Goal: Transaction & Acquisition: Purchase product/service

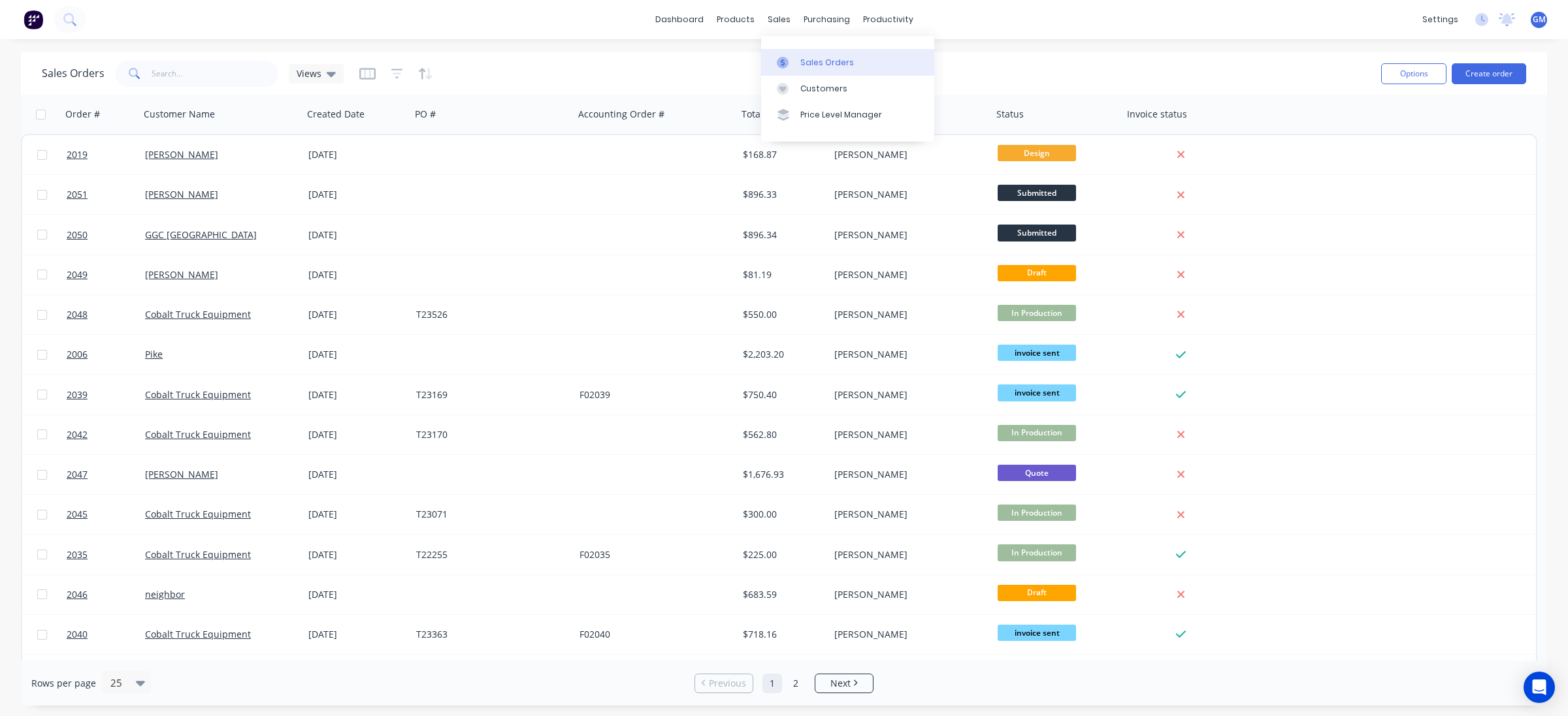
click at [838, 61] on div "Sales Orders" at bounding box center [827, 63] width 54 height 12
click at [1460, 71] on button "Create order" at bounding box center [1488, 74] width 75 height 21
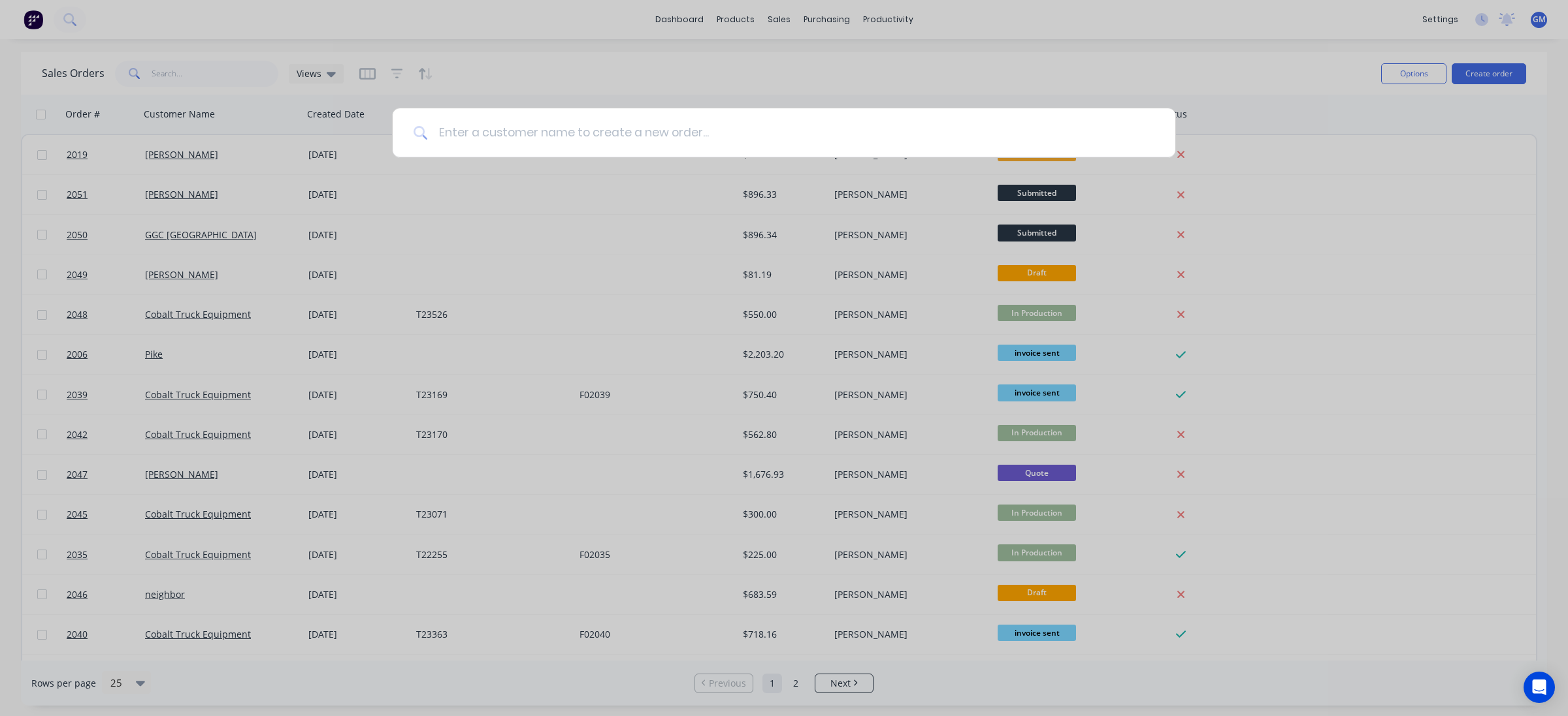
click at [610, 138] on input at bounding box center [791, 132] width 726 height 49
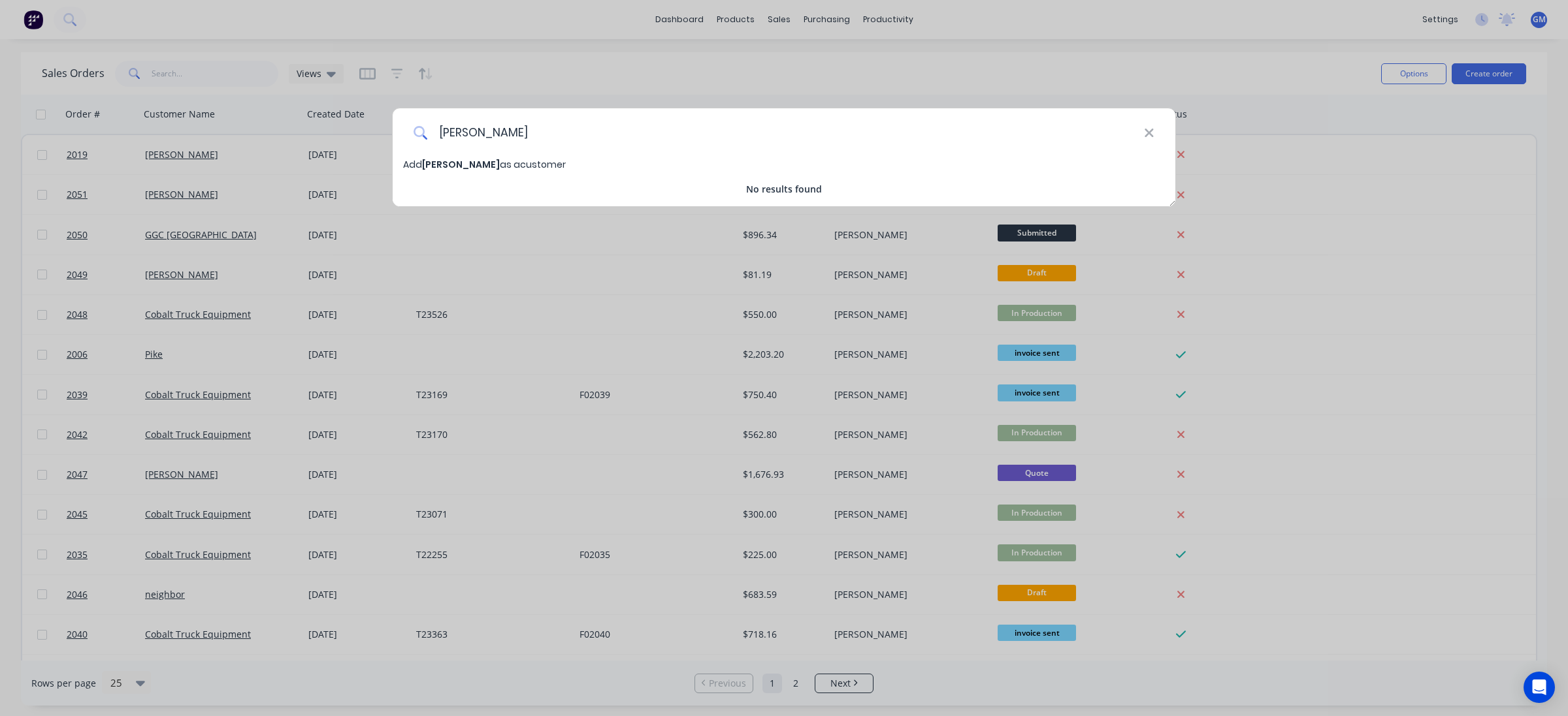
click at [552, 126] on input "david" at bounding box center [786, 132] width 716 height 49
type input "[PERSON_NAME]"
click at [536, 163] on span "Add david starret as a customer" at bounding box center [484, 164] width 162 height 13
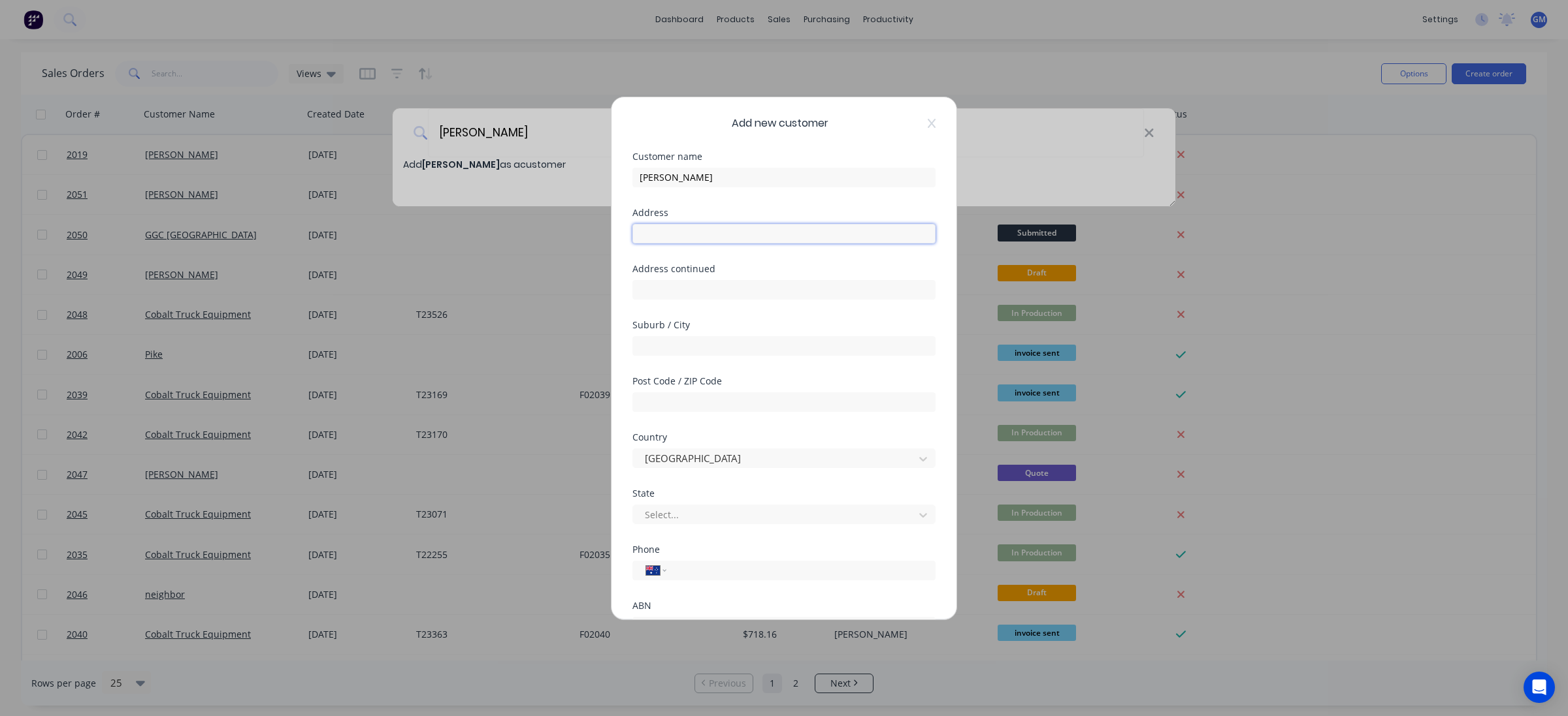
click at [706, 229] on input "text" at bounding box center [784, 234] width 303 height 20
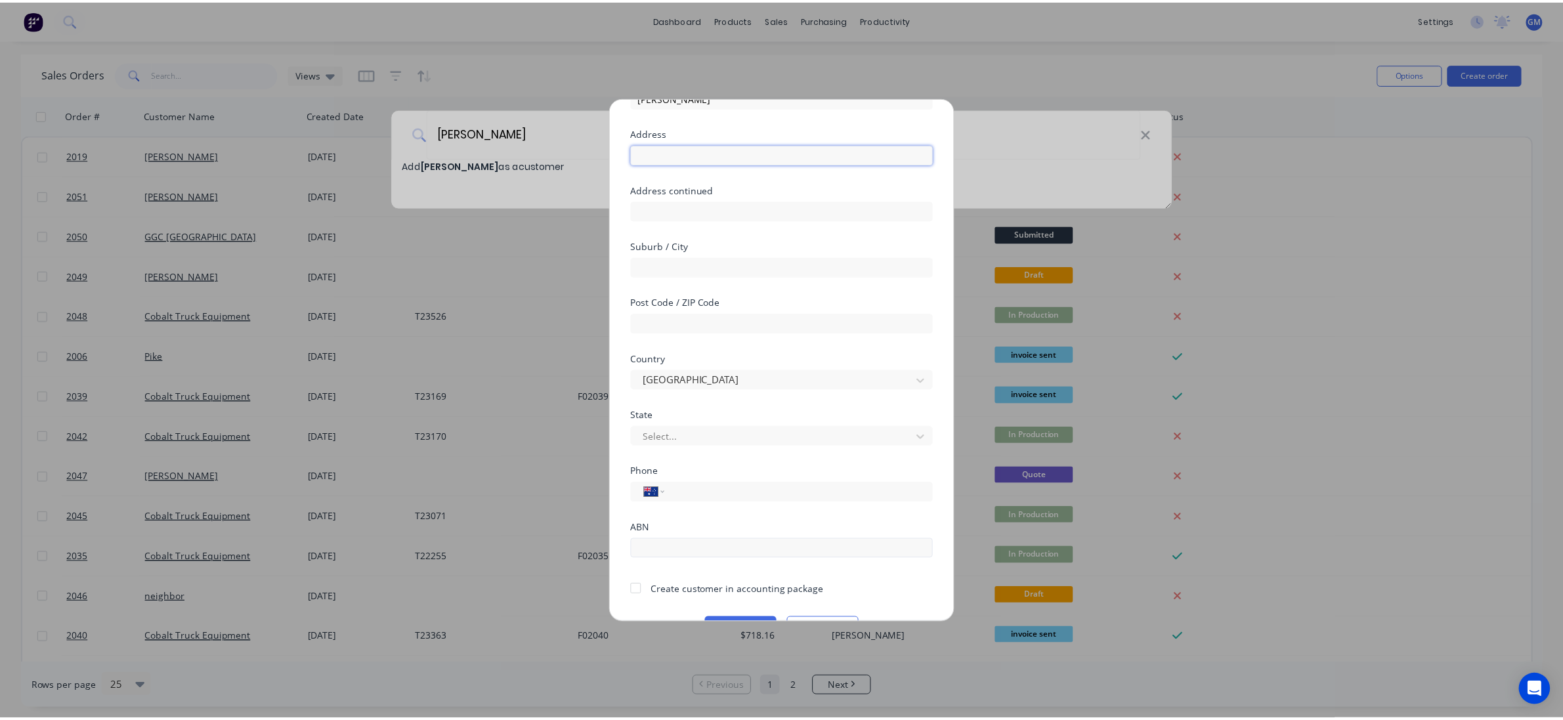
scroll to position [116, 0]
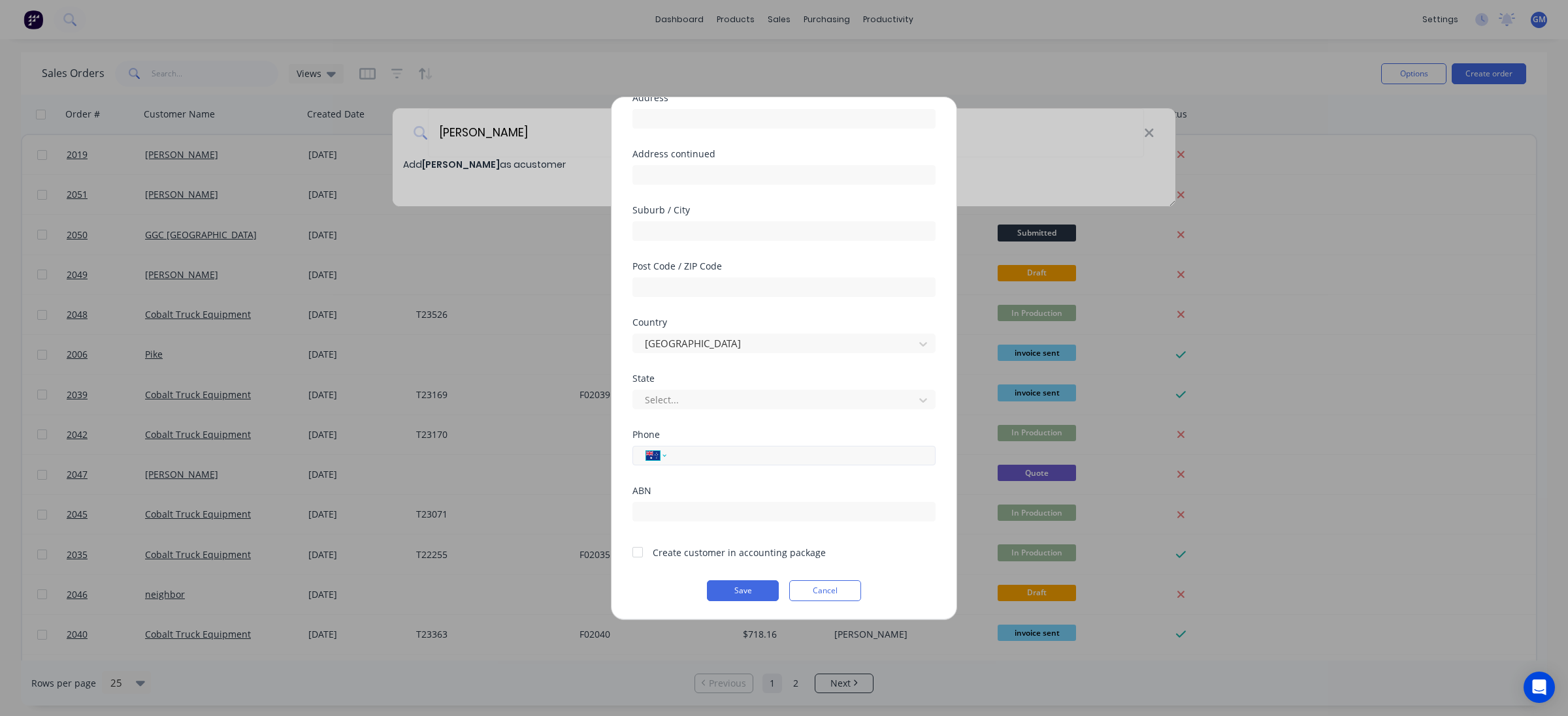
click at [661, 451] on select "International Afghanistan Åland Islands Albania Algeria American Samoa Andorra …" at bounding box center [656, 455] width 20 height 18
select select "US"
click at [646, 447] on select "International Afghanistan Åland Islands Albania Algeria American Samoa Andorra …" at bounding box center [656, 455] width 20 height 18
click at [739, 591] on button "Save" at bounding box center [742, 591] width 72 height 21
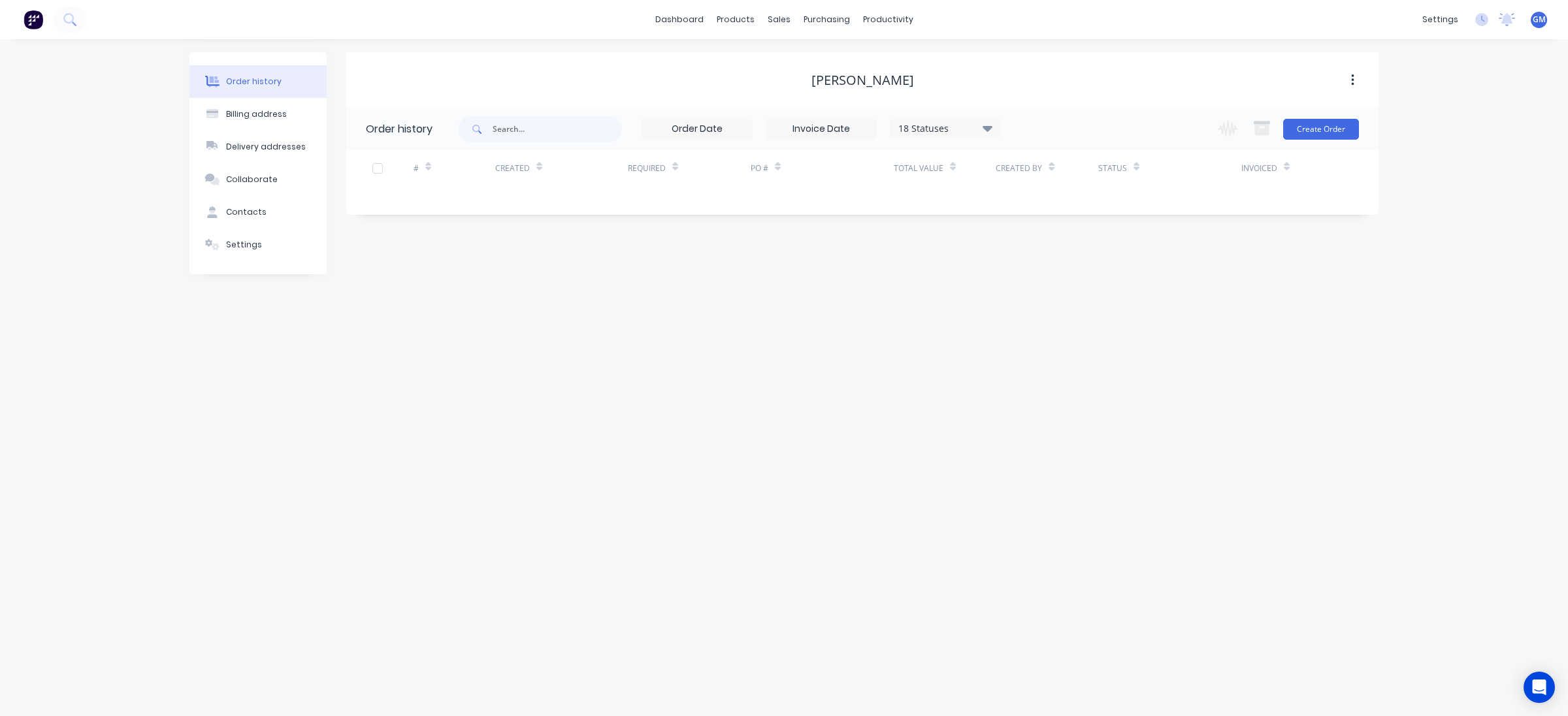
click at [1323, 148] on div "Change order status Waiting on Customer Submitted Design Order Materials Waitin…" at bounding box center [1284, 128] width 149 height 43
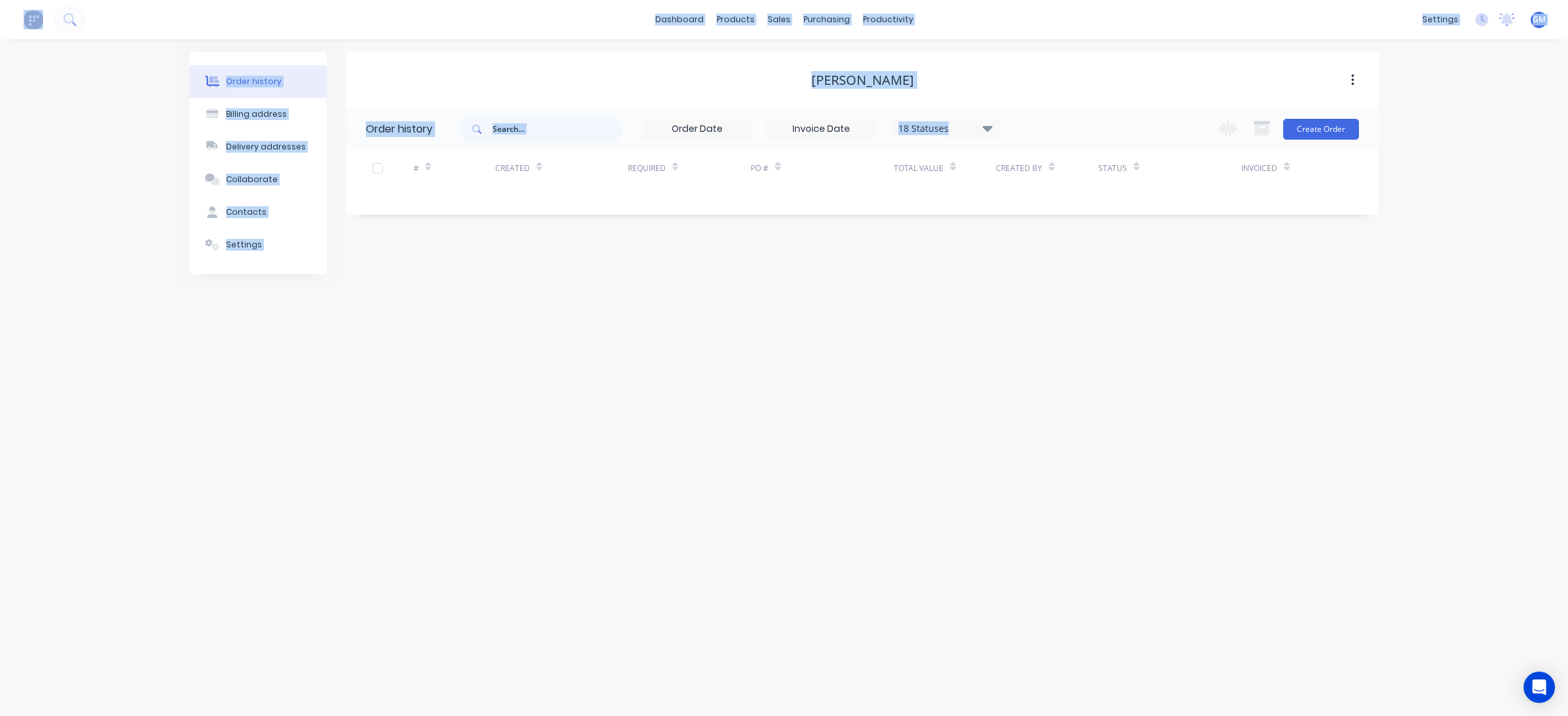
drag, startPoint x: 1323, startPoint y: 148, endPoint x: 1330, endPoint y: 143, distance: 8.6
click at [1324, 148] on div "Change order status Waiting on Customer Submitted Design Order Materials Waitin…" at bounding box center [1284, 128] width 149 height 43
click at [1342, 130] on button "Create Order" at bounding box center [1320, 128] width 76 height 21
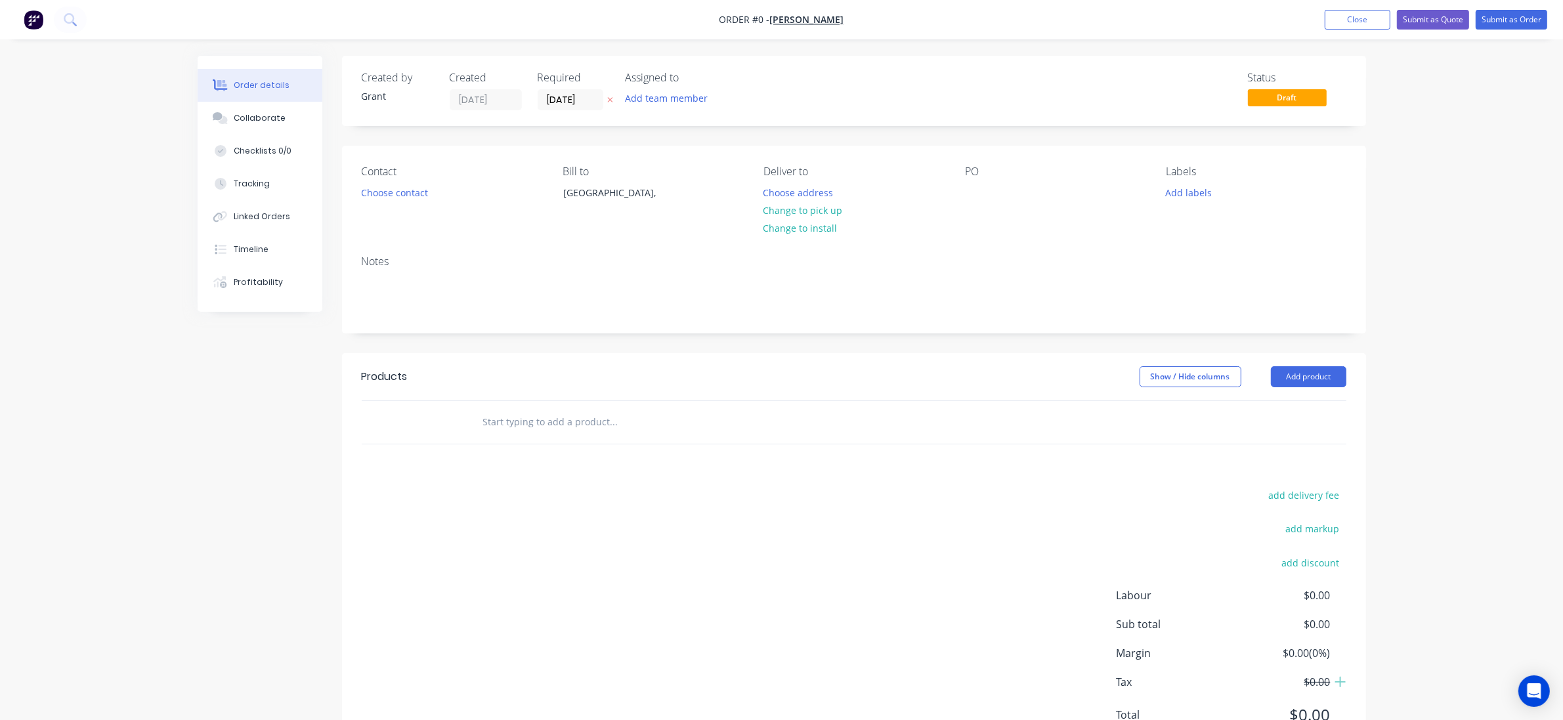
drag, startPoint x: 142, startPoint y: 549, endPoint x: 160, endPoint y: 547, distance: 17.8
click at [143, 549] on div "Order details Collaborate Checklists 0/0 Tracking Linked Orders Timeline Profit…" at bounding box center [781, 389] width 1563 height 779
click at [591, 425] on input "text" at bounding box center [614, 422] width 263 height 26
type input "sheet"
click at [1339, 366] on button "Add product" at bounding box center [1309, 376] width 76 height 21
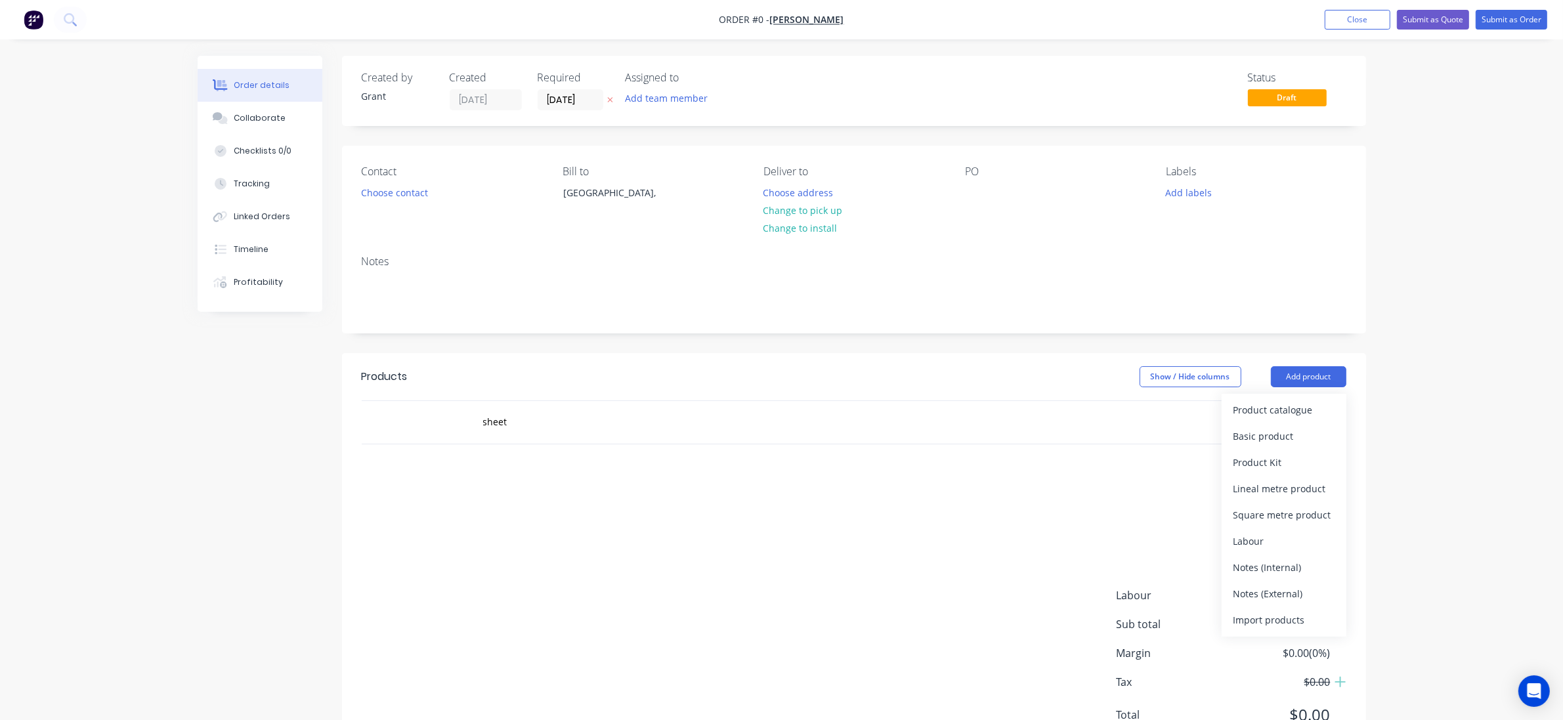
click at [1408, 393] on div "Order details Collaborate Checklists 0/0 Tracking Linked Orders Timeline Profit…" at bounding box center [781, 389] width 1563 height 779
click at [567, 422] on input "sheet" at bounding box center [614, 422] width 263 height 26
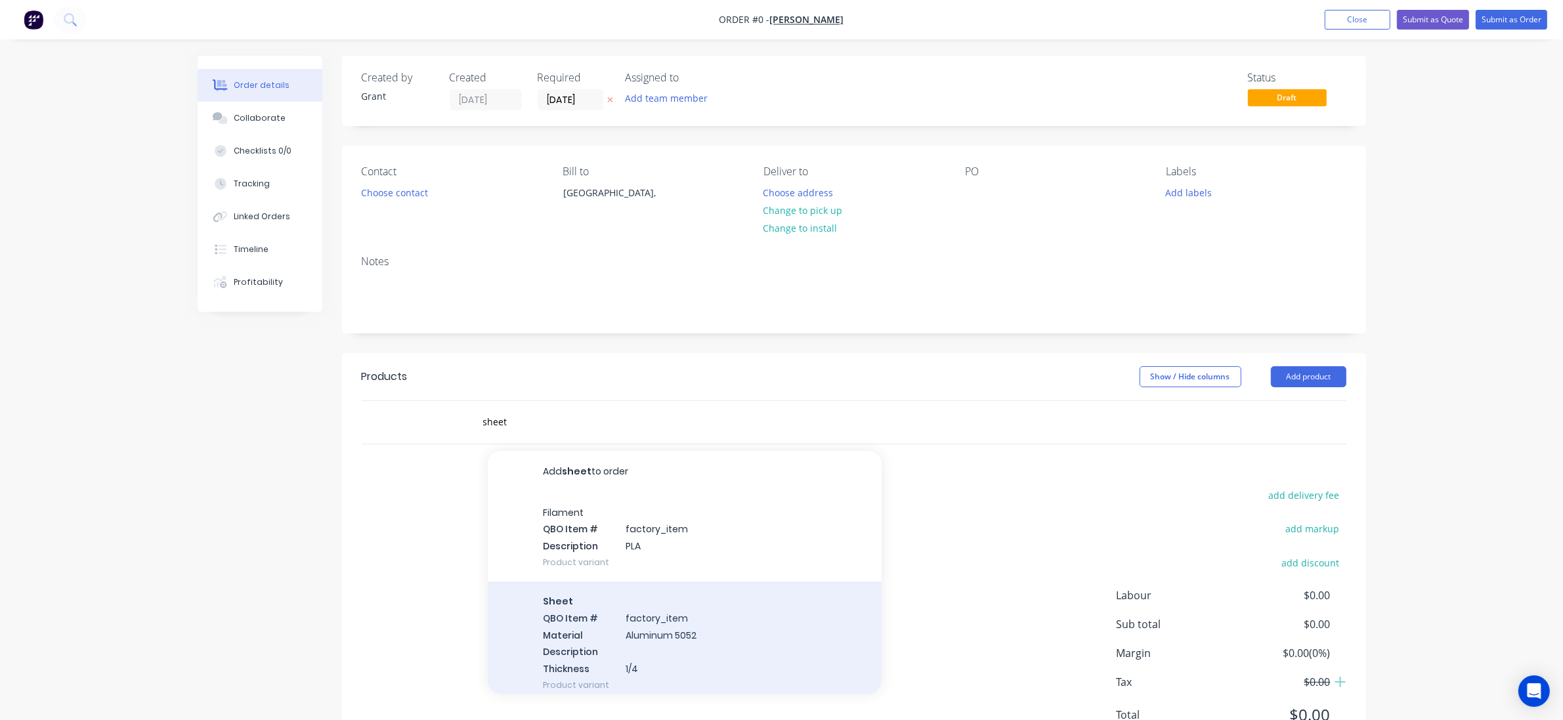
click at [660, 625] on div "Sheet QBO Item # factory_item Material Aluminum 5052 Description Thickness 1/4 …" at bounding box center [685, 643] width 394 height 123
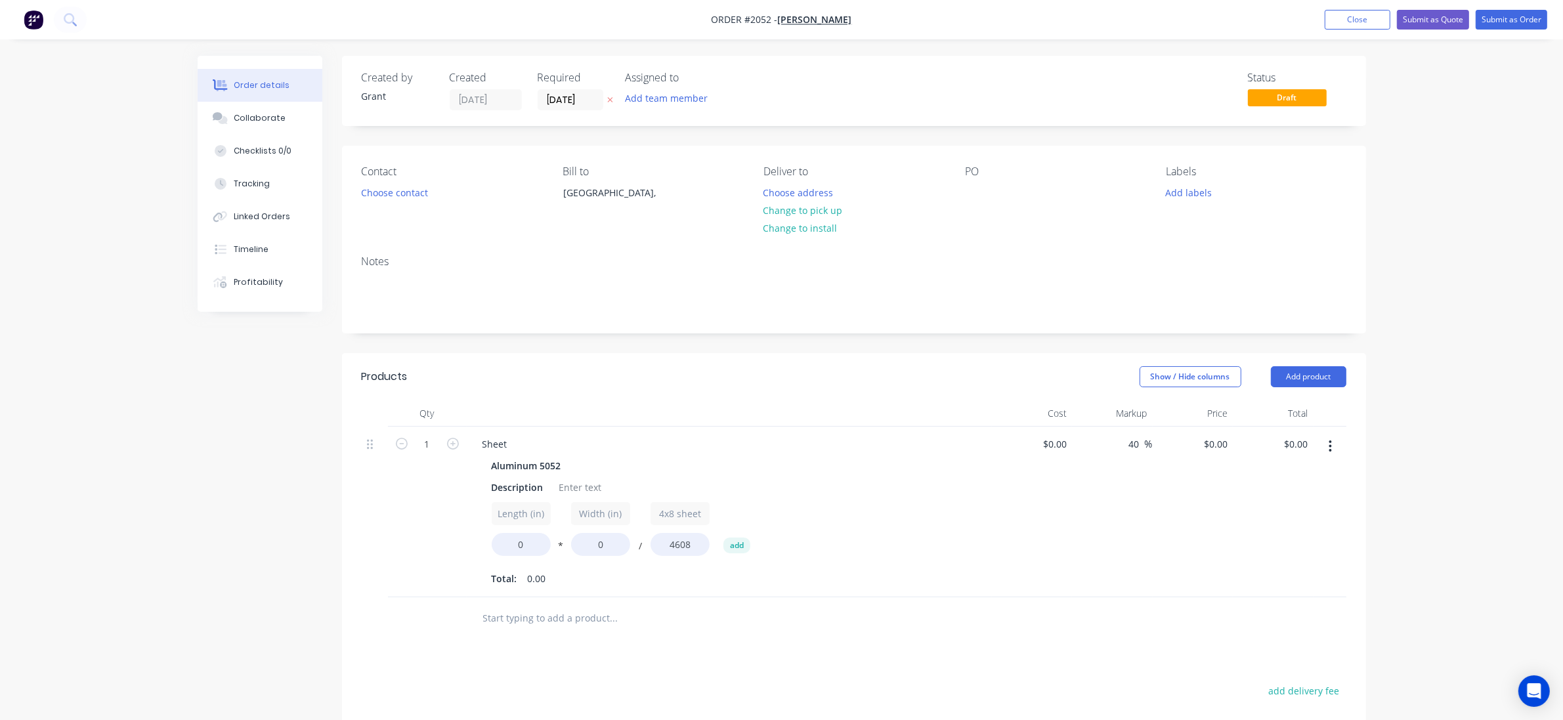
click at [1324, 444] on button "button" at bounding box center [1330, 447] width 31 height 24
click at [1272, 549] on button "Delete" at bounding box center [1284, 559] width 125 height 26
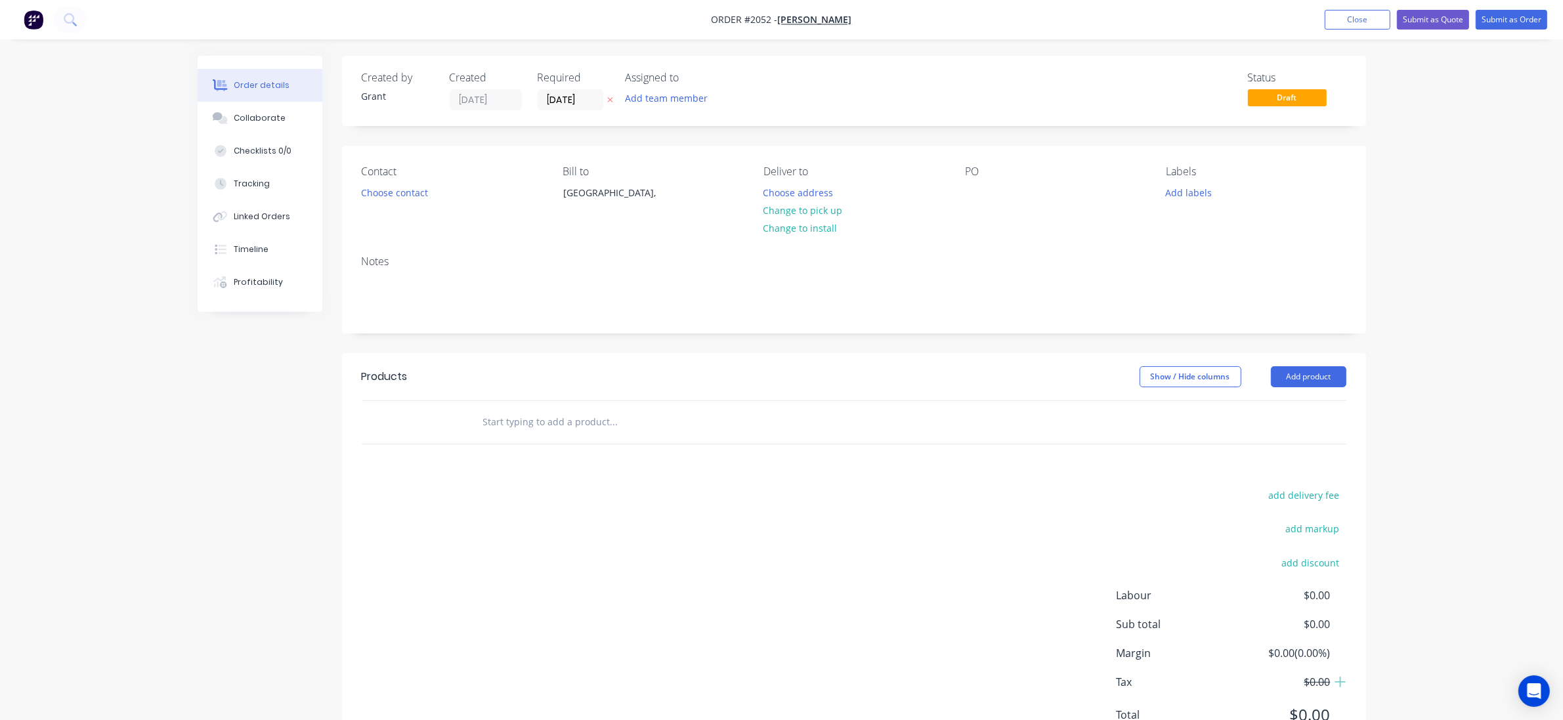
click at [667, 424] on input "text" at bounding box center [614, 422] width 263 height 26
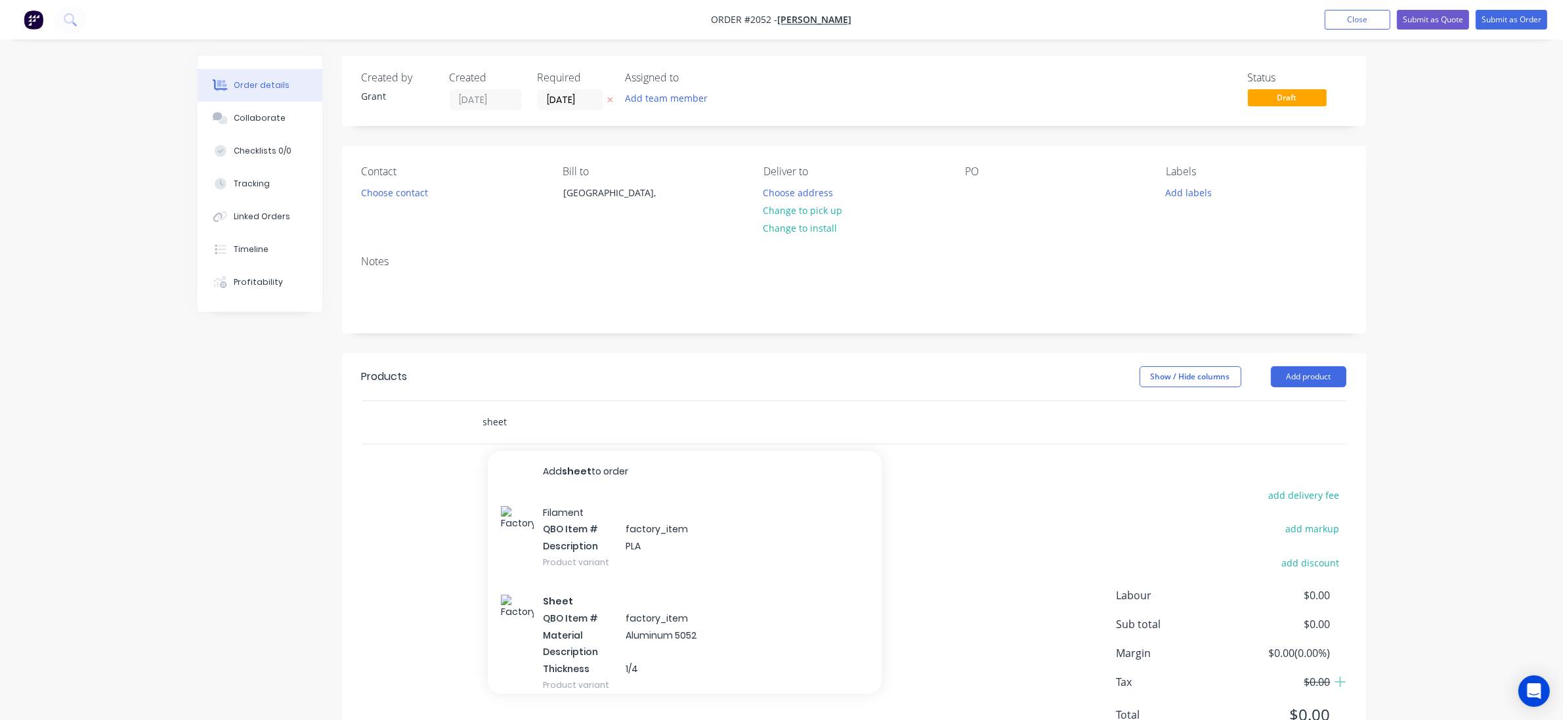
type input "sheet"
click at [1164, 483] on div "Products Show / Hide columns Add product sheet Add sheet to order Filament QBO …" at bounding box center [854, 556] width 1024 height 406
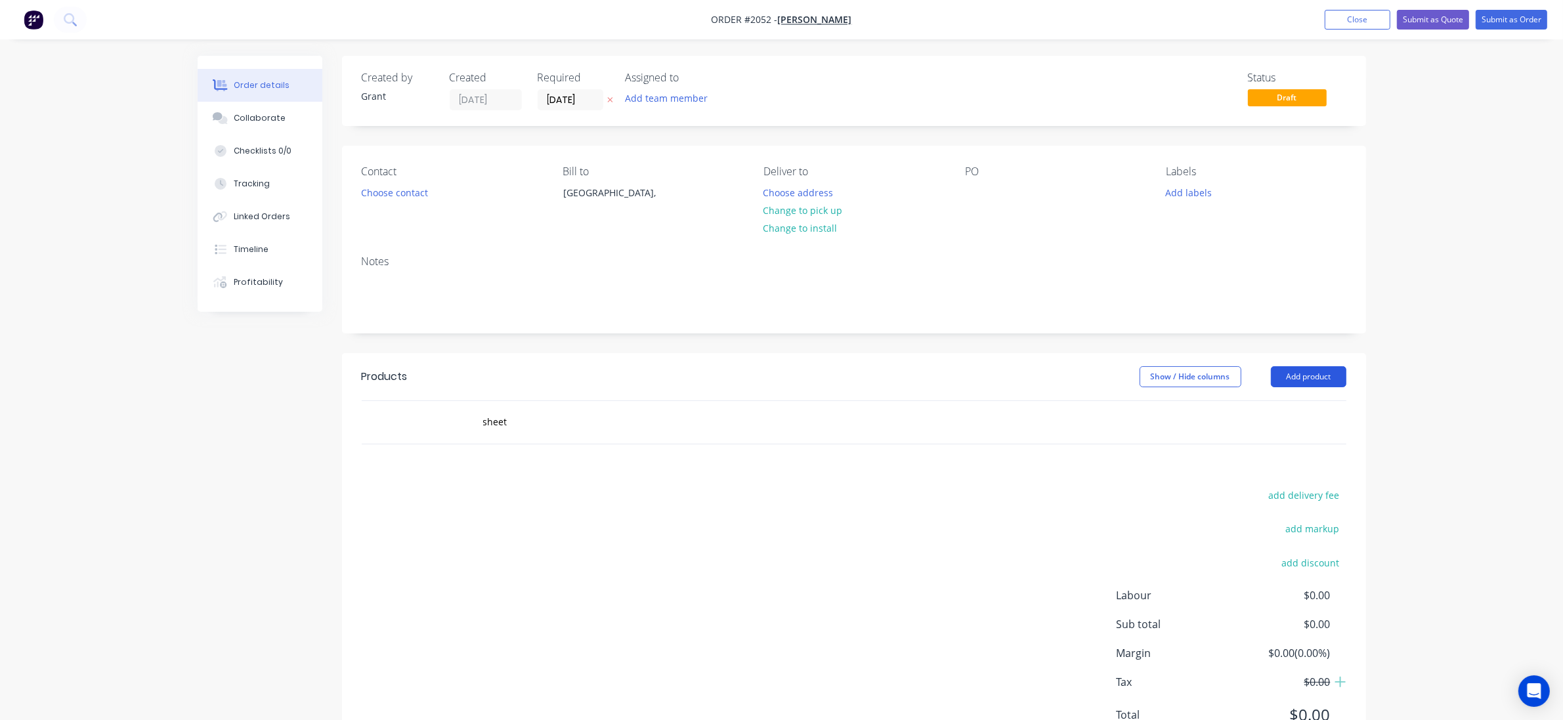
click at [1300, 383] on button "Add product" at bounding box center [1309, 376] width 76 height 21
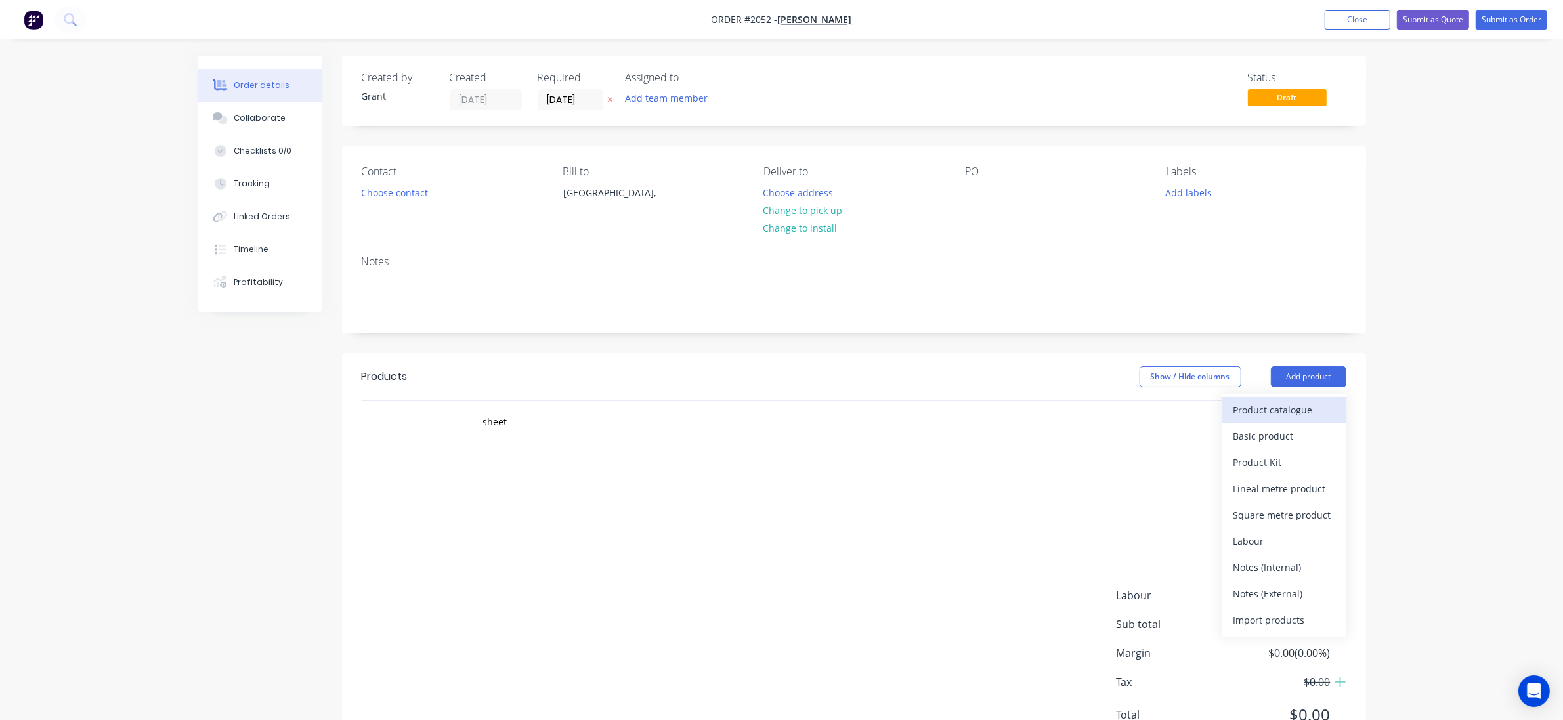
click at [1312, 409] on div "Product catalogue" at bounding box center [1284, 409] width 101 height 19
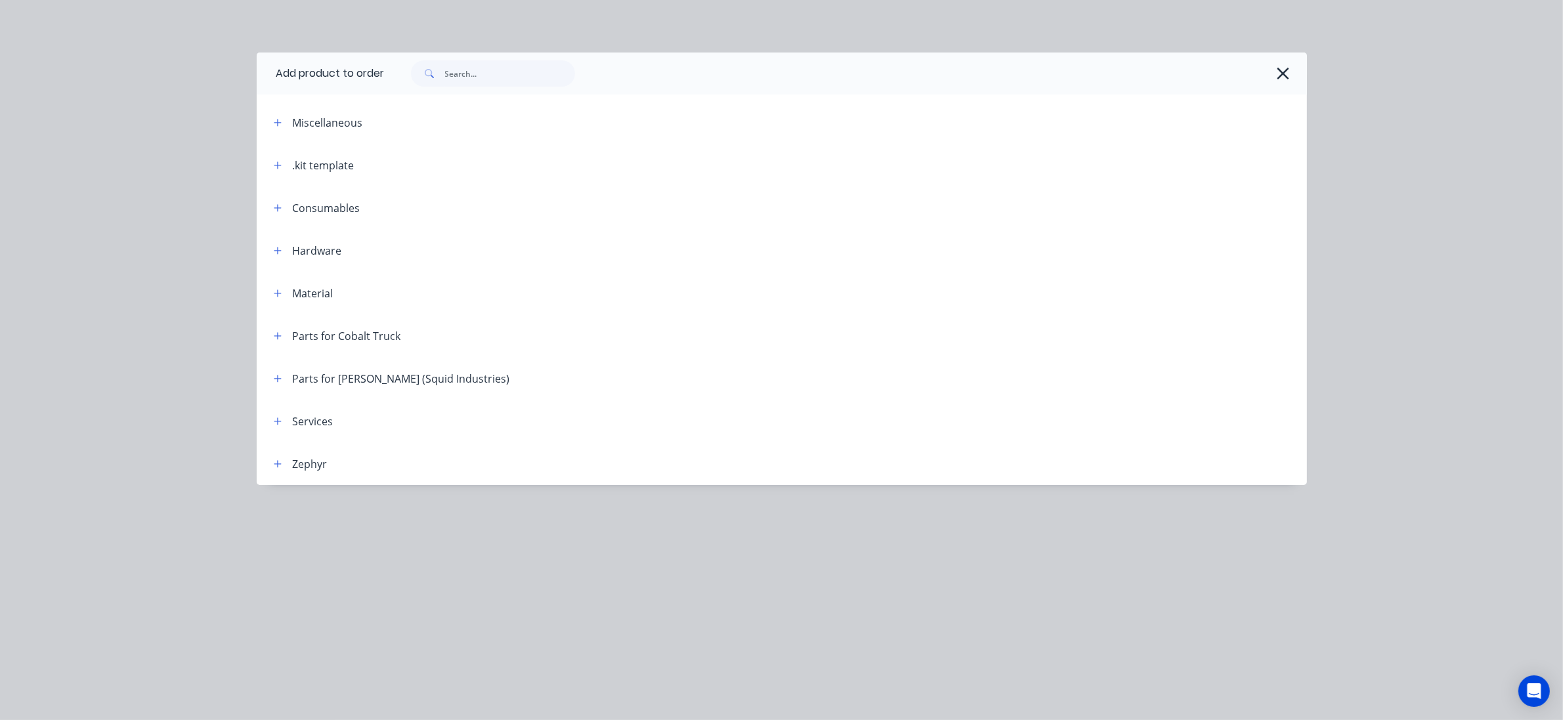
drag, startPoint x: 293, startPoint y: 294, endPoint x: 273, endPoint y: 303, distance: 21.5
click at [290, 294] on div "Material" at bounding box center [298, 293] width 70 height 16
click at [273, 303] on header "Material" at bounding box center [782, 293] width 1050 height 43
click at [286, 296] on div "Material" at bounding box center [298, 293] width 70 height 16
click at [276, 296] on icon "button" at bounding box center [278, 293] width 8 height 9
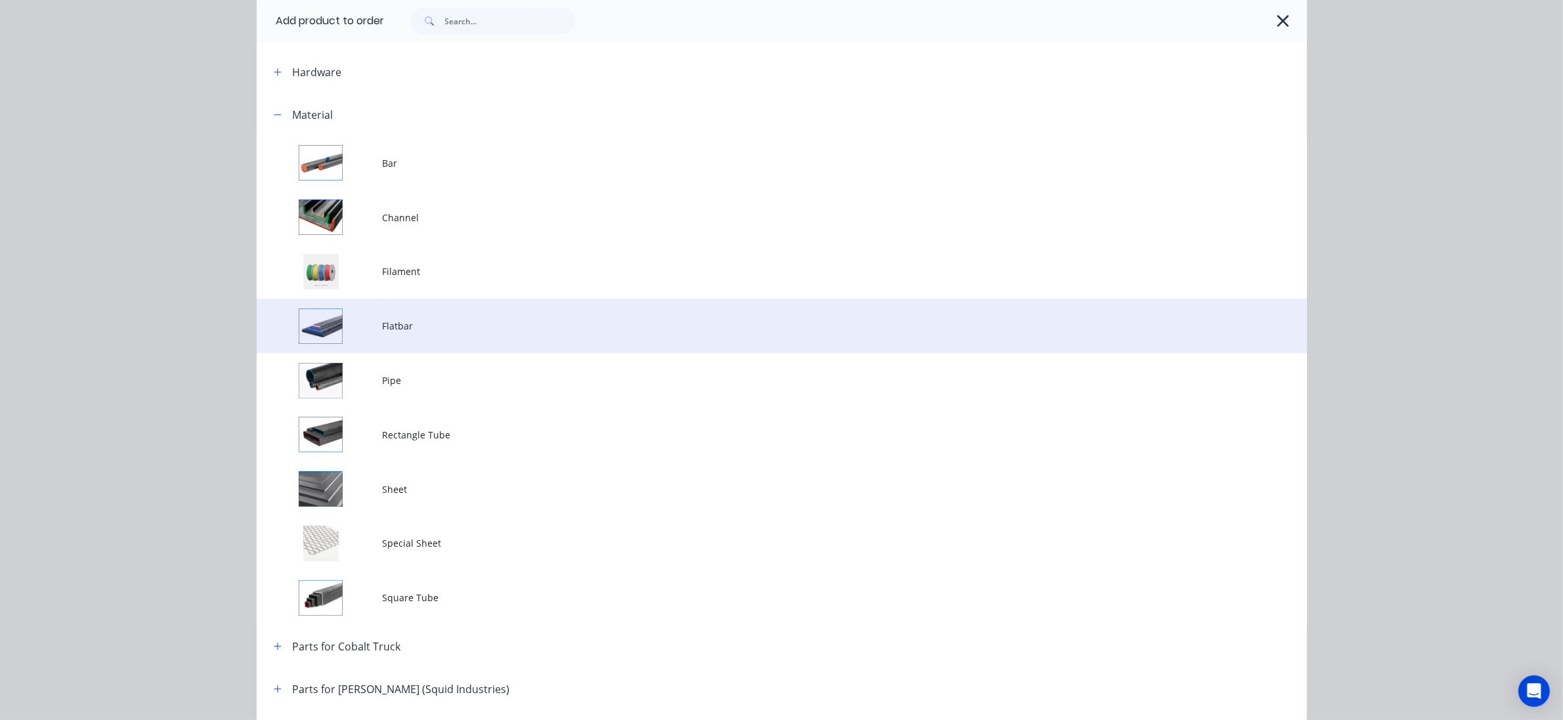
scroll to position [246, 0]
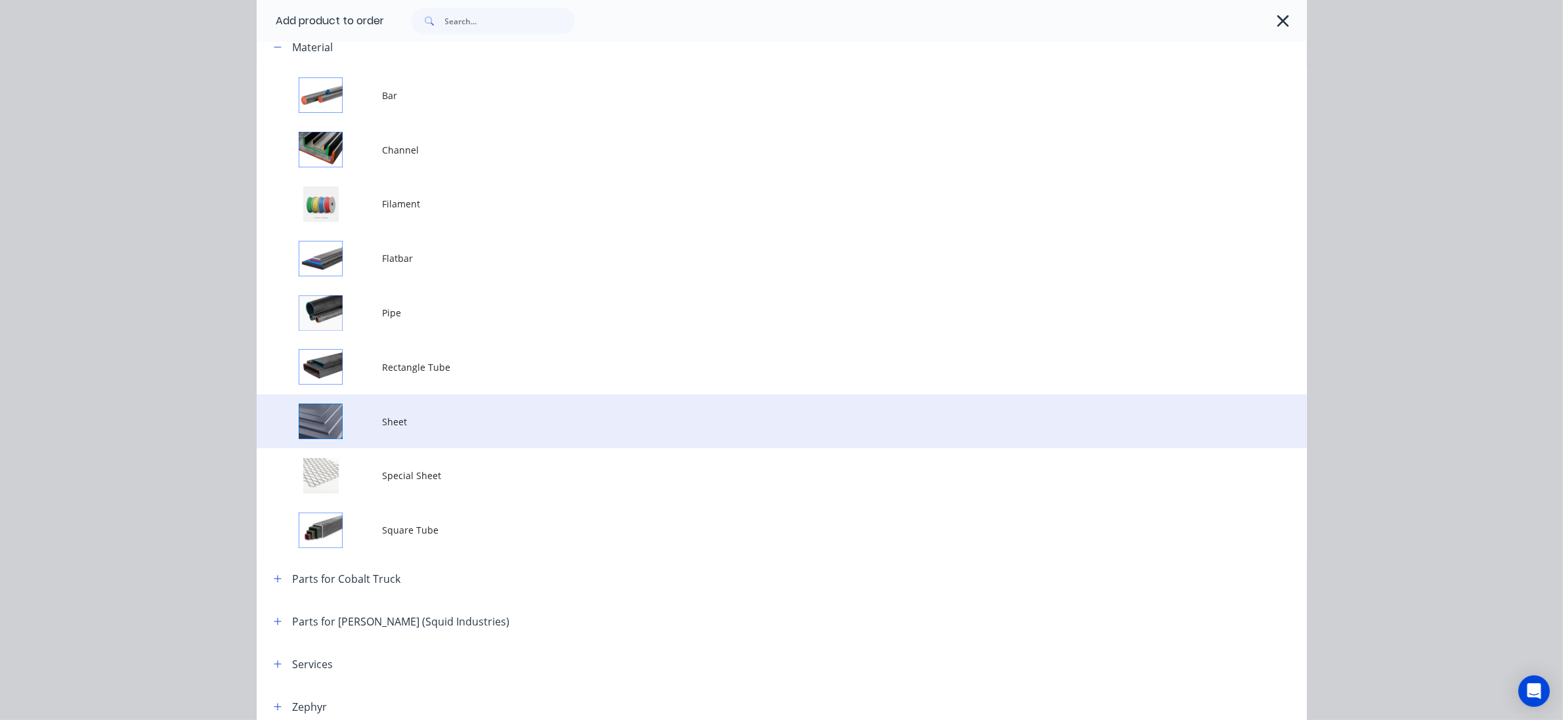
click at [406, 421] on span "Sheet" at bounding box center [752, 422] width 739 height 14
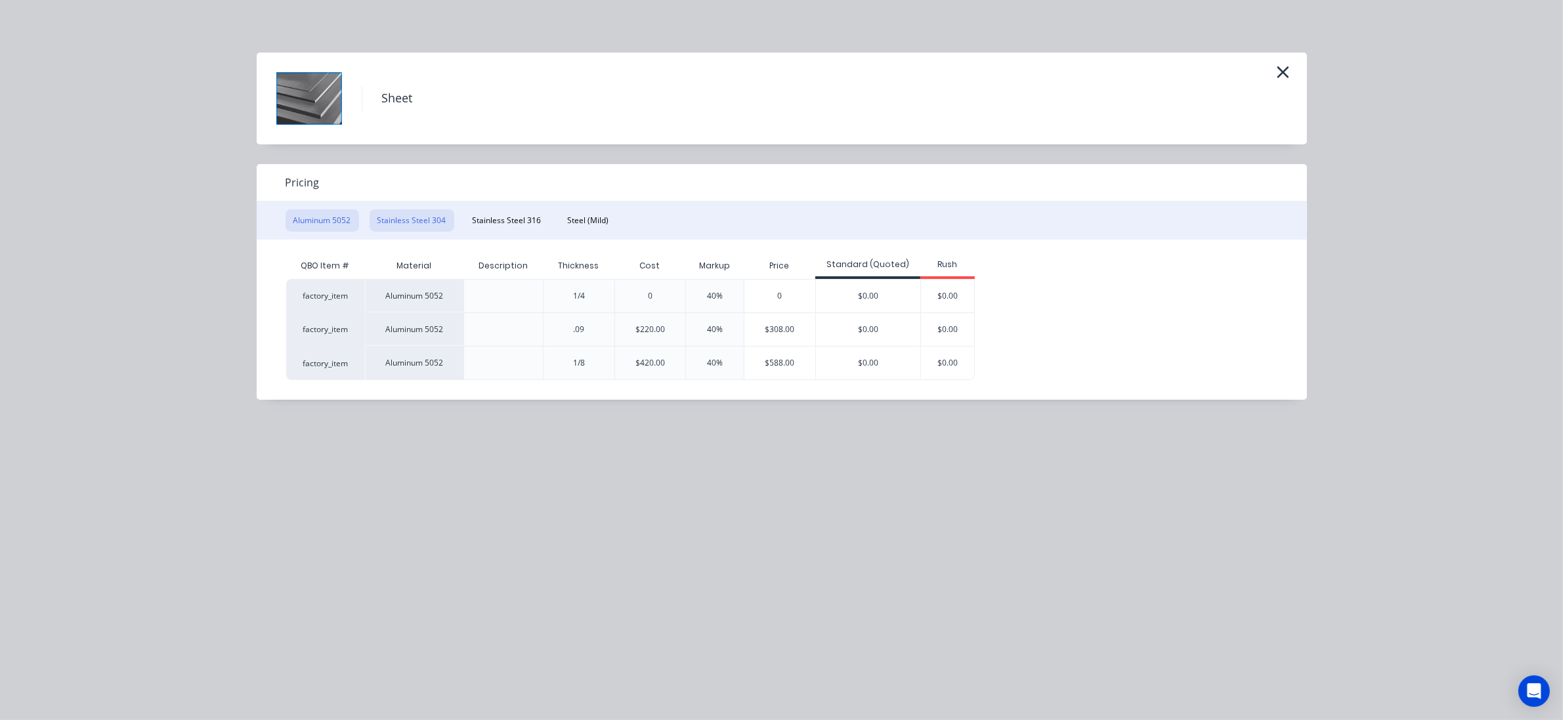
click at [419, 214] on button "Stainless Steel 304" at bounding box center [412, 220] width 85 height 22
click at [814, 361] on div "$962.50" at bounding box center [792, 363] width 79 height 33
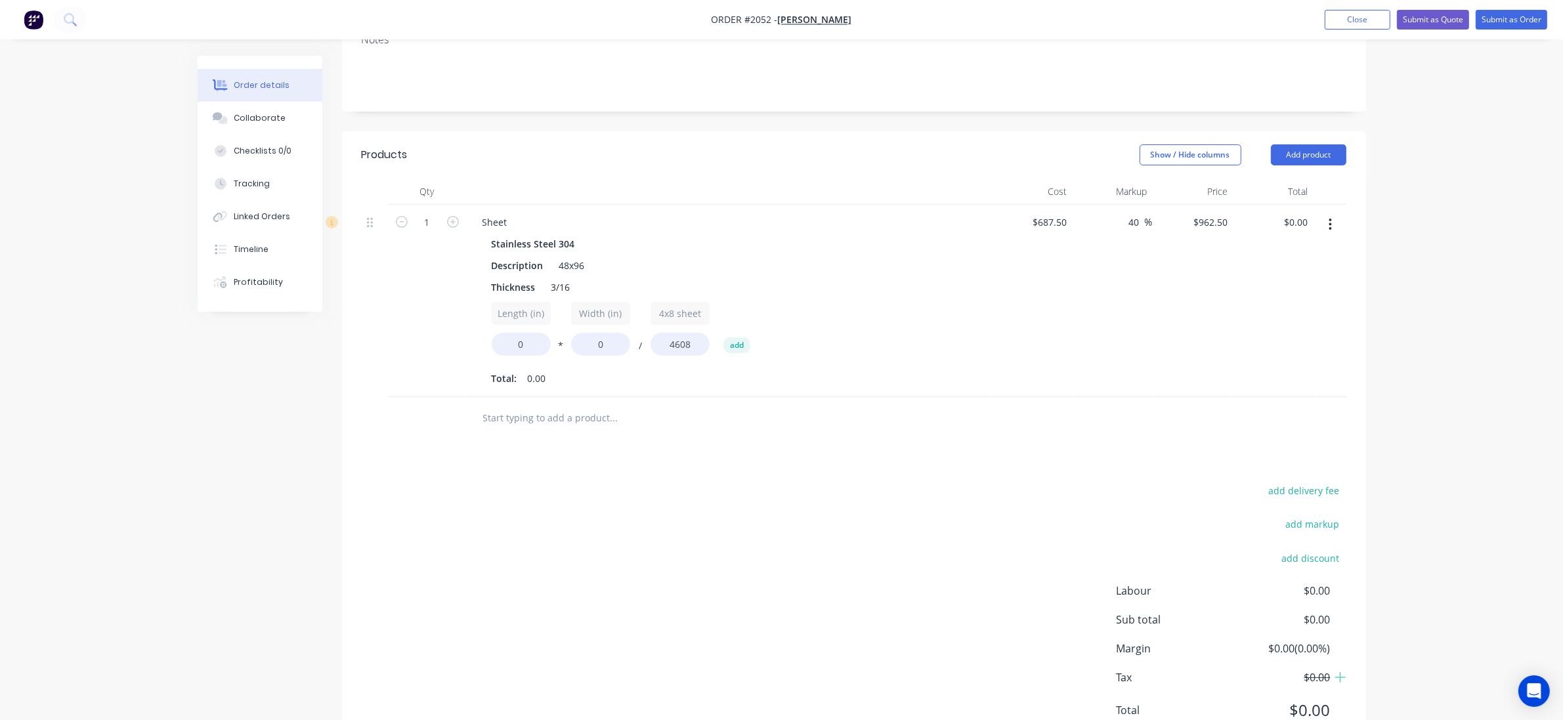
scroll to position [246, 0]
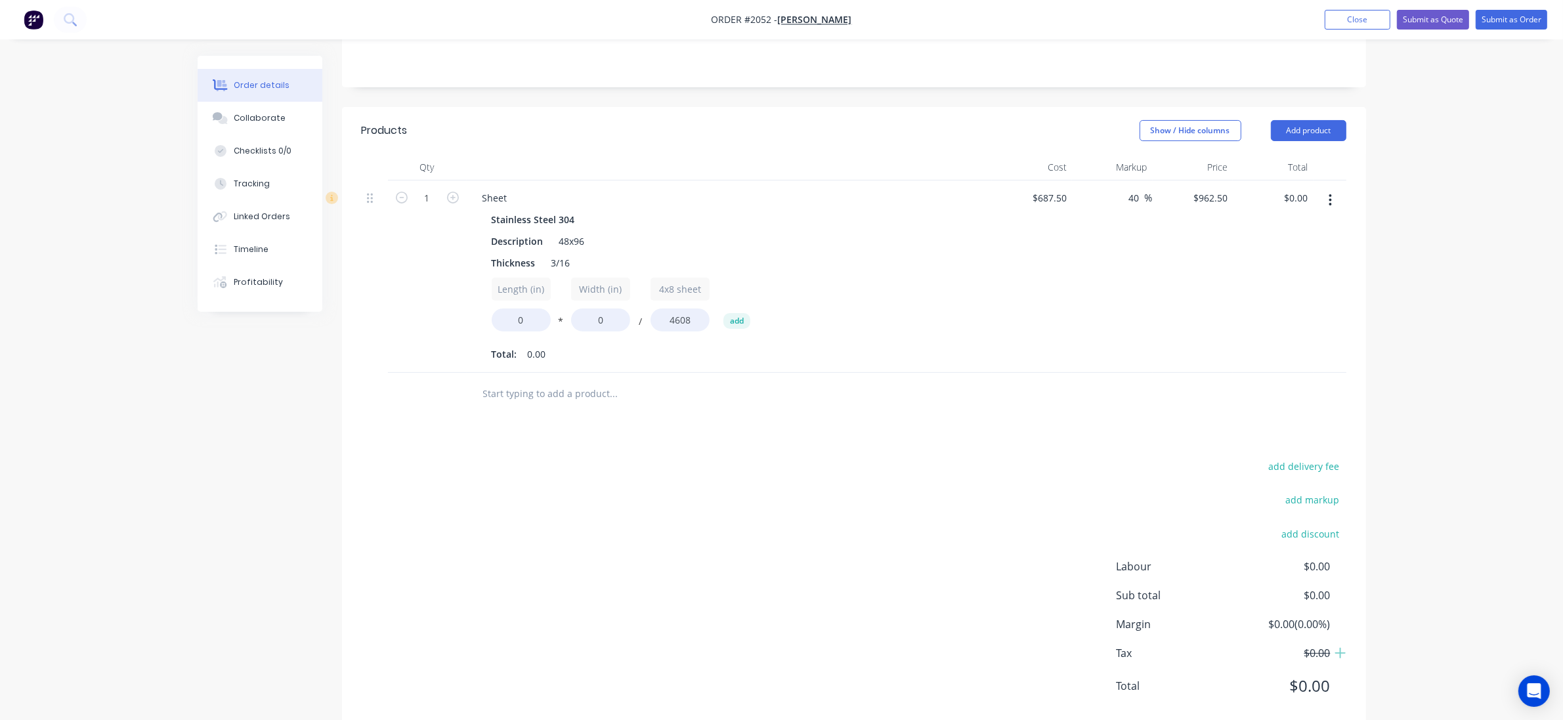
click at [542, 388] on input "text" at bounding box center [614, 394] width 263 height 26
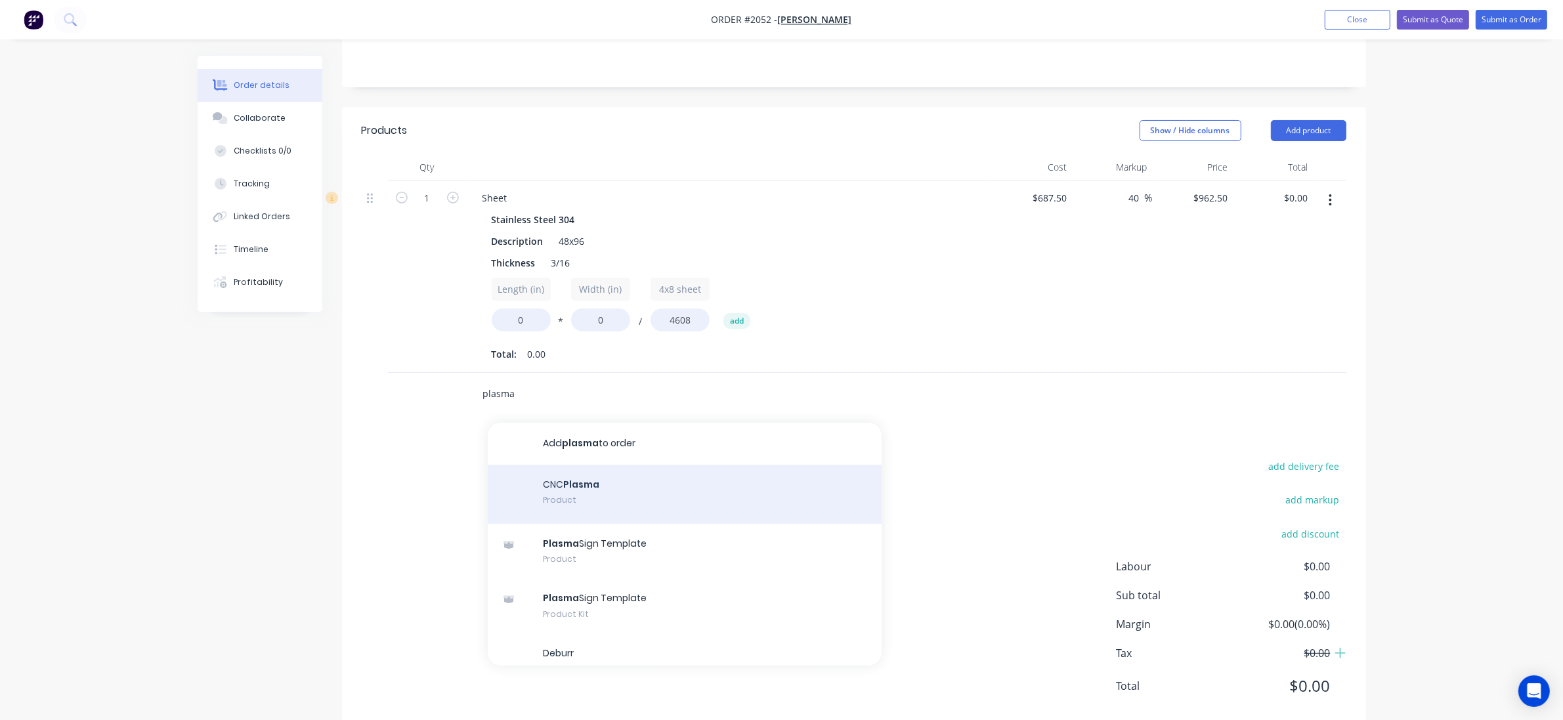
type input "plasma"
click at [641, 502] on div "CNC Plasma Product" at bounding box center [685, 494] width 394 height 59
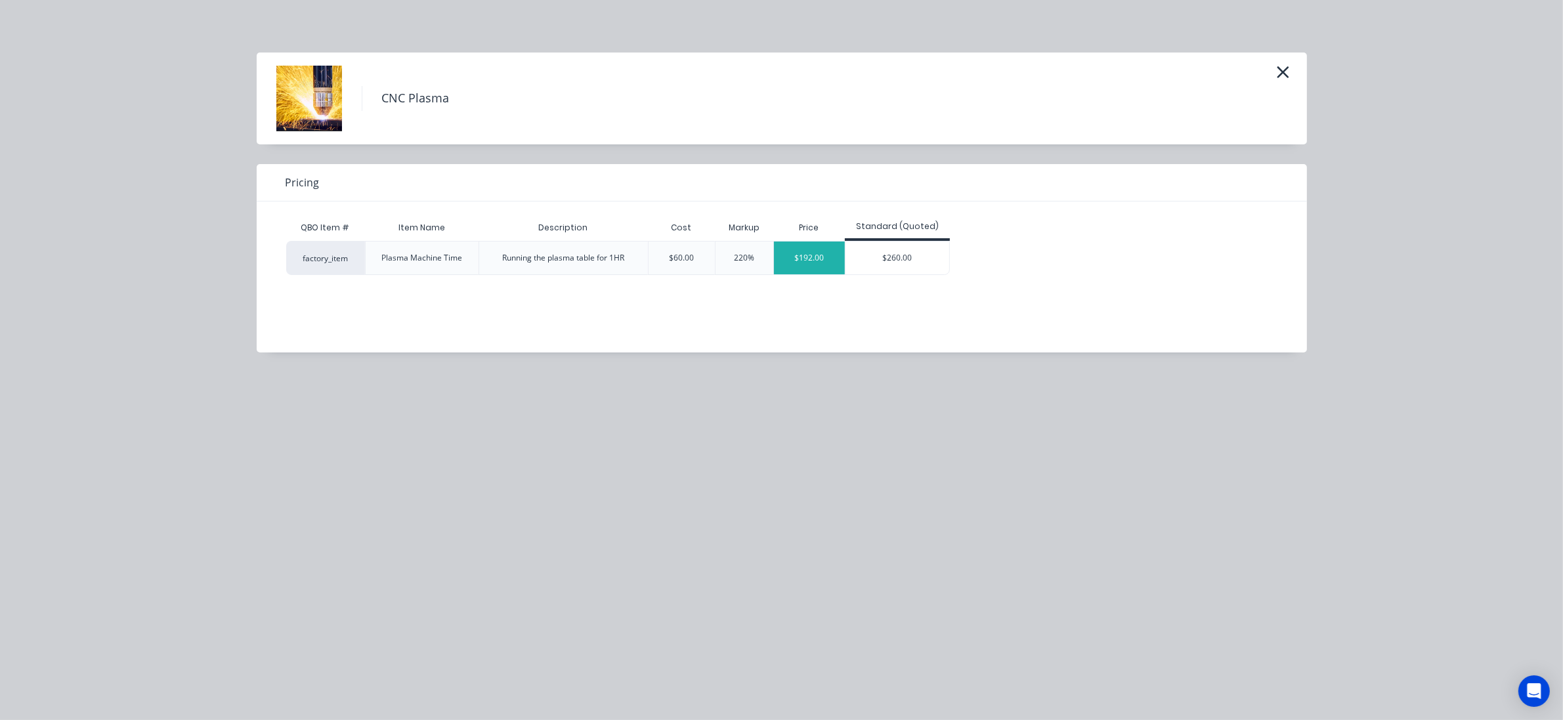
click at [800, 244] on div "$192.00" at bounding box center [809, 258] width 71 height 33
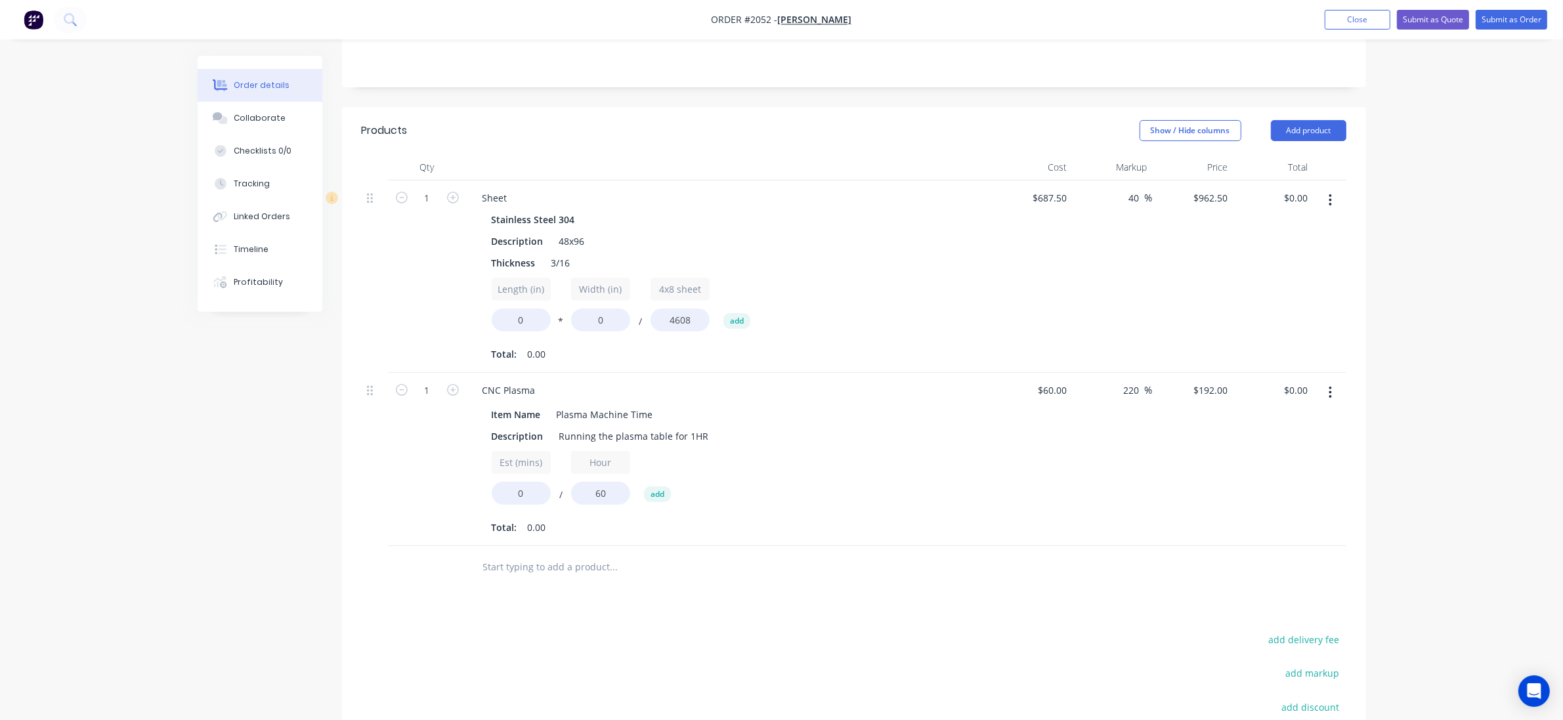
click at [546, 573] on input "text" at bounding box center [614, 567] width 263 height 26
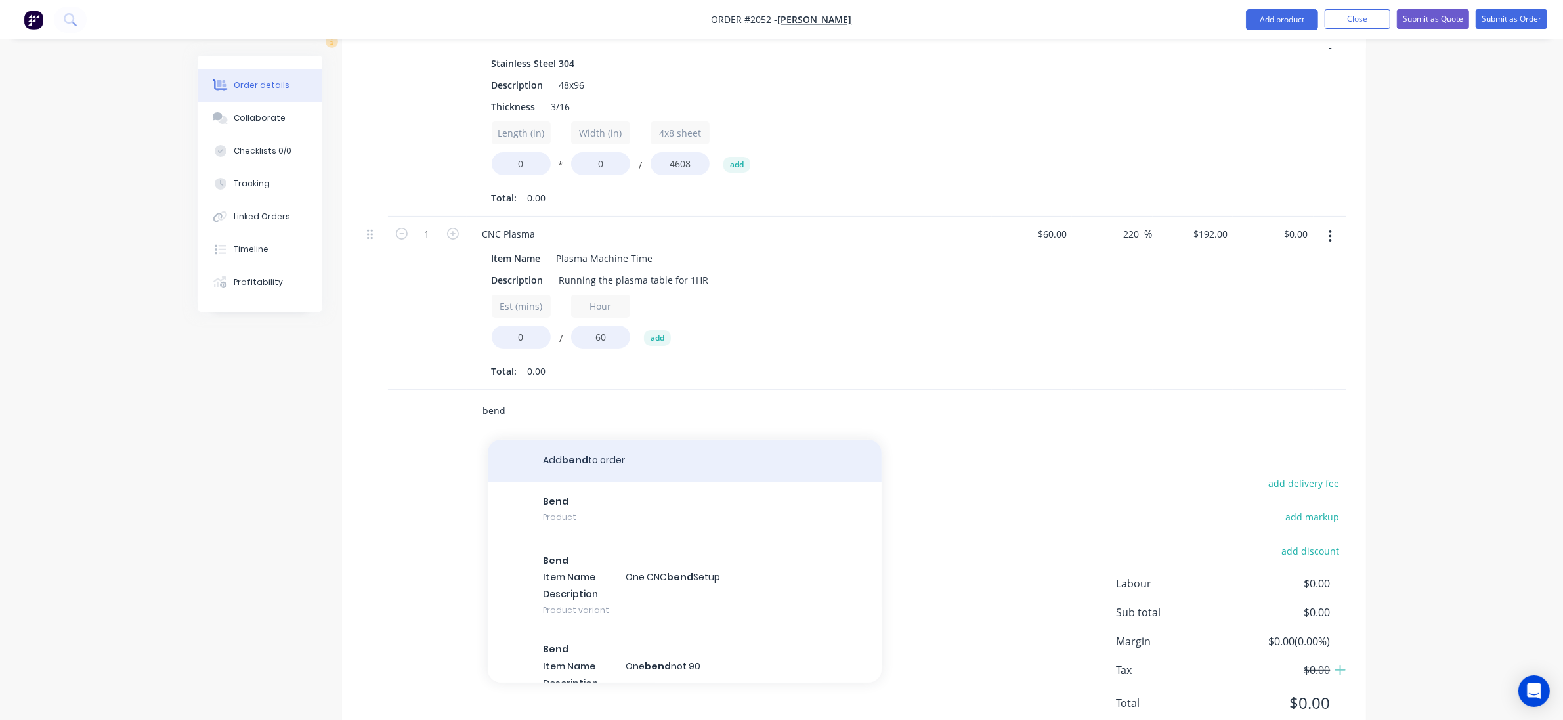
scroll to position [410, 0]
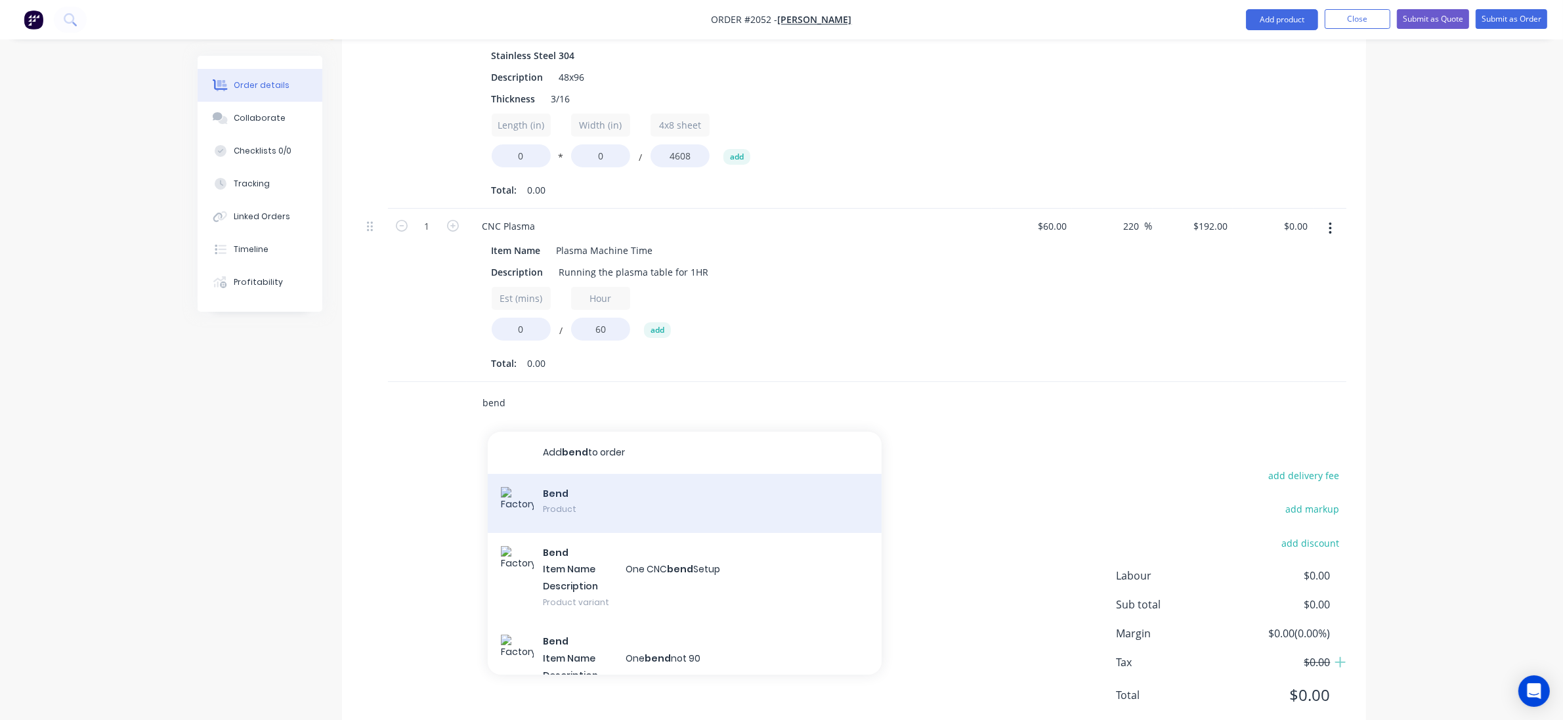
type input "bend"
click at [604, 492] on div "Bend Product" at bounding box center [685, 503] width 394 height 59
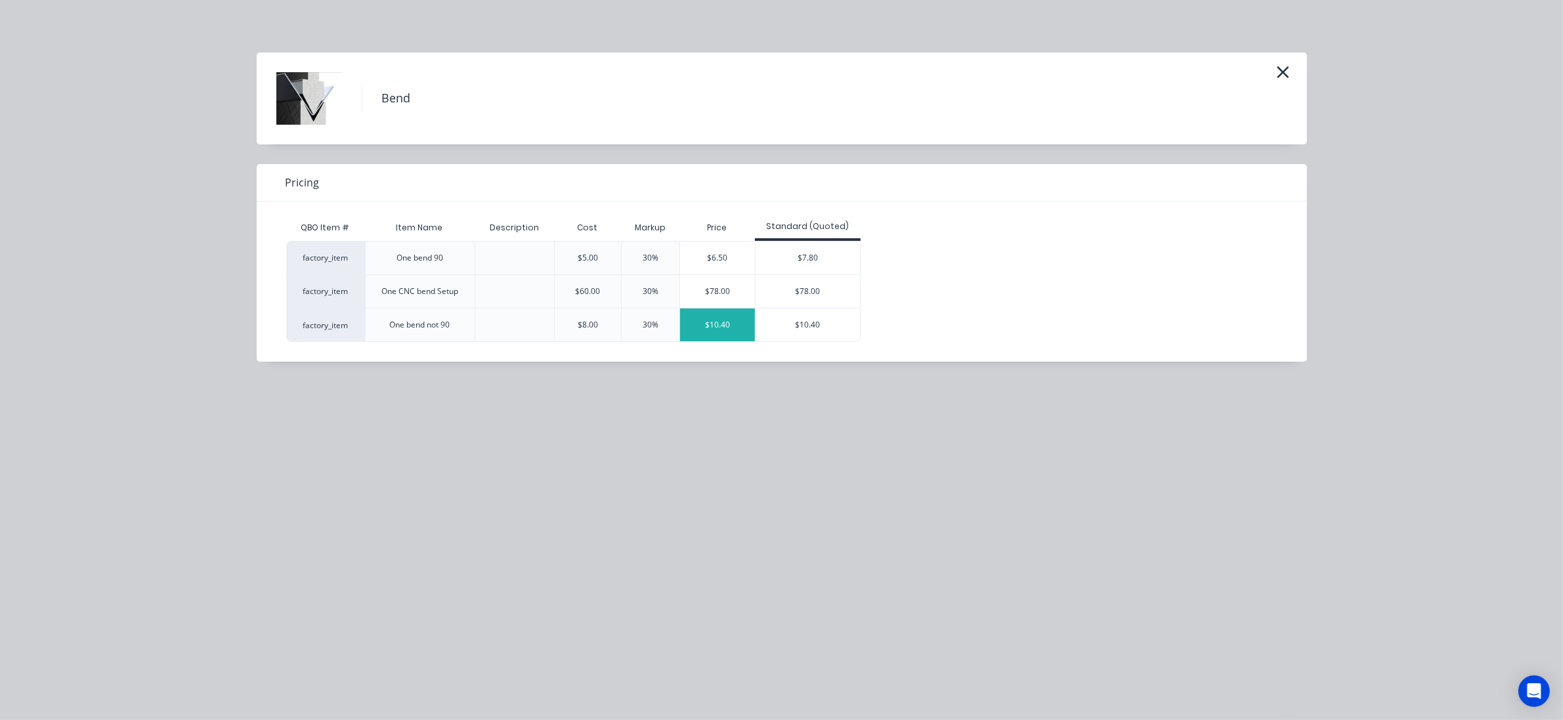
click at [699, 324] on div "$10.40" at bounding box center [717, 325] width 75 height 33
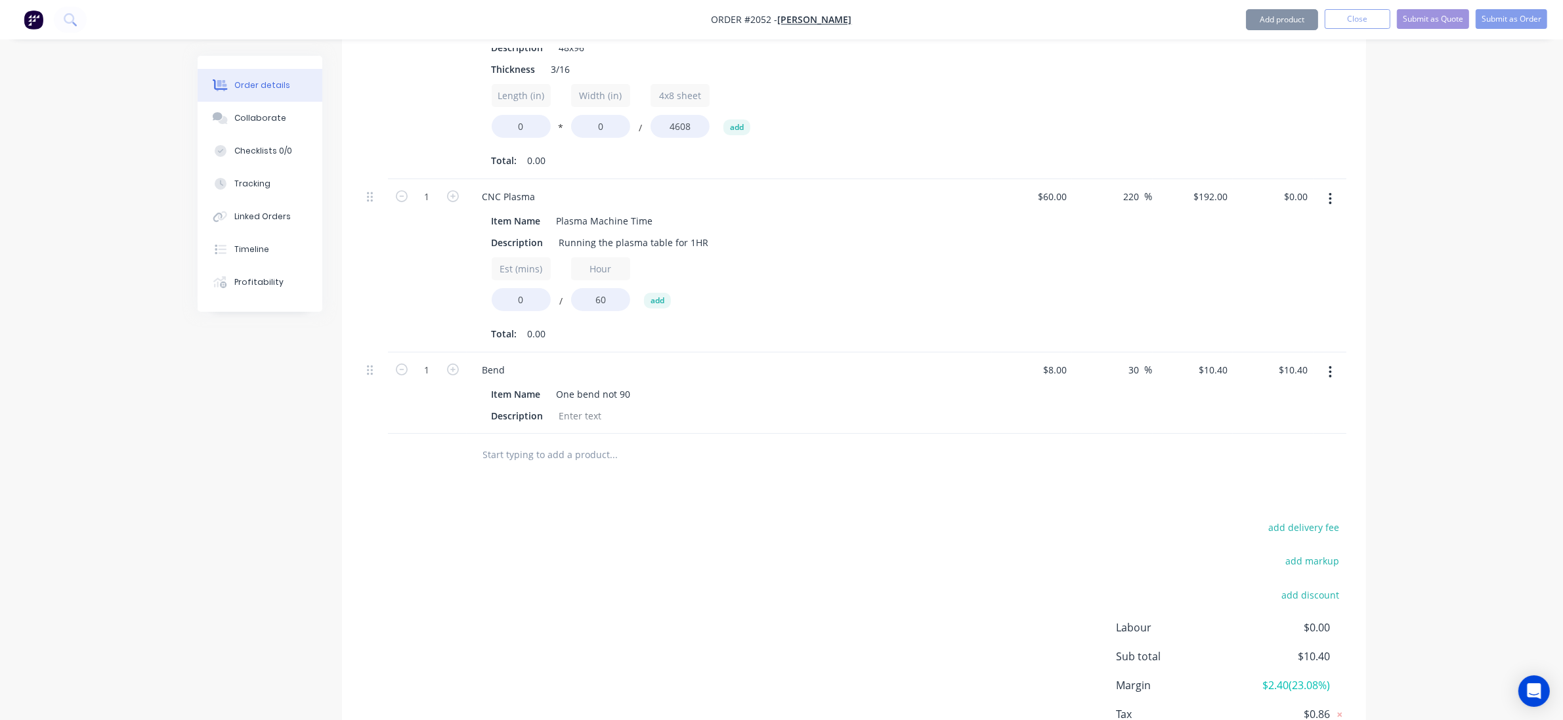
scroll to position [492, 0]
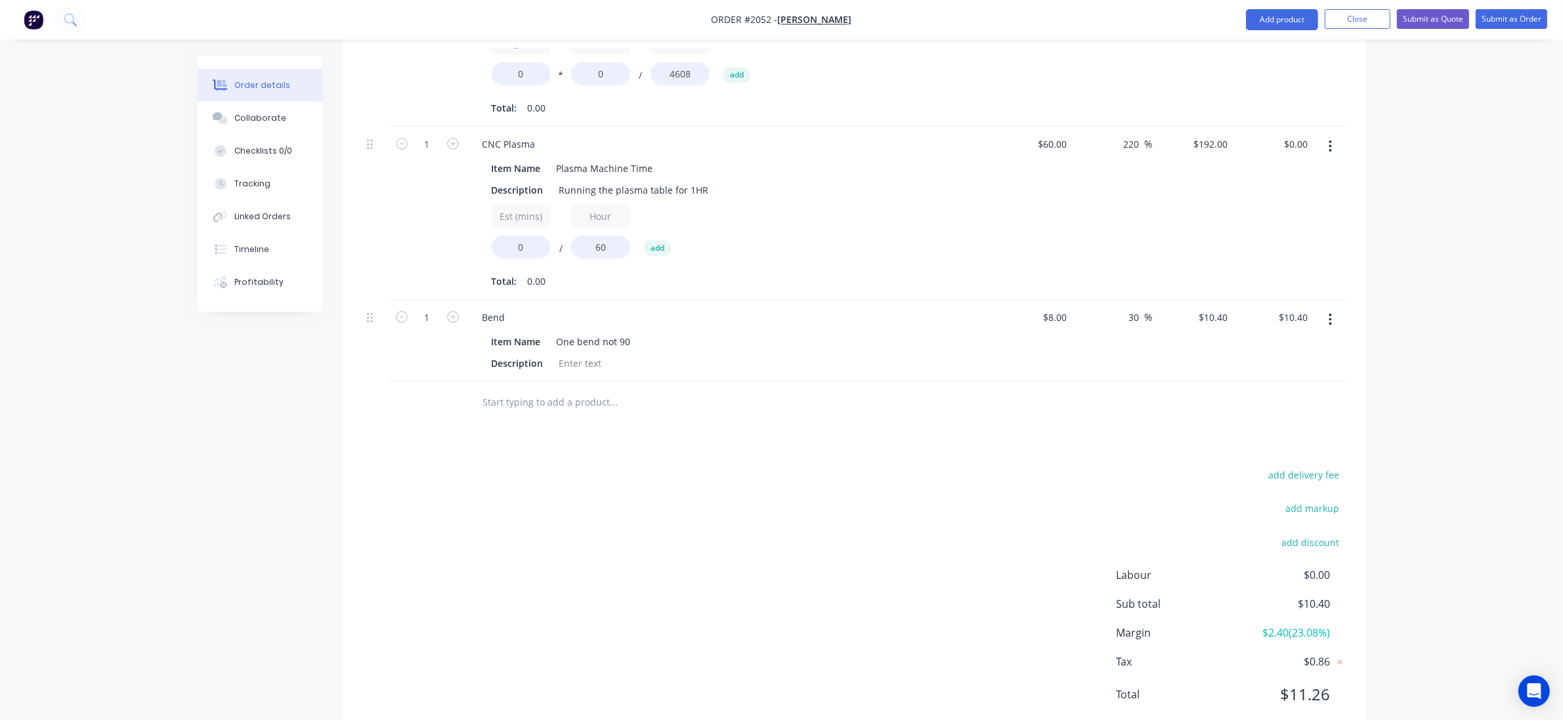
click at [588, 407] on input "text" at bounding box center [614, 402] width 263 height 26
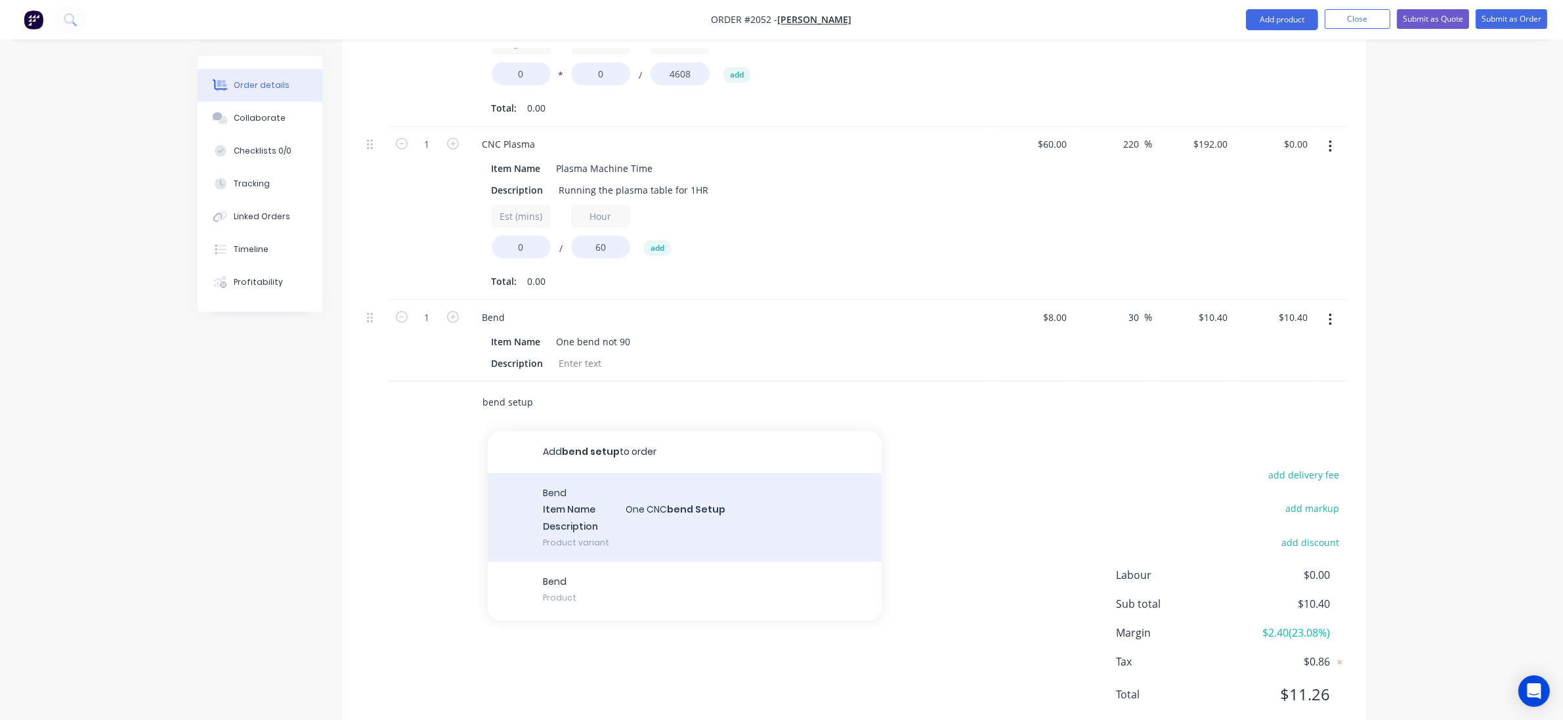
type input "bend setup"
click at [668, 517] on div "Bend Item Name One CNC bend Setup Description Product variant" at bounding box center [685, 517] width 394 height 89
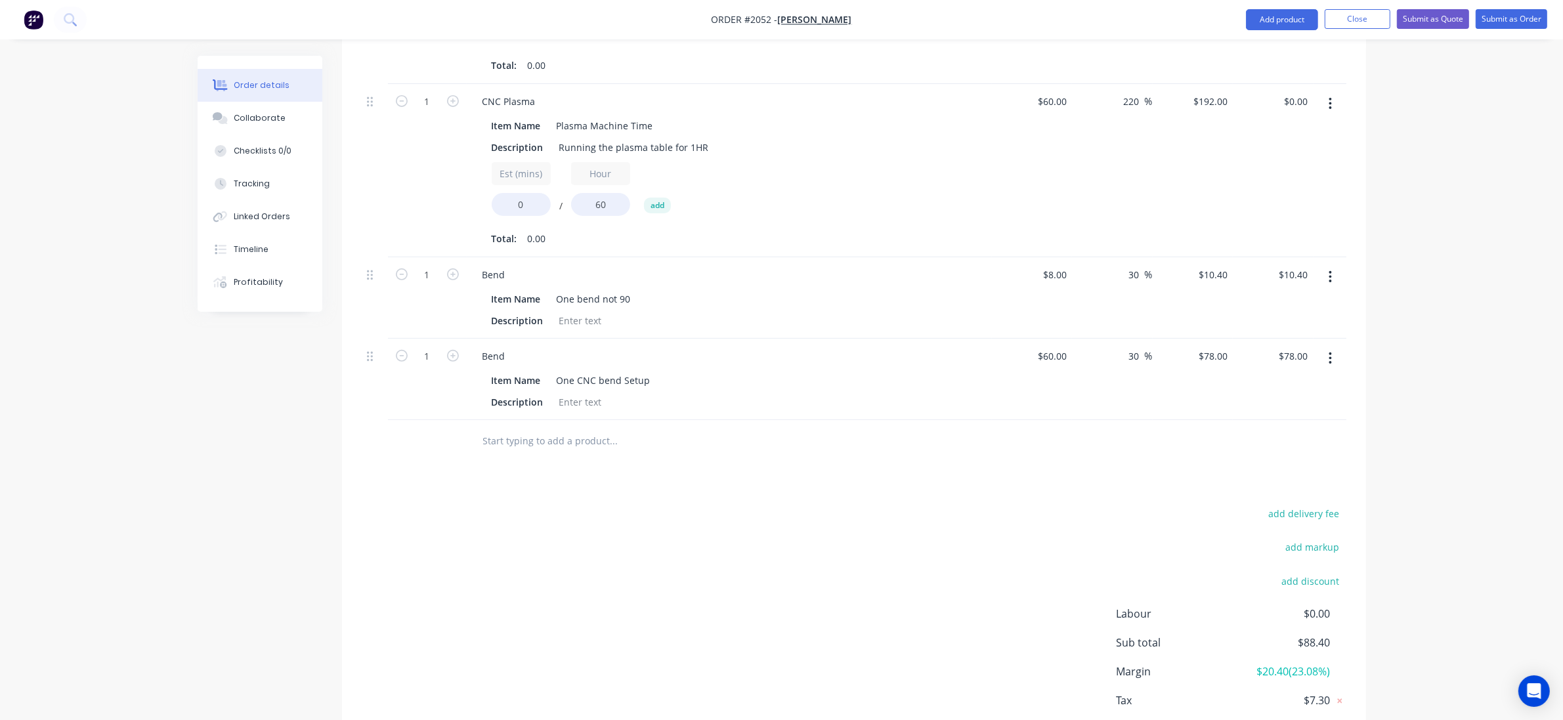
scroll to position [574, 0]
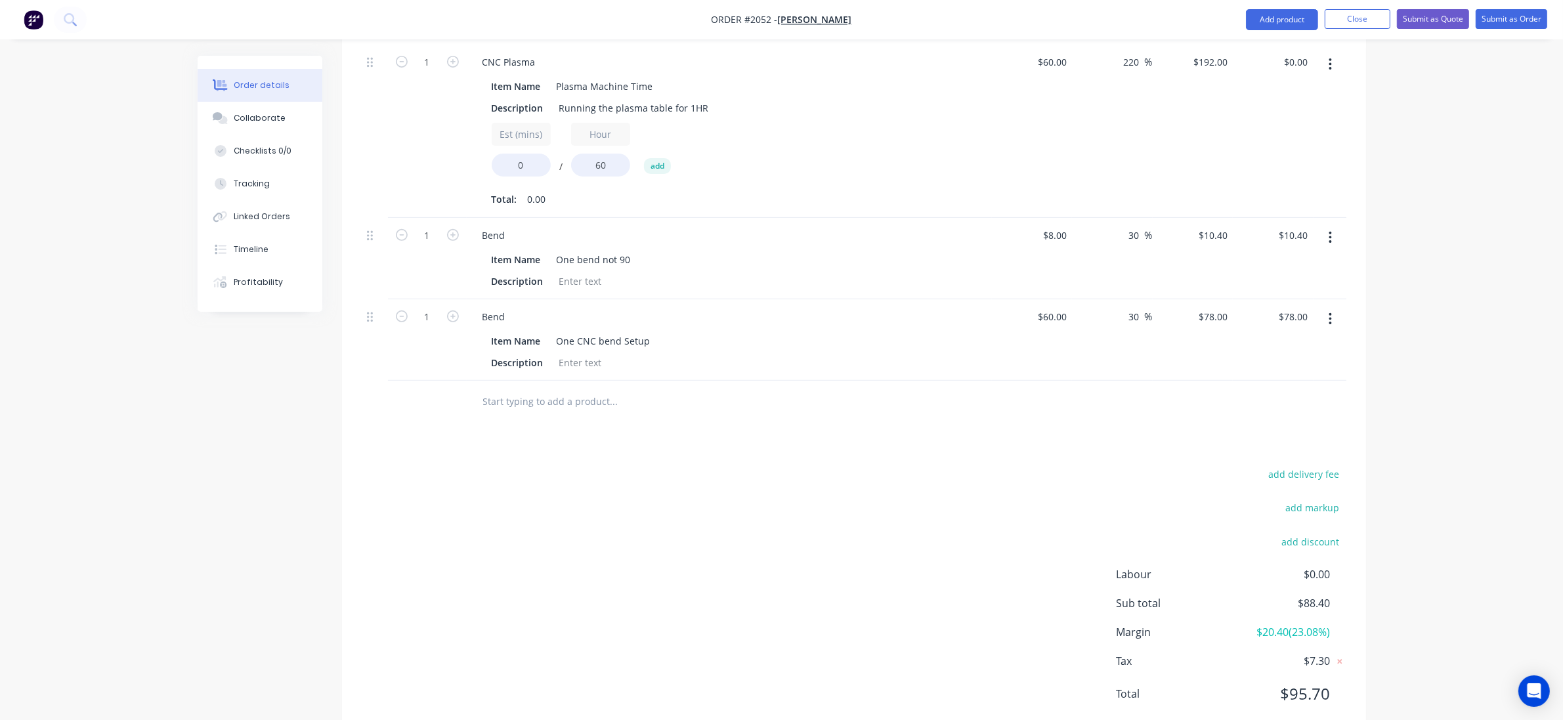
click at [1236, 313] on div "$78.00 $78.00" at bounding box center [1273, 339] width 81 height 81
click at [1208, 320] on div "78 $78.00" at bounding box center [1193, 339] width 81 height 81
type input "500"
type input "733.33"
type input "$500.00"
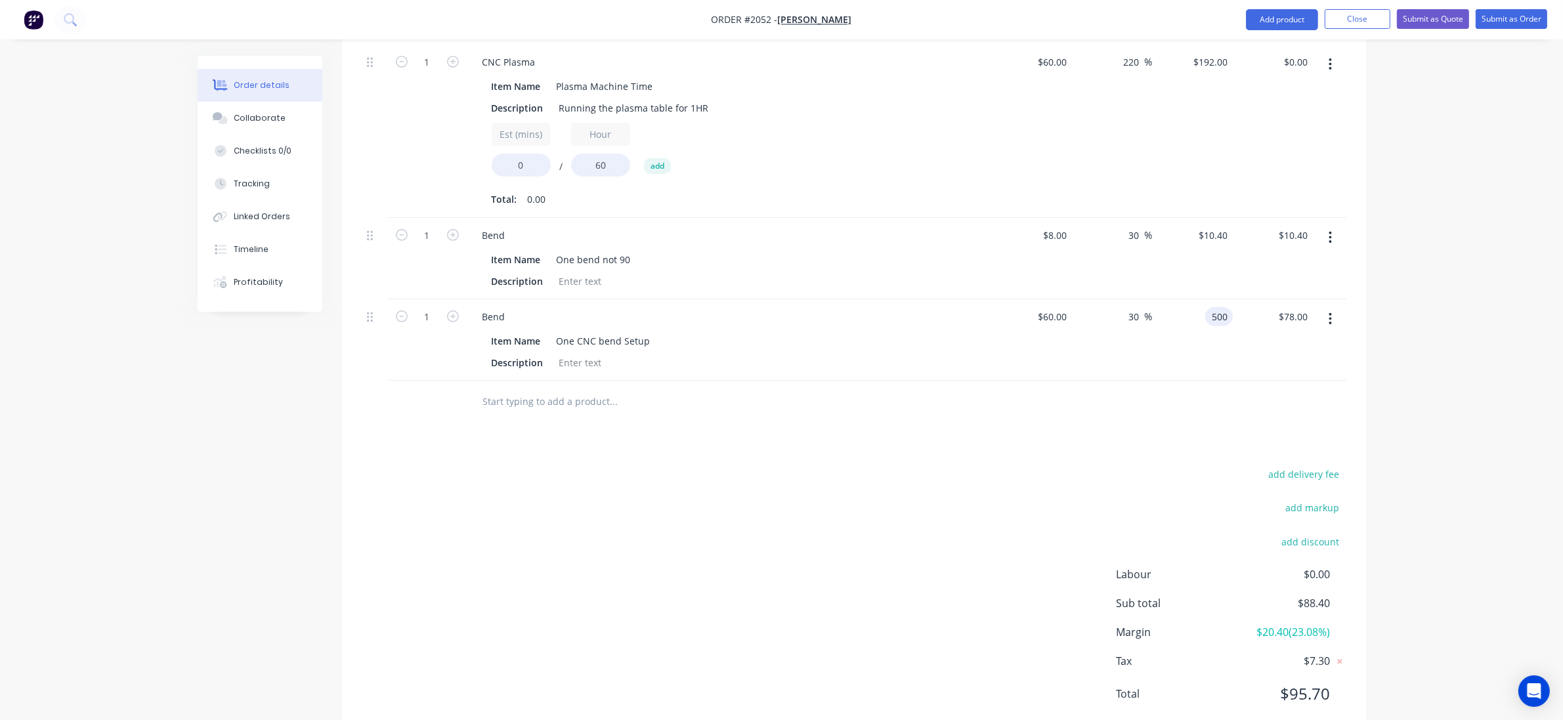
type input "$500.00"
click at [1426, 236] on div "Order details Collaborate Checklists 0/0 Tracking Linked Orders Timeline Profit…" at bounding box center [781, 92] width 1563 height 1333
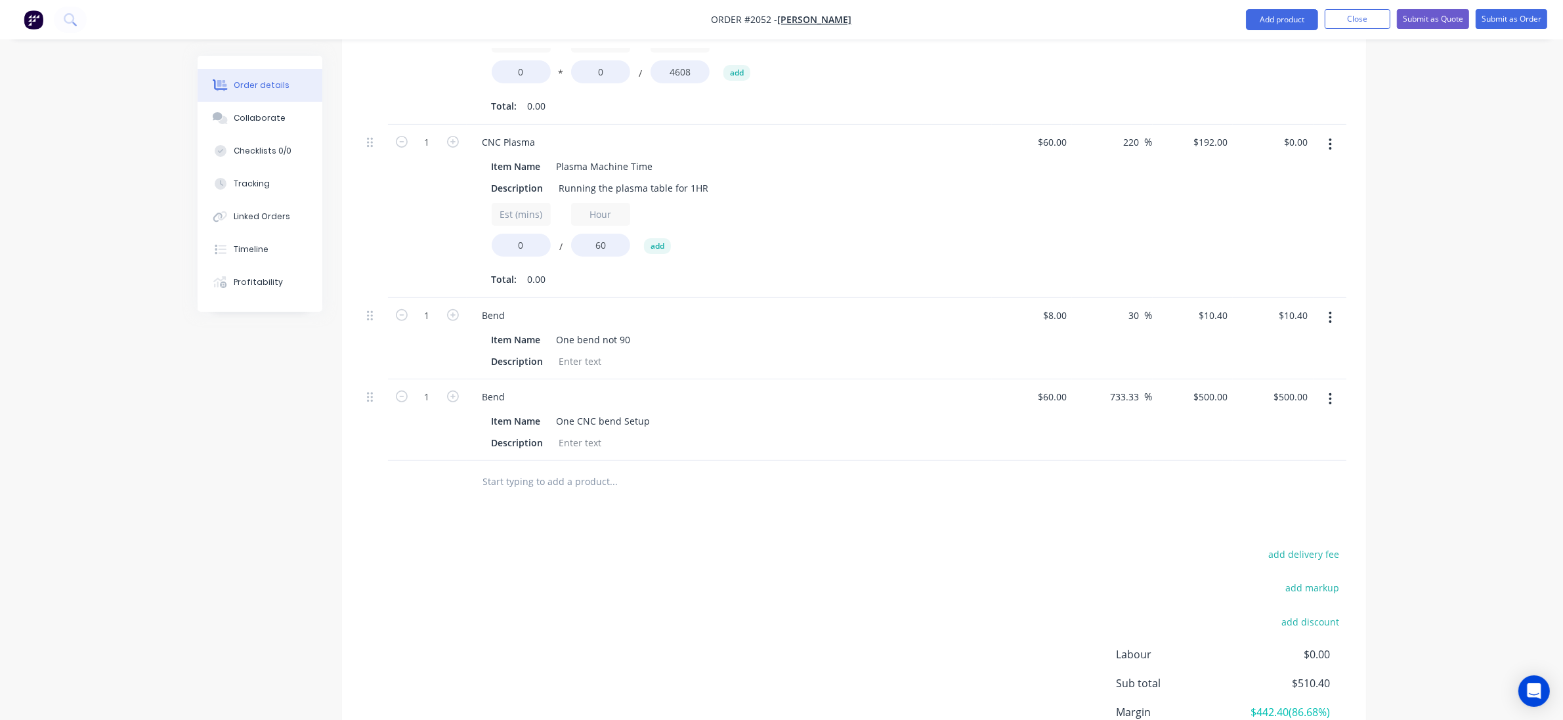
scroll to position [492, 0]
click at [1340, 324] on button "button" at bounding box center [1330, 320] width 31 height 24
click at [1271, 435] on div "Delete" at bounding box center [1284, 432] width 101 height 19
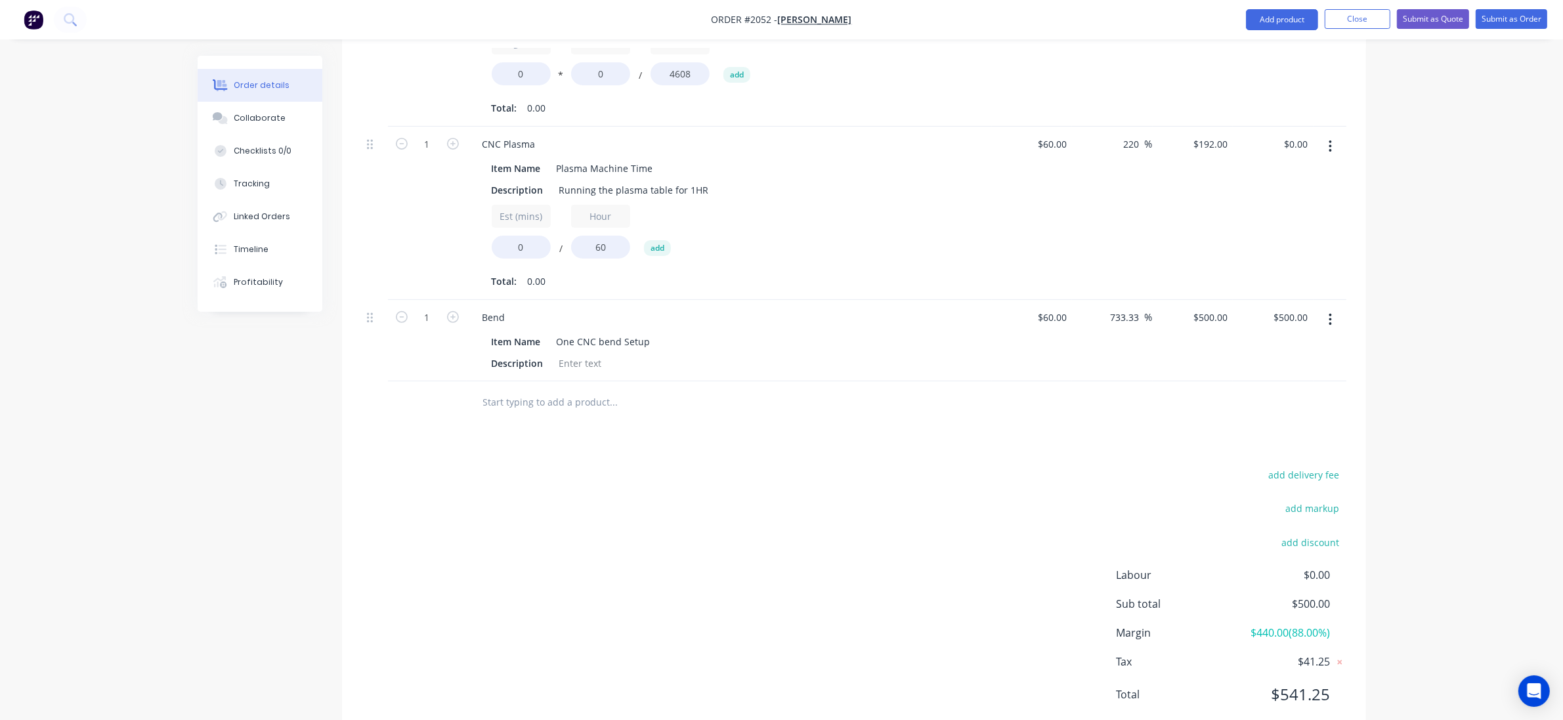
click at [546, 408] on input "text" at bounding box center [614, 402] width 263 height 26
click at [427, 398] on div "bn" at bounding box center [854, 402] width 985 height 43
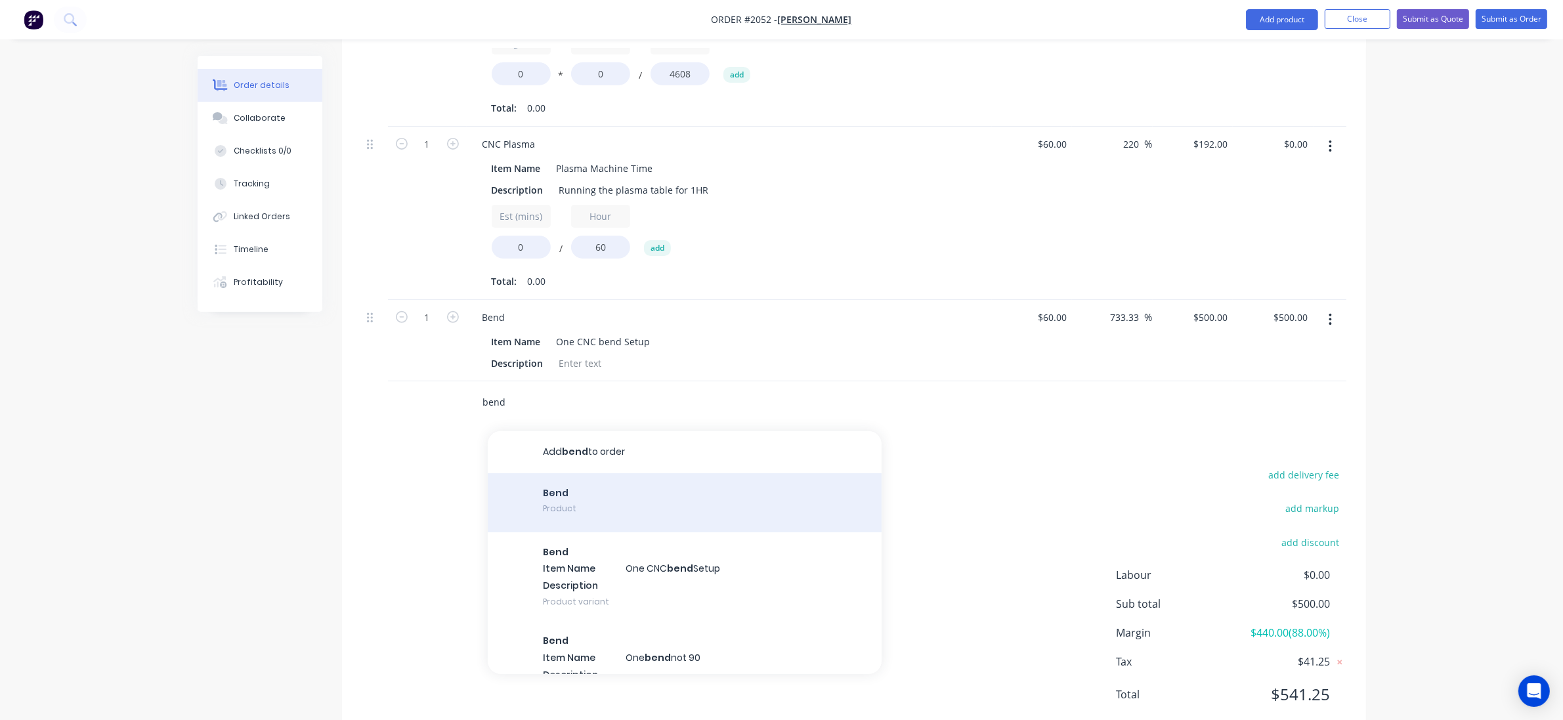
type input "bend"
click at [570, 499] on div "Bend Product" at bounding box center [685, 502] width 394 height 59
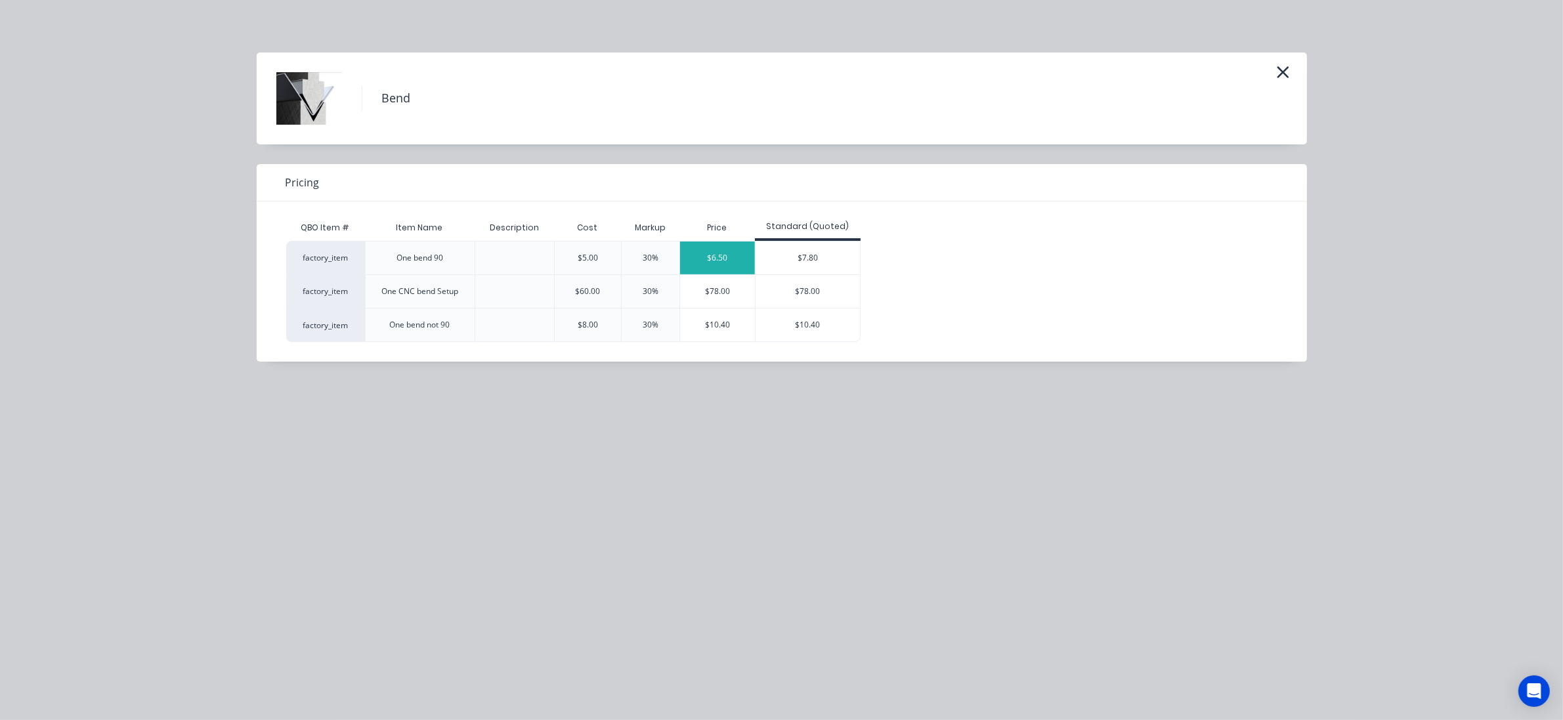
click at [697, 267] on div "$6.50" at bounding box center [717, 258] width 75 height 33
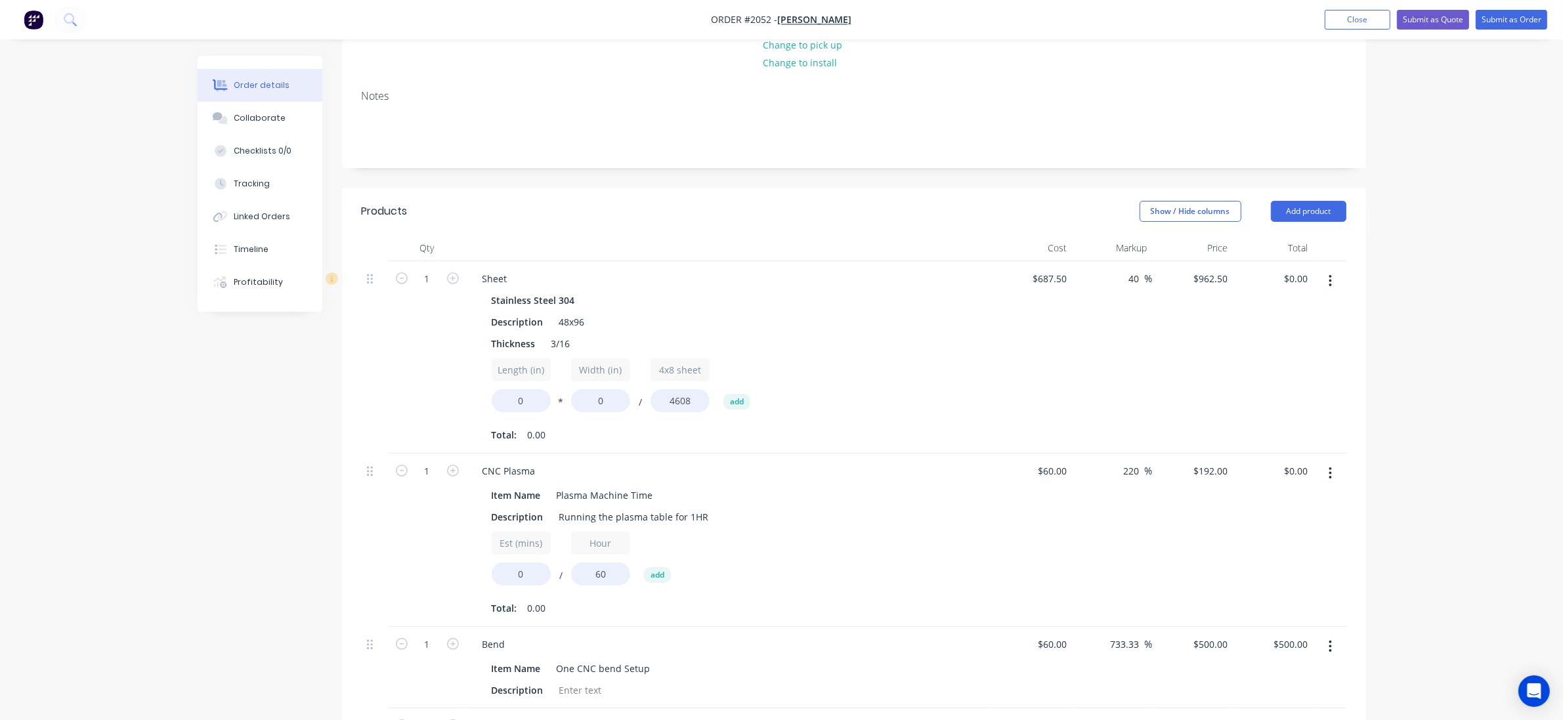
scroll to position [246, 0]
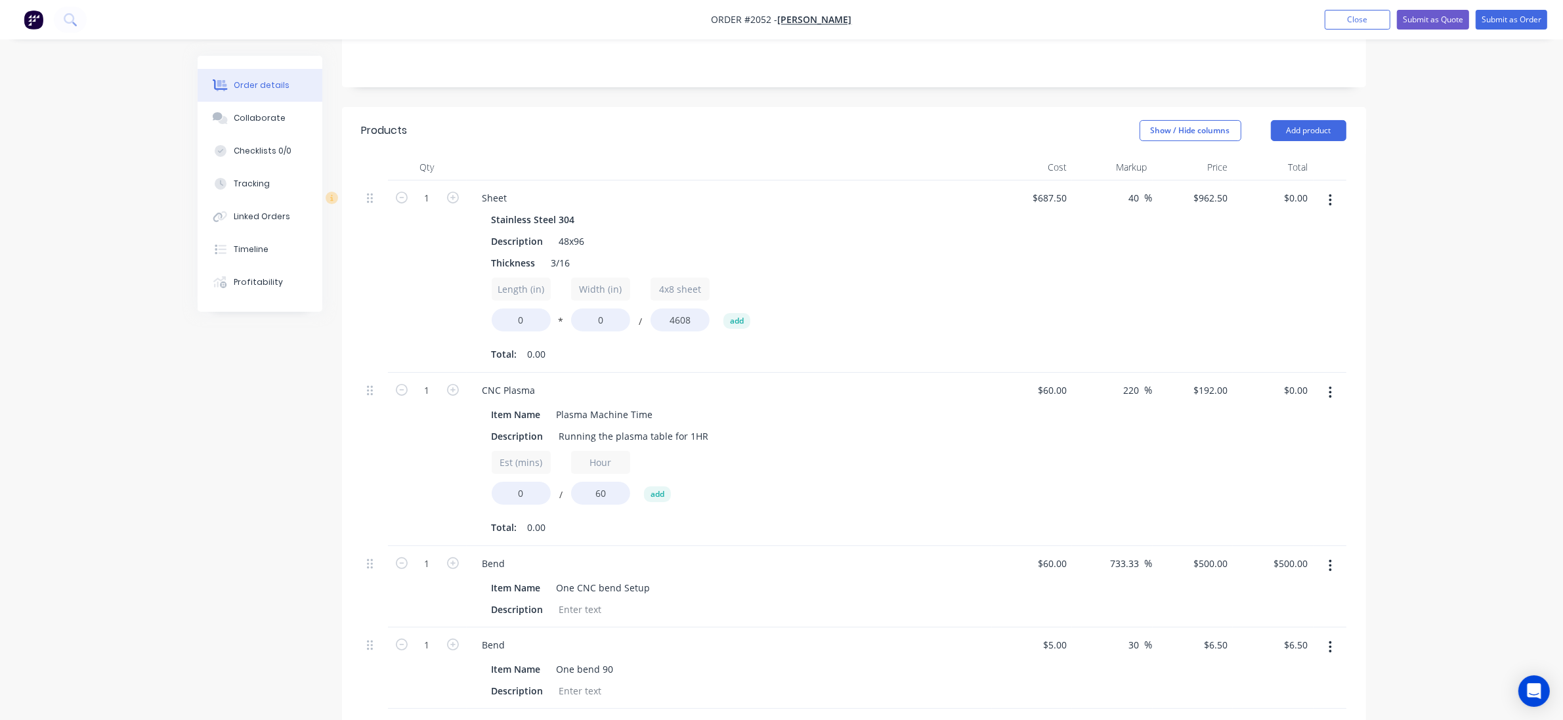
click at [165, 432] on div "Order details Collaborate Checklists 0/0 Tracking Linked Orders Timeline Profit…" at bounding box center [781, 420] width 1563 height 1333
click at [519, 322] on input "0" at bounding box center [521, 320] width 59 height 23
type input "11"
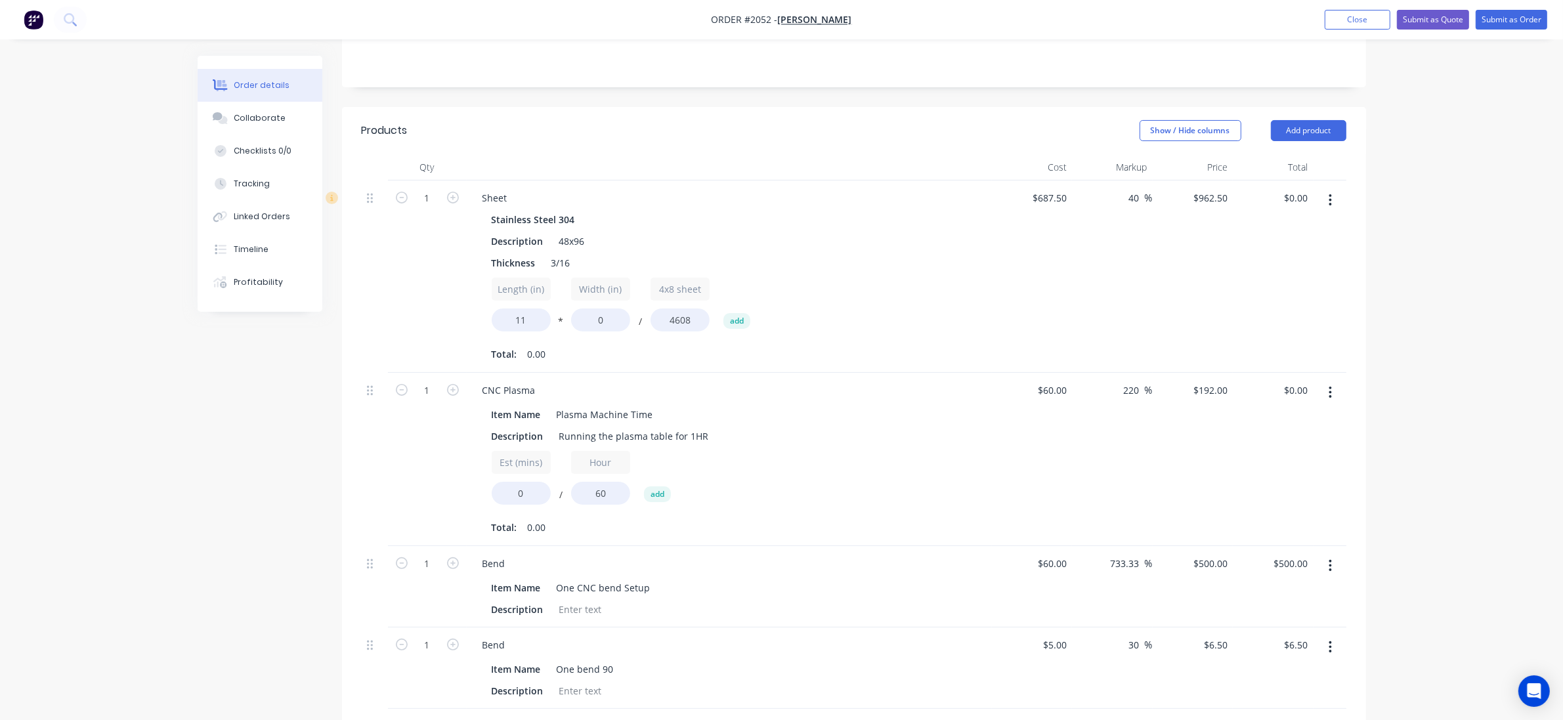
click at [207, 353] on div "Created by Grant Created 03/09/25 Required 03/09/25 Assigned to Add team member…" at bounding box center [782, 448] width 1169 height 1277
click at [607, 335] on div "Length (in) 11 * Width (in) 0 / 4x8 sheet 4608 add" at bounding box center [729, 307] width 475 height 59
click at [609, 323] on input "0" at bounding box center [600, 320] width 59 height 23
type input "9"
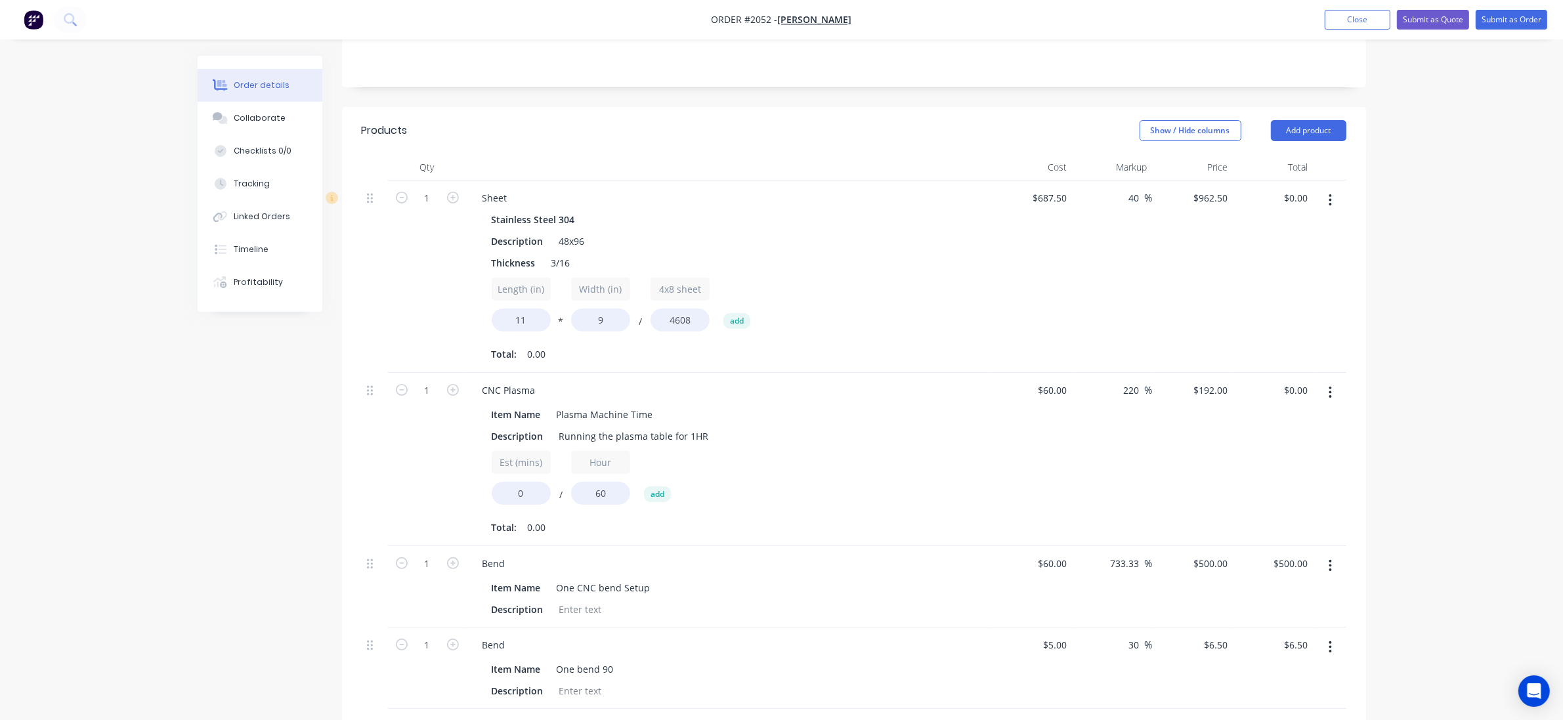
type input "$20.69"
click at [381, 296] on div at bounding box center [375, 277] width 26 height 192
click at [454, 201] on icon "button" at bounding box center [453, 198] width 12 height 12
type input "2"
type input "$41.39"
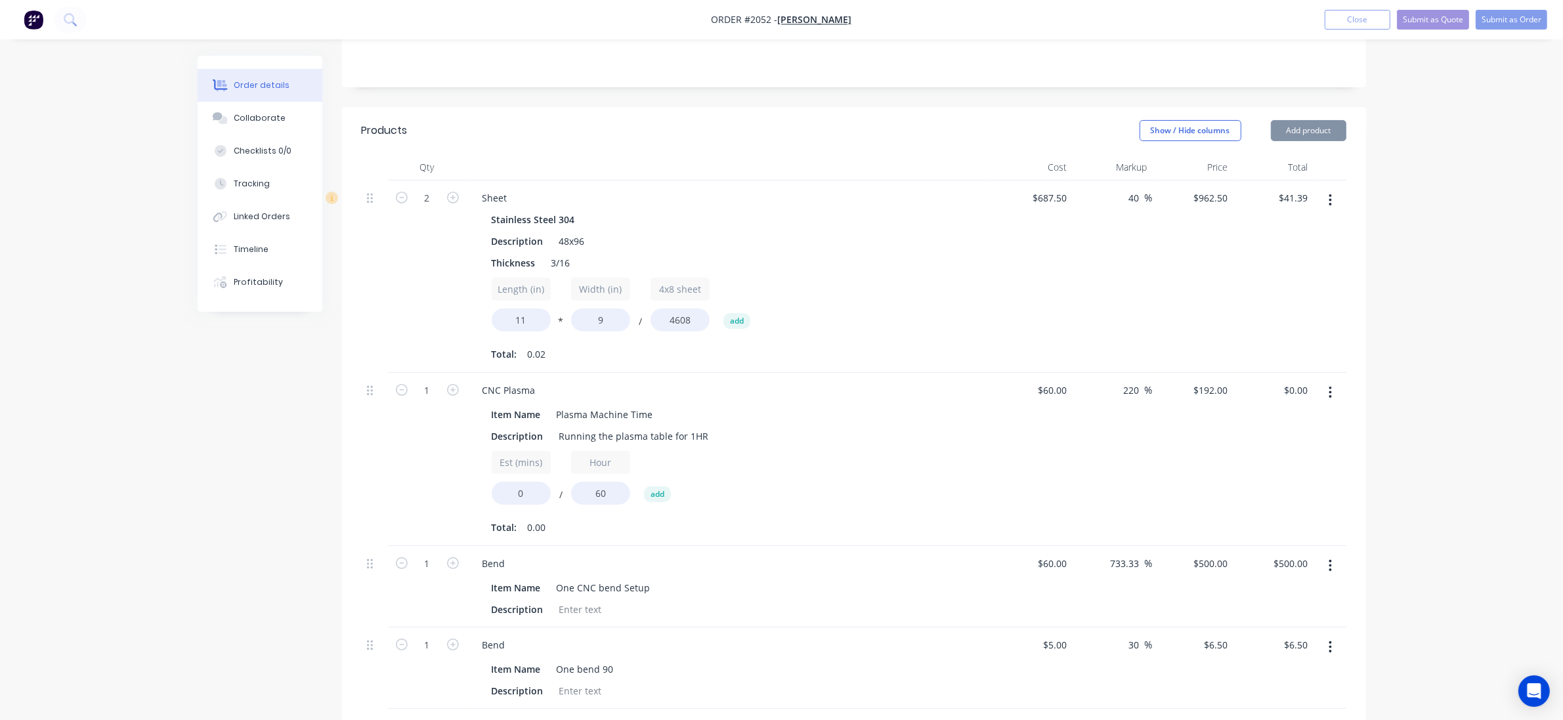
click at [438, 310] on div "2" at bounding box center [427, 277] width 79 height 192
click at [1347, 197] on div "Qty Cost Markup Price Total 2 Sheet Stainless Steel 304 Description 48x96 Thick…" at bounding box center [854, 452] width 1024 height 597
click at [1347, 199] on div "Qty Cost Markup Price Total 2 Sheet Stainless Steel 304 Description 48x96 Thick…" at bounding box center [854, 452] width 1024 height 597
click at [1326, 207] on button "button" at bounding box center [1330, 200] width 31 height 24
click at [1262, 260] on div "Duplicate" at bounding box center [1284, 260] width 101 height 19
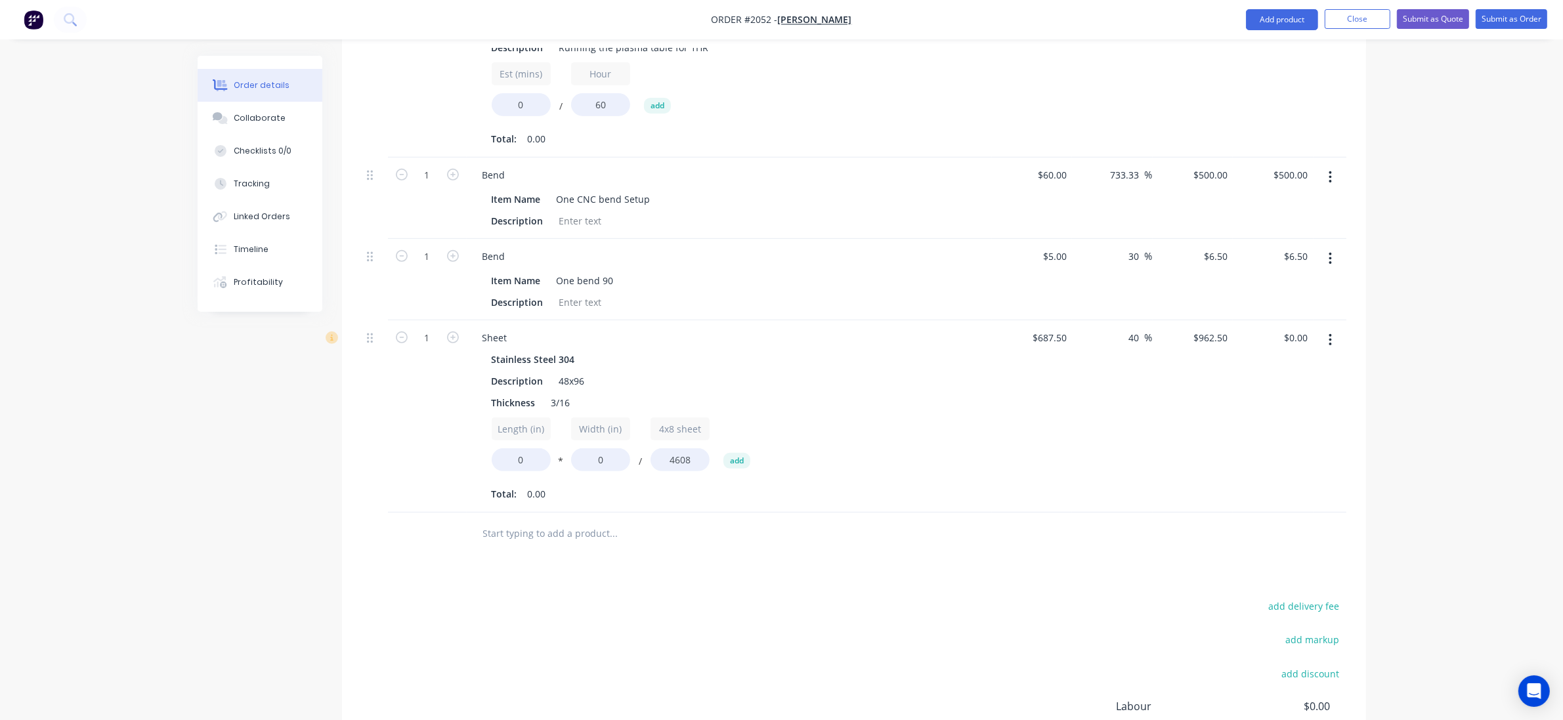
scroll to position [657, 0]
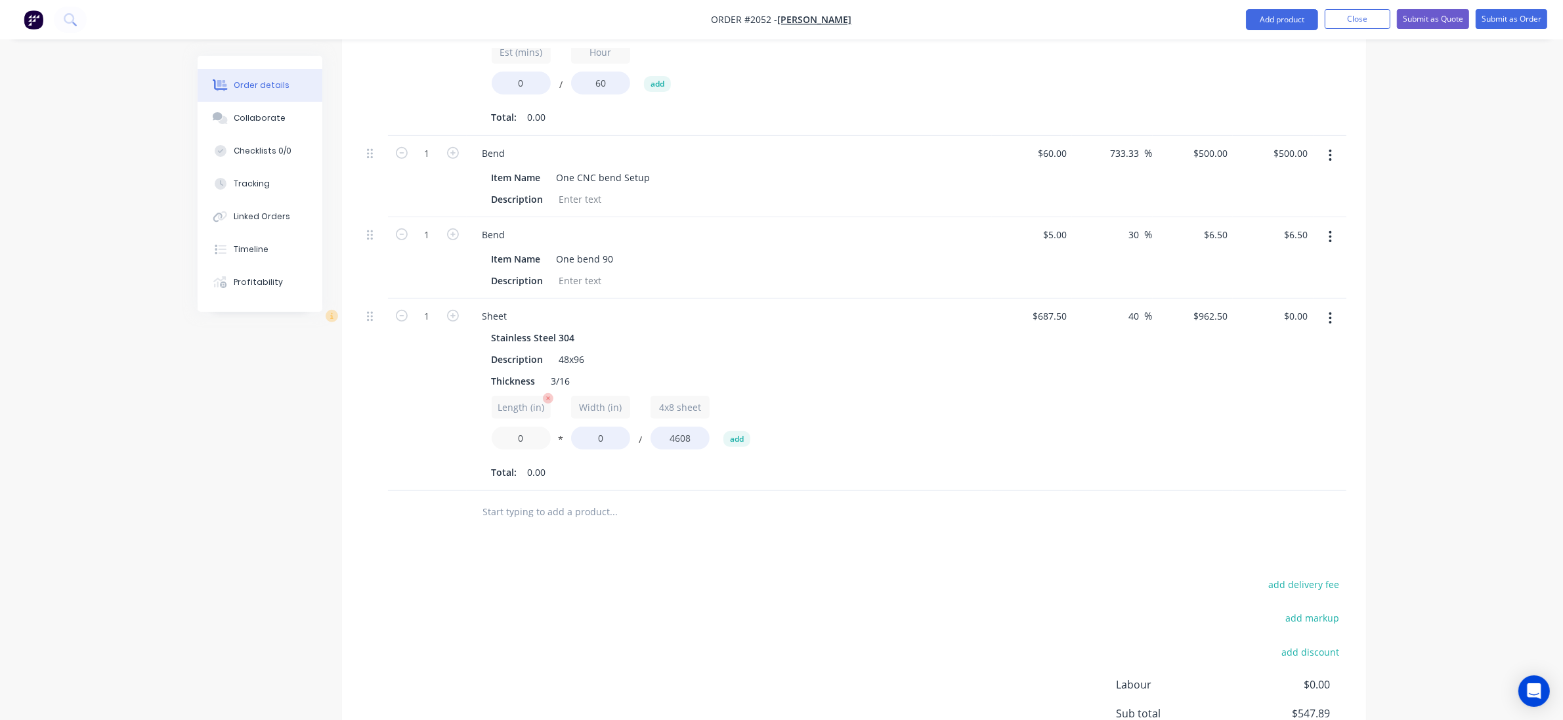
click at [529, 440] on input "0" at bounding box center [521, 438] width 59 height 23
click at [524, 444] on input "0" at bounding box center [521, 438] width 59 height 23
type input "3"
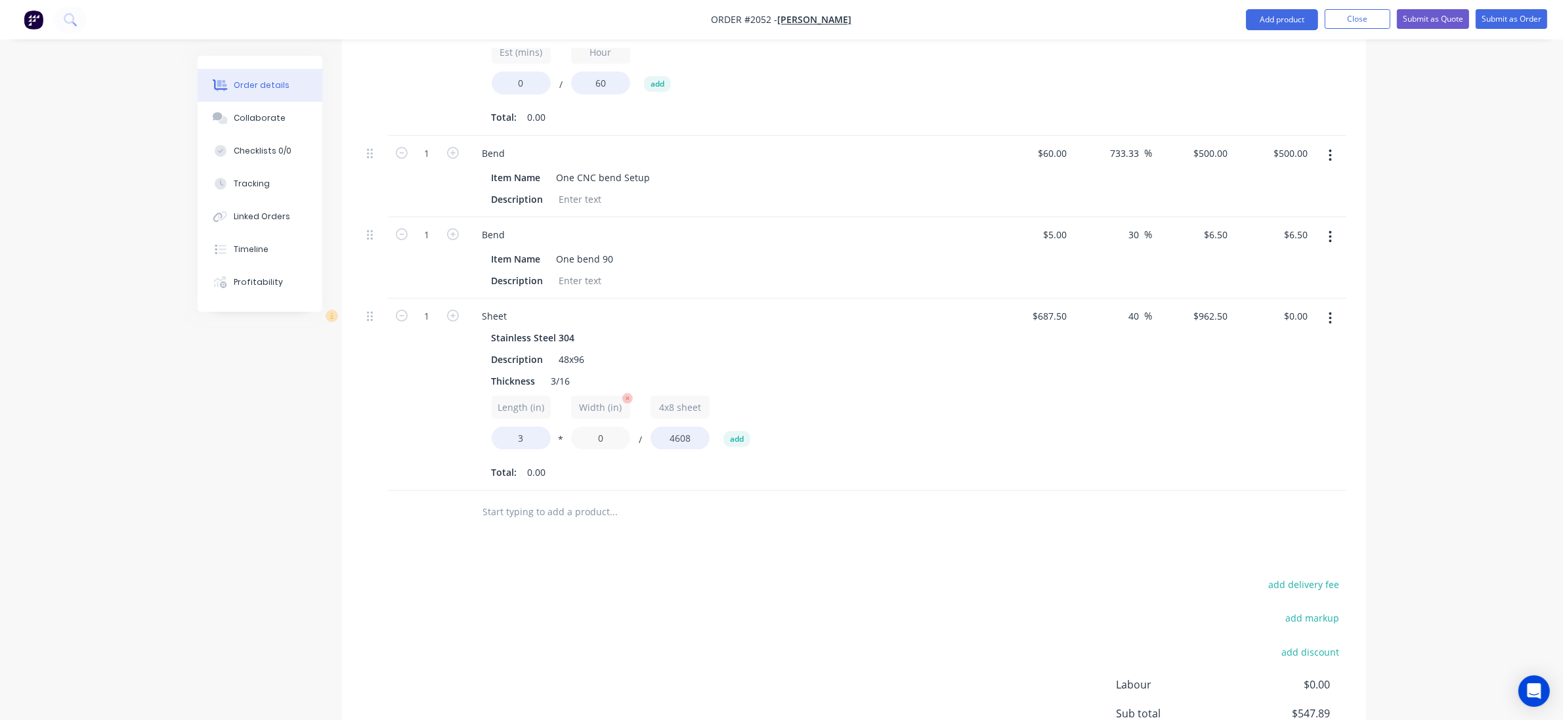
click at [609, 437] on input "0" at bounding box center [600, 438] width 59 height 23
type input "3"
type input "$1.93"
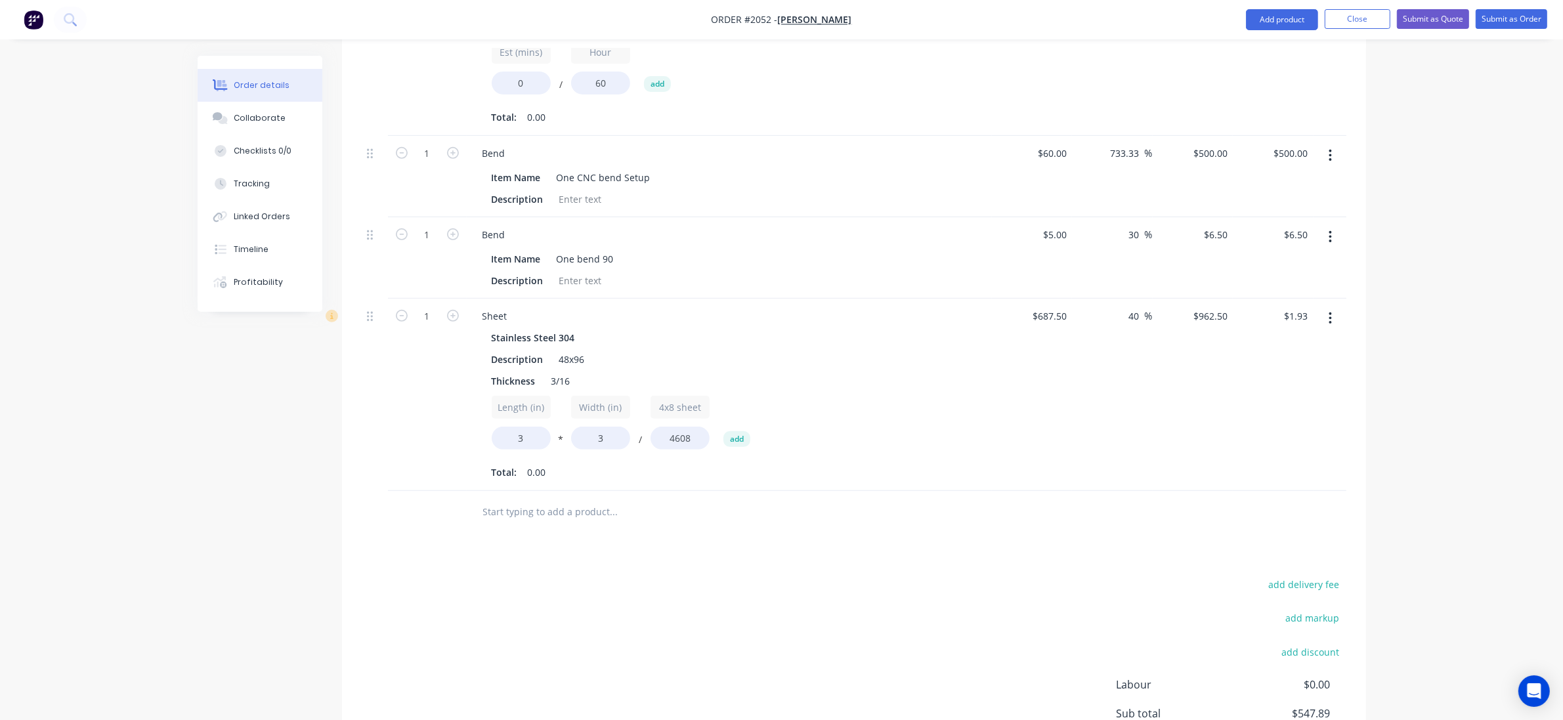
click at [450, 597] on div "add delivery fee add markup add discount Labour $0.00 Sub total $547.89 Margin …" at bounding box center [854, 702] width 985 height 253
type input "4"
type input "$7.70"
click at [389, 477] on div "4 Sheet Stainless Steel 304 Description 48x96 Thickness 3/16 Length (in) 3 * Wi…" at bounding box center [854, 395] width 985 height 192
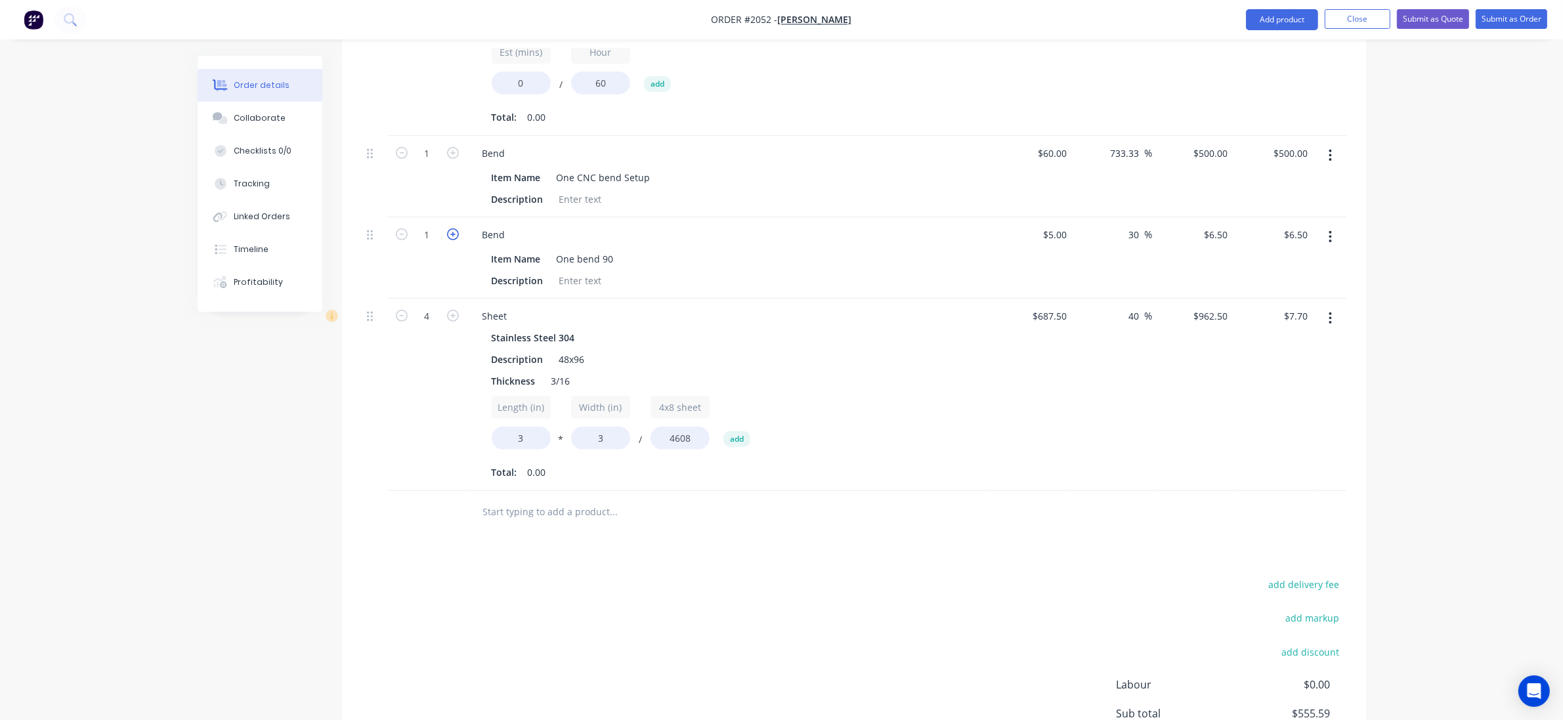
click at [451, 230] on icon "button" at bounding box center [453, 234] width 12 height 12
type input "2"
type input "$13.00"
click at [451, 230] on icon "button" at bounding box center [453, 234] width 12 height 12
type input "3"
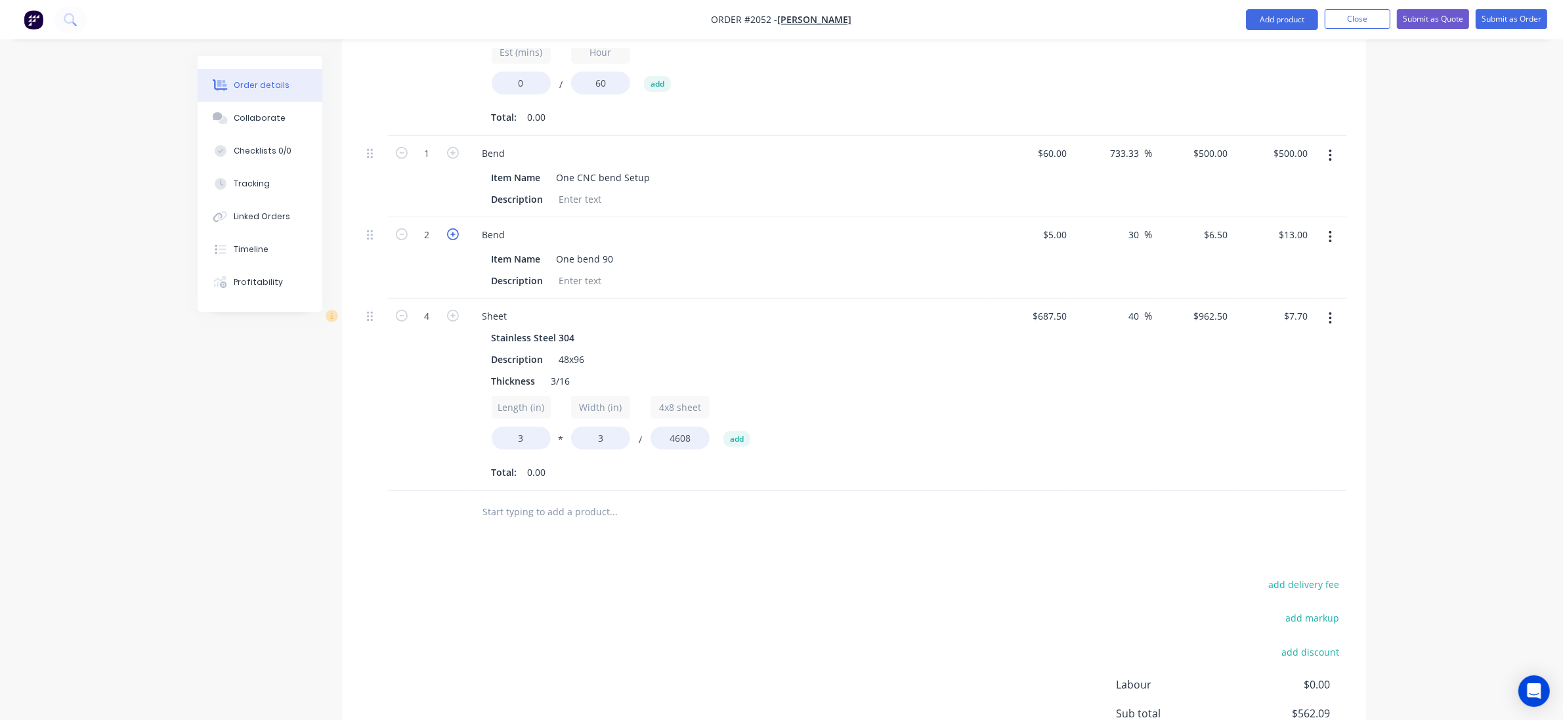
type input "$19.50"
click at [451, 230] on icon "button" at bounding box center [453, 234] width 12 height 12
type input "4"
type input "$26.00"
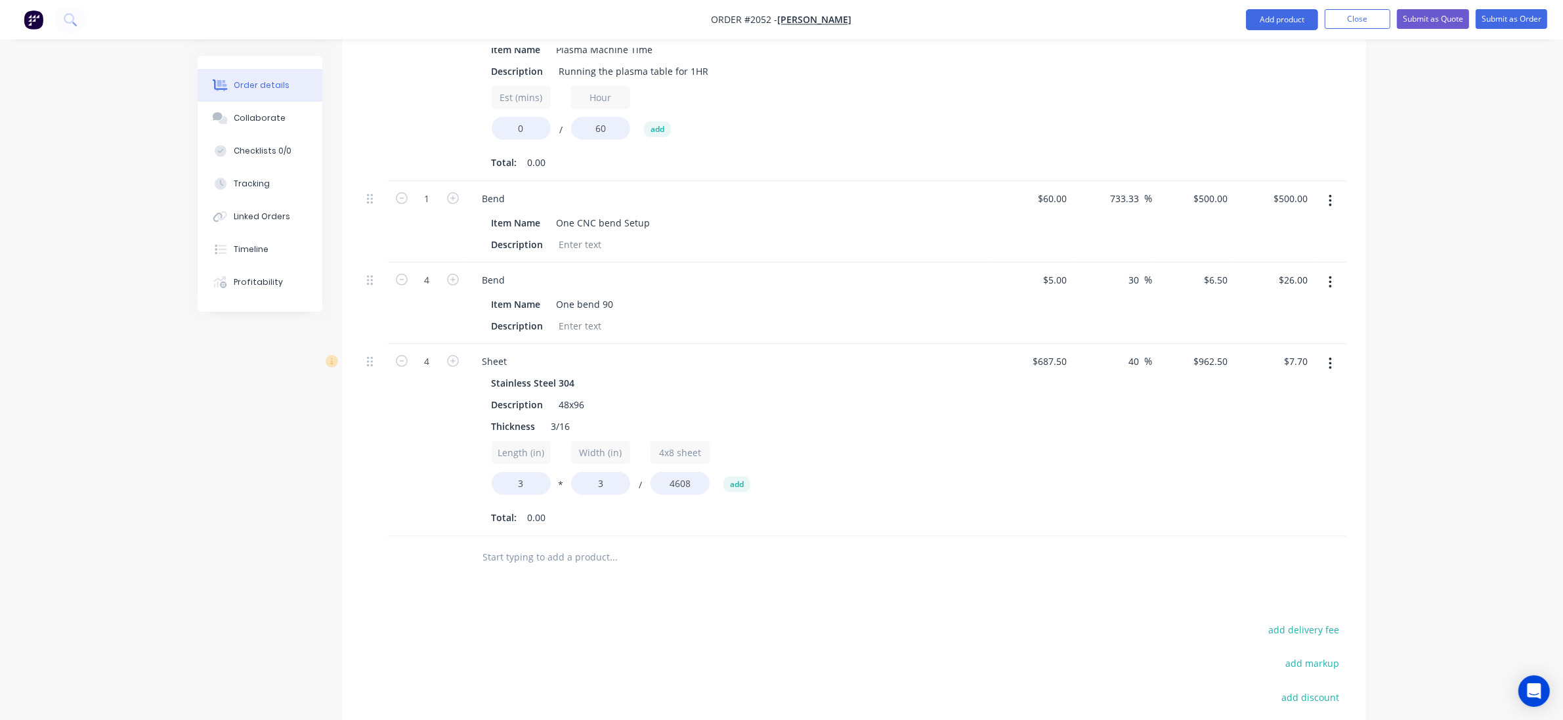
scroll to position [574, 0]
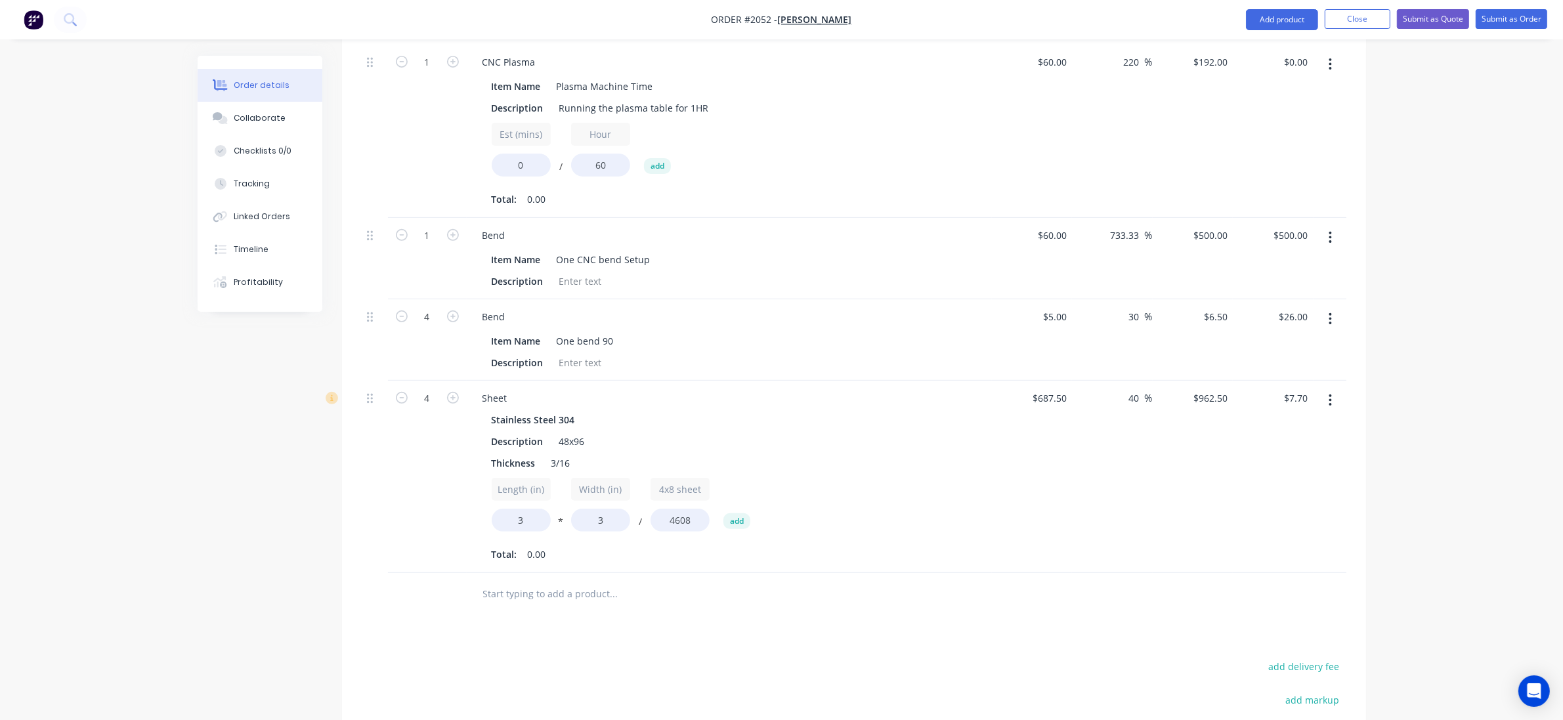
click at [1008, 565] on div "$687.50 $687.50" at bounding box center [1032, 477] width 81 height 192
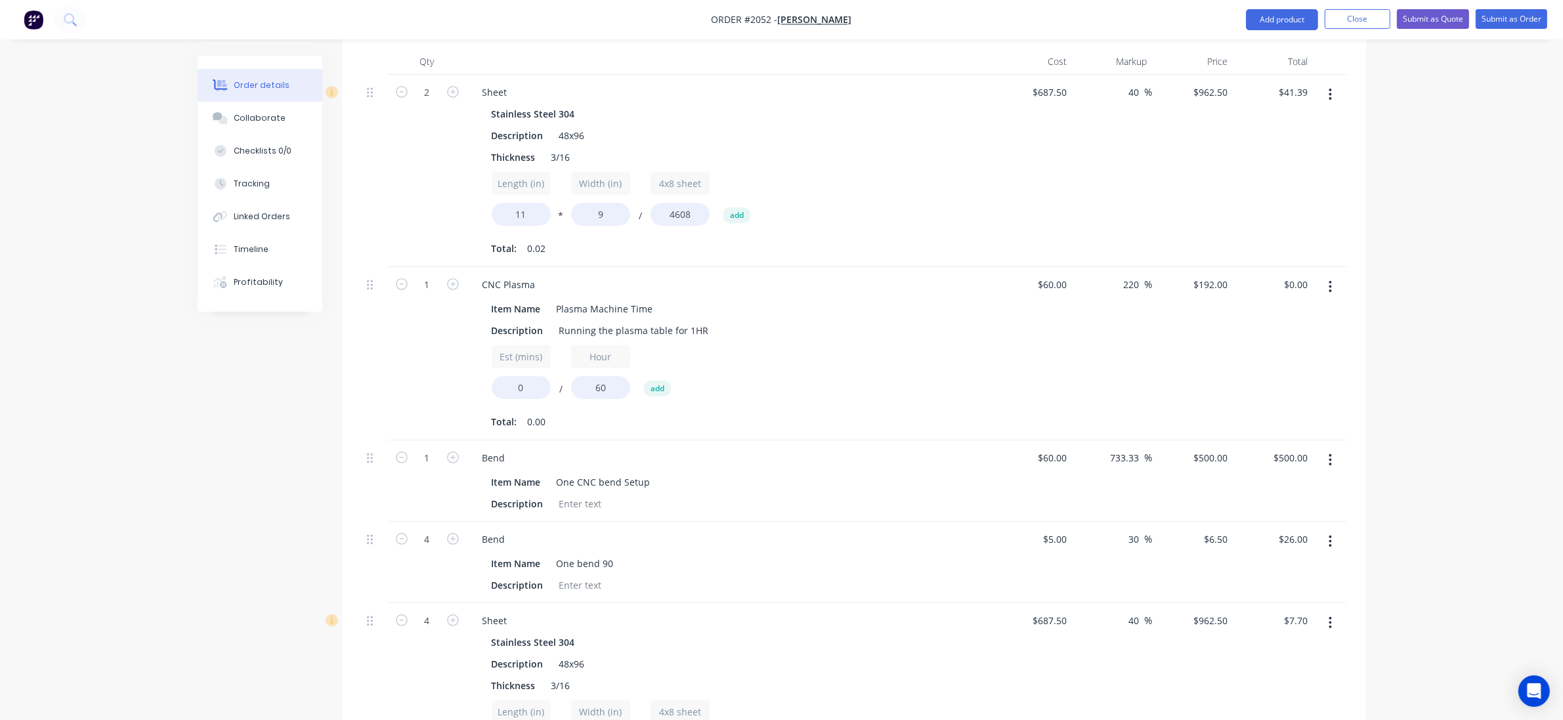
scroll to position [328, 0]
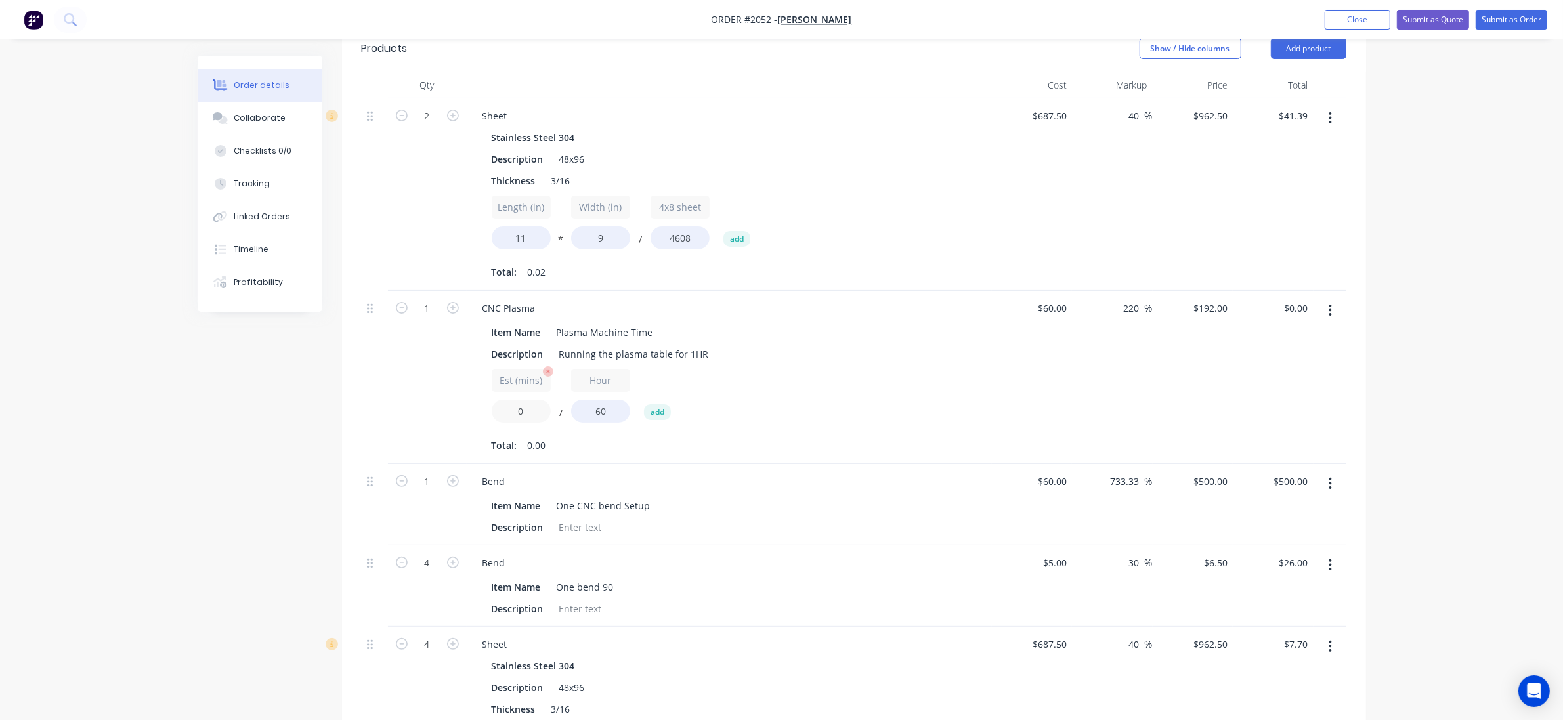
click at [542, 407] on input "0" at bounding box center [521, 411] width 59 height 23
click at [532, 408] on input "0" at bounding box center [521, 411] width 59 height 23
type input "30"
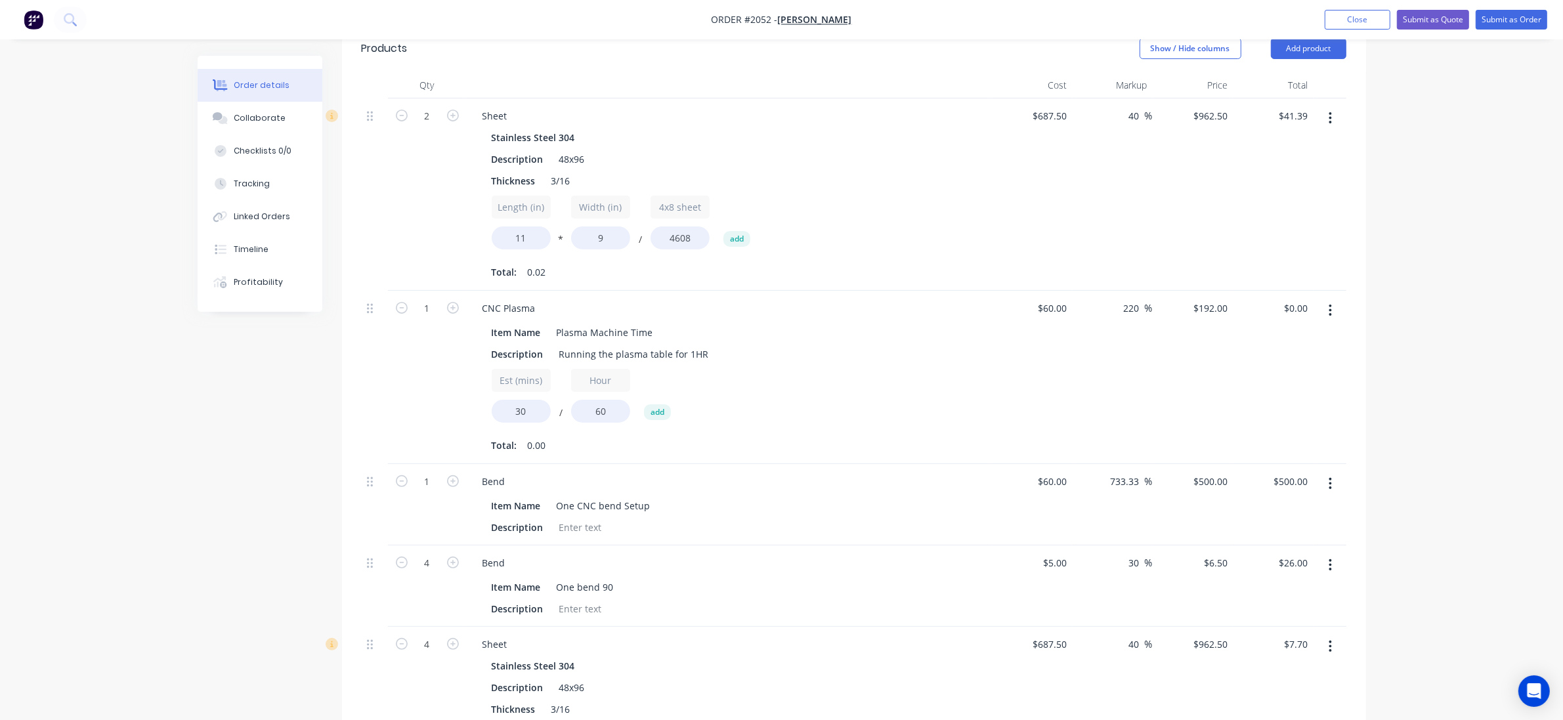
type input "$96.00"
click at [882, 402] on div "Est (mins) 30 / Hour 60 add" at bounding box center [729, 398] width 475 height 59
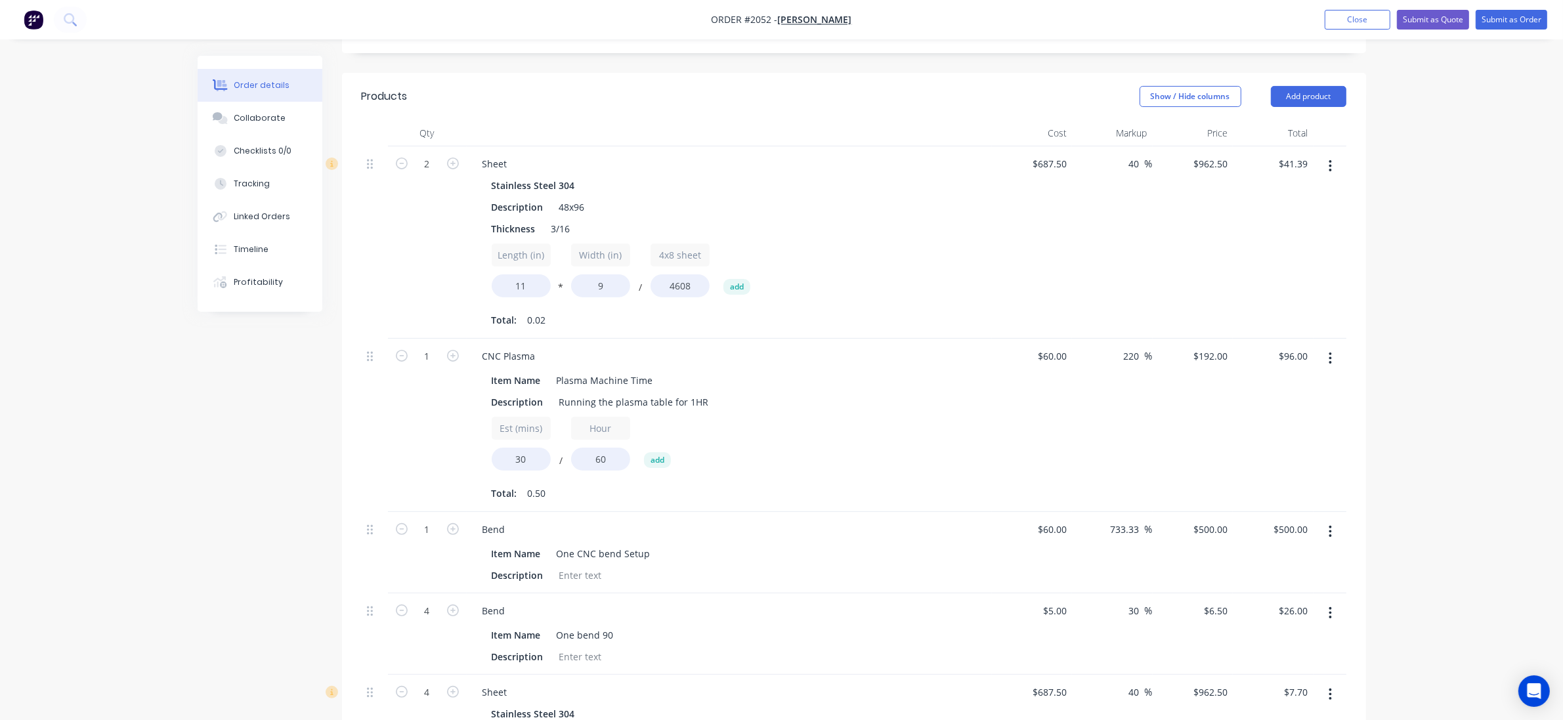
scroll to position [313, 0]
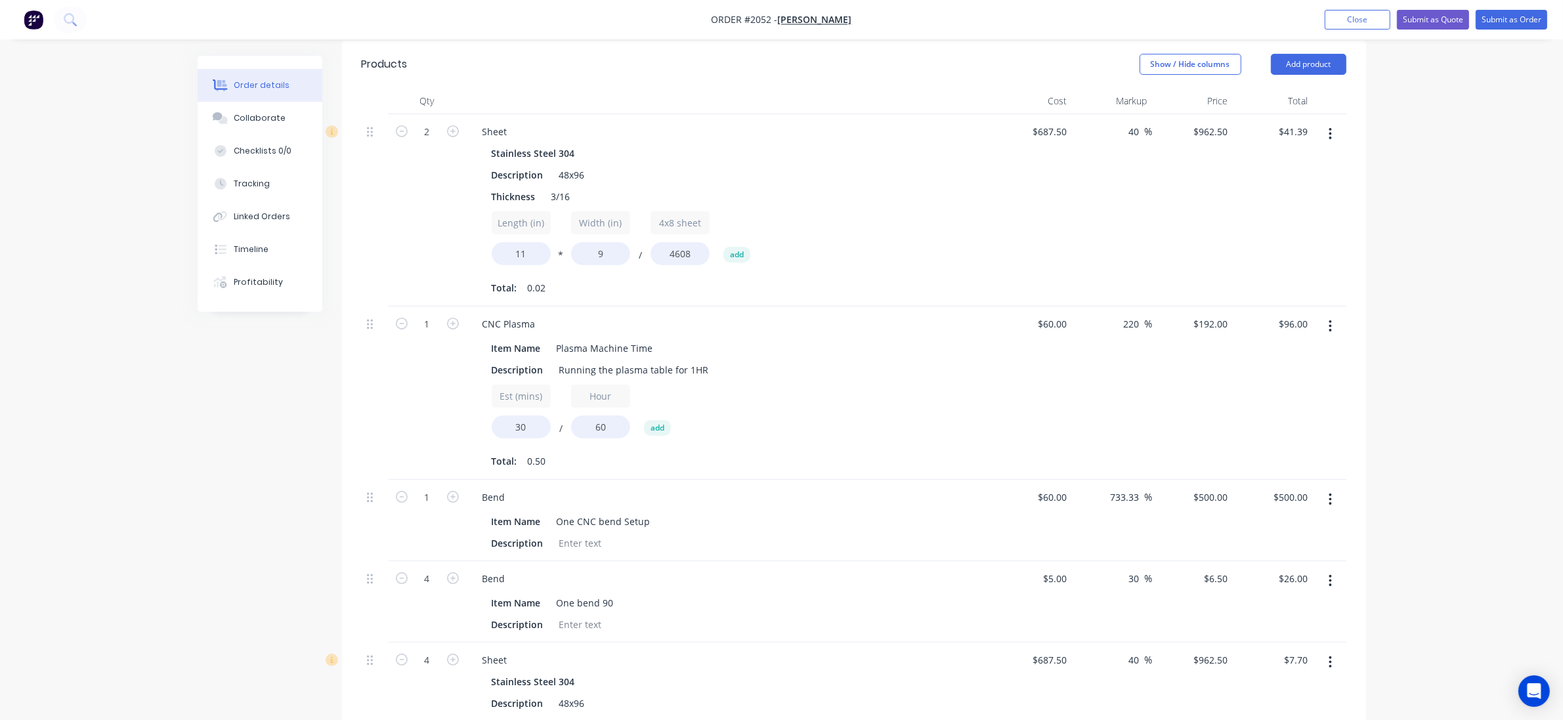
click at [1329, 136] on icon "button" at bounding box center [1330, 134] width 3 height 14
click at [1421, 129] on div "Order details Collaborate Checklists 0/0 Tracking Linked Orders Timeline Profit…" at bounding box center [781, 449] width 1563 height 1525
click at [1321, 60] on button "Add product" at bounding box center [1309, 64] width 76 height 21
click at [1291, 146] on div "Product Kit" at bounding box center [1284, 150] width 101 height 19
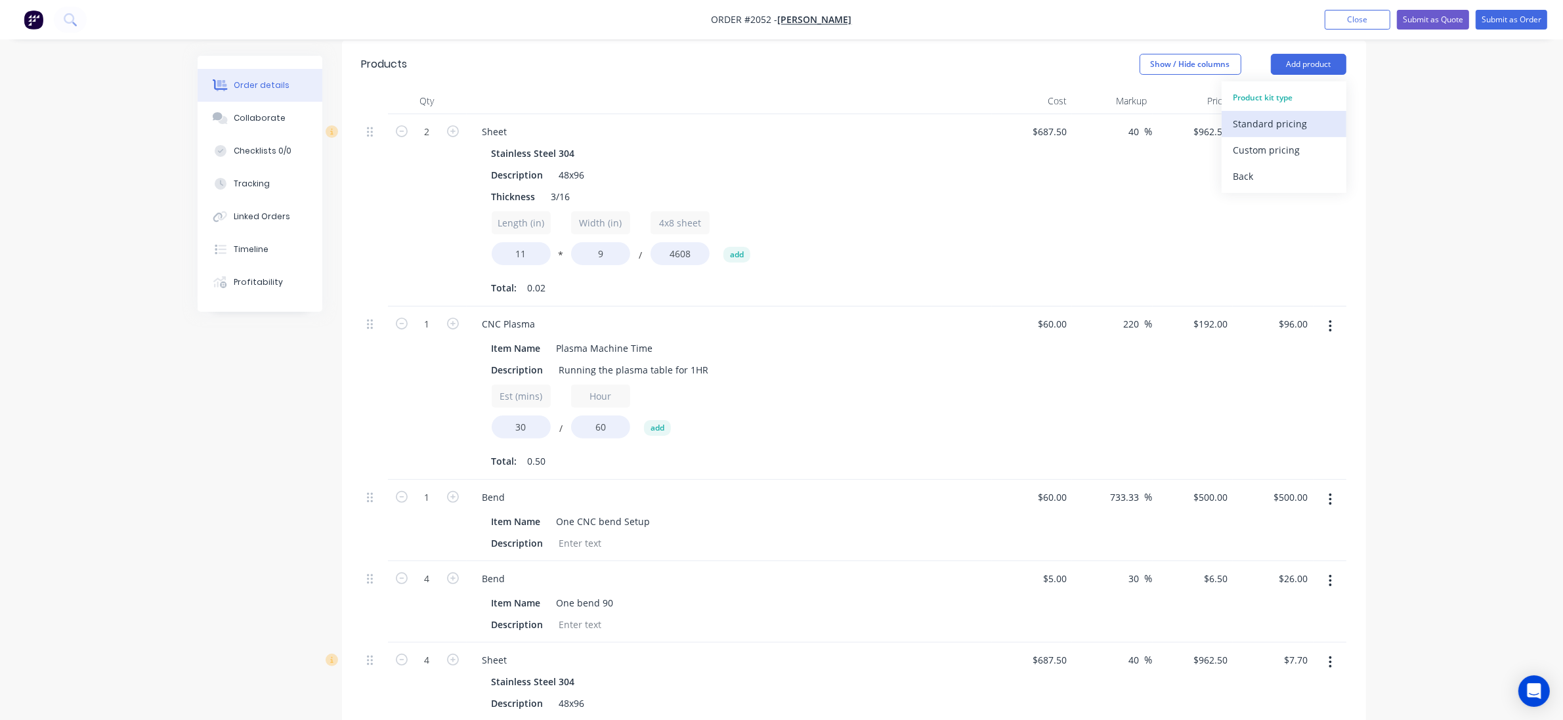
click at [1285, 126] on div "Standard pricing" at bounding box center [1284, 123] width 101 height 19
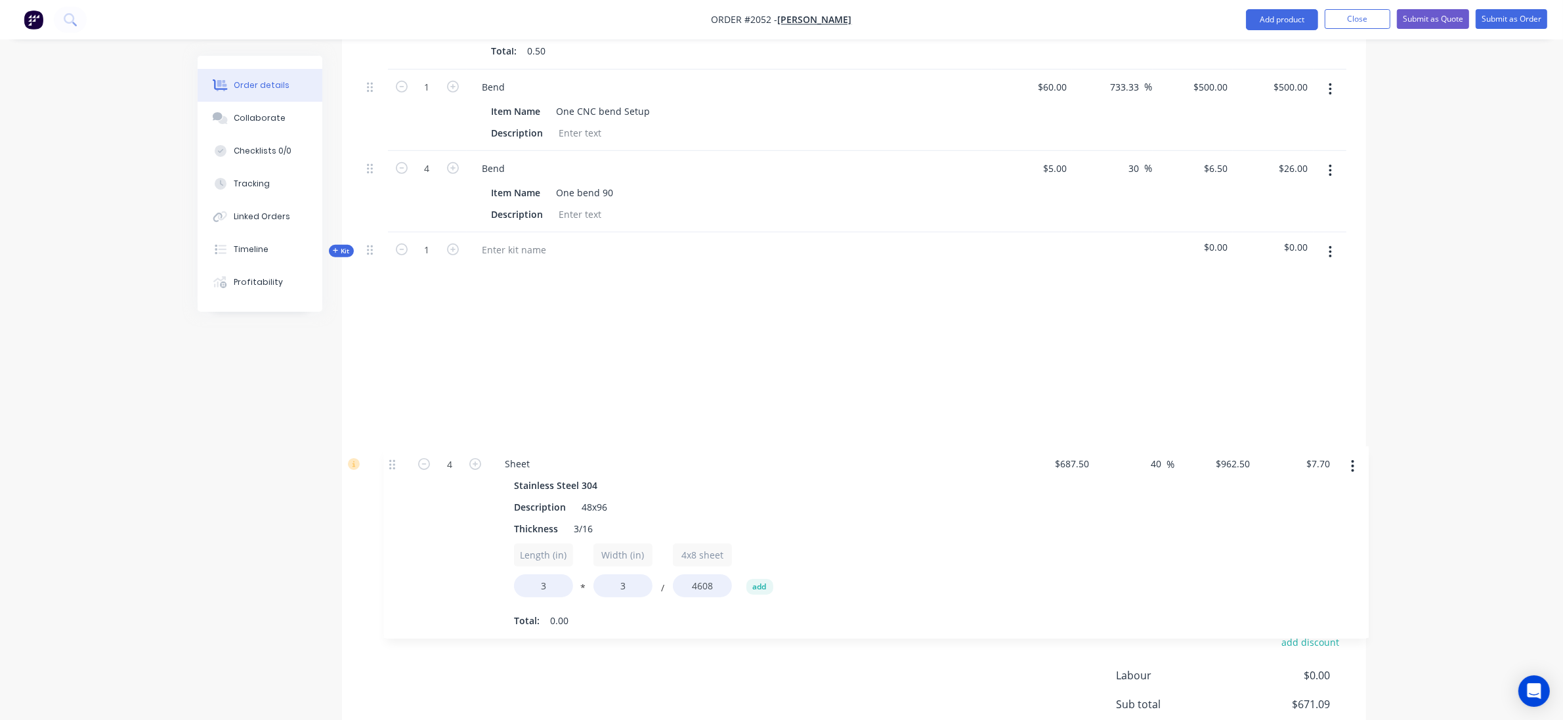
scroll to position [729, 0]
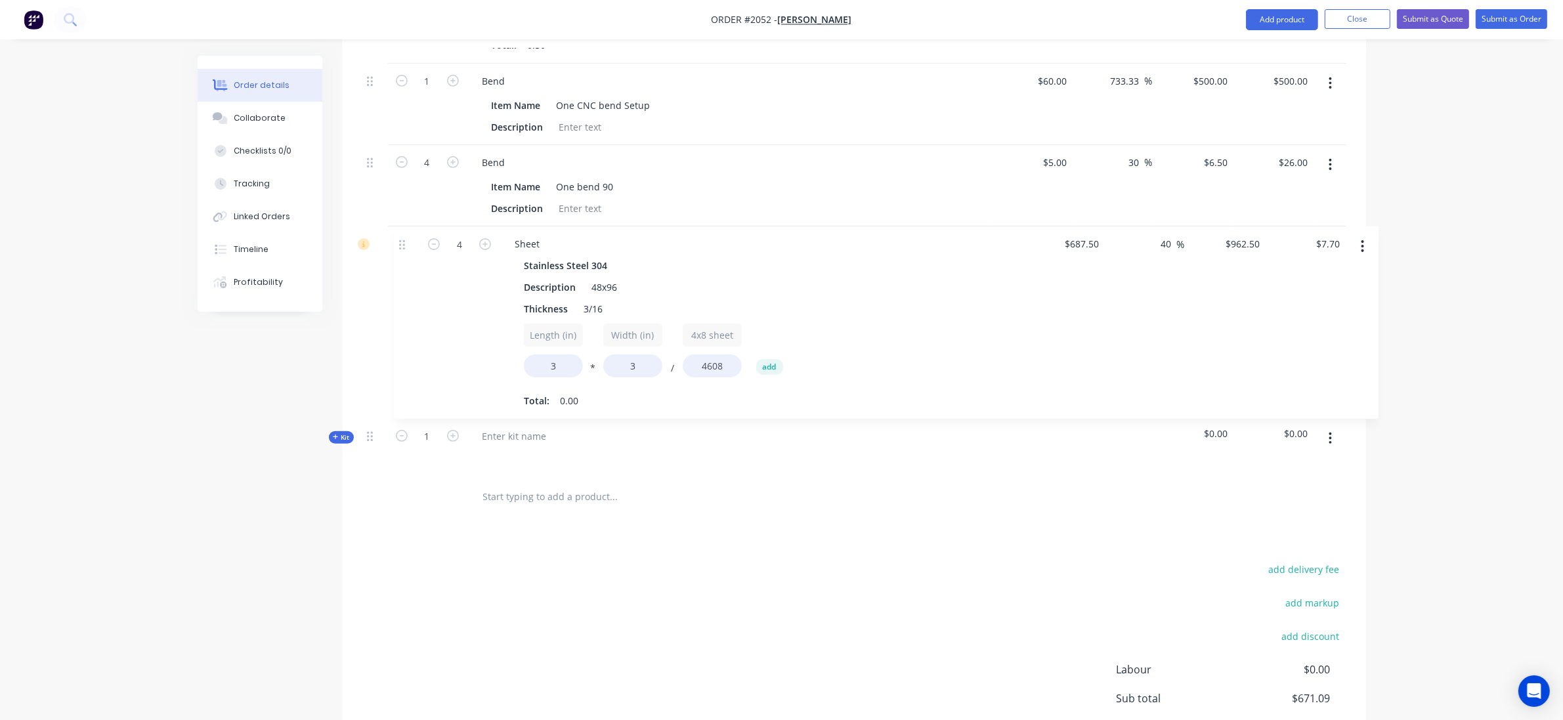
drag, startPoint x: 372, startPoint y: 246, endPoint x: 404, endPoint y: 244, distance: 32.2
click at [404, 244] on div "2 Sheet Stainless Steel 304 Description 48x96 Thickness 3/16 Length (in) 11 * W…" at bounding box center [854, 87] width 985 height 778
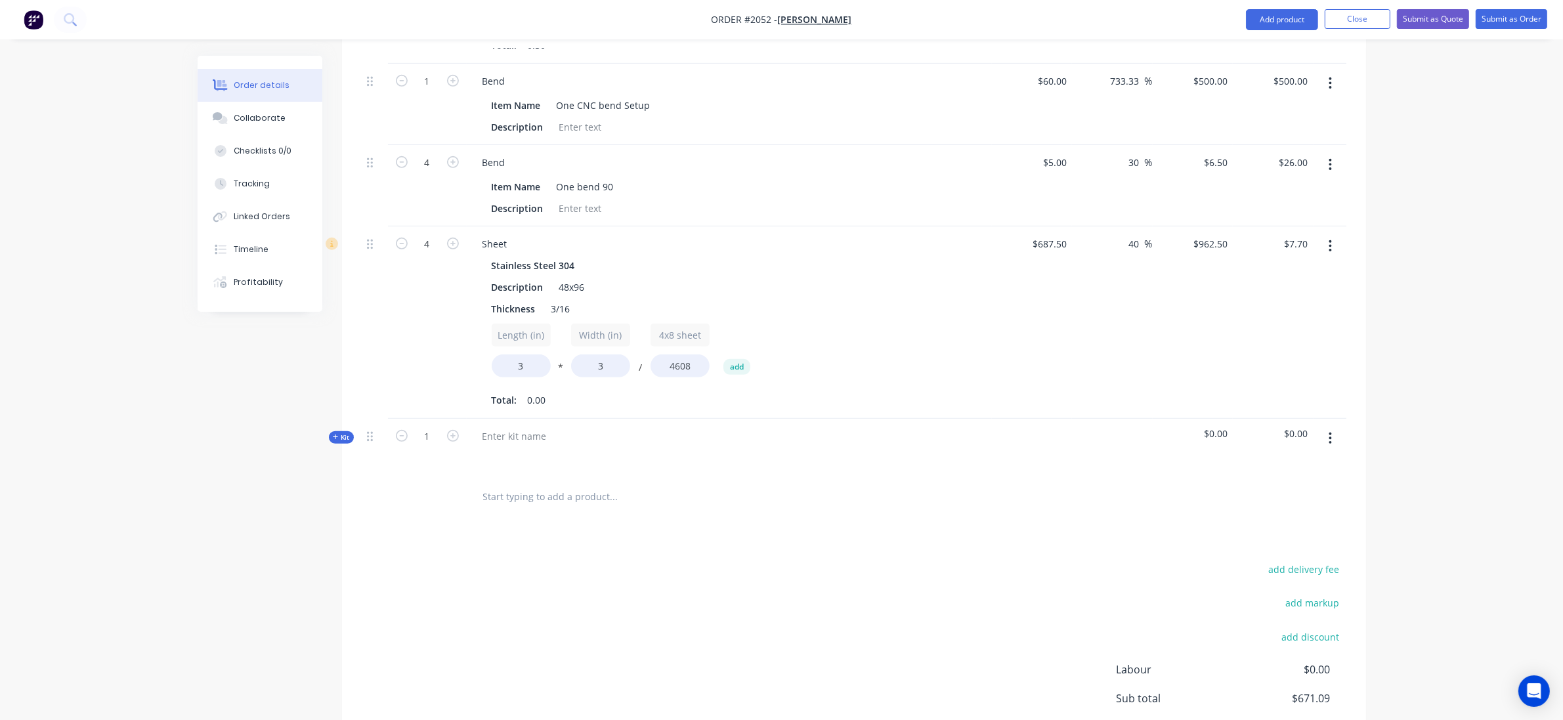
click at [341, 433] on span "Kit" at bounding box center [341, 438] width 17 height 10
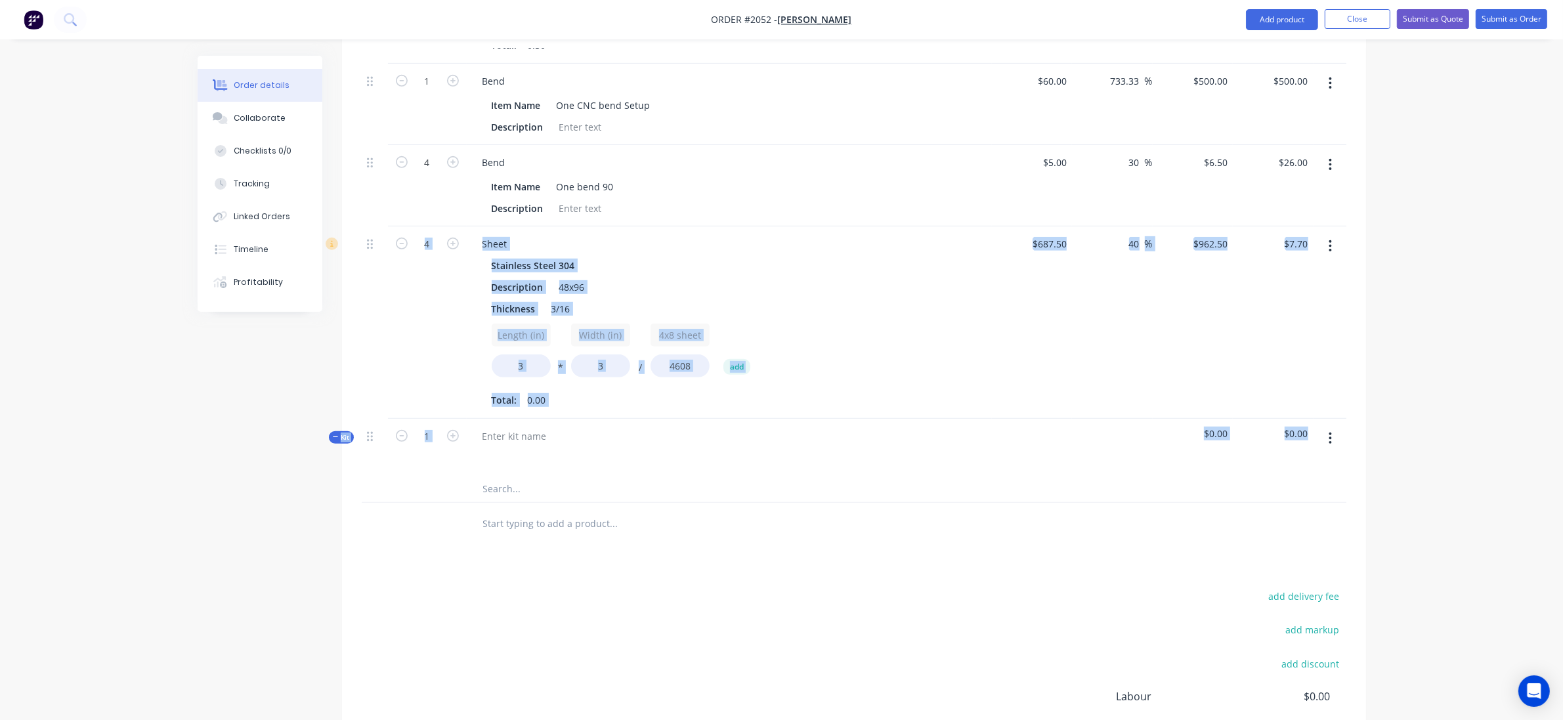
drag, startPoint x: 362, startPoint y: 243, endPoint x: 428, endPoint y: 424, distance: 192.7
click at [429, 429] on div "2 Sheet Stainless Steel 304 Description 48x96 Thickness 3/16 Length (in) 11 * W…" at bounding box center [854, 100] width 985 height 805
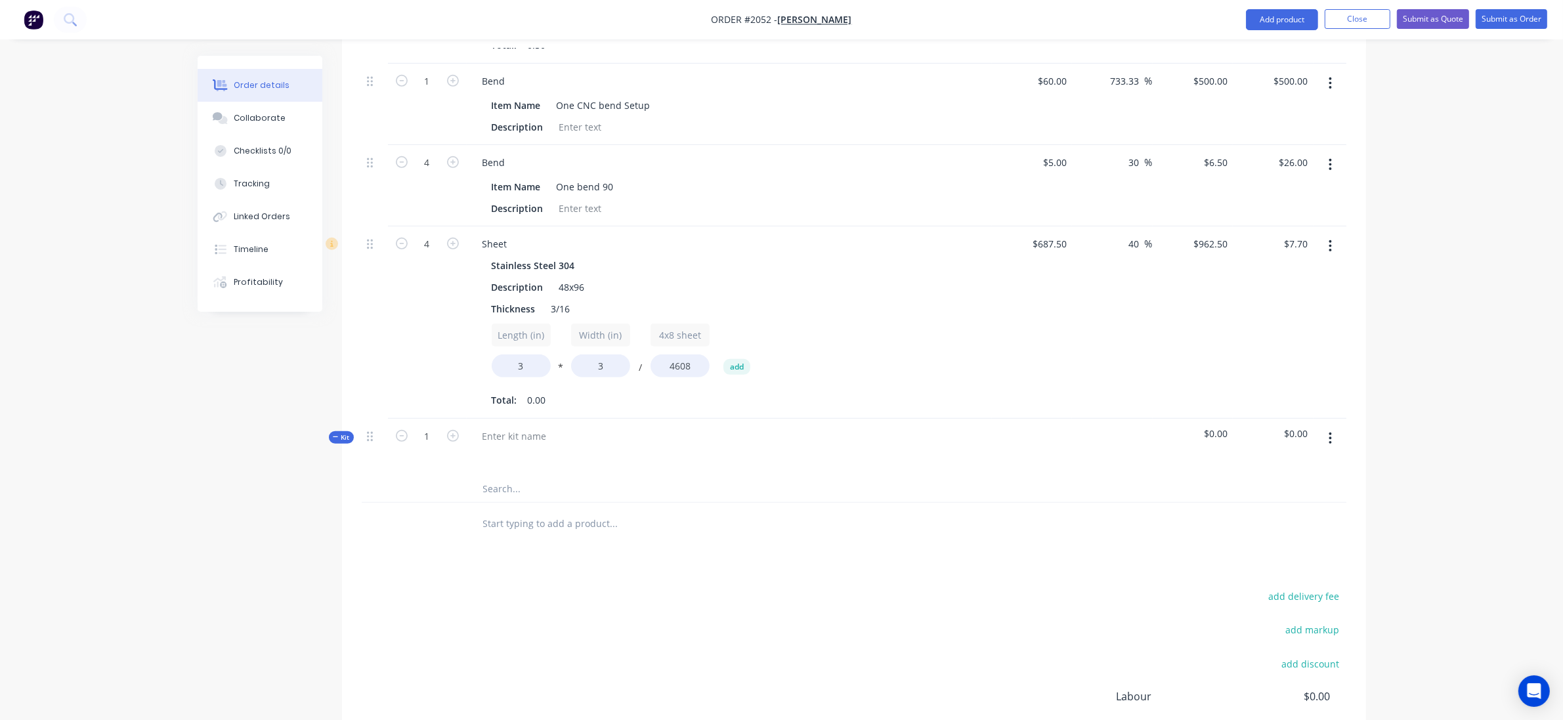
click at [379, 284] on div at bounding box center [375, 323] width 26 height 192
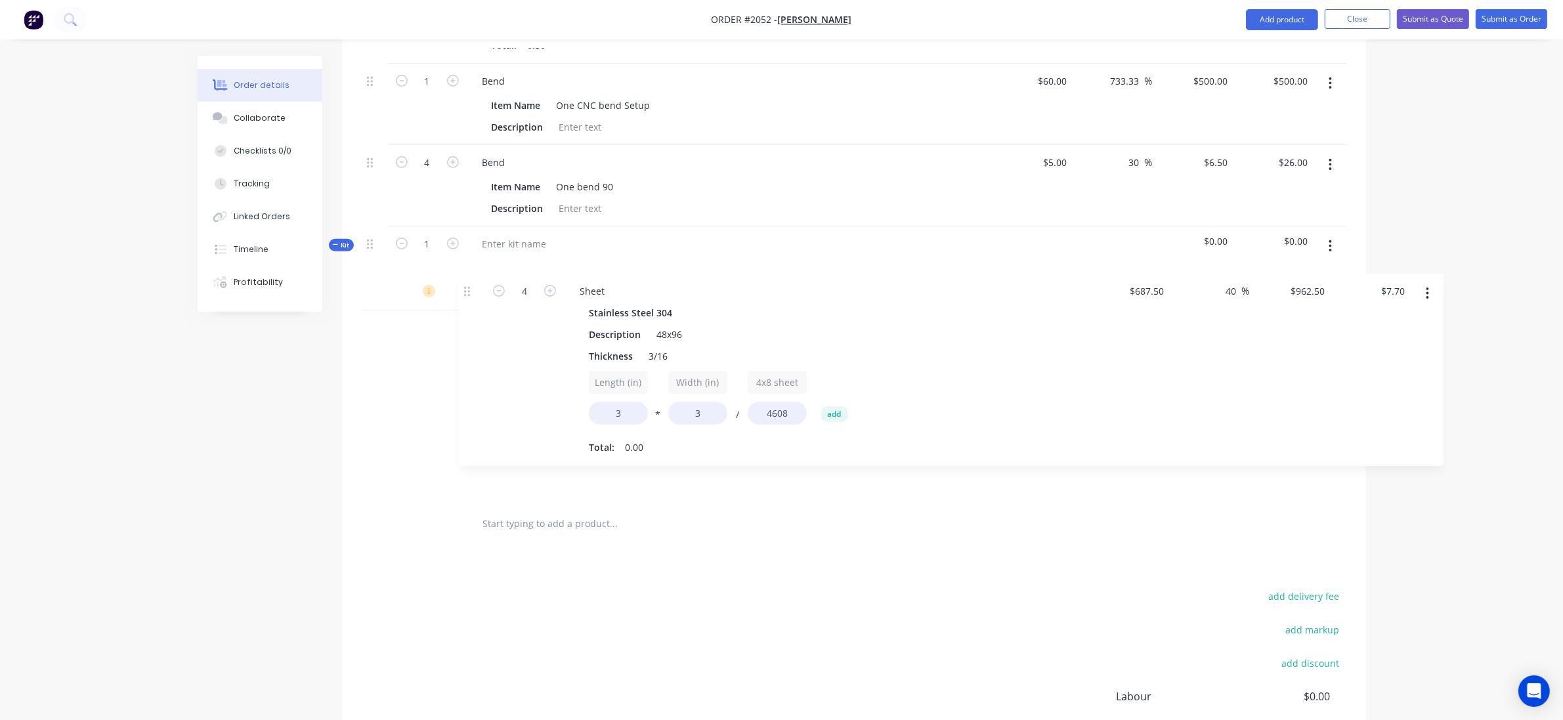
drag, startPoint x: 370, startPoint y: 248, endPoint x: 467, endPoint y: 299, distance: 109.8
click at [467, 299] on div "2 Sheet Stainless Steel 304 Description 48x96 Thickness 3/16 Length (in) 11 * W…" at bounding box center [854, 100] width 985 height 805
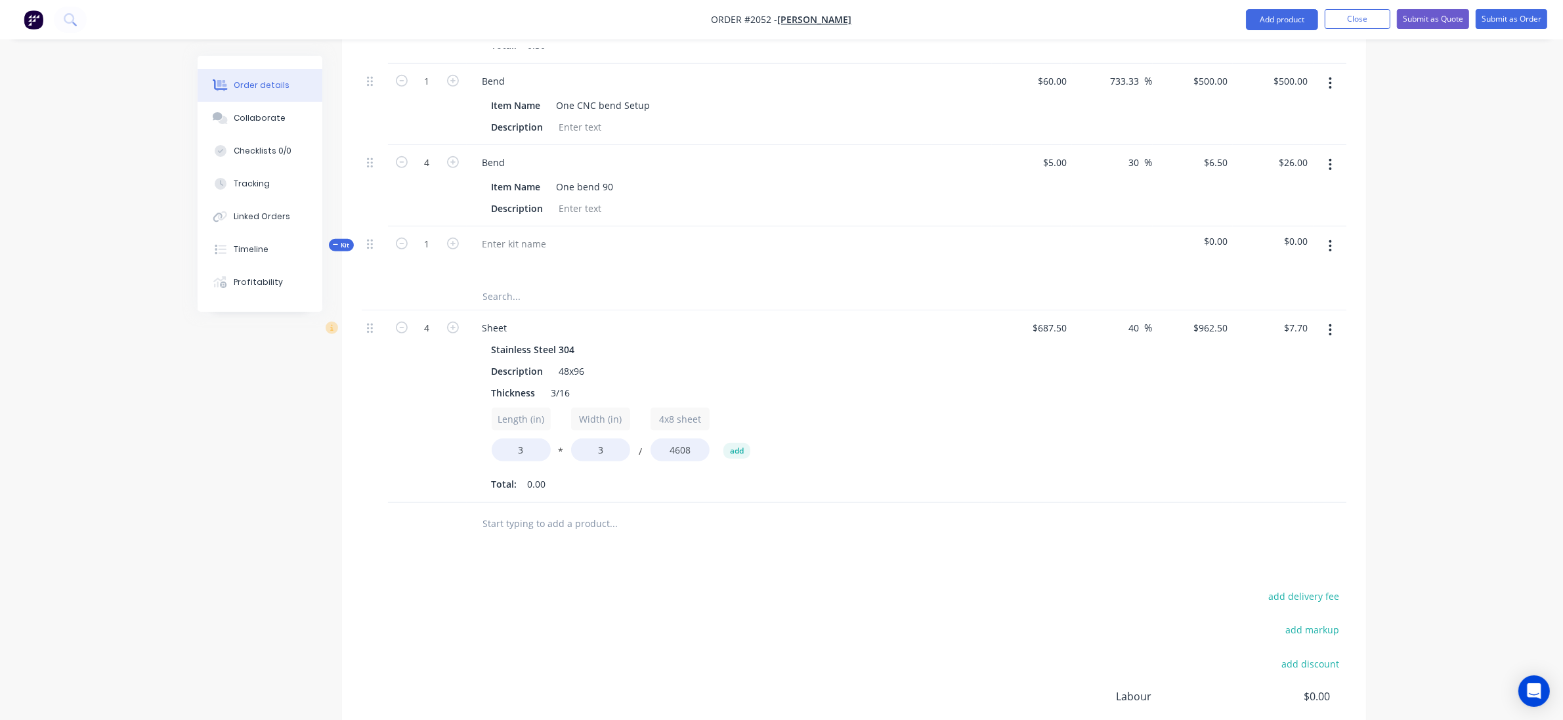
click at [1333, 329] on button "button" at bounding box center [1330, 330] width 31 height 24
click at [1261, 450] on div "Delete" at bounding box center [1284, 443] width 101 height 19
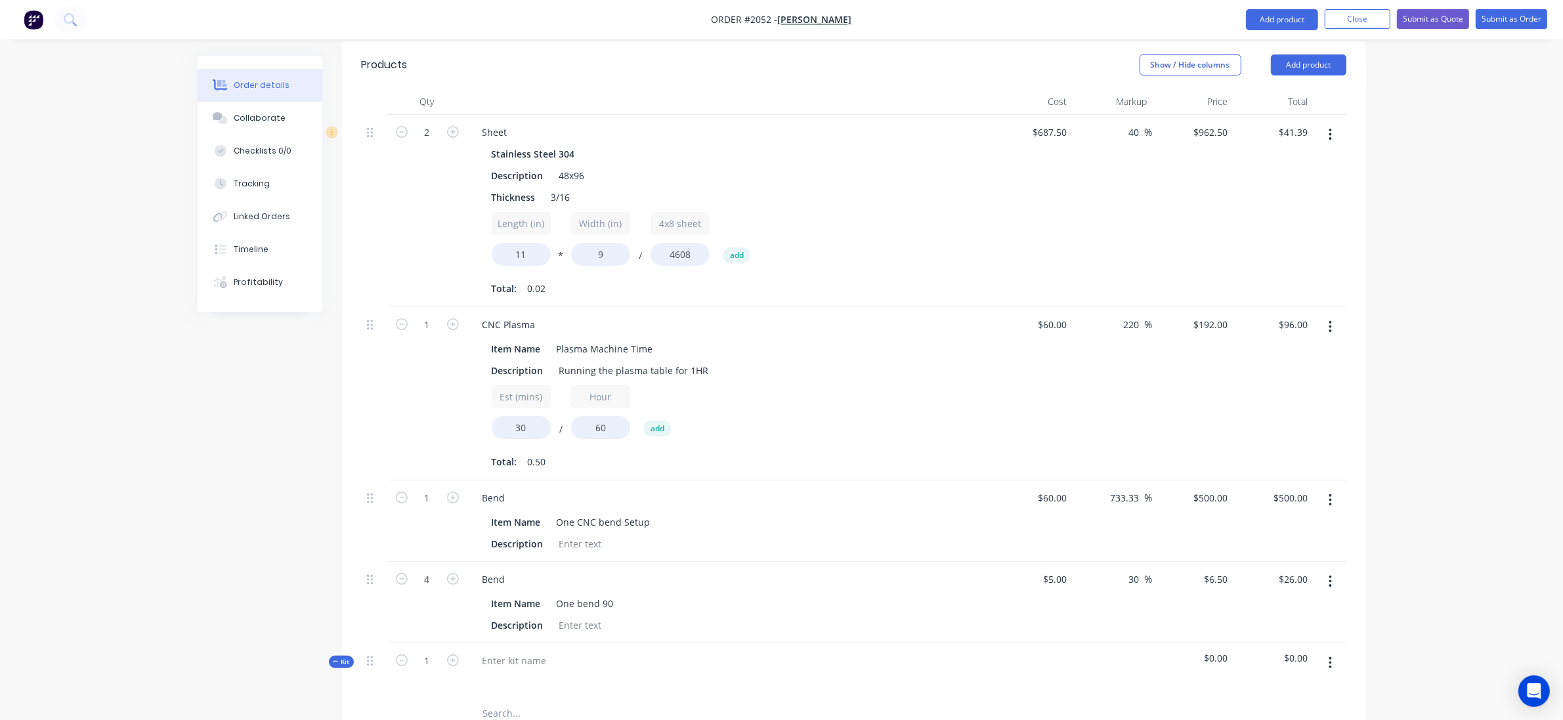
scroll to position [286, 0]
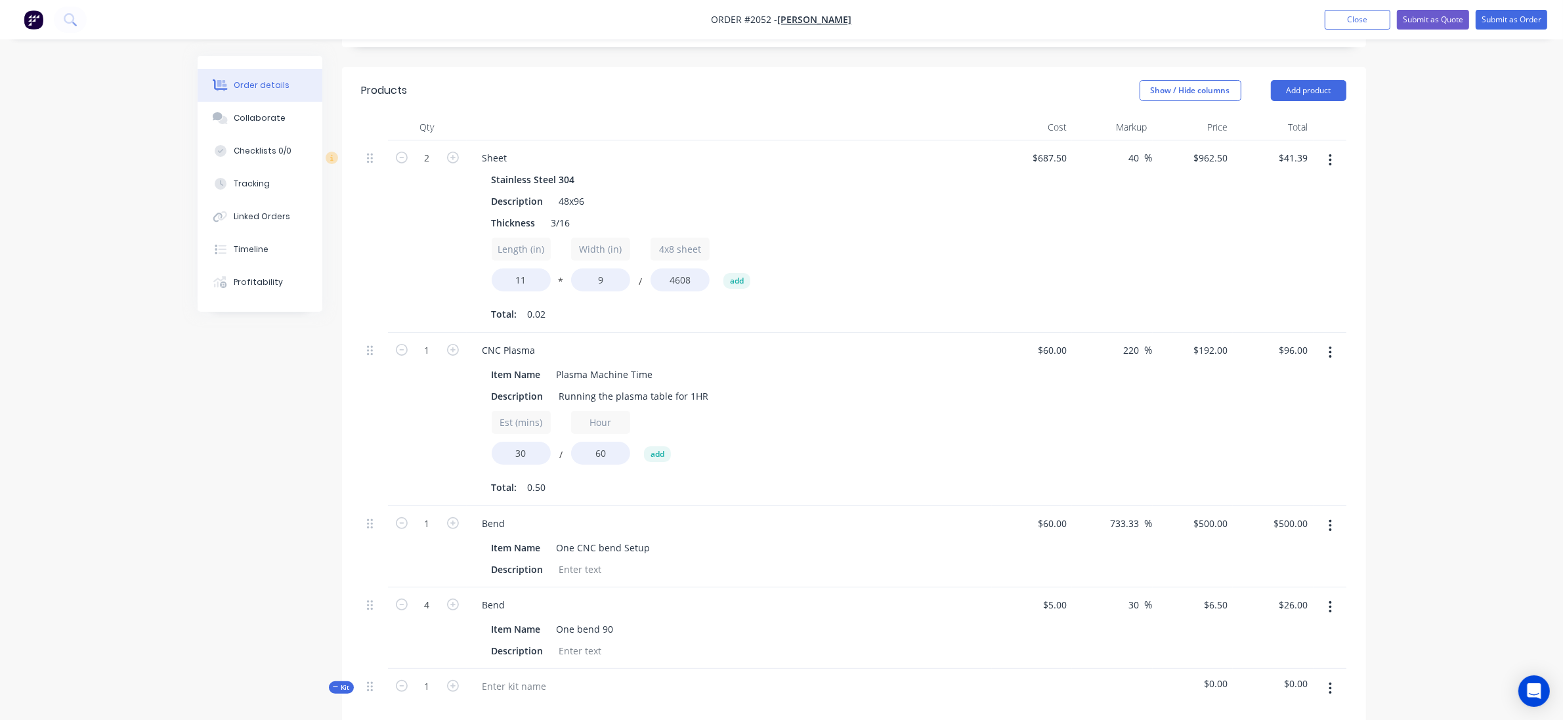
click at [1334, 160] on button "button" at bounding box center [1330, 160] width 31 height 24
click at [1290, 265] on div "Delete" at bounding box center [1284, 273] width 101 height 19
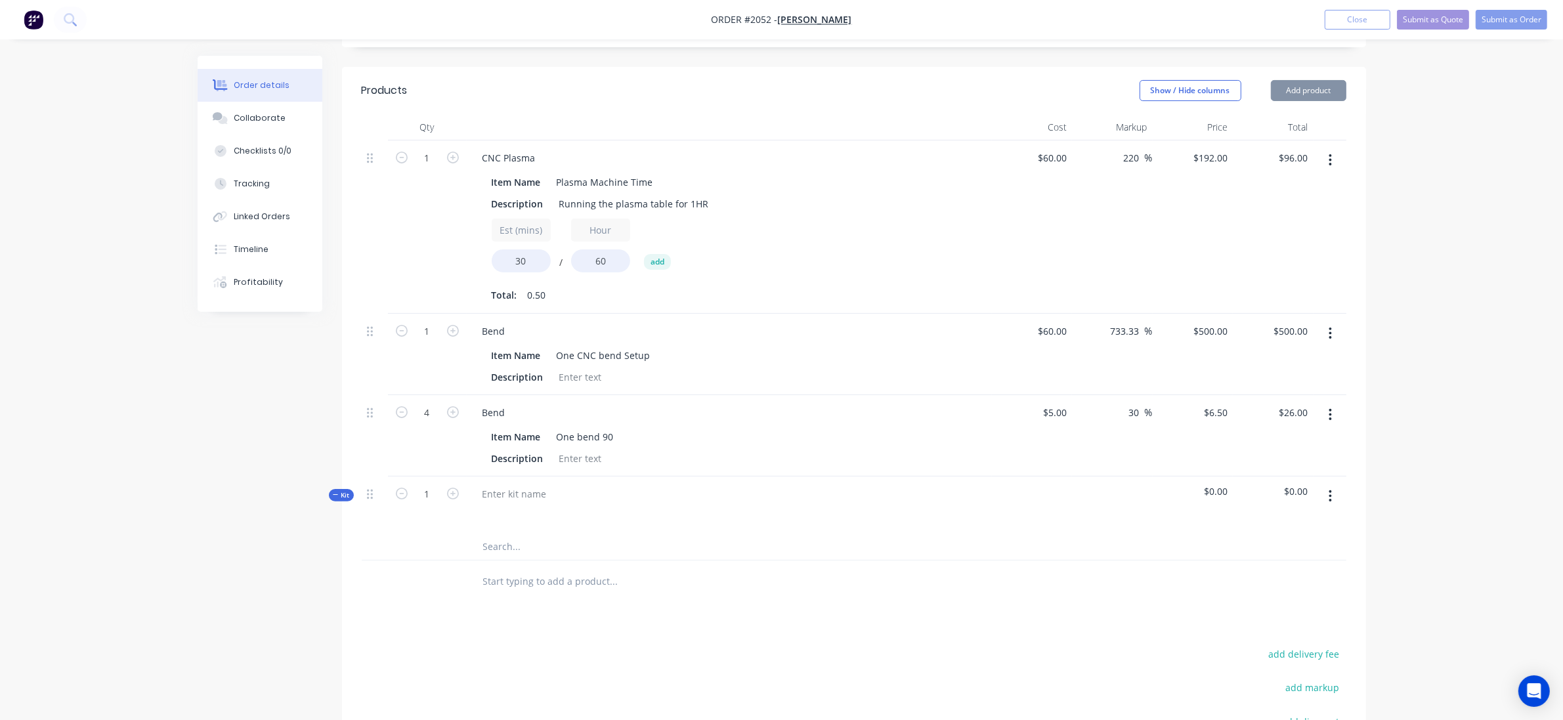
click at [1337, 165] on button "button" at bounding box center [1330, 160] width 31 height 24
click at [1274, 279] on div "Delete" at bounding box center [1284, 273] width 101 height 19
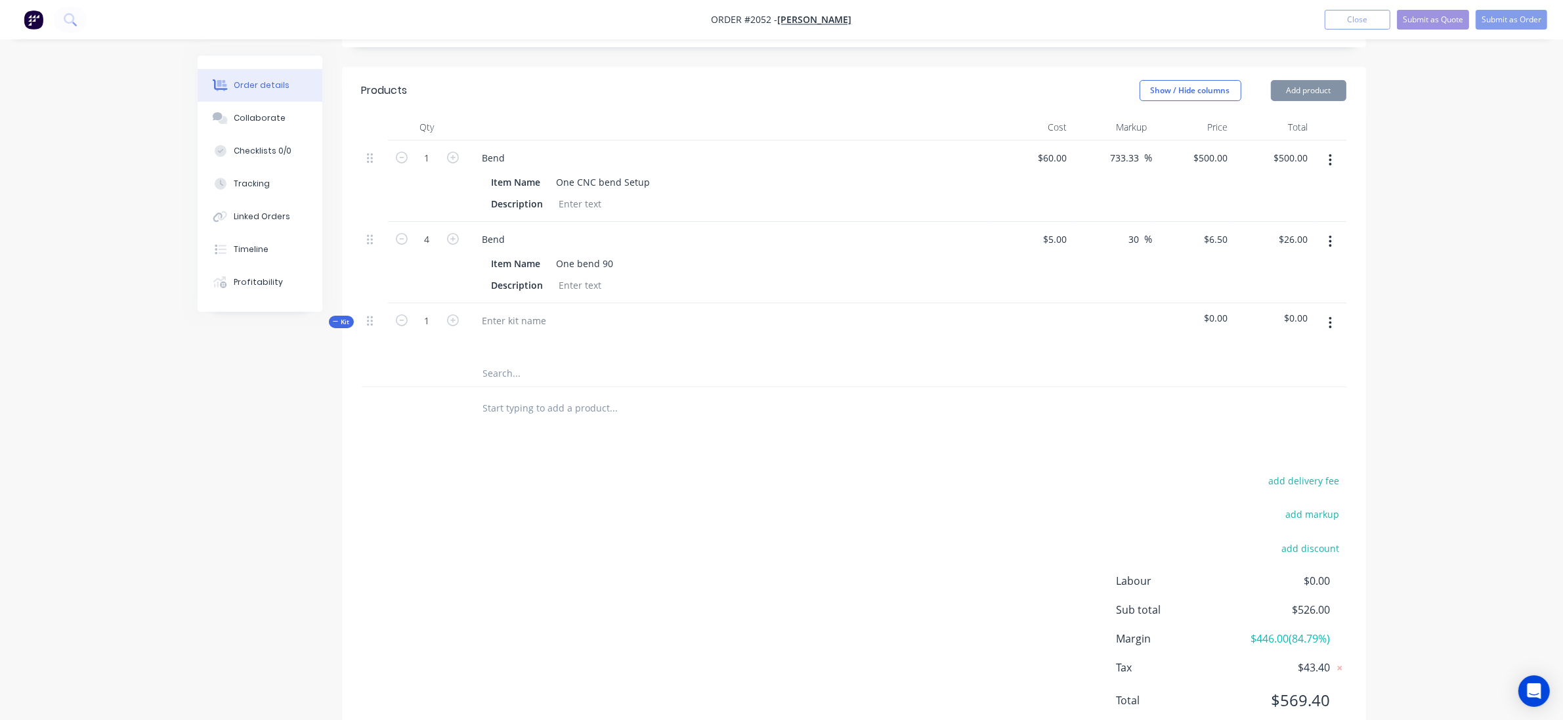
click at [1327, 162] on button "button" at bounding box center [1330, 160] width 31 height 24
click at [1281, 267] on div "Delete" at bounding box center [1284, 273] width 101 height 19
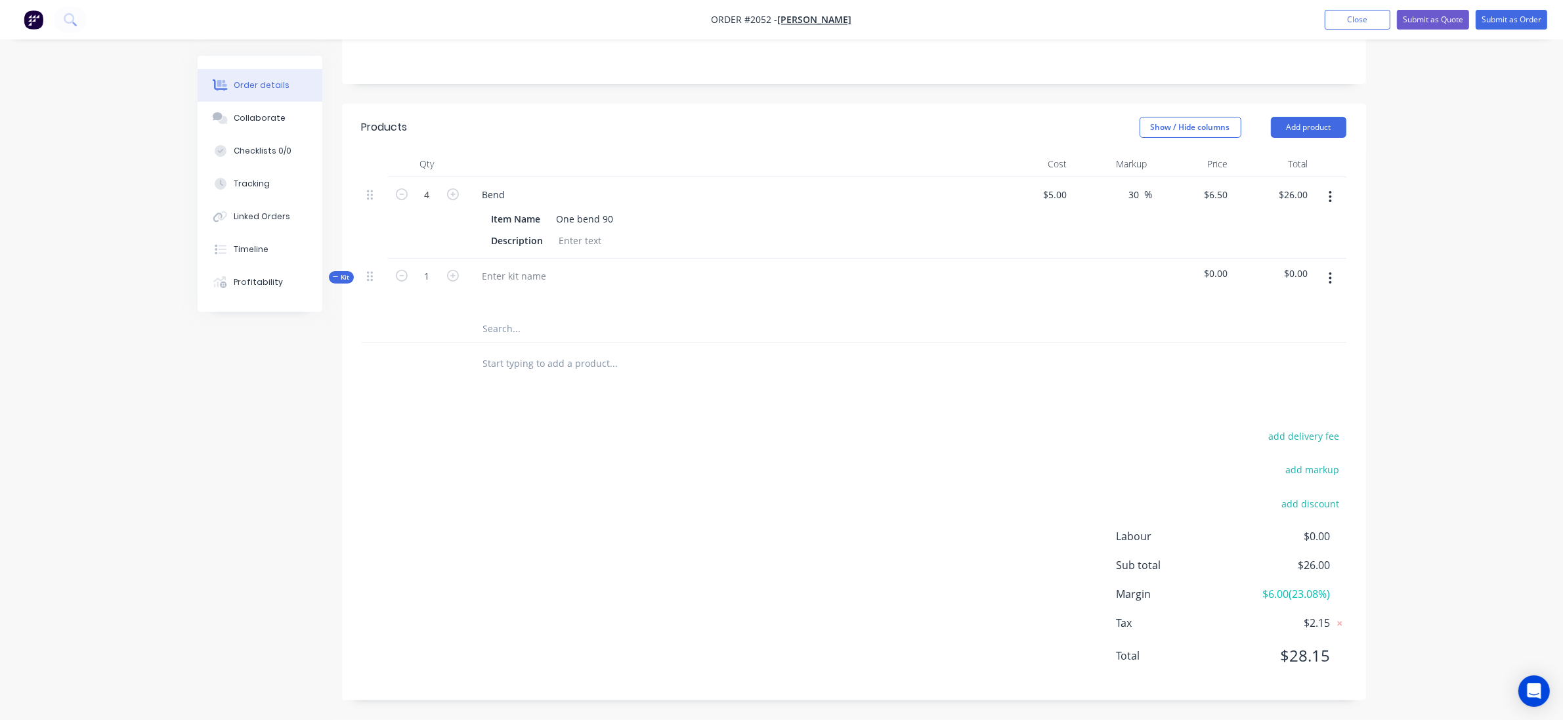
scroll to position [249, 0]
click at [1343, 192] on button "button" at bounding box center [1330, 197] width 31 height 24
click at [1280, 313] on div "Delete" at bounding box center [1284, 310] width 101 height 19
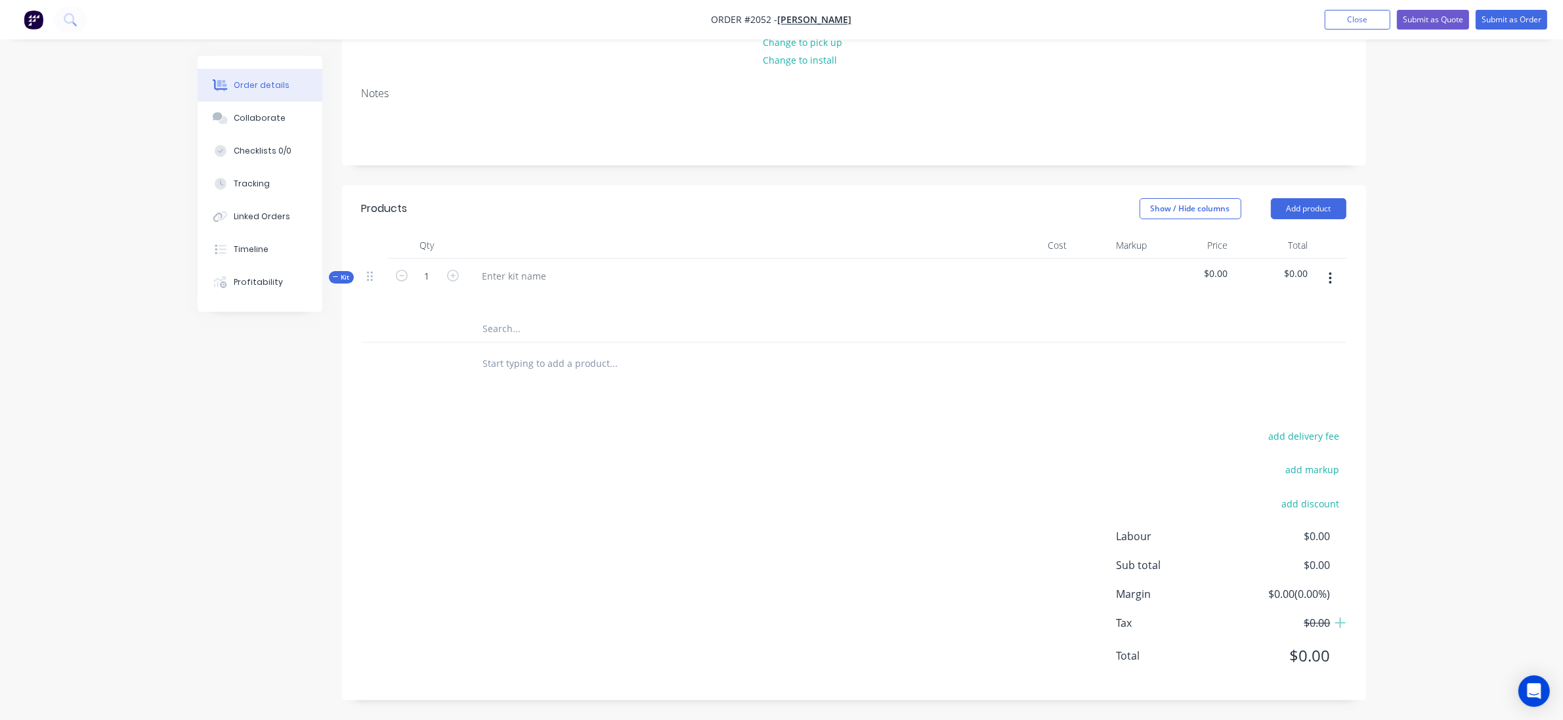
scroll to position [168, 0]
click at [566, 268] on div at bounding box center [729, 287] width 525 height 57
click at [515, 274] on div at bounding box center [514, 276] width 85 height 19
click at [466, 444] on div "add delivery fee add markup add discount Labour $0.00 Sub total $0.00 Margin $0…" at bounding box center [854, 553] width 985 height 253
click at [487, 323] on input "text" at bounding box center [614, 329] width 263 height 26
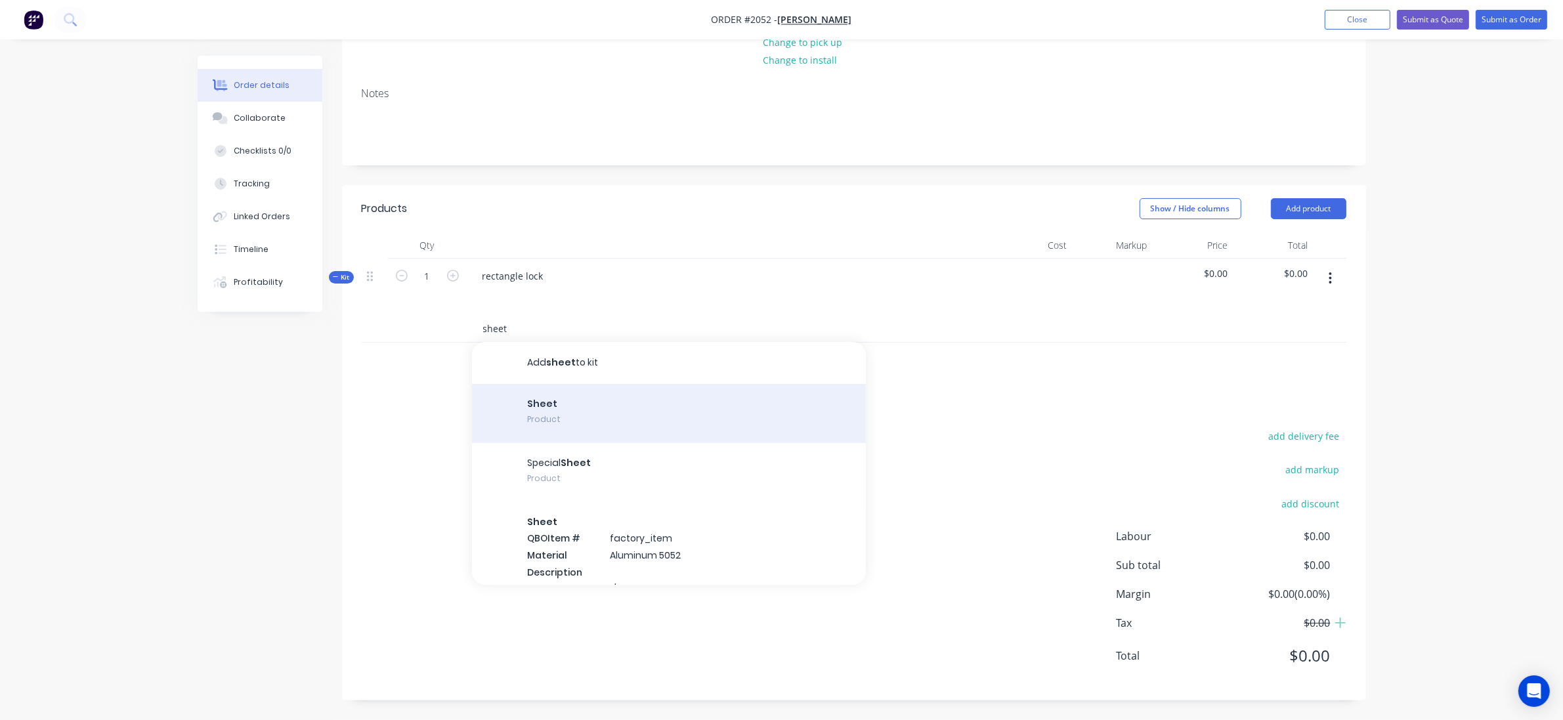
type input "sheet"
click at [566, 408] on div "Sheet Product" at bounding box center [669, 413] width 394 height 59
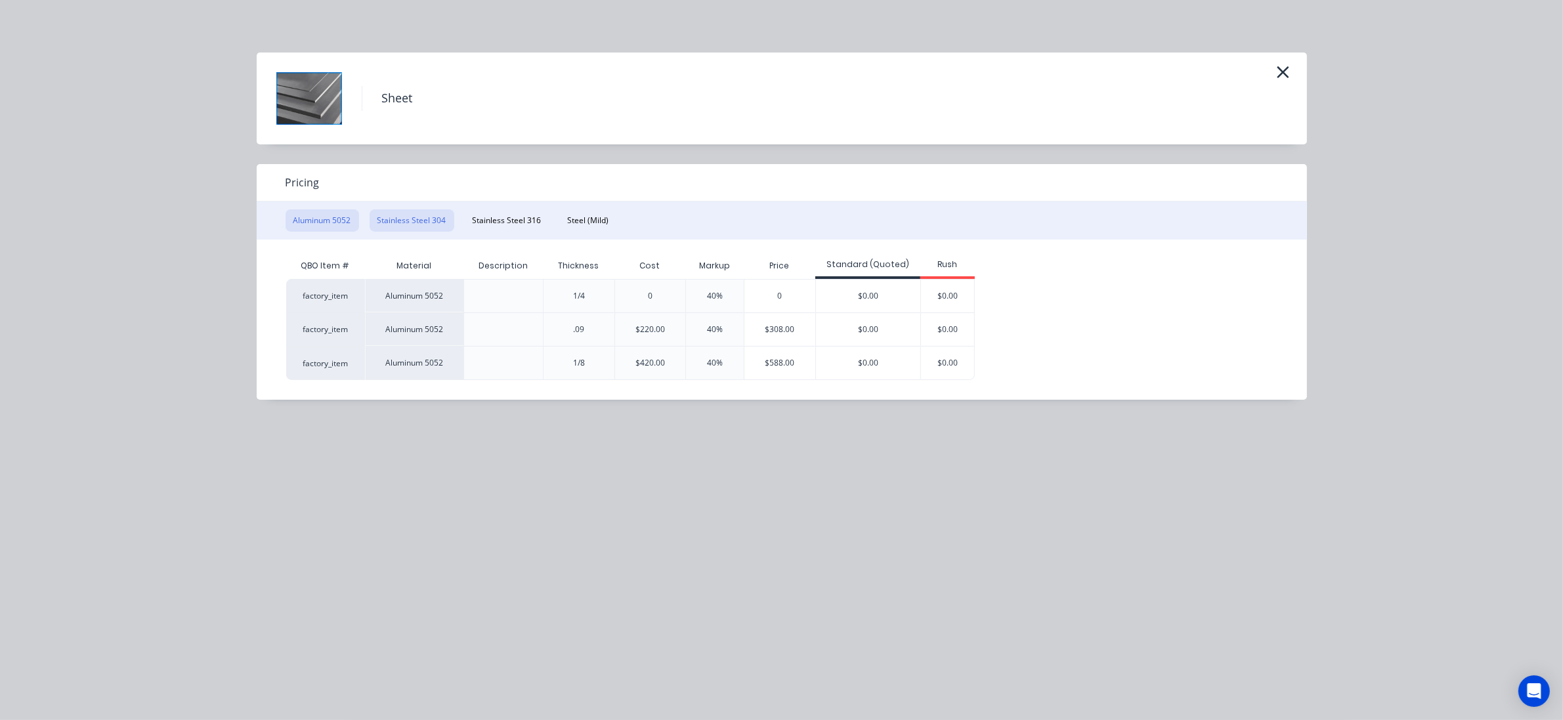
click at [428, 227] on button "Stainless Steel 304" at bounding box center [412, 220] width 85 height 22
click at [782, 365] on div "$962.50" at bounding box center [792, 363] width 79 height 33
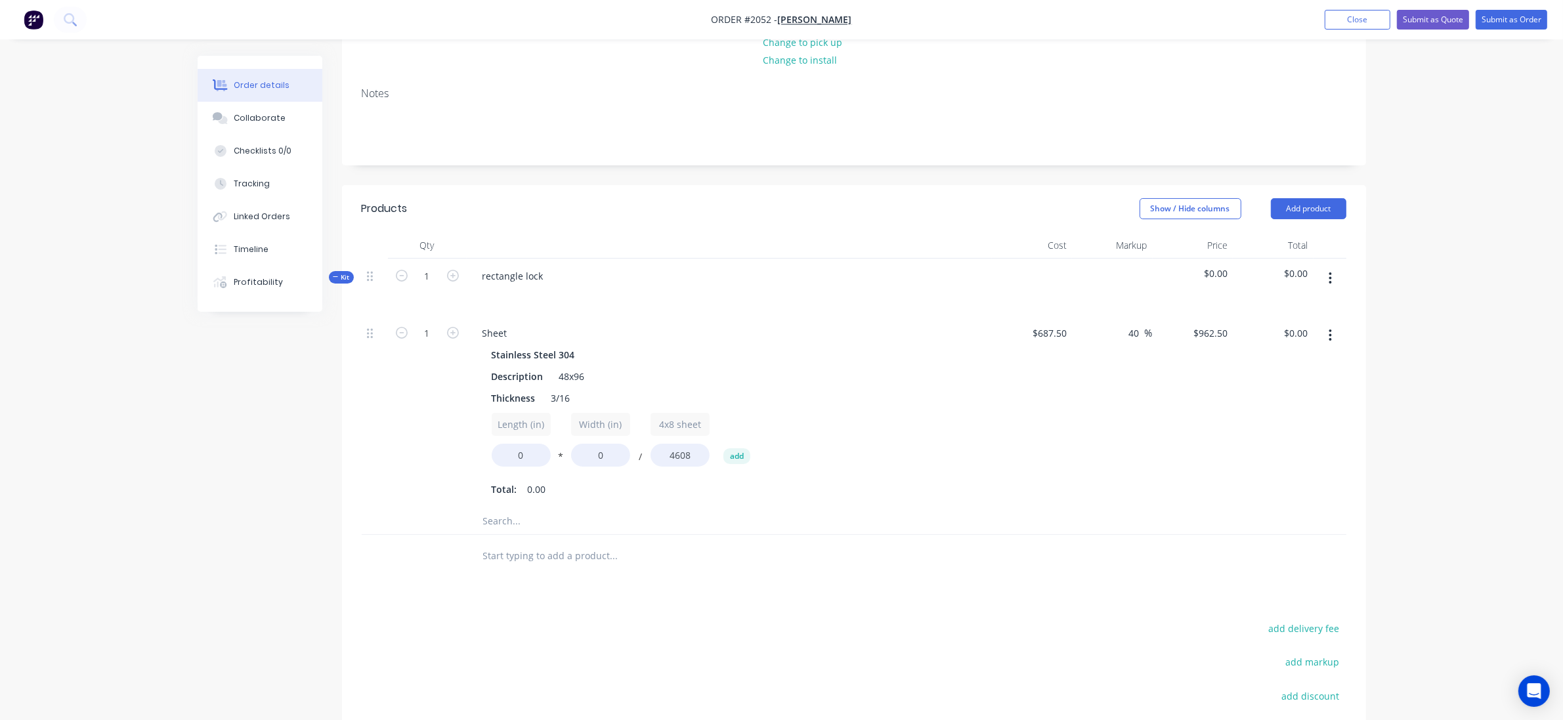
scroll to position [250, 0]
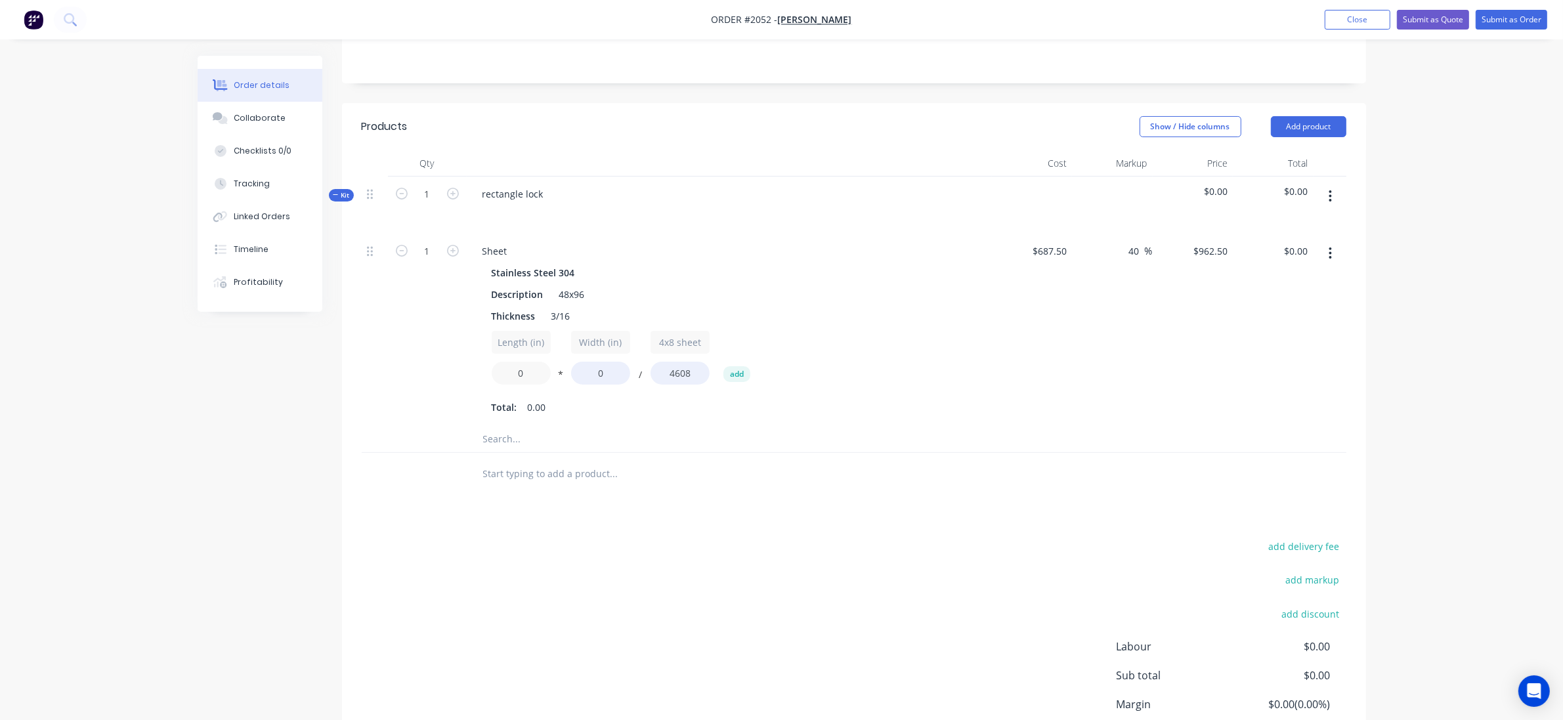
drag, startPoint x: 521, startPoint y: 376, endPoint x: 475, endPoint y: 381, distance: 46.2
click at [475, 381] on div "Stainless Steel 304 Description 48x96 Thickness 3/16 Length (in) 0 * Width (in)…" at bounding box center [729, 340] width 515 height 154
type input "11"
drag, startPoint x: 609, startPoint y: 378, endPoint x: 563, endPoint y: 372, distance: 45.6
click at [563, 372] on div "Length (in) 11 * Width (in) 0 / 4x8 sheet 4608 add" at bounding box center [729, 360] width 475 height 59
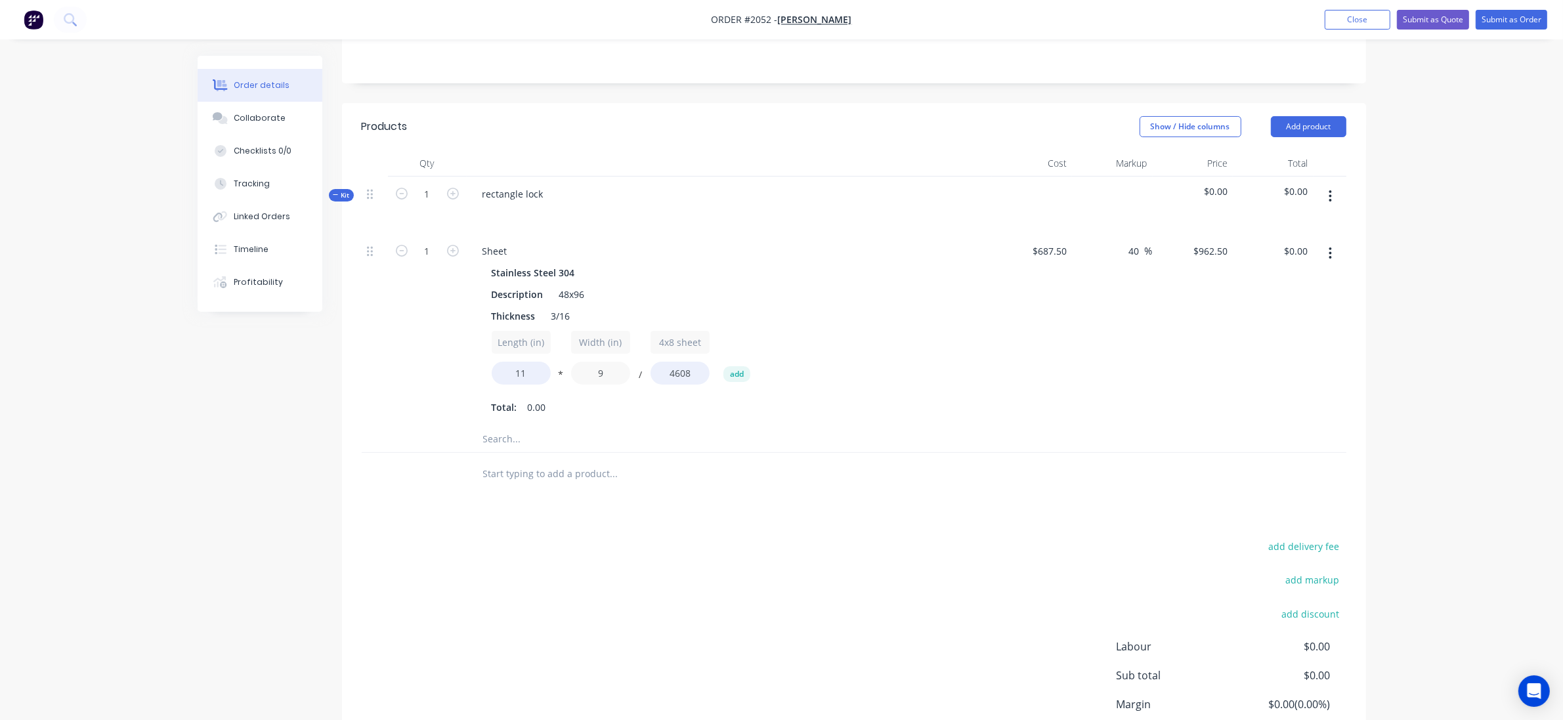
type input "9"
type input "$20.69"
click at [513, 614] on div "add delivery fee add markup add discount Labour $0.00 Sub total $20.69 Margin $…" at bounding box center [854, 664] width 985 height 253
click at [1335, 247] on button "button" at bounding box center [1330, 254] width 31 height 24
click at [1279, 290] on div "Duplicate" at bounding box center [1284, 287] width 101 height 19
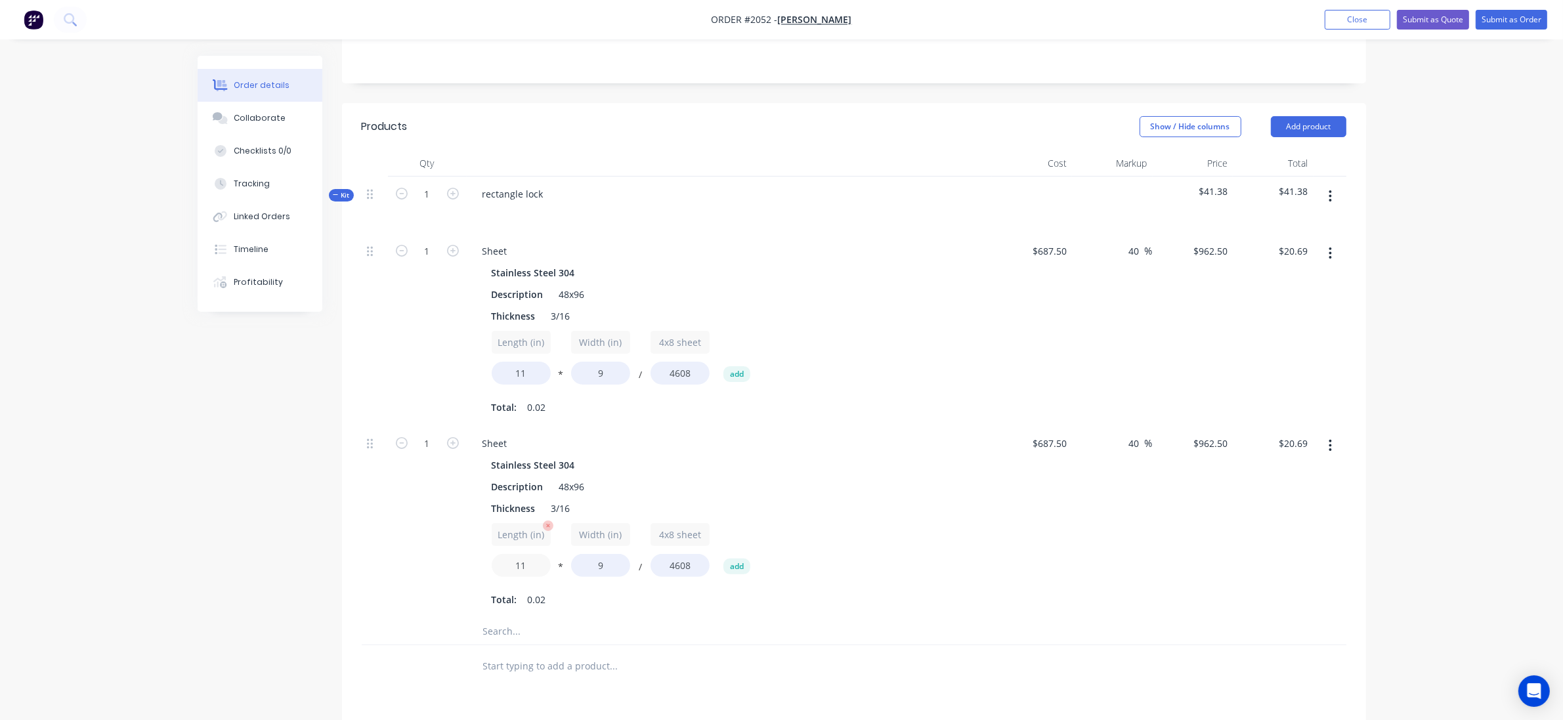
drag, startPoint x: 532, startPoint y: 571, endPoint x: 494, endPoint y: 561, distance: 39.3
click at [494, 561] on input "11" at bounding box center [521, 565] width 59 height 23
type input "3"
type input "$5.68"
drag, startPoint x: 598, startPoint y: 567, endPoint x: 584, endPoint y: 559, distance: 15.6
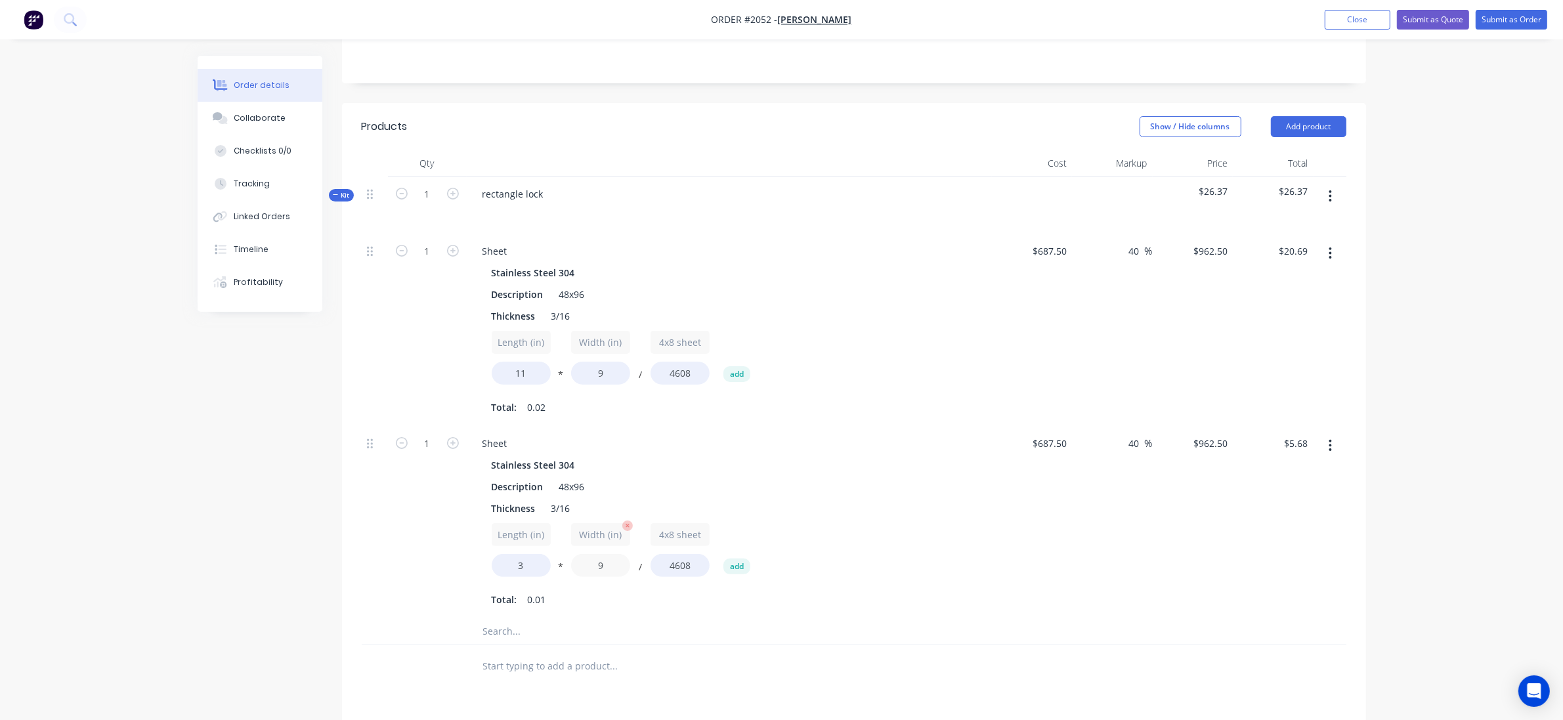
click at [567, 562] on div "Length (in) 3 * Width (in) 9 / 4x8 sheet 4608 add" at bounding box center [729, 552] width 475 height 59
type input "3"
type input "$1.93"
click at [513, 632] on input "text" at bounding box center [614, 631] width 263 height 26
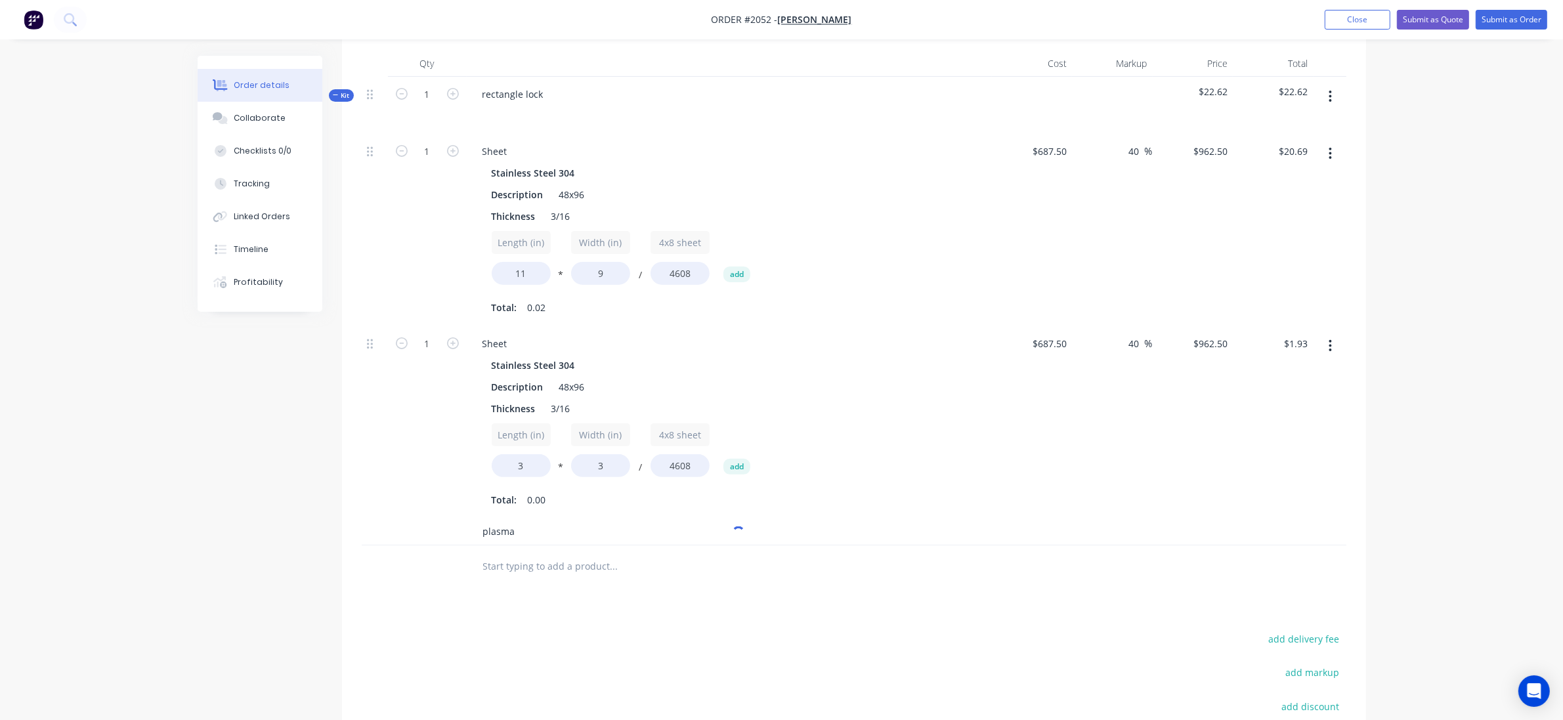
scroll to position [496, 0]
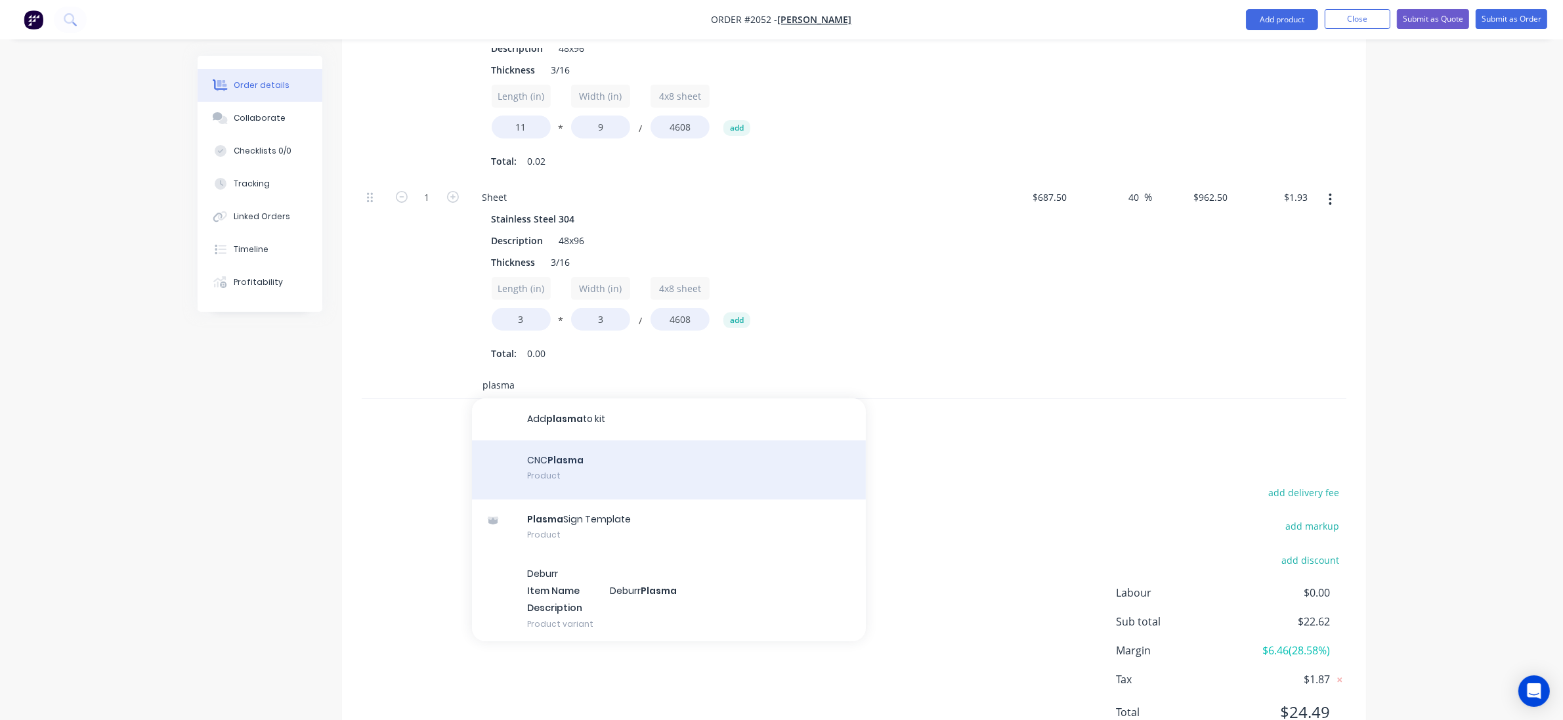
type input "plasma"
click at [615, 462] on div "CNC Plasma Product" at bounding box center [669, 470] width 394 height 59
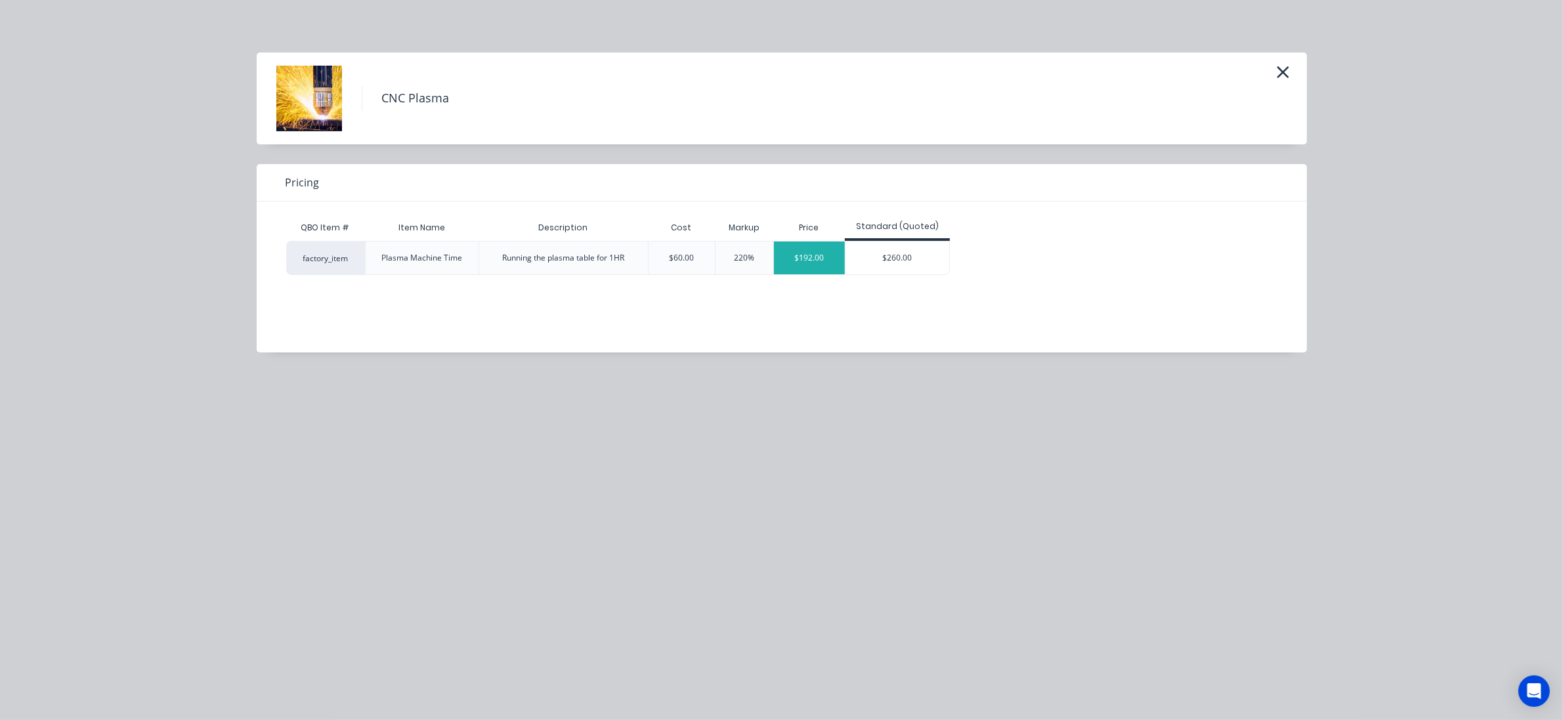
click at [802, 258] on div "$192.00" at bounding box center [809, 258] width 71 height 33
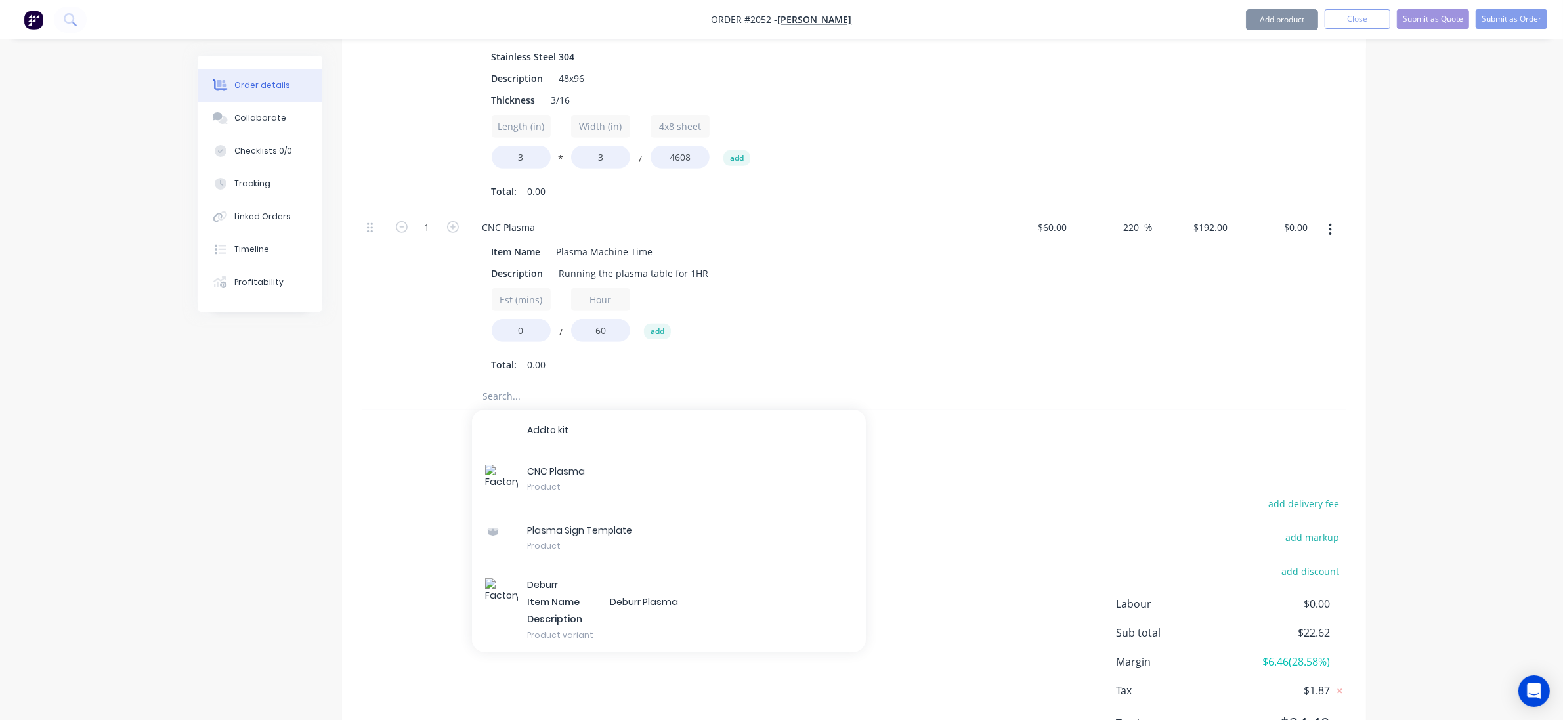
scroll to position [660, 0]
click at [434, 419] on div at bounding box center [427, 429] width 79 height 43
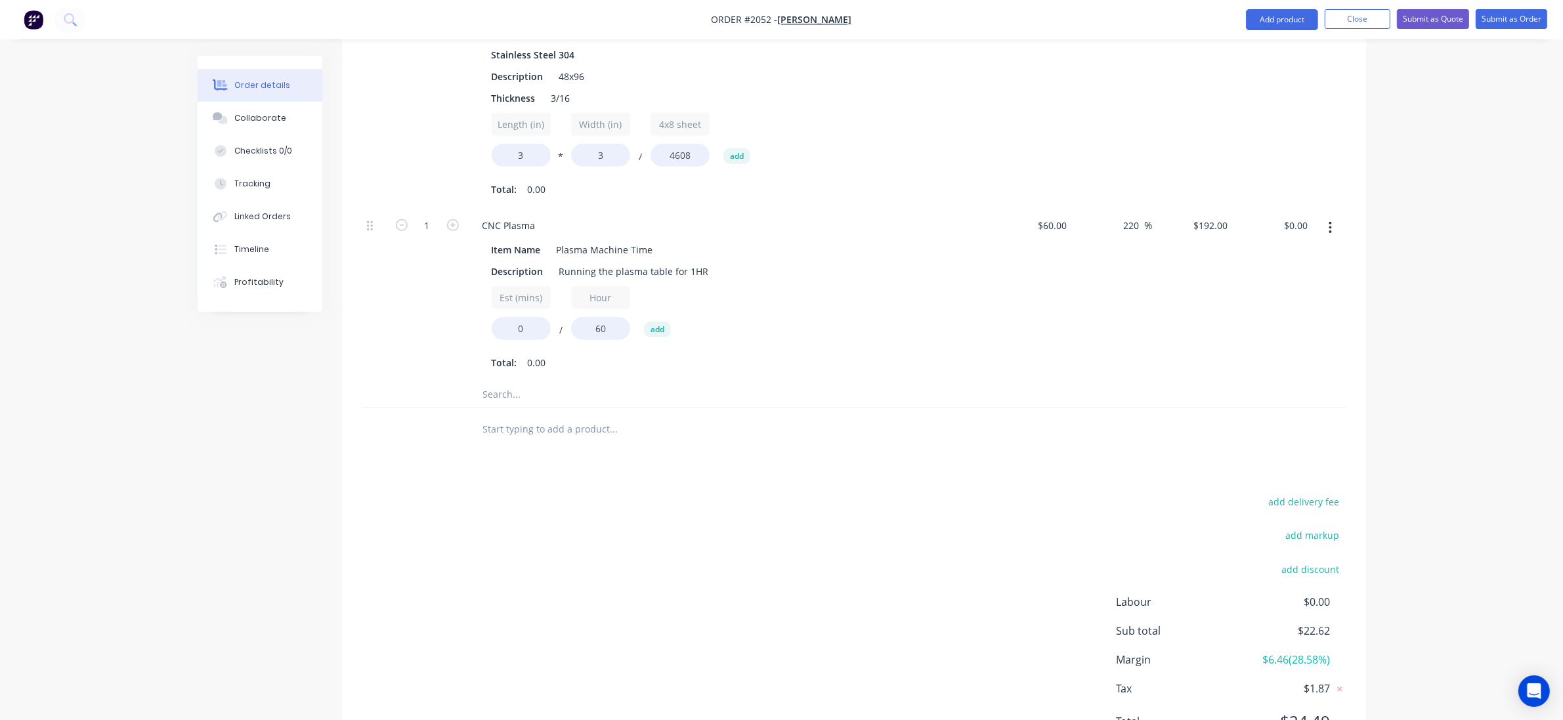
click at [519, 394] on input "text" at bounding box center [614, 394] width 263 height 26
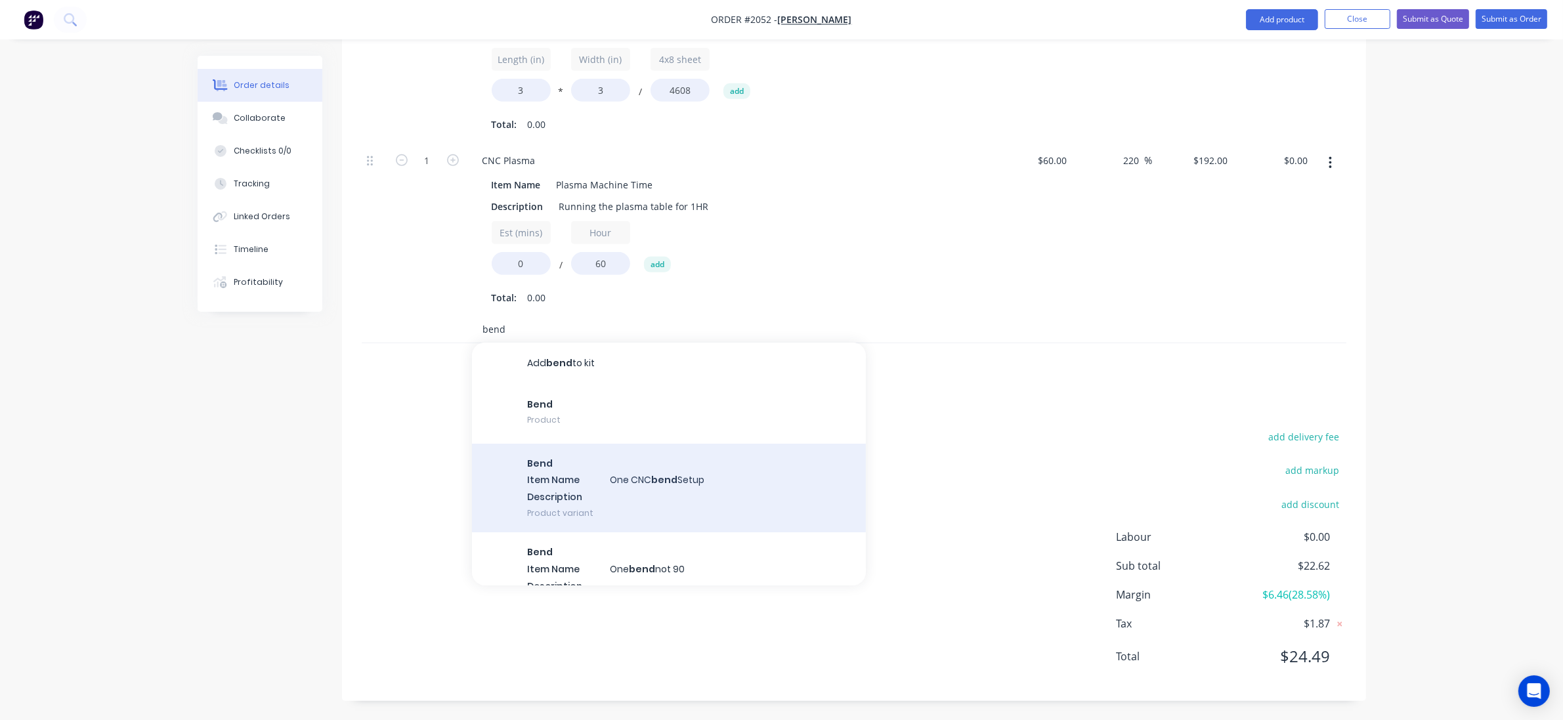
scroll to position [726, 0]
type input "bend"
click at [648, 470] on div "Bend Item Name One CNC bend Setup Description Product variant" at bounding box center [669, 487] width 394 height 89
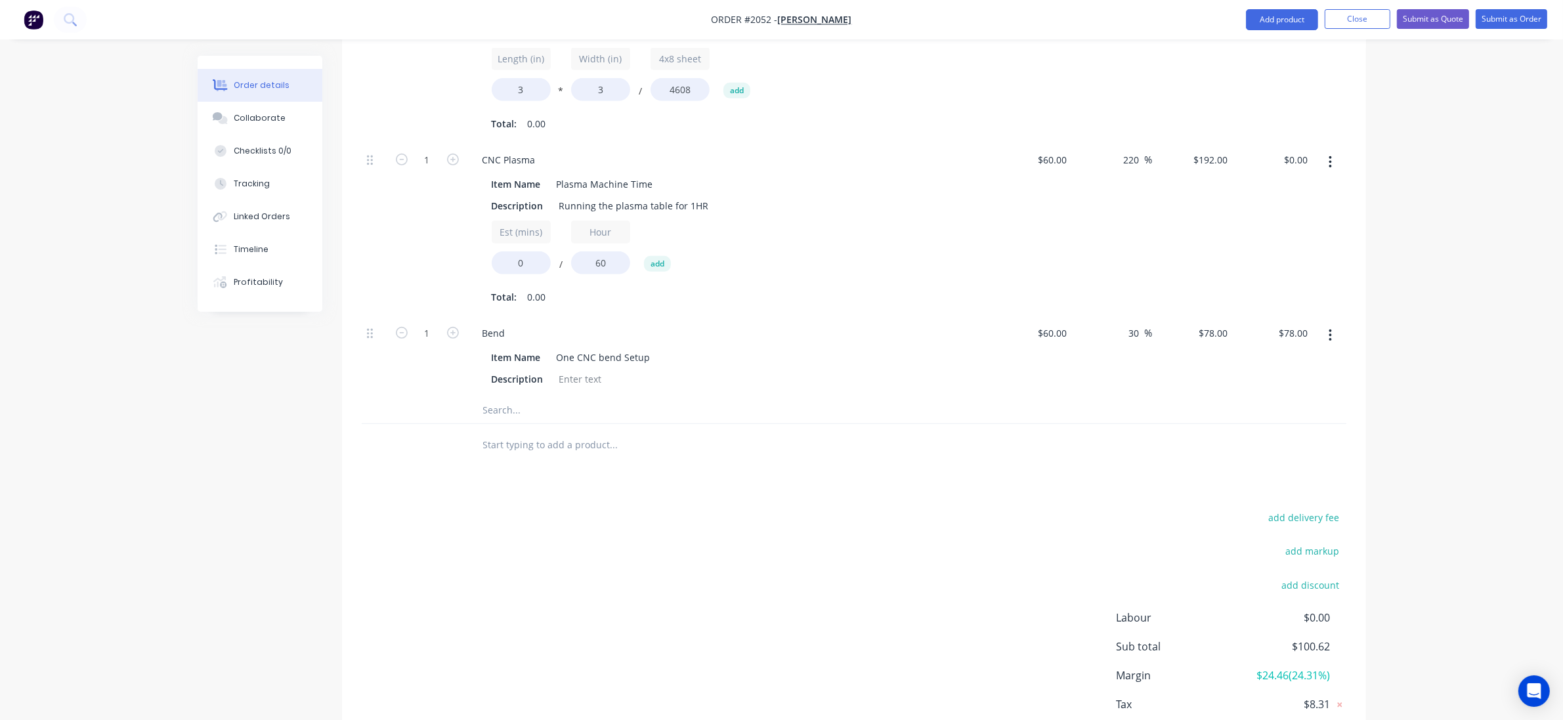
click at [534, 414] on input "text" at bounding box center [614, 410] width 263 height 26
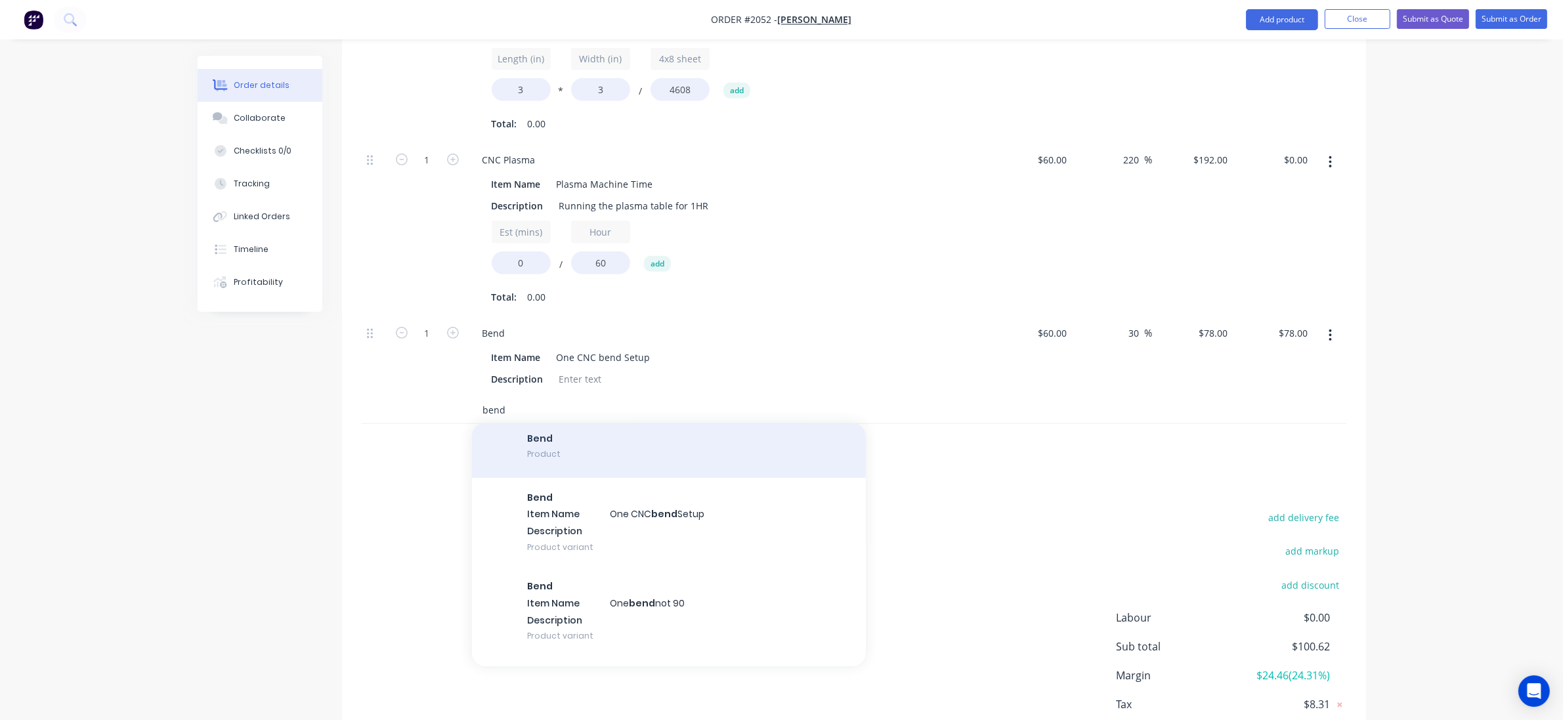
scroll to position [125, 0]
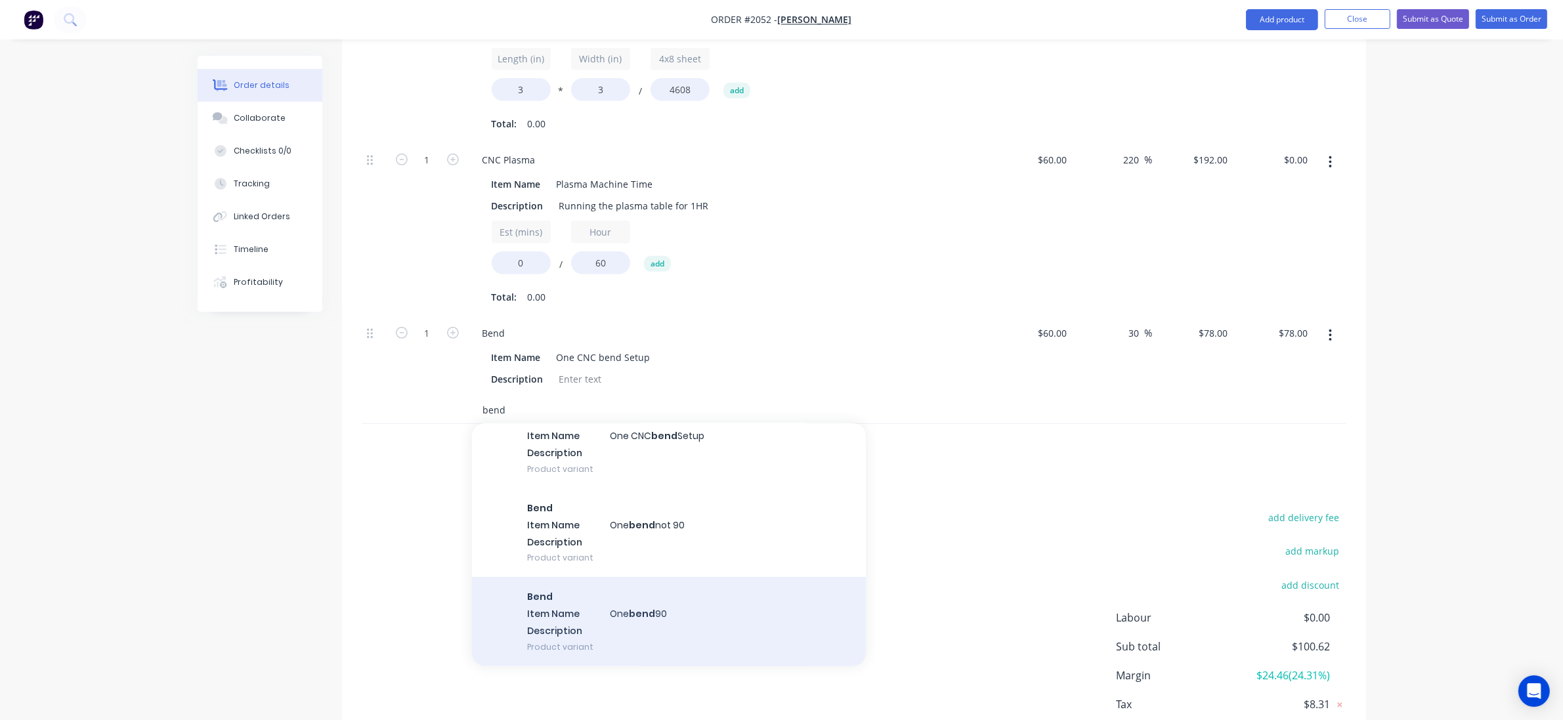
type input "bend"
click at [676, 615] on div "Bend Item Name One bend 90 Description Product variant" at bounding box center [669, 621] width 394 height 89
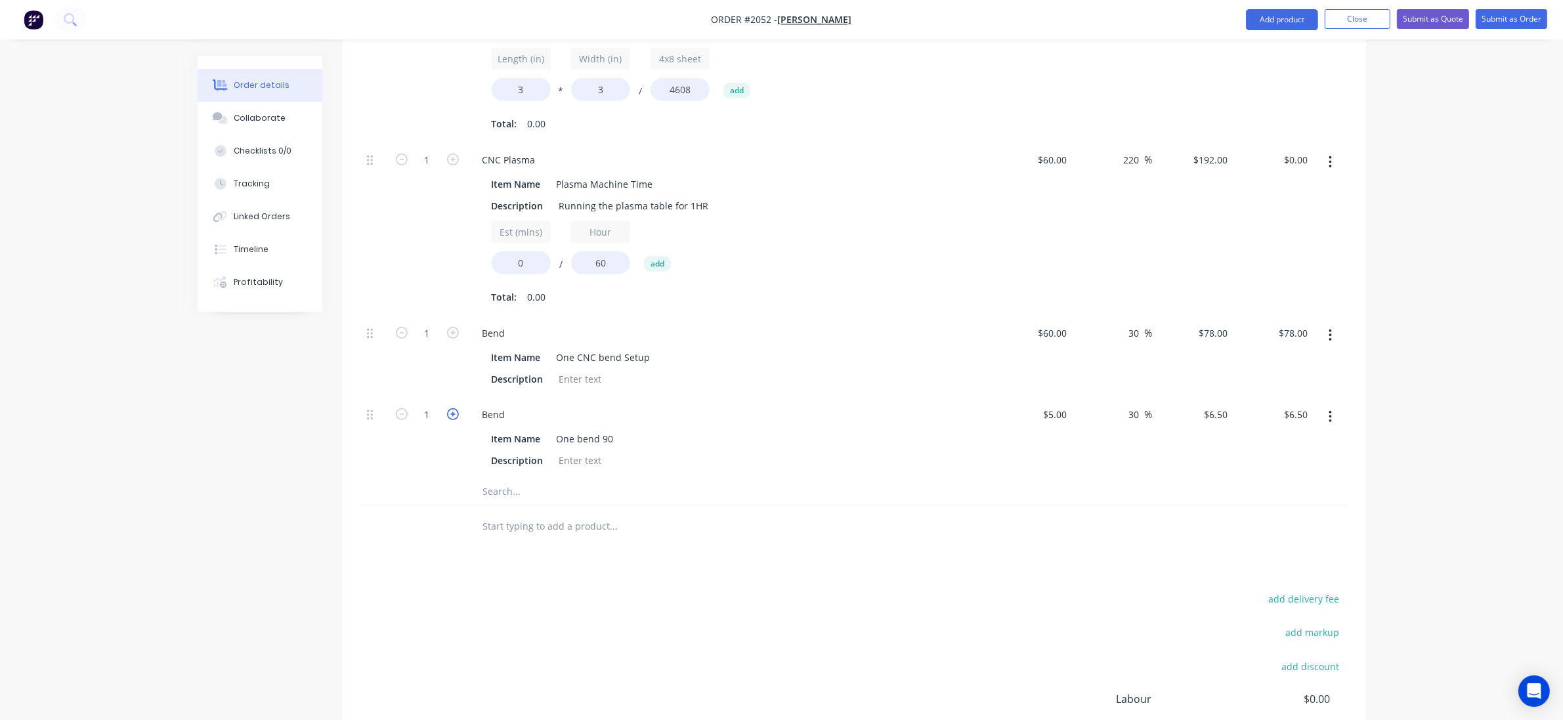
click at [448, 412] on icon "button" at bounding box center [453, 414] width 12 height 12
type input "2"
type input "$13.00"
click at [448, 412] on icon "button" at bounding box center [453, 414] width 12 height 12
type input "3"
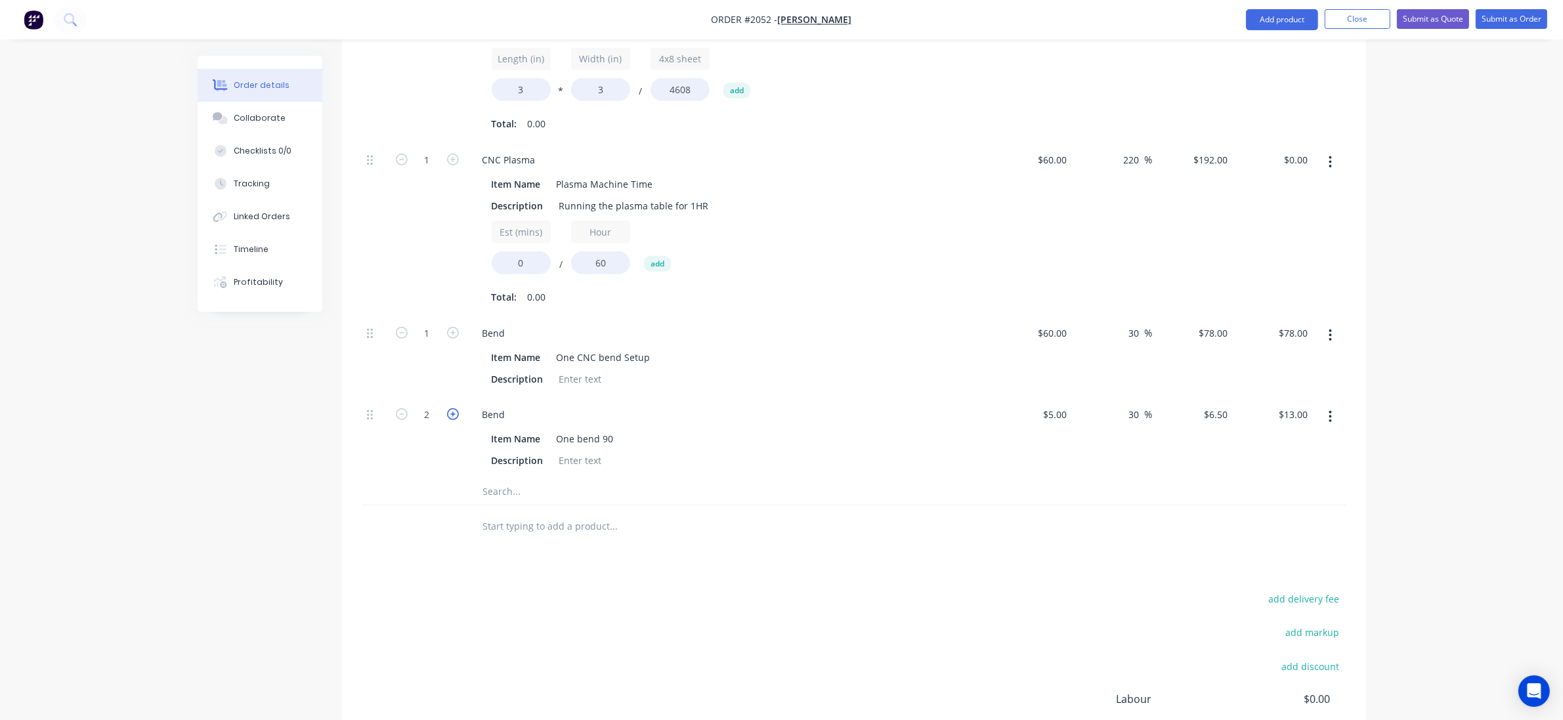
type input "$19.50"
click at [448, 412] on icon "button" at bounding box center [453, 414] width 12 height 12
type input "4"
type input "$26.00"
click at [396, 488] on div at bounding box center [427, 492] width 79 height 26
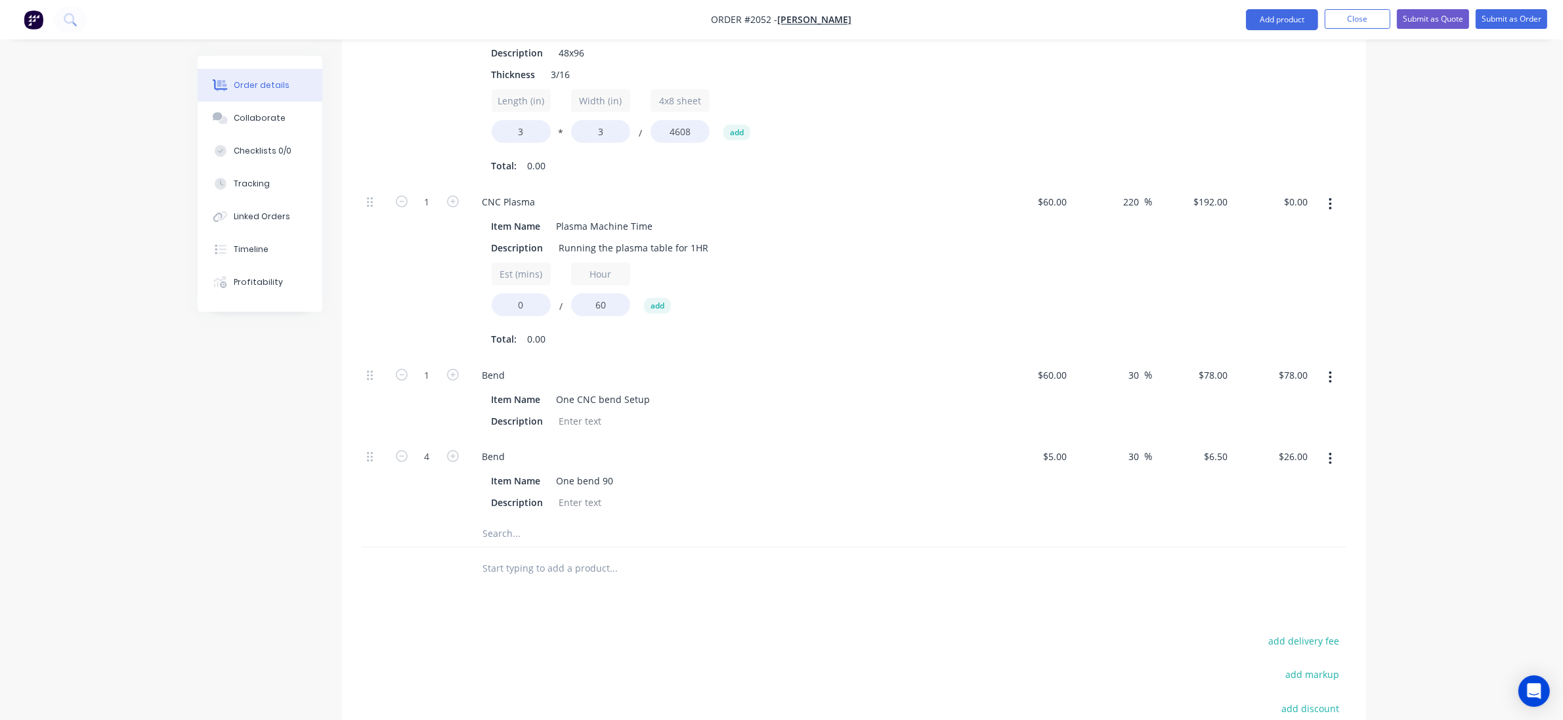
scroll to position [644, 0]
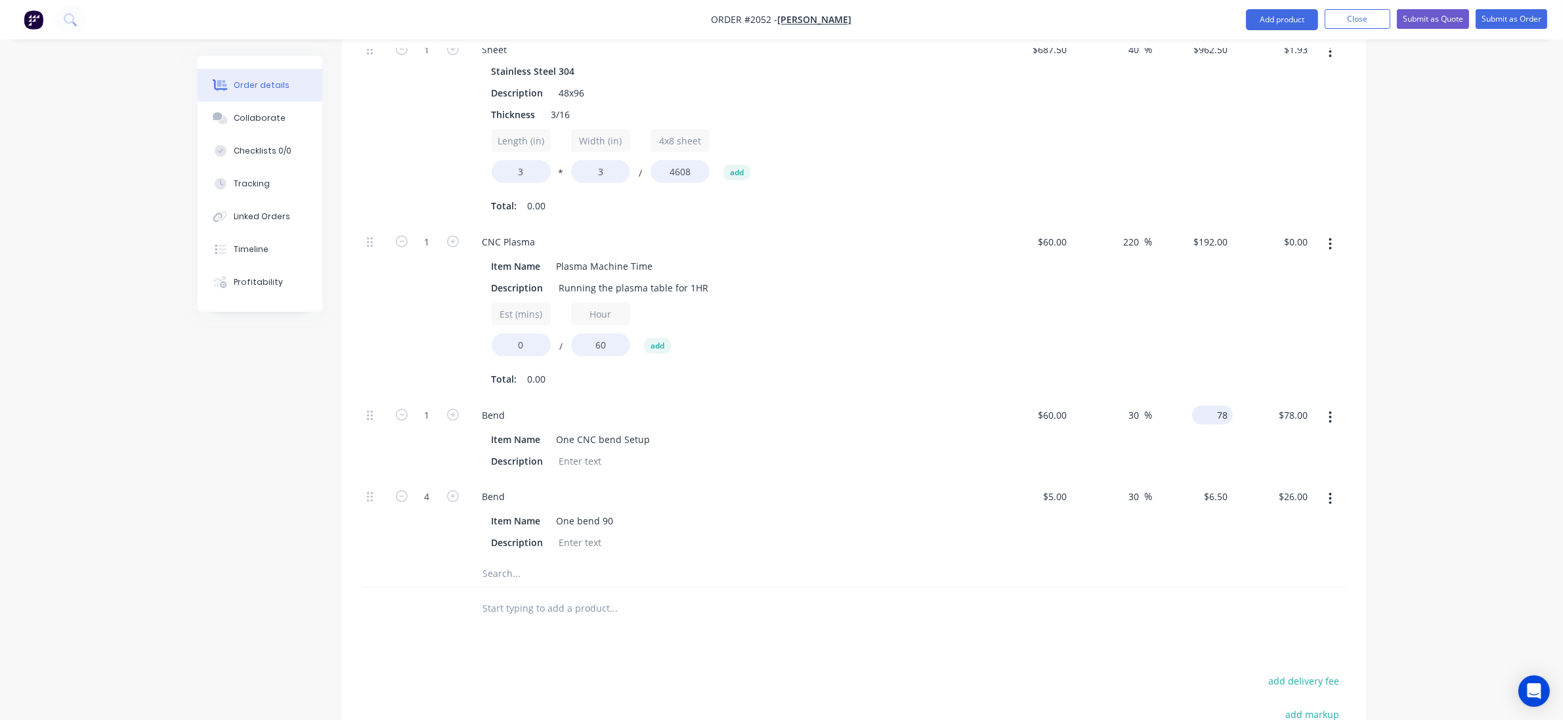
click at [1205, 421] on div "78 $78.00" at bounding box center [1193, 438] width 81 height 81
type input "500"
type input "733.33"
type input "$500.00"
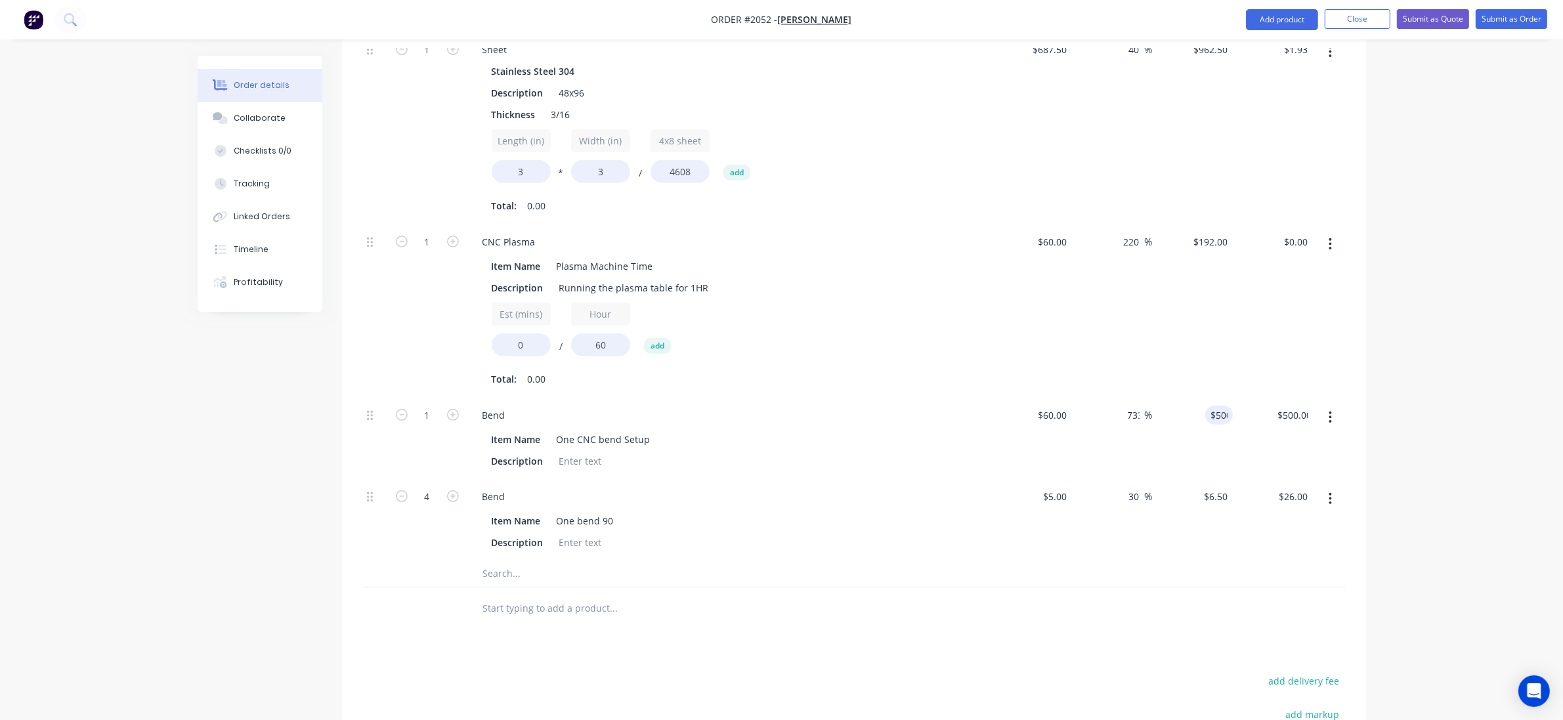
click at [1437, 358] on div "Order details Collaborate Checklists 0/0 Tracking Linked Orders Timeline Profit…" at bounding box center [781, 160] width 1563 height 1609
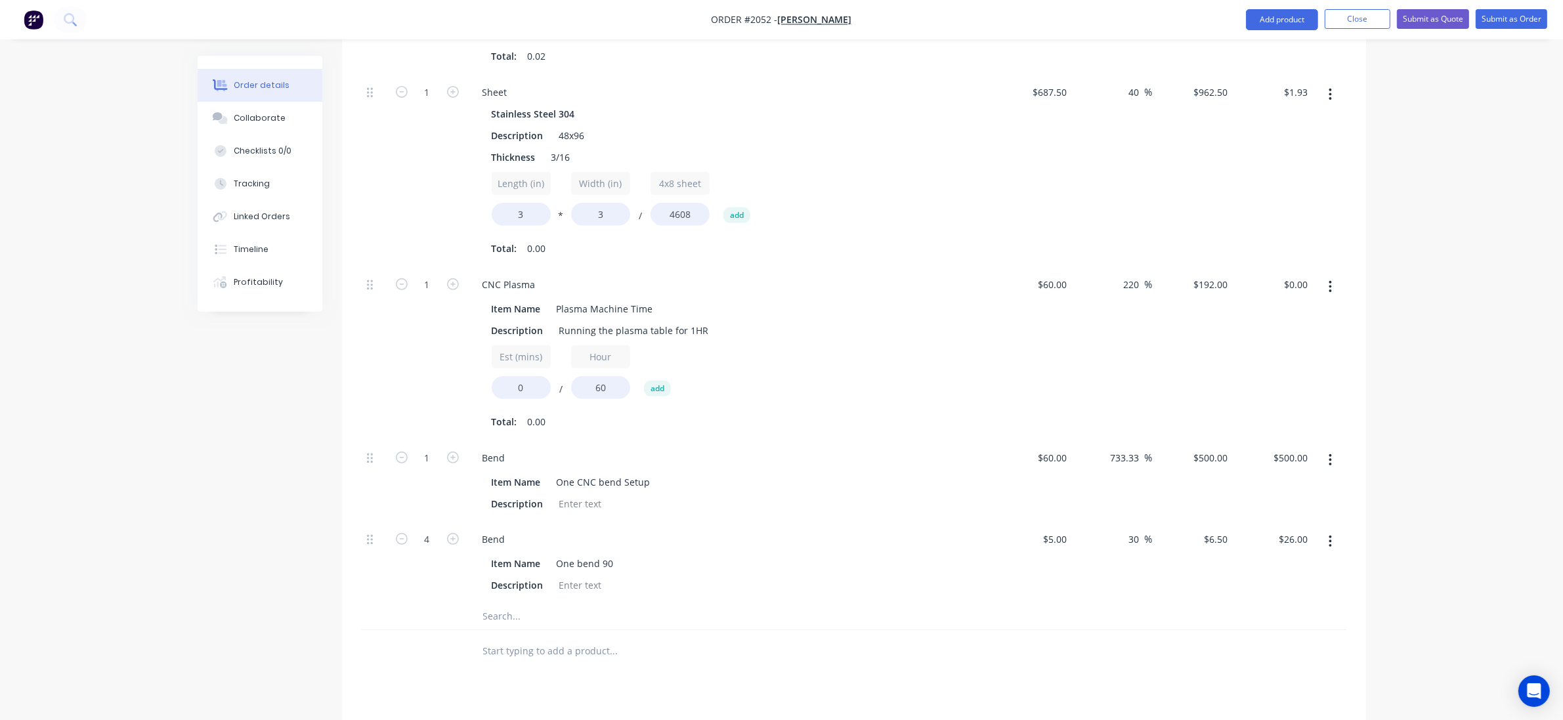
scroll to position [562, 0]
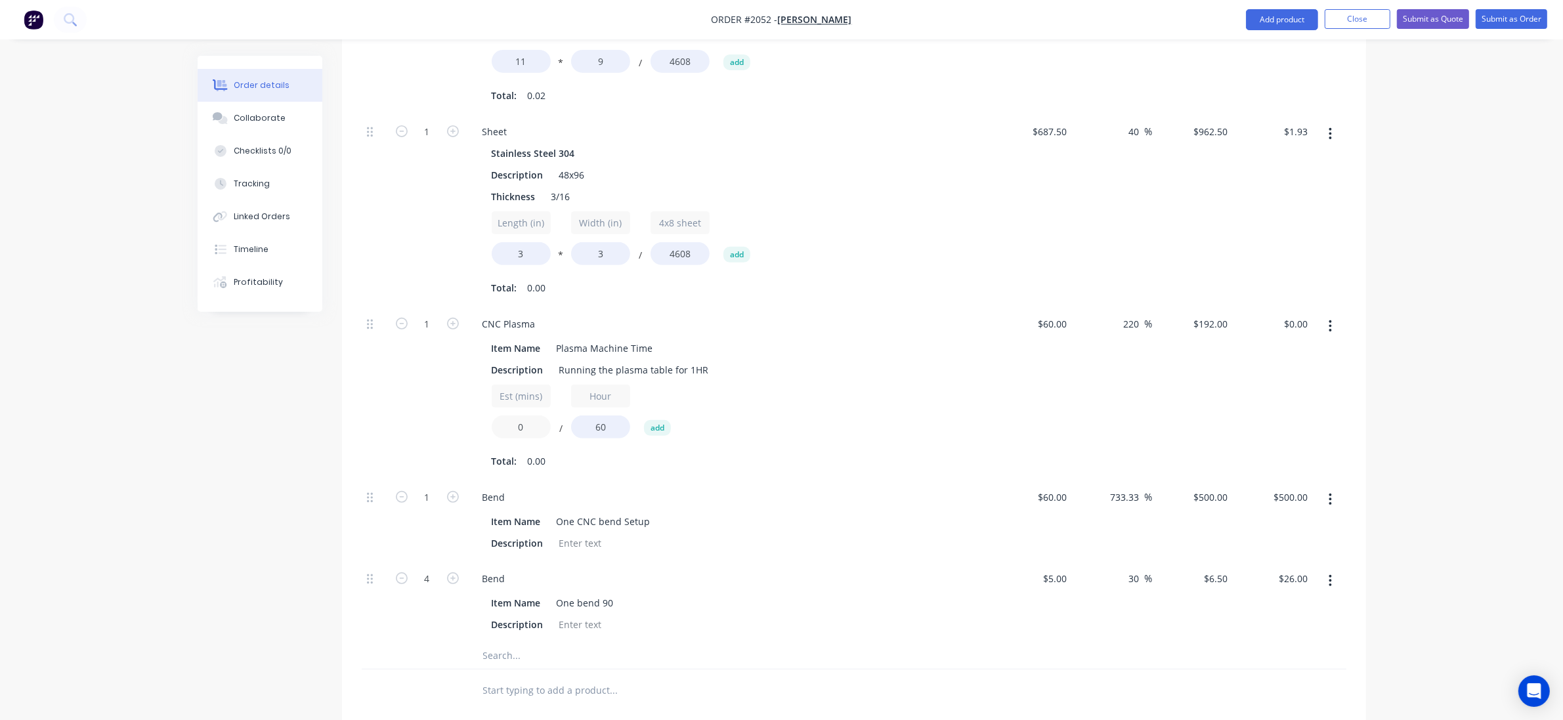
drag, startPoint x: 533, startPoint y: 422, endPoint x: 460, endPoint y: 421, distance: 72.9
click at [460, 421] on div "1 CNC Plasma Item Name Plasma Machine Time Description Running the plasma table…" at bounding box center [854, 393] width 985 height 173
type input "30"
type input "$96.00"
click at [325, 453] on div "Created by Grant Created 03/09/25 Required 03/09/25 Assigned to Add team member…" at bounding box center [782, 270] width 1169 height 1553
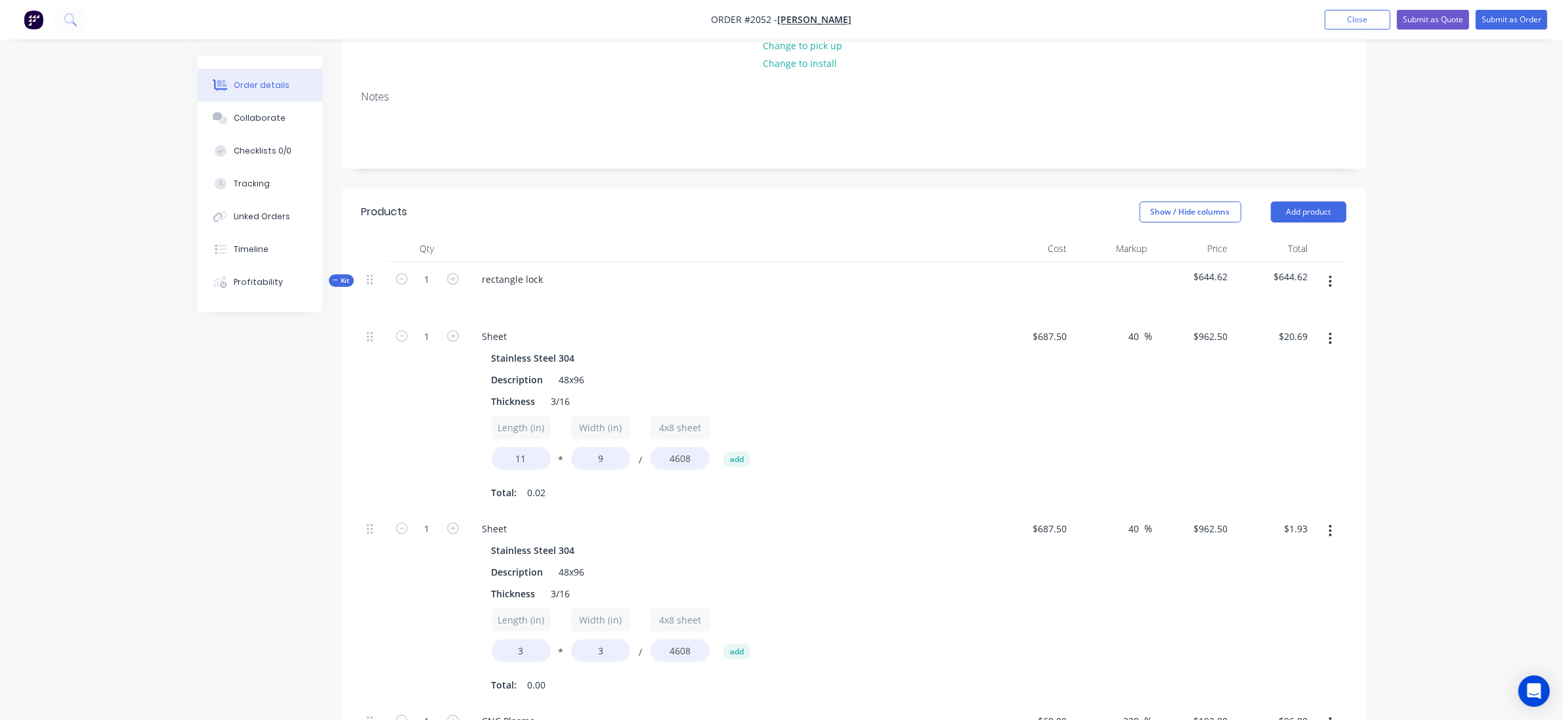
scroll to position [151, 0]
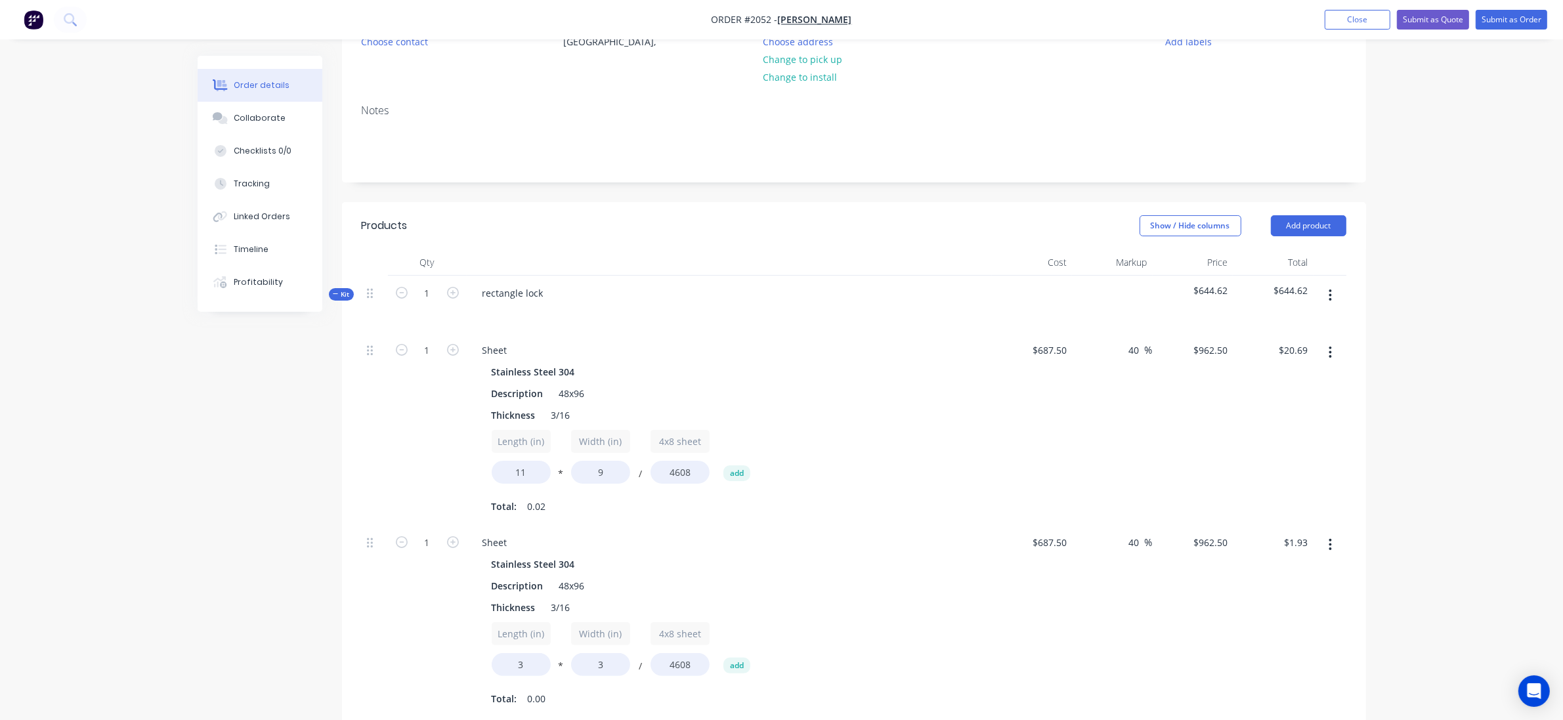
click at [335, 293] on icon at bounding box center [336, 294] width 6 height 7
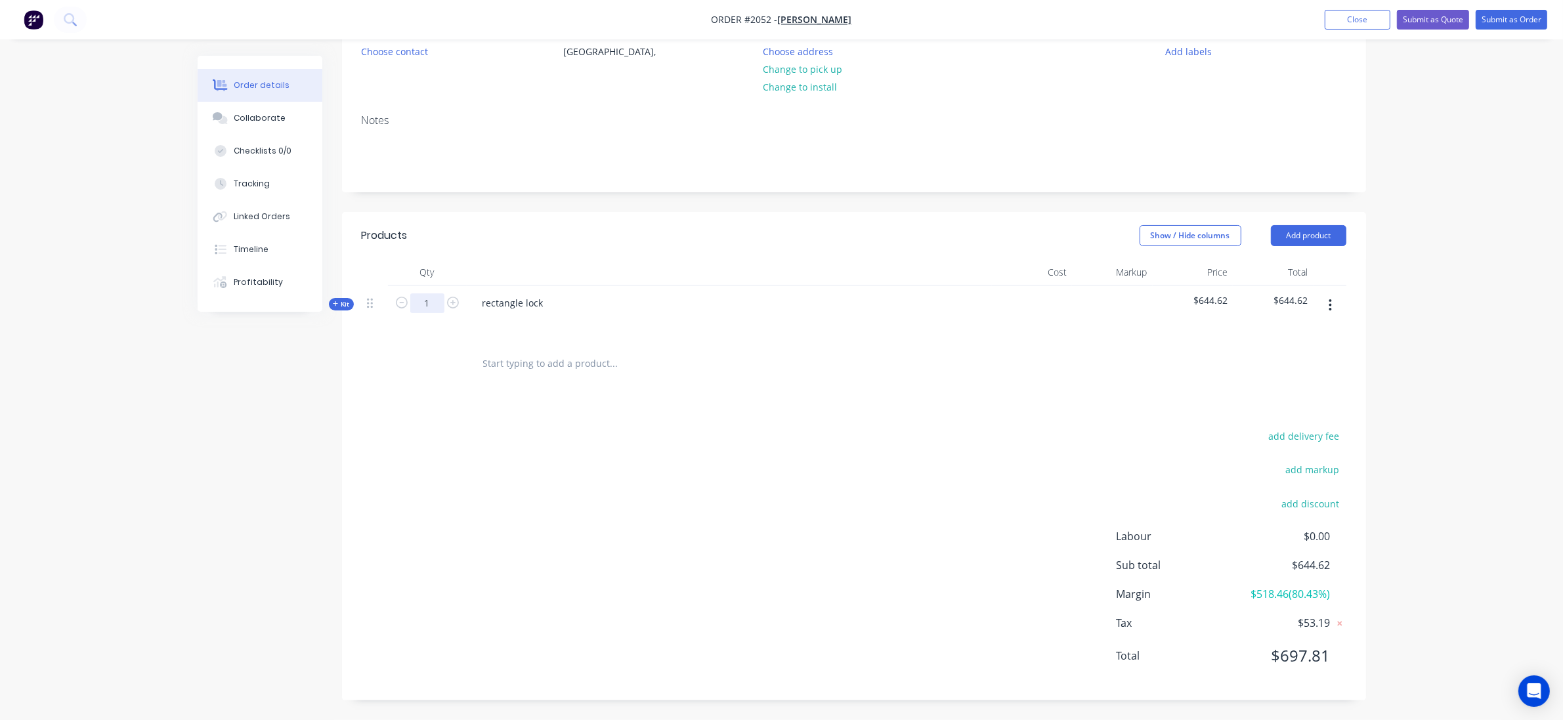
click at [433, 312] on input "1" at bounding box center [427, 303] width 34 height 20
type input "25"
click at [286, 474] on div "Created by Grant Created 03/09/25 Required 03/09/25 Assigned to Add team member…" at bounding box center [782, 318] width 1169 height 806
click at [338, 306] on icon at bounding box center [336, 304] width 6 height 7
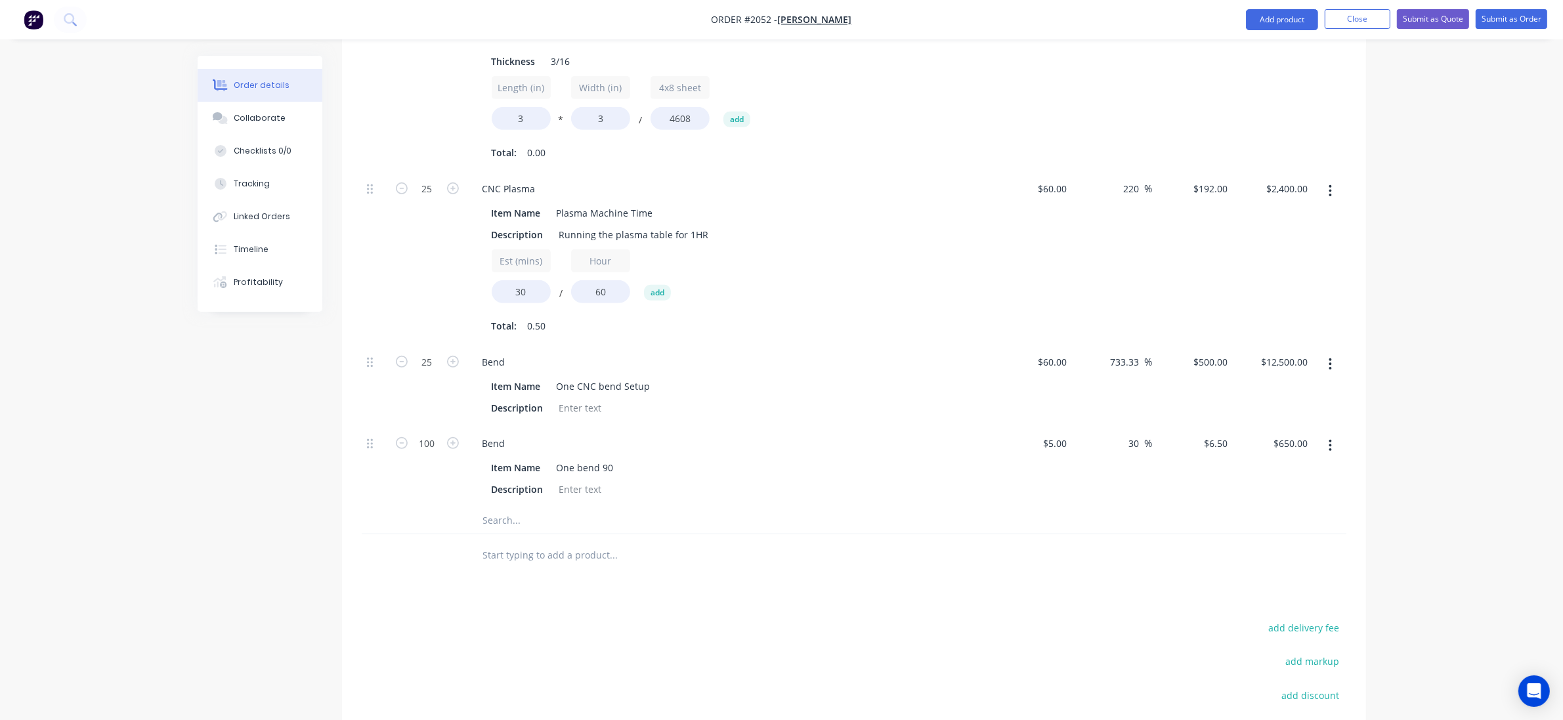
scroll to position [716, 0]
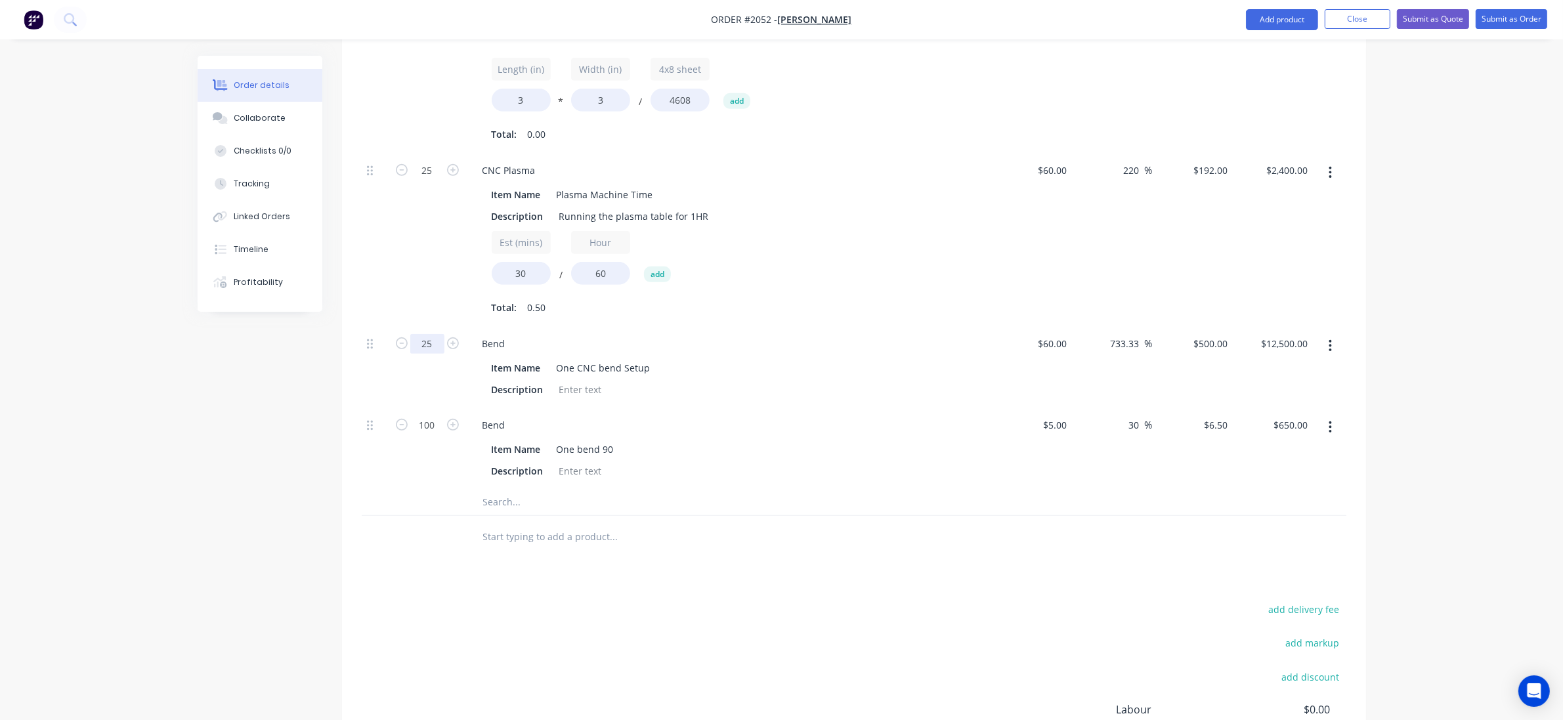
type input "1"
type input "$500.00"
click at [256, 415] on div "Created by Grant Created 03/09/25 Required 03/09/25 Assigned to Add team member…" at bounding box center [782, 116] width 1169 height 1553
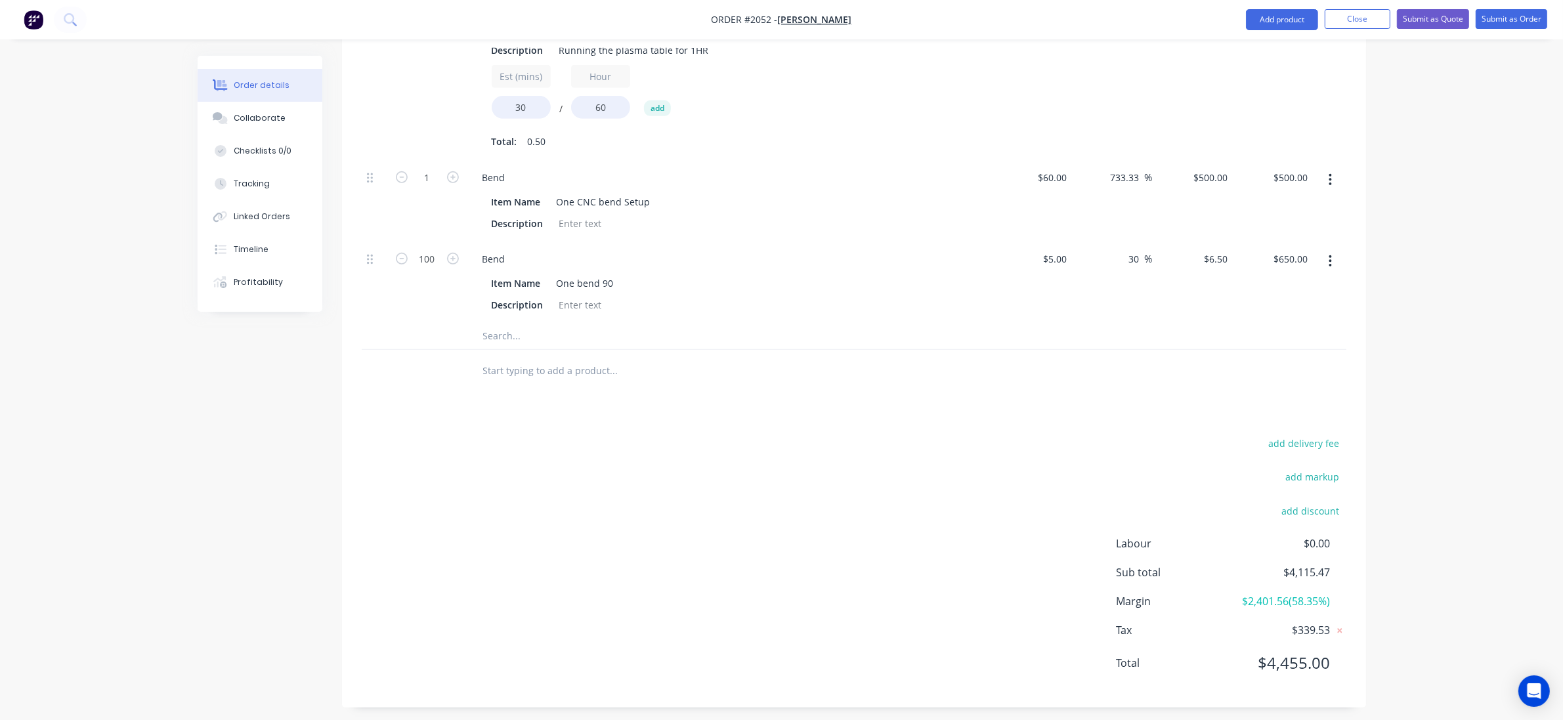
scroll to position [890, 0]
click at [759, 601] on div "add delivery fee add markup add discount Labour $0.00 Sub total $4,115.47 Margi…" at bounding box center [854, 553] width 985 height 253
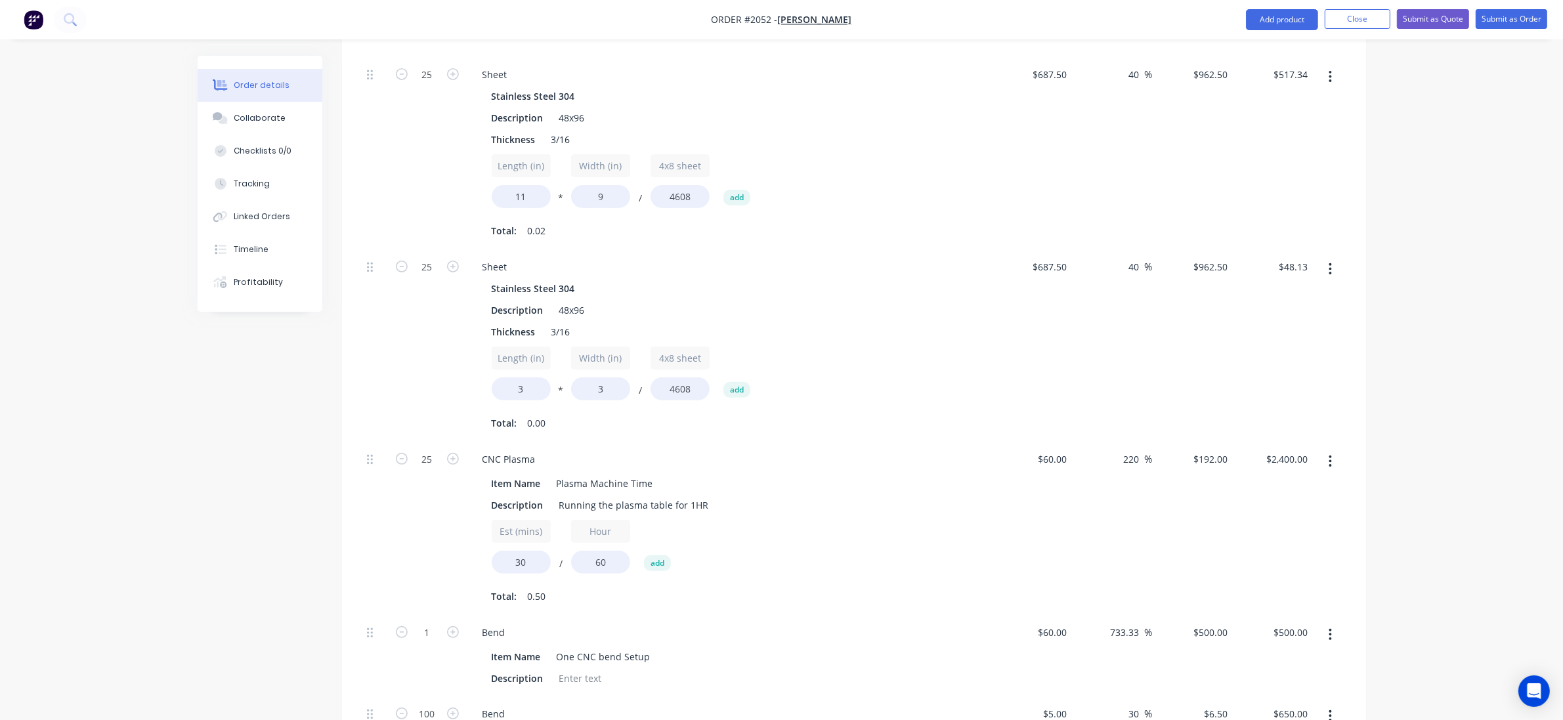
scroll to position [397, 0]
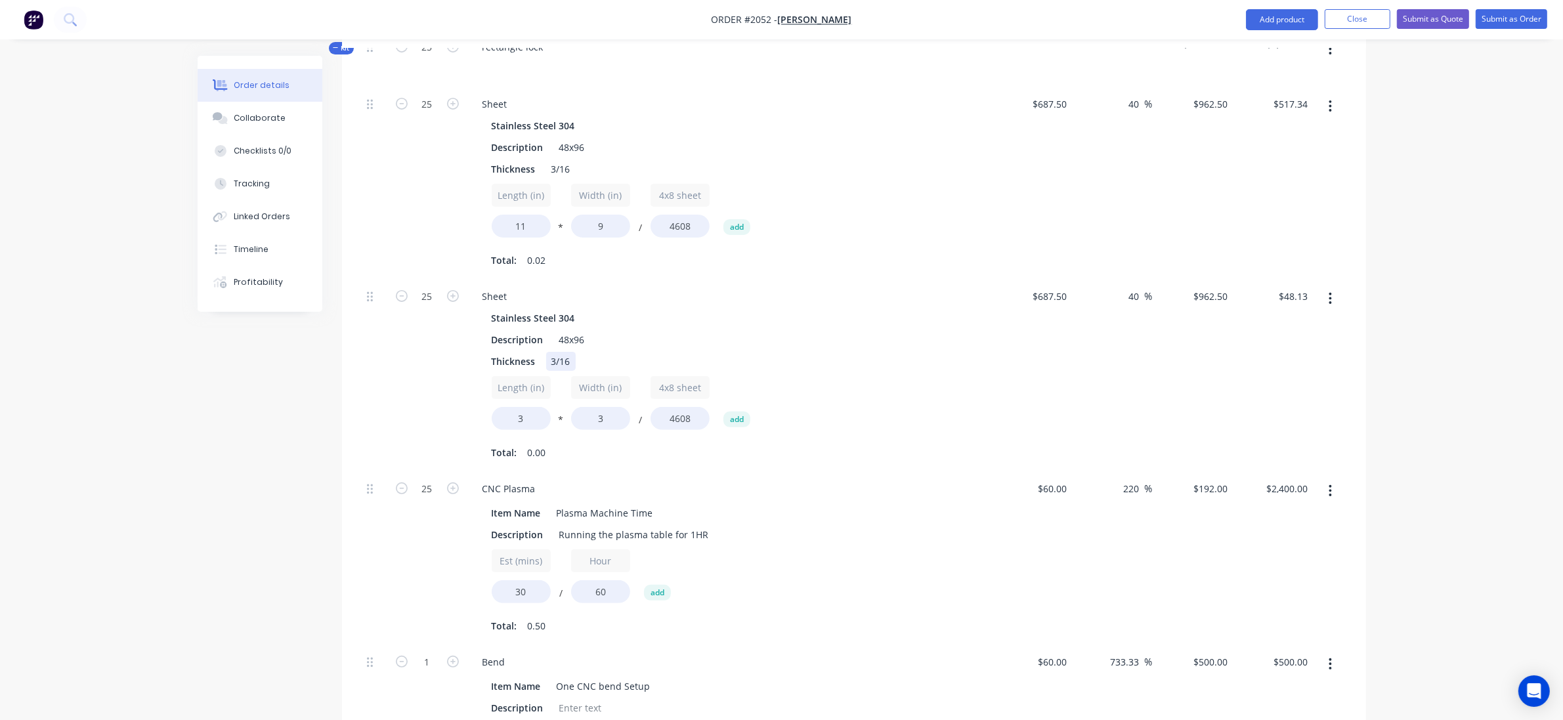
click at [566, 353] on div "3/16" at bounding box center [561, 361] width 30 height 19
click at [570, 358] on div "3/16" at bounding box center [561, 361] width 30 height 19
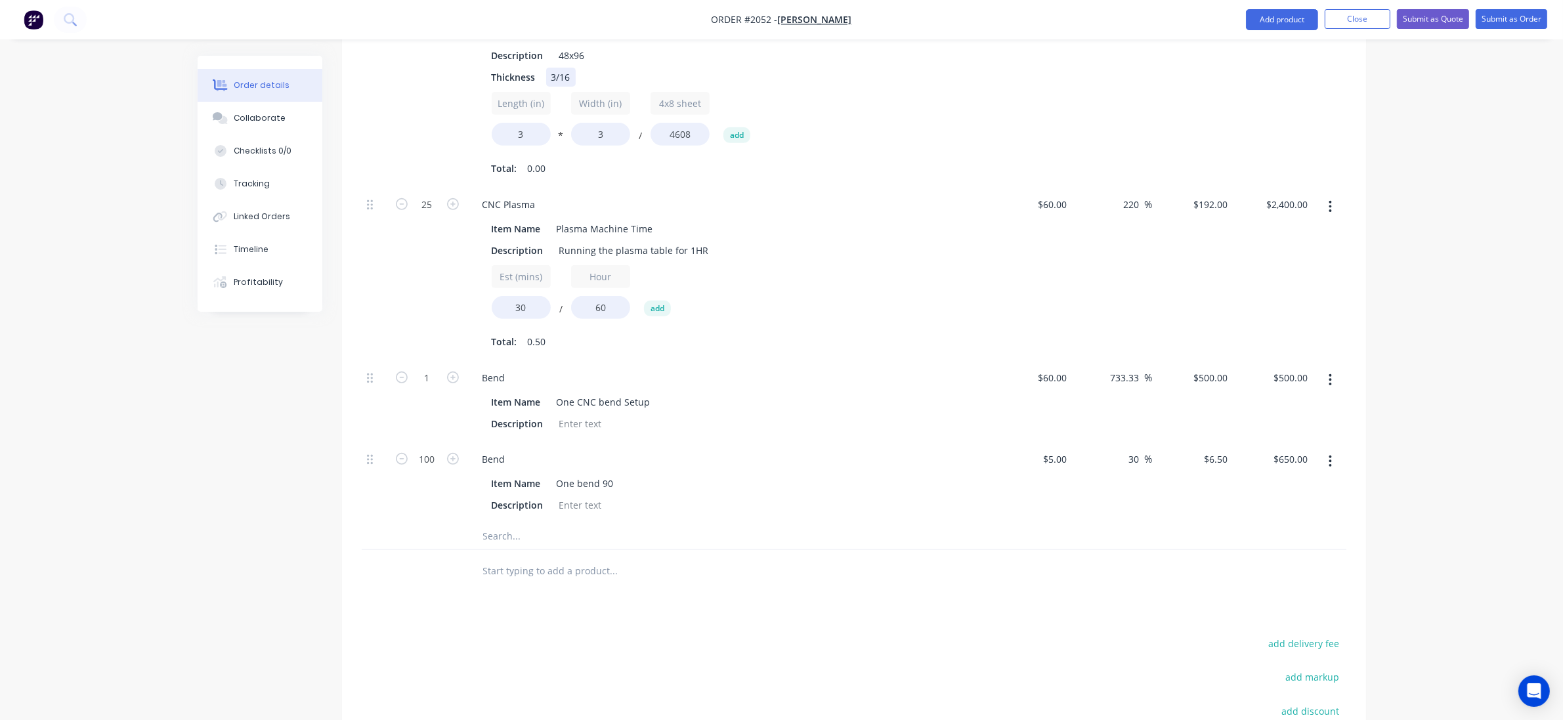
scroll to position [890, 0]
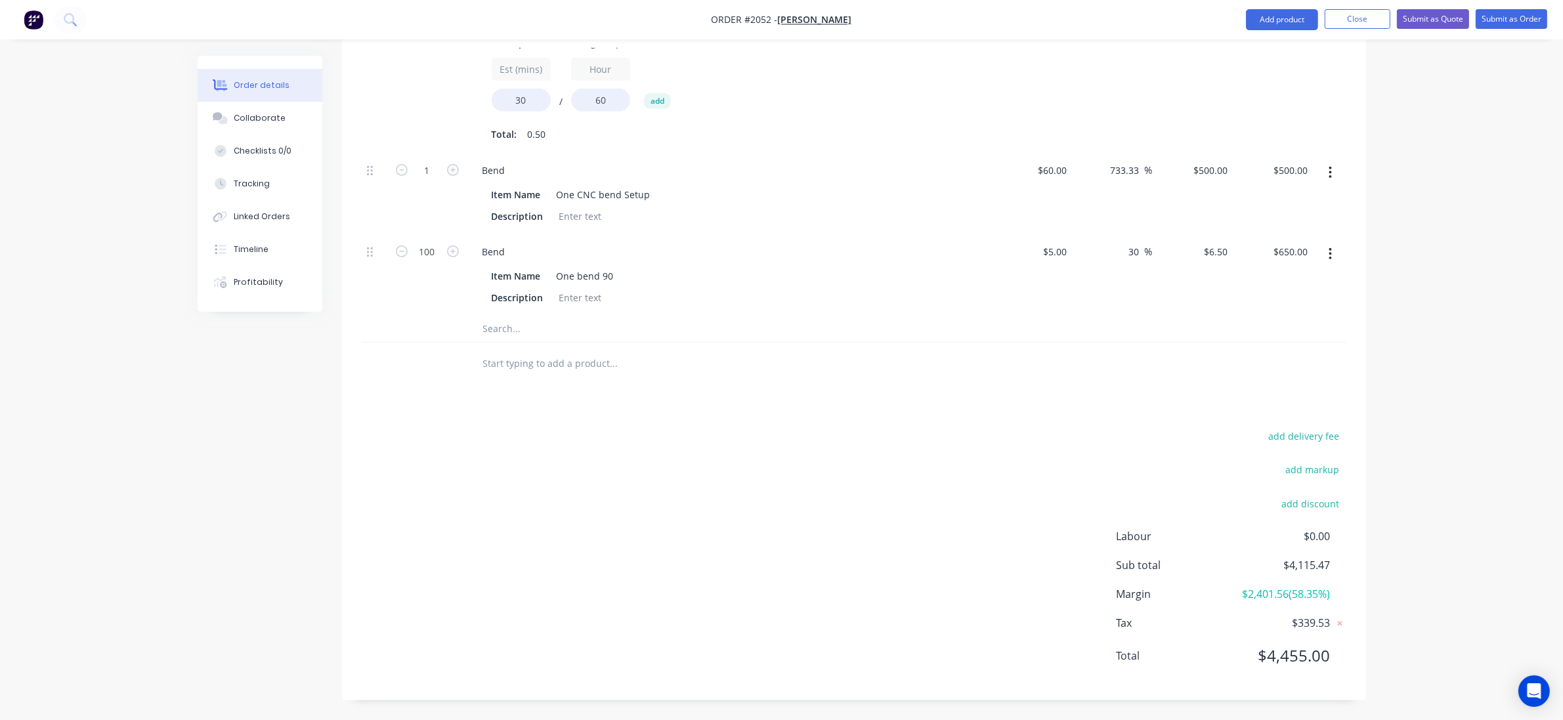
click at [598, 363] on input "text" at bounding box center [614, 364] width 263 height 26
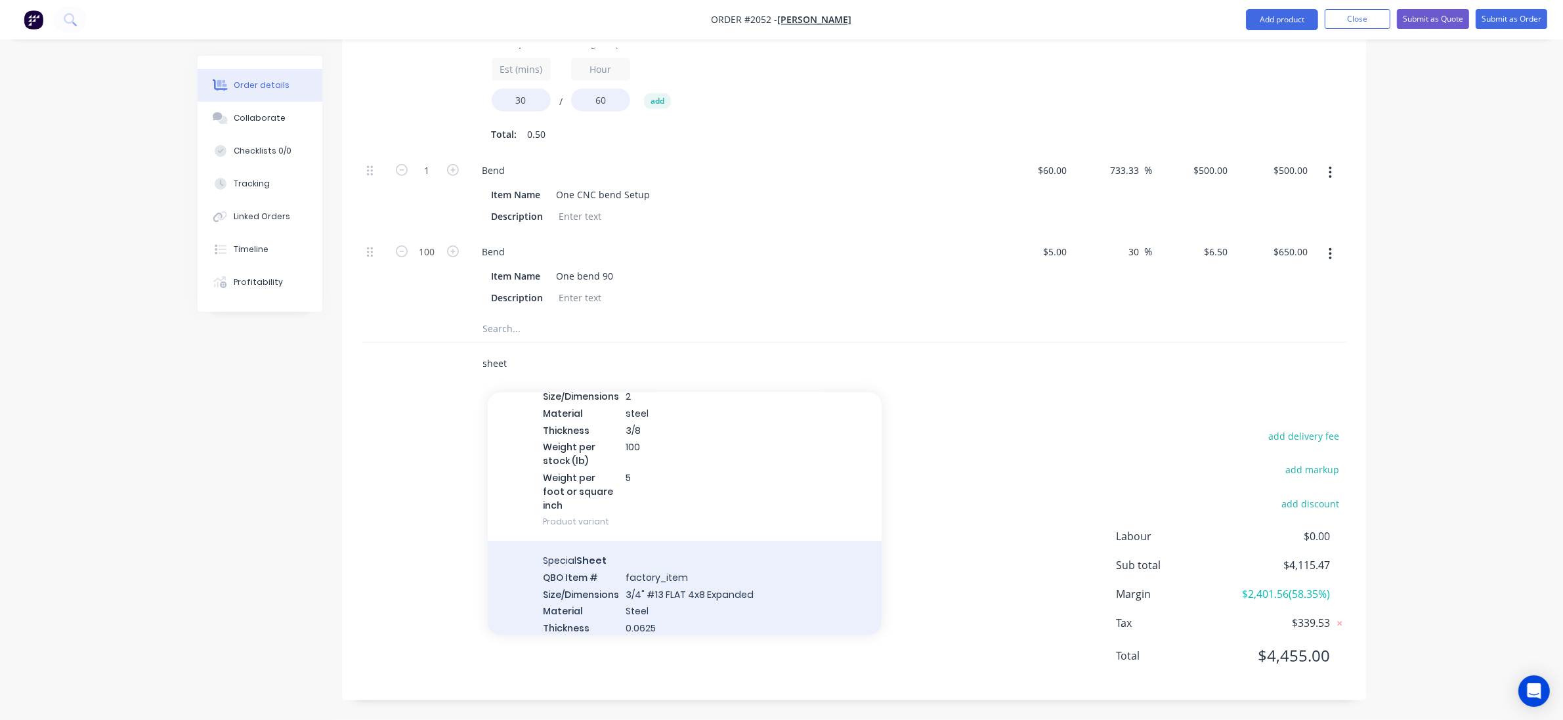
scroll to position [574, 0]
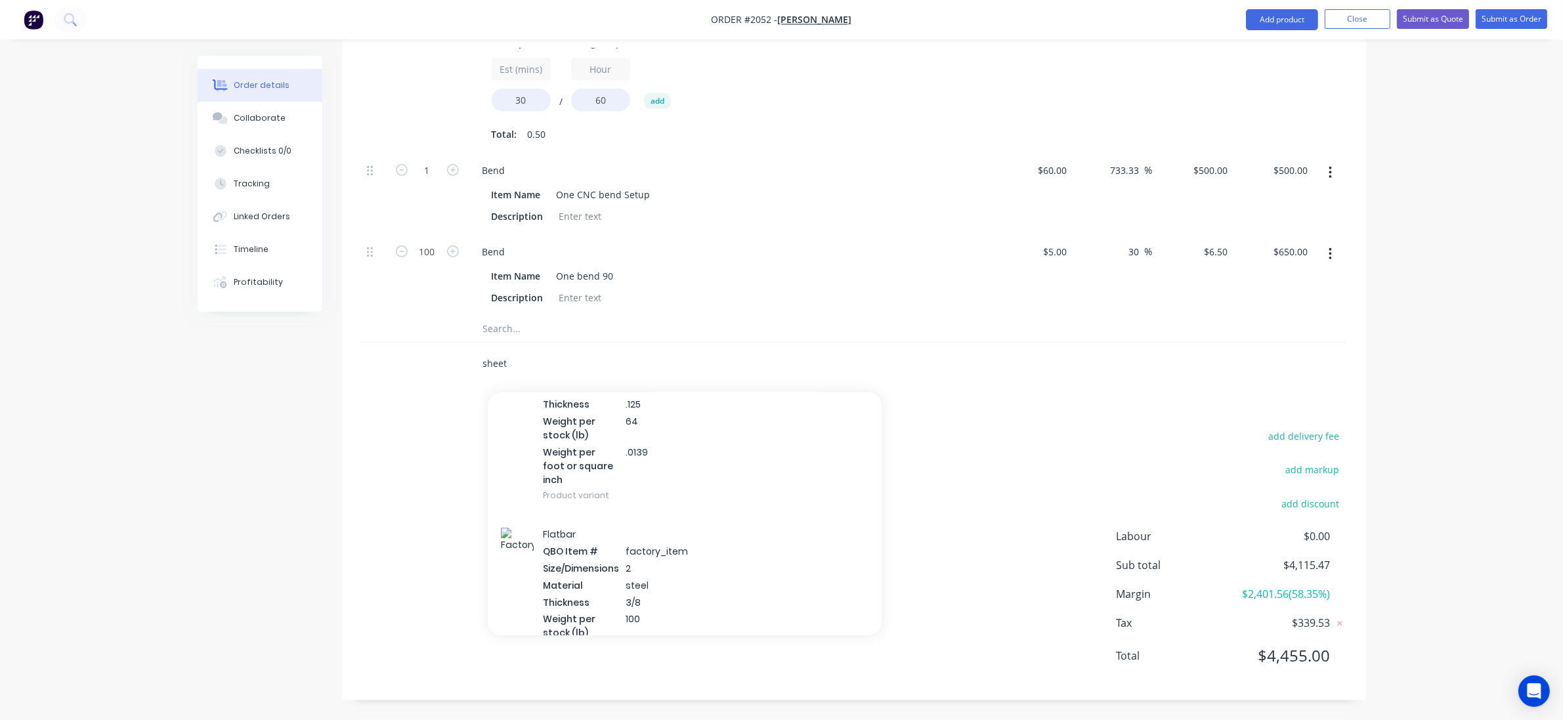
type input "sheet"
click at [414, 532] on div "add delivery fee add markup add discount Labour $0.00 Sub total $4,115.47 Margi…" at bounding box center [854, 553] width 985 height 253
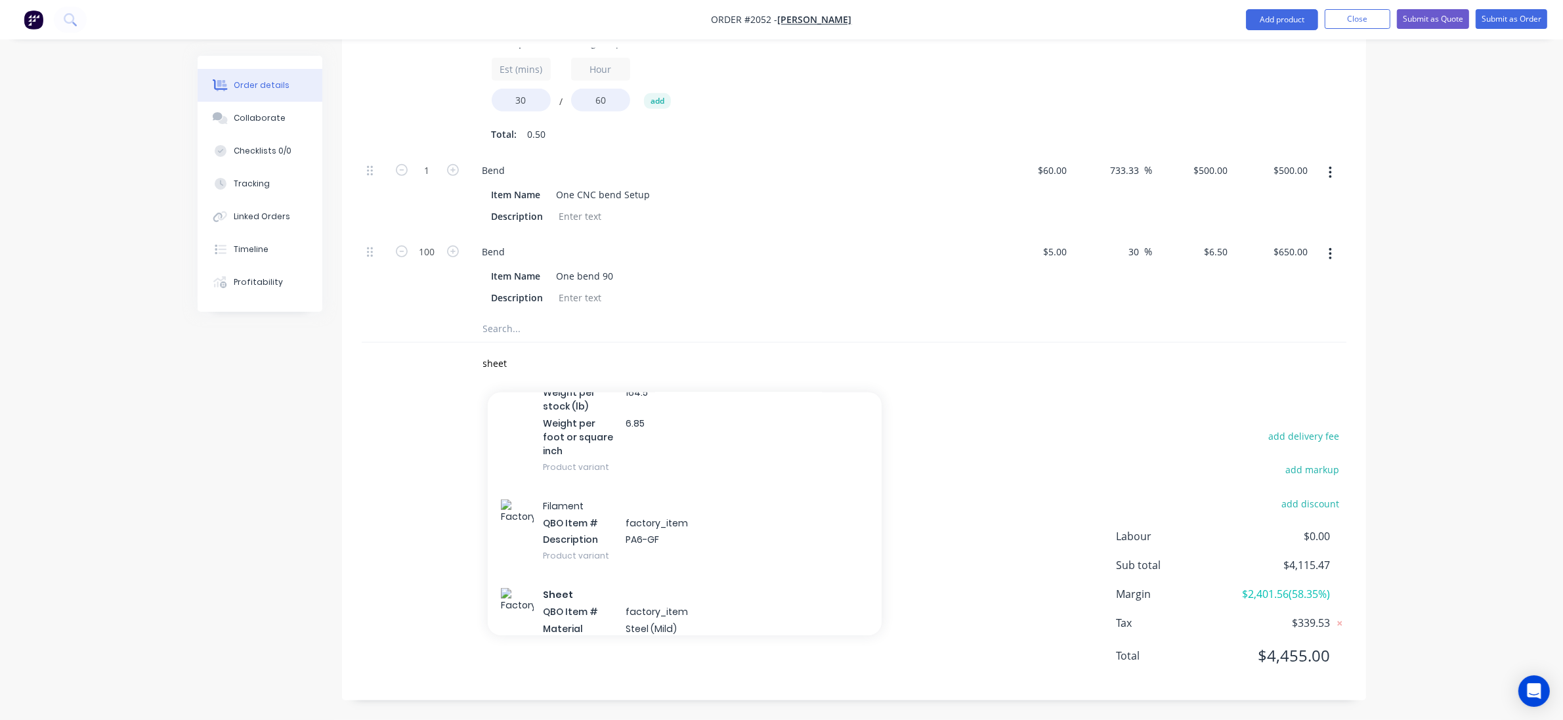
drag, startPoint x: 405, startPoint y: 462, endPoint x: 425, endPoint y: 443, distance: 26.9
click at [408, 462] on div "add delivery fee add markup add discount Labour $0.00 Sub total $4,115.47 Margi…" at bounding box center [854, 553] width 985 height 253
click at [969, 389] on div "Products Show / Hide columns Add product Qty Cost Markup Price Total Kit 25 rec…" at bounding box center [854, 82] width 1024 height 1236
click at [513, 362] on input "sheet" at bounding box center [614, 364] width 263 height 26
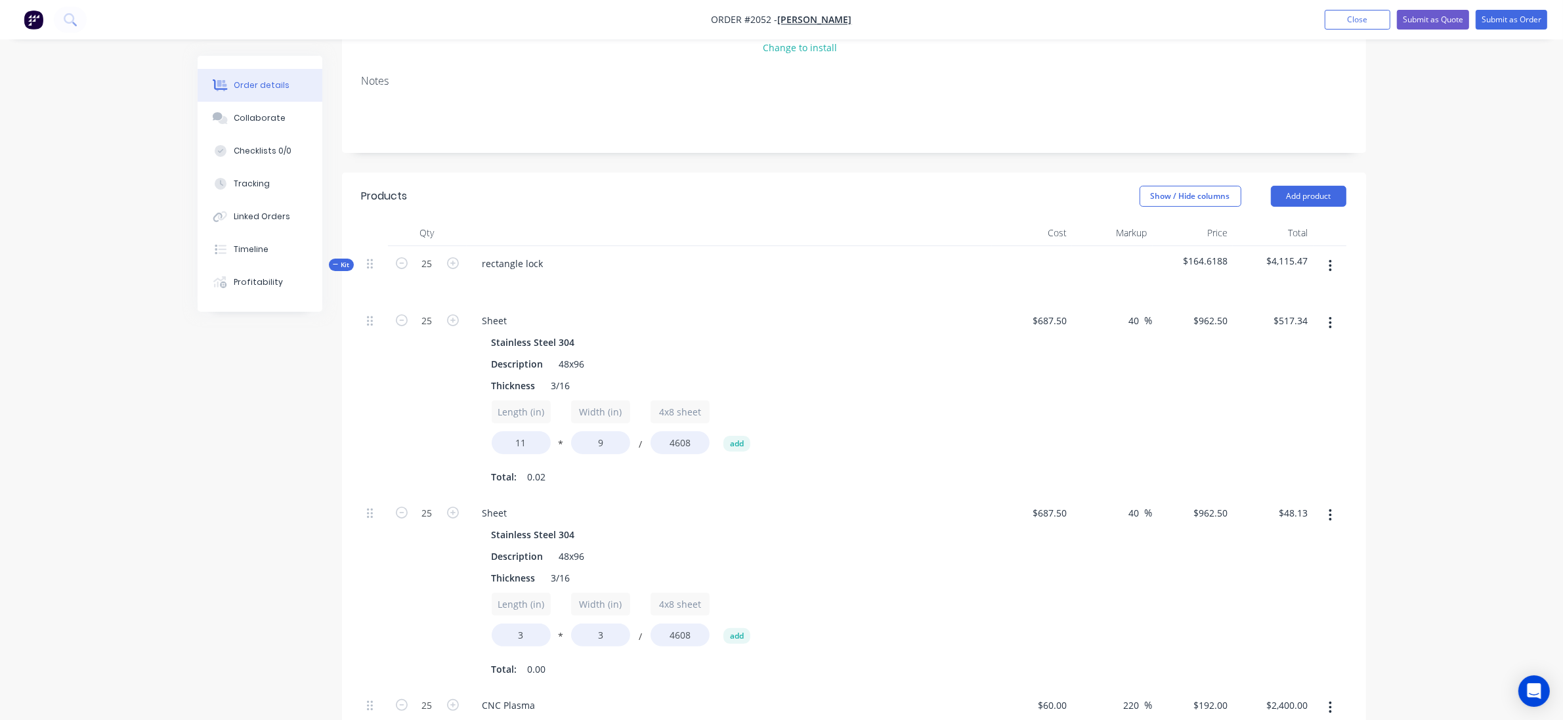
scroll to position [151, 0]
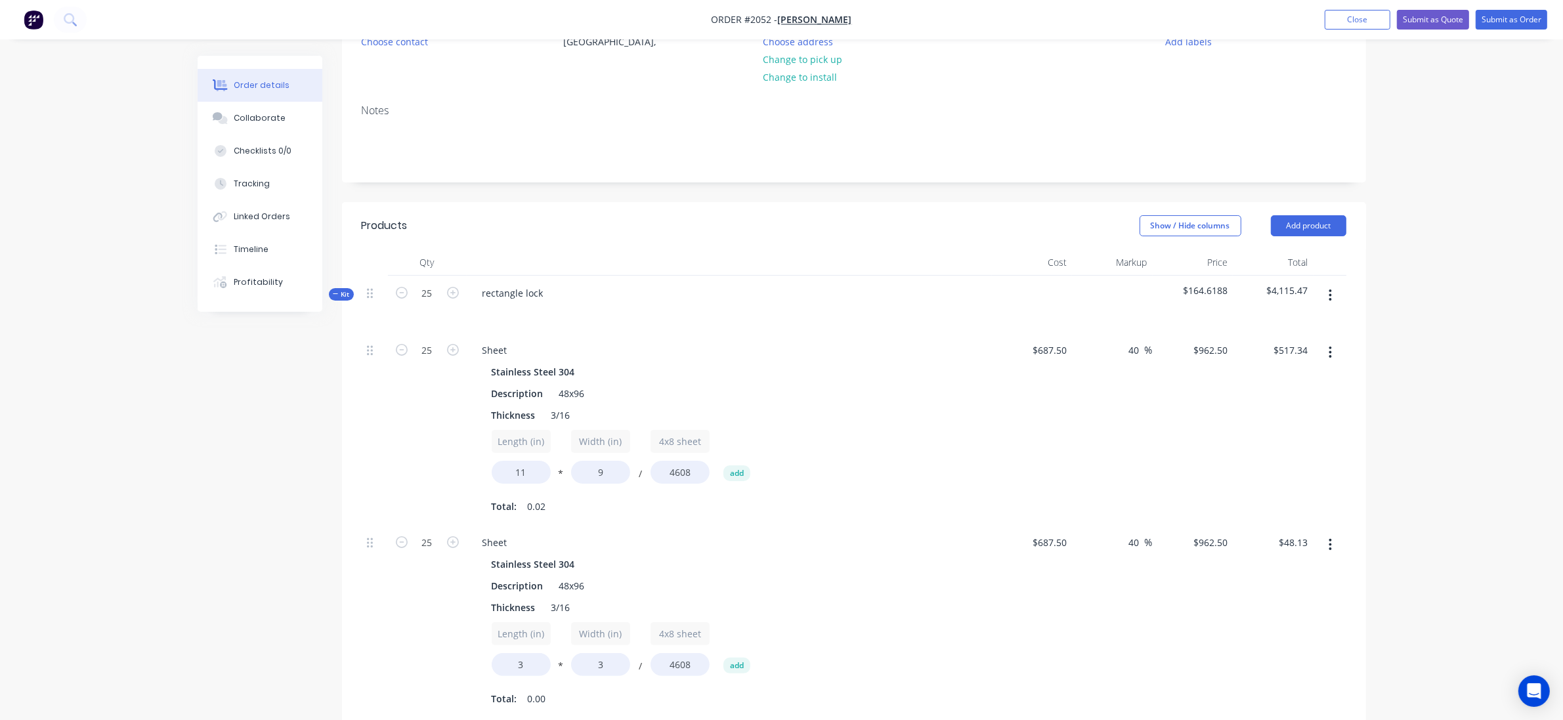
click at [1313, 212] on header "Products Show / Hide columns Add product" at bounding box center [854, 225] width 1024 height 47
click at [1333, 225] on button "Add product" at bounding box center [1309, 225] width 76 height 21
click at [1402, 242] on div "Order details Collaborate Checklists 0/0 Tracking Linked Orders Timeline Profit…" at bounding box center [781, 653] width 1563 height 1609
click at [1333, 297] on button "button" at bounding box center [1330, 296] width 31 height 24
click at [1313, 355] on div "Add product to kit" at bounding box center [1284, 356] width 101 height 19
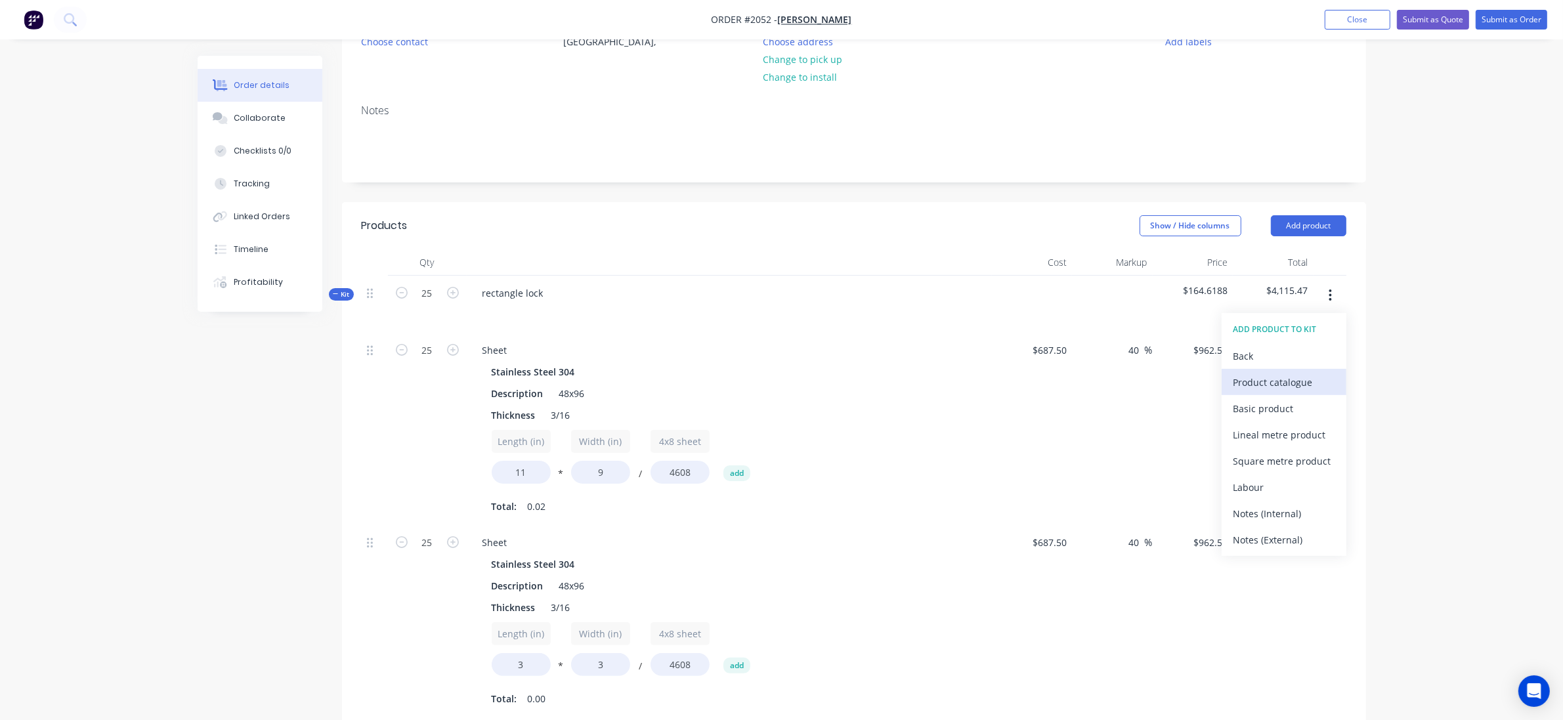
click at [1249, 383] on div "Product catalogue" at bounding box center [1284, 382] width 101 height 19
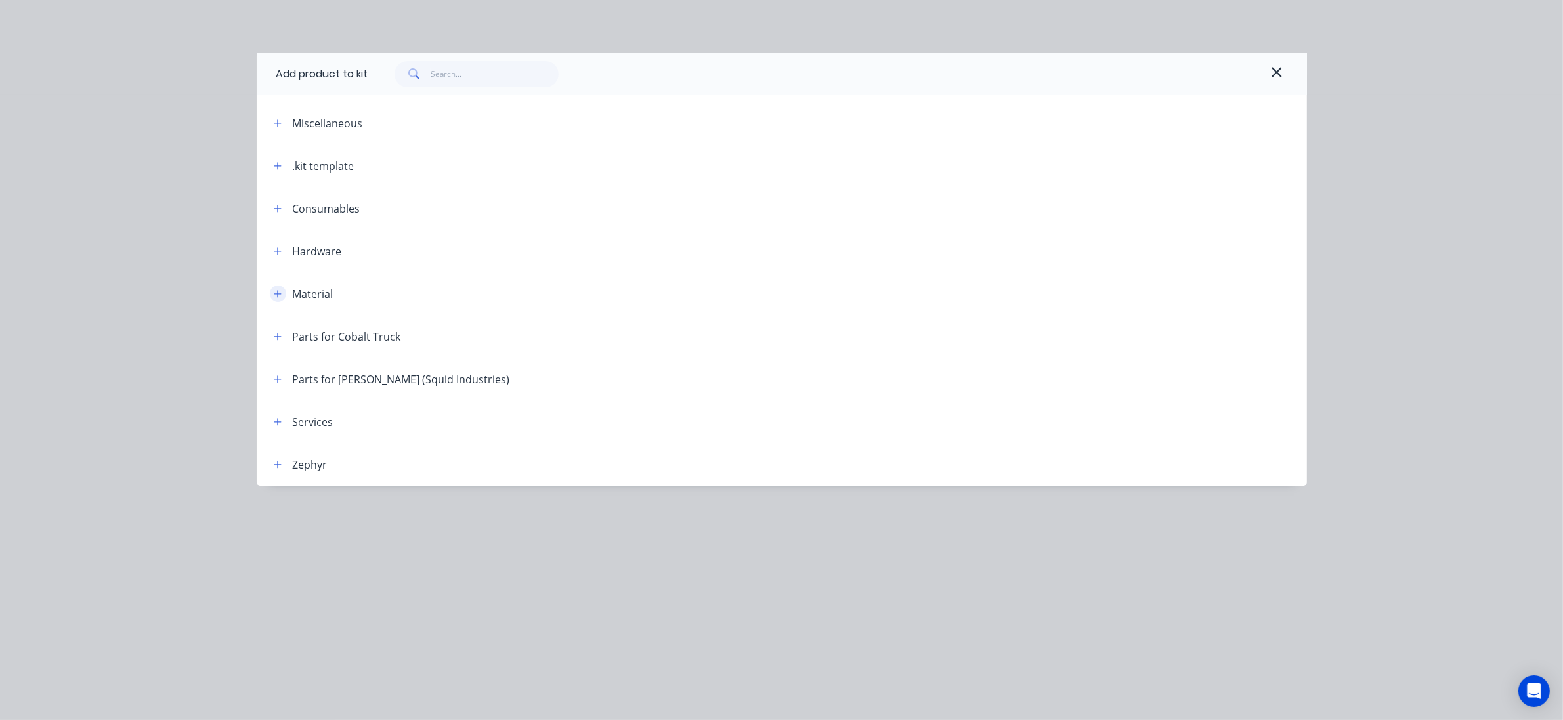
click at [276, 299] on button "button" at bounding box center [278, 294] width 16 height 16
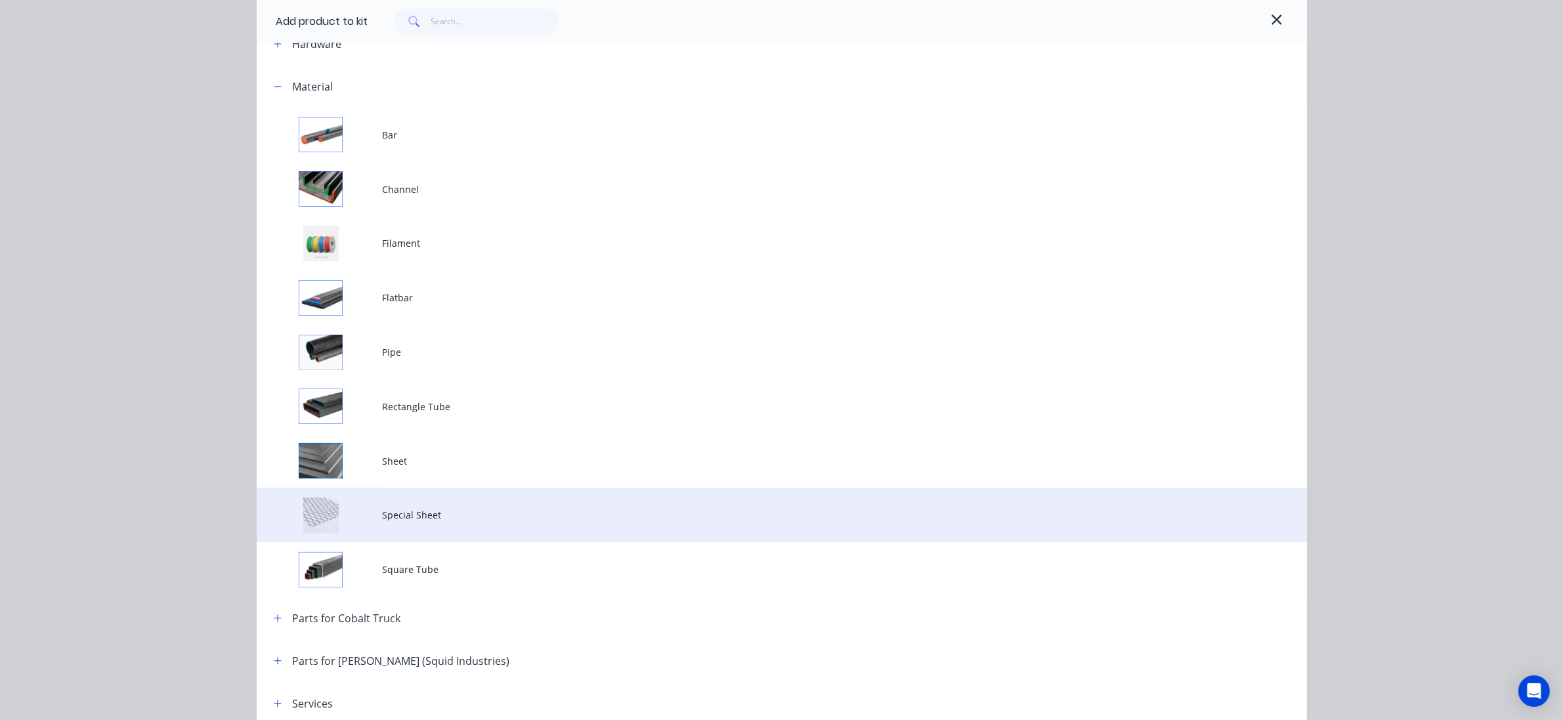
scroll to position [246, 0]
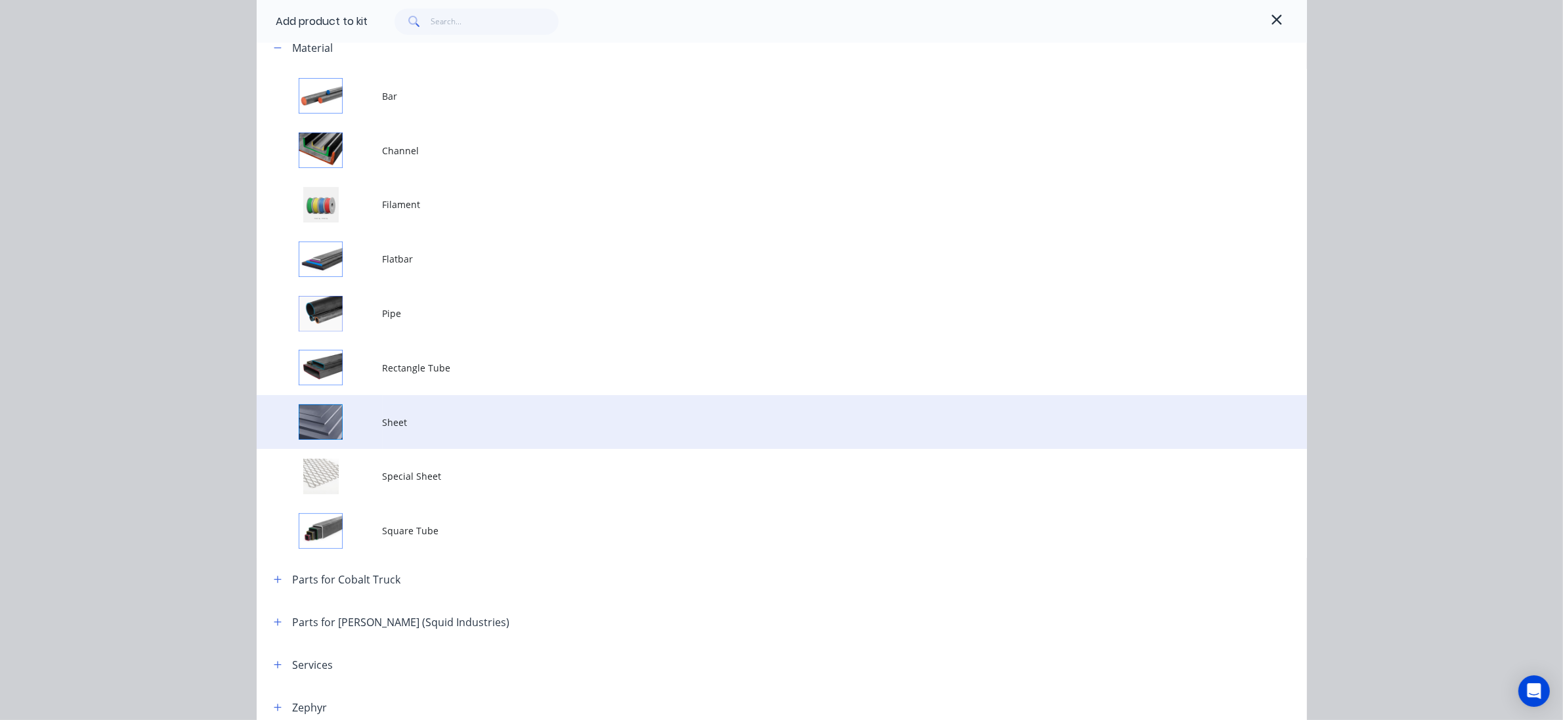
click at [414, 421] on span "Sheet" at bounding box center [752, 423] width 739 height 14
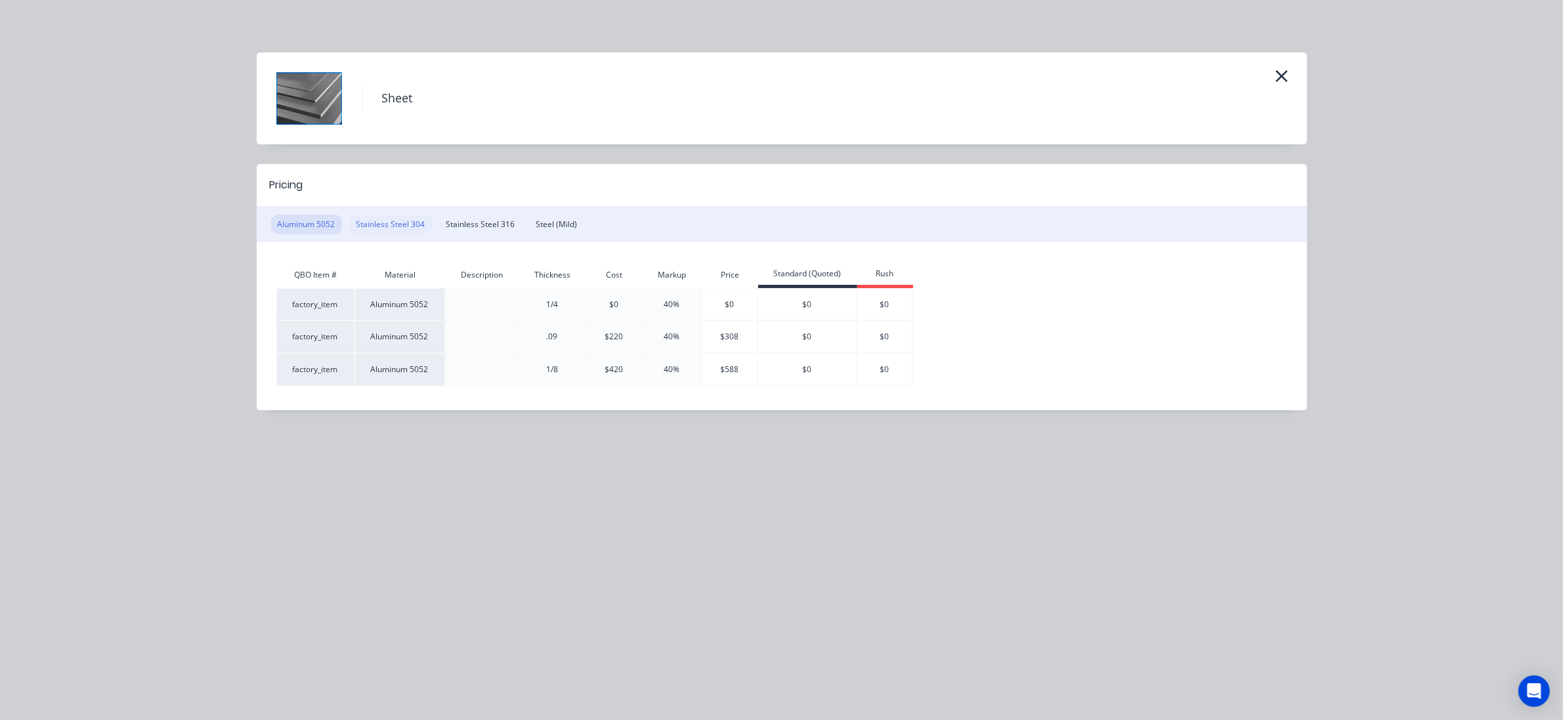
click at [389, 217] on button "Stainless Steel 304" at bounding box center [391, 225] width 82 height 20
click at [507, 225] on button "Stainless Steel 316" at bounding box center [481, 225] width 82 height 20
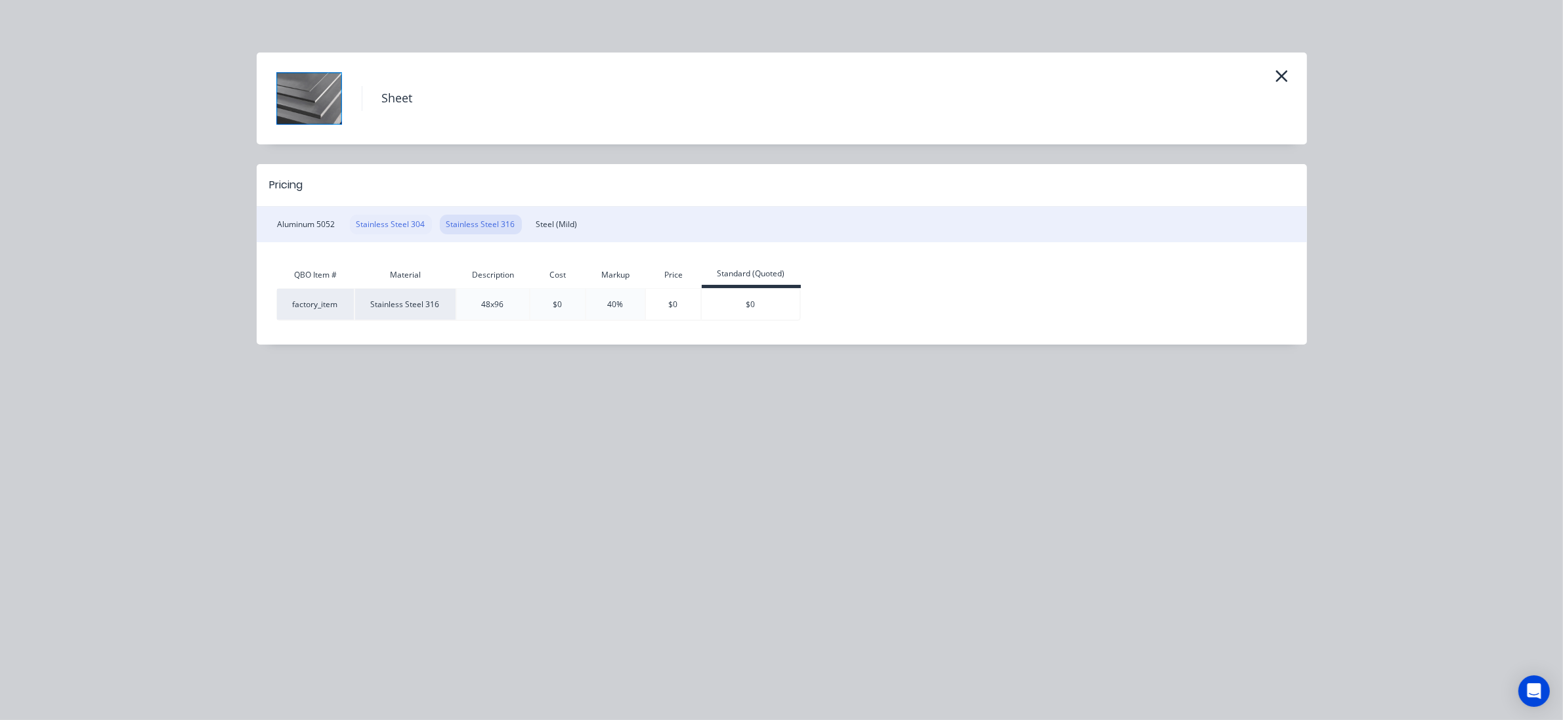
click at [395, 225] on button "Stainless Steel 304" at bounding box center [391, 225] width 82 height 20
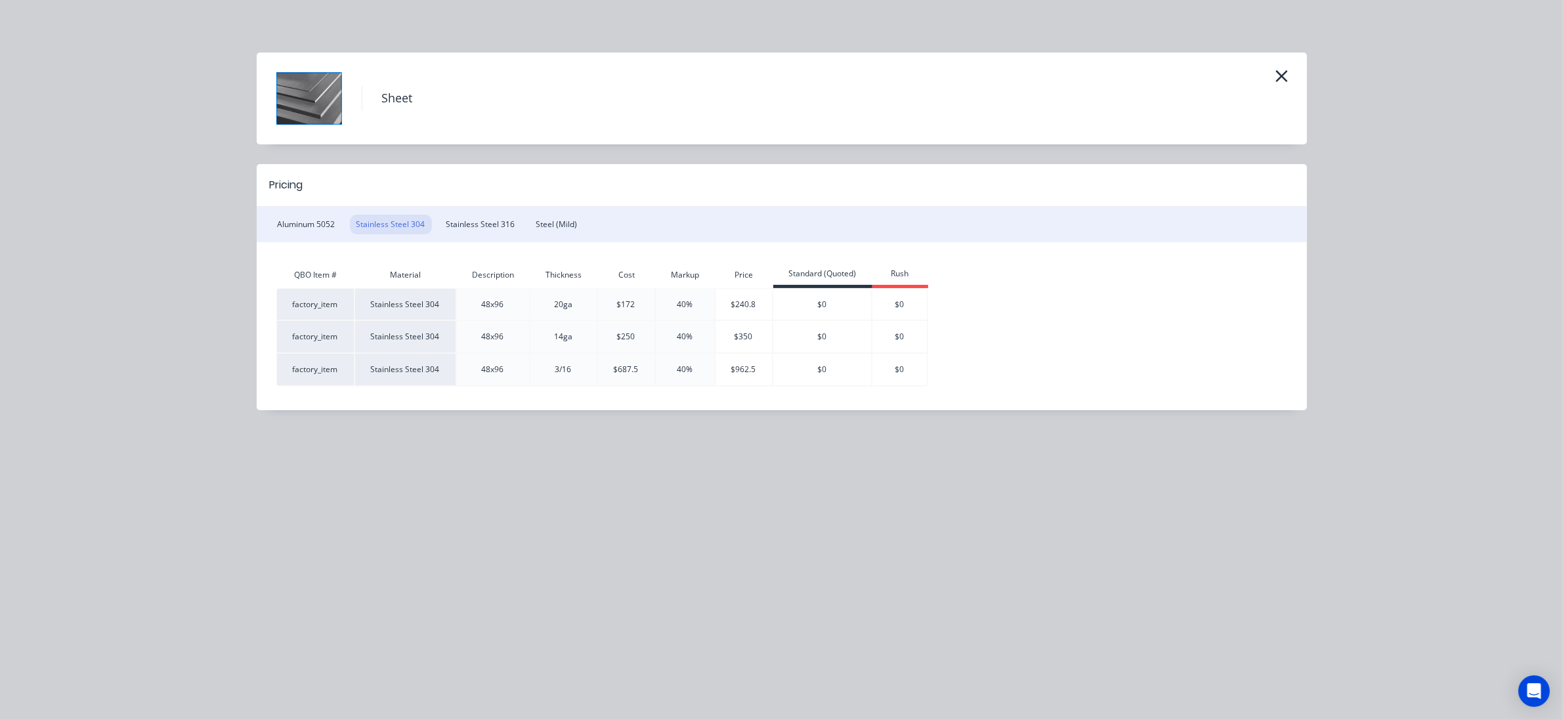
click at [565, 376] on div "3/16" at bounding box center [563, 370] width 66 height 12
click at [673, 427] on div "Sheet Pricing Aluminum 5052 Stainless Steel 304 Stainless Steel 316 Steel (Mild…" at bounding box center [782, 251] width 1050 height 397
click at [1297, 79] on header "Sheet" at bounding box center [782, 99] width 1050 height 92
click at [1282, 79] on icon "button" at bounding box center [1282, 76] width 14 height 18
click at [1289, 74] on button "button" at bounding box center [1282, 76] width 21 height 21
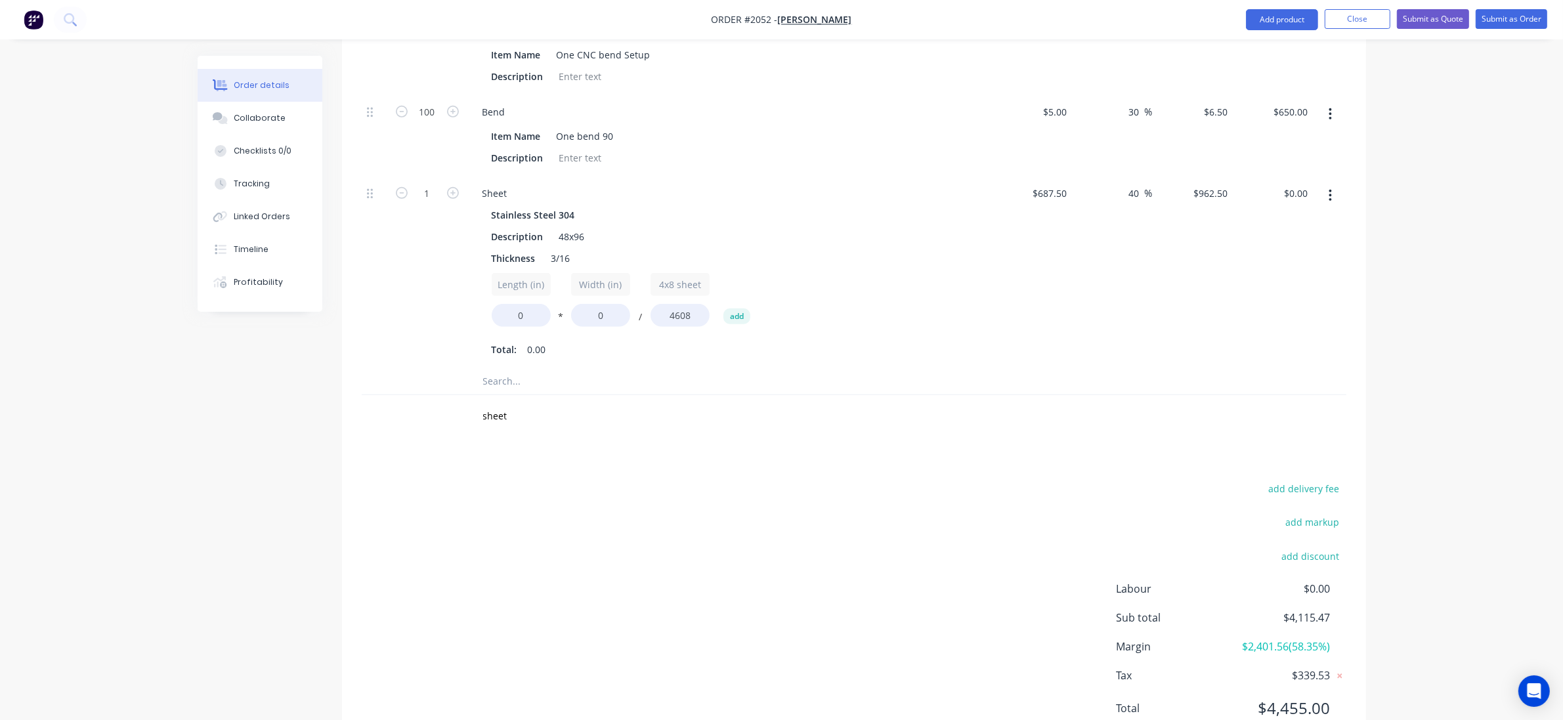
scroll to position [999, 0]
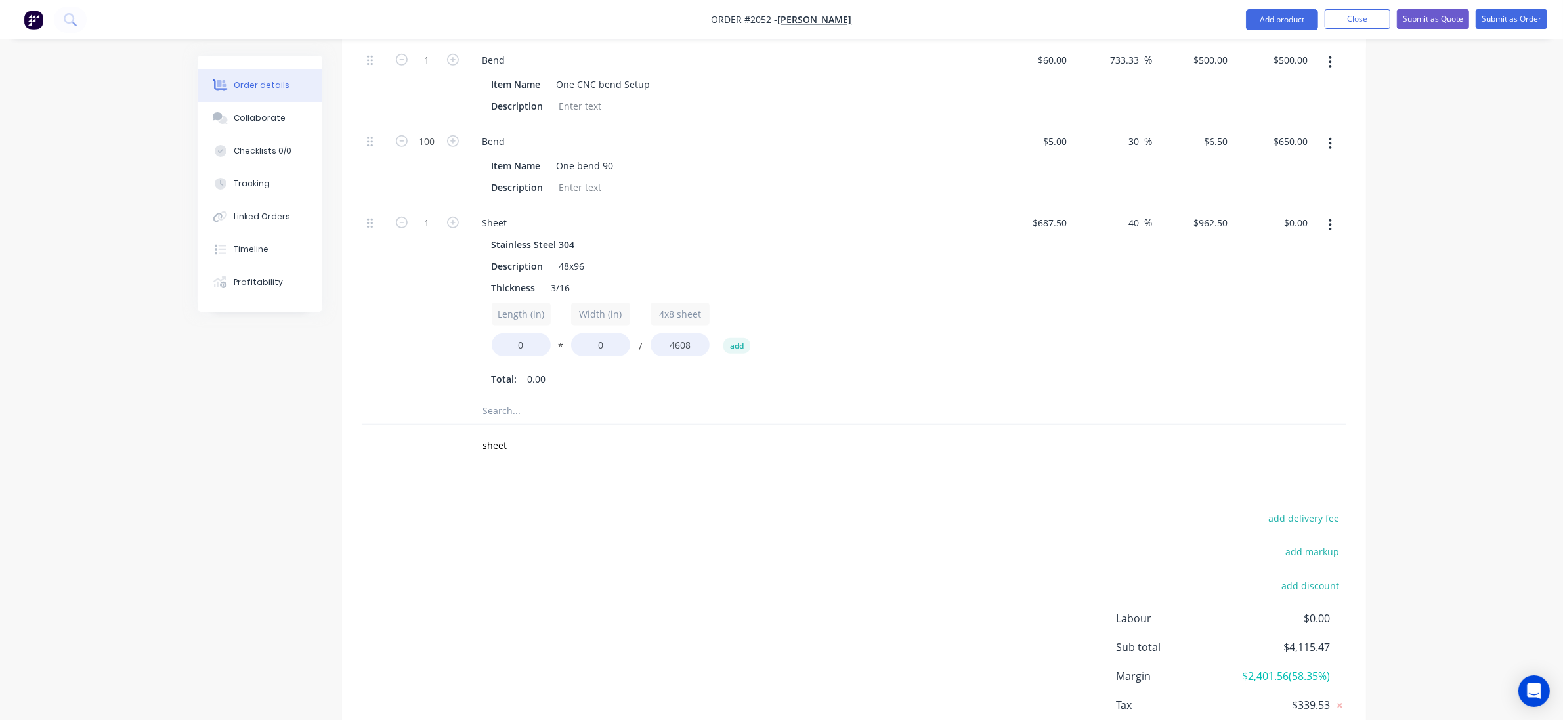
click at [1337, 228] on button "button" at bounding box center [1330, 225] width 31 height 24
click at [1266, 309] on div "Delete" at bounding box center [1284, 312] width 101 height 19
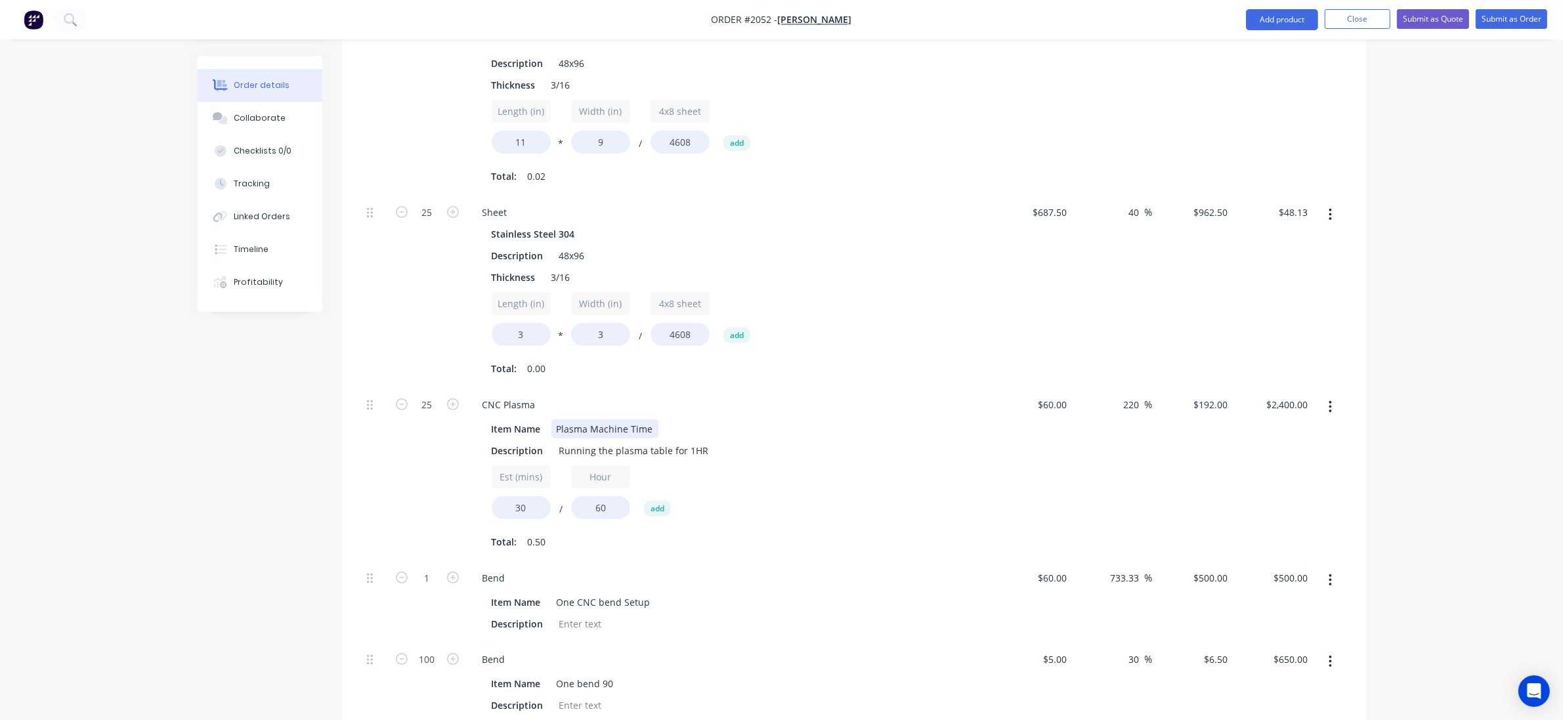
scroll to position [561, 0]
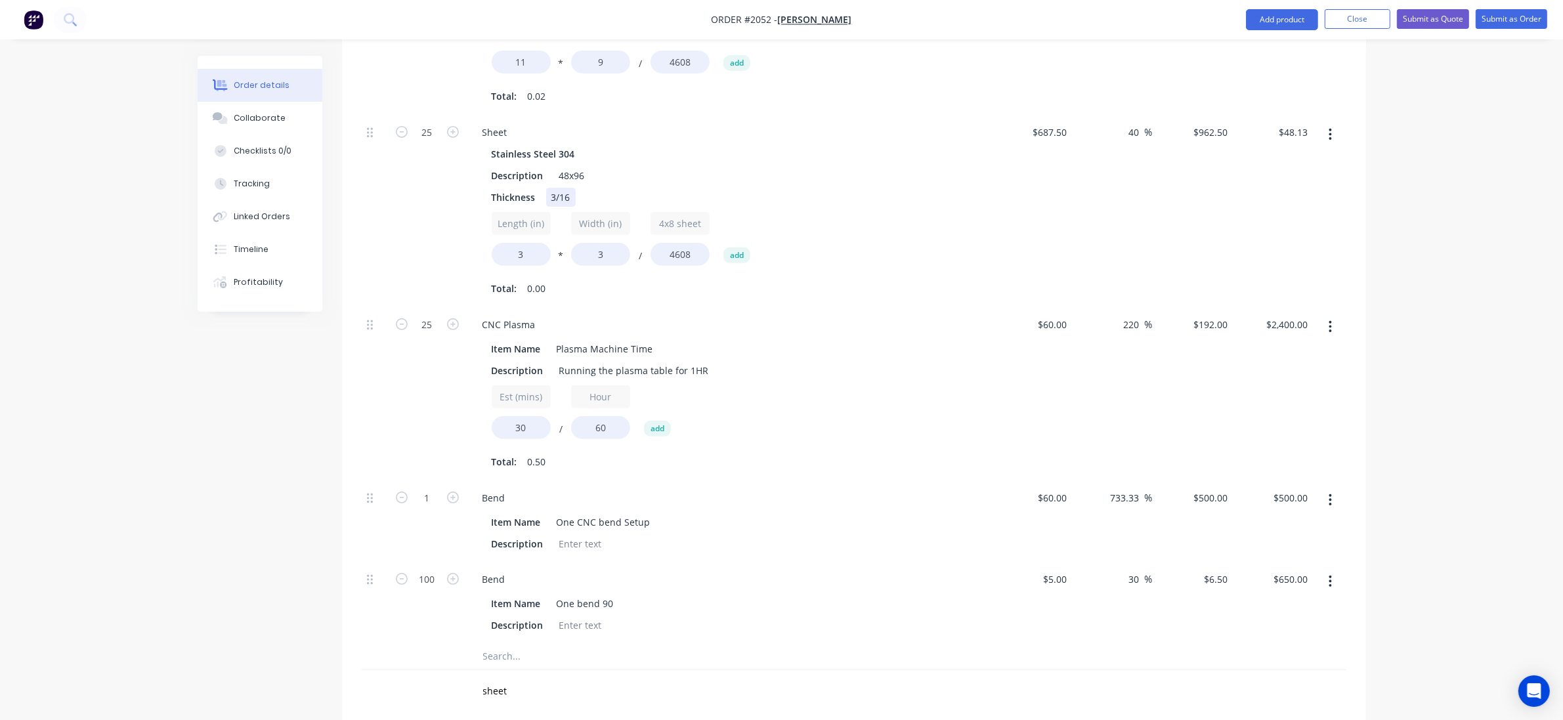
click at [562, 206] on div "3/16" at bounding box center [561, 197] width 30 height 19
click at [569, 204] on div "3/16" at bounding box center [561, 197] width 30 height 19
click at [904, 146] on div "Stainless Steel 304" at bounding box center [729, 153] width 475 height 19
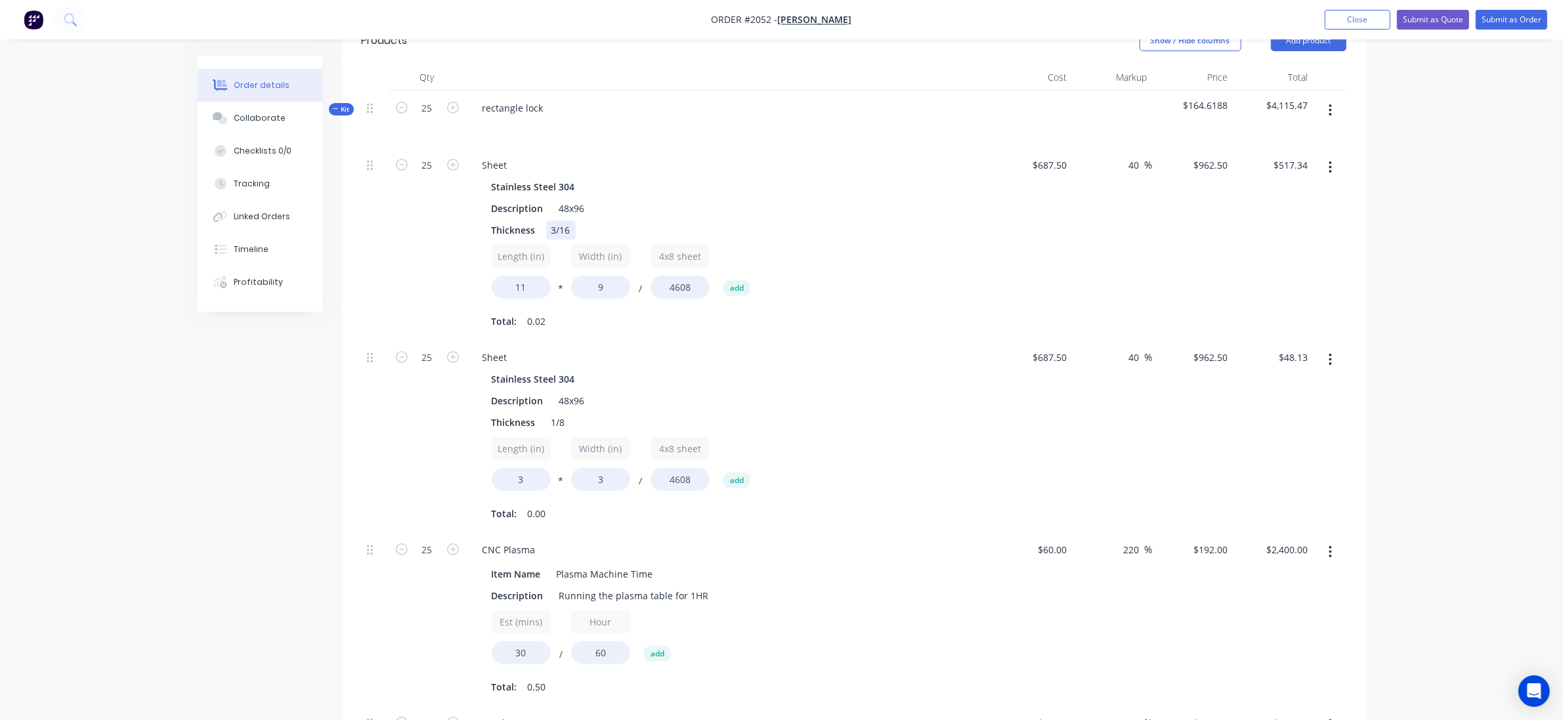
scroll to position [315, 0]
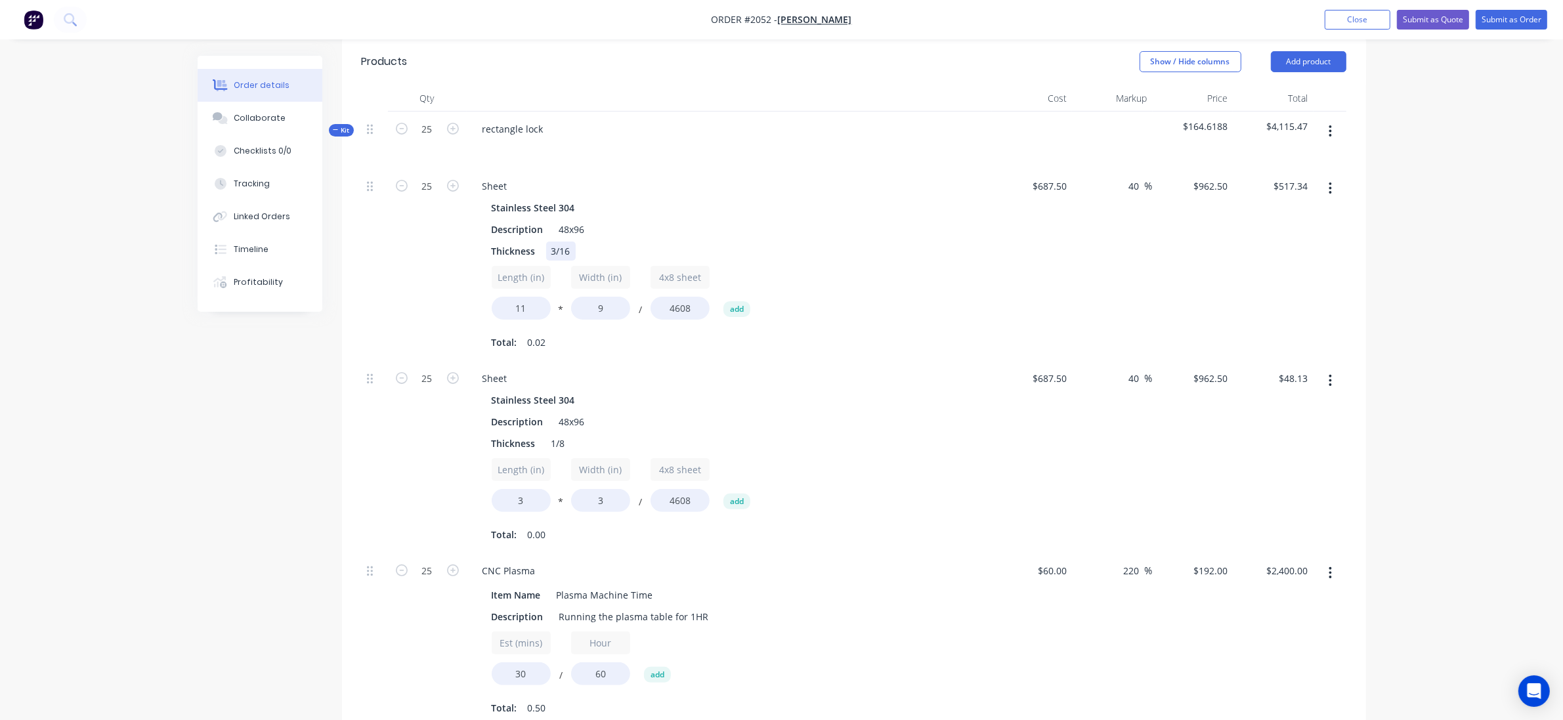
click at [555, 255] on div "3/16" at bounding box center [561, 251] width 30 height 19
click at [555, 257] on div "3/16" at bounding box center [561, 251] width 30 height 19
click at [358, 240] on div "Qty Cost Markup Price Total Kit 25 rectangle lock $164.6188 $4,115.47 25 Sheet …" at bounding box center [854, 522] width 1024 height 874
click at [1139, 385] on input "40" at bounding box center [1136, 378] width 17 height 19
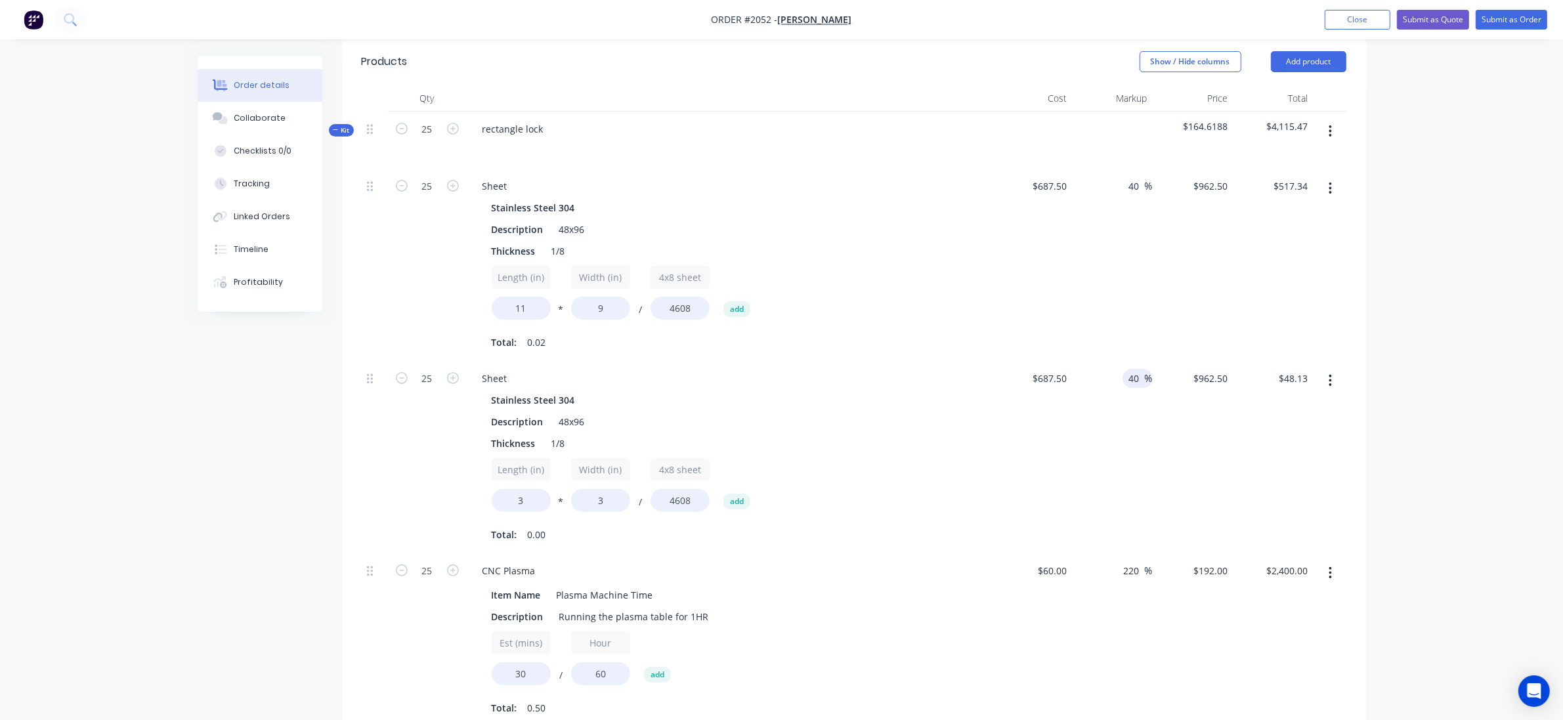
click at [1139, 385] on input "40" at bounding box center [1136, 378] width 17 height 19
type input "20"
type input "$825.00"
type input "$41.25"
drag, startPoint x: 1140, startPoint y: 261, endPoint x: 1136, endPoint y: 184, distance: 77.6
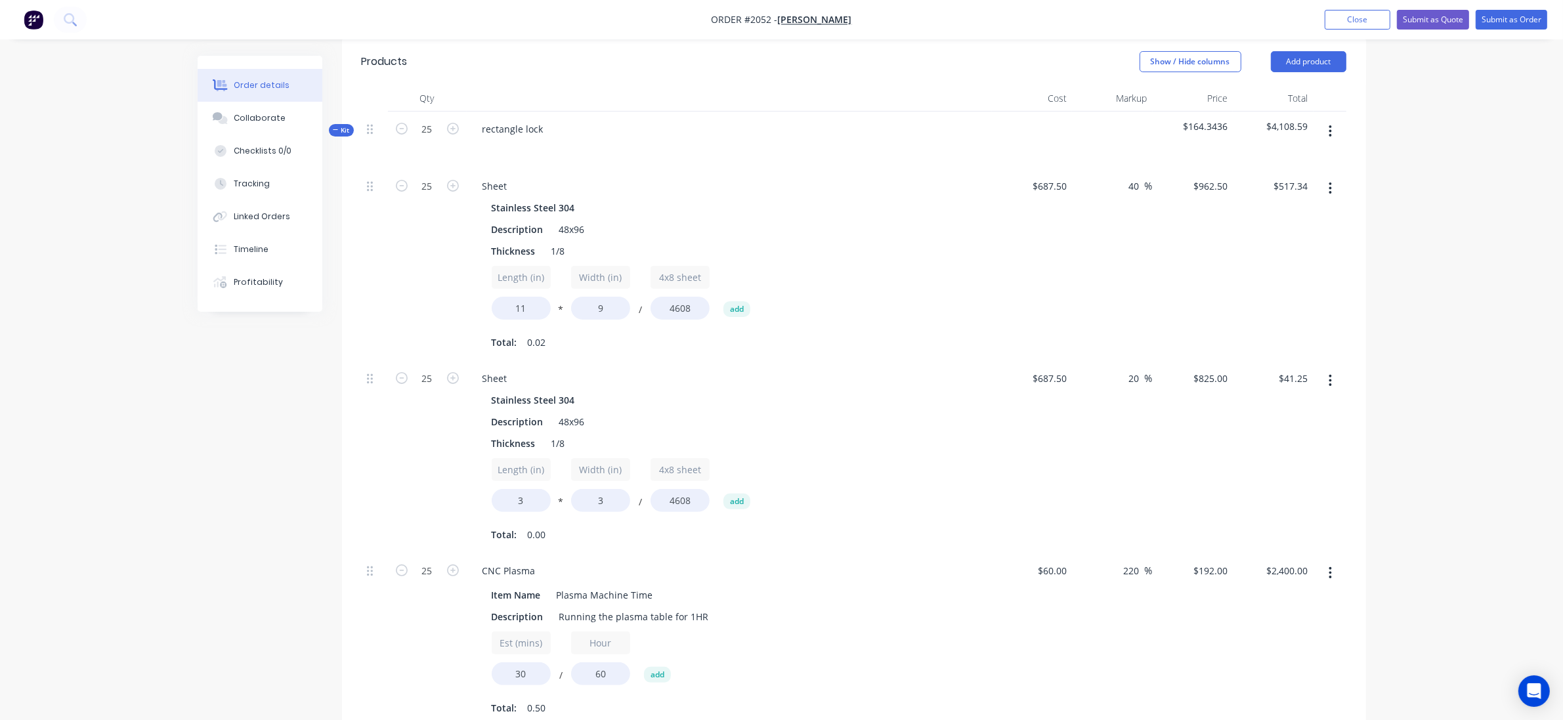
click at [1140, 255] on div "40 40 %" at bounding box center [1112, 265] width 81 height 192
click at [1136, 184] on input "40" at bounding box center [1136, 186] width 17 height 19
type input "20"
type input "$825.00"
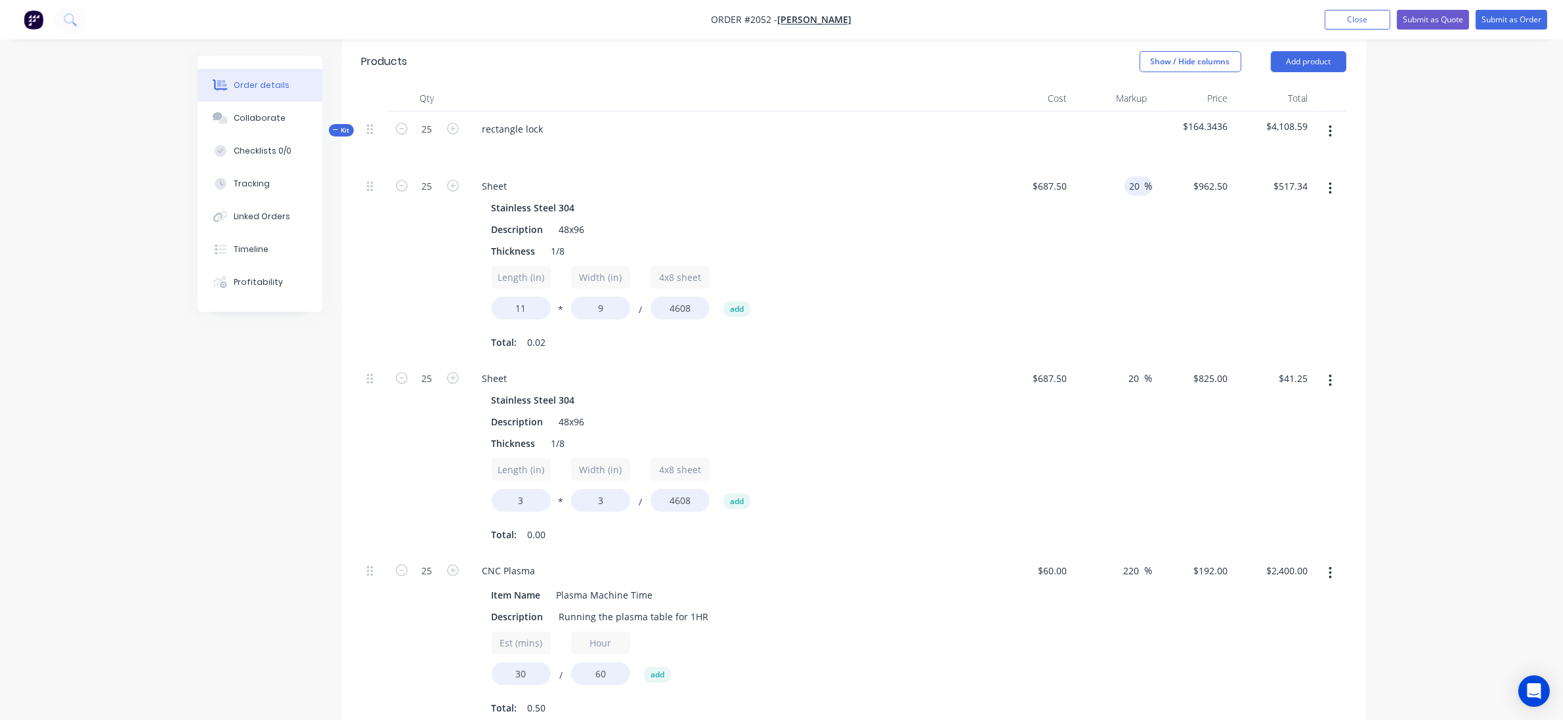
type input "$443.44"
click at [1125, 267] on div "20 20 %" at bounding box center [1112, 265] width 81 height 192
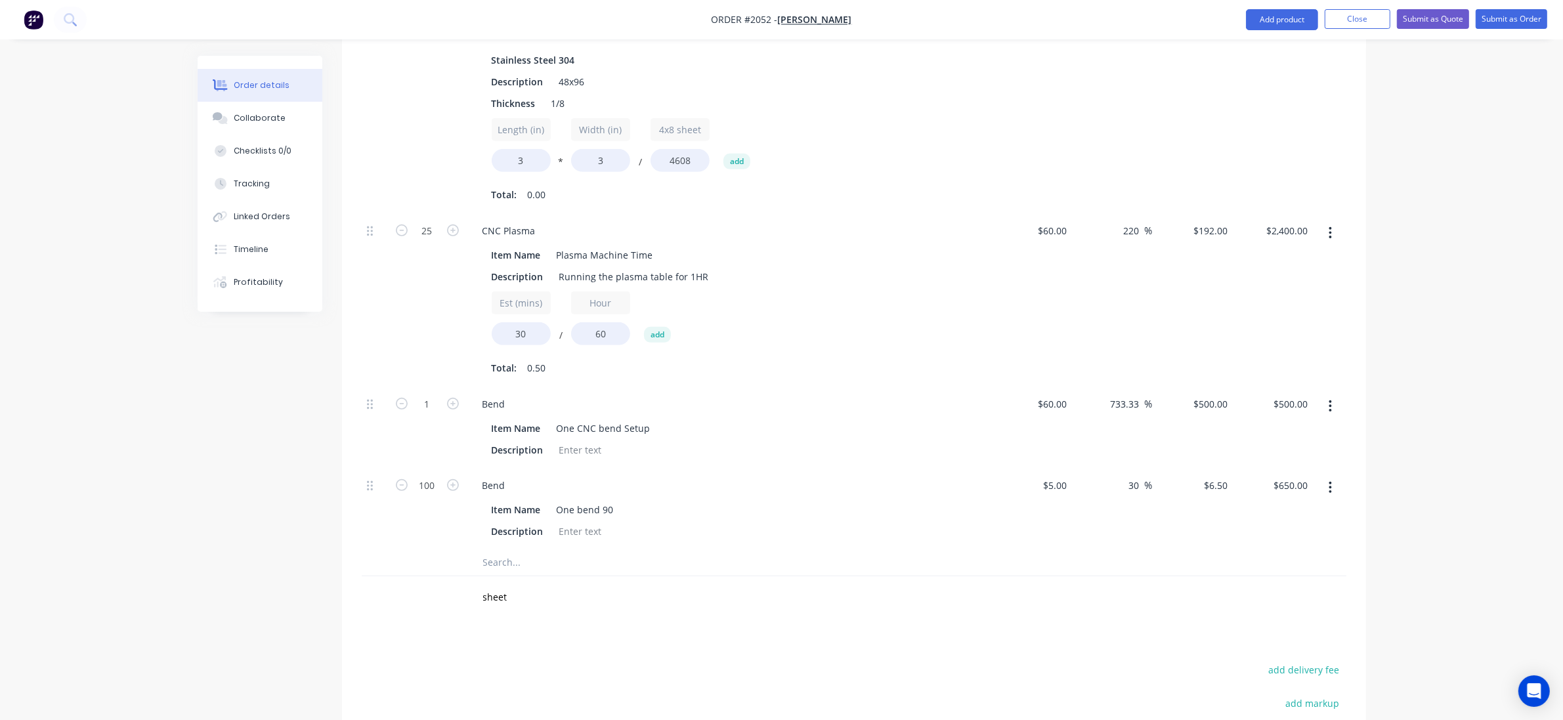
scroll to position [890, 0]
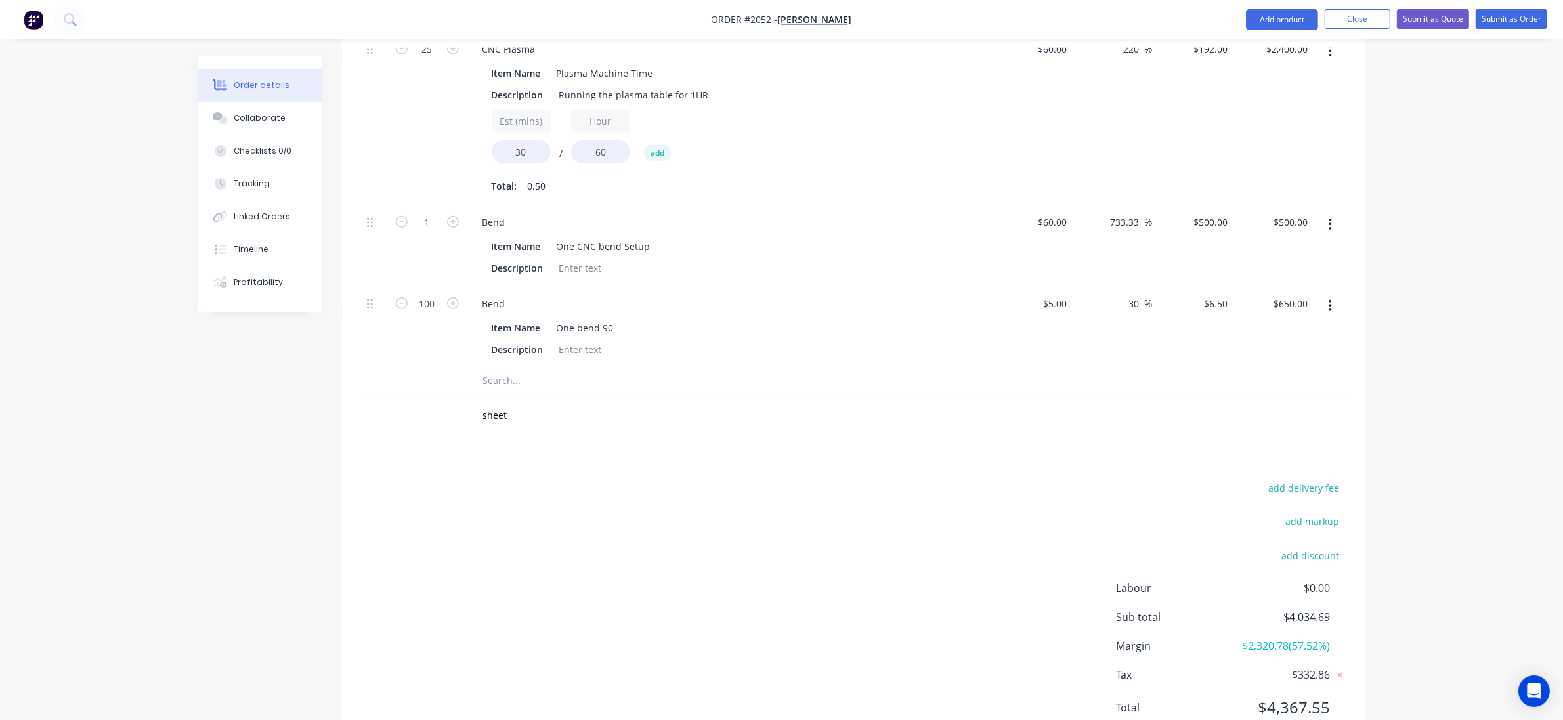
scroll to position [808, 0]
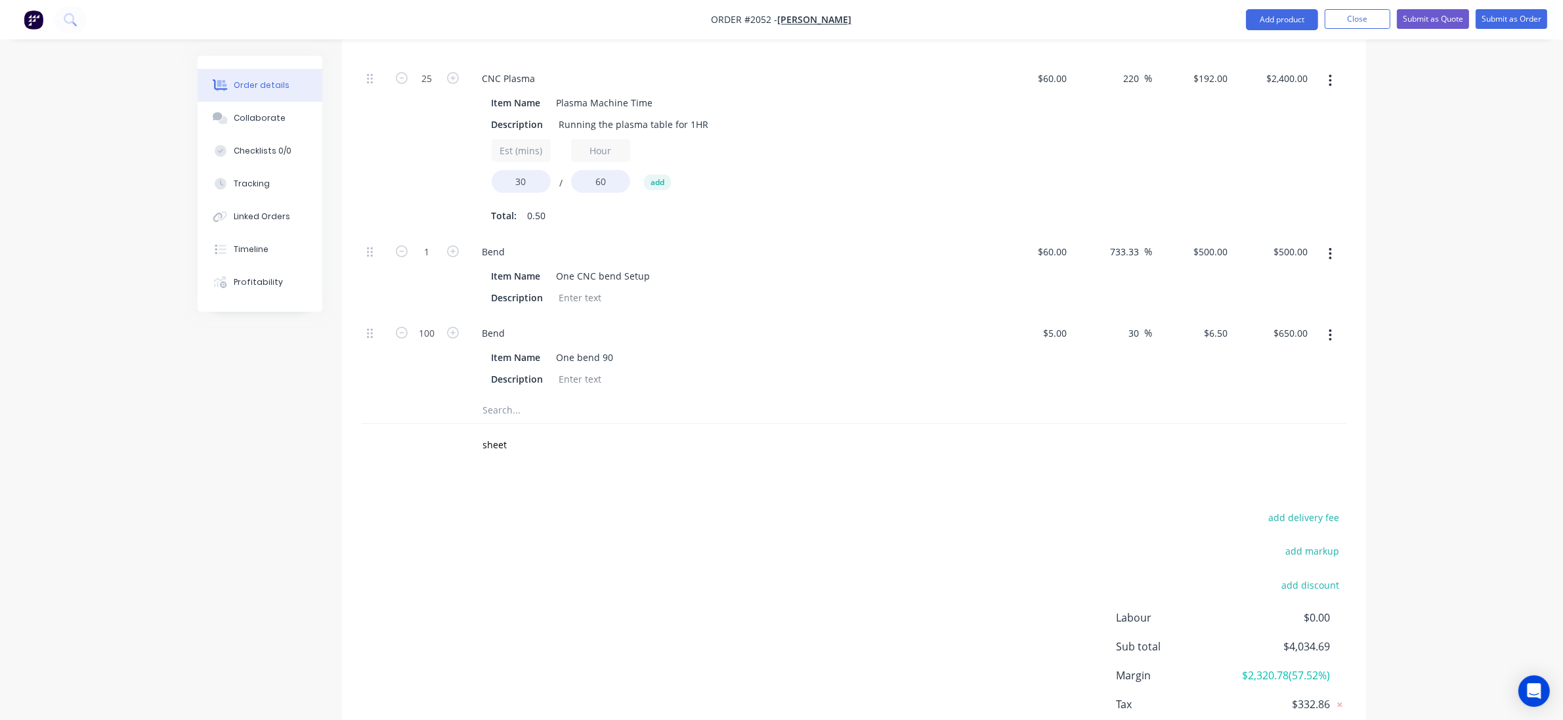
click at [567, 527] on div "add delivery fee add markup add discount Labour $0.00 Sub total $4,034.69 Margi…" at bounding box center [854, 635] width 985 height 253
click at [989, 530] on div "add delivery fee add markup add discount Labour $0.00 Sub total $4,034.69 Margi…" at bounding box center [854, 635] width 985 height 253
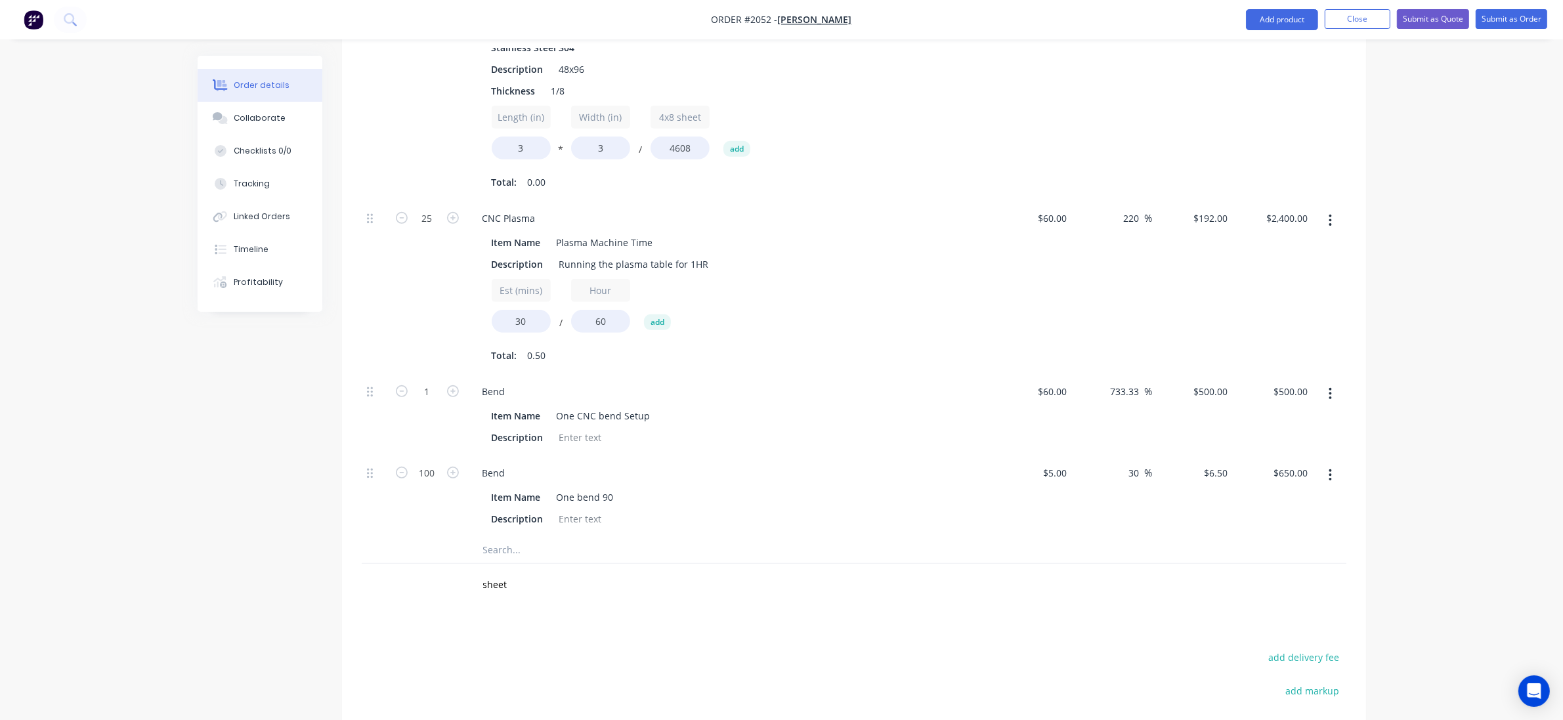
scroll to position [643, 0]
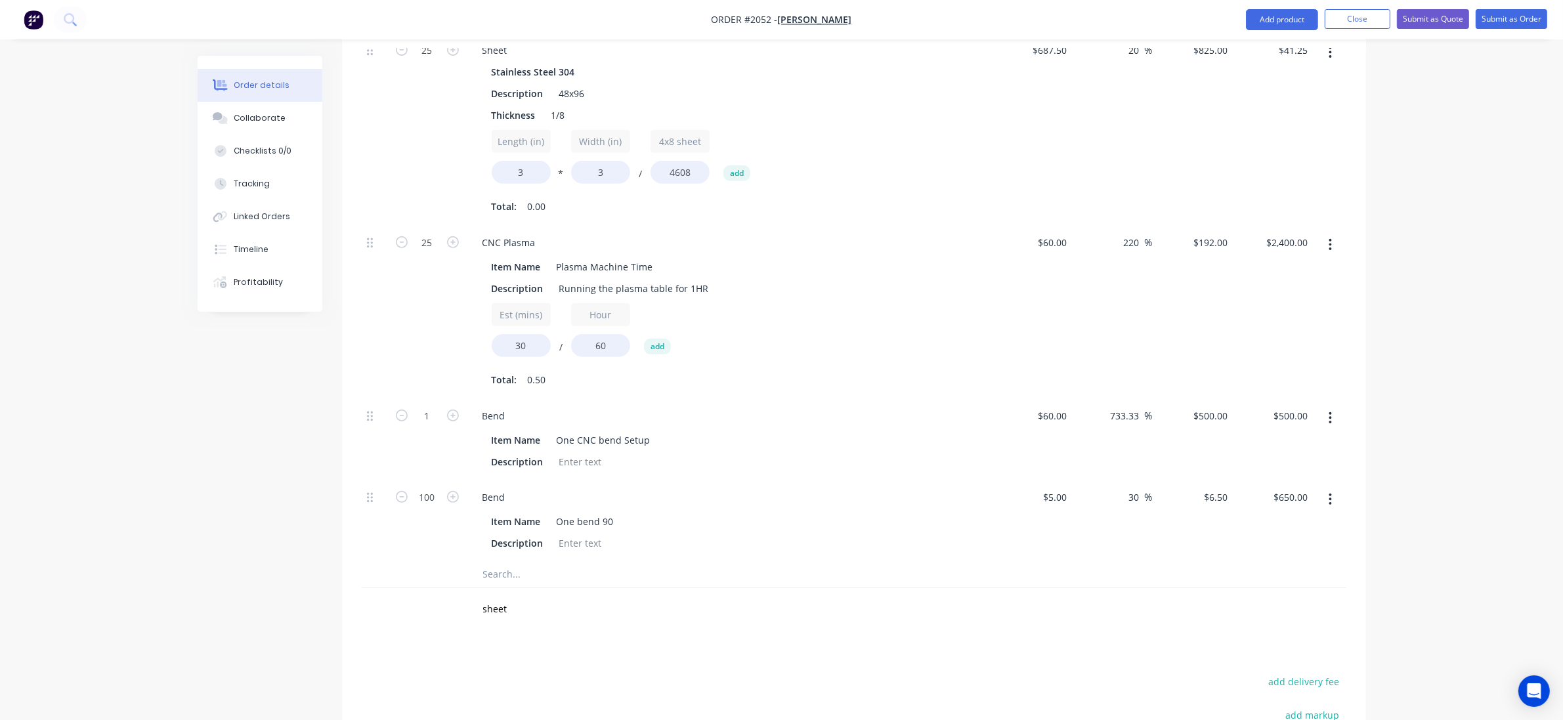
click at [1423, 378] on div "Order details Collaborate Checklists 0/0 Tracking Linked Orders Timeline Profit…" at bounding box center [781, 161] width 1563 height 1609
drag, startPoint x: 536, startPoint y: 343, endPoint x: 335, endPoint y: 353, distance: 201.8
click at [433, 346] on div "25 CNC Plasma Item Name Plasma Machine Time Description Running the plasma tabl…" at bounding box center [854, 311] width 985 height 173
type input "20"
type input "$1,599.84"
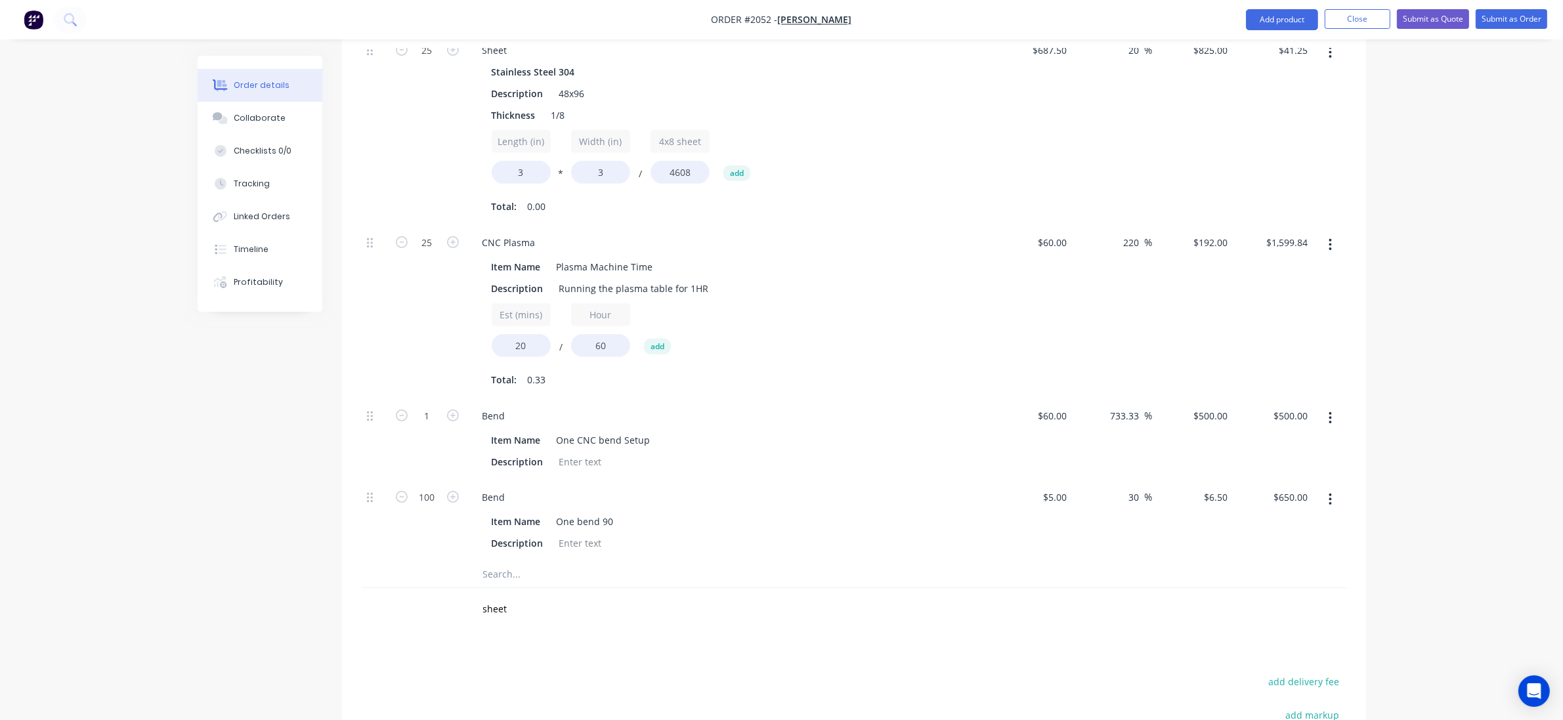
click at [1471, 441] on div "Order details Collaborate Checklists 0/0 Tracking Linked Orders Timeline Profit…" at bounding box center [781, 161] width 1563 height 1609
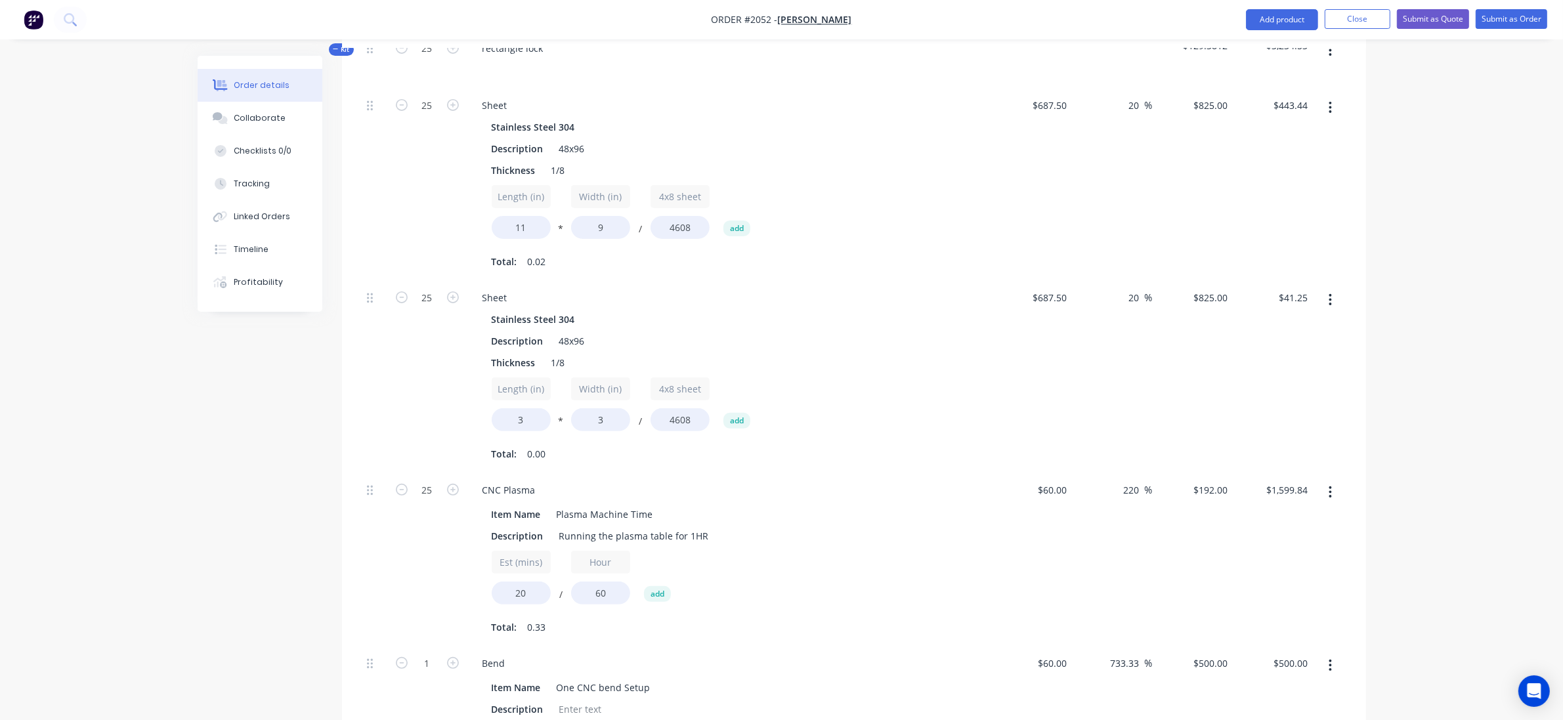
scroll to position [397, 0]
click at [373, 584] on div at bounding box center [375, 557] width 26 height 173
click at [520, 593] on input "20" at bounding box center [521, 591] width 59 height 23
click at [517, 595] on input "20" at bounding box center [521, 591] width 59 height 23
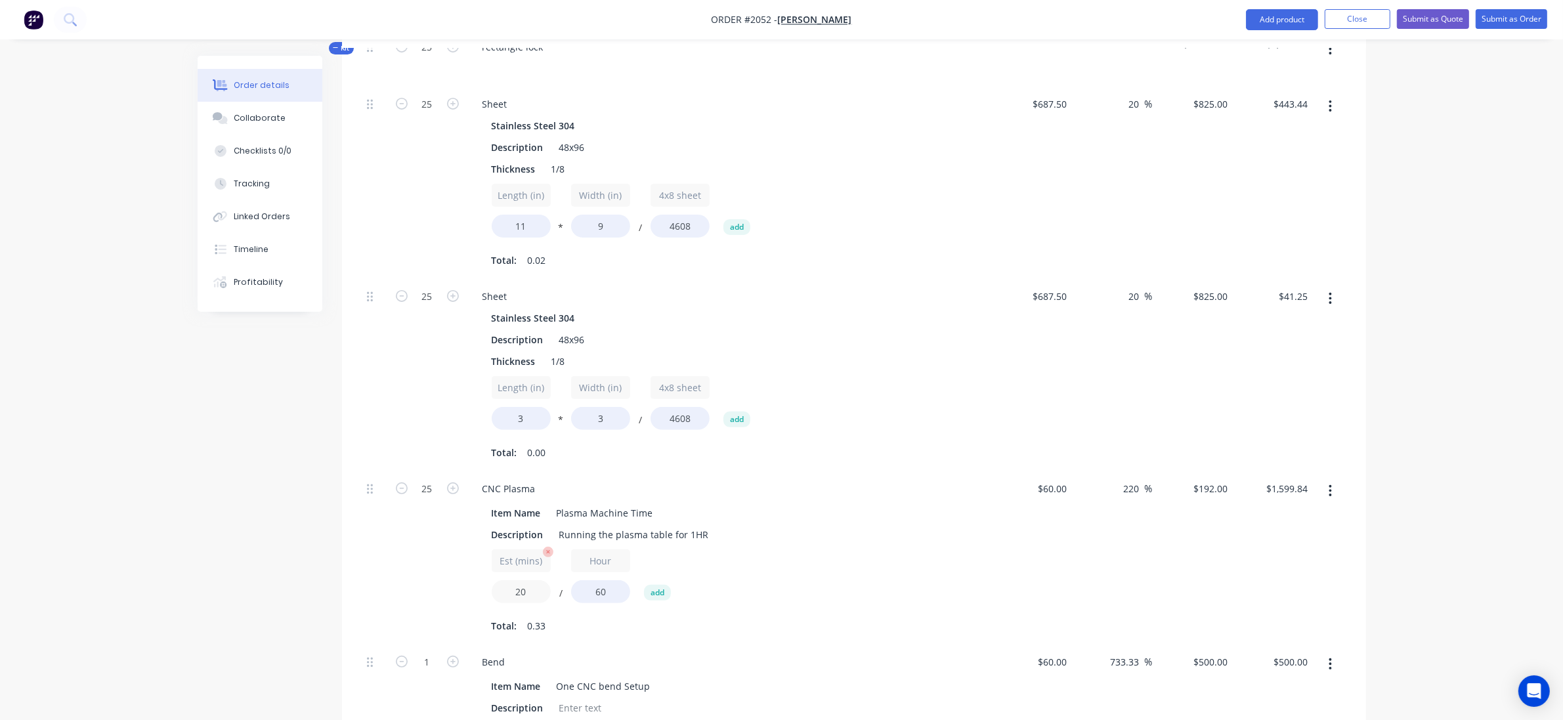
click at [517, 595] on input "20" at bounding box center [521, 591] width 59 height 23
type input "15"
type input "$1,200.00"
click at [283, 569] on div "Created by Grant Created 03/09/25 Required 03/09/25 Assigned to Add team member…" at bounding box center [782, 435] width 1169 height 1553
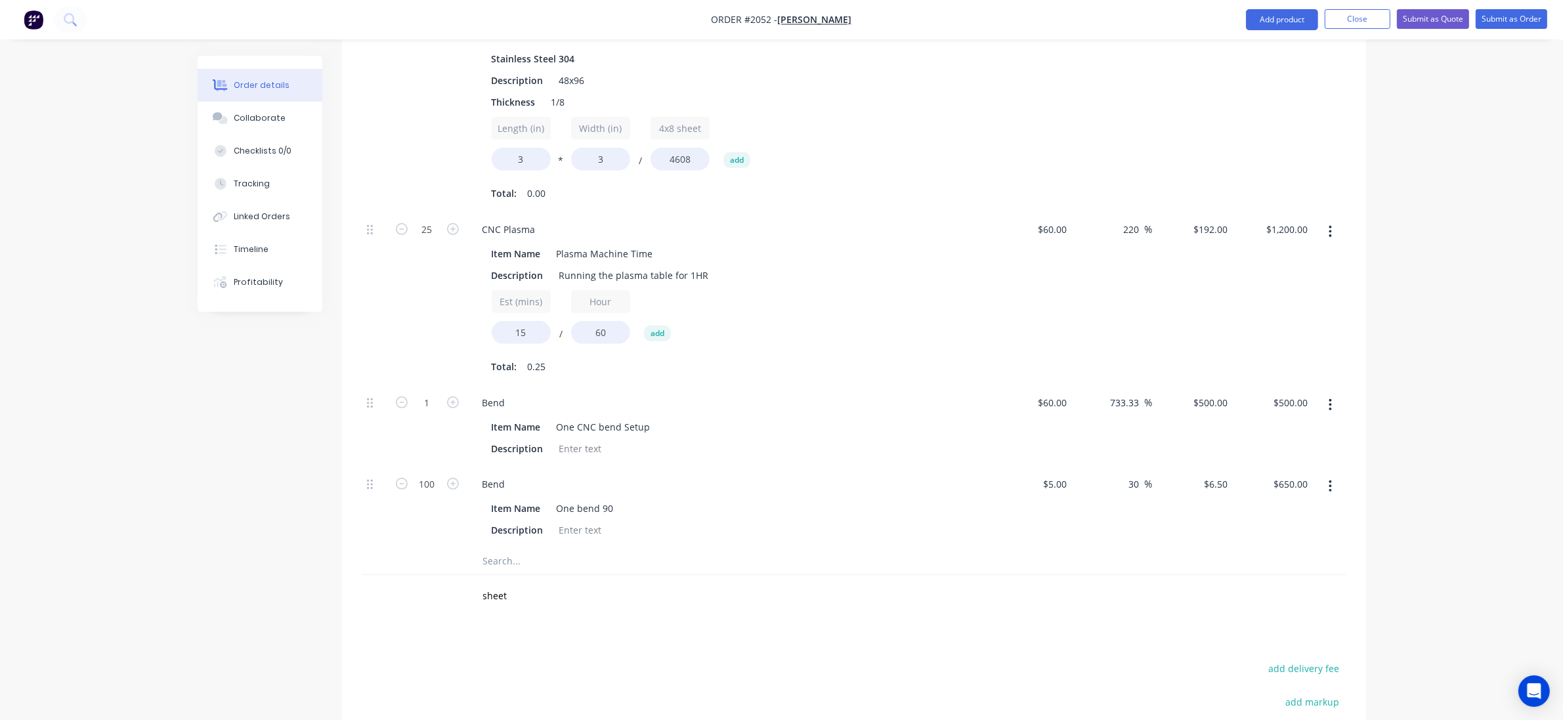
scroll to position [890, 0]
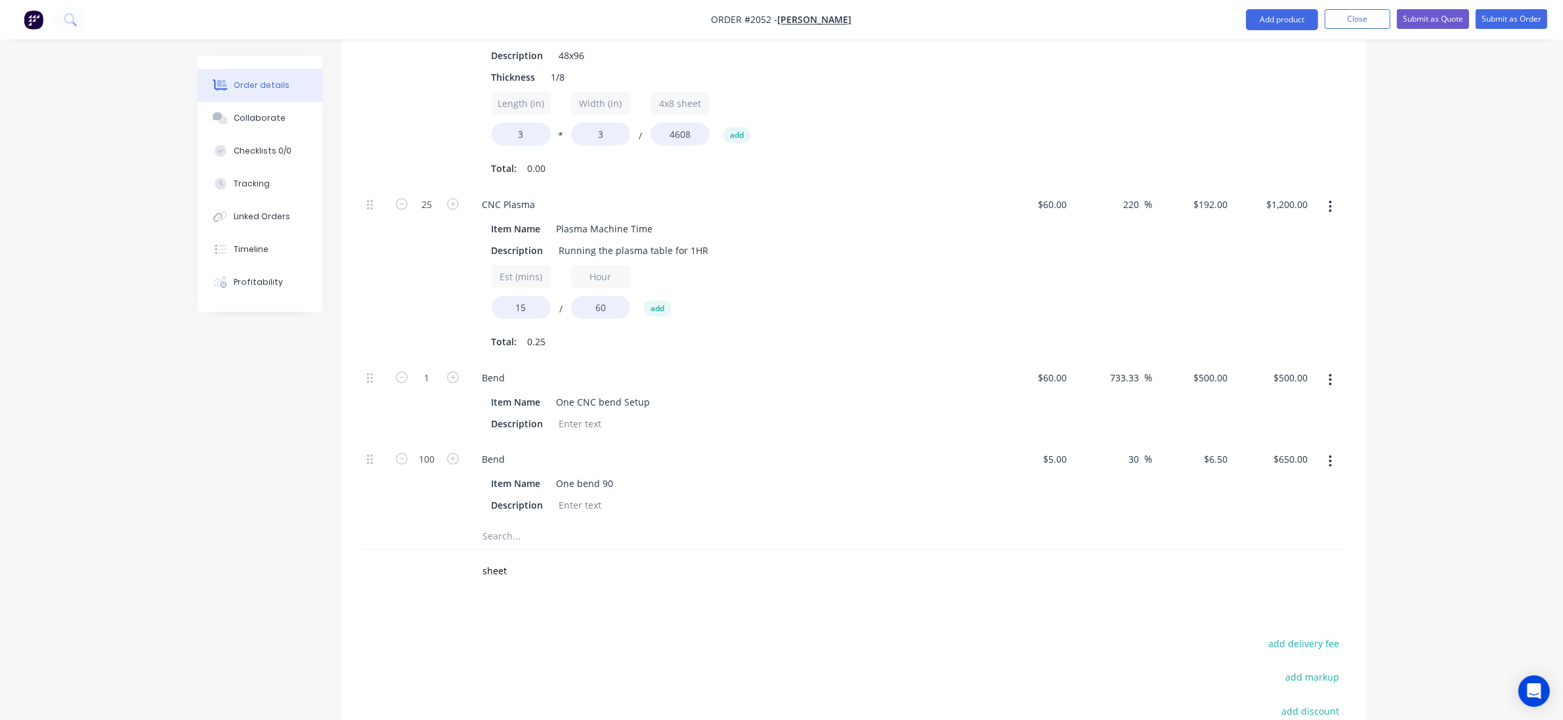
scroll to position [561, 0]
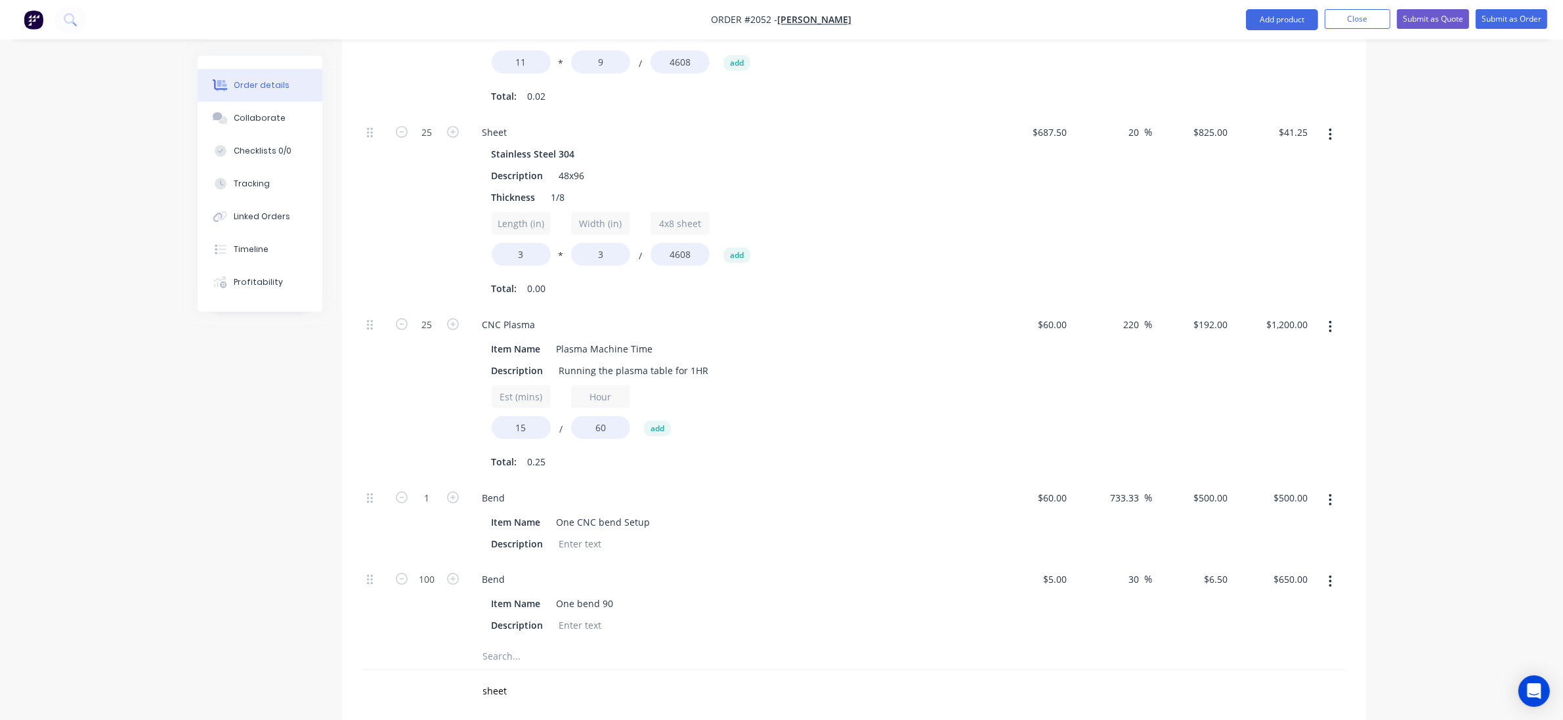
click at [1471, 485] on div "Order details Collaborate Checklists 0/0 Tracking Linked Orders Timeline Profit…" at bounding box center [781, 243] width 1563 height 1609
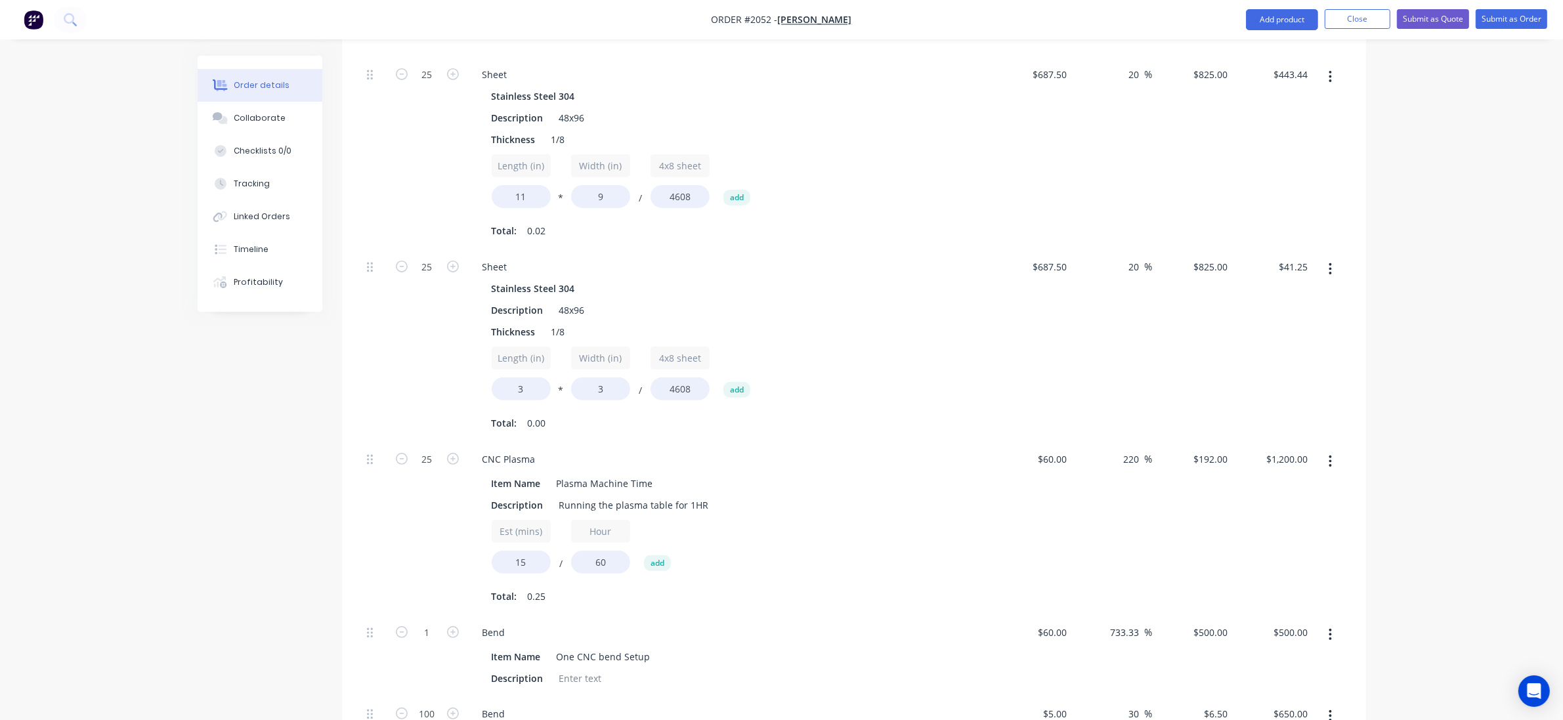
scroll to position [315, 0]
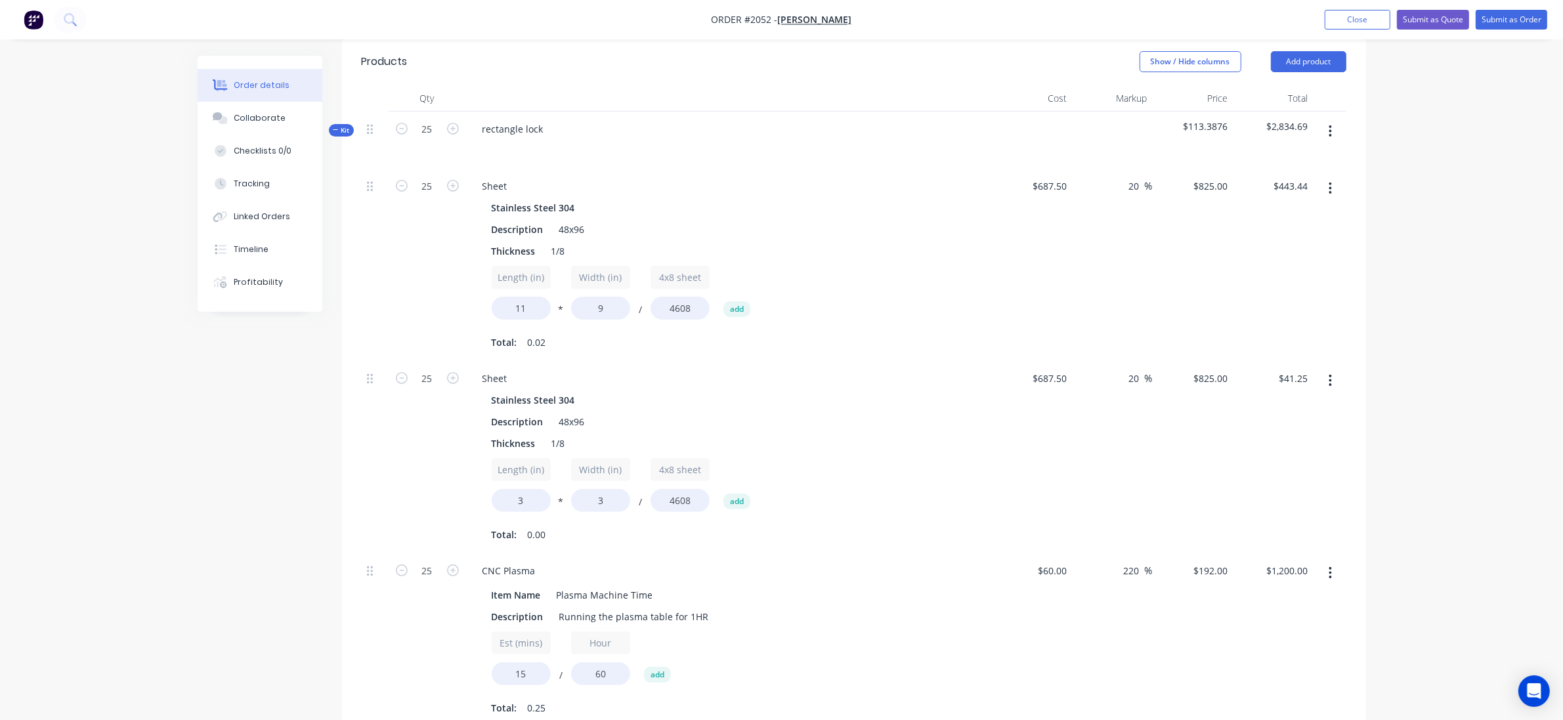
click at [1409, 425] on div "Order details Collaborate Checklists 0/0 Tracking Linked Orders Timeline Profit…" at bounding box center [781, 489] width 1563 height 1609
click at [1433, 363] on div "Order details Collaborate Checklists 0/0 Tracking Linked Orders Timeline Profit…" at bounding box center [781, 489] width 1563 height 1609
click at [1395, 258] on div "Order details Collaborate Checklists 0/0 Tracking Linked Orders Timeline Profit…" at bounding box center [781, 489] width 1563 height 1609
click at [1387, 341] on div "Order details Collaborate Checklists 0/0 Tracking Linked Orders Timeline Profit…" at bounding box center [781, 489] width 1563 height 1609
click at [1128, 191] on input "20" at bounding box center [1136, 186] width 17 height 19
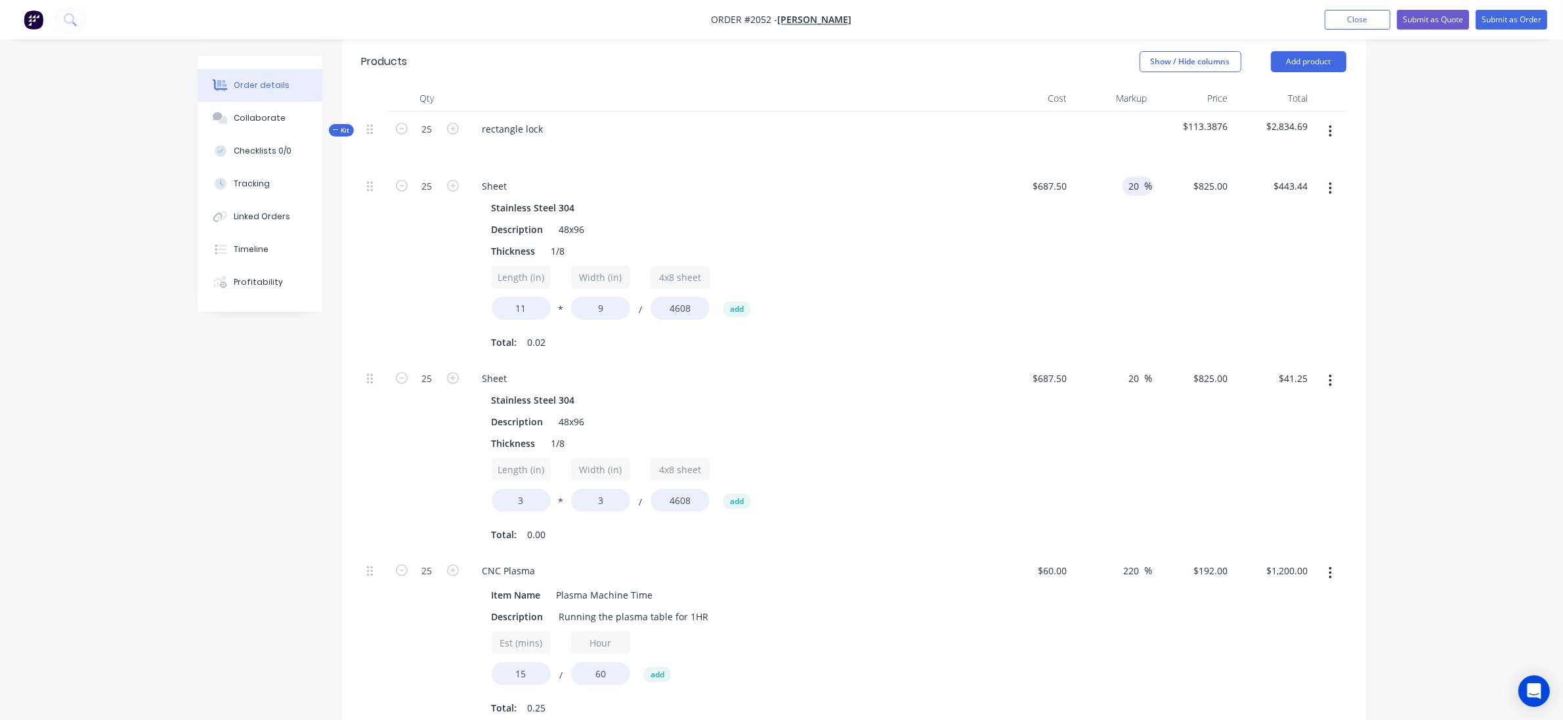
click at [1128, 191] on input "20" at bounding box center [1136, 186] width 17 height 19
type input "0"
type input "$687.50"
type input "$369.53"
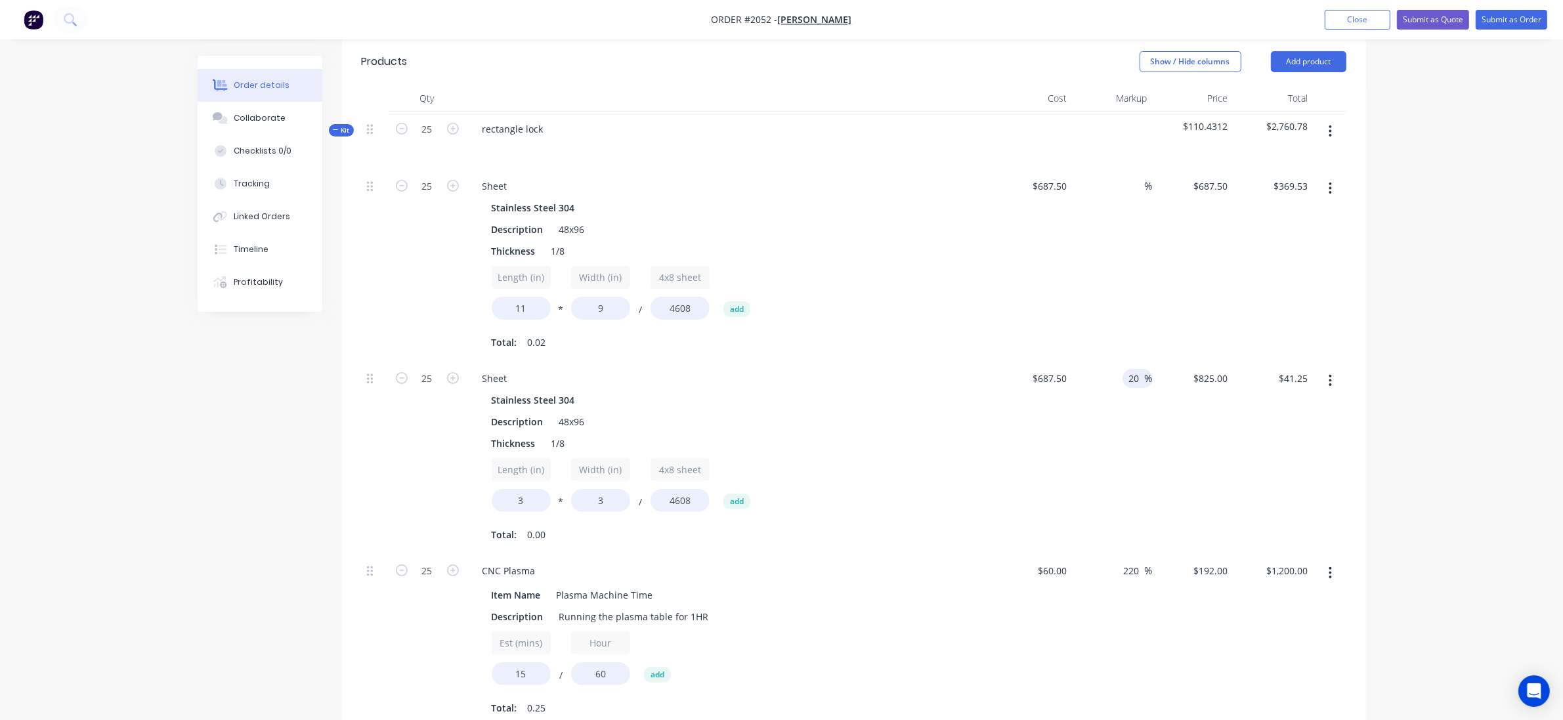
click at [1133, 381] on input "20" at bounding box center [1136, 378] width 17 height 19
type input "0"
type input "$687.50"
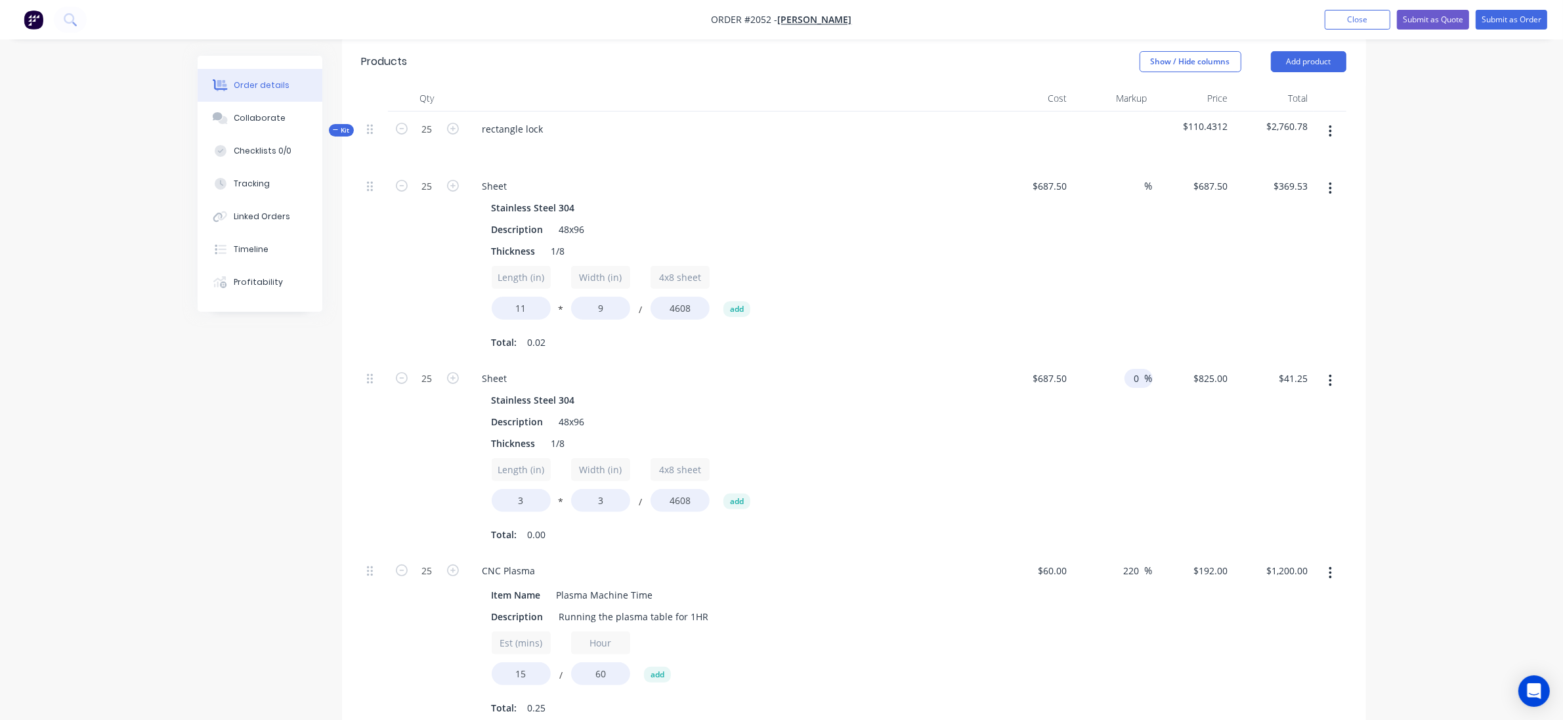
type input "$34.38"
drag, startPoint x: 1458, startPoint y: 217, endPoint x: 1450, endPoint y: 214, distance: 8.9
click at [1458, 214] on div "Order details Collaborate Checklists 0/0 Tracking Linked Orders Timeline Profit…" at bounding box center [781, 489] width 1563 height 1609
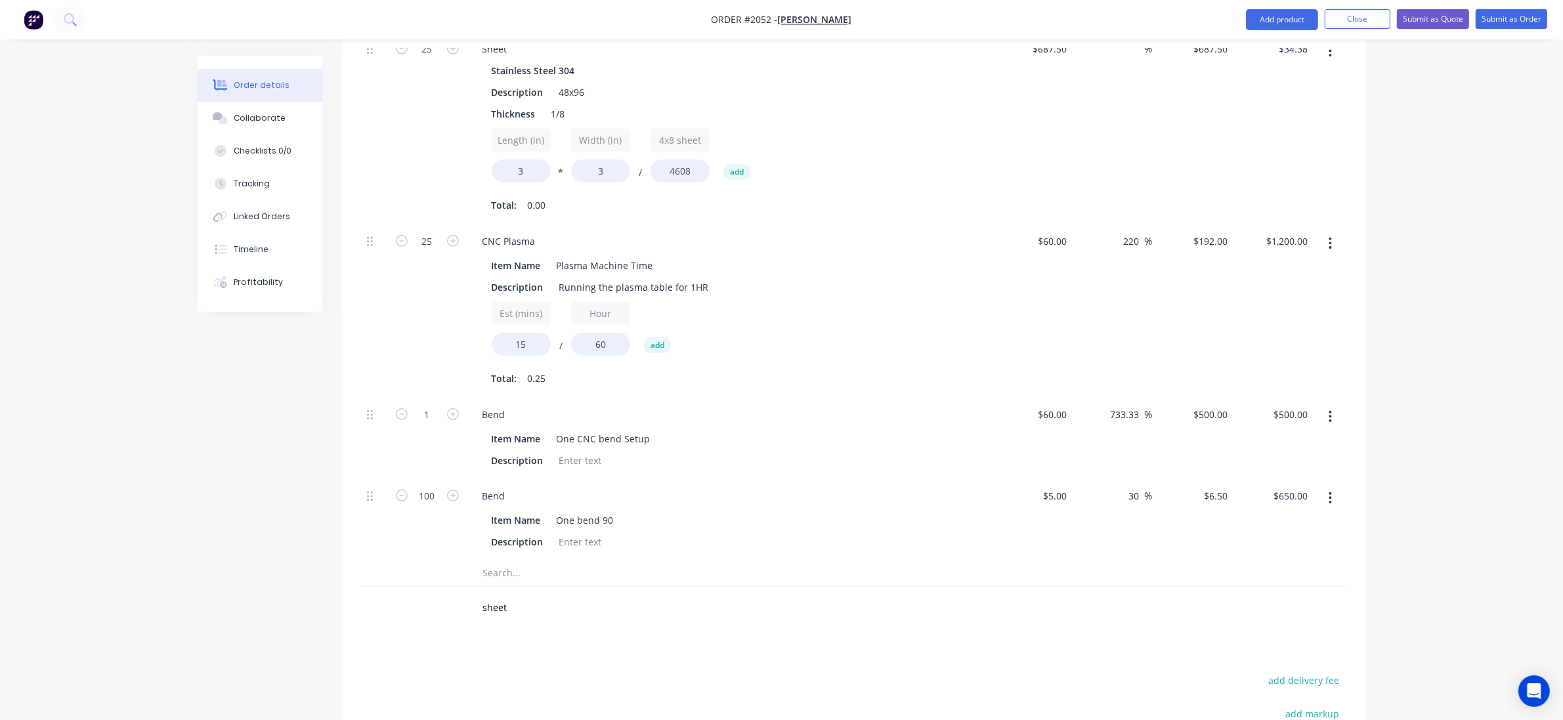
scroll to position [643, 0]
click at [381, 349] on div at bounding box center [375, 311] width 26 height 173
drag, startPoint x: 525, startPoint y: 345, endPoint x: 477, endPoint y: 345, distance: 47.9
click at [477, 345] on div "Item Name Plasma Machine Time Description Running the plasma table for 1HR Est …" at bounding box center [729, 322] width 515 height 135
type input "20"
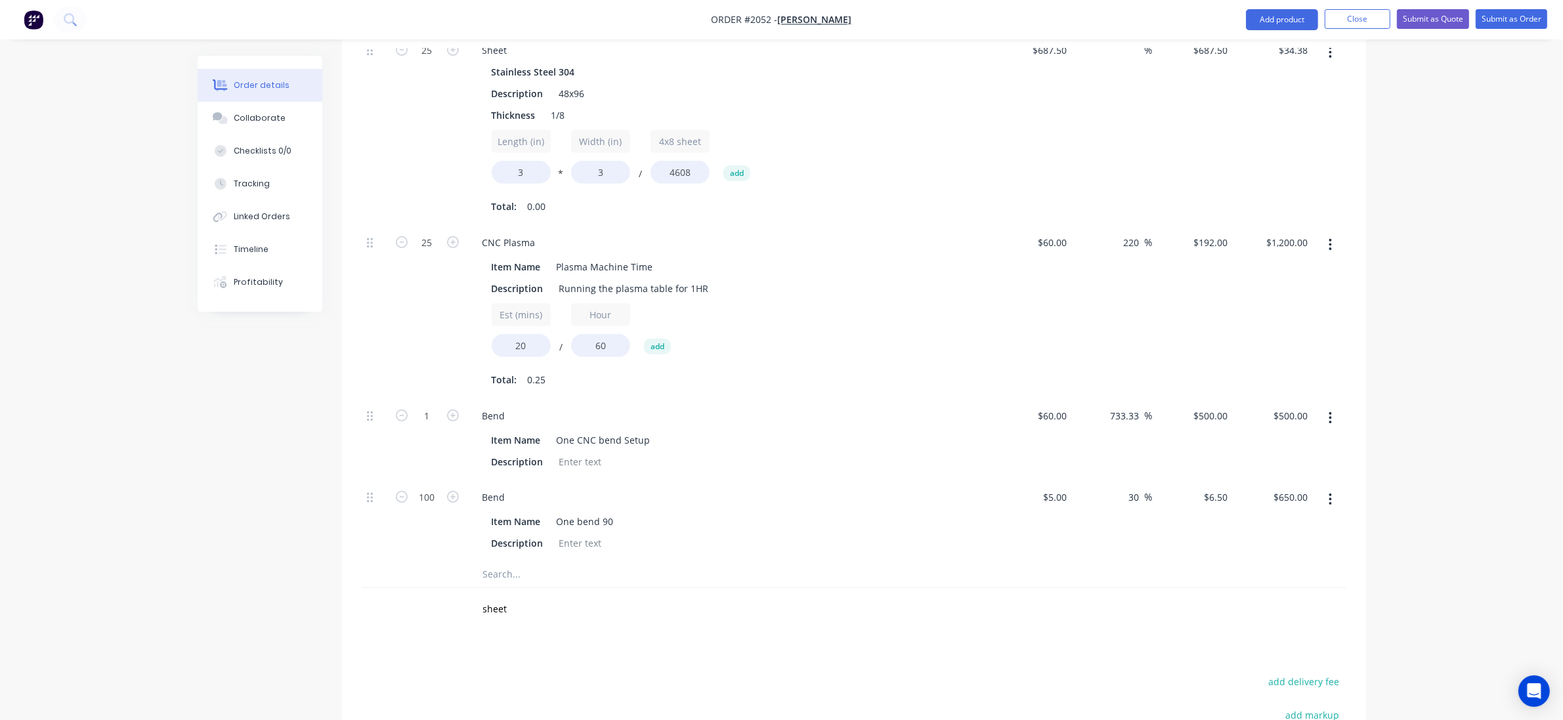
type input "$1,599.84"
click at [412, 353] on div "25" at bounding box center [427, 311] width 79 height 173
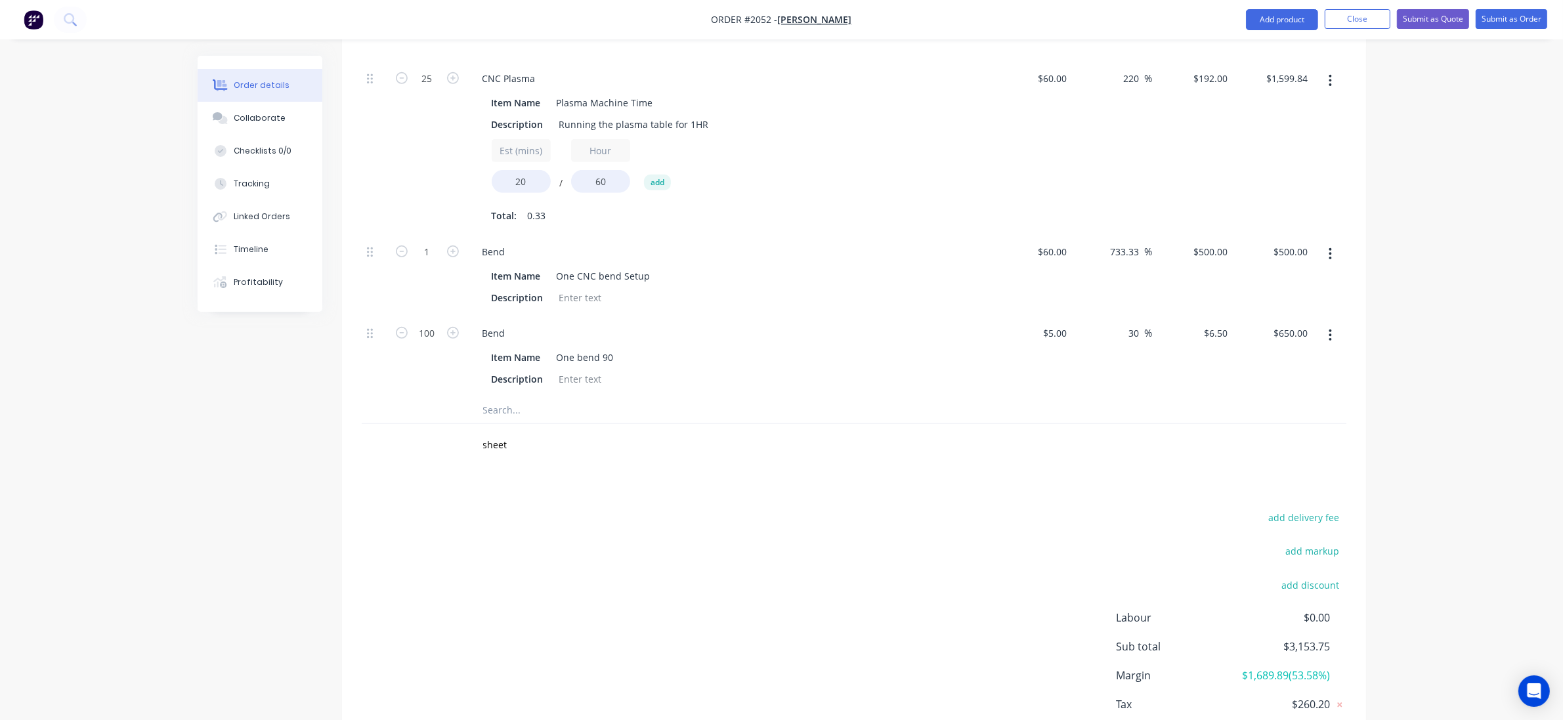
scroll to position [890, 0]
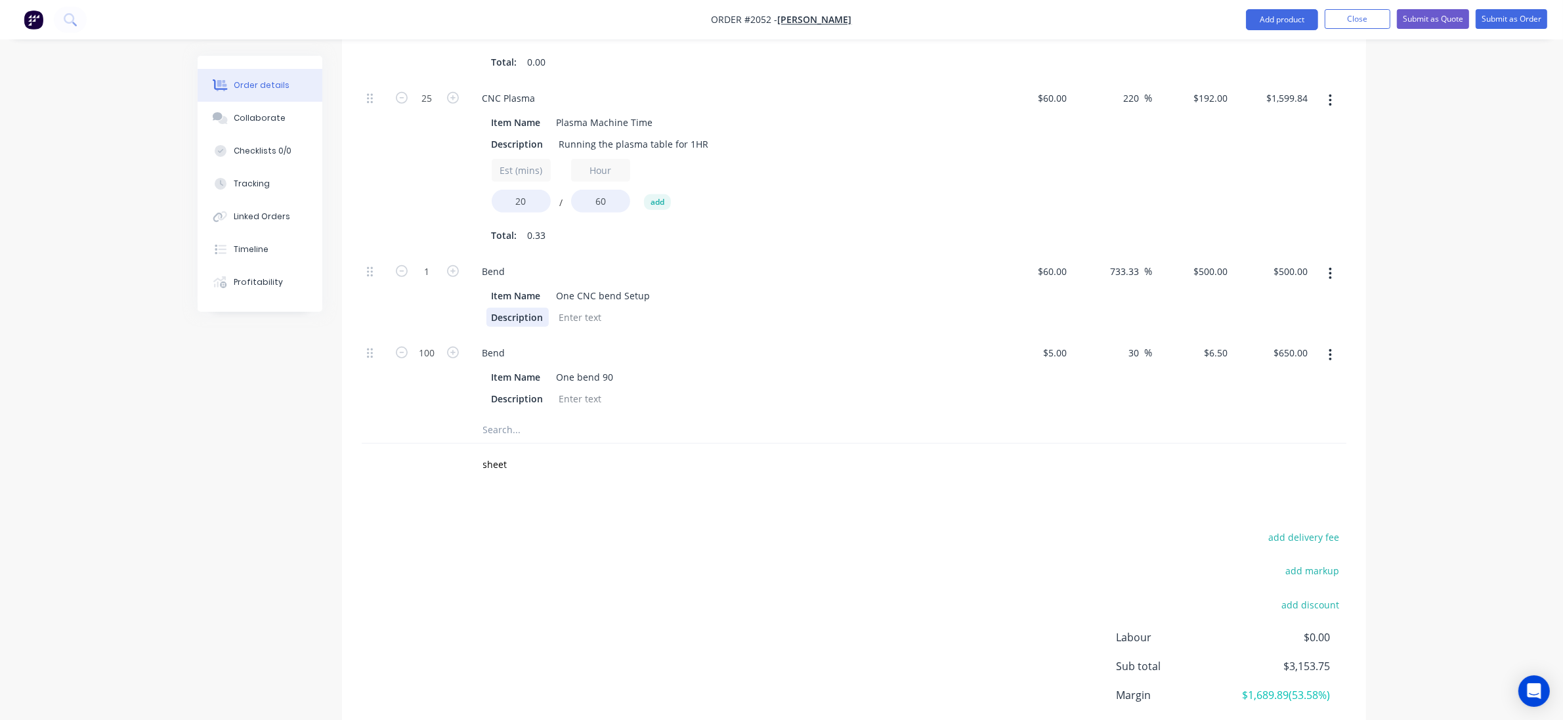
scroll to position [725, 0]
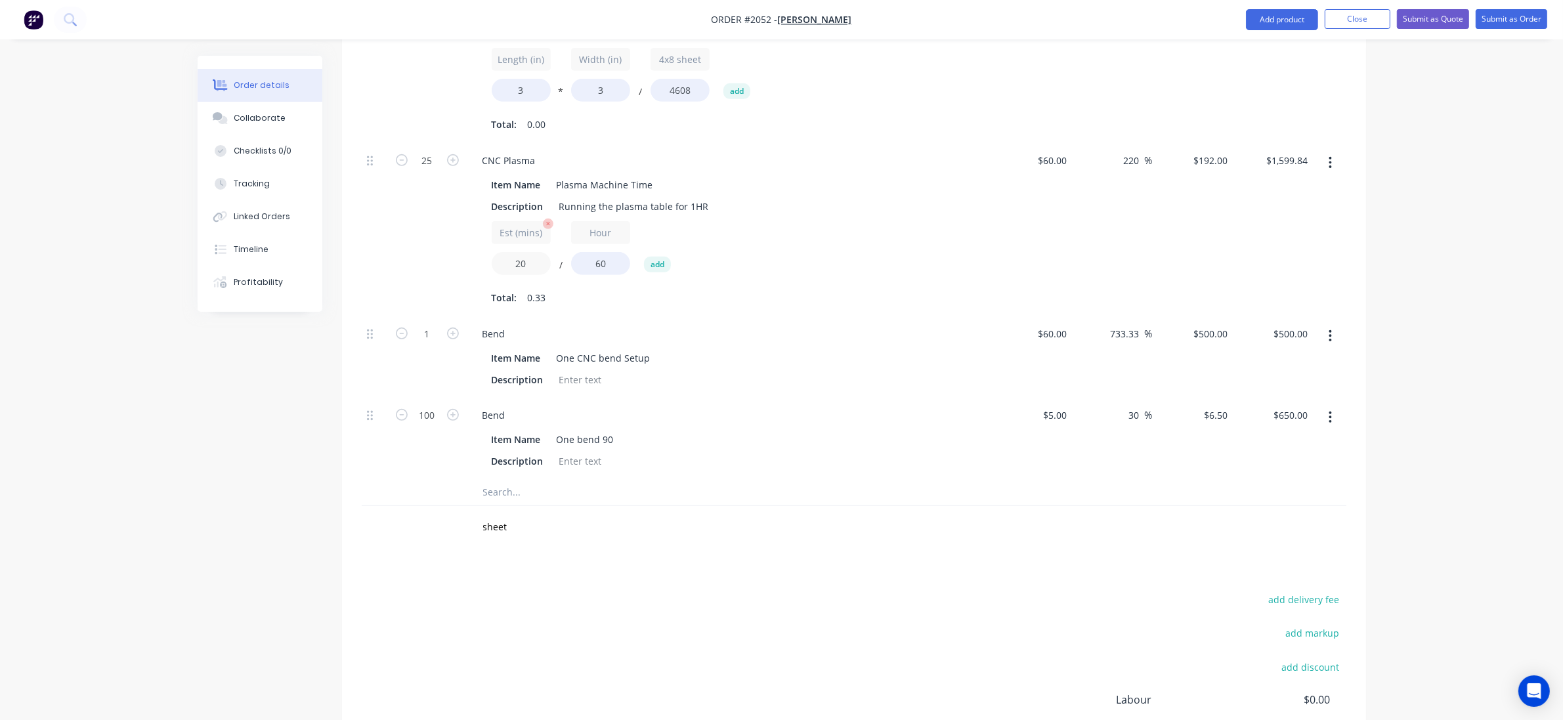
click at [525, 261] on input "20" at bounding box center [521, 263] width 59 height 23
type input "15"
type input "$1,200.00"
drag, startPoint x: 232, startPoint y: 517, endPoint x: 244, endPoint y: 512, distance: 13.3
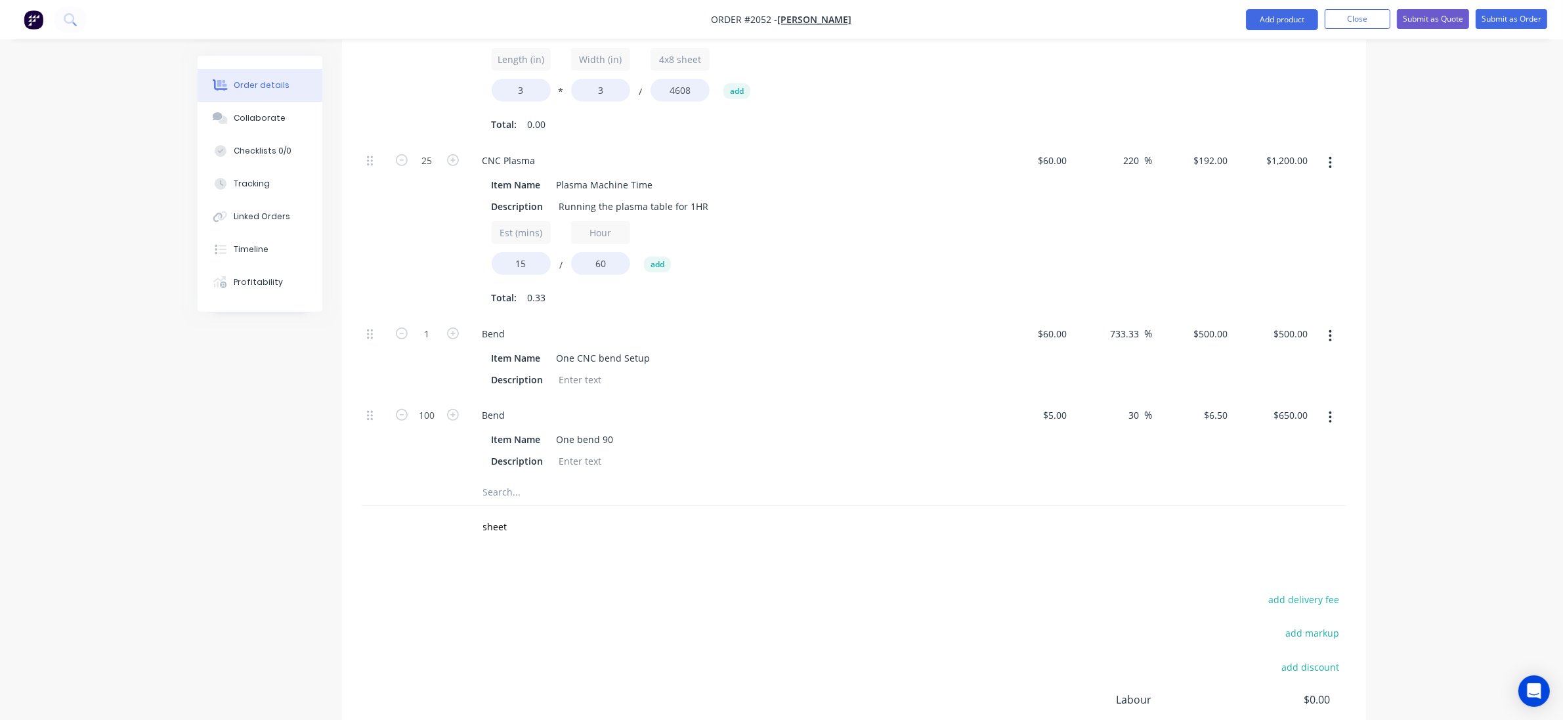
click at [240, 514] on div "Created by Grant Created 03/09/25 Required 03/09/25 Assigned to Add team member…" at bounding box center [782, 106] width 1169 height 1553
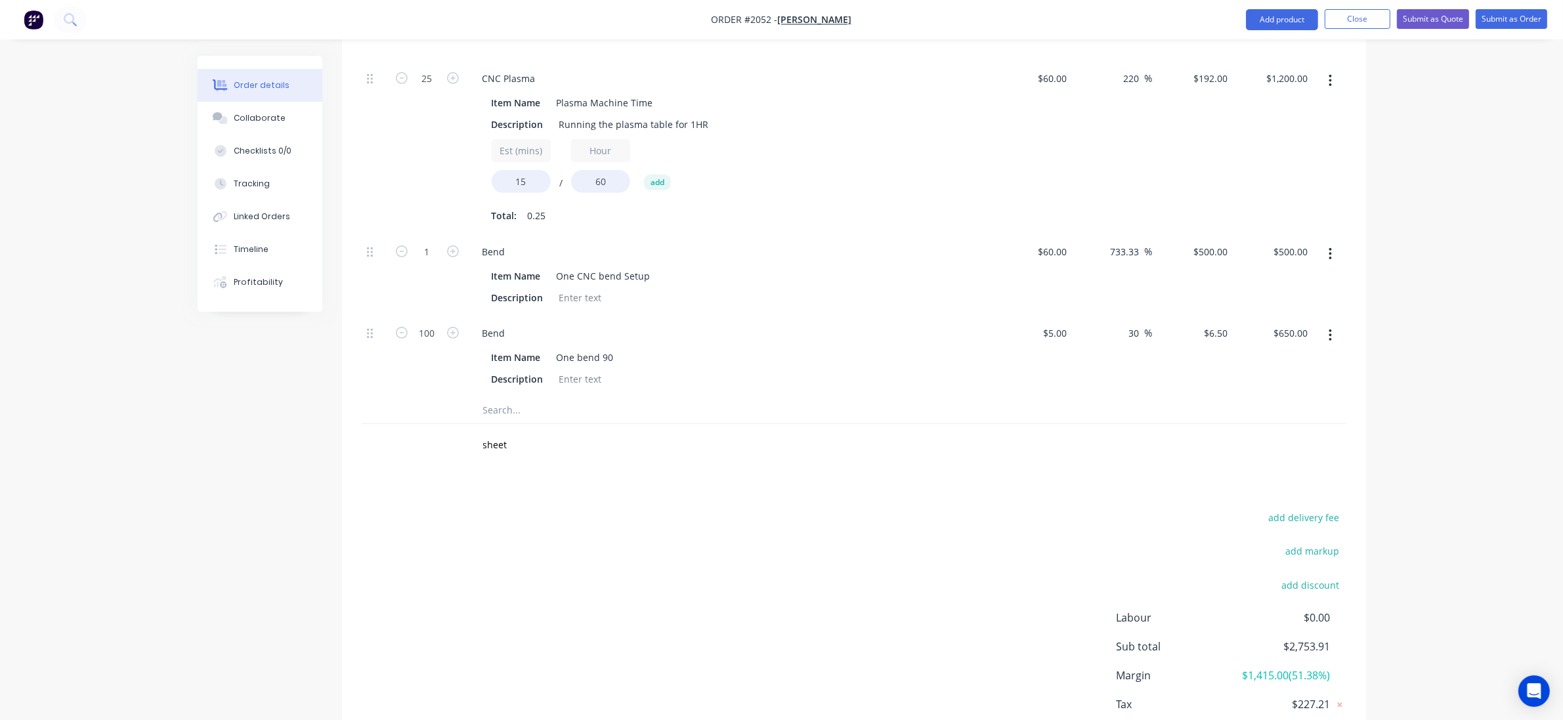
click at [515, 414] on input "text" at bounding box center [614, 410] width 263 height 26
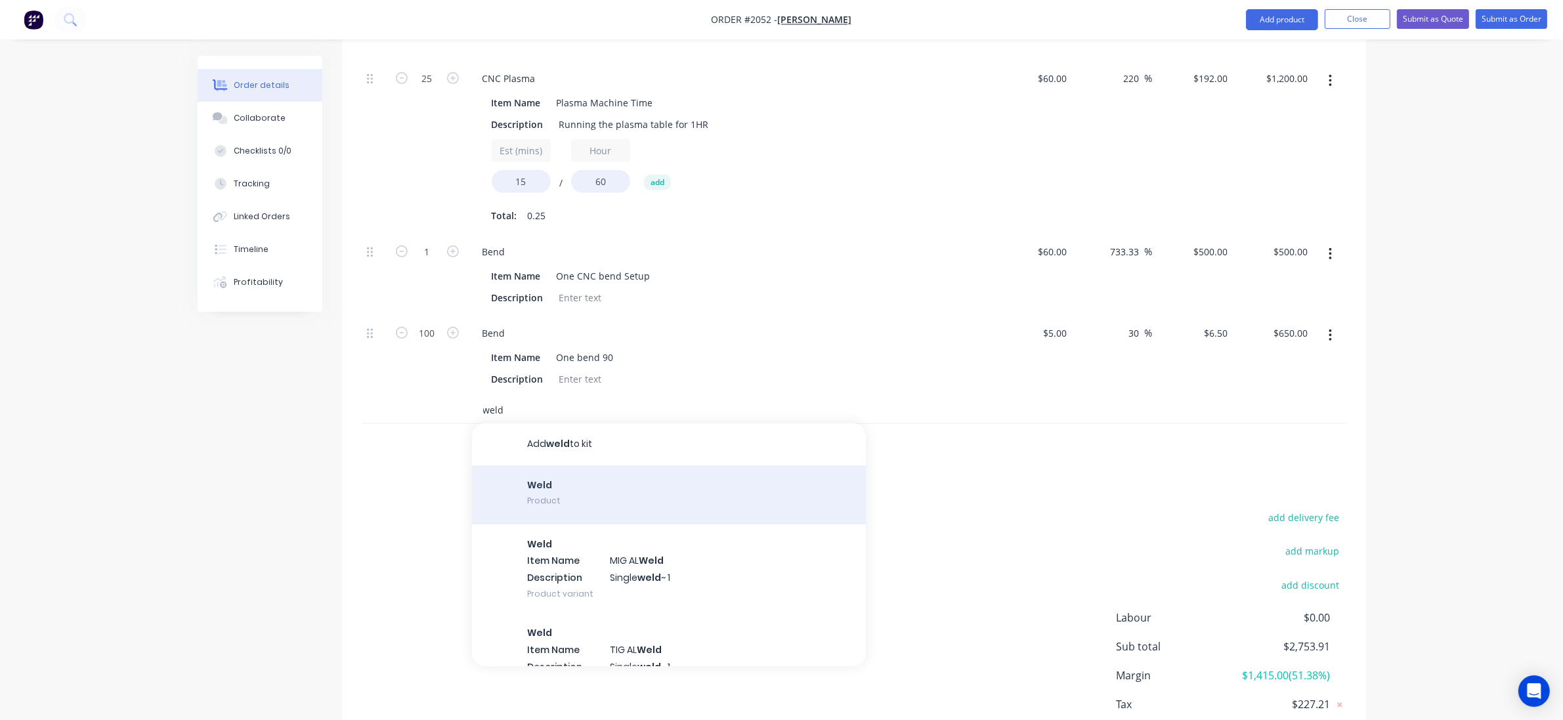
type input "weld"
click at [598, 494] on div "Weld Product" at bounding box center [669, 494] width 394 height 59
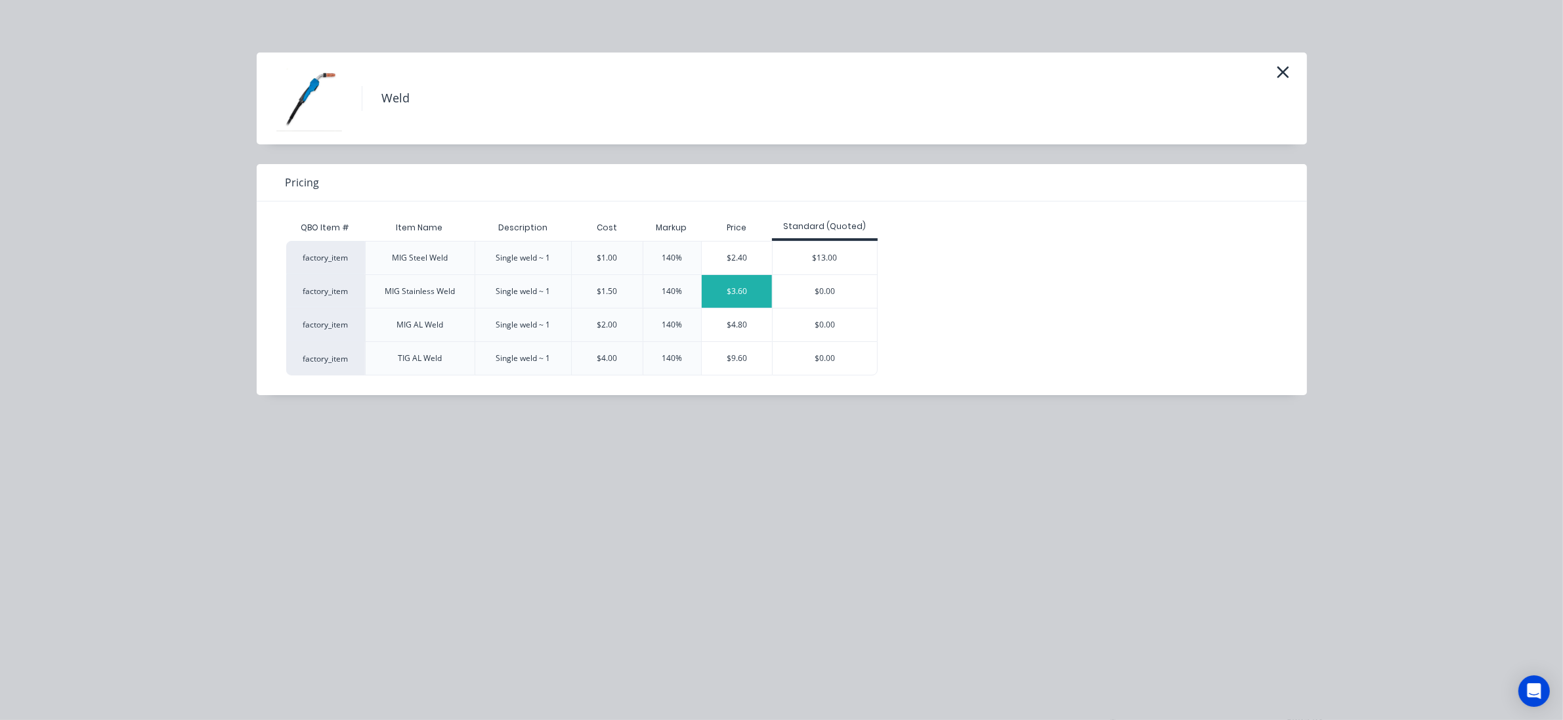
click at [739, 286] on div "$3.60" at bounding box center [737, 291] width 71 height 33
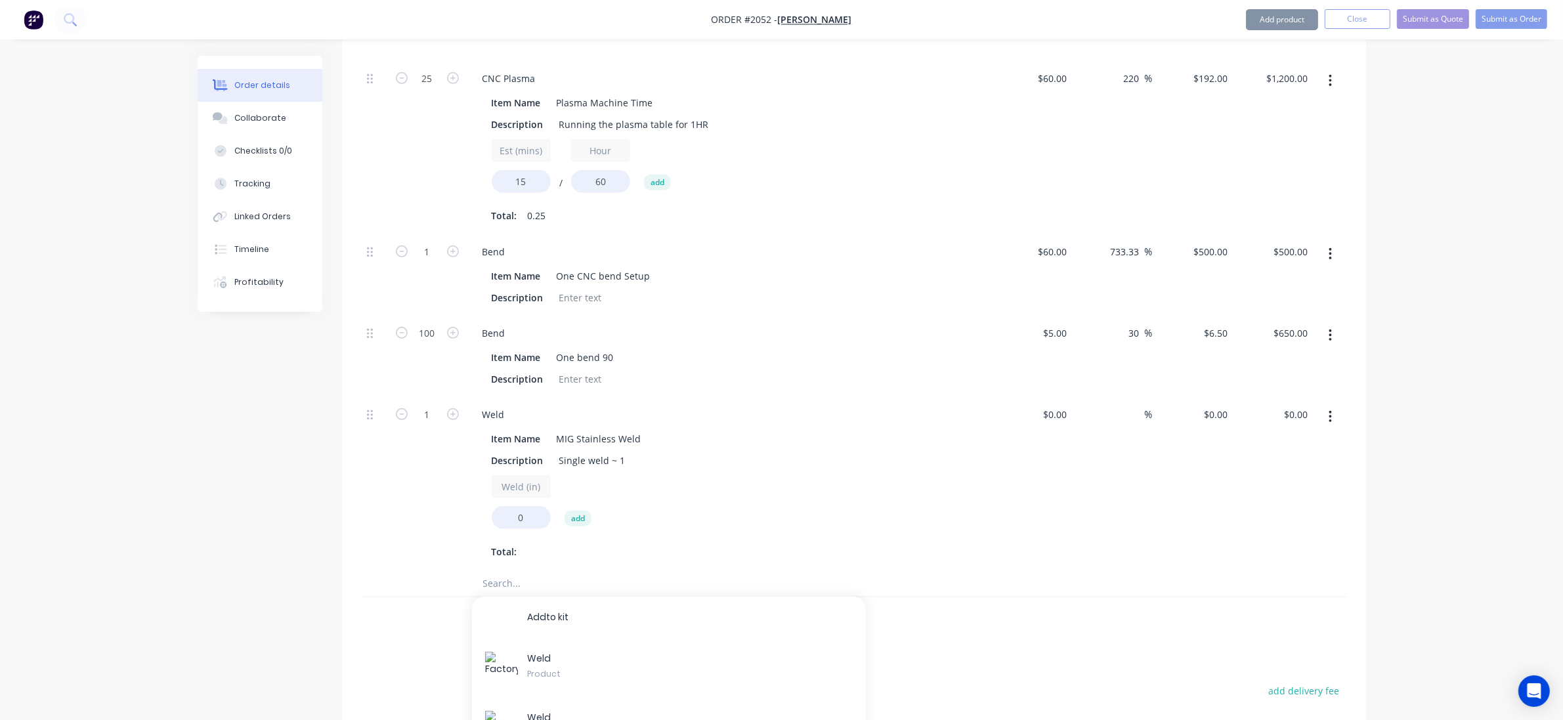
type input "$1.50"
type input "140"
type input "$3.60"
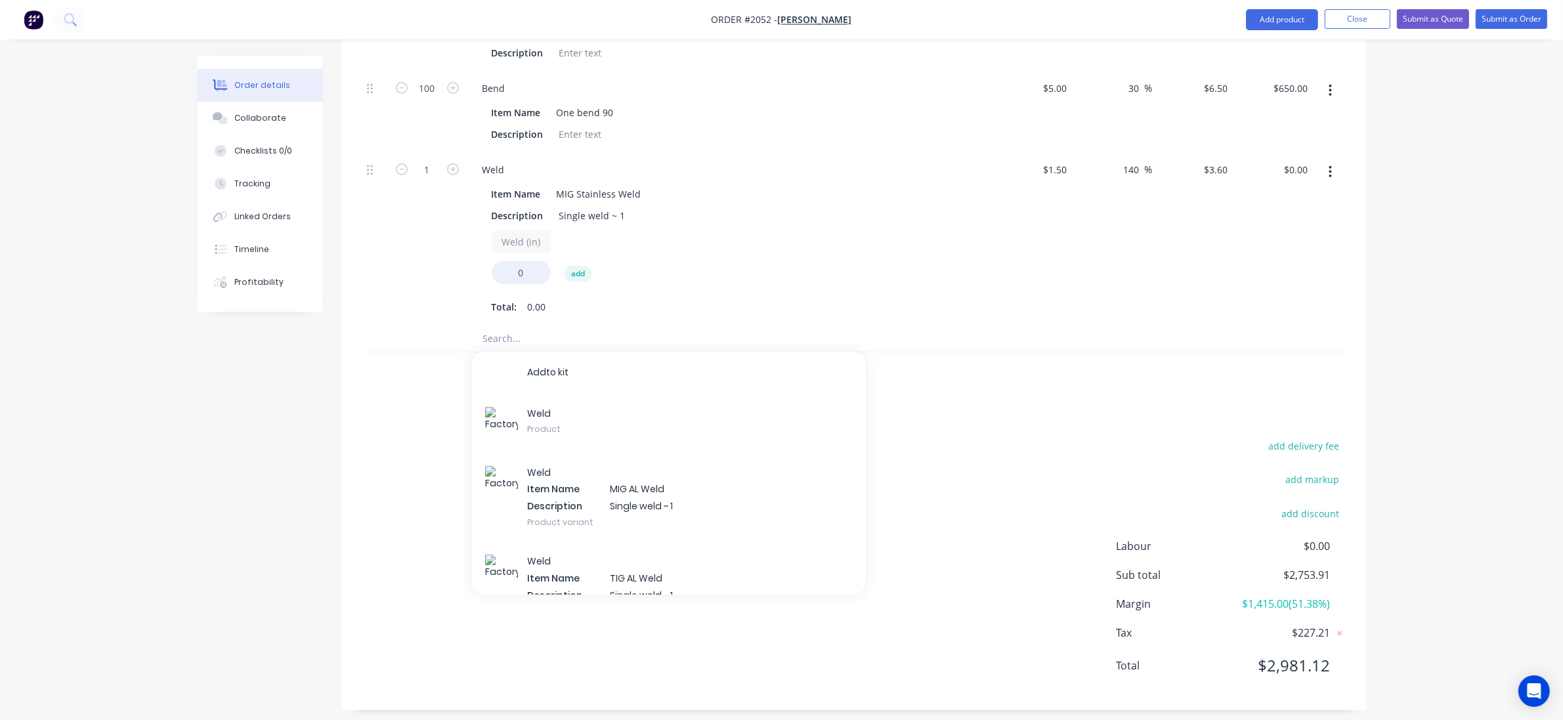
scroll to position [1054, 0]
click at [360, 464] on div "add delivery fee add markup add discount Labour $0.00 Sub total $2,753.91 Margi…" at bounding box center [854, 562] width 1024 height 253
drag, startPoint x: 524, startPoint y: 273, endPoint x: 464, endPoint y: 274, distance: 60.4
click at [465, 274] on div "1 Weld Item Name MIG Stainless Weld Description Single weld ~ 1 Weld (in) 0 add…" at bounding box center [854, 237] width 985 height 173
type input "36"
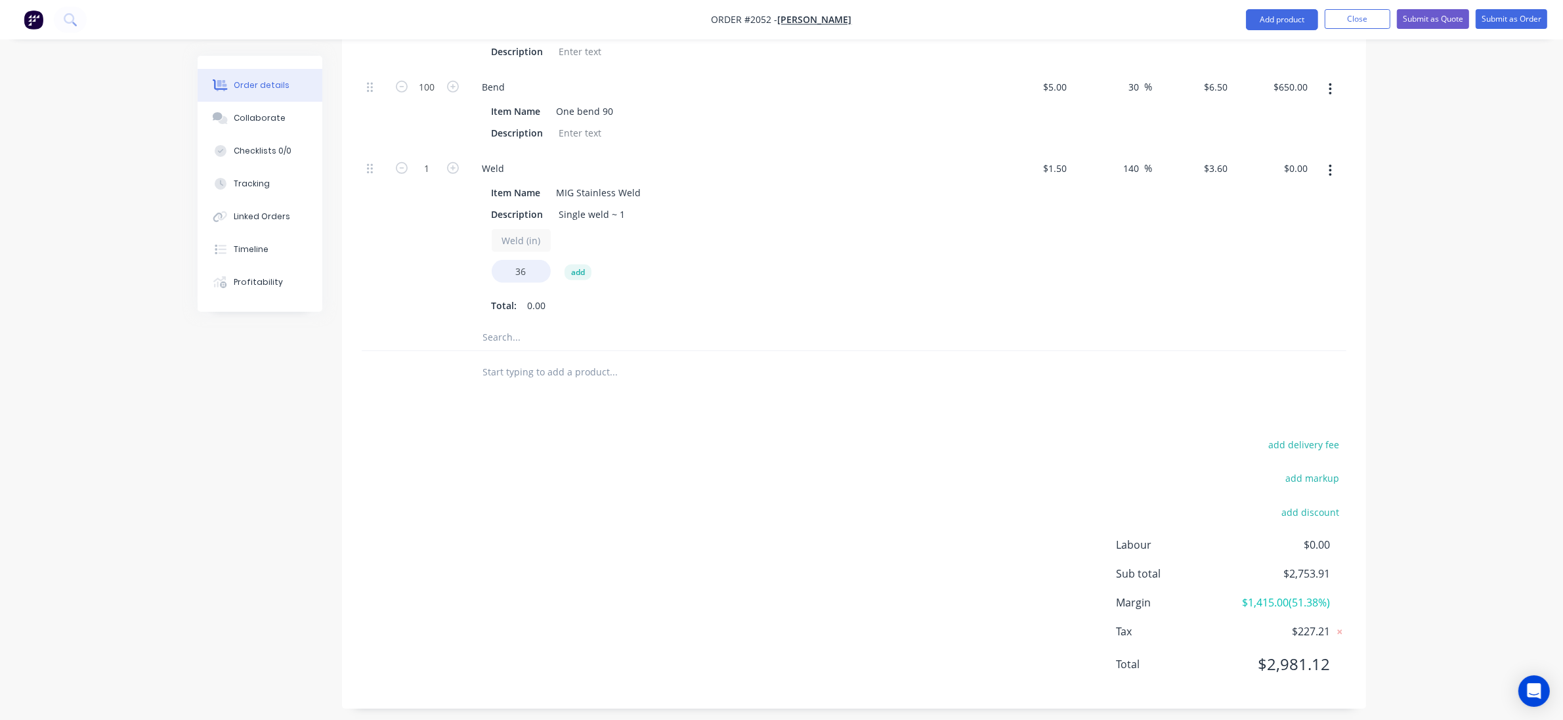
type input "$129.60"
click at [500, 542] on div "add delivery fee add markup add discount Labour $0.00 Sub total $2,753.91 Margi…" at bounding box center [854, 562] width 985 height 253
type input "25"
type input "$3,240.00"
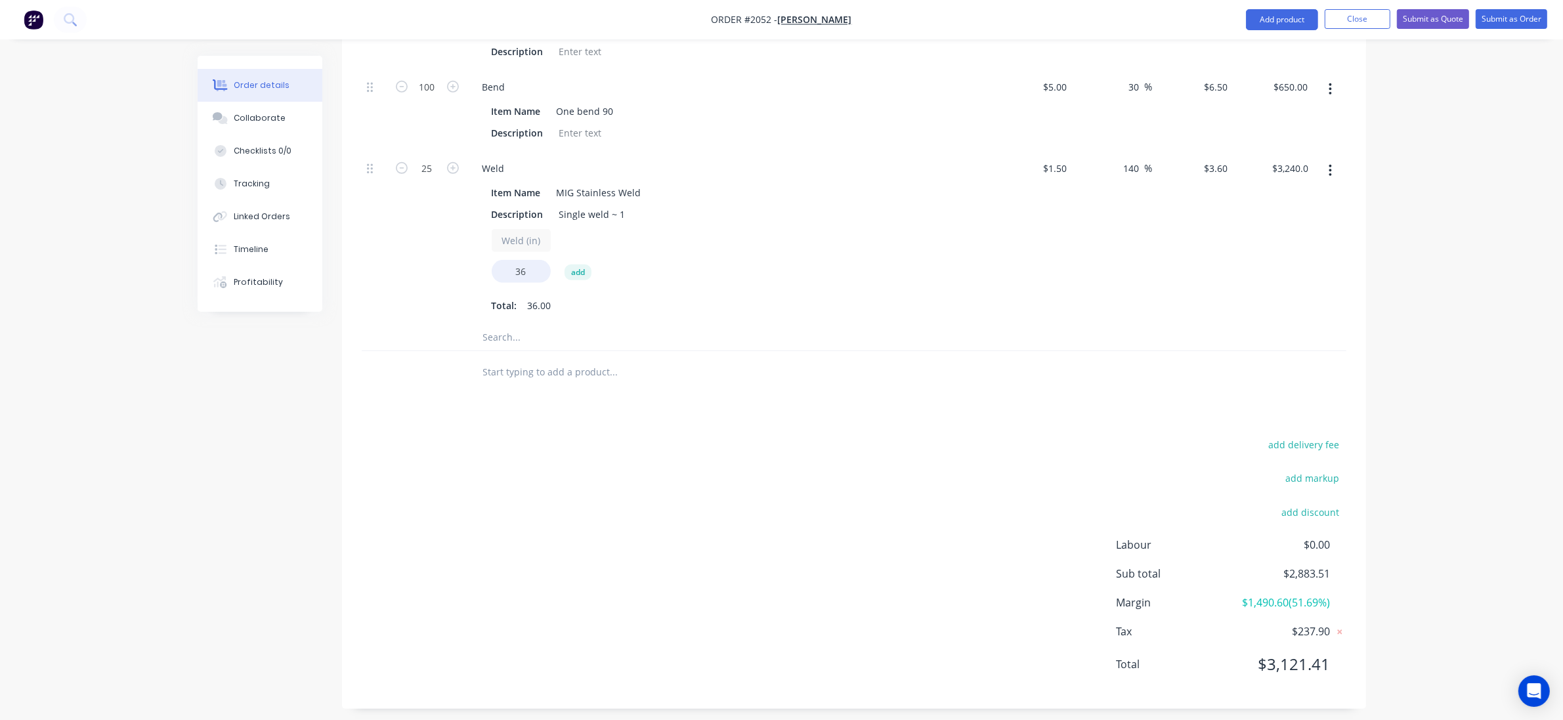
click at [492, 523] on div "add delivery fee add markup add discount Labour $0.00 Sub total $2,883.51 Margi…" at bounding box center [854, 562] width 985 height 253
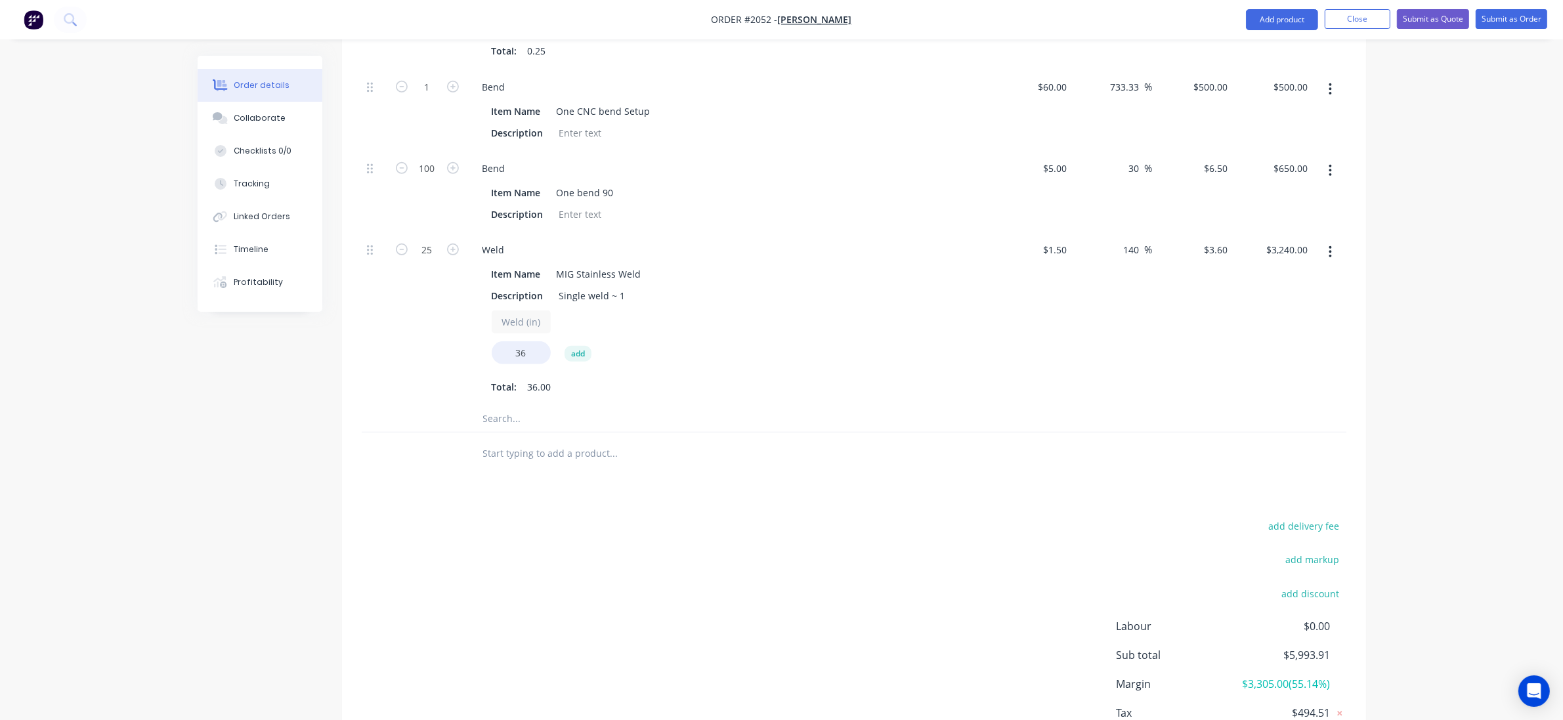
scroll to position [972, 0]
click at [462, 530] on div "add delivery fee add markup add discount Labour $0.00 Sub total $5,993.91 Margi…" at bounding box center [854, 644] width 985 height 253
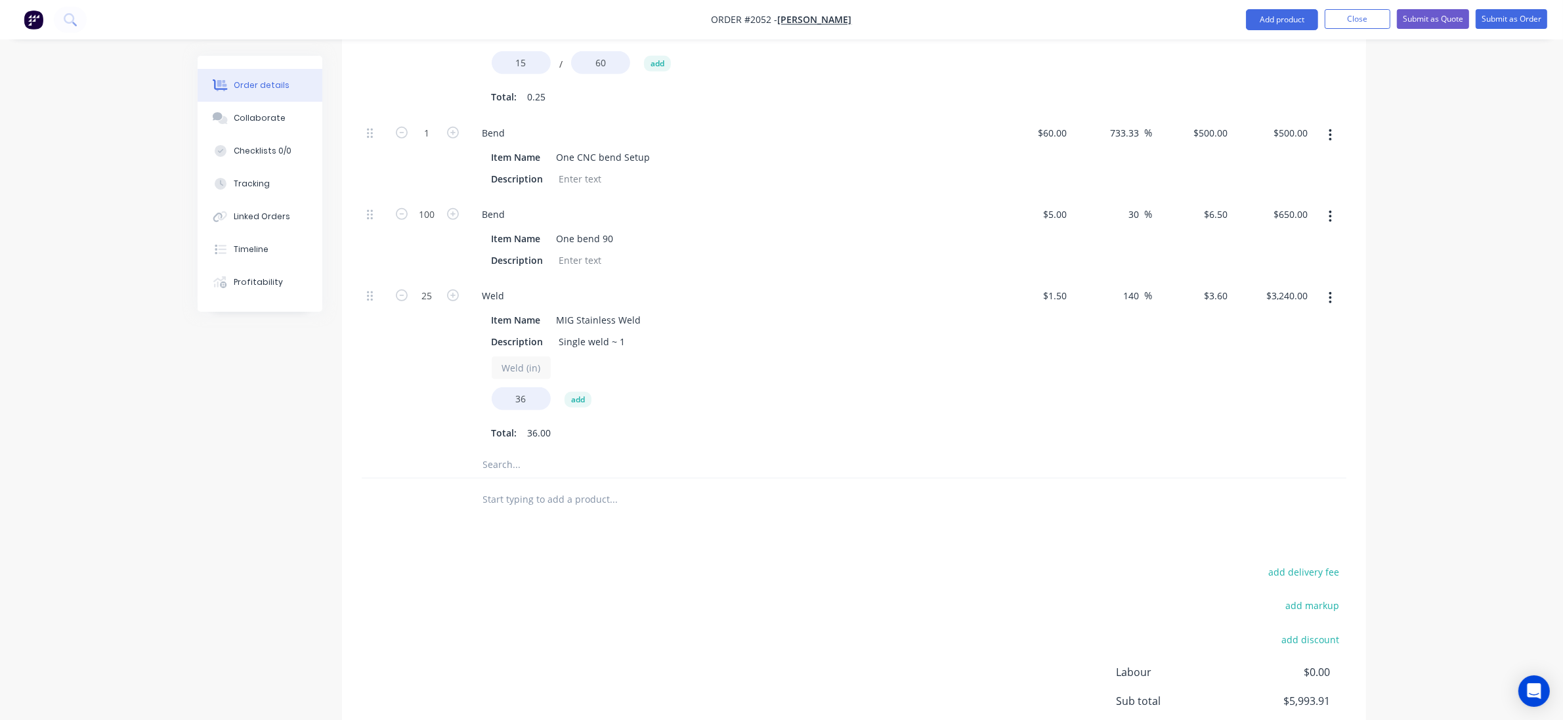
scroll to position [890, 0]
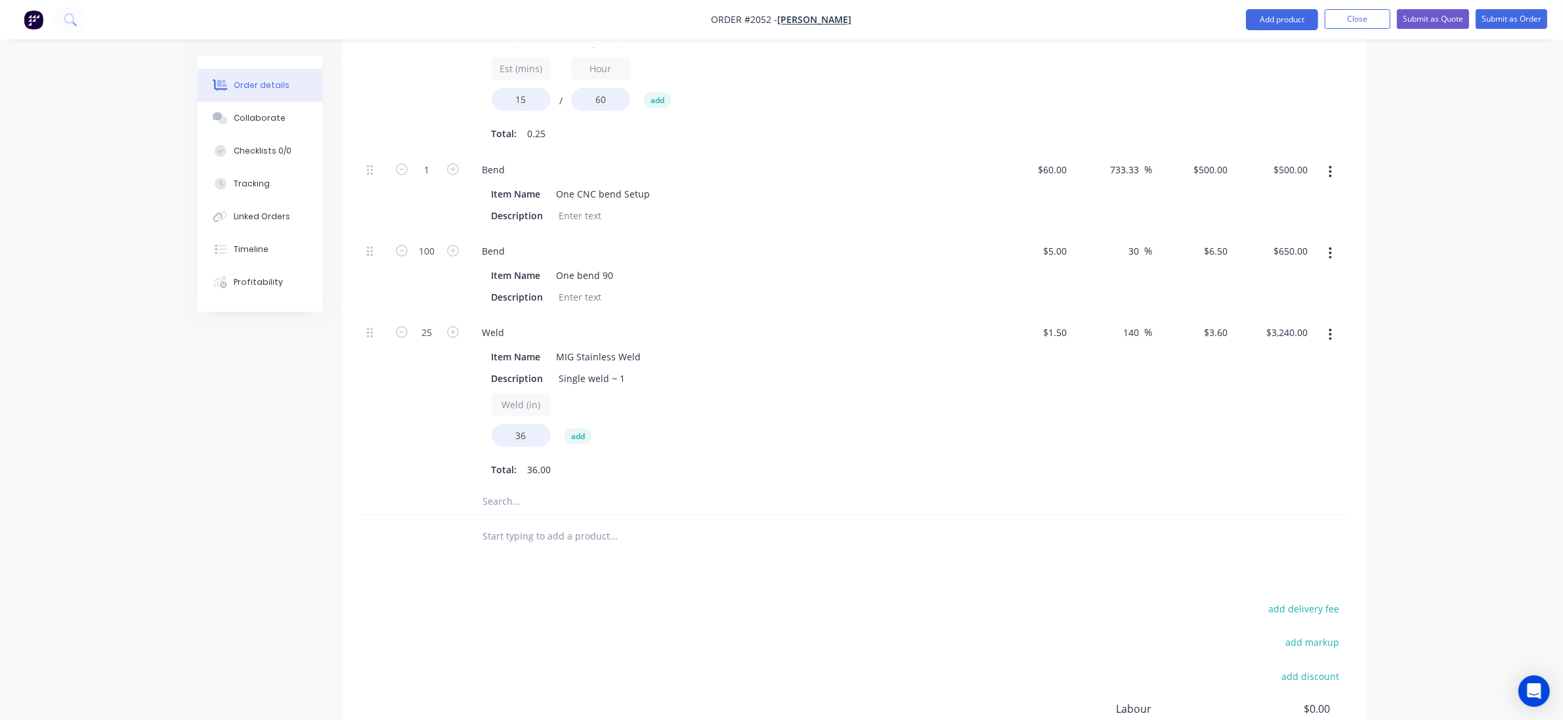
click at [1213, 470] on div "$3.60 $3.60" at bounding box center [1193, 401] width 81 height 173
click at [342, 510] on div "Qty Cost Markup Price Total Kit 25 rectangle lock $239.7564 $5,993.91 25 Sheet …" at bounding box center [854, 34] width 1024 height 1047
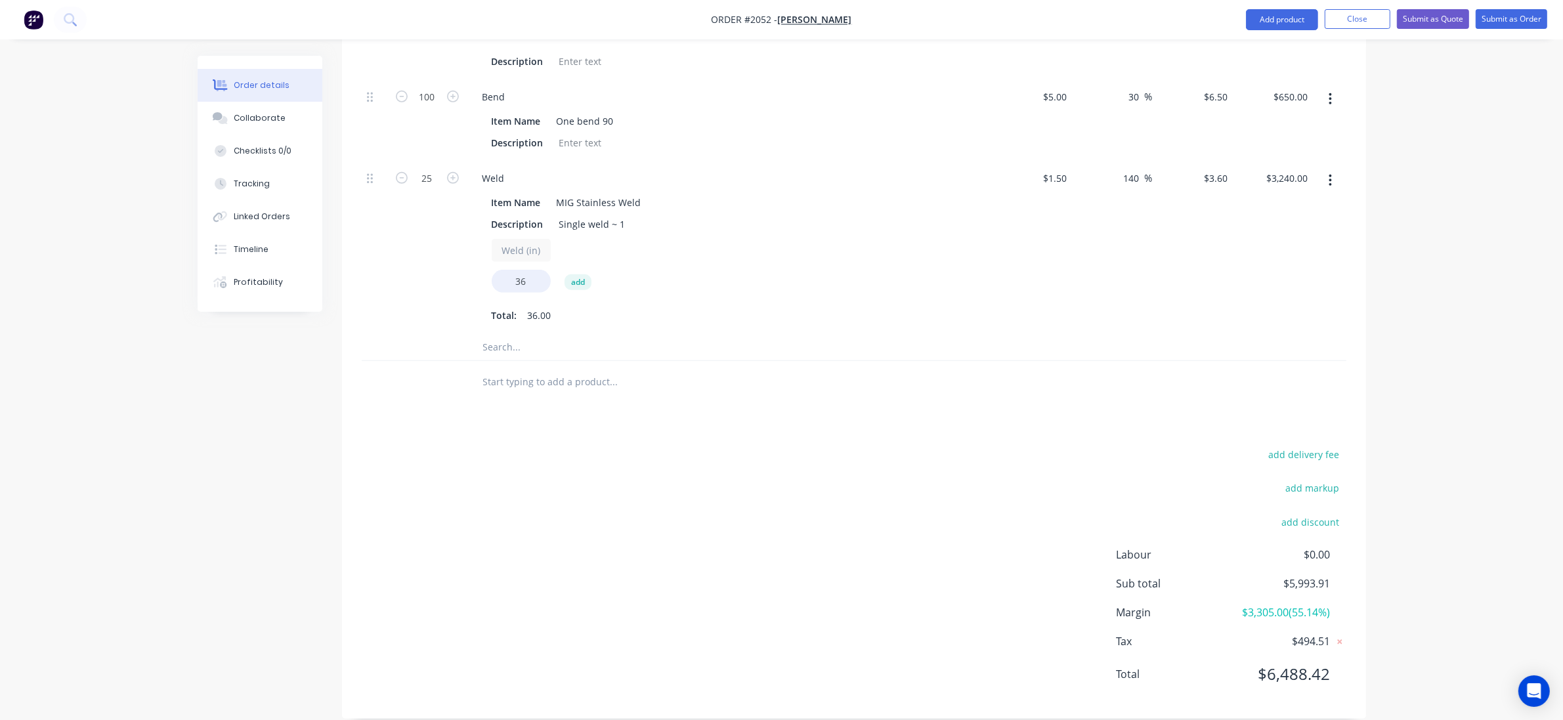
scroll to position [1054, 0]
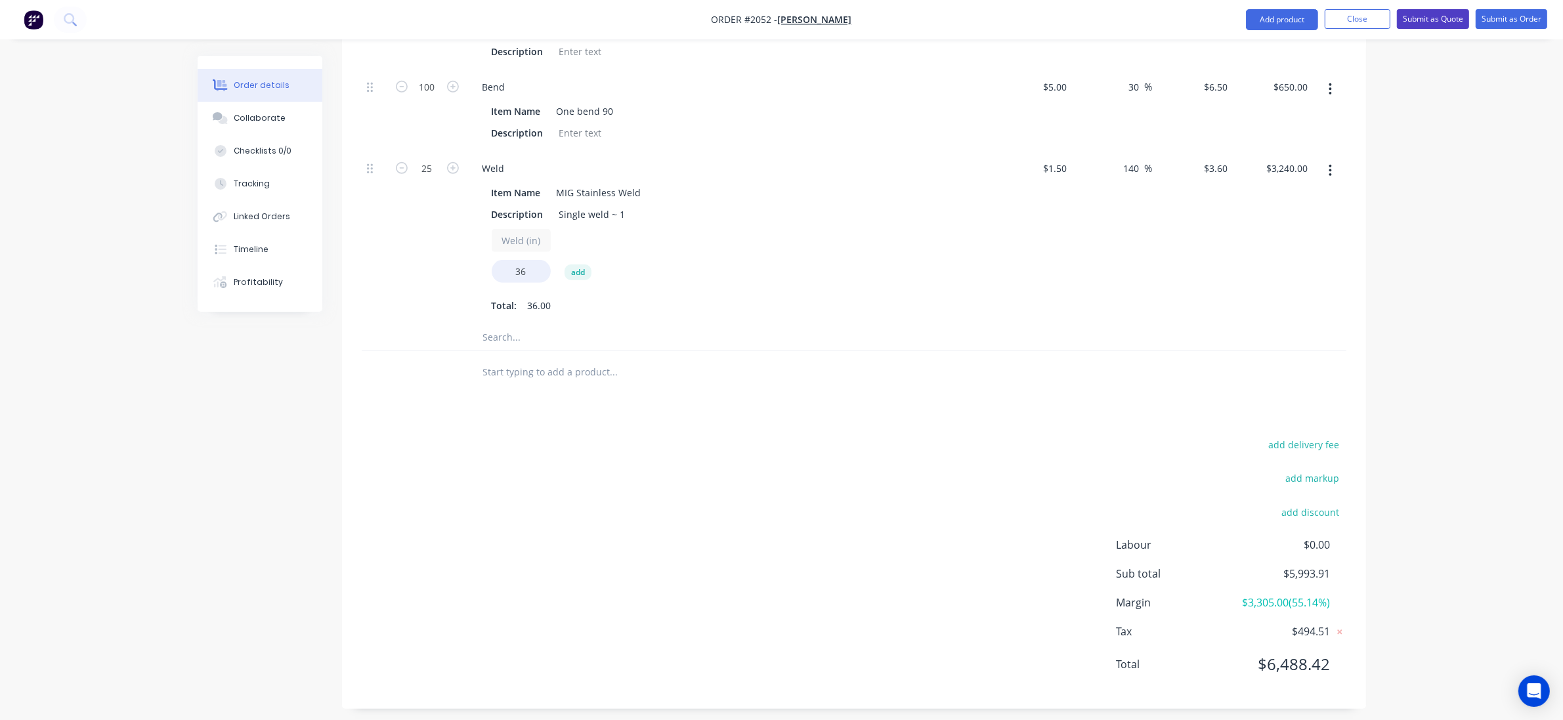
click at [1442, 20] on button "Submit as Quote" at bounding box center [1433, 19] width 72 height 20
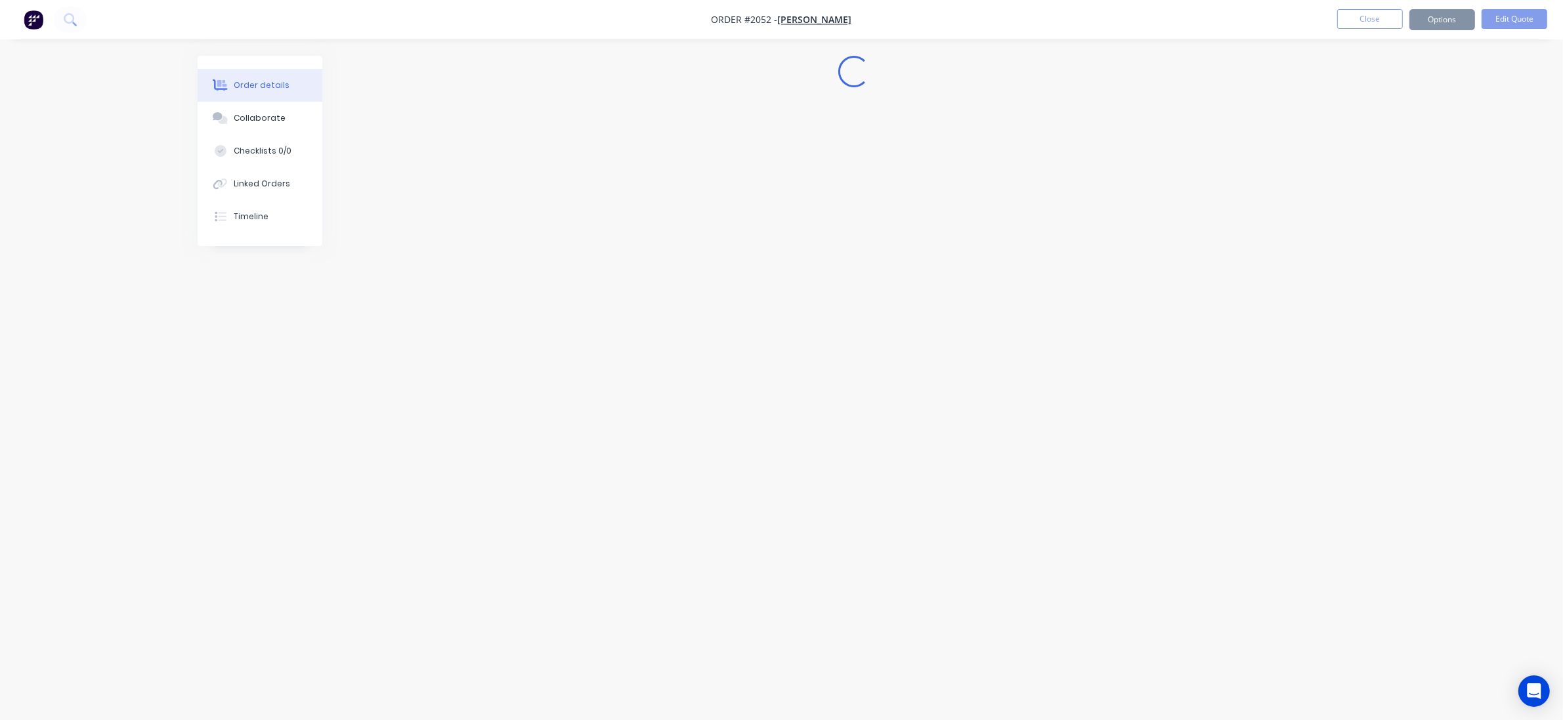
scroll to position [0, 0]
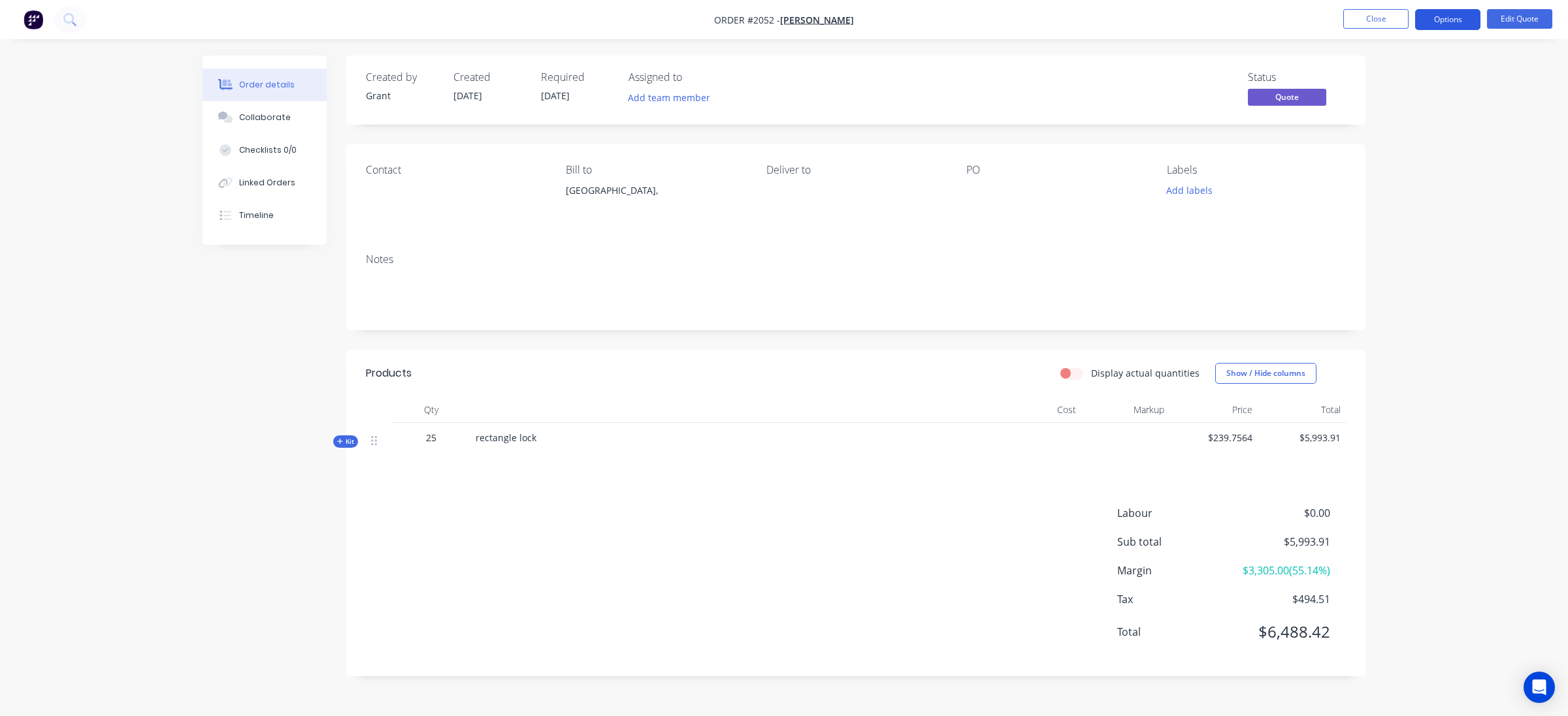
click at [1441, 20] on button "Options" at bounding box center [1448, 19] width 66 height 21
click at [1374, 79] on div "Quote" at bounding box center [1408, 79] width 120 height 19
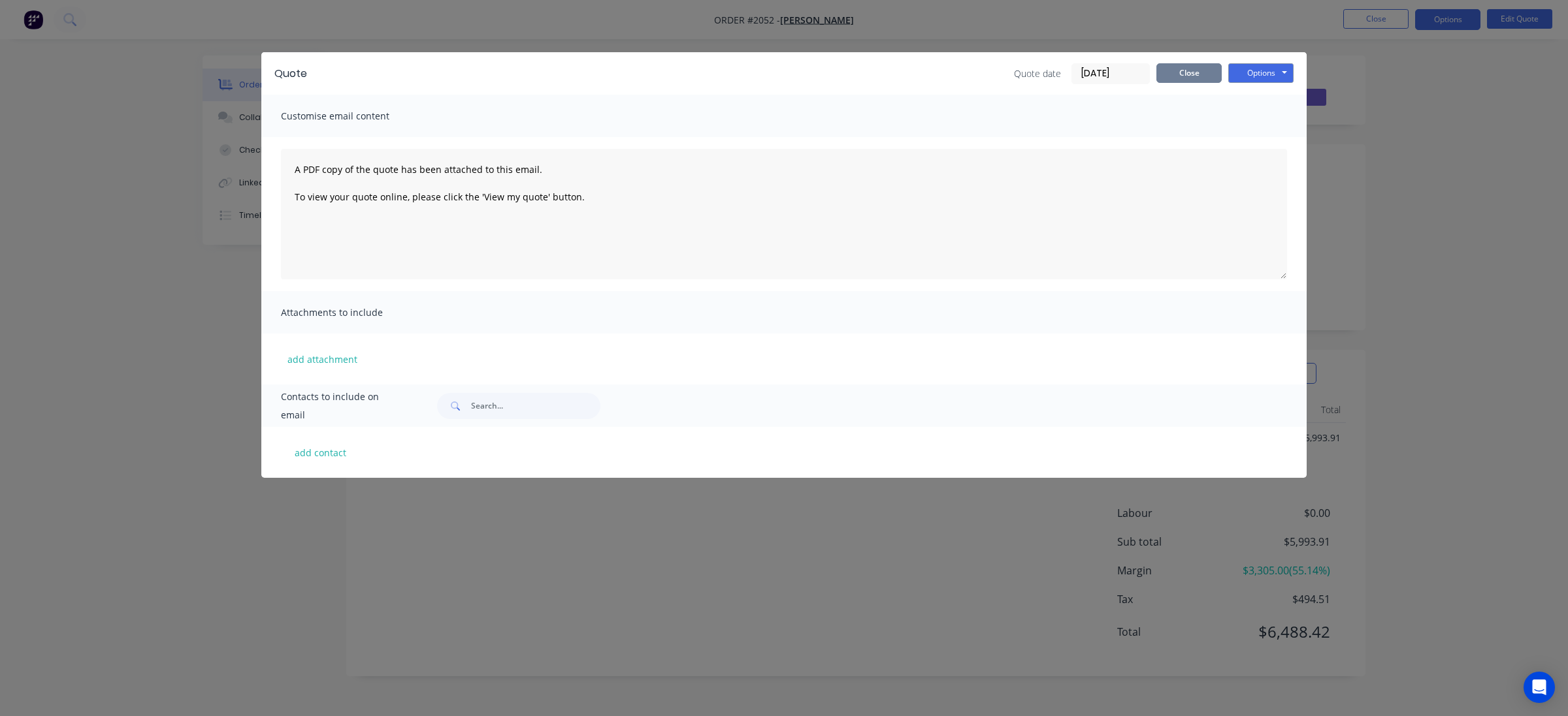
click at [1178, 73] on button "Close" at bounding box center [1189, 74] width 66 height 20
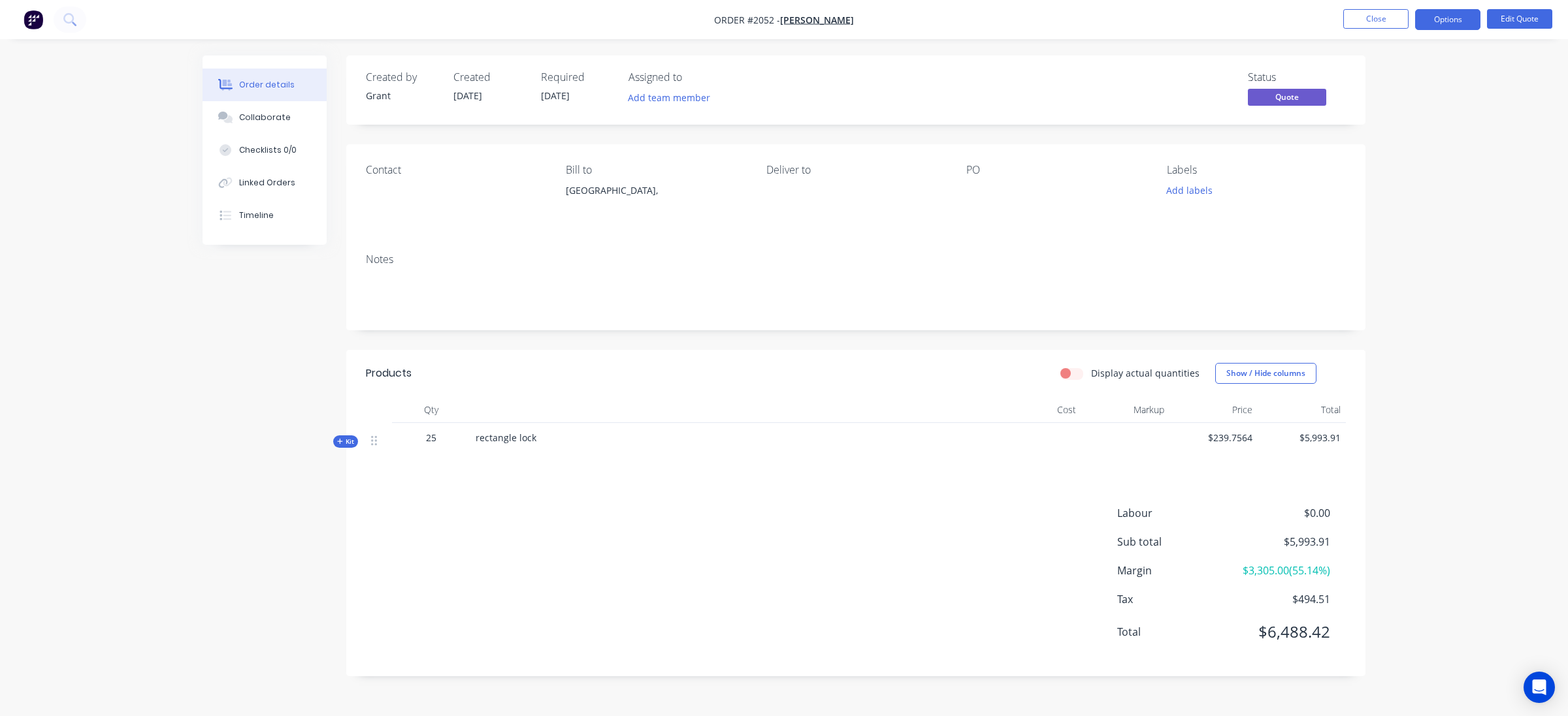
click at [315, 372] on div "Created by Grant Created 03/09/25 Required 03/09/25 Assigned to Add team member…" at bounding box center [784, 376] width 1163 height 640
click at [199, 430] on div "Order details Collaborate Checklists 0/0 Linked Orders Timeline Order details C…" at bounding box center [783, 376] width 1189 height 640
click at [1378, 18] on button "Close" at bounding box center [1376, 19] width 66 height 20
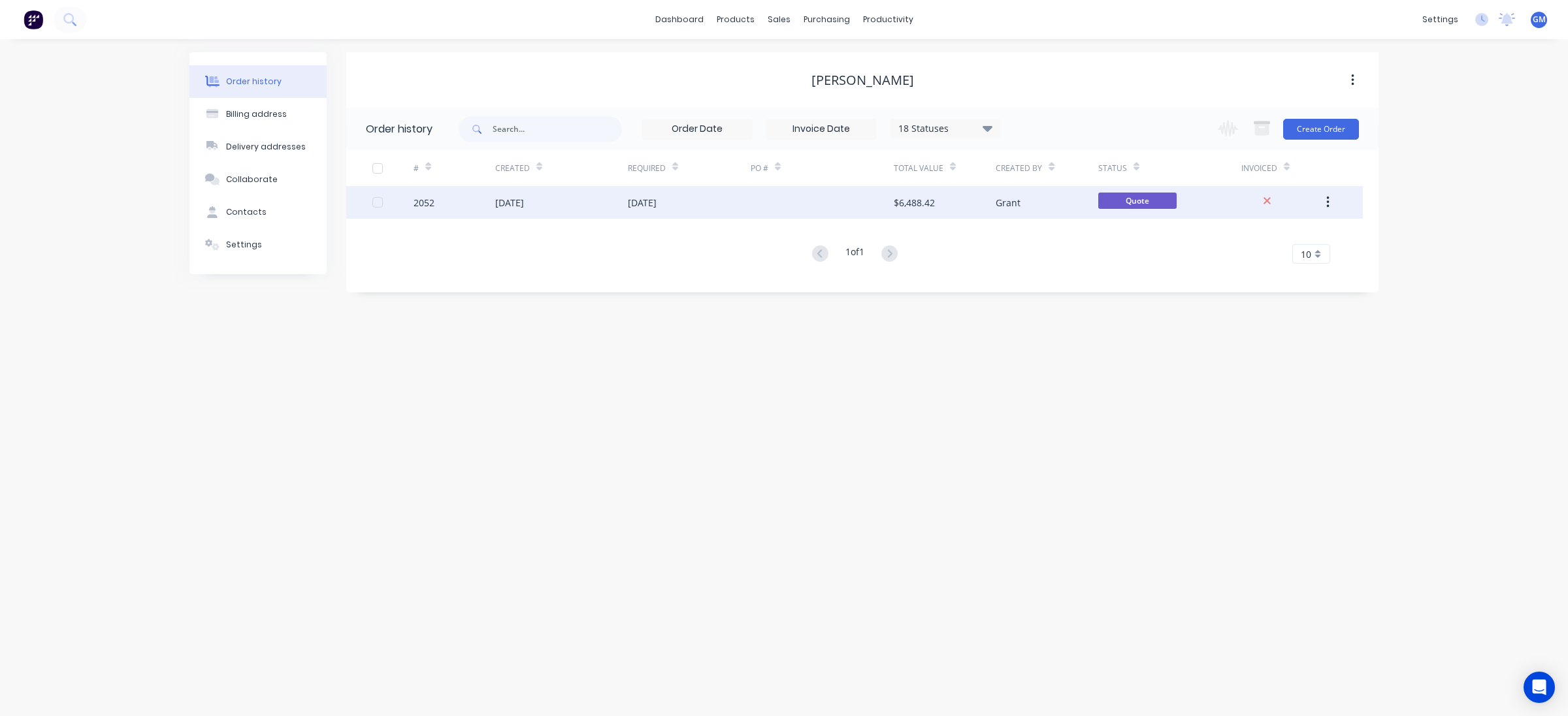
click at [641, 204] on div "02 Sep 2025" at bounding box center [642, 203] width 29 height 14
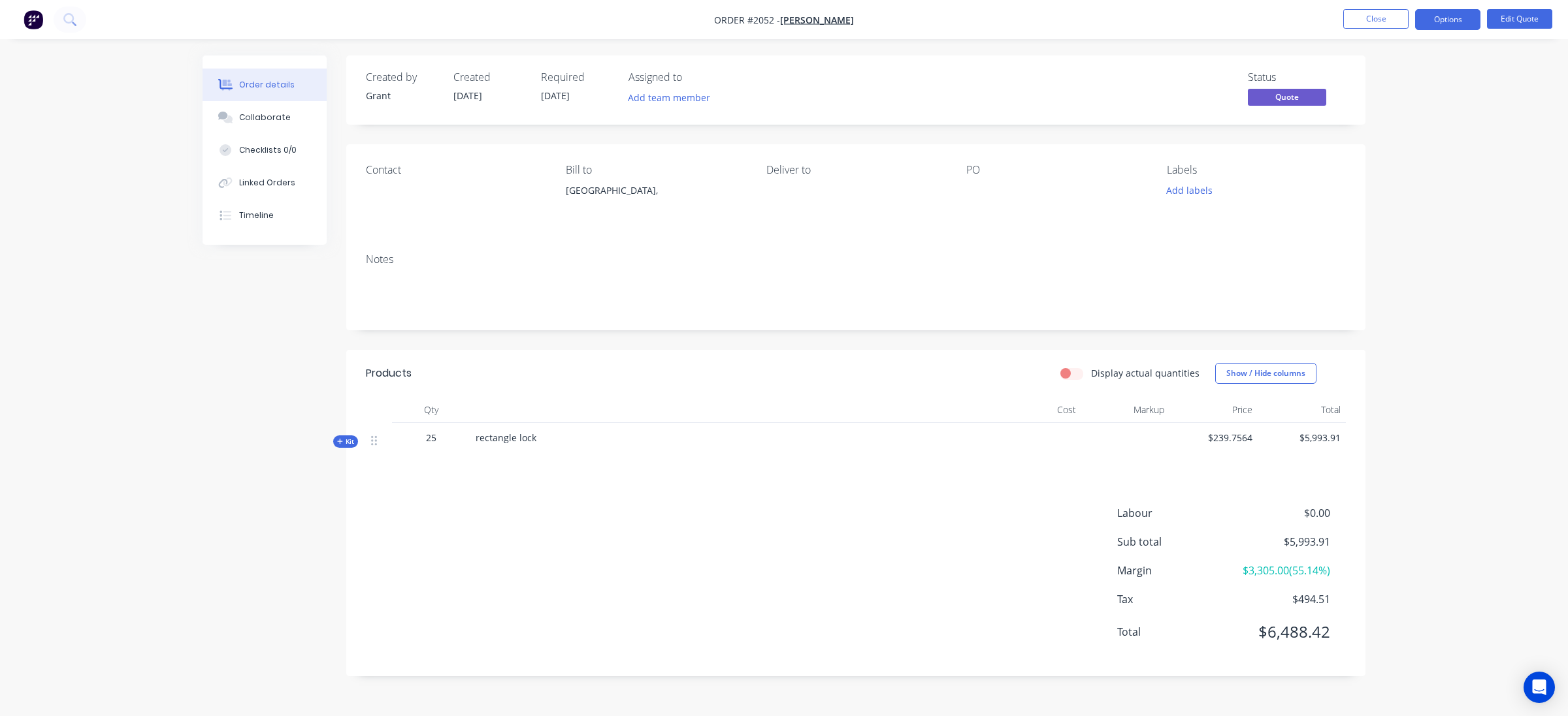
click at [338, 445] on icon at bounding box center [340, 442] width 6 height 7
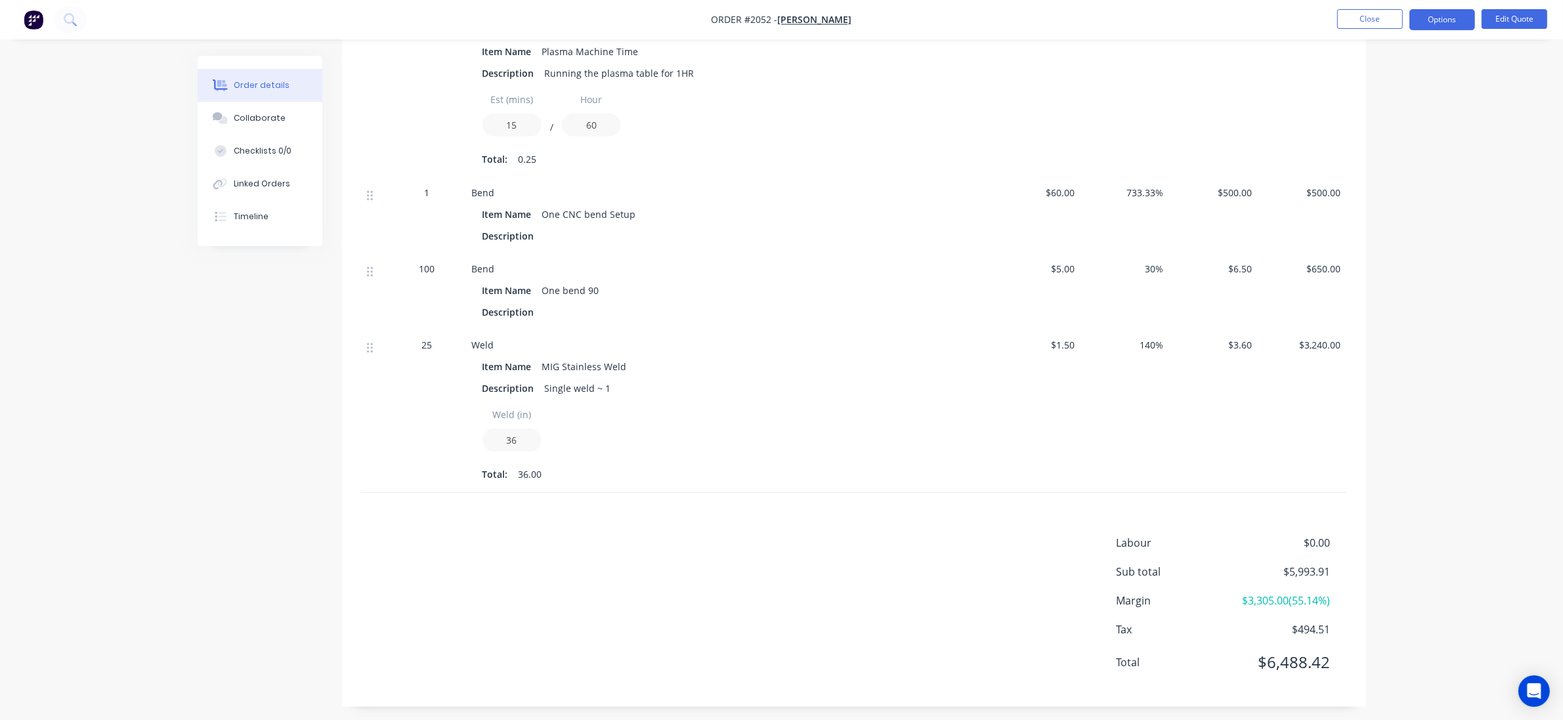
scroll to position [821, 0]
click at [362, 343] on div at bounding box center [375, 405] width 26 height 163
click at [370, 343] on icon at bounding box center [370, 341] width 6 height 12
click at [1471, 20] on button "Edit Quote" at bounding box center [1515, 19] width 66 height 20
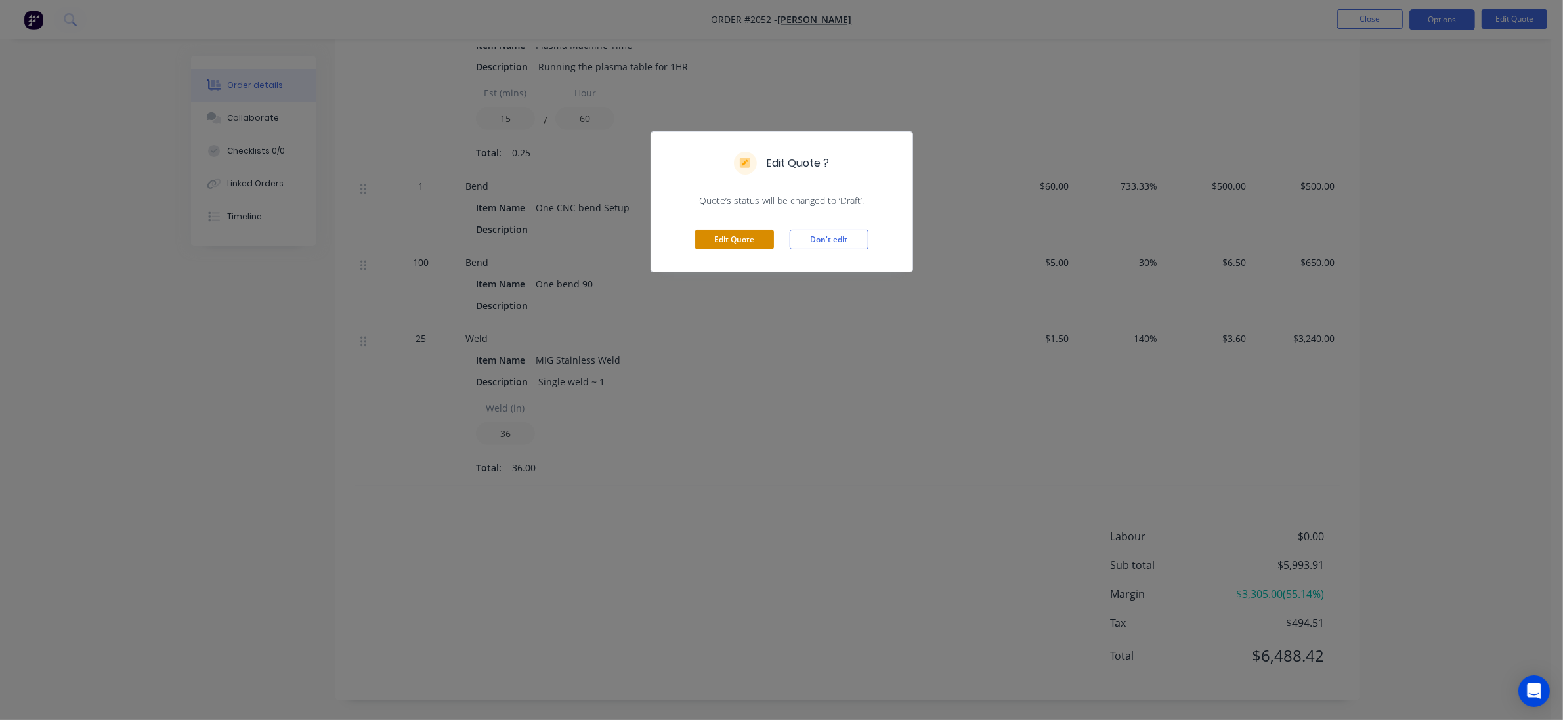
click at [769, 235] on button "Edit Quote" at bounding box center [734, 240] width 79 height 20
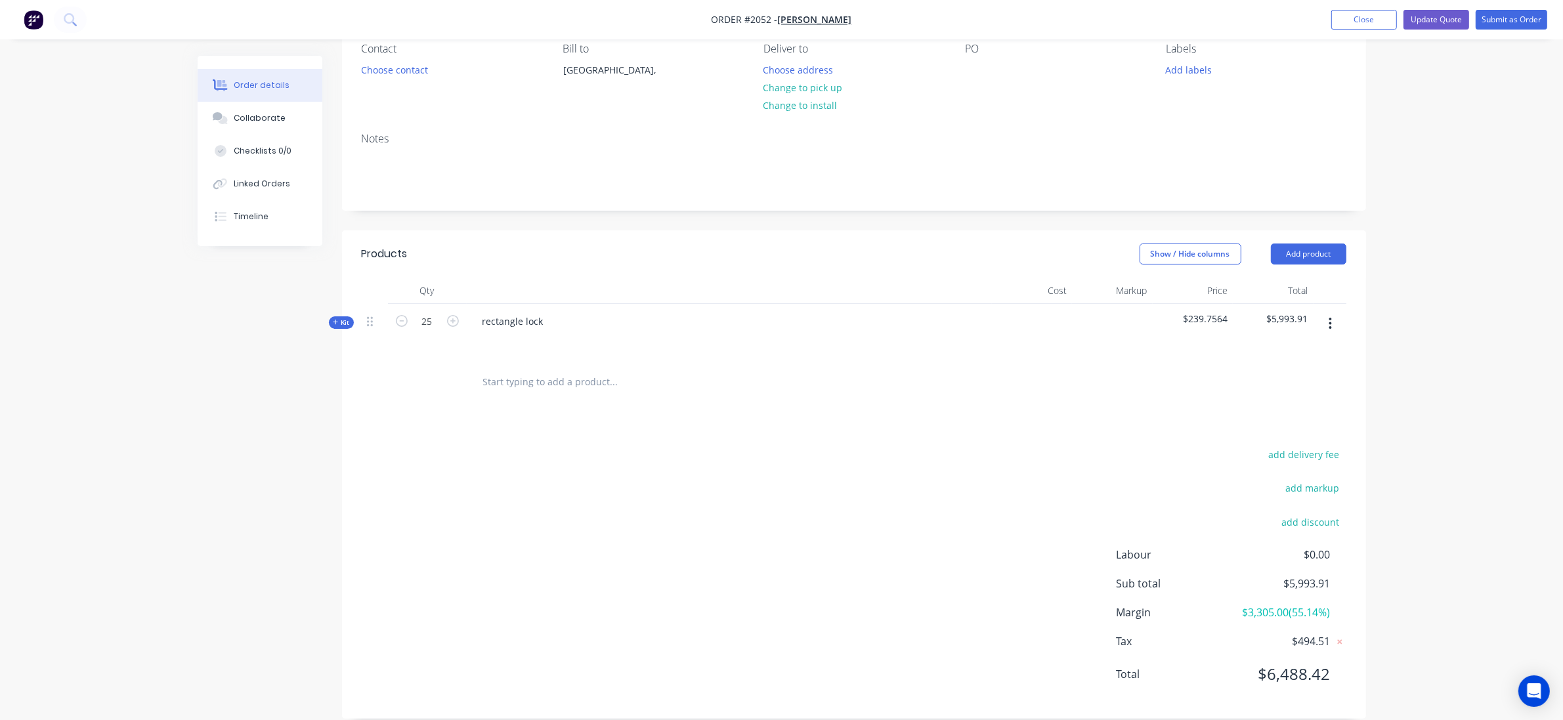
scroll to position [141, 0]
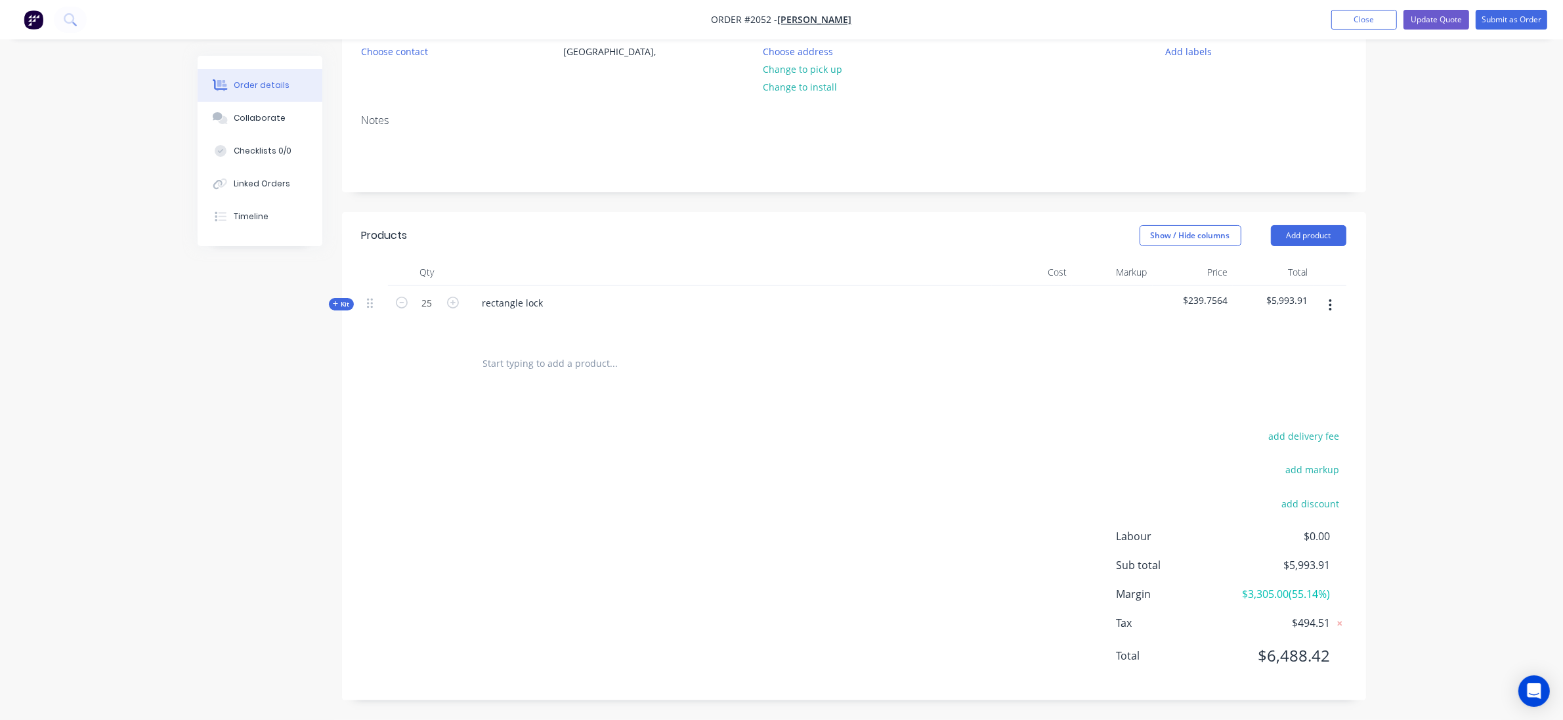
click at [339, 292] on div "Created by Grant Created 03/09/25 Required 02/09/25 Assigned to Add team member…" at bounding box center [782, 318] width 1169 height 806
click at [339, 302] on span "Kit" at bounding box center [341, 304] width 17 height 10
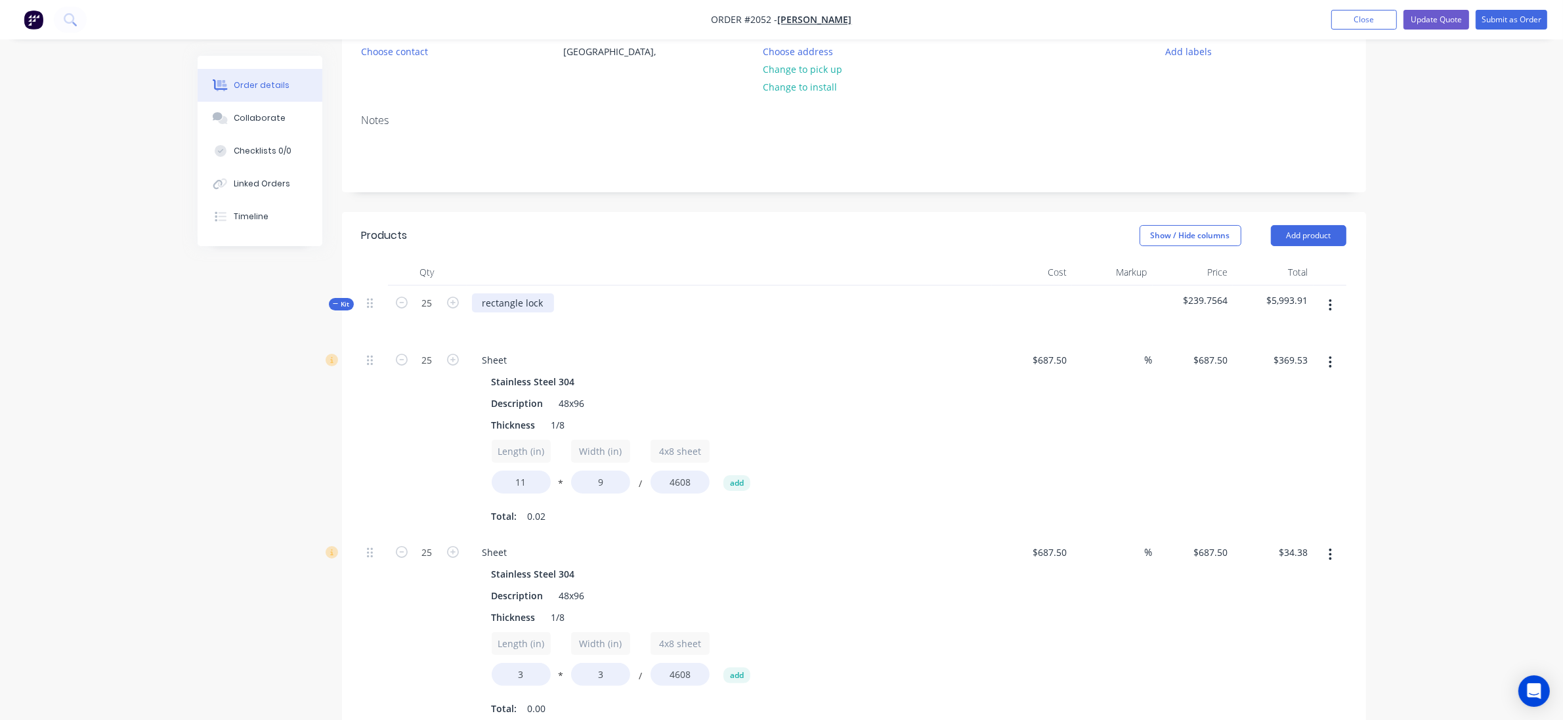
click at [536, 309] on div "rectangle lock" at bounding box center [513, 302] width 82 height 19
click at [558, 296] on div "rectangle lock" at bounding box center [729, 314] width 525 height 57
click at [542, 305] on div "rectangle lock" at bounding box center [513, 302] width 82 height 19
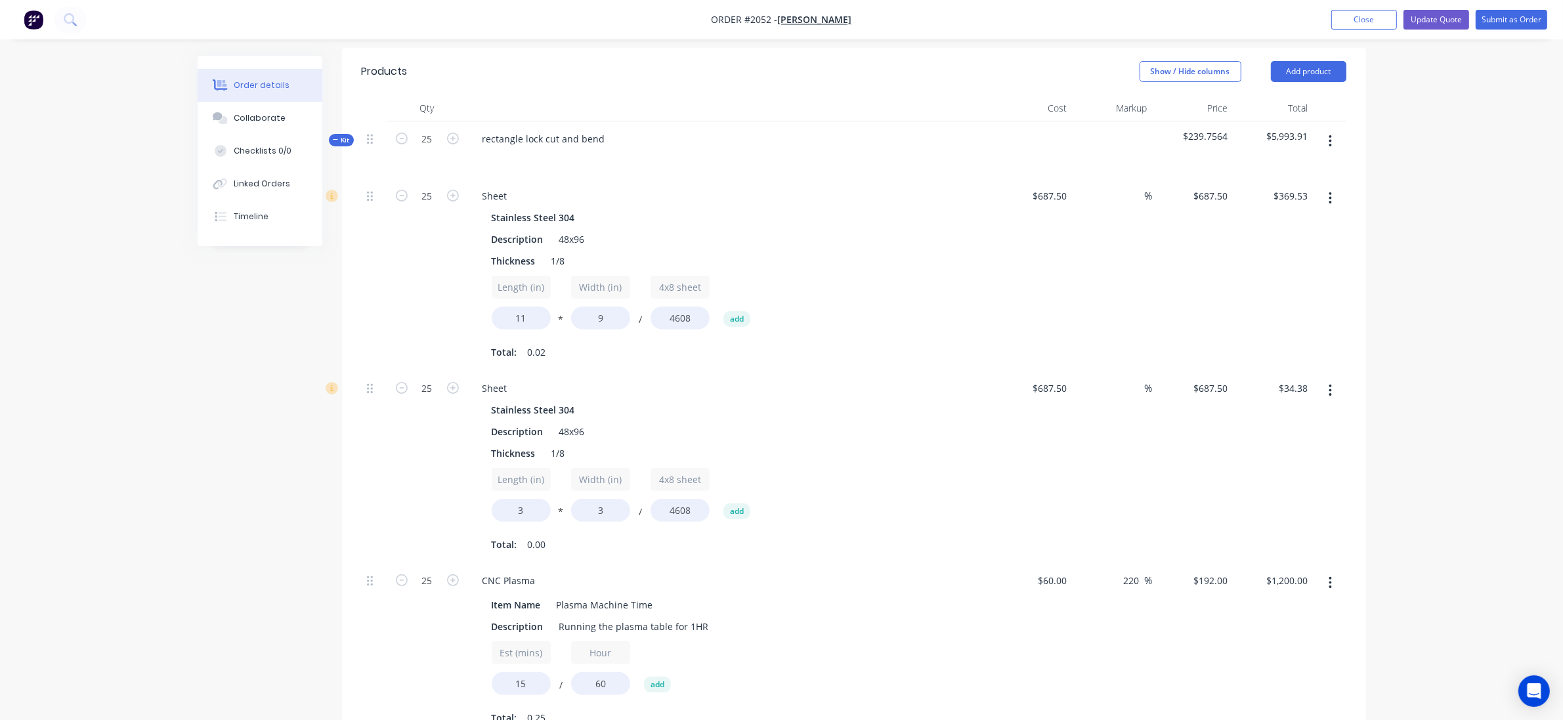
click at [240, 411] on div "Created by Grant Created 03/09/25 Required 02/09/25 Assigned to Add team member…" at bounding box center [782, 614] width 1169 height 1727
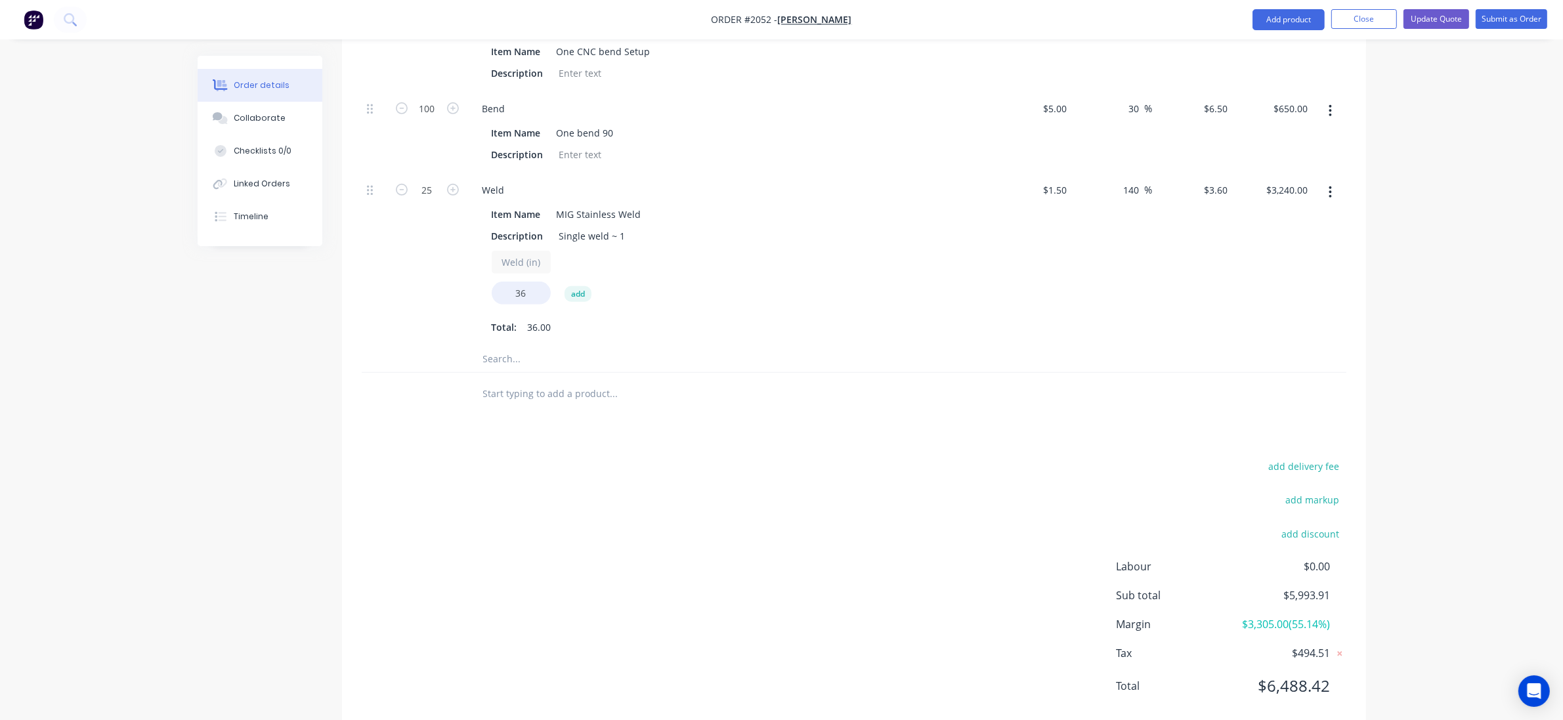
scroll to position [1044, 0]
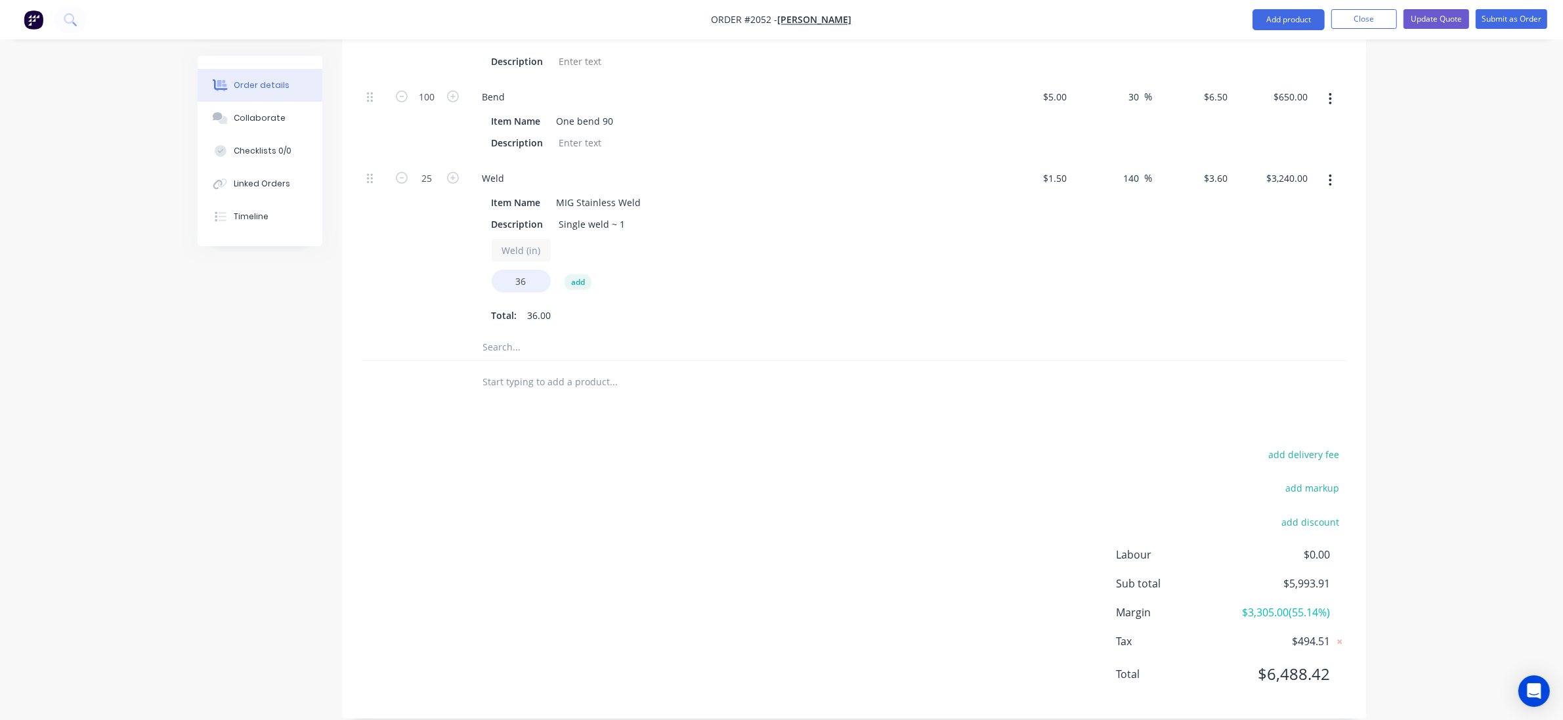
click at [513, 369] on input "text" at bounding box center [614, 382] width 263 height 26
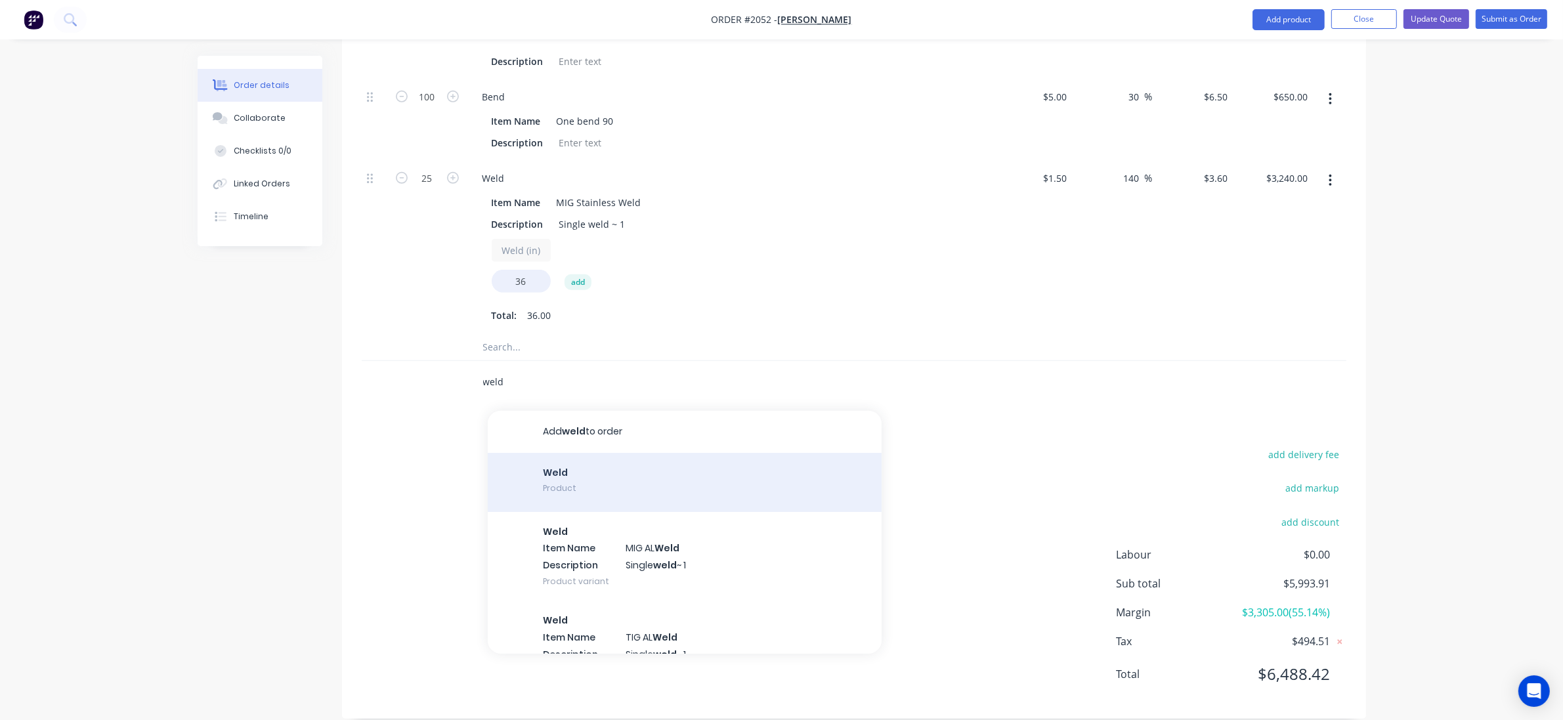
type input "weld"
click at [619, 469] on div "Weld Product" at bounding box center [685, 482] width 394 height 59
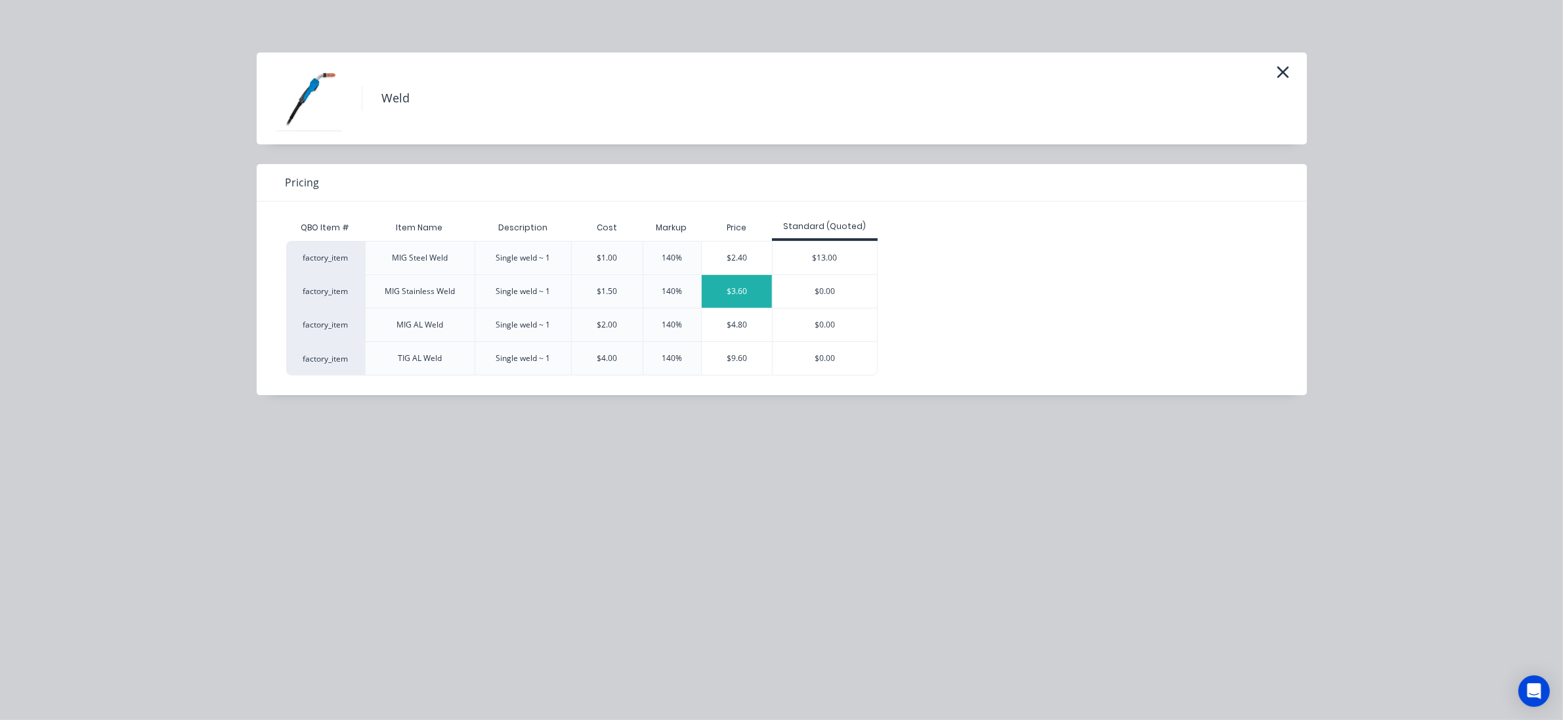
click at [720, 287] on div "$3.60" at bounding box center [737, 291] width 71 height 33
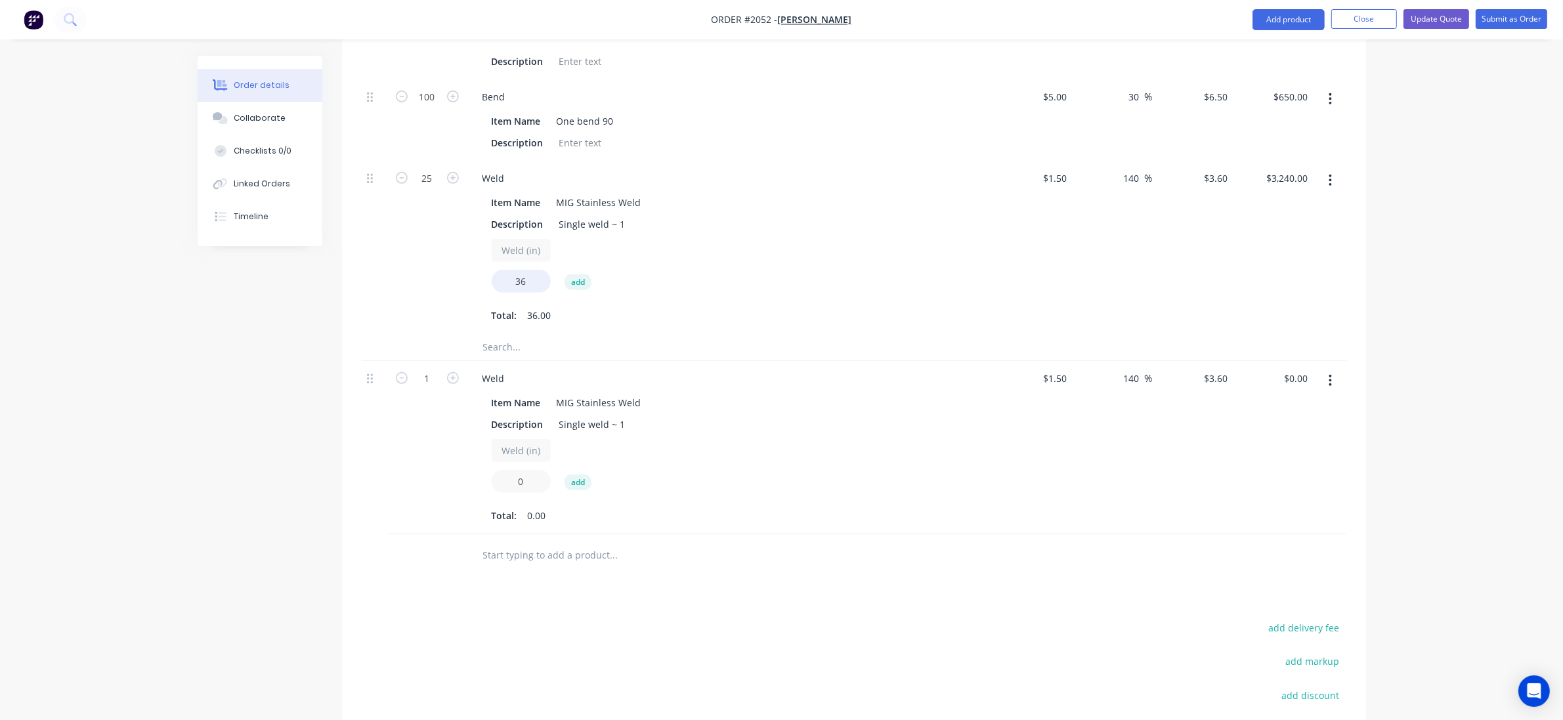
drag, startPoint x: 523, startPoint y: 487, endPoint x: 508, endPoint y: 484, distance: 15.3
click at [508, 484] on input "0" at bounding box center [521, 481] width 59 height 23
type input "36"
type input "$129.60"
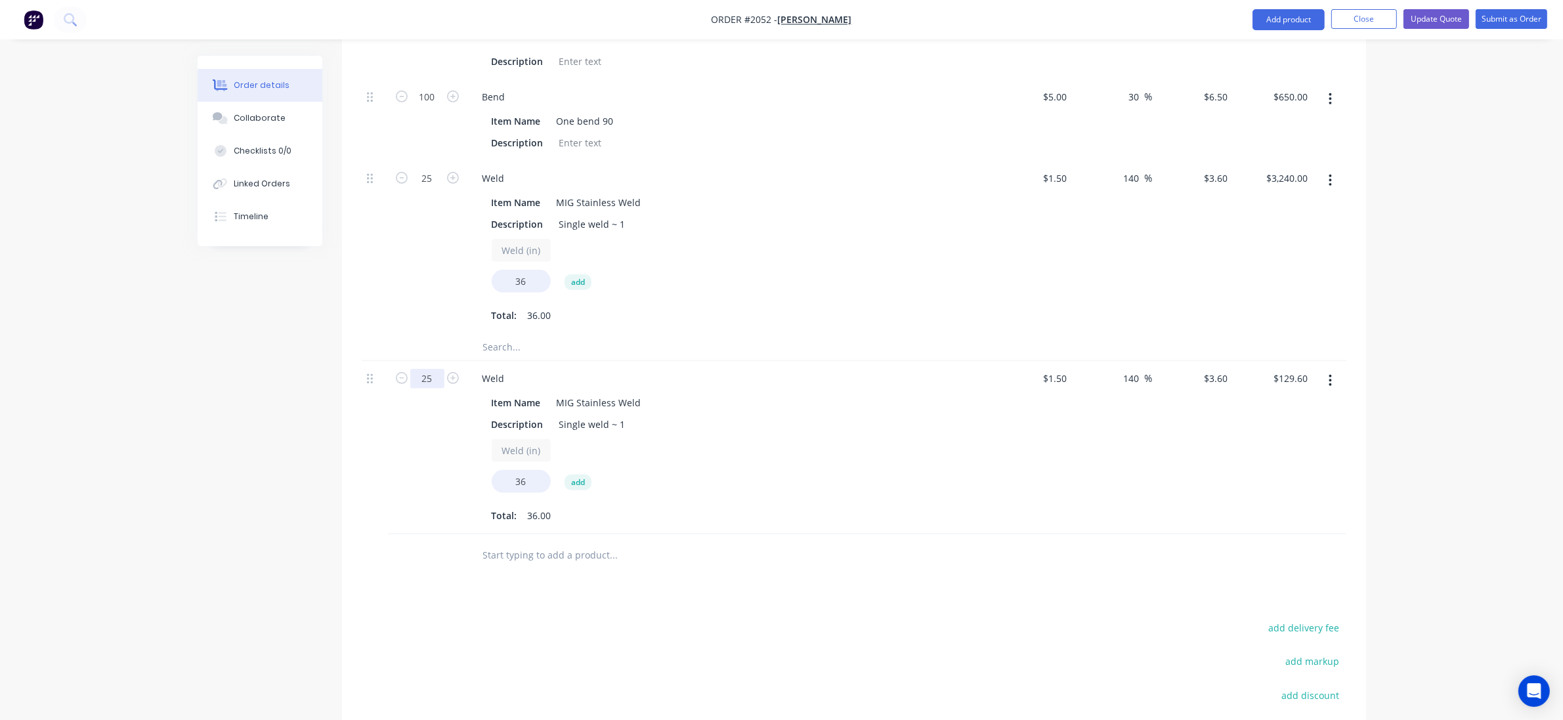
type input "25"
type input "$3,240.00"
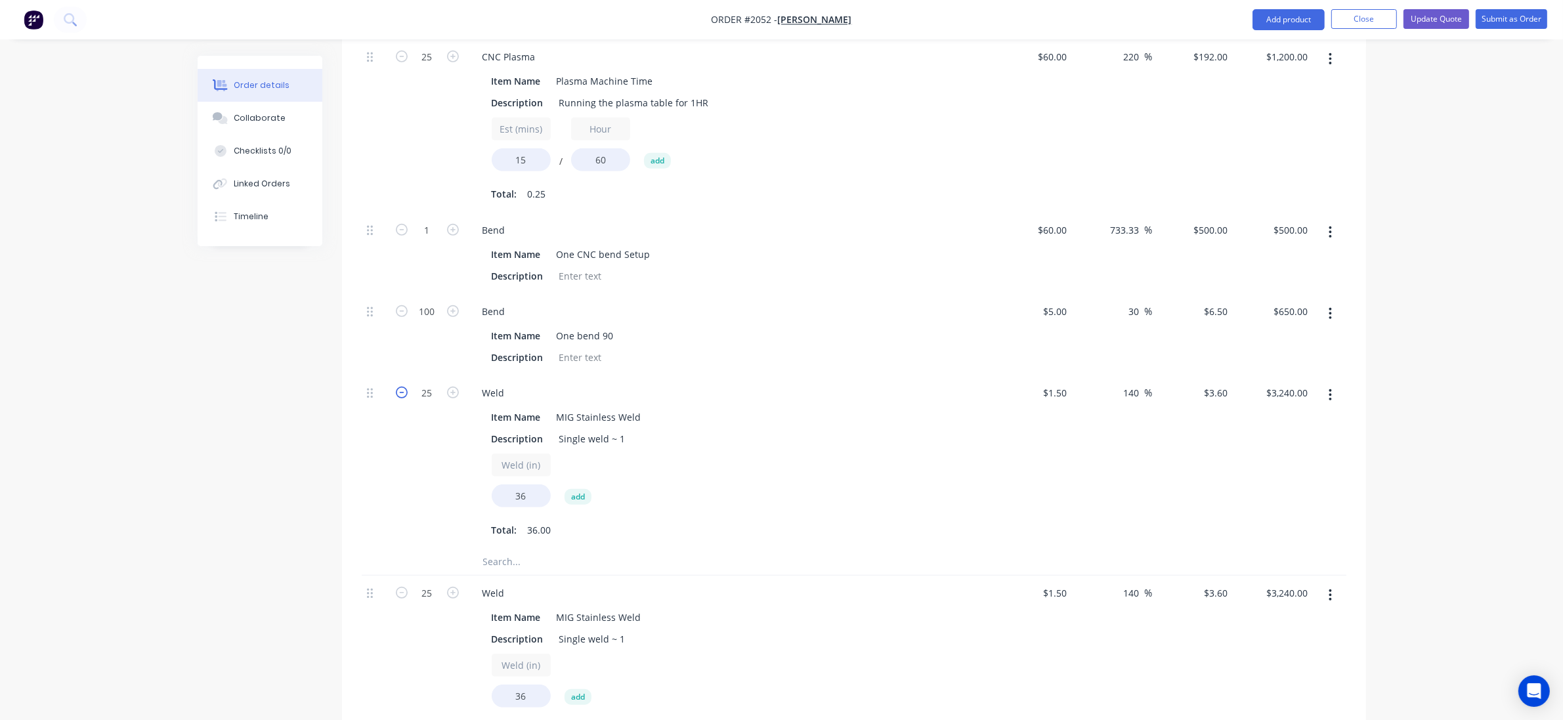
scroll to position [798, 0]
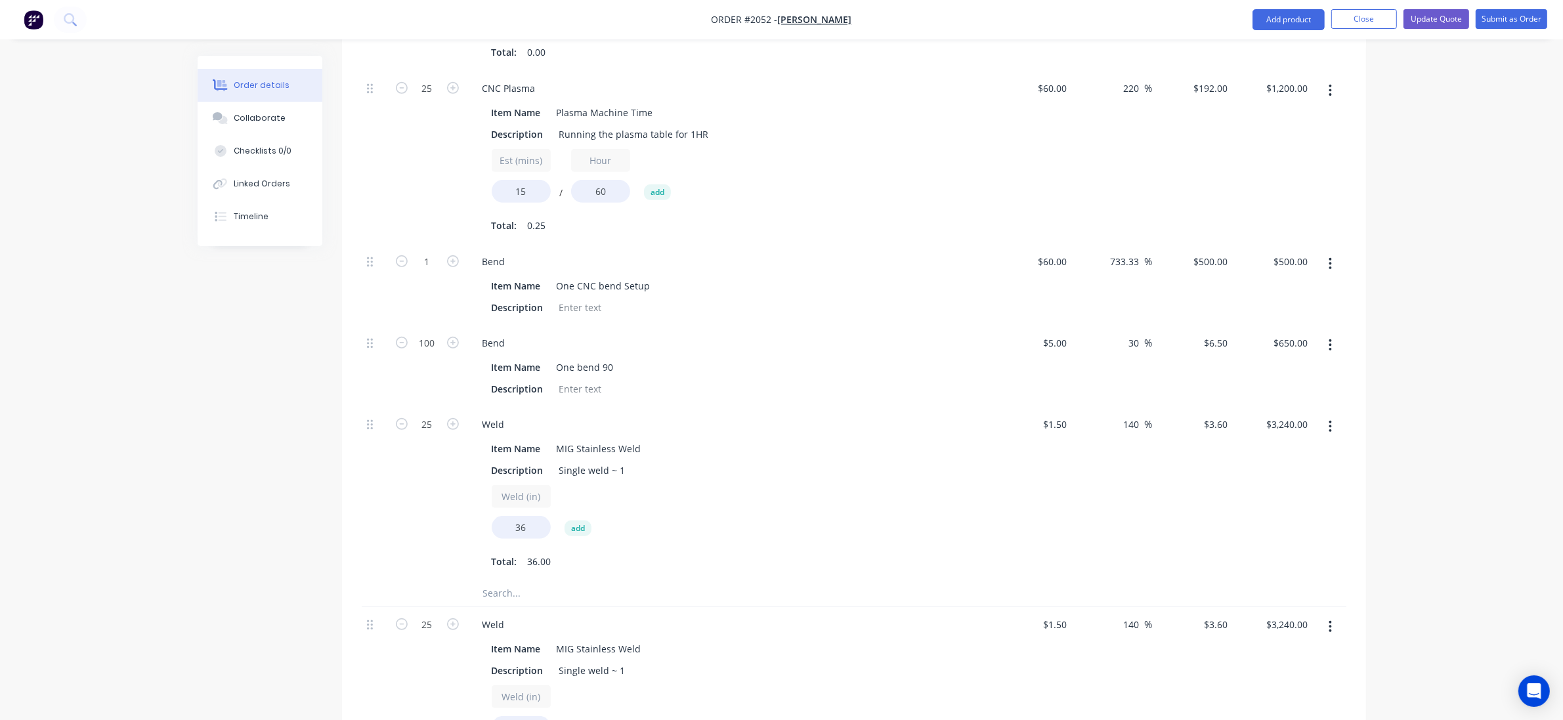
click at [1324, 429] on button "button" at bounding box center [1330, 427] width 31 height 24
click at [1255, 512] on div "Delete" at bounding box center [1284, 513] width 101 height 19
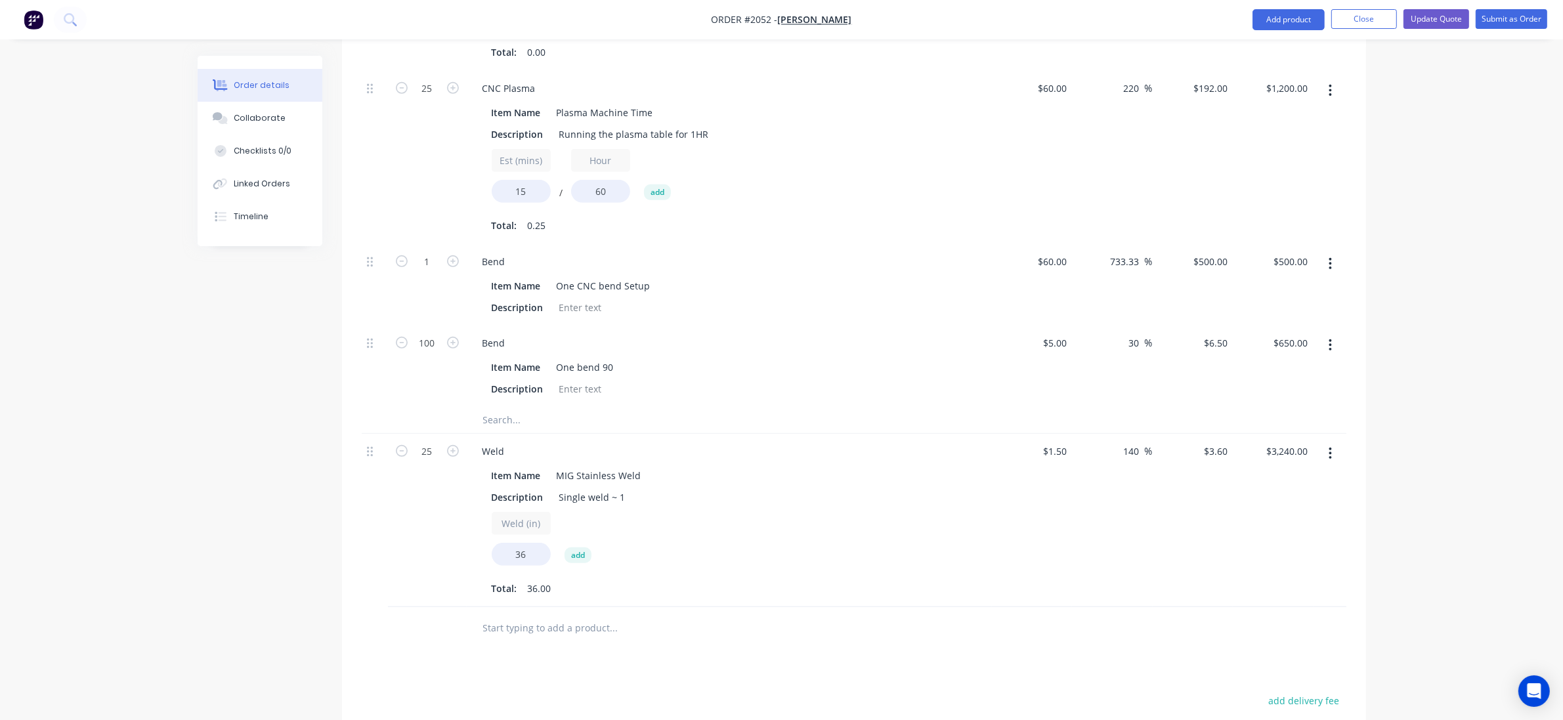
click at [249, 496] on div "Created by Grant Created 03/09/25 Required 02/09/25 Assigned to Add team member…" at bounding box center [782, 121] width 1169 height 1727
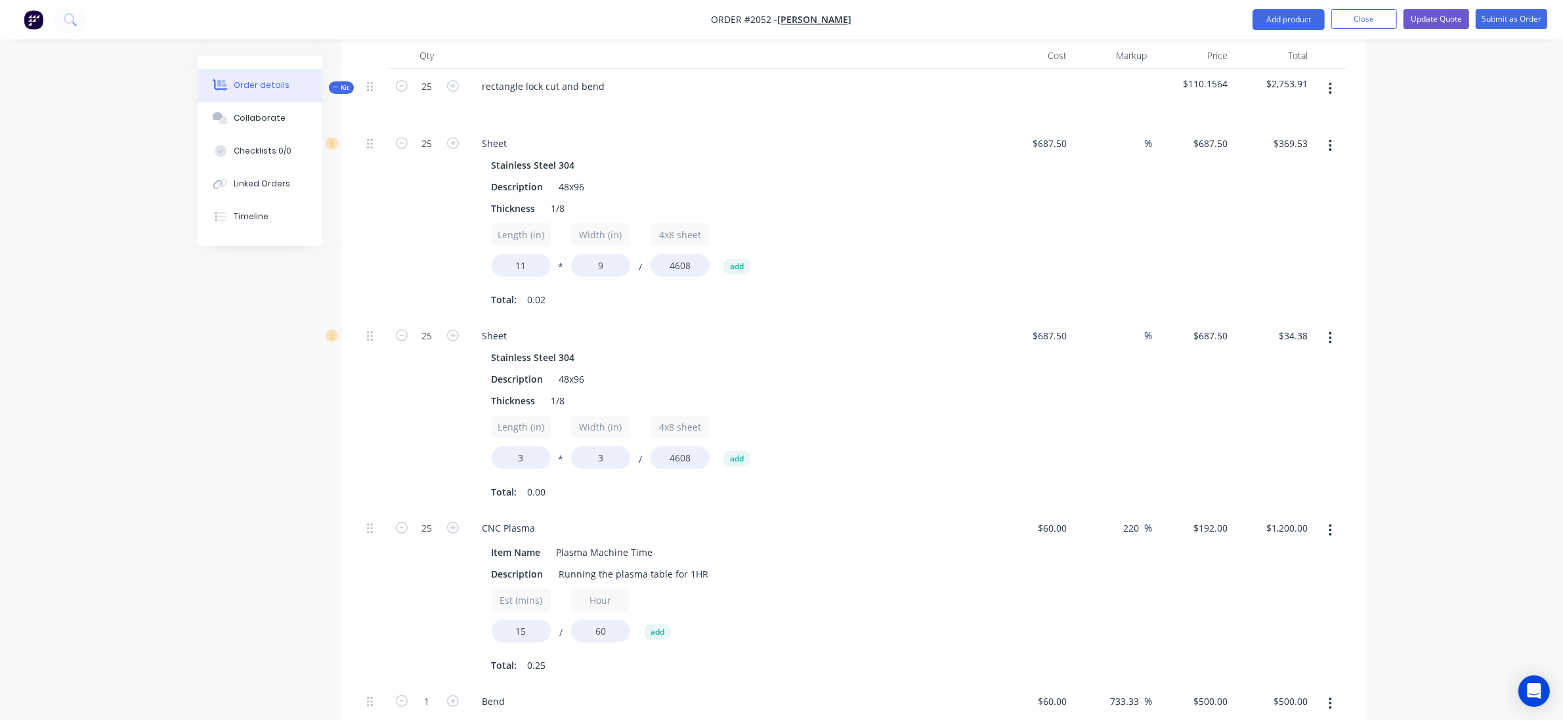
scroll to position [328, 0]
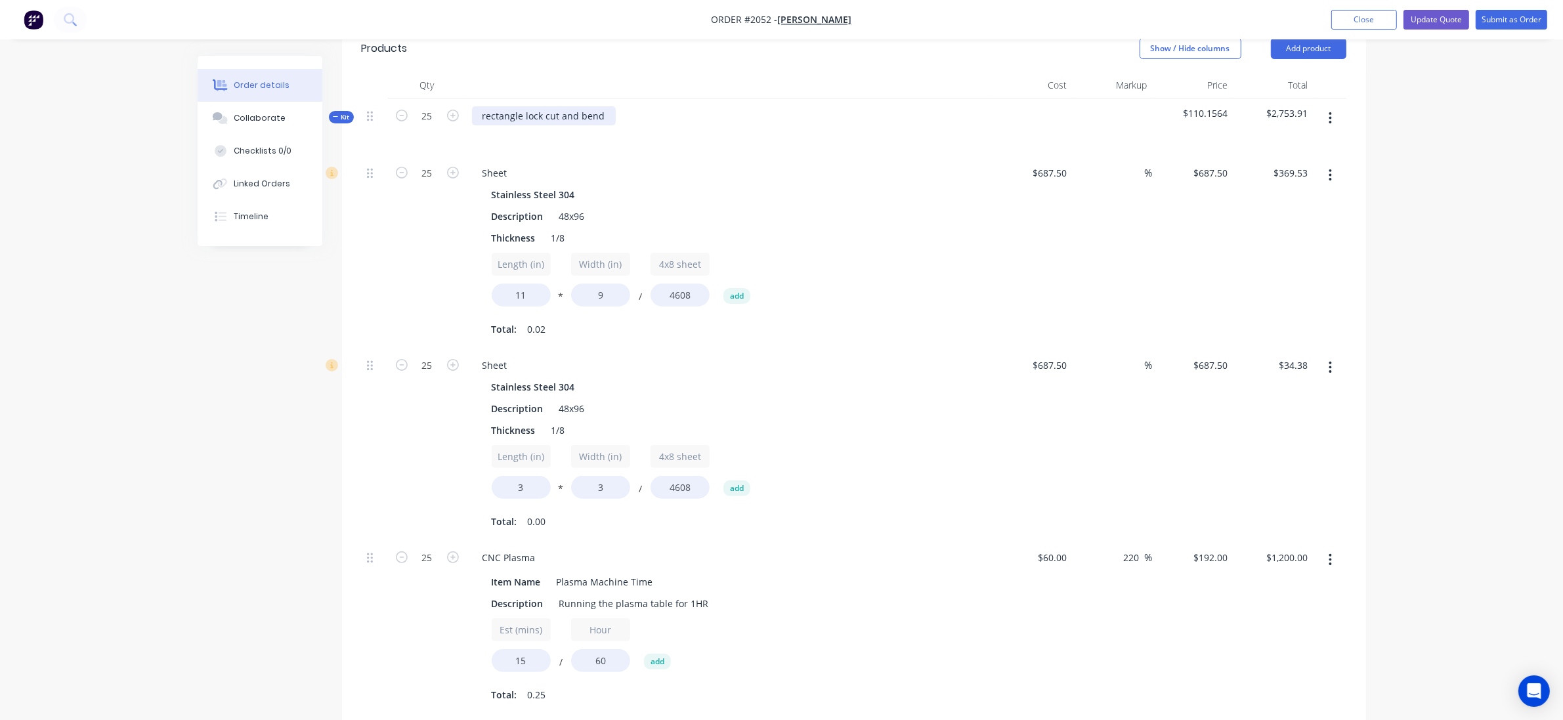
click at [481, 119] on div "rectangle lock cut and bend" at bounding box center [544, 115] width 144 height 19
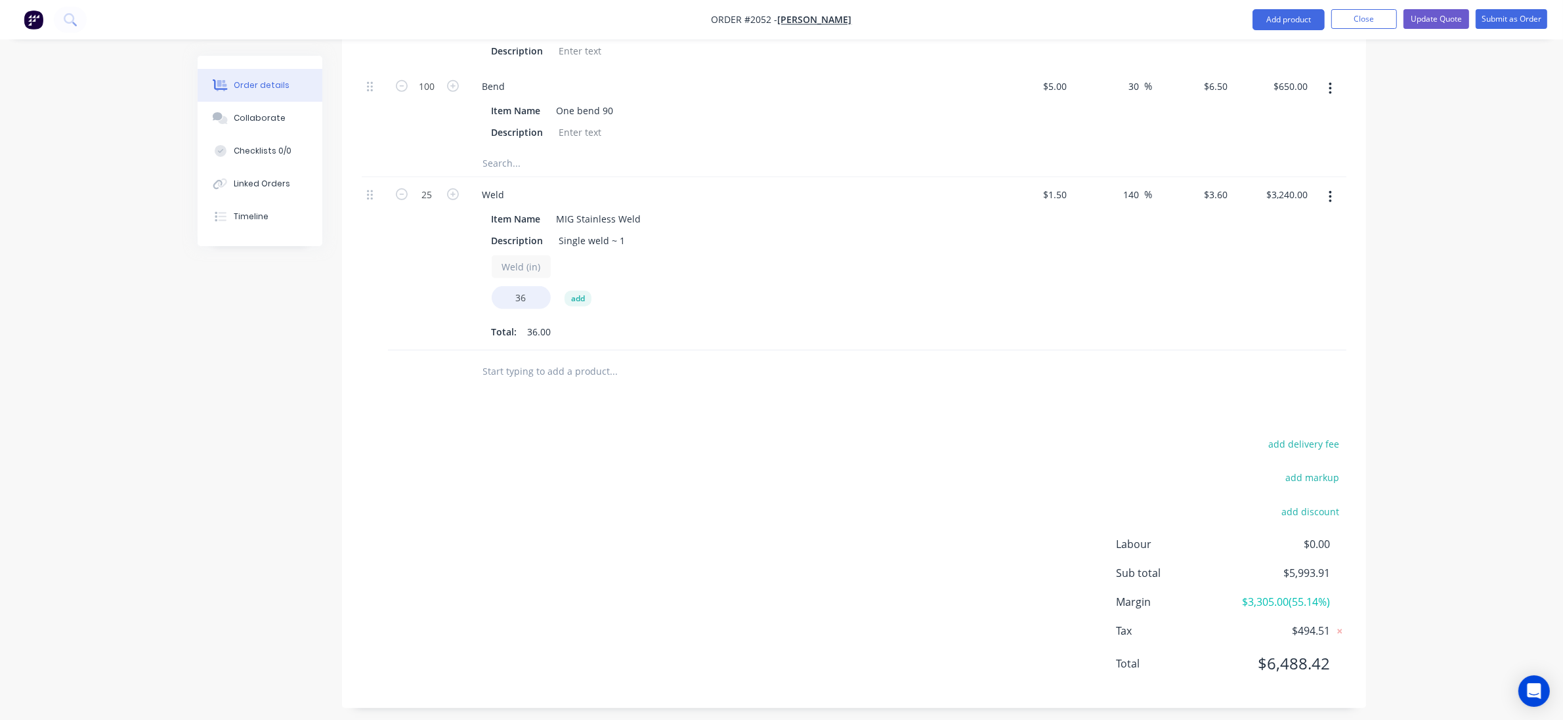
scroll to position [1062, 0]
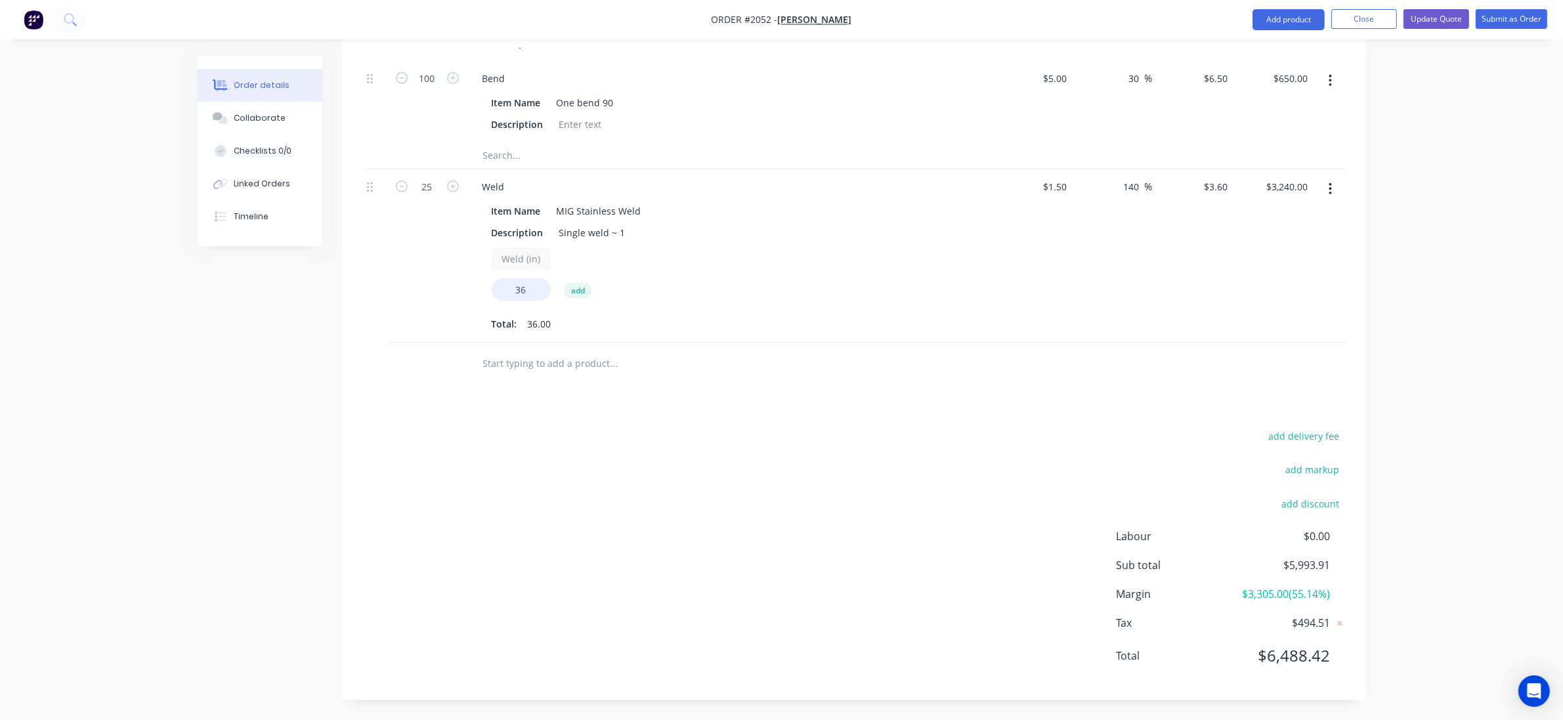
click at [521, 368] on input "text" at bounding box center [614, 364] width 263 height 26
type input "sheet"
click at [1070, 493] on div "add delivery fee add markup add discount Labour $0.00 Sub total $5,993.91 Margi…" at bounding box center [854, 553] width 985 height 253
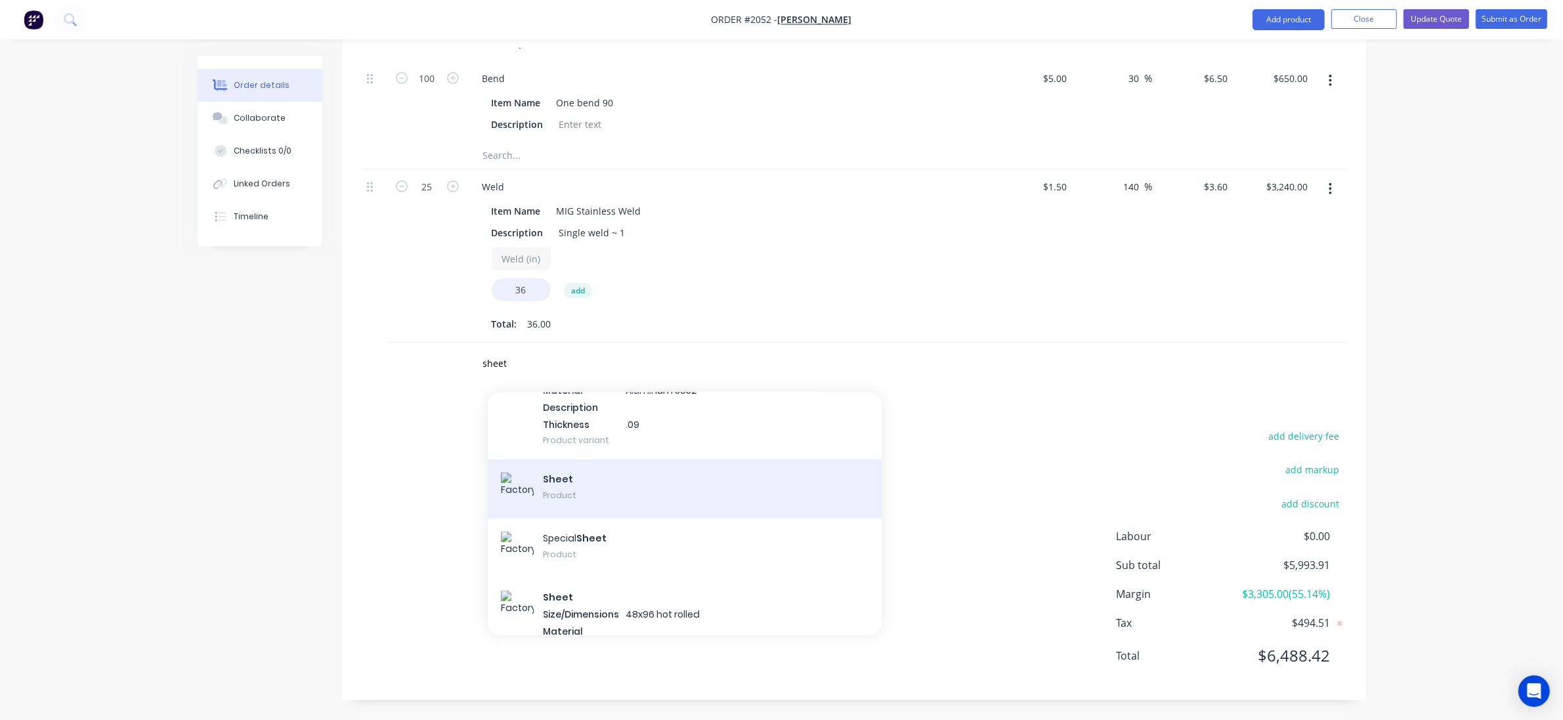
click at [701, 460] on div "Sheet Product" at bounding box center [685, 489] width 394 height 59
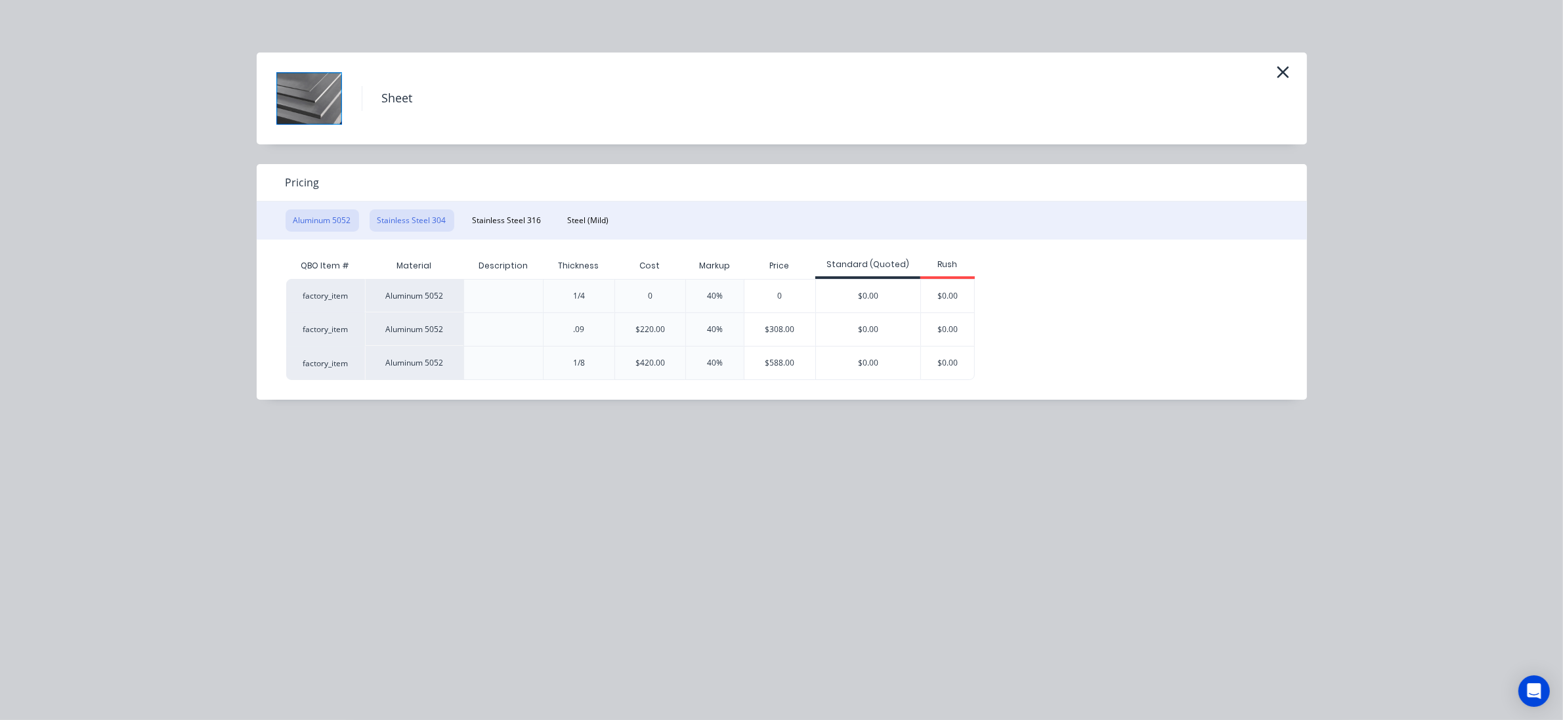
click at [399, 217] on button "Stainless Steel 304" at bounding box center [412, 220] width 85 height 22
click at [792, 361] on div "$962.50" at bounding box center [792, 363] width 79 height 33
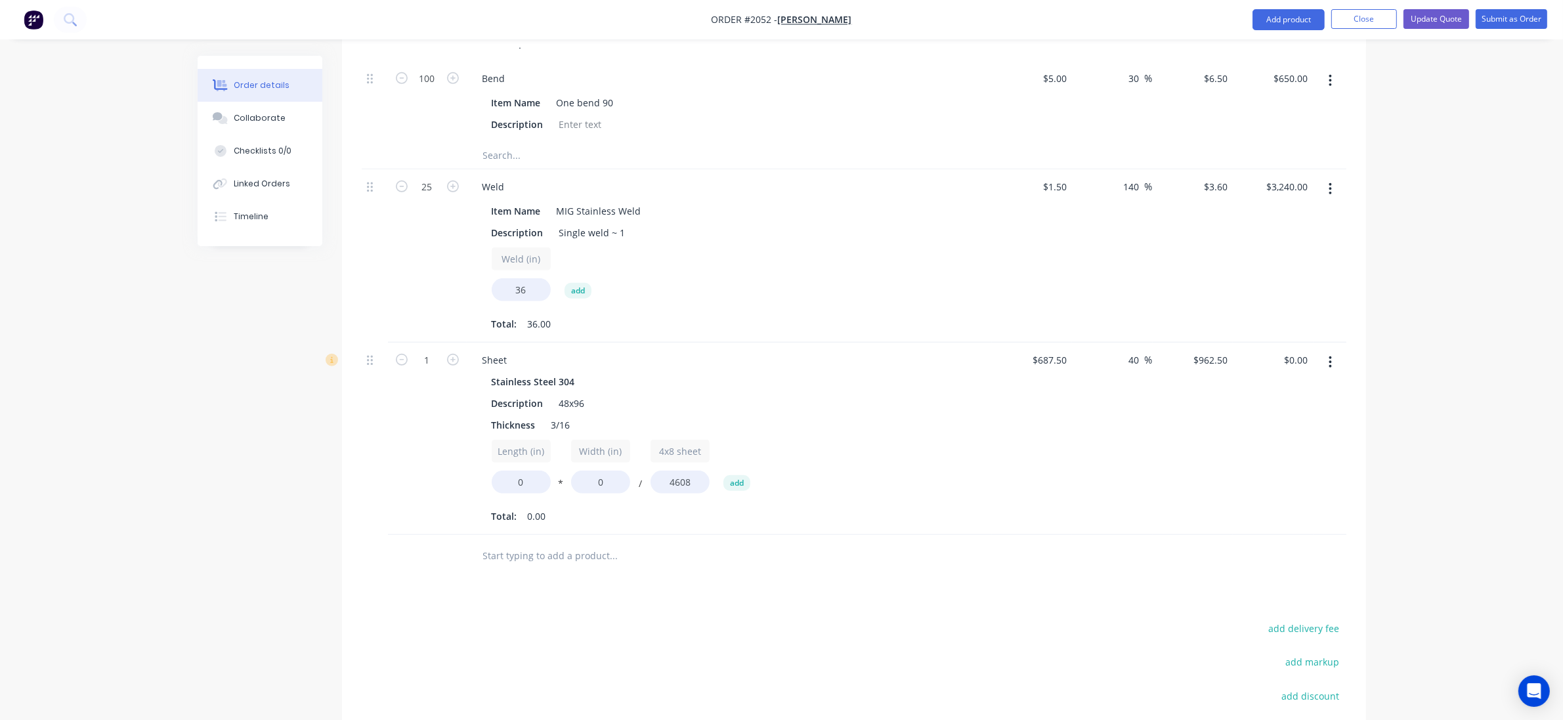
click at [1171, 366] on div "$962.50 $962.50" at bounding box center [1193, 439] width 81 height 192
click at [1128, 366] on div "40 40" at bounding box center [1136, 360] width 17 height 19
click at [1139, 355] on input "40" at bounding box center [1136, 360] width 17 height 19
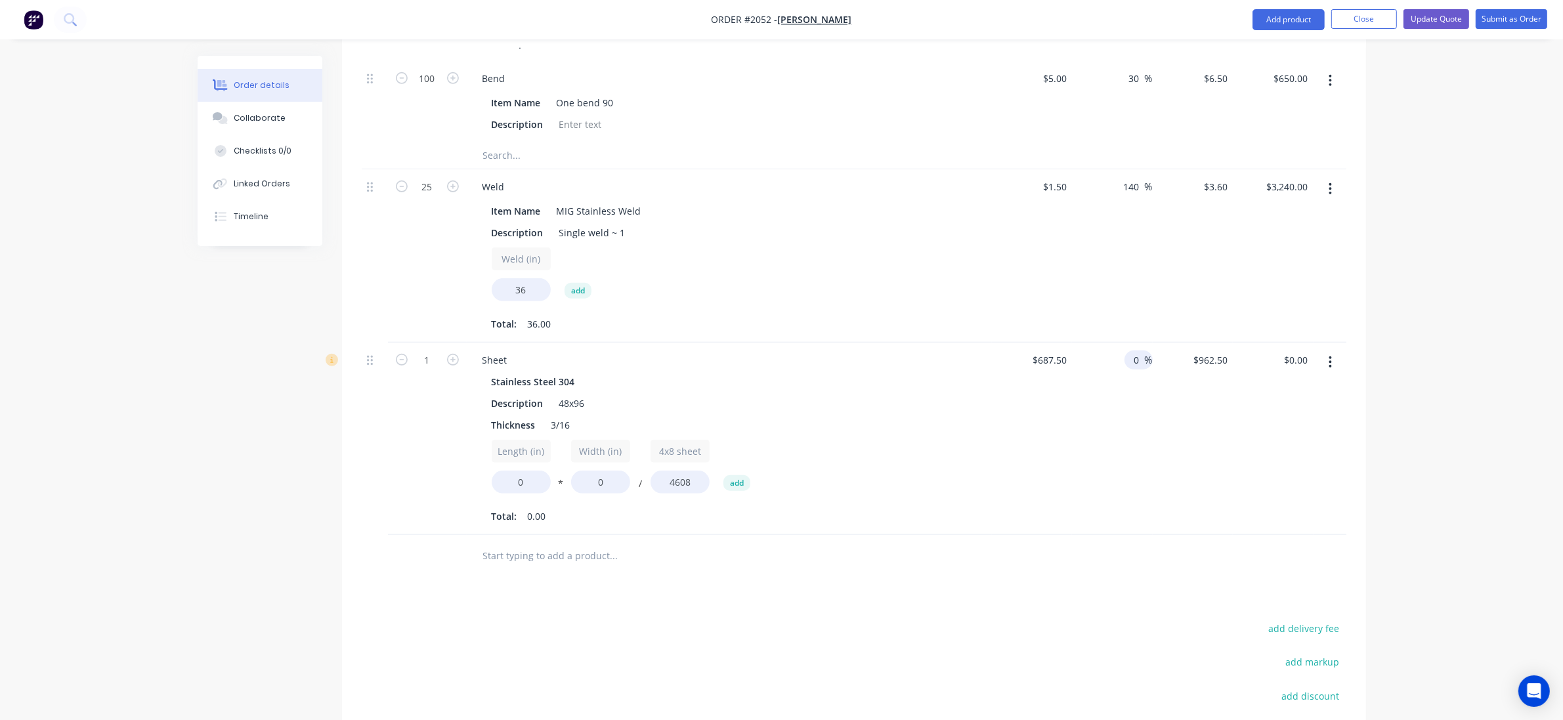
type input "0"
type input "$687.50"
click at [887, 500] on div "Length (in) 0 * Width (in) 0 / 4x8 sheet 4608 add Total: 0.00" at bounding box center [729, 483] width 475 height 87
click at [578, 418] on div "Thickness 3/16" at bounding box center [727, 425] width 481 height 19
click at [571, 418] on div "3/16" at bounding box center [561, 425] width 30 height 19
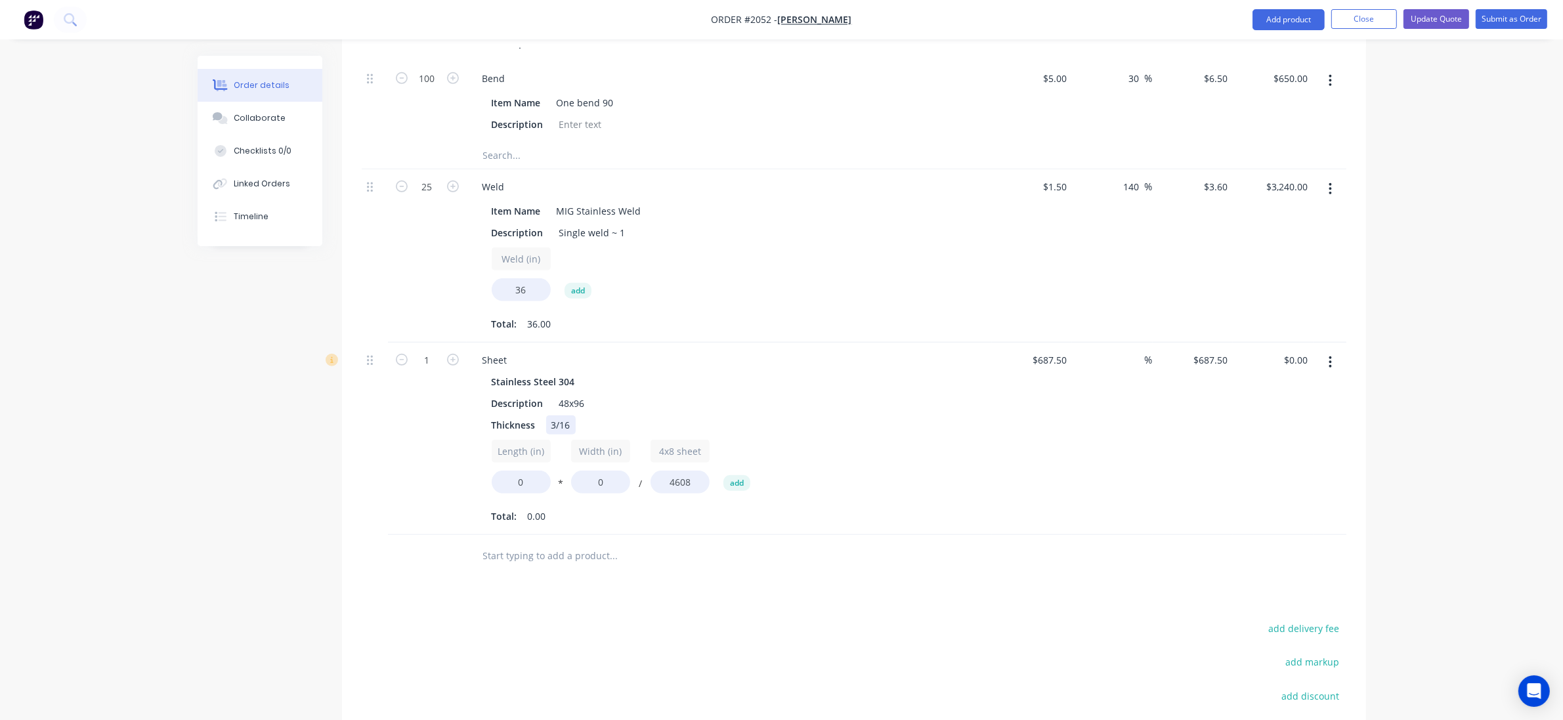
click at [571, 420] on div "3/16" at bounding box center [561, 425] width 30 height 19
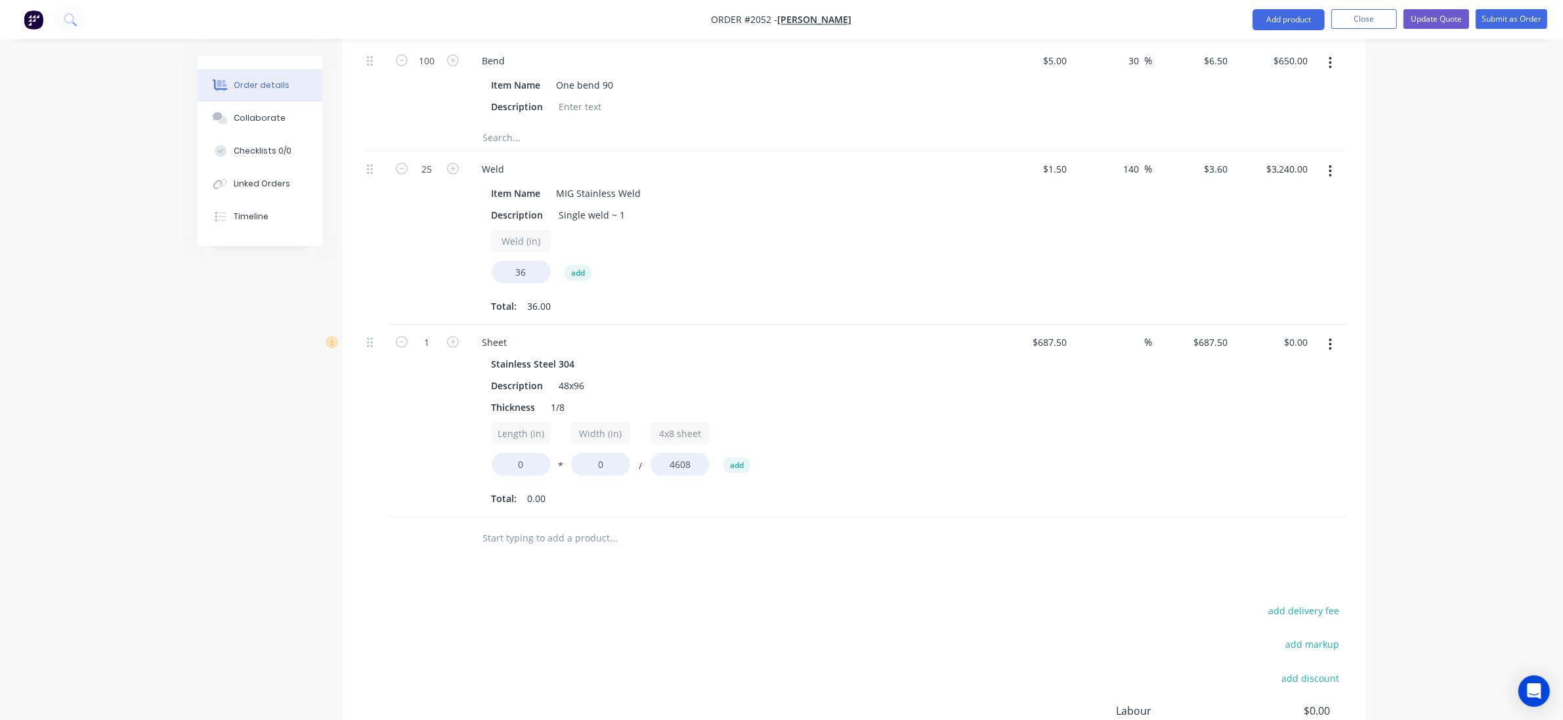
scroll to position [1255, 0]
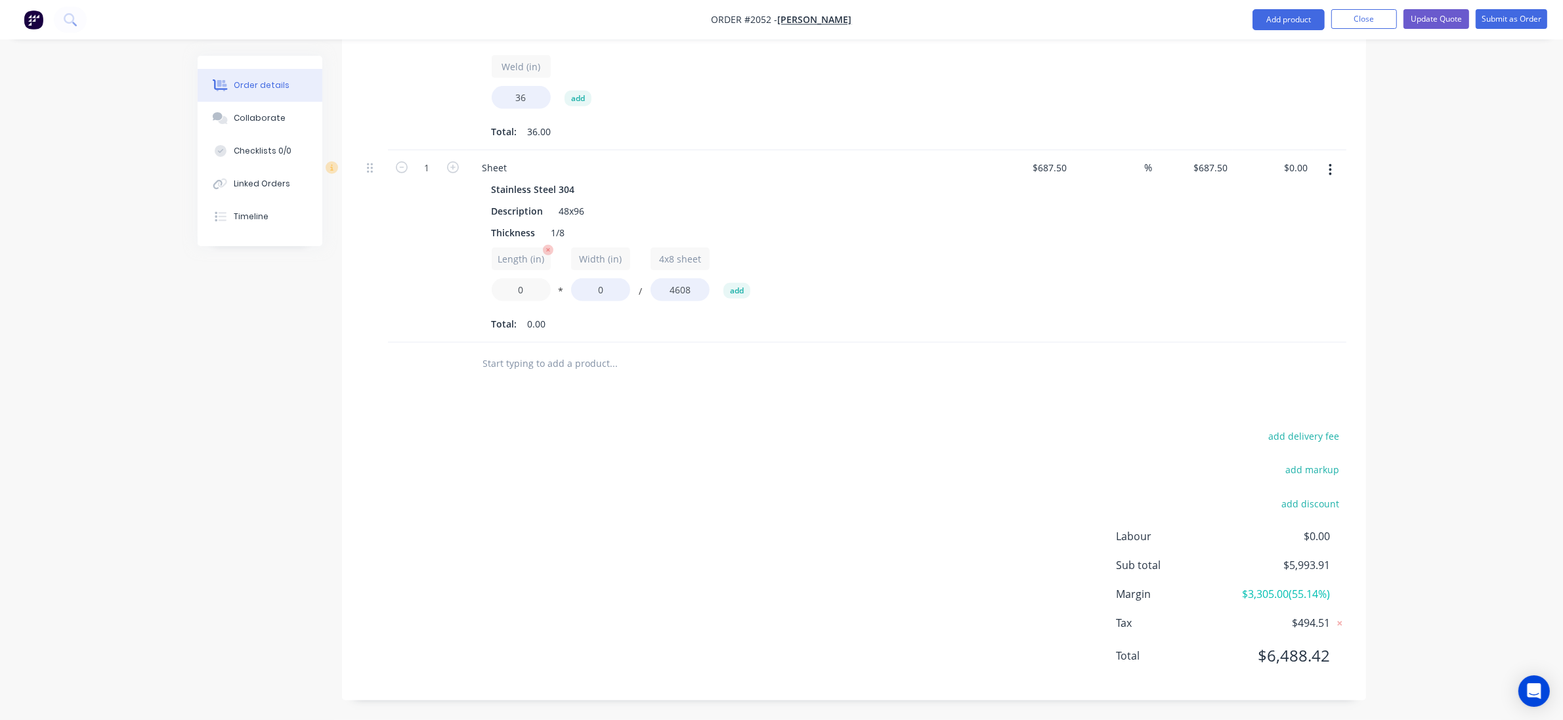
click at [517, 279] on input "0" at bounding box center [521, 289] width 59 height 23
drag, startPoint x: 530, startPoint y: 303, endPoint x: 520, endPoint y: 293, distance: 13.5
click at [520, 299] on div "Length (in) 0 * Width (in) 0 / 4x8 sheet 4608 add" at bounding box center [729, 277] width 475 height 59
drag, startPoint x: 593, startPoint y: 284, endPoint x: 579, endPoint y: 284, distance: 13.8
click at [574, 284] on input "0" at bounding box center [600, 289] width 59 height 23
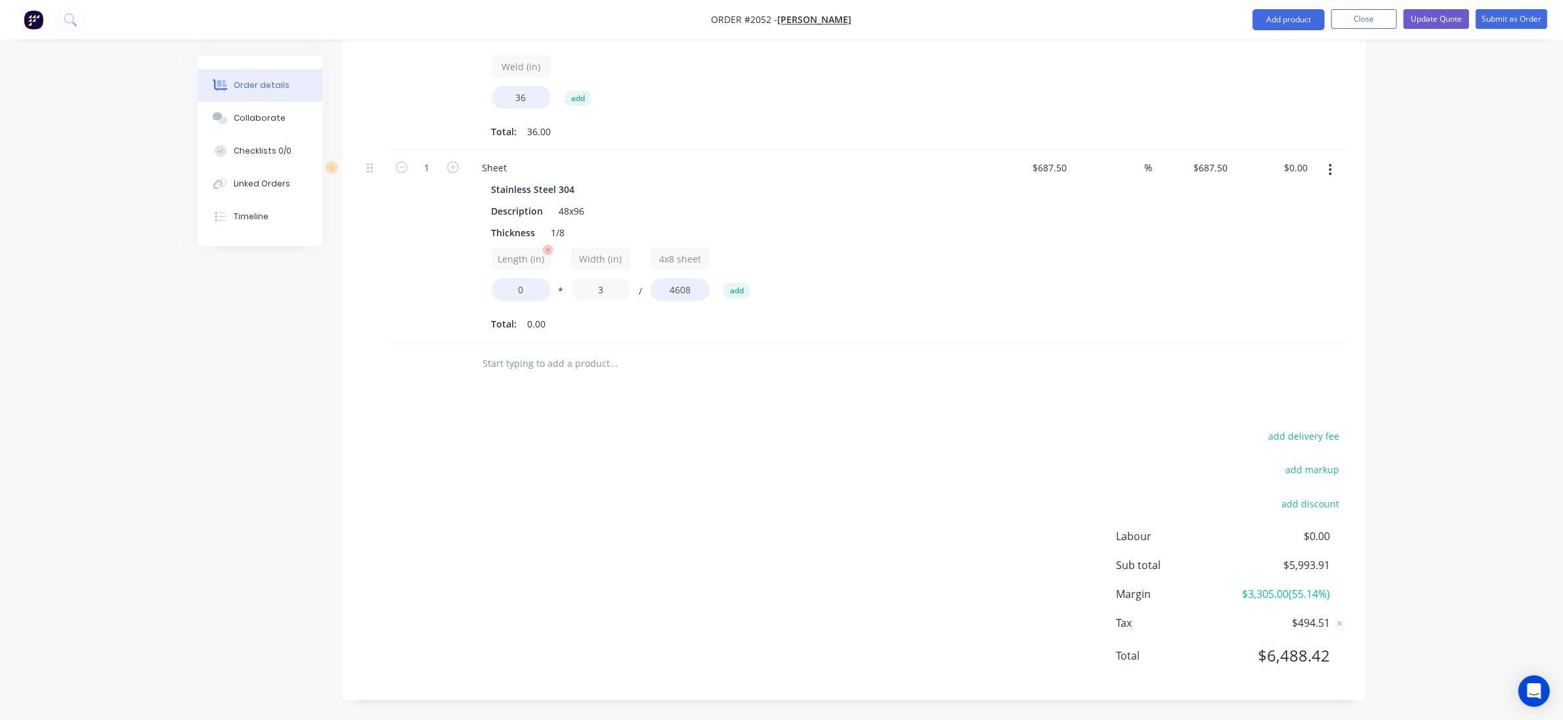
type input "3"
drag, startPoint x: 530, startPoint y: 284, endPoint x: 504, endPoint y: 286, distance: 25.6
click at [504, 286] on input "0" at bounding box center [521, 289] width 59 height 23
type input "3"
type input "$1.38"
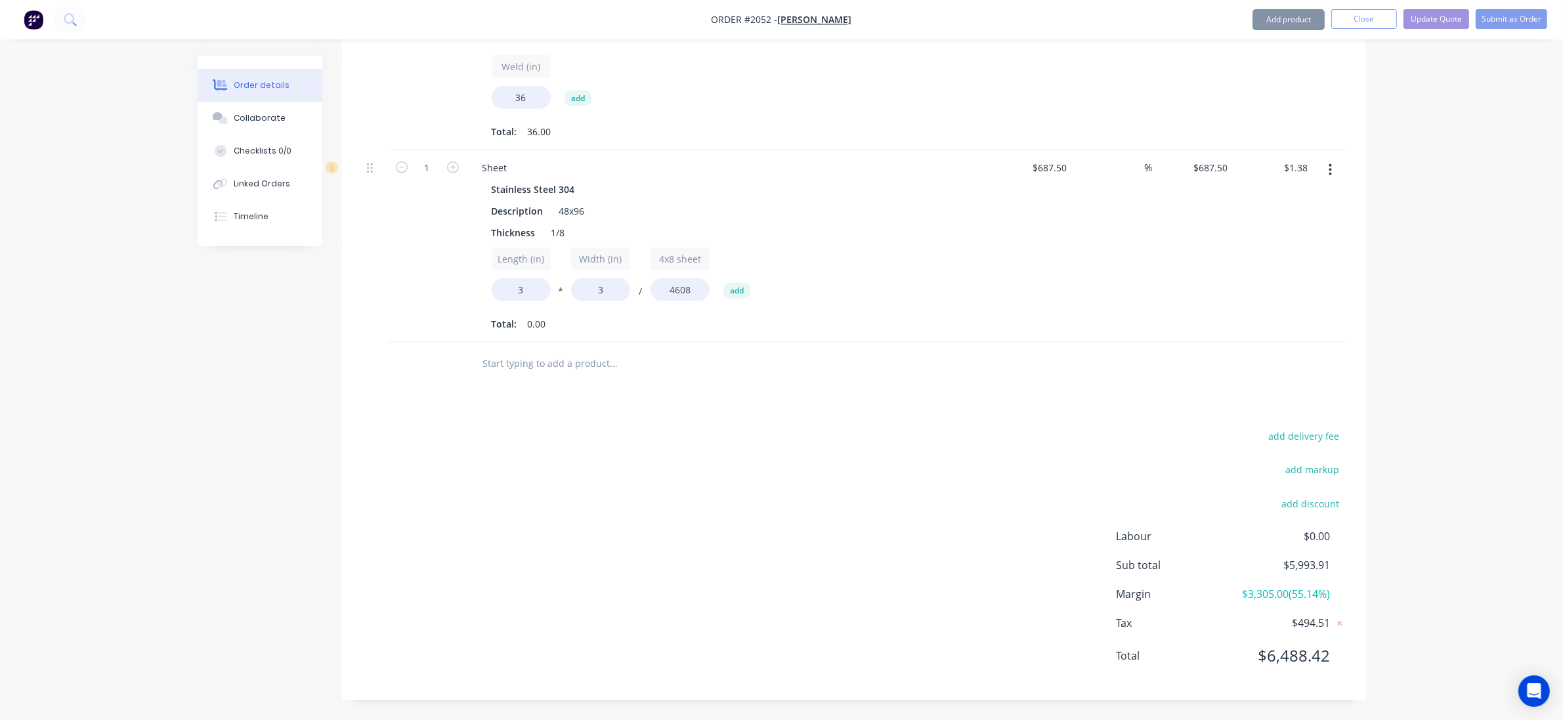
click at [1330, 167] on icon "button" at bounding box center [1331, 170] width 3 height 12
click at [1275, 233] on div "Duplicate" at bounding box center [1284, 230] width 101 height 19
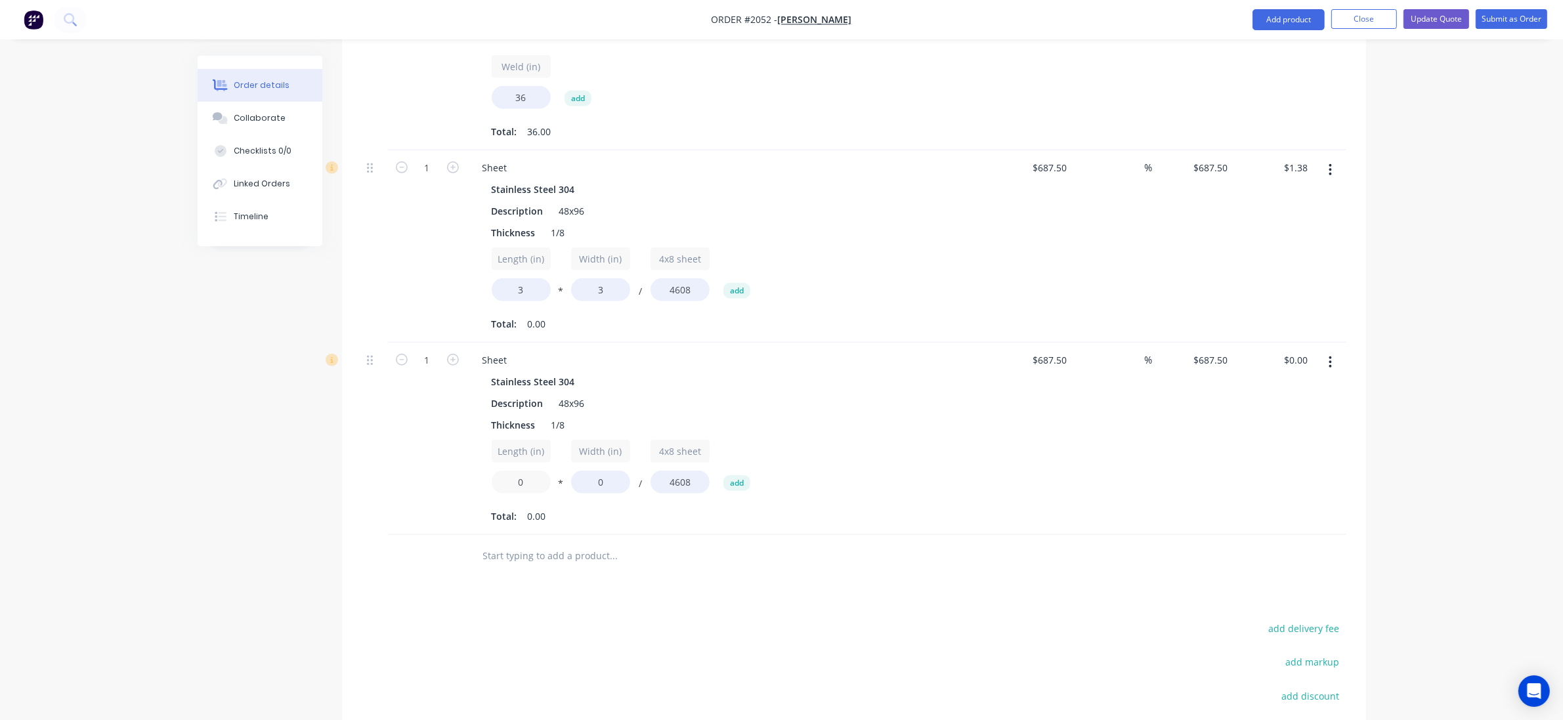
drag, startPoint x: 524, startPoint y: 484, endPoint x: 414, endPoint y: 456, distance: 113.1
click at [419, 458] on div "1 Sheet Stainless Steel 304 Description 48x96 Thickness 1/8 Length (in) 0 * Wid…" at bounding box center [854, 439] width 985 height 192
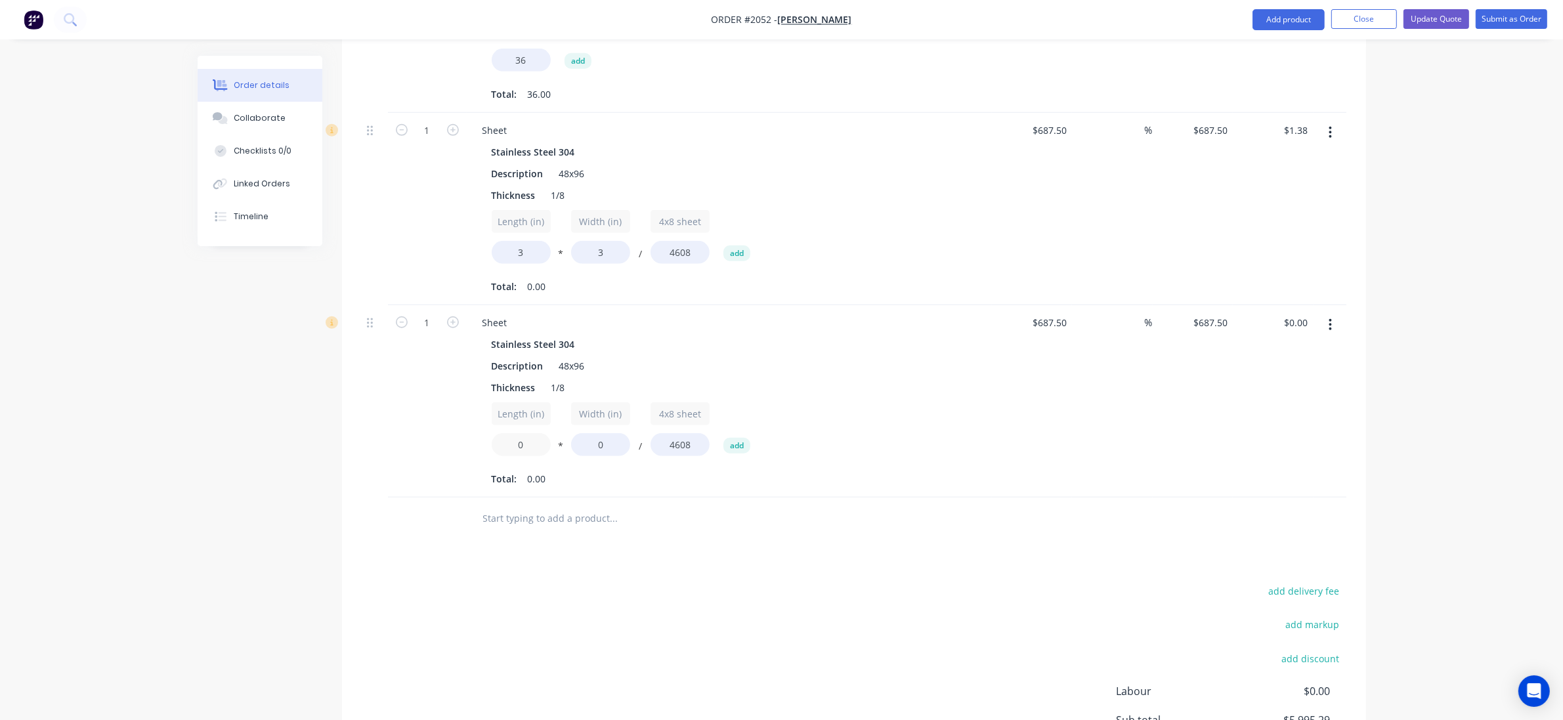
scroll to position [1448, 0]
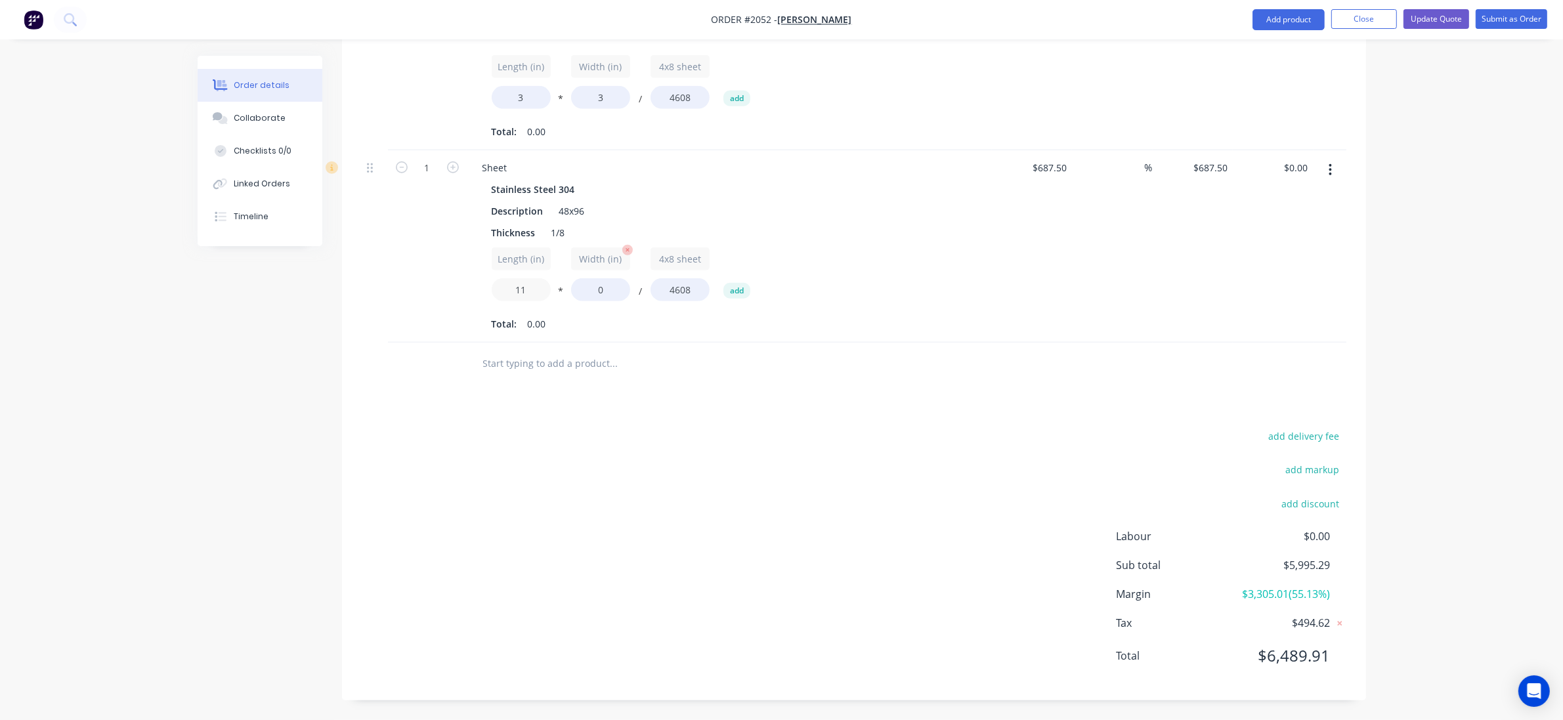
type input "11"
drag, startPoint x: 604, startPoint y: 287, endPoint x: 579, endPoint y: 287, distance: 24.9
click at [579, 287] on input "0" at bounding box center [600, 289] width 59 height 23
type input "9"
type input "$14.78"
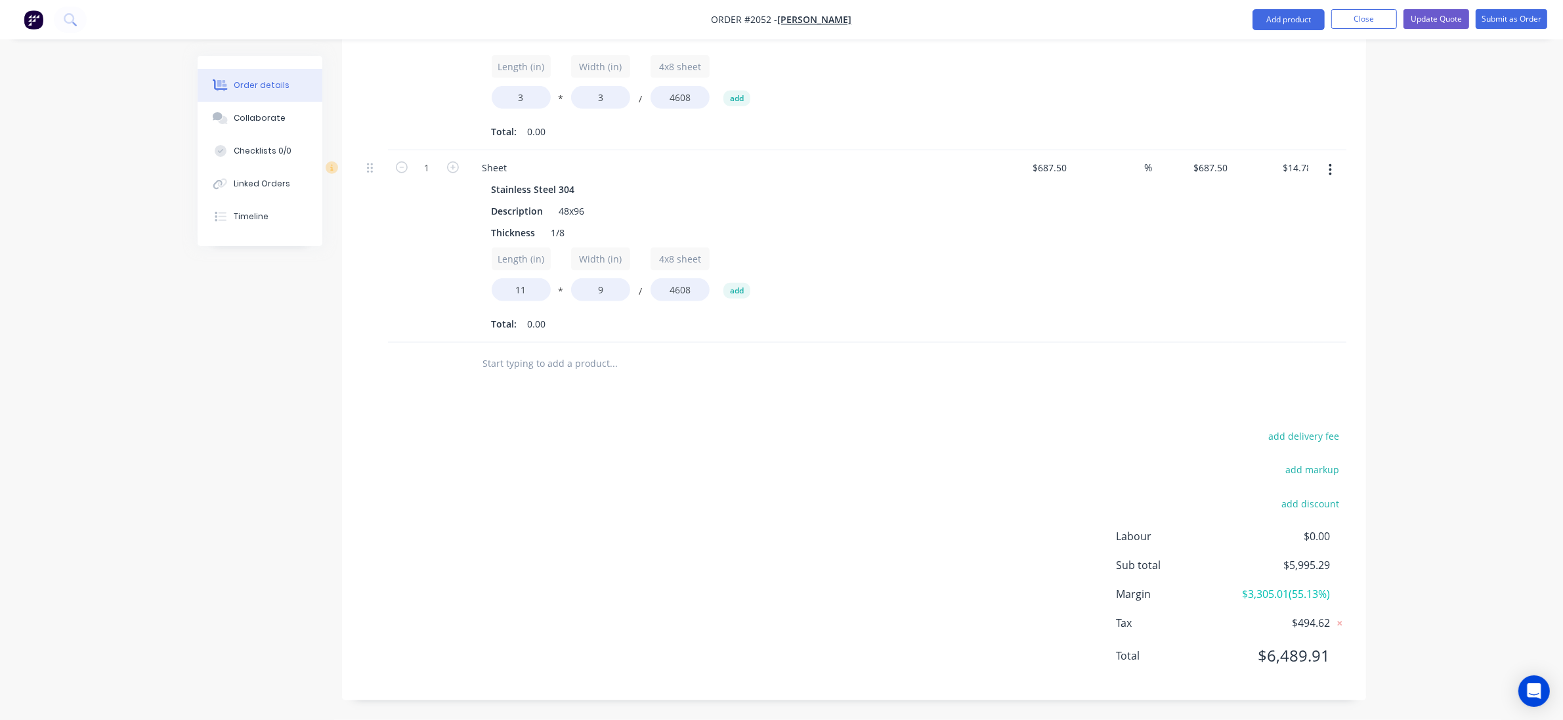
click at [441, 441] on div "add delivery fee add markup add discount Labour $0.00 Sub total $5,995.29 Margi…" at bounding box center [854, 553] width 985 height 253
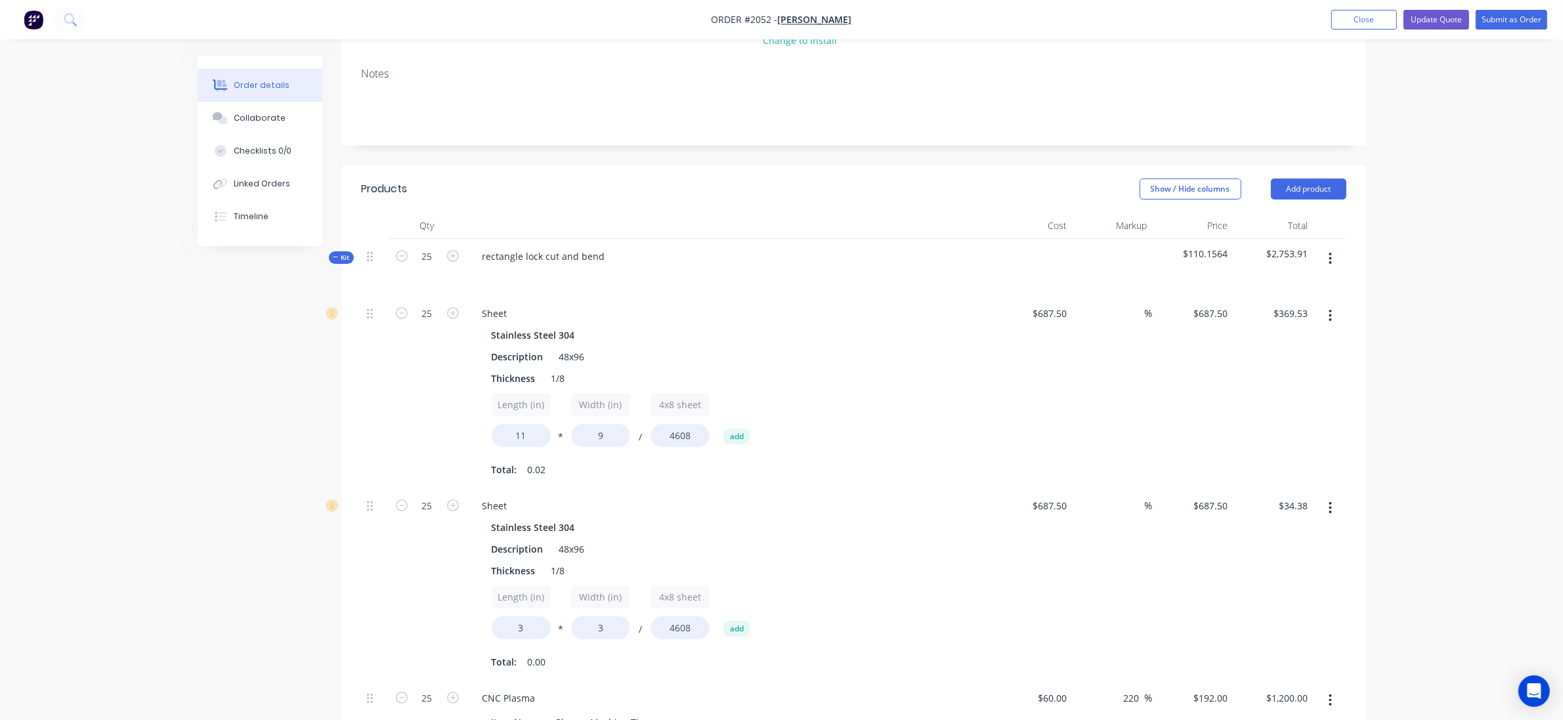
scroll to position [217, 0]
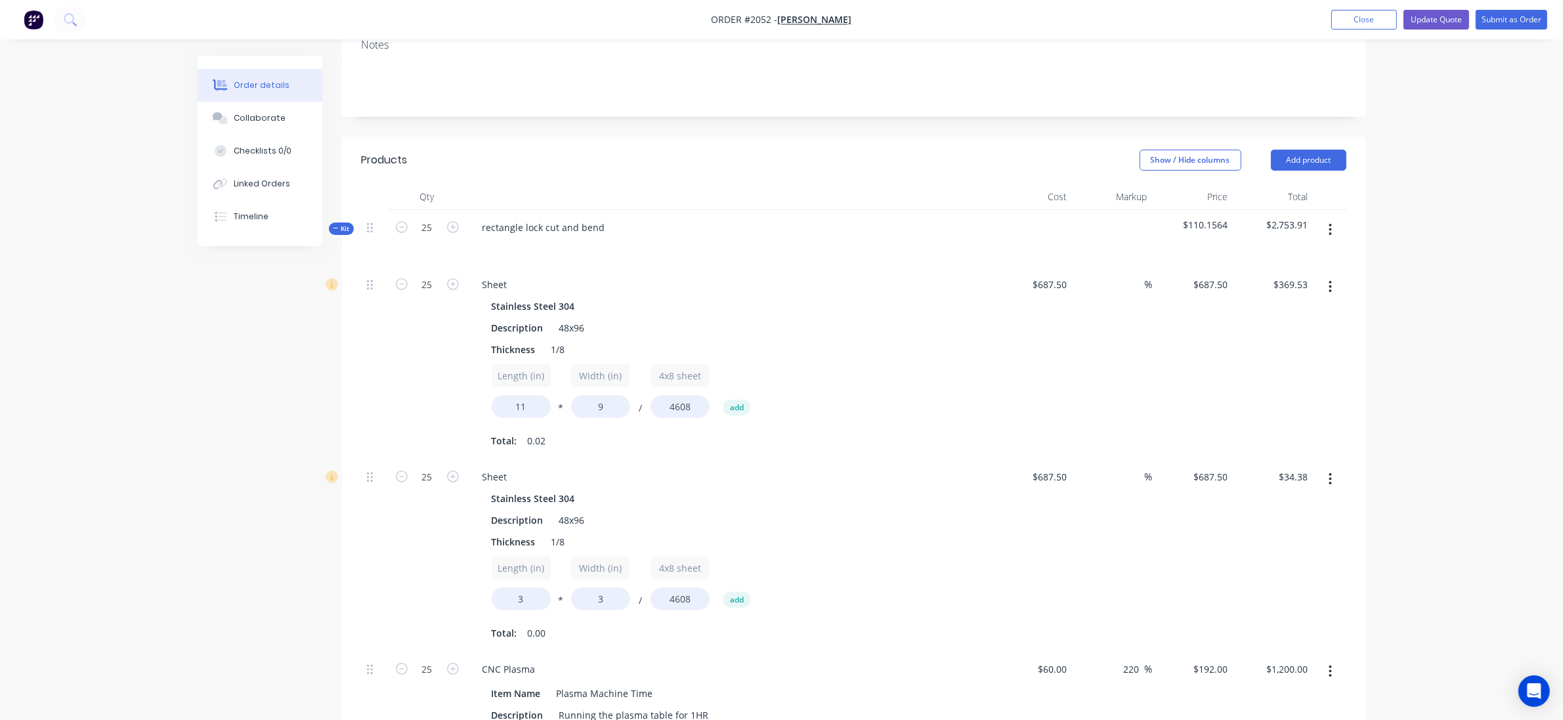
click at [1329, 288] on icon "button" at bounding box center [1330, 287] width 3 height 14
click at [1282, 369] on div "Delete" at bounding box center [1284, 373] width 101 height 19
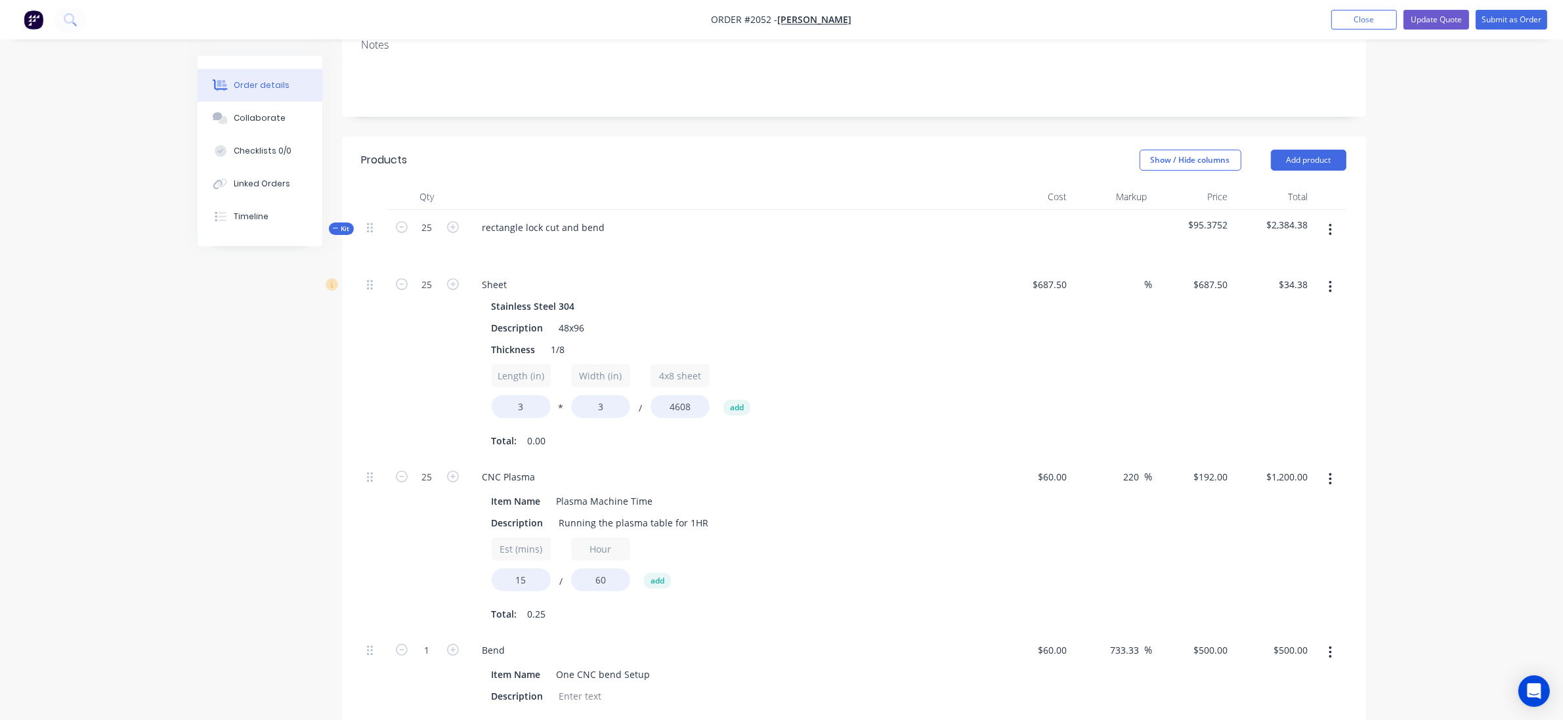
click at [1333, 278] on button "button" at bounding box center [1330, 287] width 31 height 24
click at [1255, 378] on div "Delete" at bounding box center [1284, 373] width 101 height 19
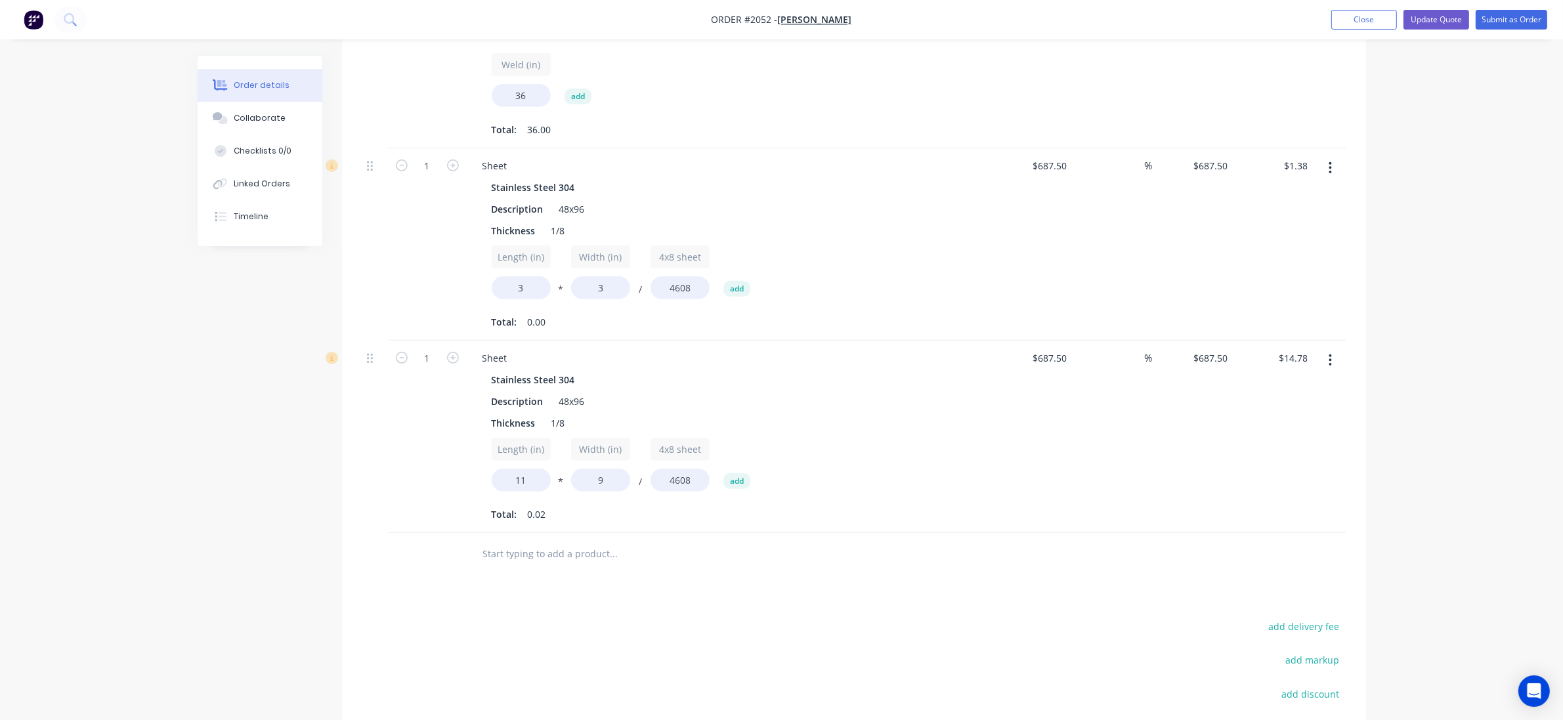
scroll to position [873, 0]
type input "25"
type input "$369.53"
type input "25"
type input "$34.38"
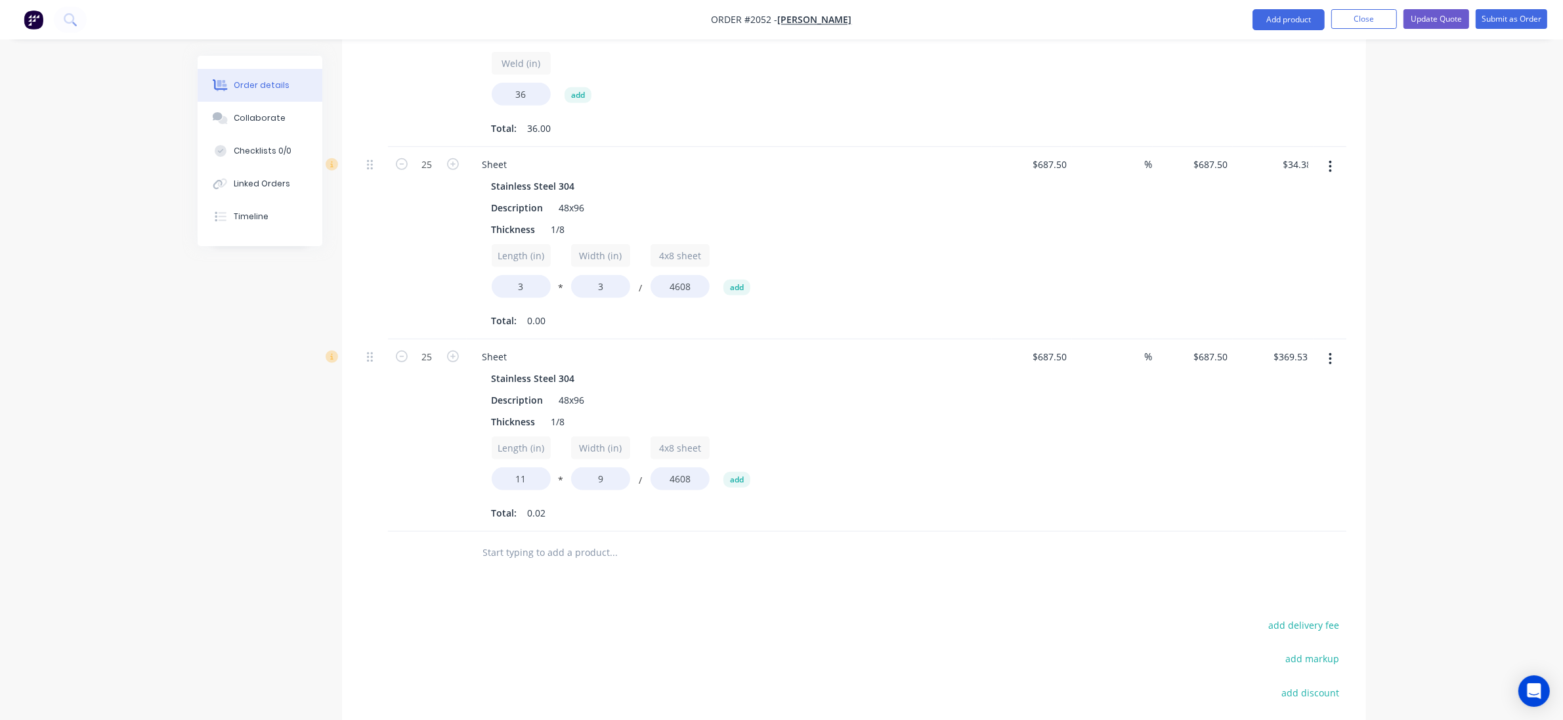
click at [274, 385] on div "Created by Grant Created 03/09/25 Required 02/09/25 Assigned to Add team member…" at bounding box center [782, 46] width 1169 height 1727
type input "50"
type input "$739.06"
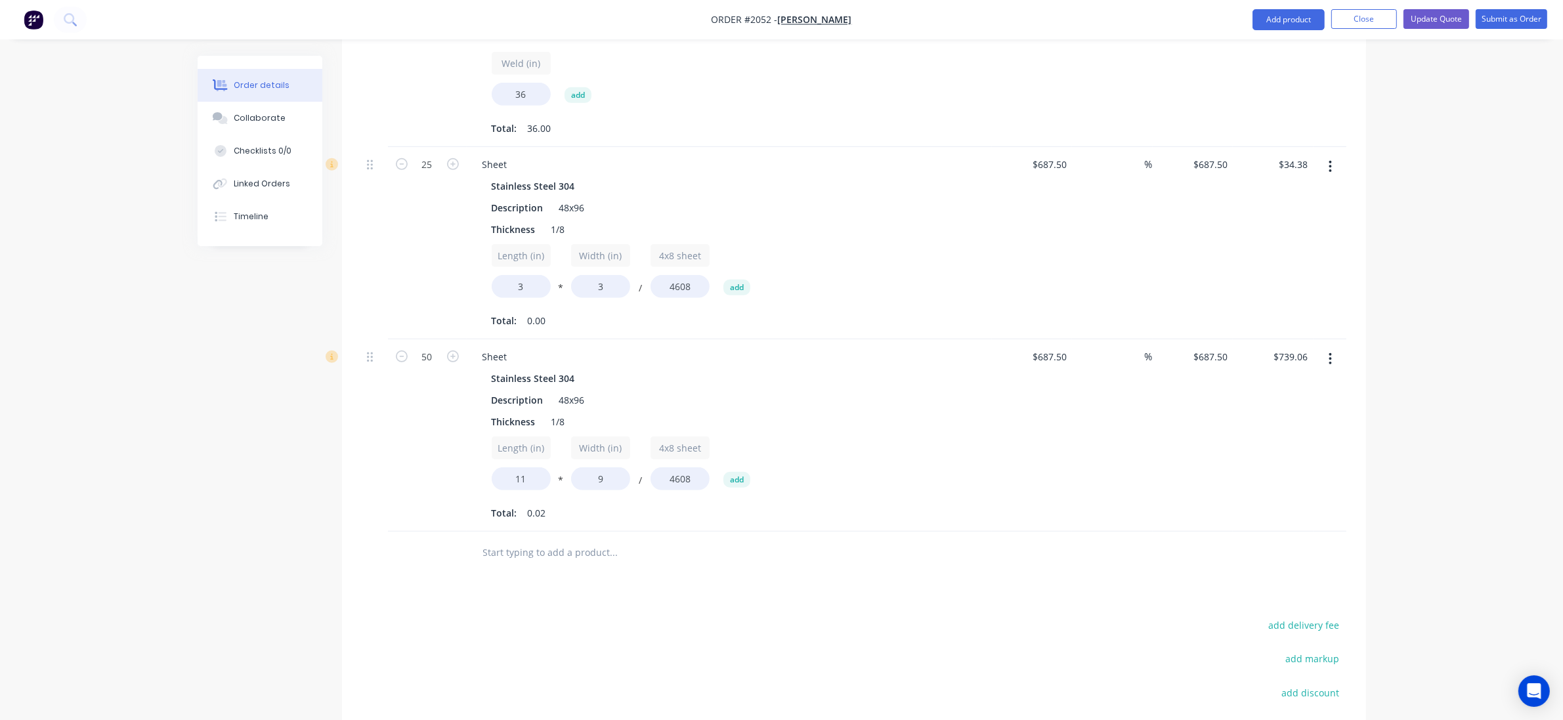
drag, startPoint x: 368, startPoint y: 325, endPoint x: 393, endPoint y: 290, distance: 43.4
click at [365, 325] on div at bounding box center [375, 243] width 26 height 192
type input "100"
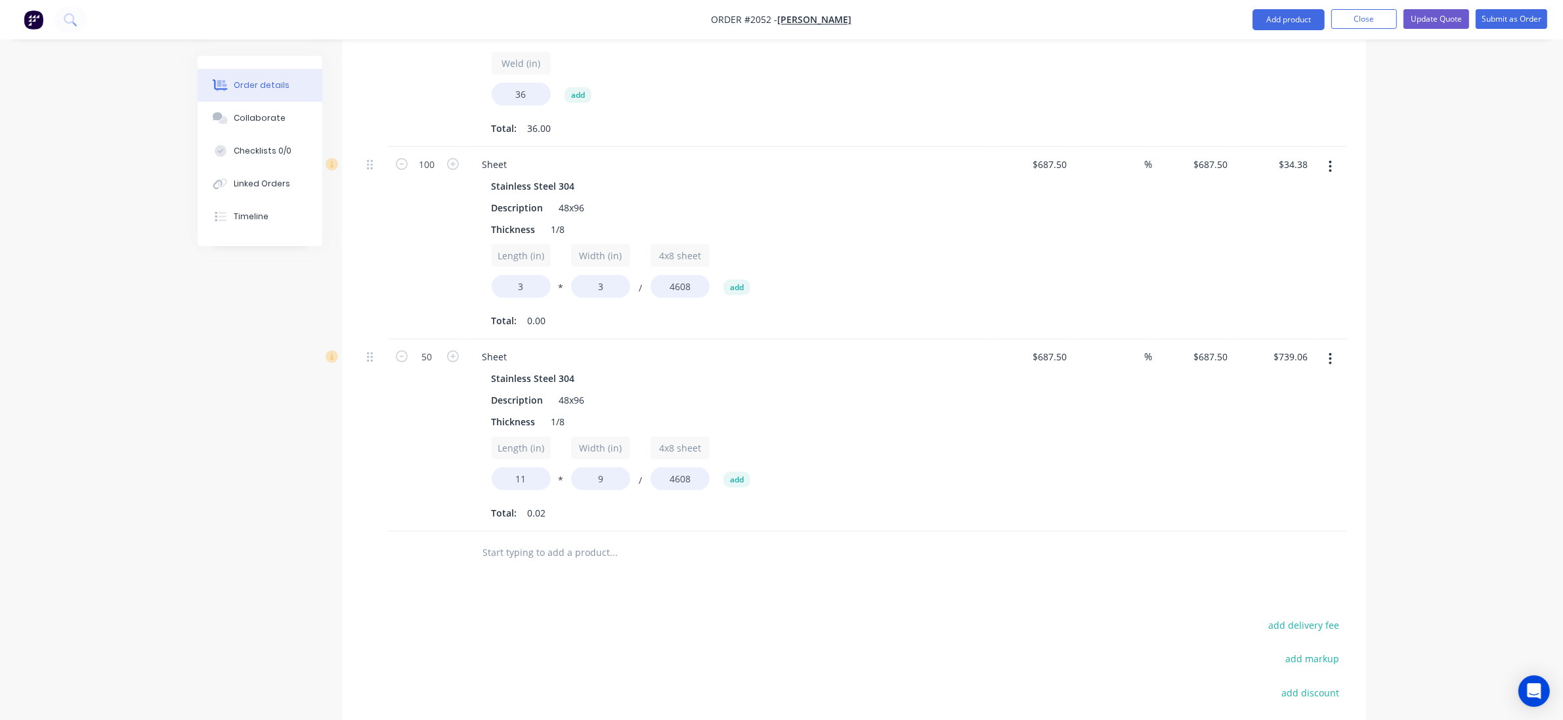
type input "$137.50"
click at [251, 425] on div "Created by Grant Created 03/09/25 Required 02/09/25 Assigned to Add team member…" at bounding box center [782, 46] width 1169 height 1727
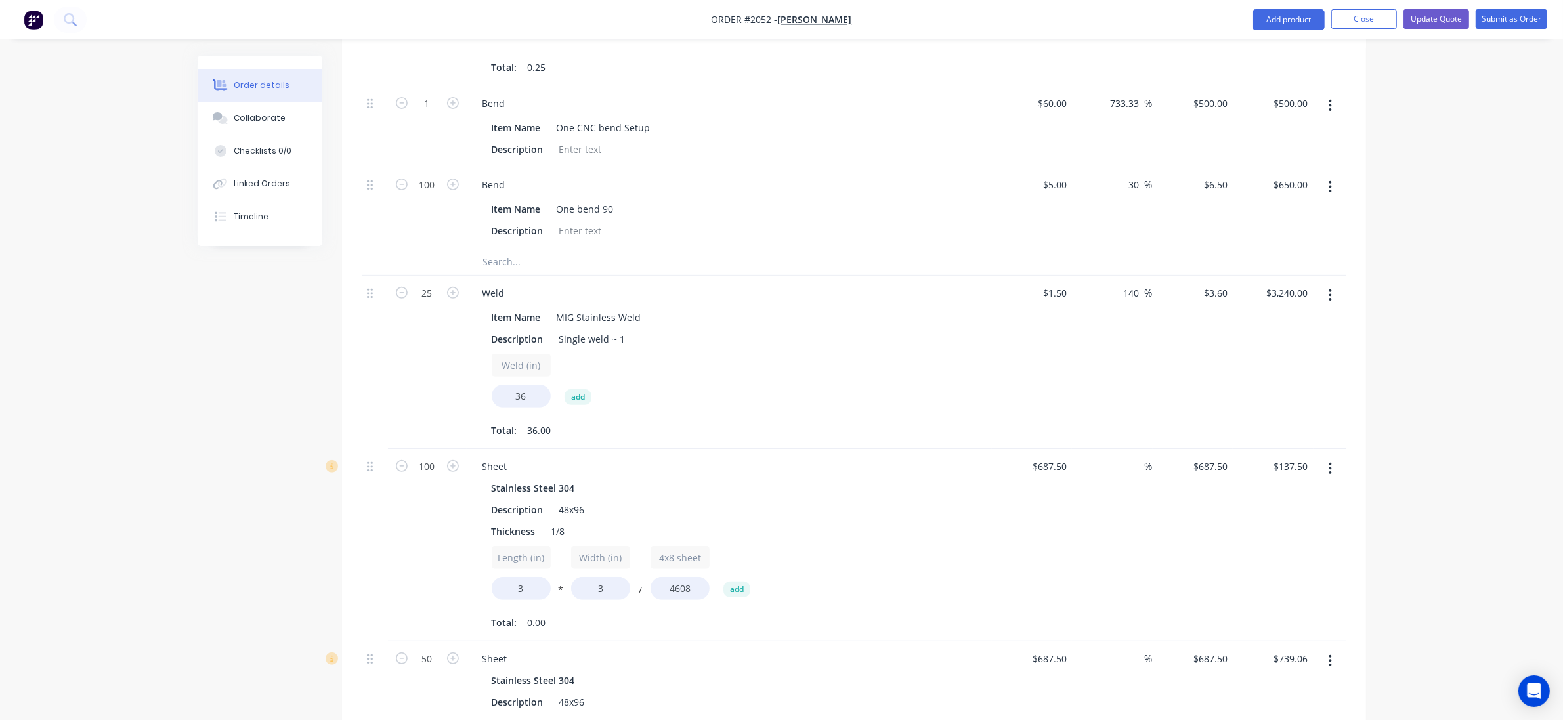
scroll to position [570, 0]
type input "0"
type input "$0.00"
click at [288, 454] on div "Created by Grant Created 03/09/25 Required 02/09/25 Assigned to Add team member…" at bounding box center [782, 349] width 1169 height 1727
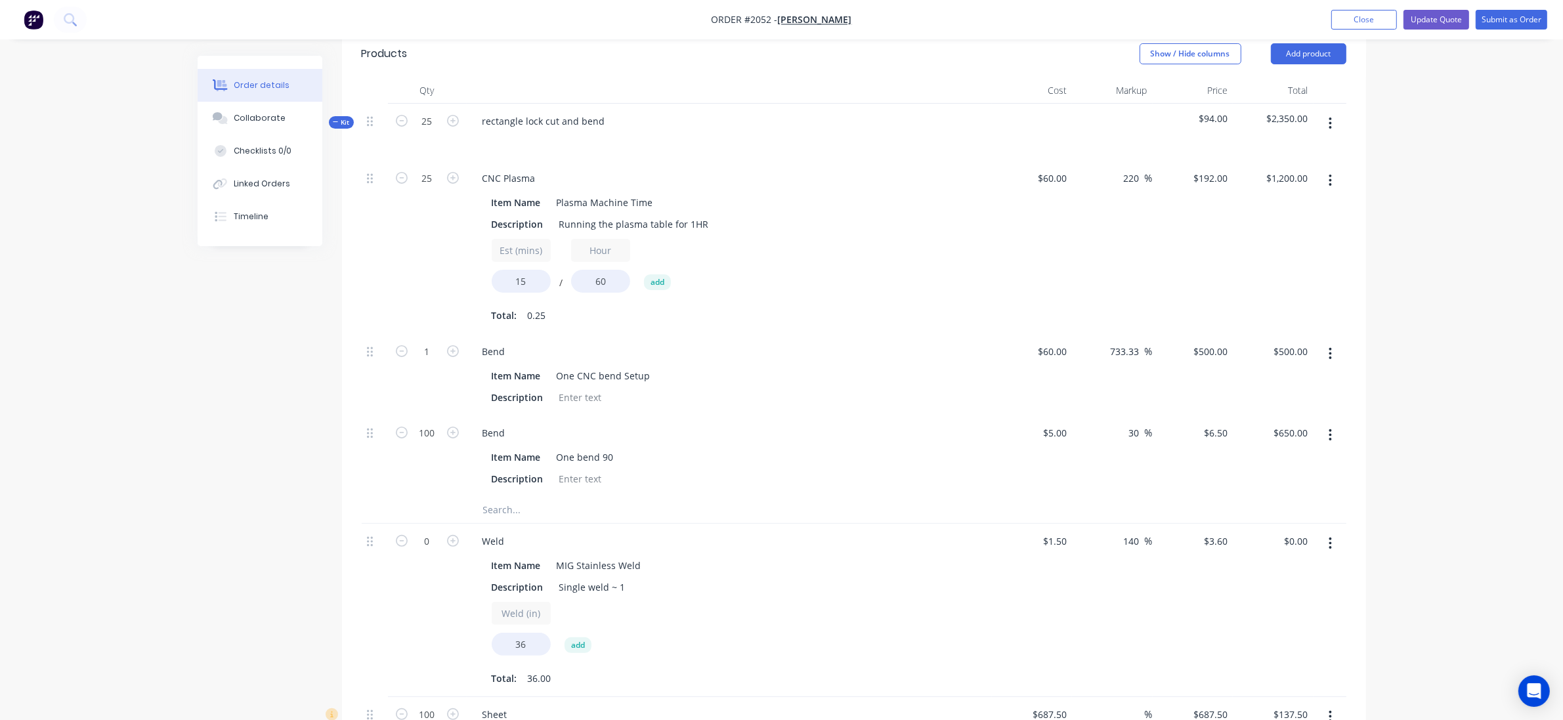
scroll to position [324, 0]
click at [538, 125] on div "rectangle lock cut and bend" at bounding box center [544, 120] width 144 height 19
click at [534, 125] on div "rectangle lock cut and bend" at bounding box center [544, 120] width 144 height 19
click at [509, 114] on div "rectangle lock cut and bend" at bounding box center [544, 120] width 144 height 19
click at [0, 0] on lt-span "R ectangle" at bounding box center [0, 0] width 0 height 0
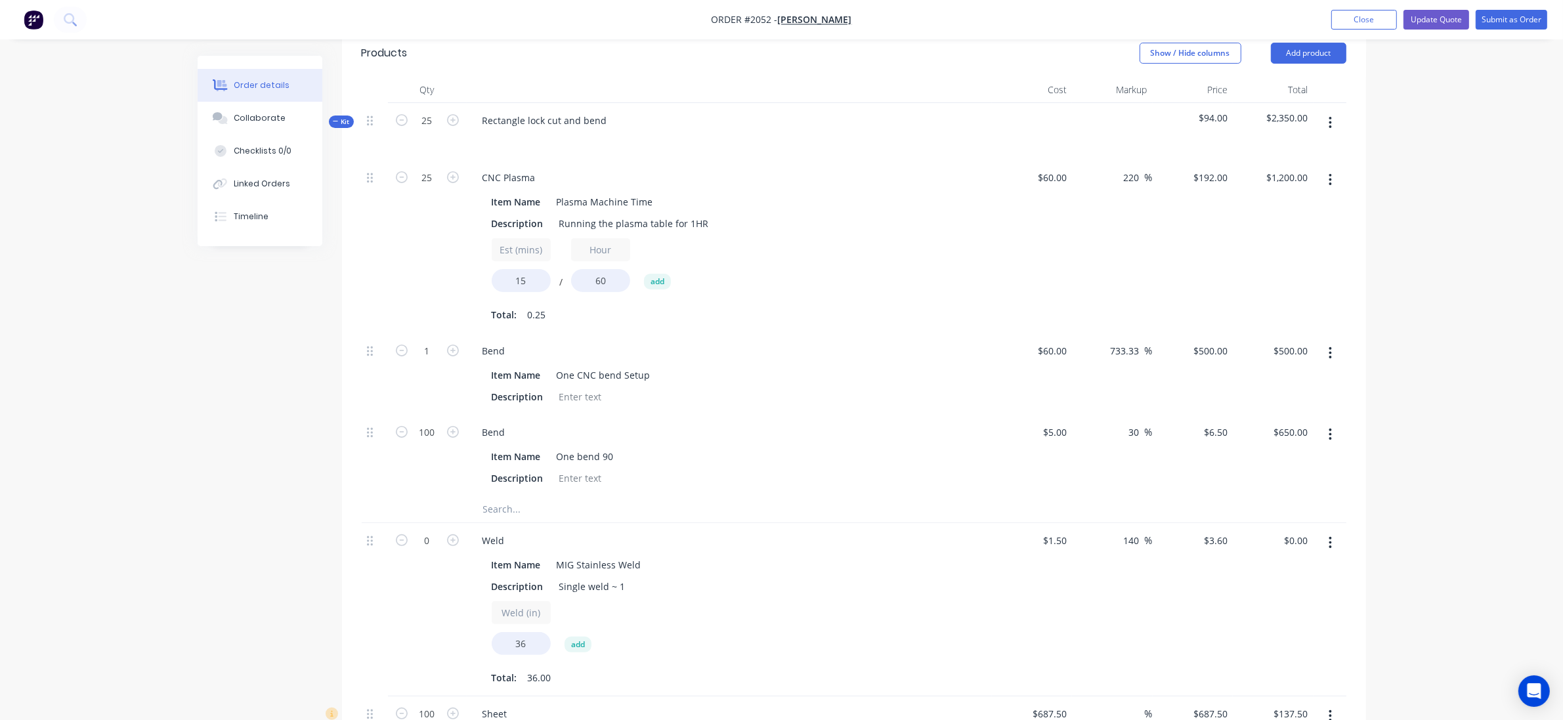
click at [277, 365] on div "Created by Grant Created 03/09/25 Required 02/09/25 Assigned to Add team member…" at bounding box center [782, 595] width 1169 height 1727
click at [538, 121] on div "Rectangle lock cut and bend" at bounding box center [545, 120] width 146 height 19
drag, startPoint x: 527, startPoint y: 122, endPoint x: 480, endPoint y: 119, distance: 46.7
click at [480, 119] on div "Rectangle lock cut and bend" at bounding box center [545, 120] width 146 height 19
drag, startPoint x: 542, startPoint y: 119, endPoint x: 477, endPoint y: 110, distance: 65.7
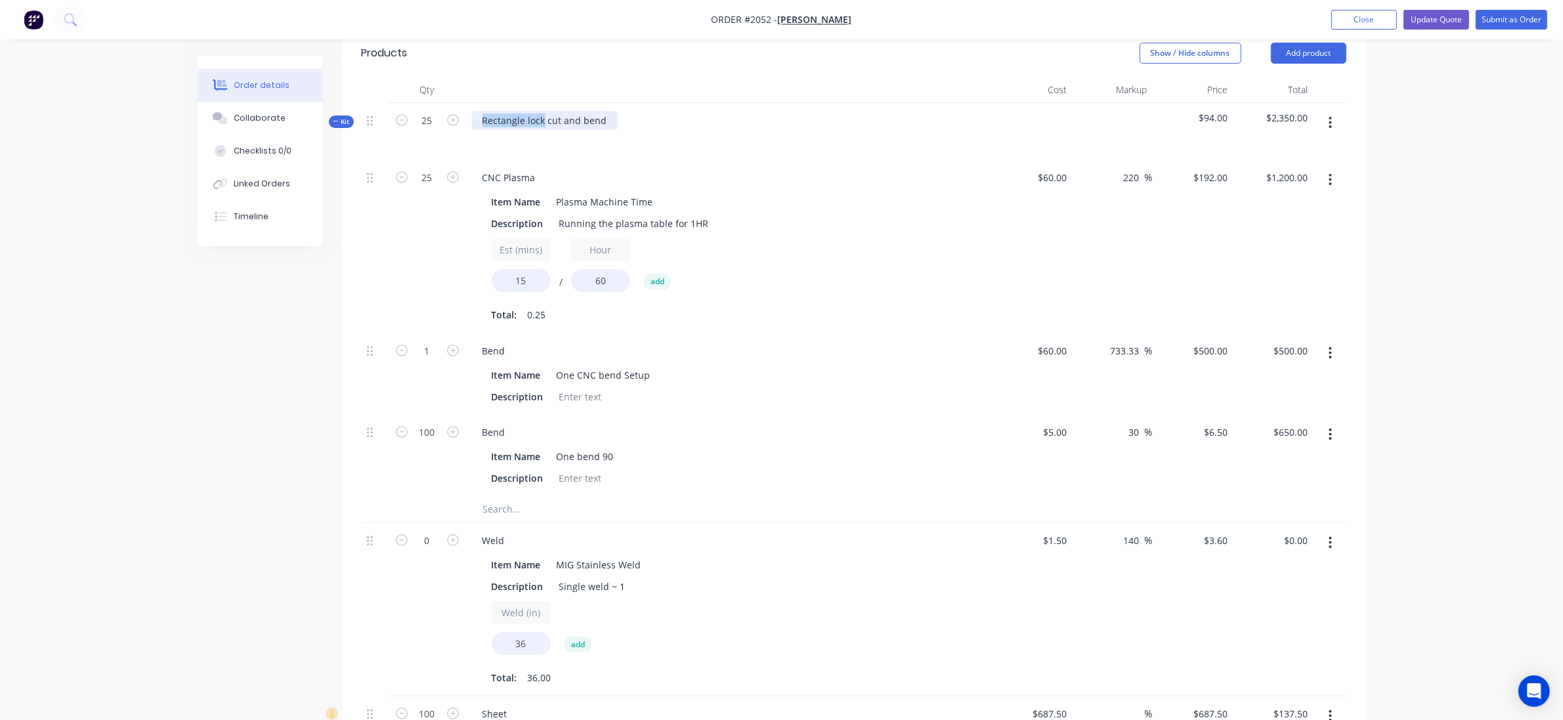
click at [477, 111] on div "Rectangle lock cut and bend" at bounding box center [545, 120] width 146 height 19
click at [303, 378] on div "Created by Grant Created 03/09/25 Required 02/09/25 Assigned to Add team member…" at bounding box center [782, 595] width 1169 height 1727
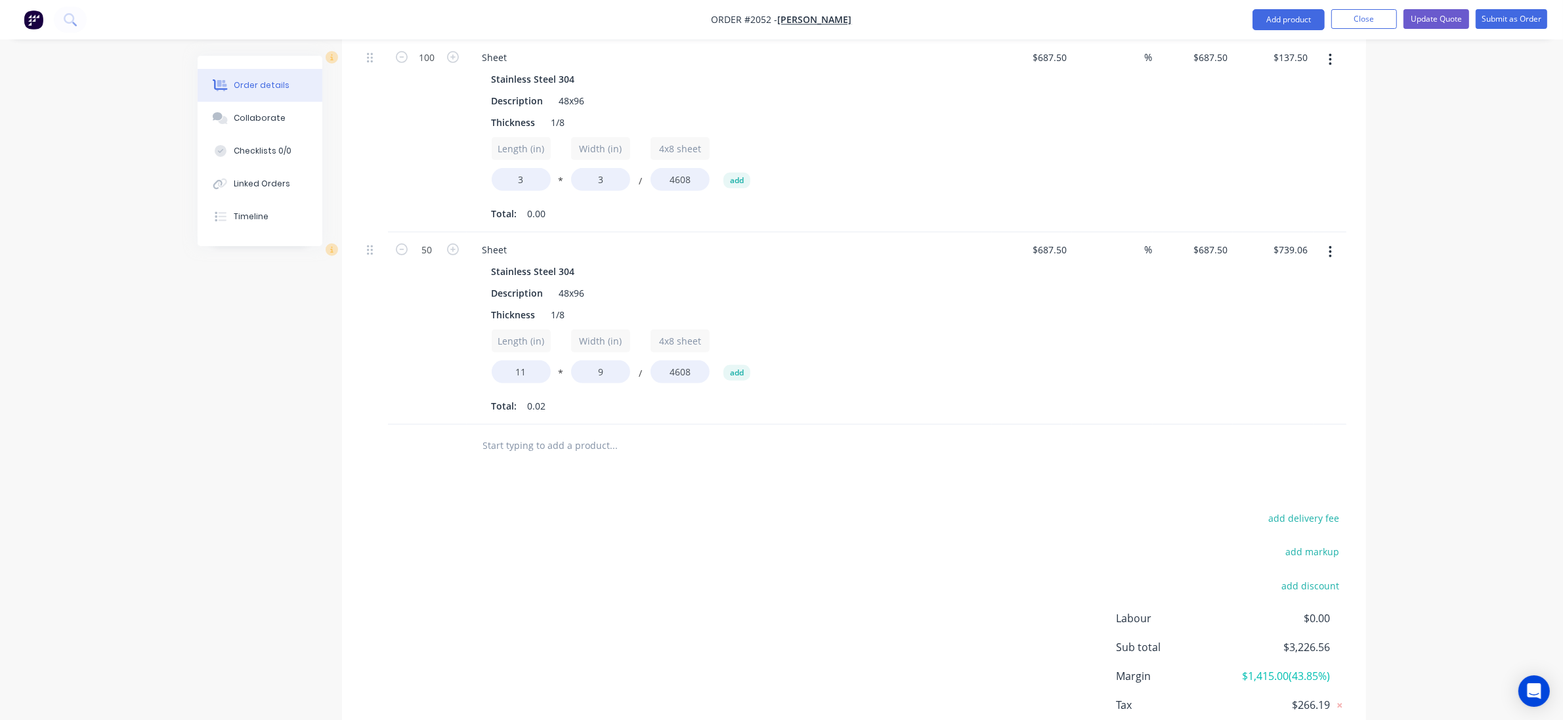
scroll to position [1062, 0]
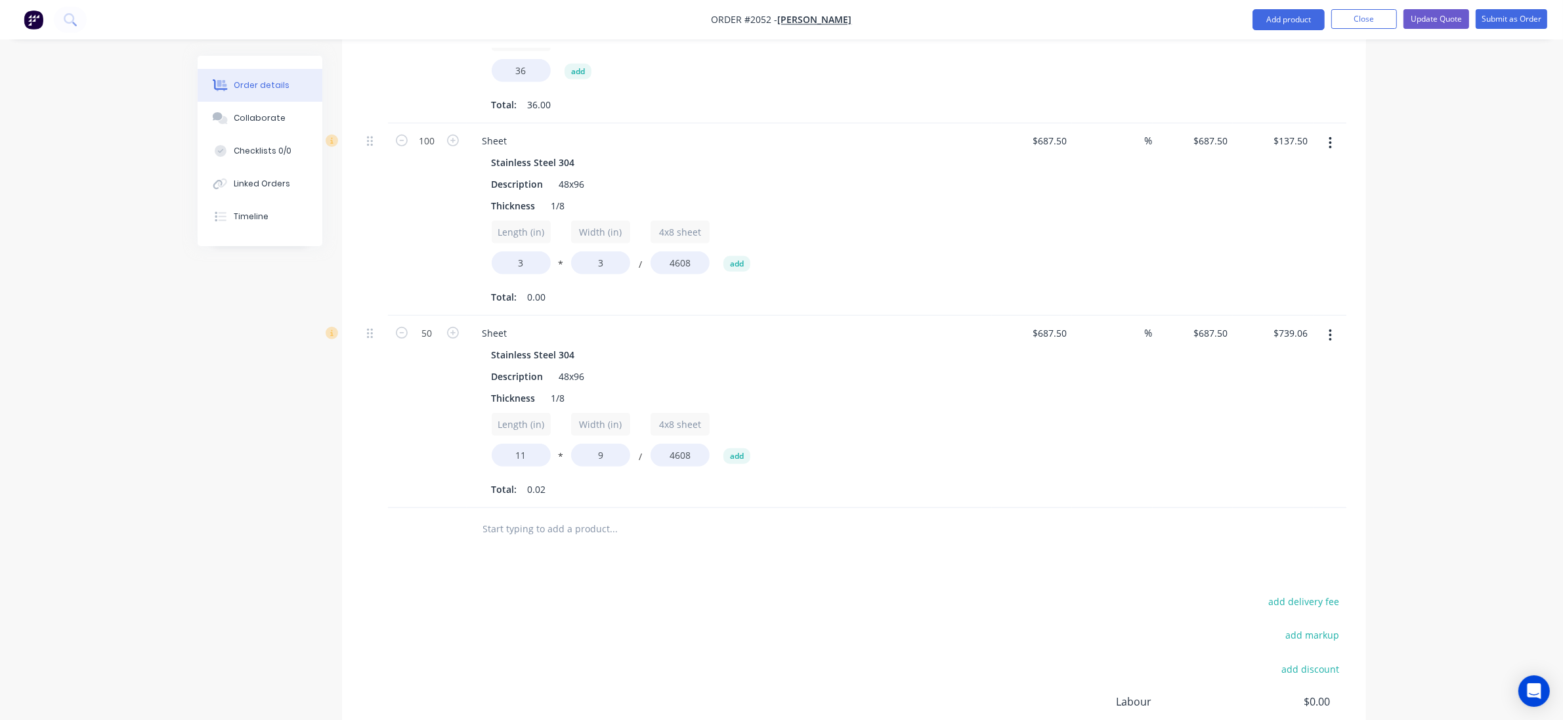
scroll to position [898, 0]
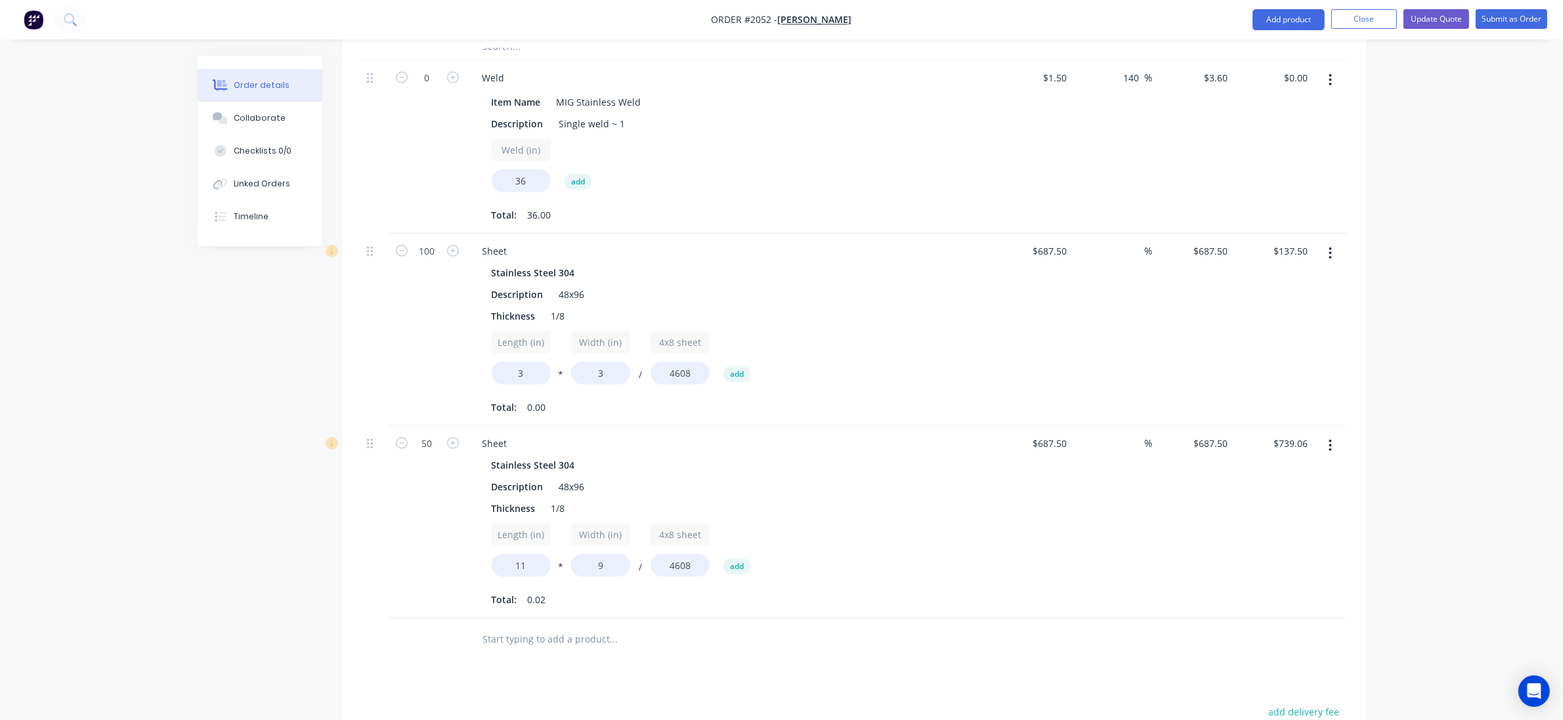
scroll to position [816, 0]
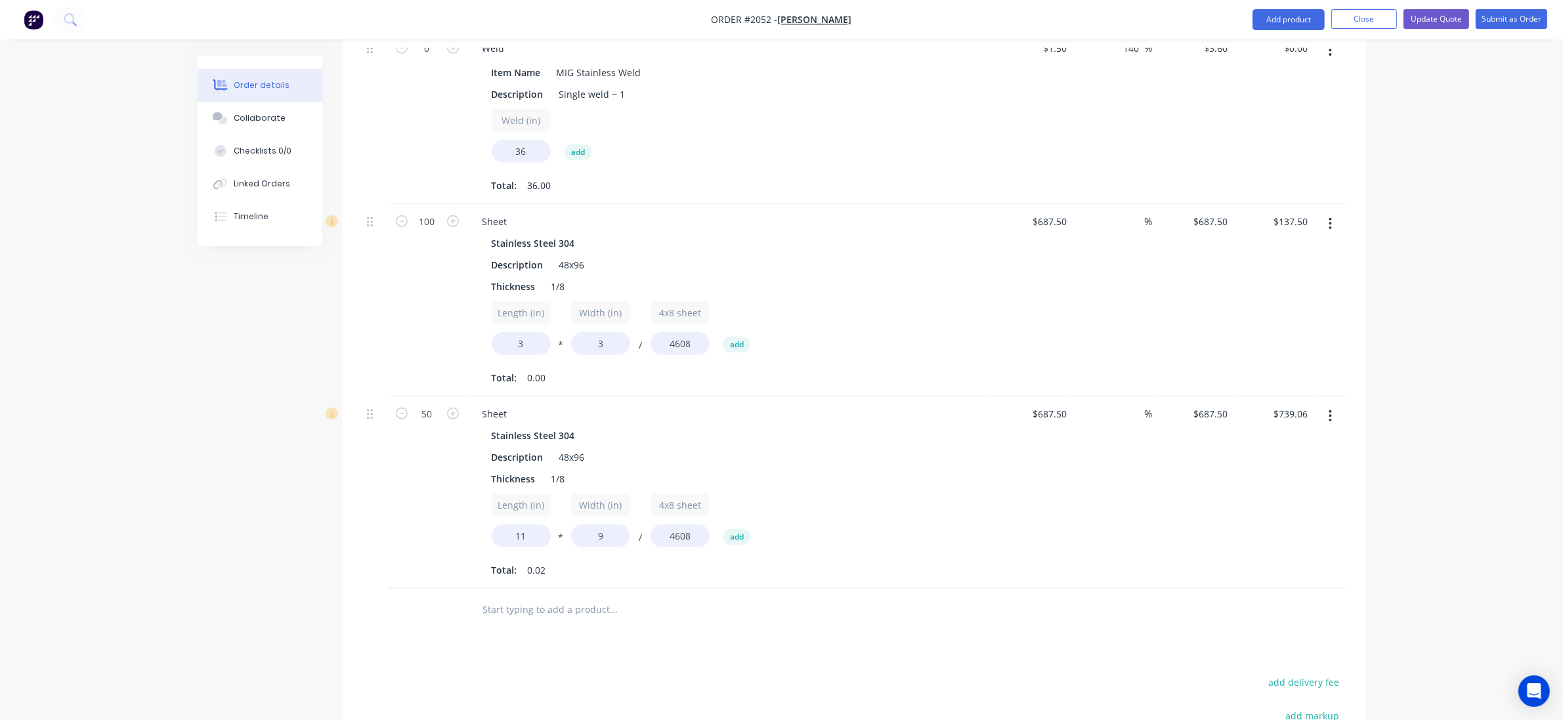
click at [391, 490] on div "50" at bounding box center [427, 493] width 79 height 192
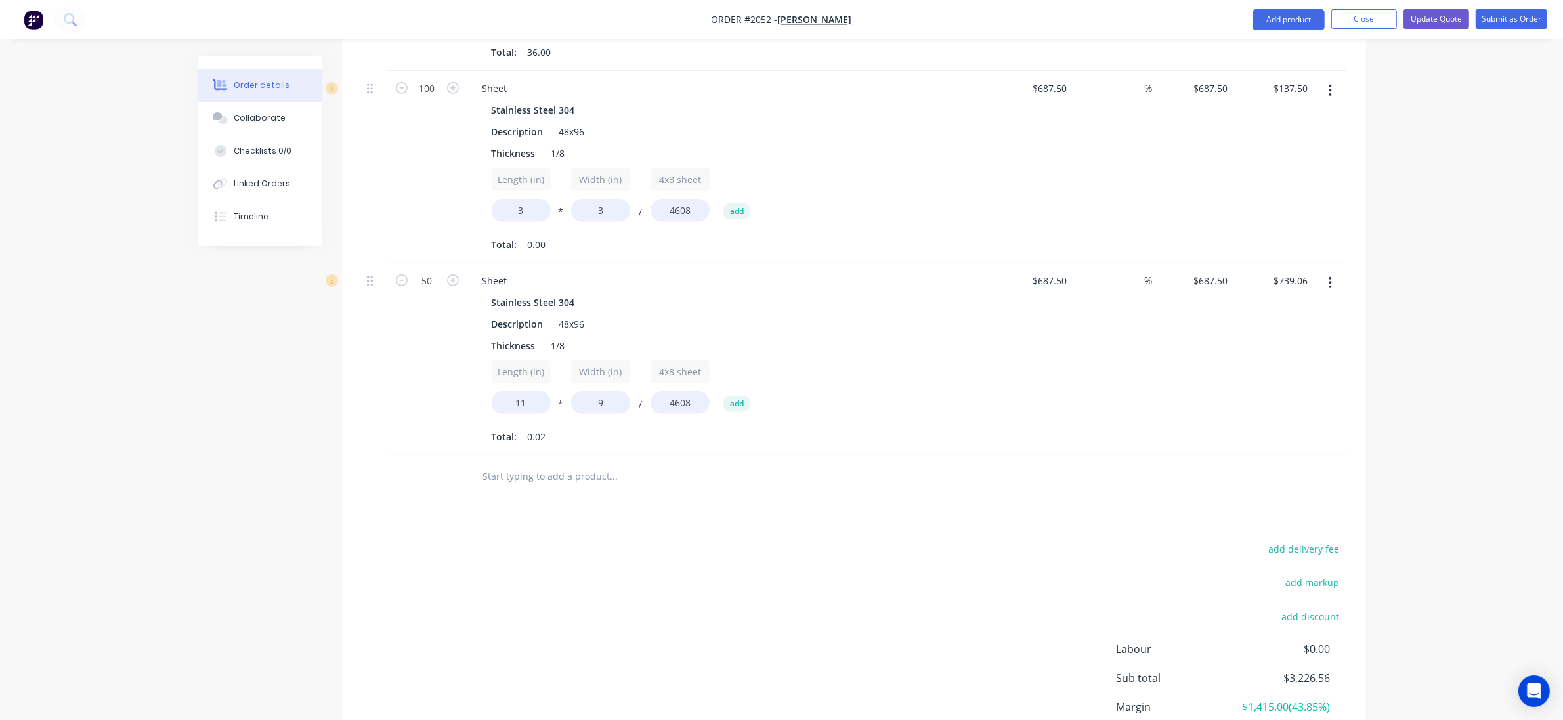
scroll to position [1062, 0]
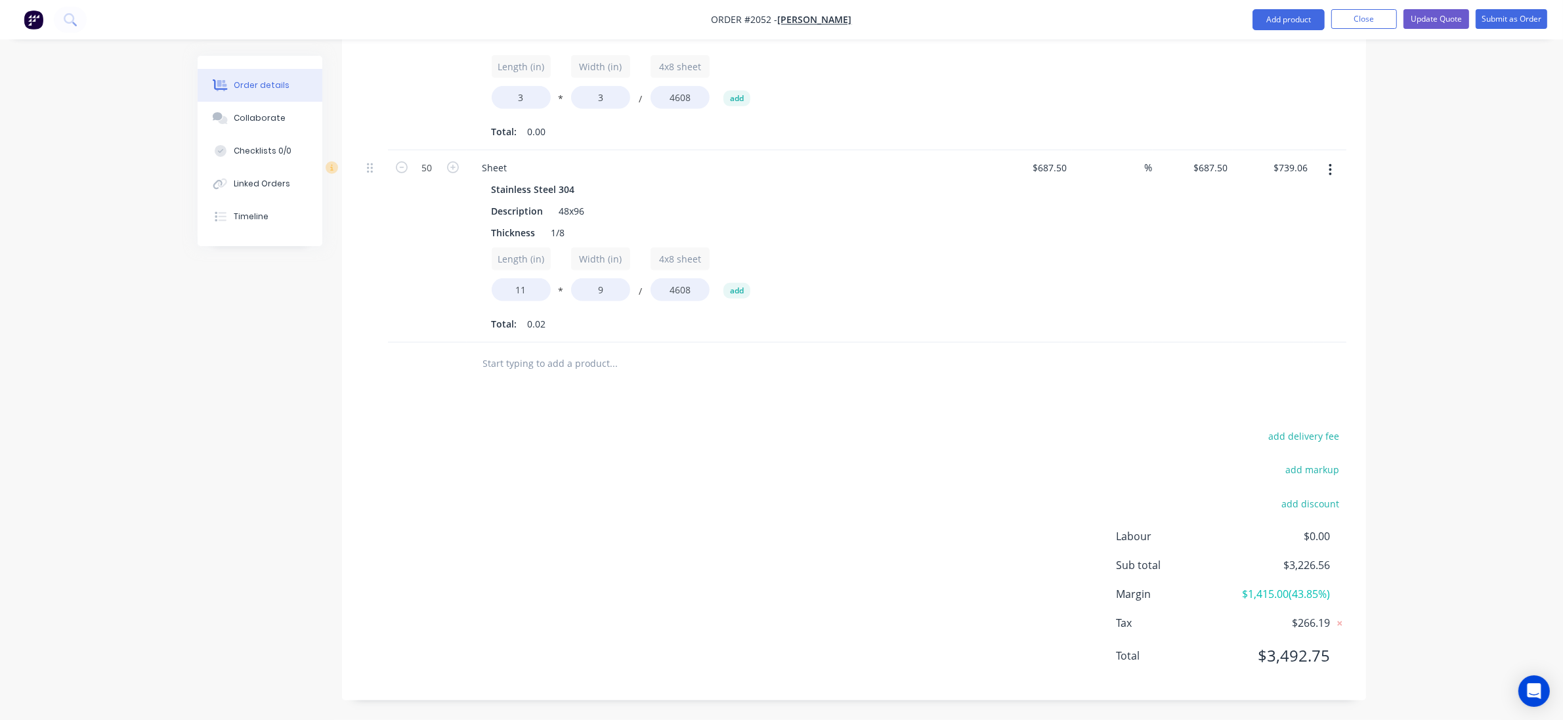
click at [1442, 23] on button "Update Quote" at bounding box center [1437, 19] width 66 height 20
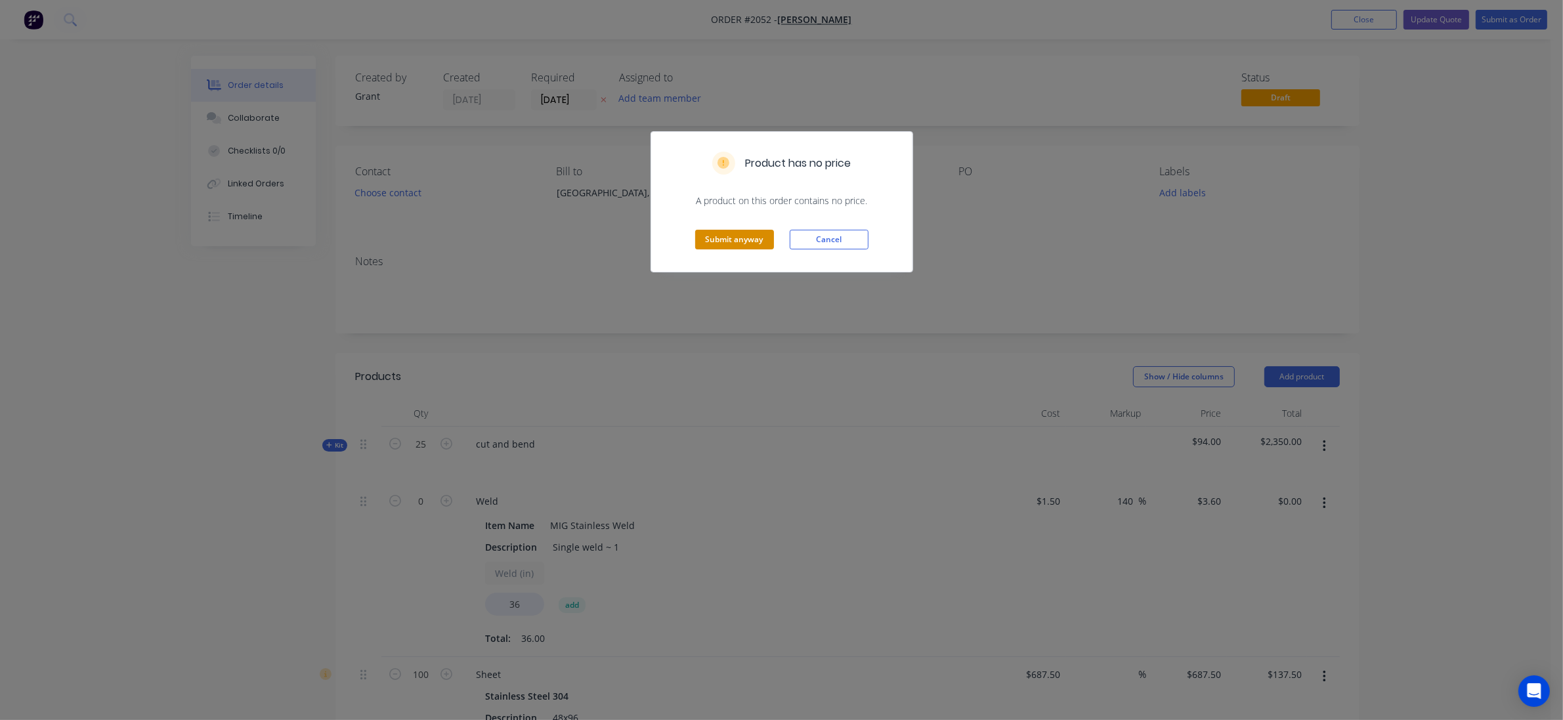
click at [743, 240] on button "Submit anyway" at bounding box center [734, 240] width 79 height 20
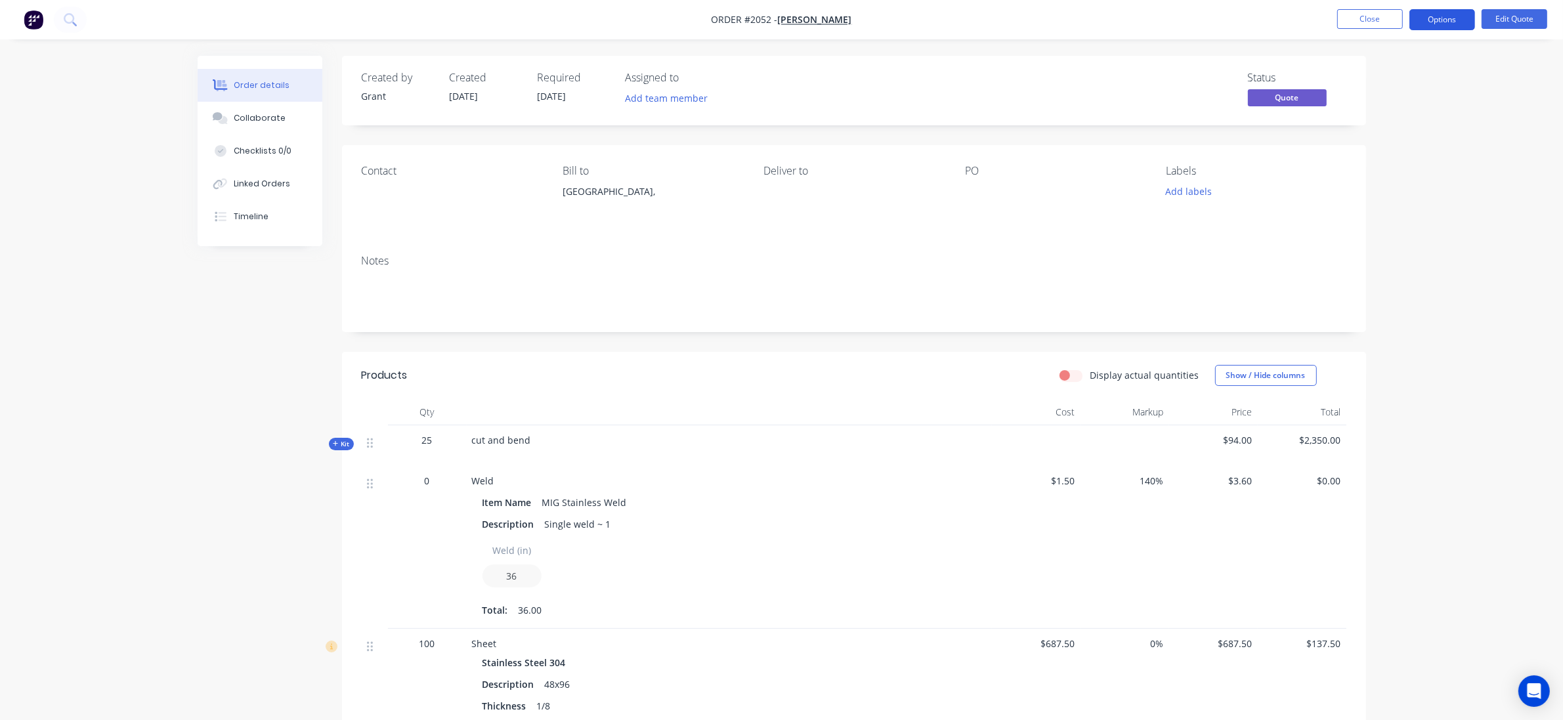
click at [1453, 23] on button "Options" at bounding box center [1443, 19] width 66 height 21
click at [1392, 77] on div "Quote" at bounding box center [1403, 79] width 121 height 19
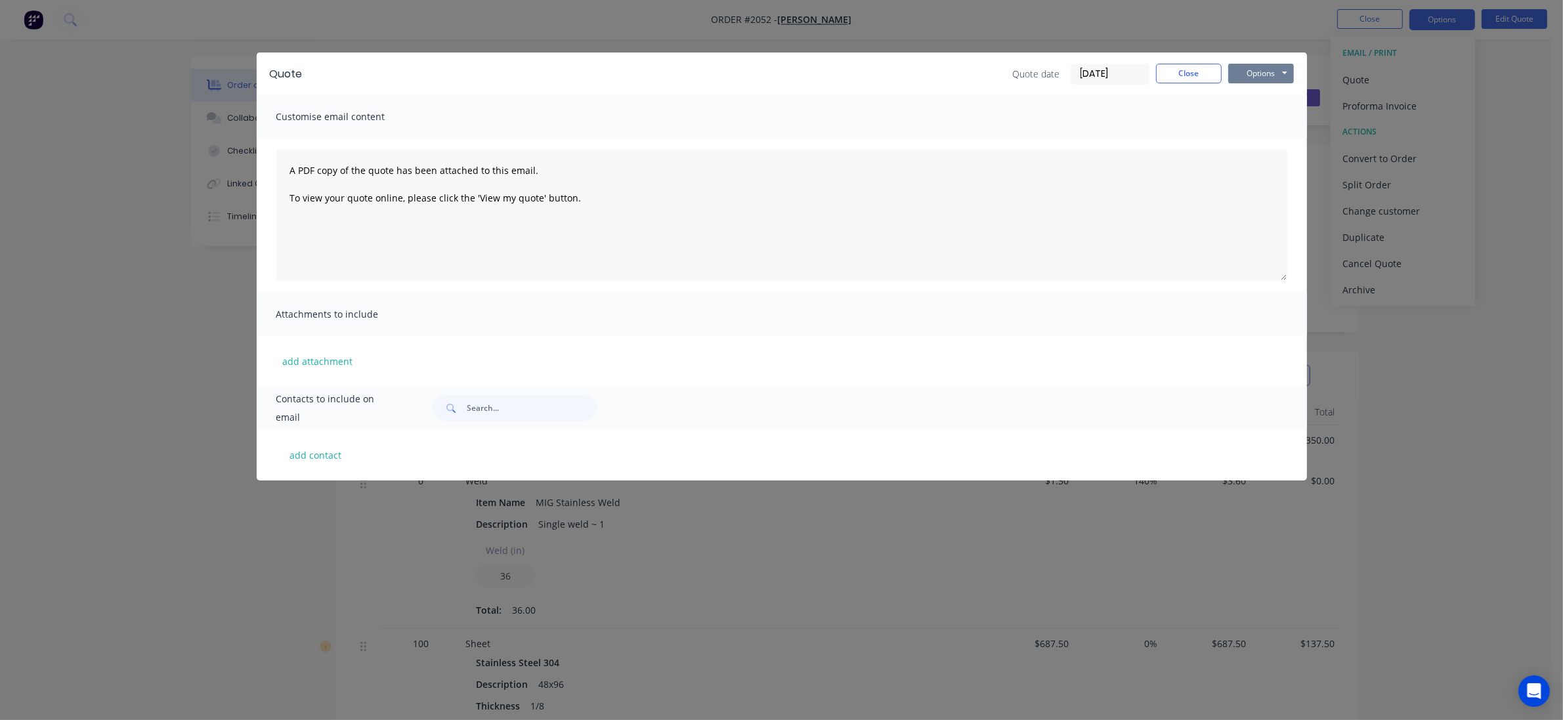
click at [1246, 70] on button "Options" at bounding box center [1261, 74] width 66 height 20
click at [1291, 99] on button "Preview" at bounding box center [1270, 98] width 84 height 22
click at [156, 438] on div "Quote Quote date 03/09/25 Close Options Preview Print Email Customise email con…" at bounding box center [781, 360] width 1563 height 720
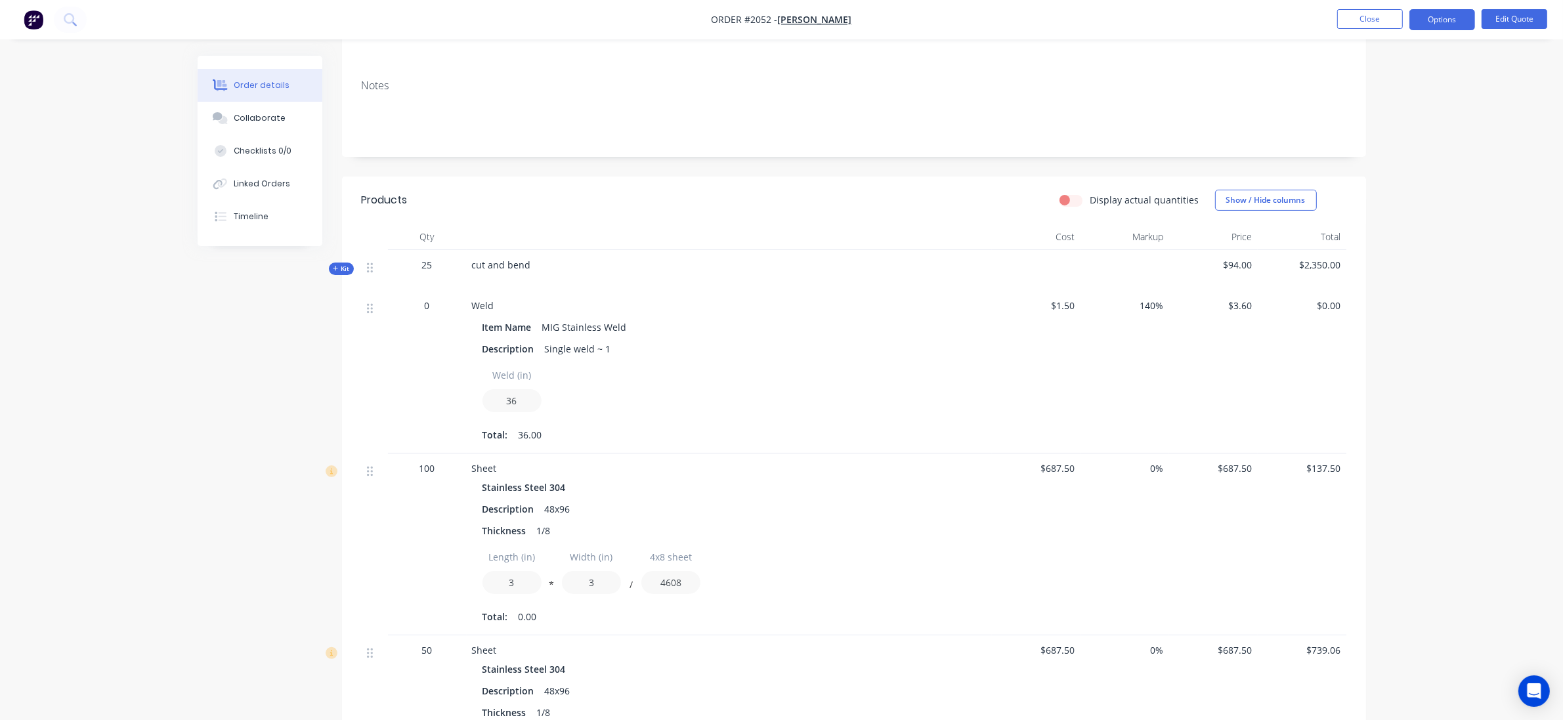
scroll to position [96, 0]
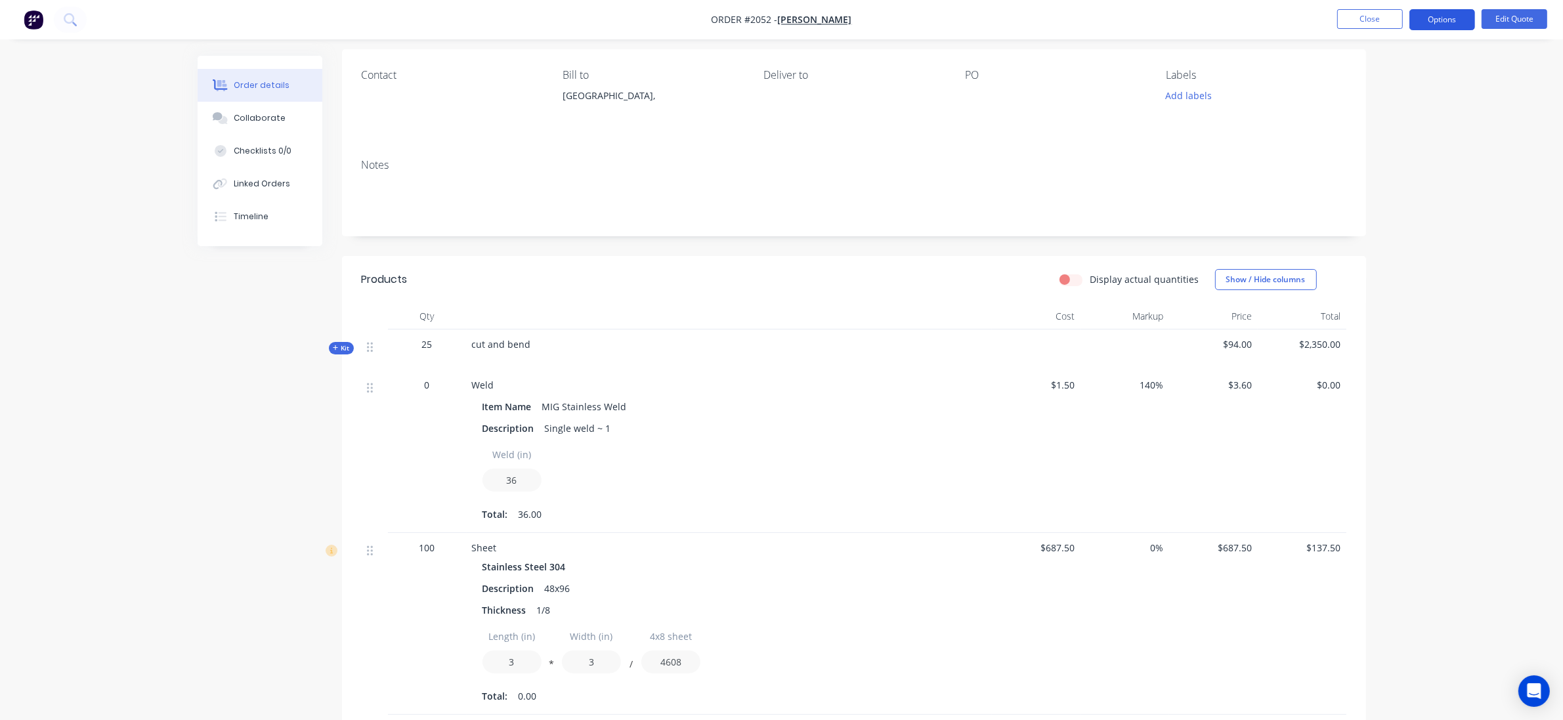
click at [1438, 24] on button "Options" at bounding box center [1443, 19] width 66 height 21
click at [1376, 76] on div "Quote" at bounding box center [1403, 79] width 121 height 19
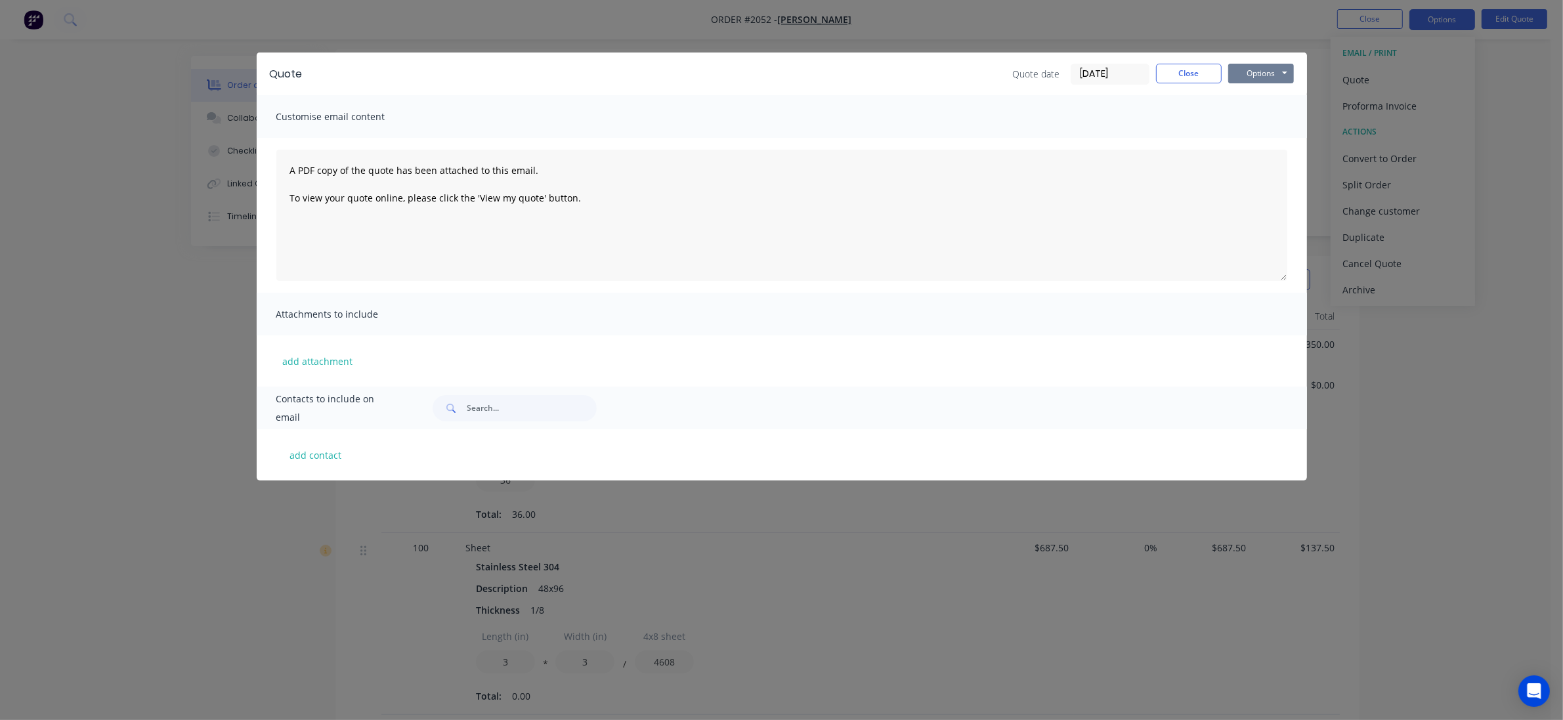
click at [1276, 70] on button "Options" at bounding box center [1261, 74] width 66 height 20
click at [1269, 119] on button "Print" at bounding box center [1270, 119] width 84 height 22
click at [1190, 74] on button "Close" at bounding box center [1189, 74] width 66 height 20
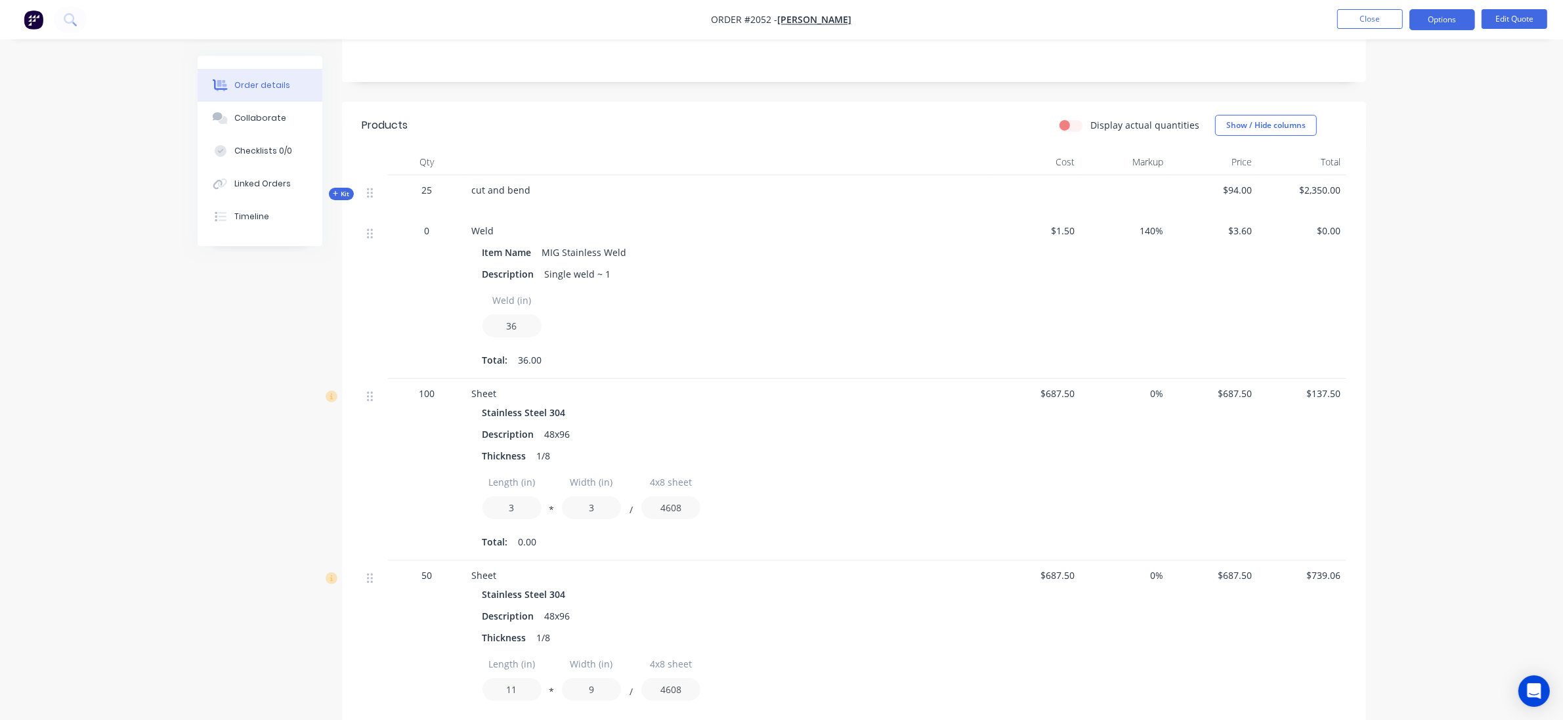
scroll to position [260, 0]
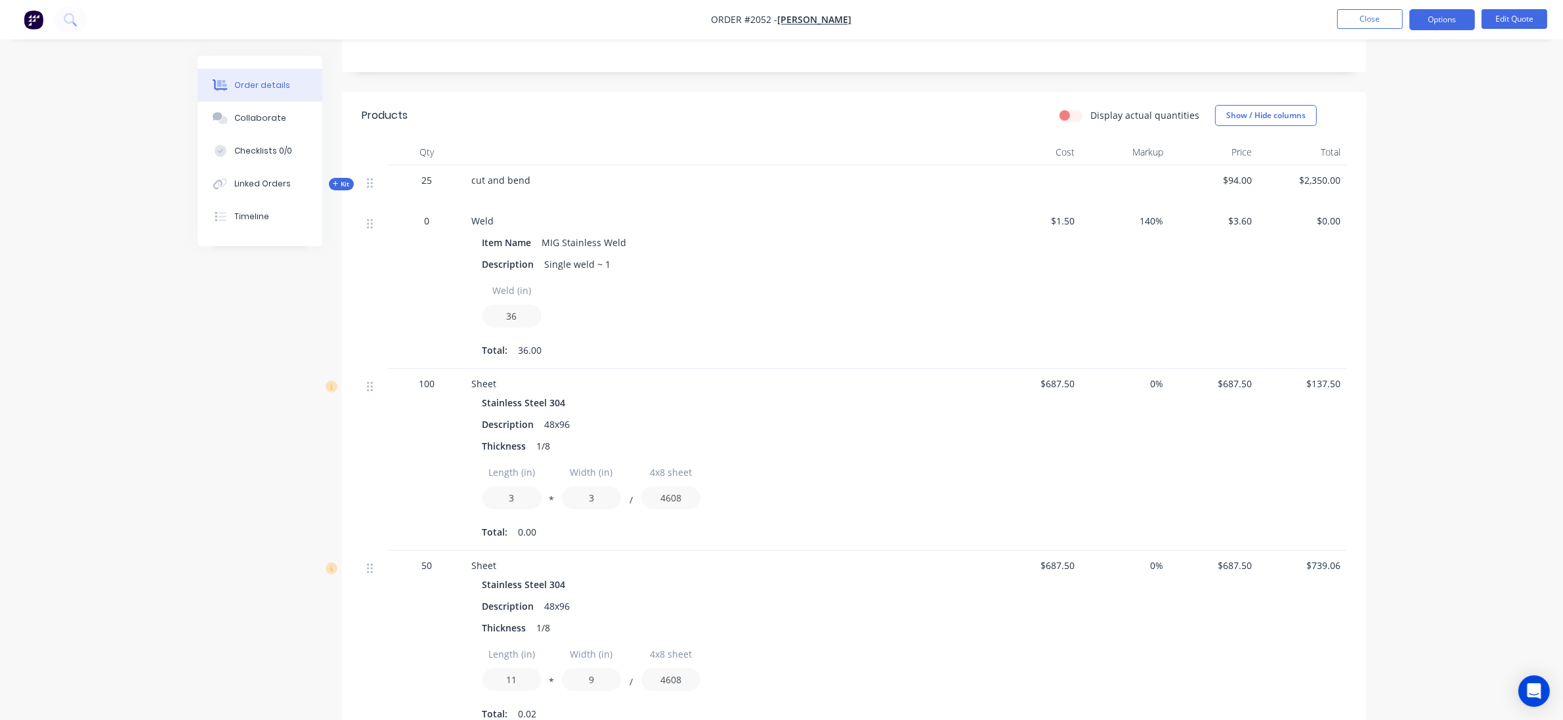
click at [437, 225] on div "0" at bounding box center [427, 221] width 68 height 14
click at [430, 224] on div "0" at bounding box center [427, 221] width 68 height 14
click at [422, 224] on div "0" at bounding box center [427, 221] width 68 height 14
click at [431, 224] on div "0" at bounding box center [427, 221] width 68 height 14
click at [427, 219] on span "0" at bounding box center [427, 221] width 5 height 14
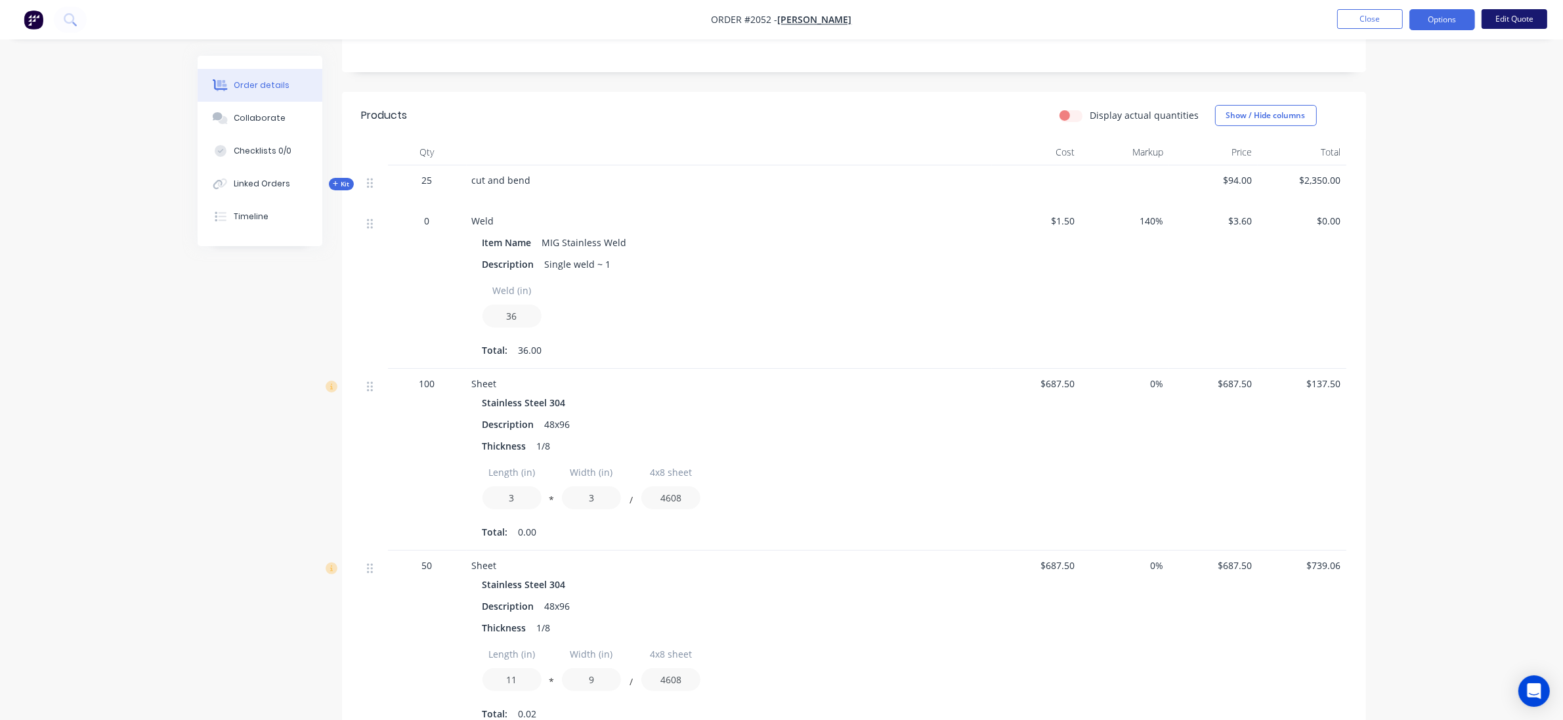
click at [1471, 11] on button "Edit Quote" at bounding box center [1515, 19] width 66 height 20
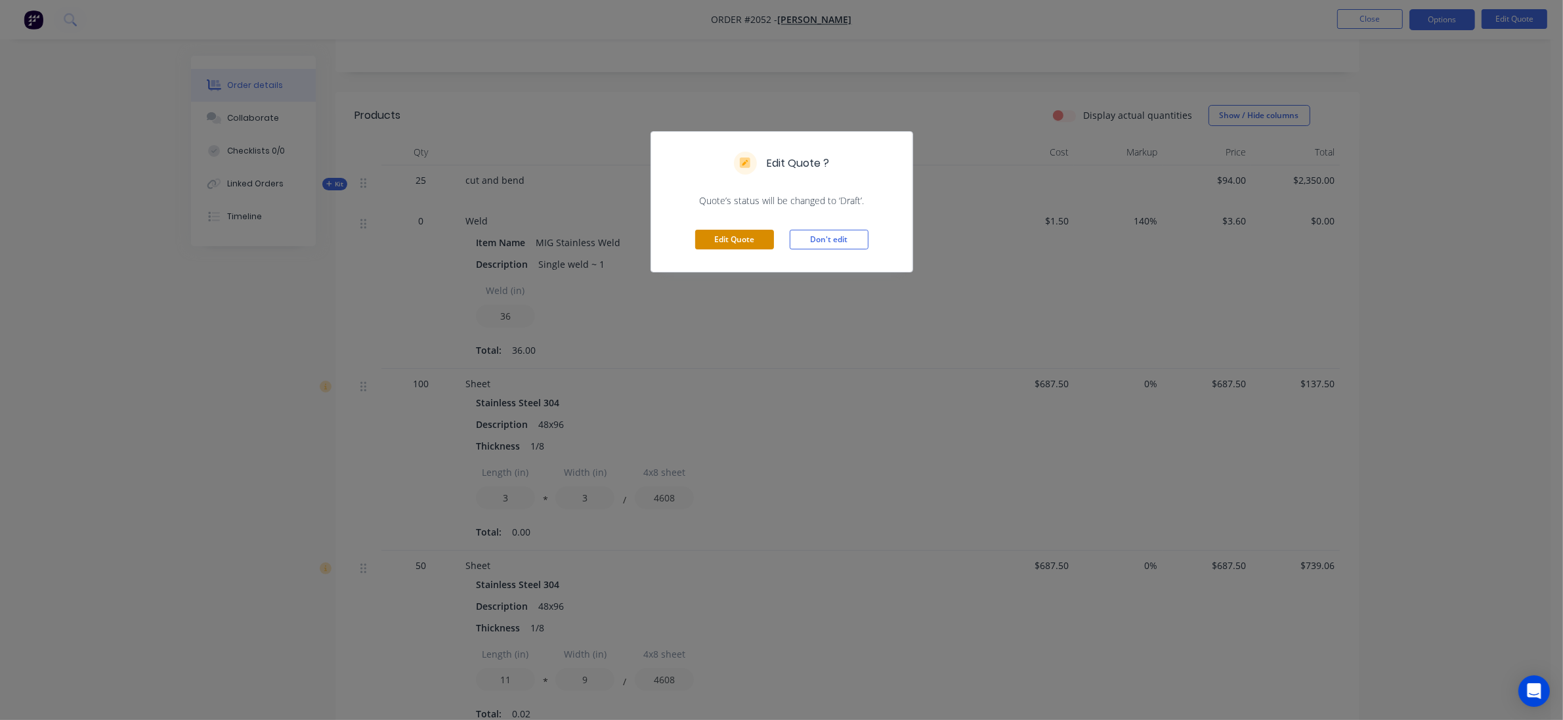
click at [750, 244] on button "Edit Quote" at bounding box center [734, 240] width 79 height 20
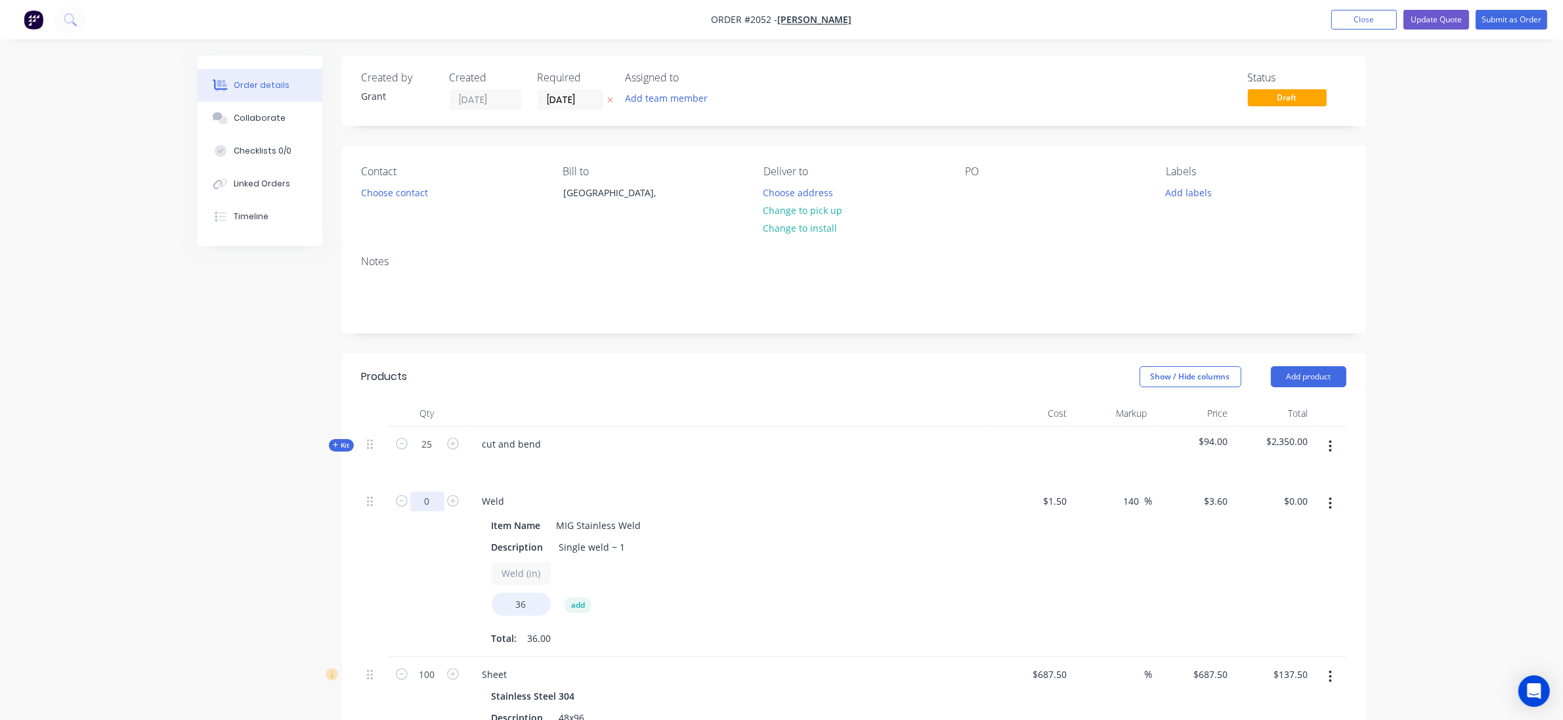
click at [429, 454] on input "0" at bounding box center [427, 445] width 34 height 20
type input "25"
type input "$3,240.00"
click at [1438, 12] on button "Update Quote" at bounding box center [1437, 20] width 66 height 20
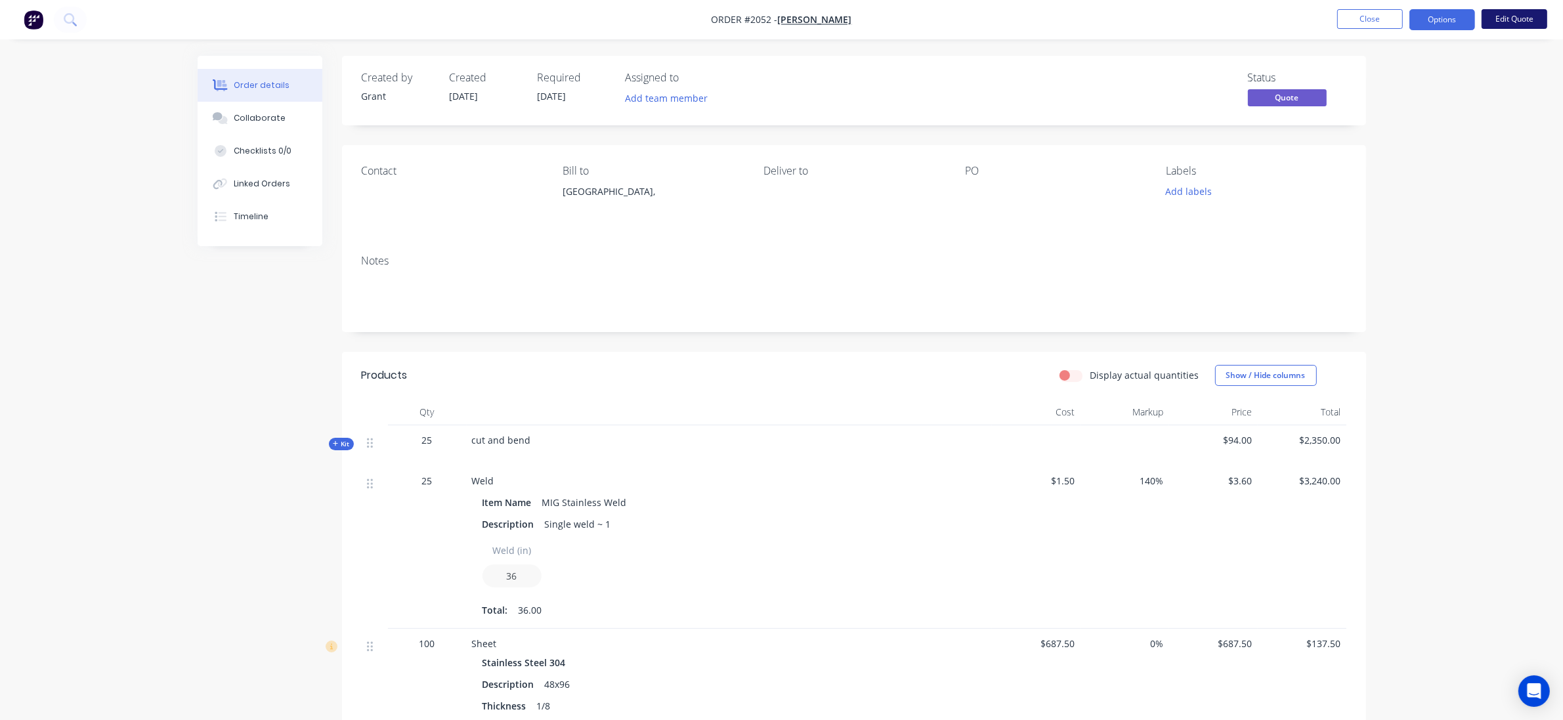
click at [1471, 24] on button "Edit Quote" at bounding box center [1515, 19] width 66 height 20
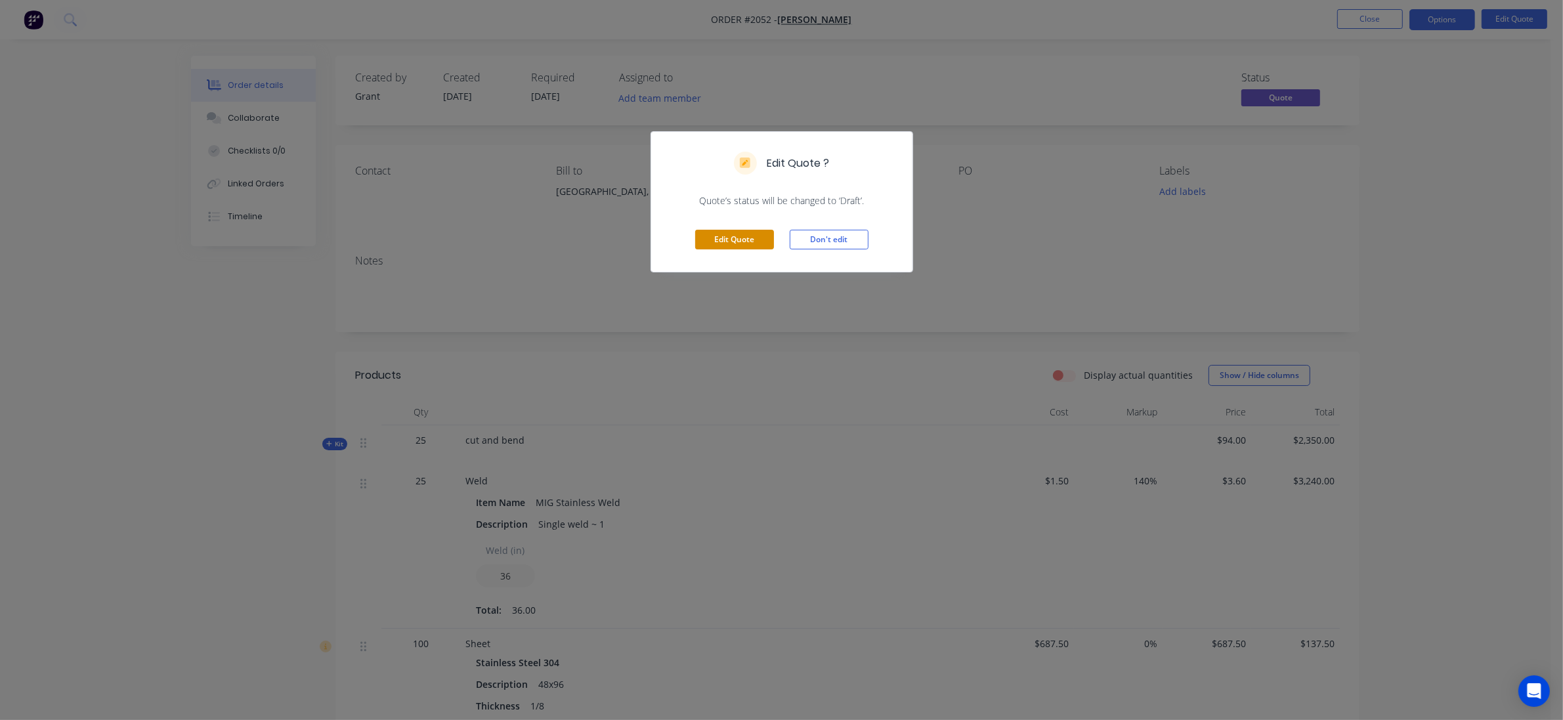
click at [711, 241] on button "Edit Quote" at bounding box center [734, 240] width 79 height 20
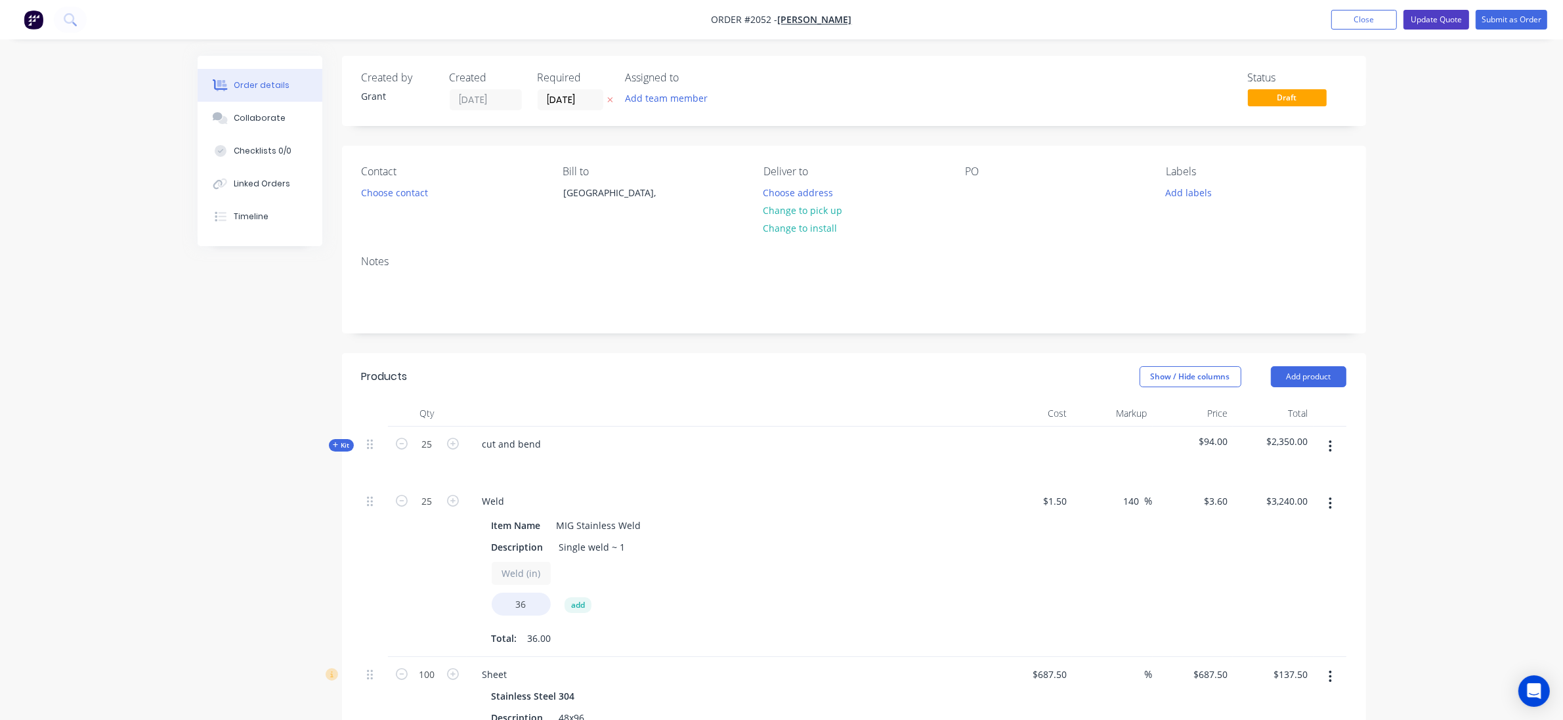
click at [1448, 18] on button "Update Quote" at bounding box center [1437, 20] width 66 height 20
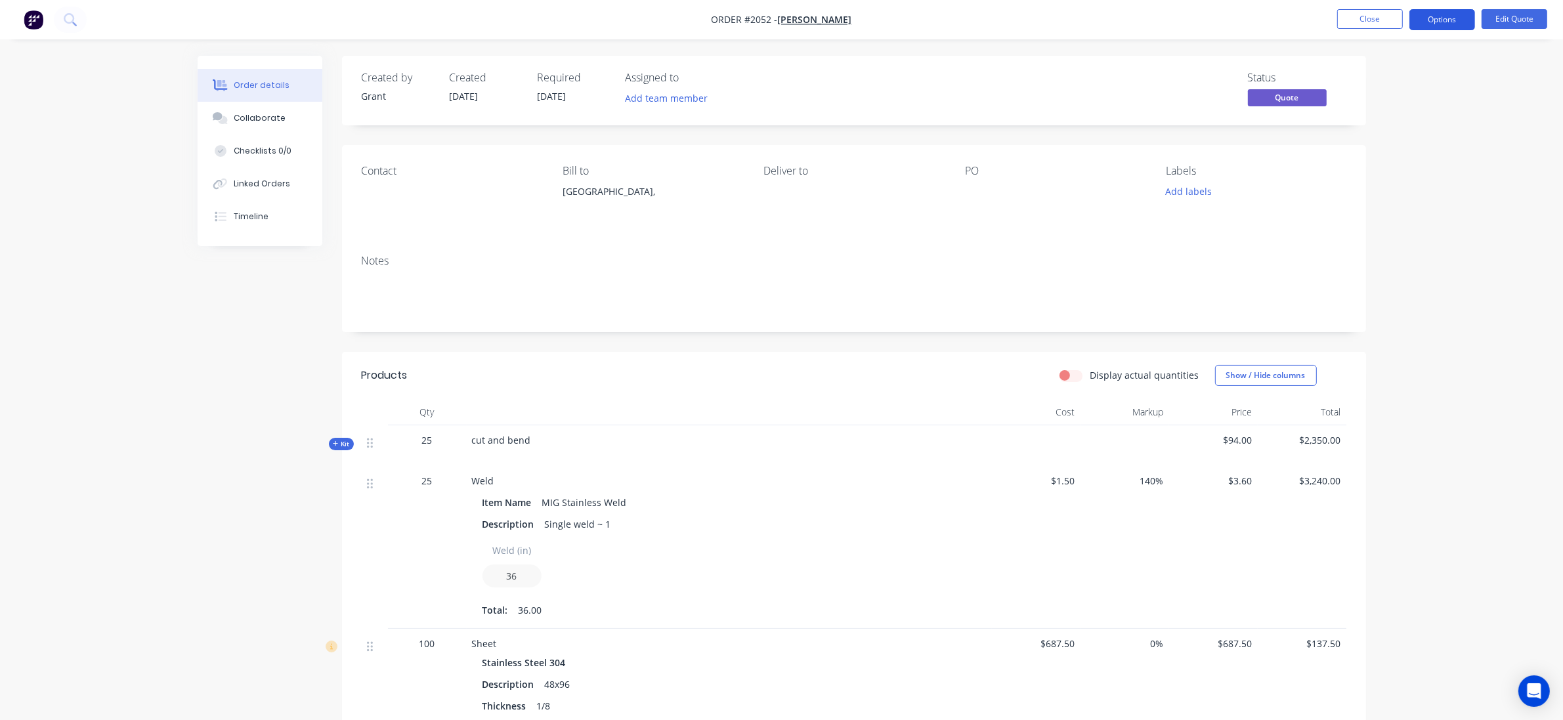
click at [1442, 16] on button "Options" at bounding box center [1443, 19] width 66 height 21
click at [1395, 83] on div "Quote" at bounding box center [1403, 79] width 121 height 19
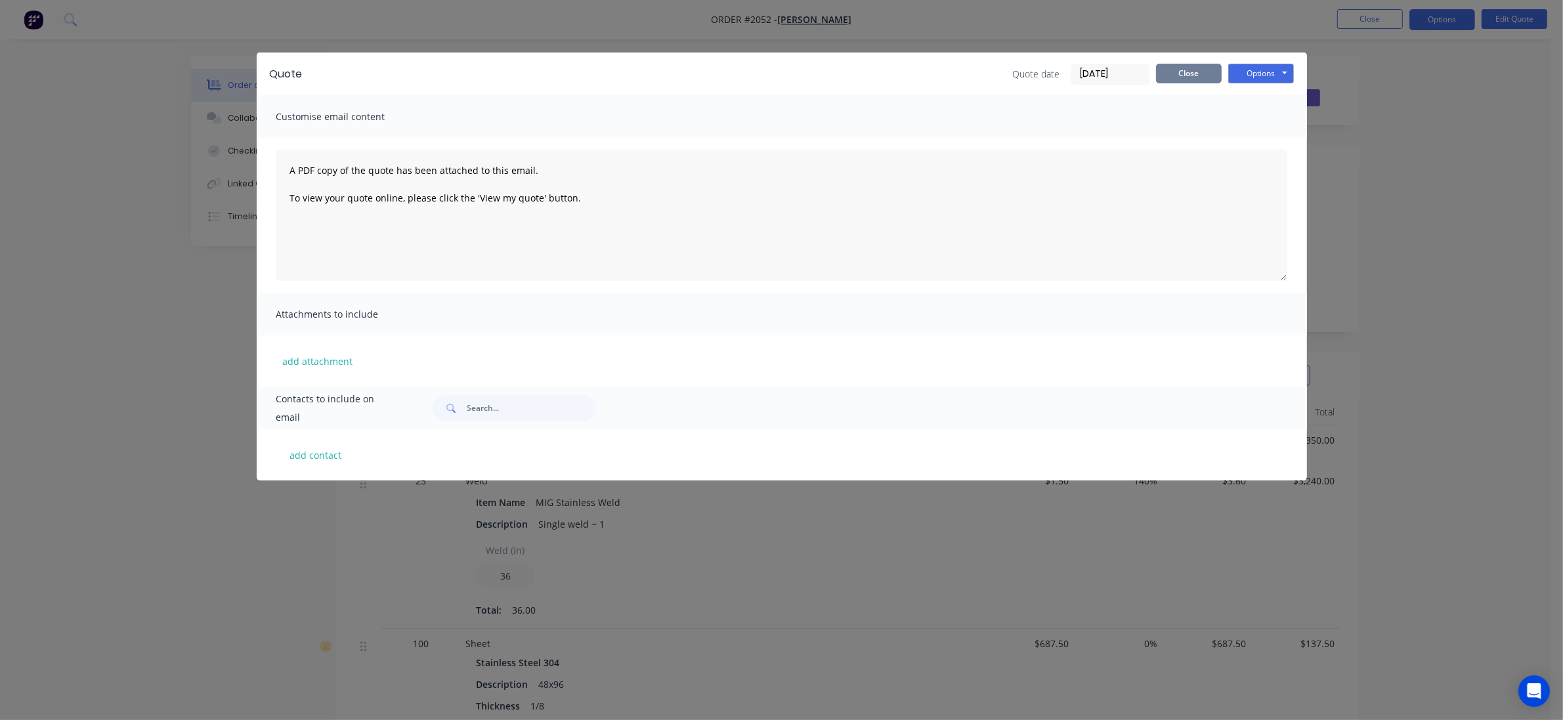
click at [1180, 77] on button "Close" at bounding box center [1189, 74] width 66 height 20
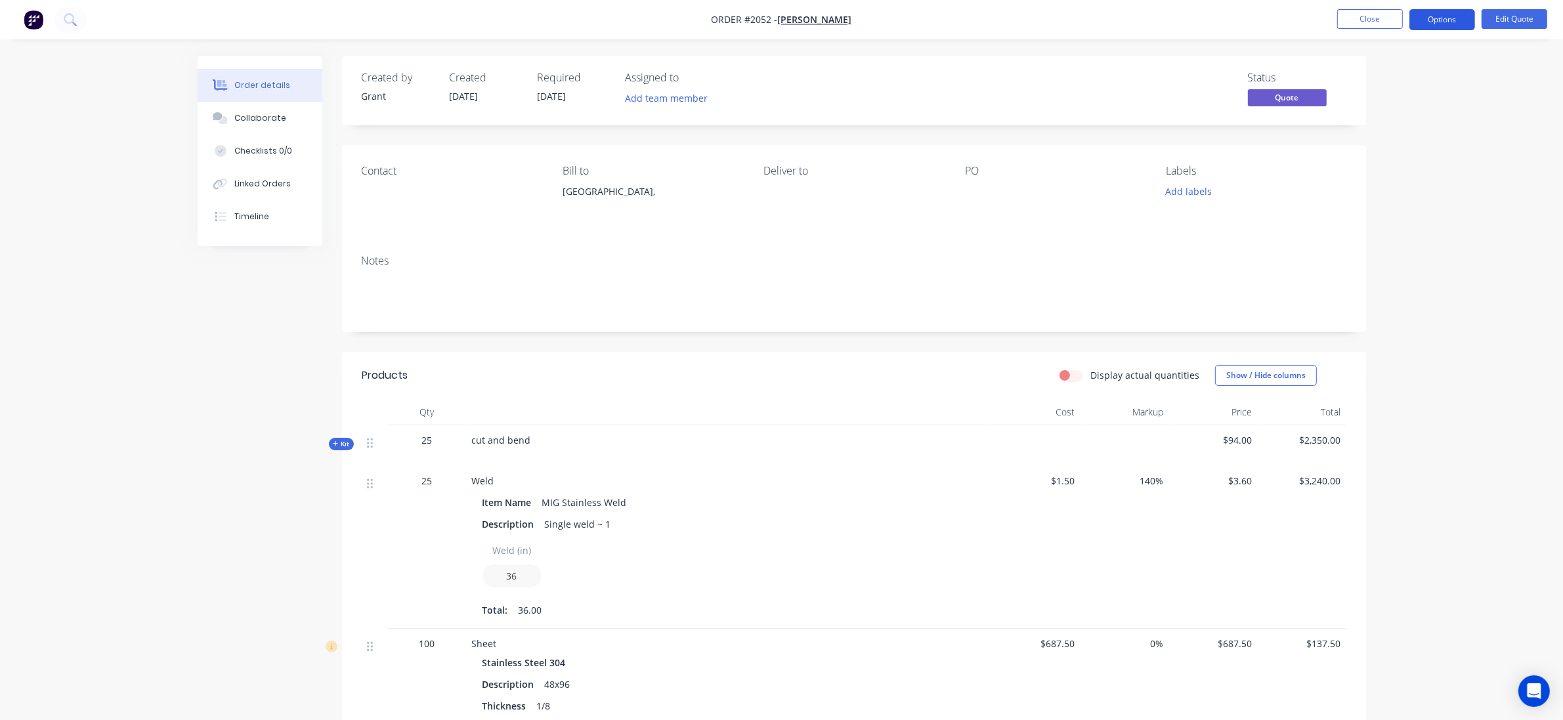
click at [1423, 22] on button "Options" at bounding box center [1443, 19] width 66 height 21
click at [1412, 71] on div "Quote" at bounding box center [1403, 79] width 121 height 19
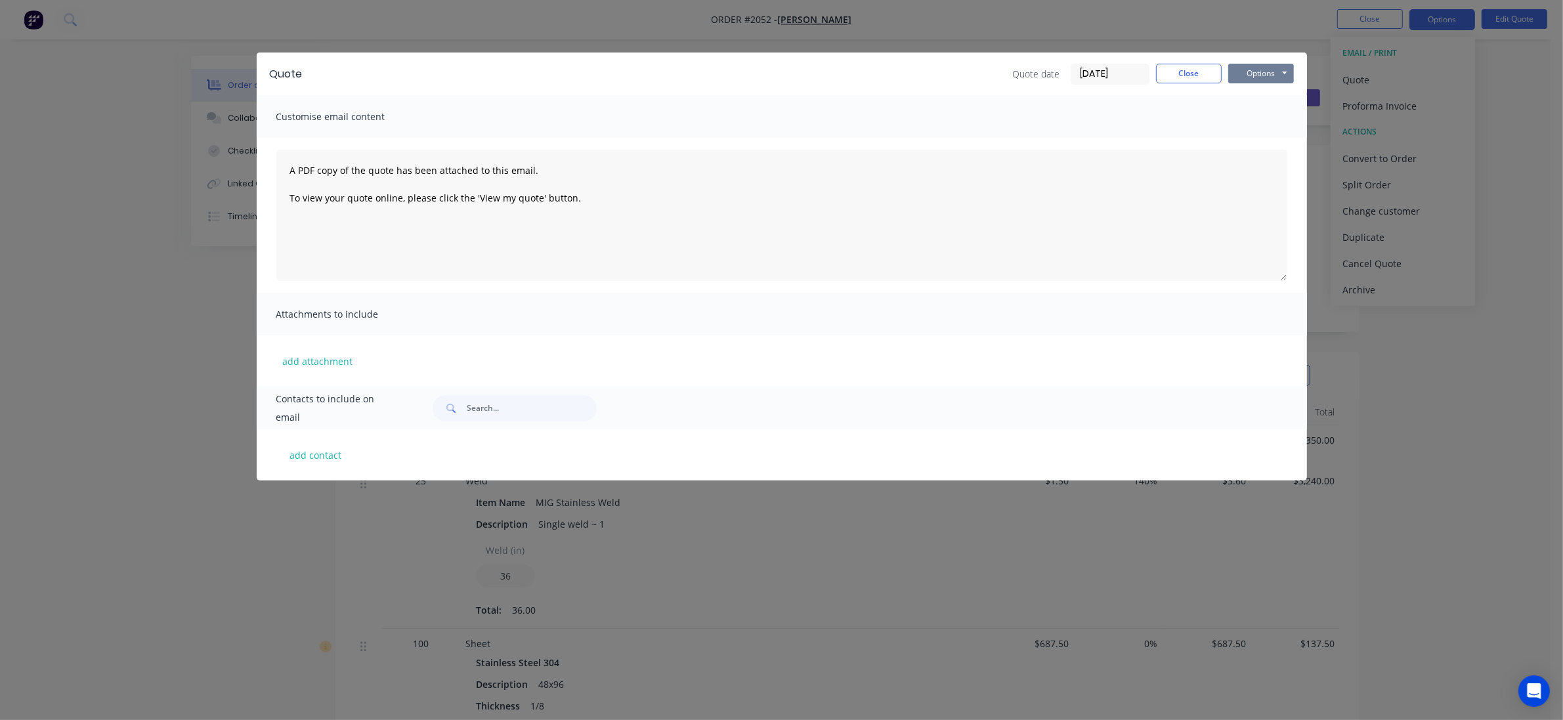
click at [1284, 73] on button "Options" at bounding box center [1261, 74] width 66 height 20
click at [1267, 116] on button "Print" at bounding box center [1270, 119] width 84 height 22
click at [150, 398] on div "Quote Quote date 03/09/25 Close Options Preview Print Email Customise email con…" at bounding box center [781, 360] width 1563 height 720
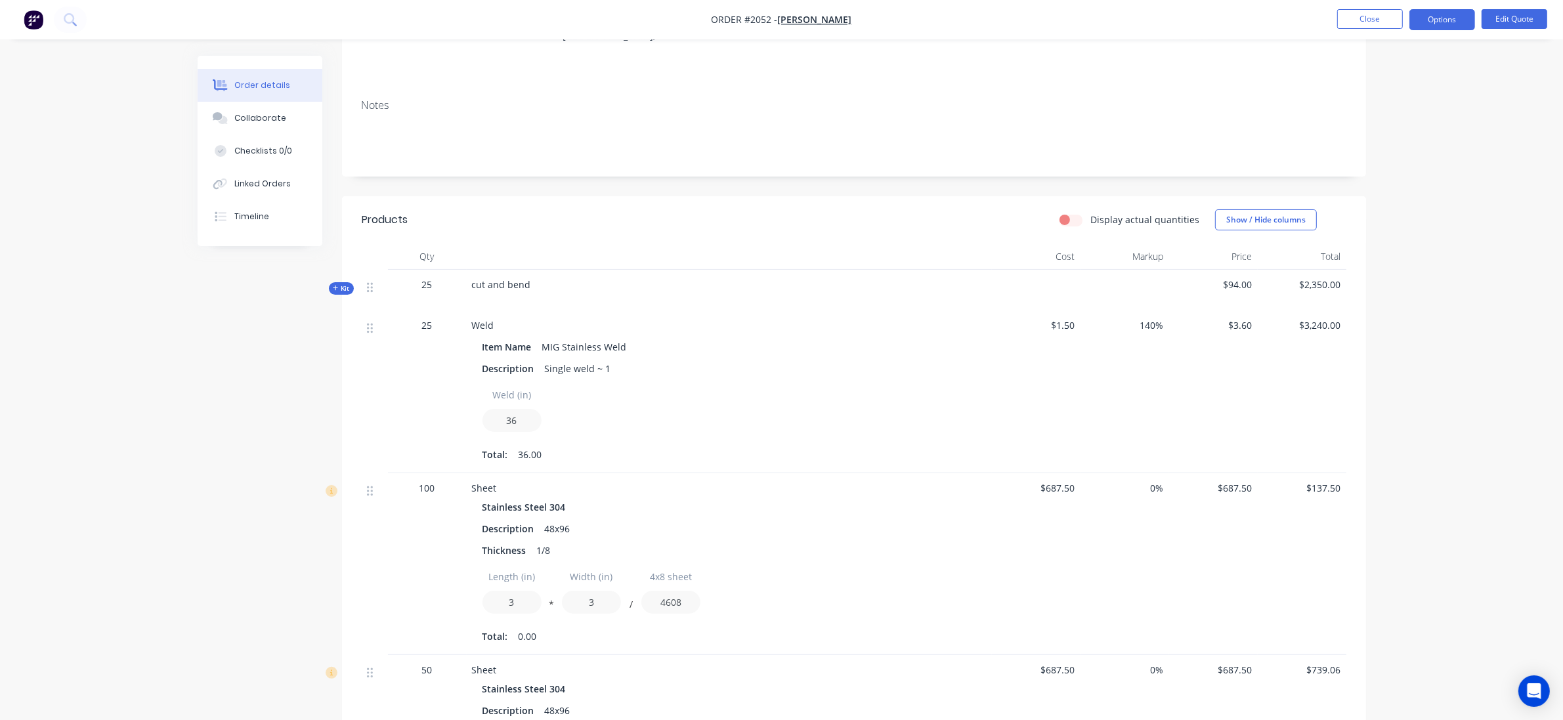
scroll to position [246, 0]
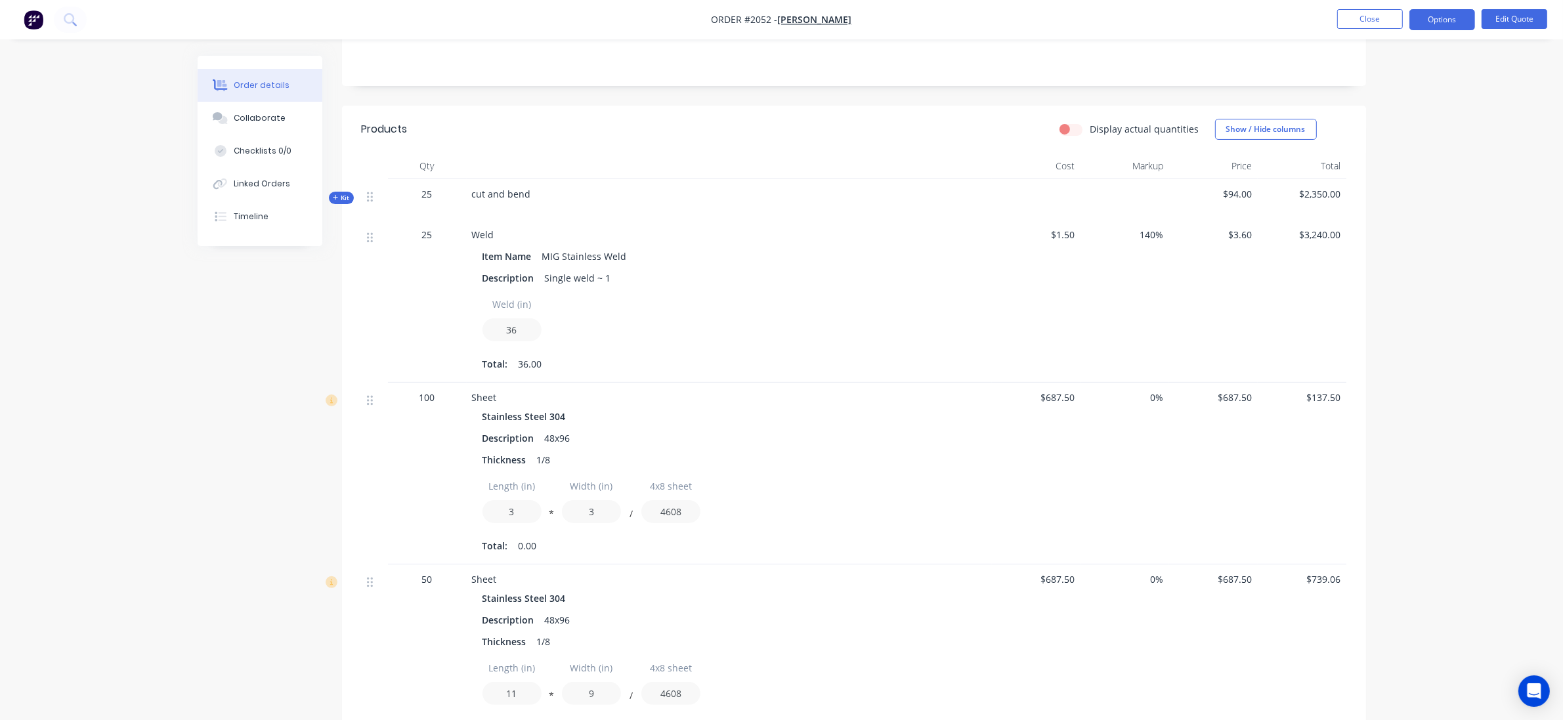
click at [539, 316] on div "Weld (in) 36" at bounding box center [512, 317] width 59 height 49
click at [1326, 238] on span "$3,240.00" at bounding box center [1302, 235] width 78 height 14
drag, startPoint x: 1295, startPoint y: 238, endPoint x: 1395, endPoint y: 240, distance: 99.8
click at [1395, 240] on div "Order details Collaborate Checklists 0/0 Linked Orders Timeline Order details C…" at bounding box center [781, 367] width 1563 height 1226
click at [794, 309] on div "Weld (in) 36" at bounding box center [730, 320] width 494 height 54
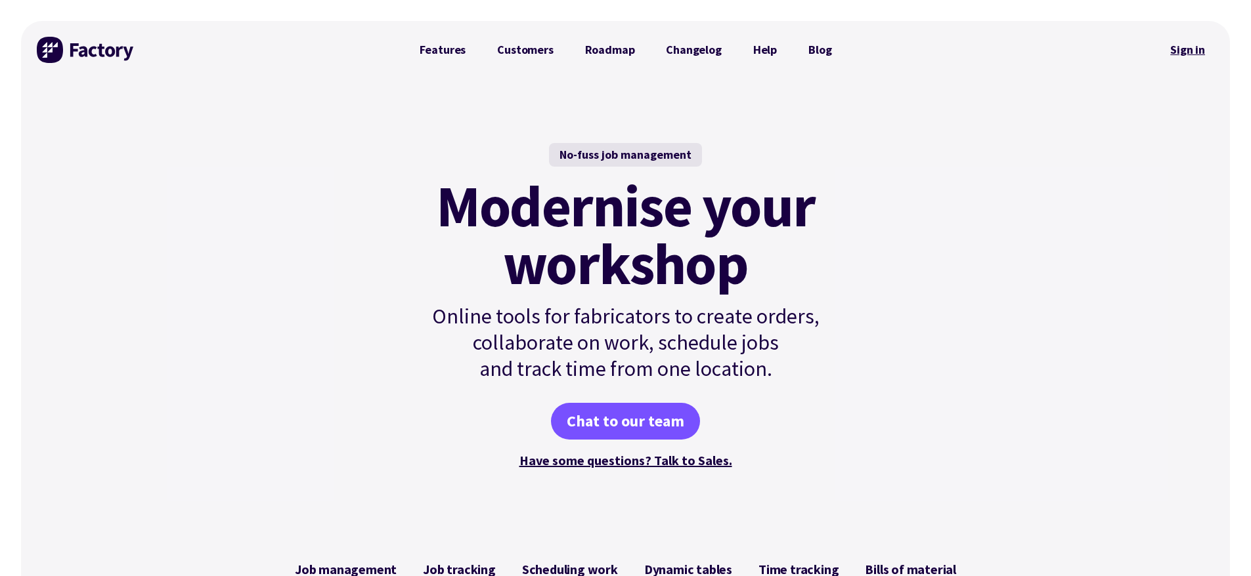
click at [1181, 49] on link "Sign in" at bounding box center [1187, 50] width 53 height 30
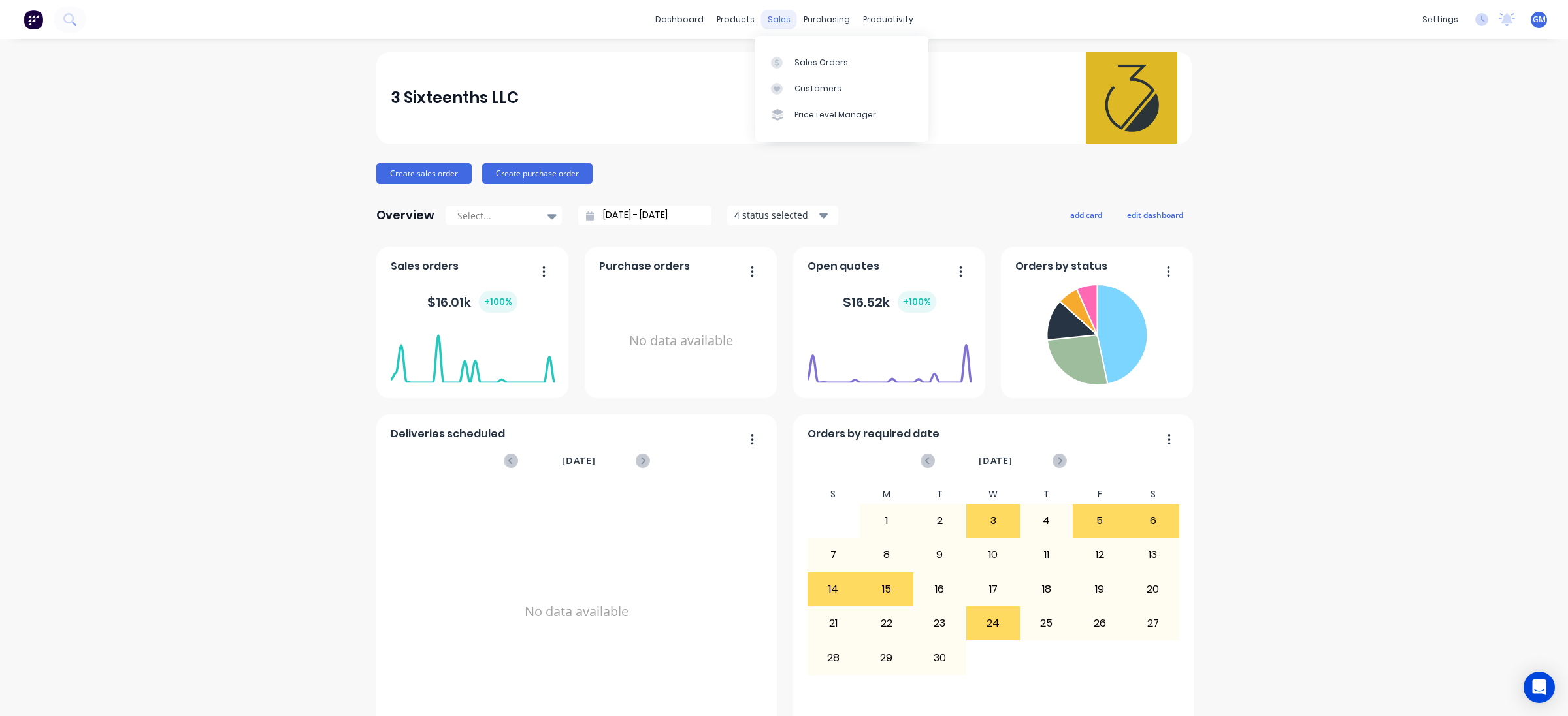
click at [775, 28] on div "sales" at bounding box center [779, 20] width 36 height 20
click at [825, 74] on link "Sales Orders" at bounding box center [842, 62] width 173 height 26
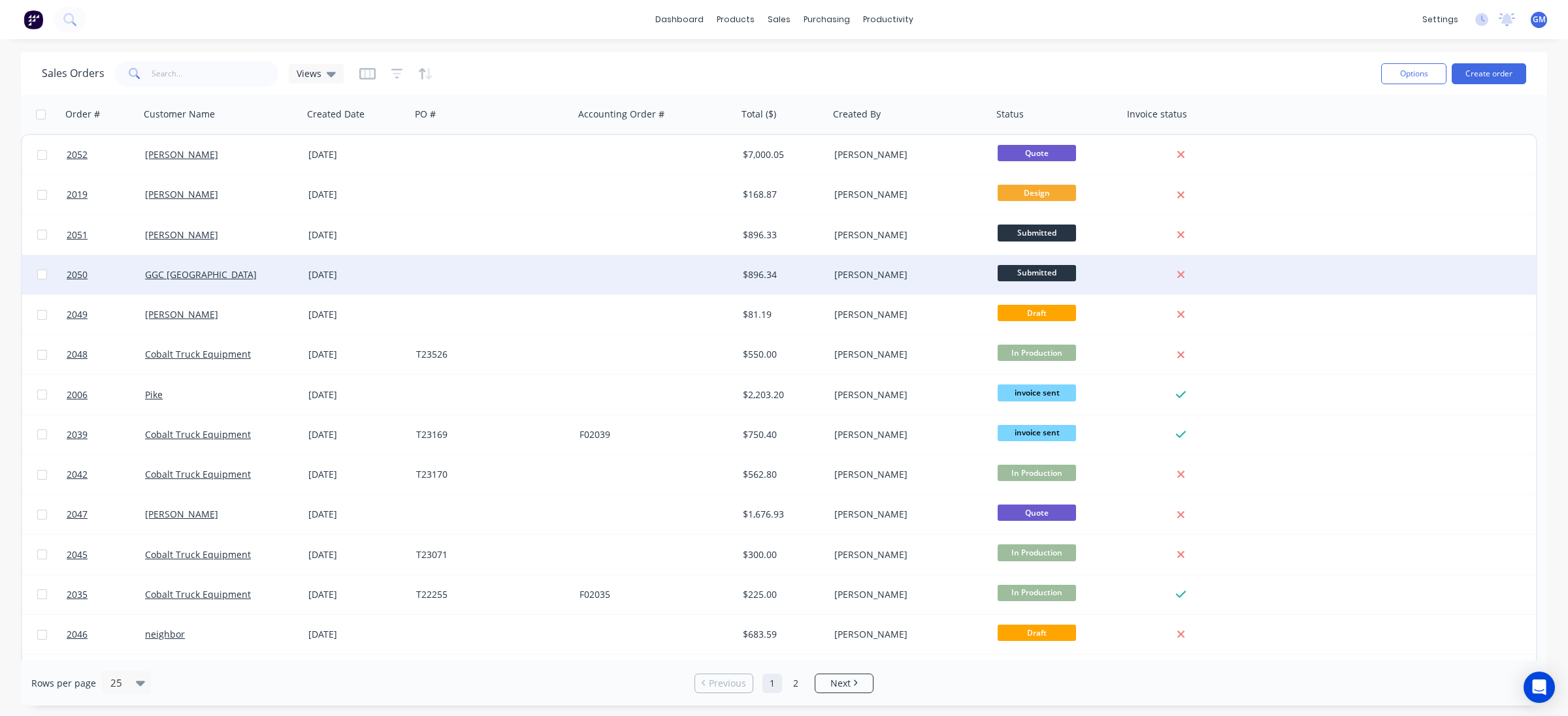
click at [41, 274] on input "checkbox" at bounding box center [42, 274] width 10 height 10
checkbox input "false"
click at [268, 274] on div "GGC [GEOGRAPHIC_DATA]" at bounding box center [218, 274] width 145 height 13
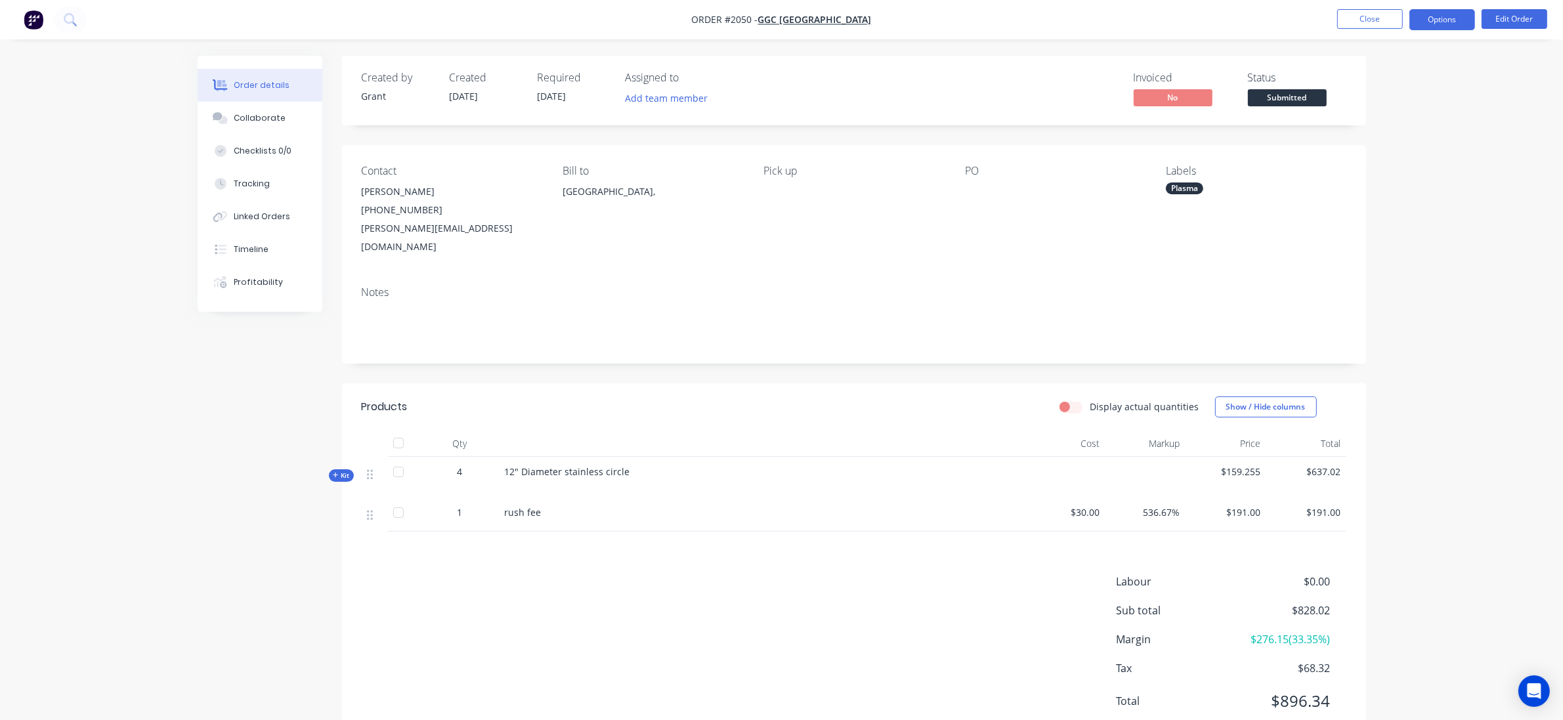
click at [1461, 28] on button "Options" at bounding box center [1443, 19] width 66 height 21
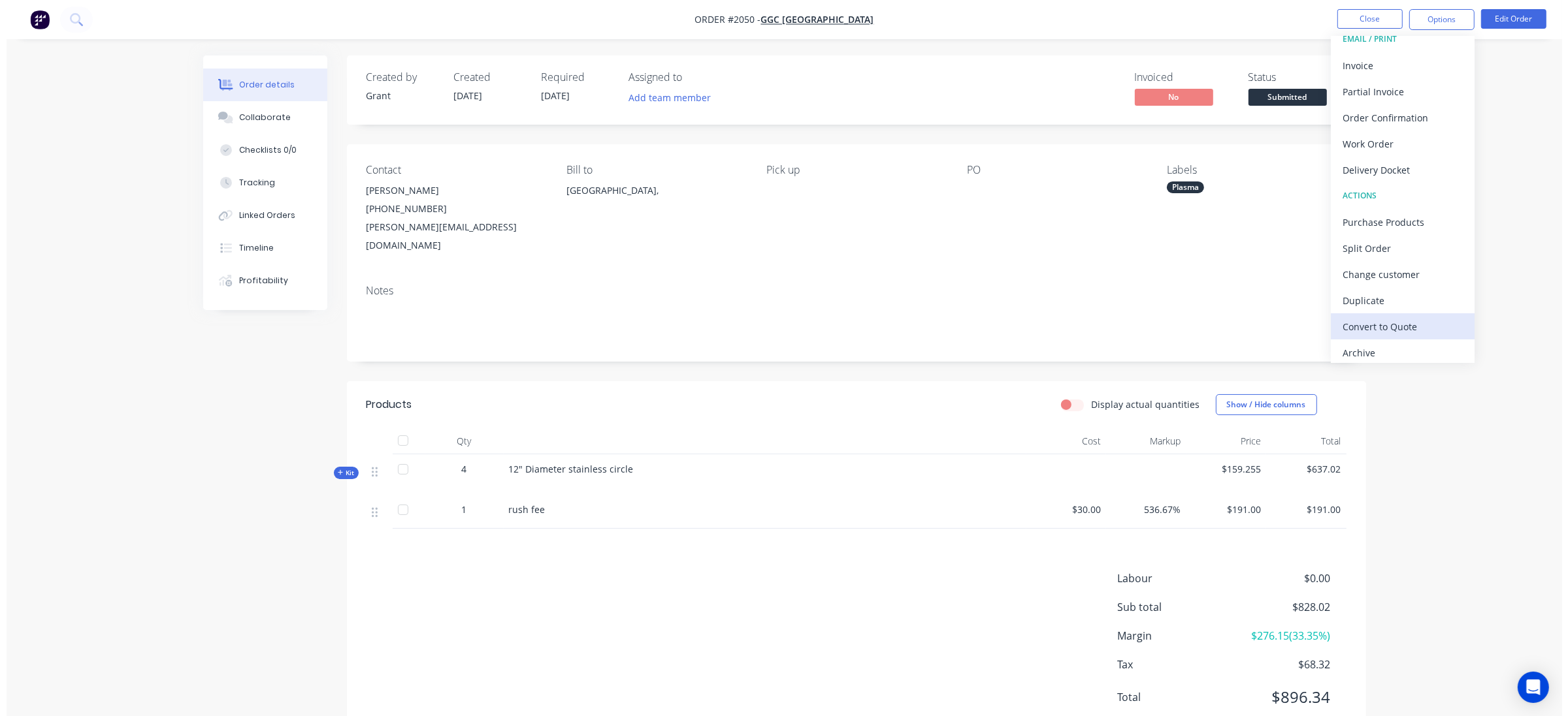
scroll to position [20, 0]
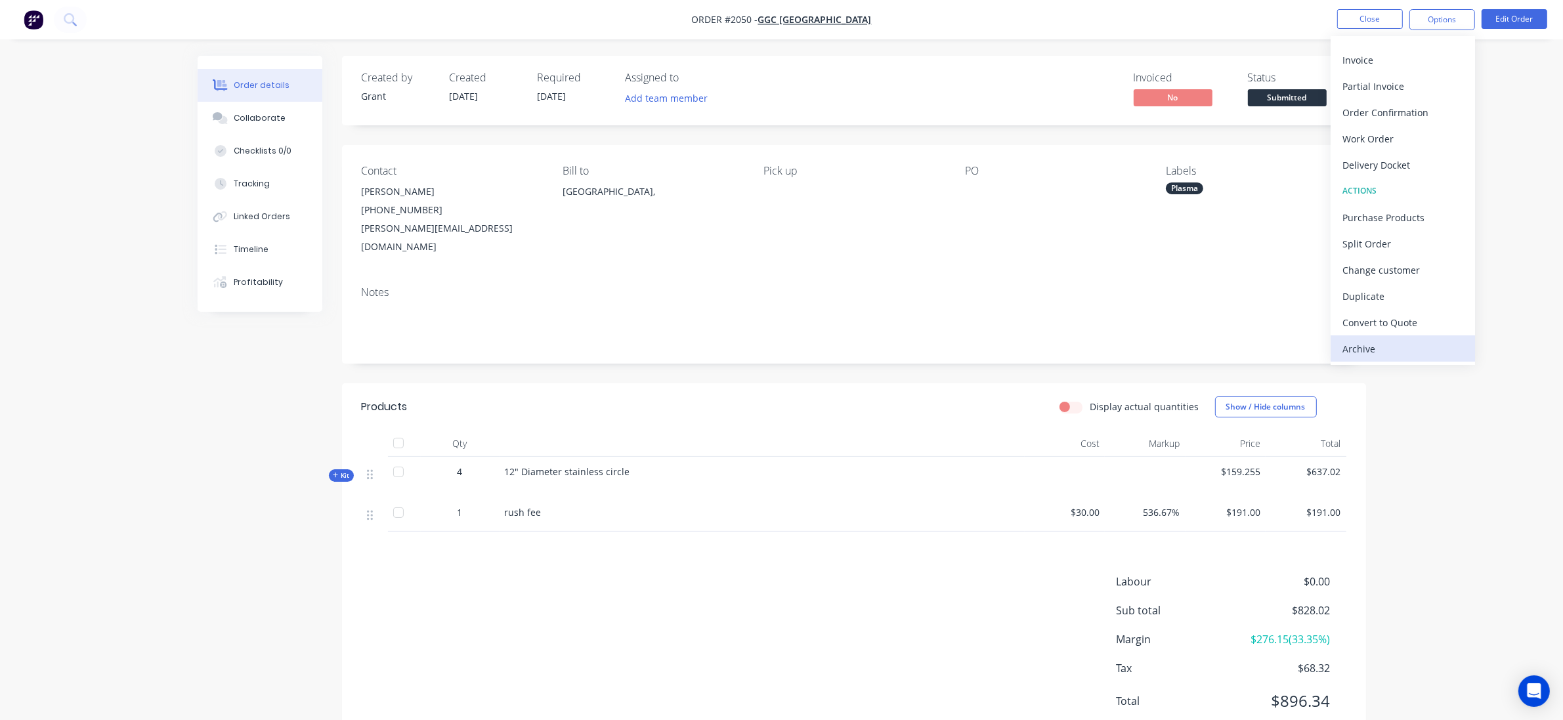
click at [1391, 346] on div "Archive" at bounding box center [1403, 348] width 121 height 19
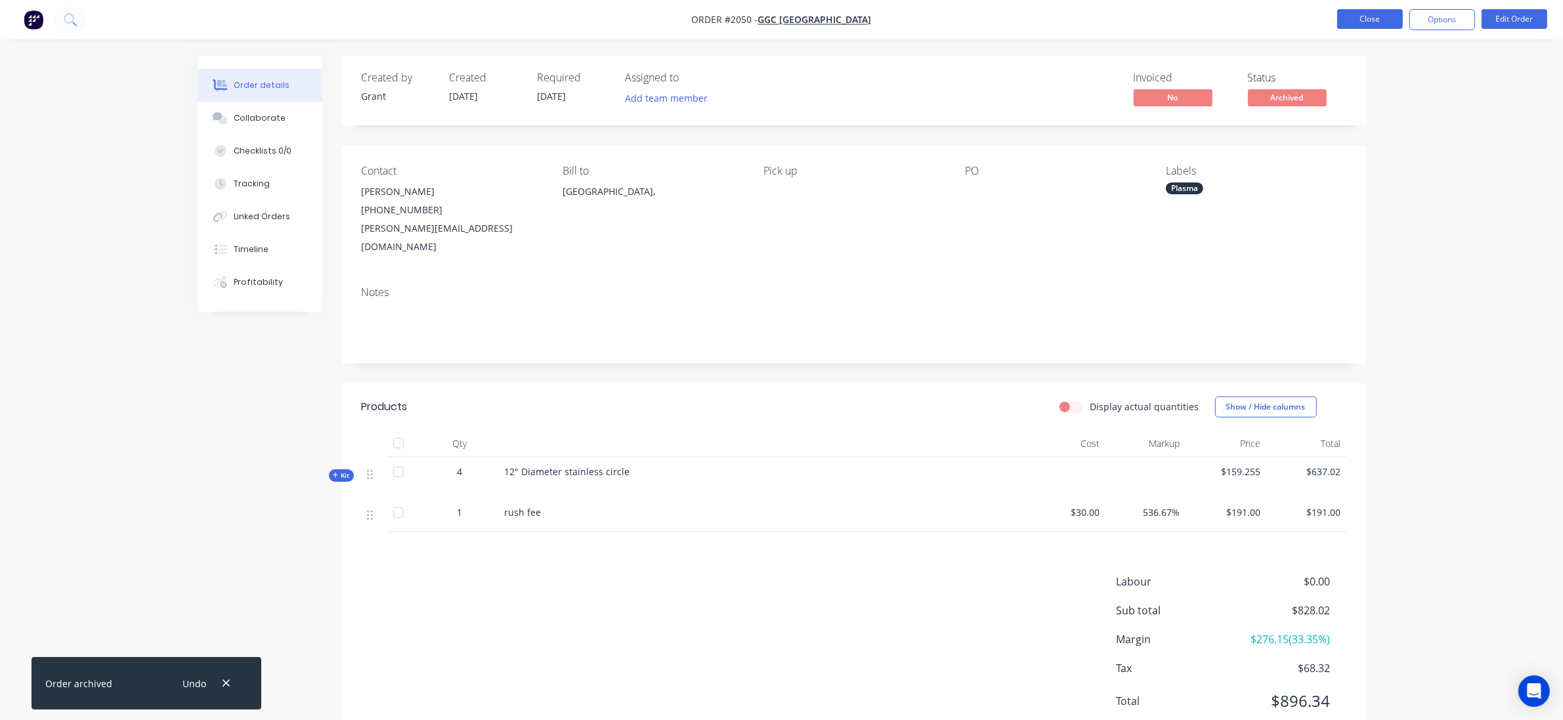
click at [1384, 12] on button "Close" at bounding box center [1370, 19] width 66 height 20
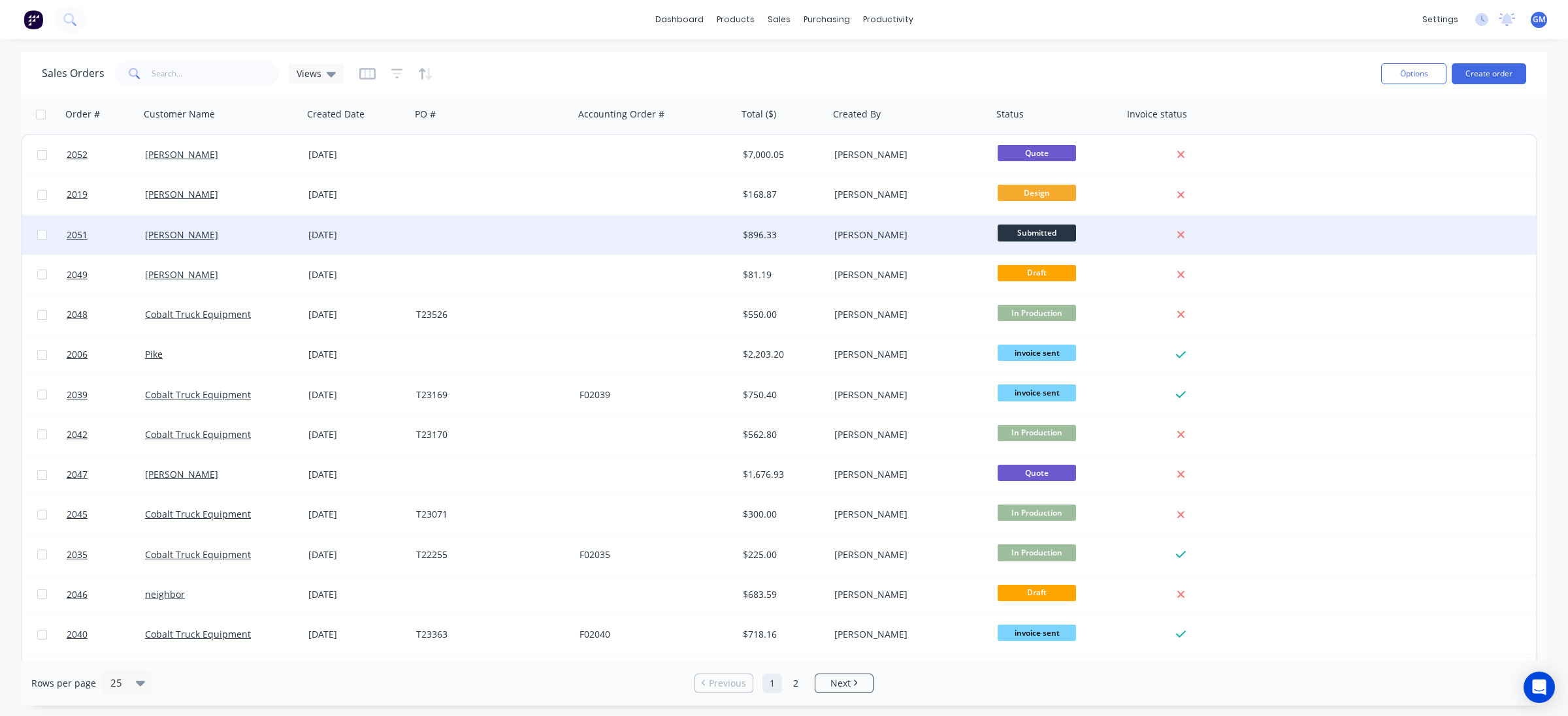
click at [1060, 235] on span "Submitted" at bounding box center [1037, 233] width 79 height 16
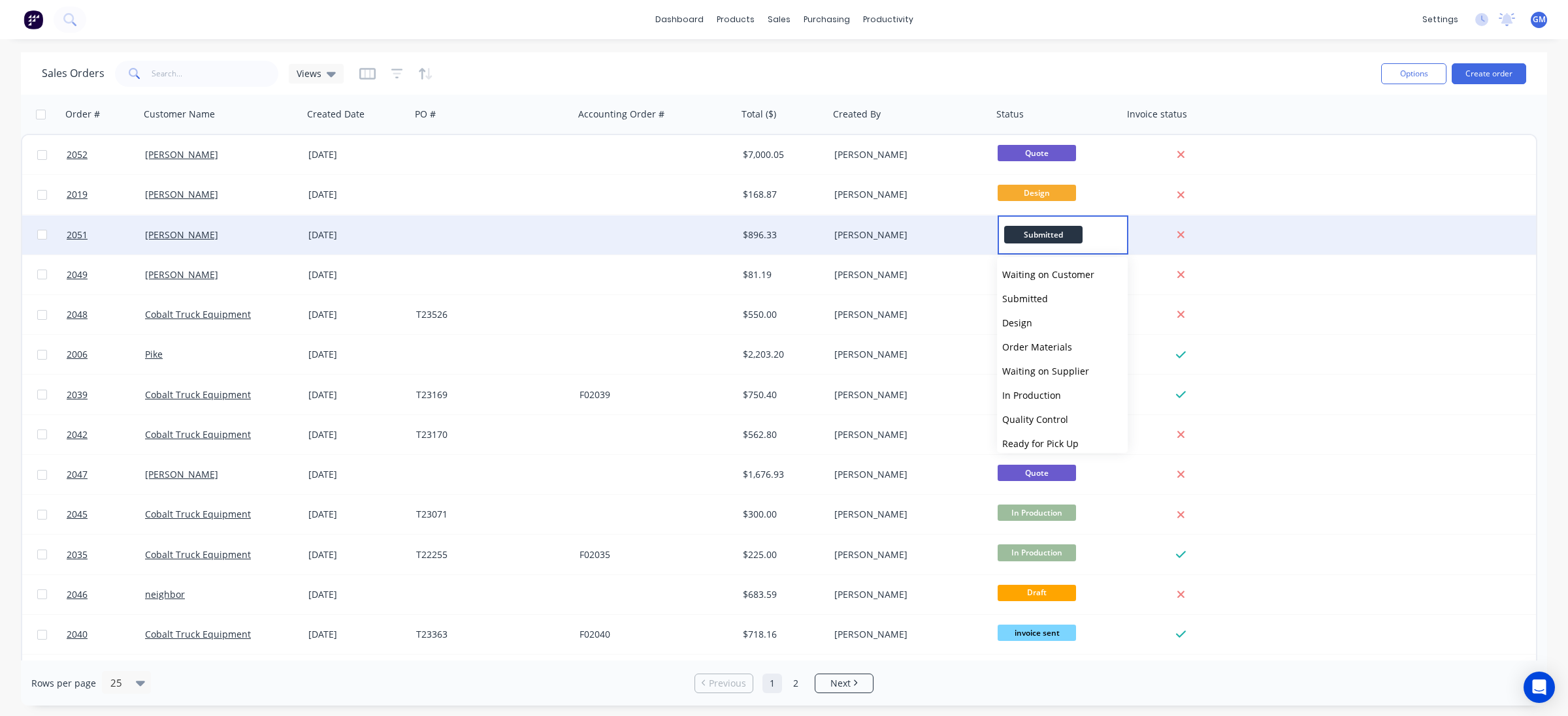
click at [1060, 237] on span "Submitted" at bounding box center [1043, 235] width 79 height 18
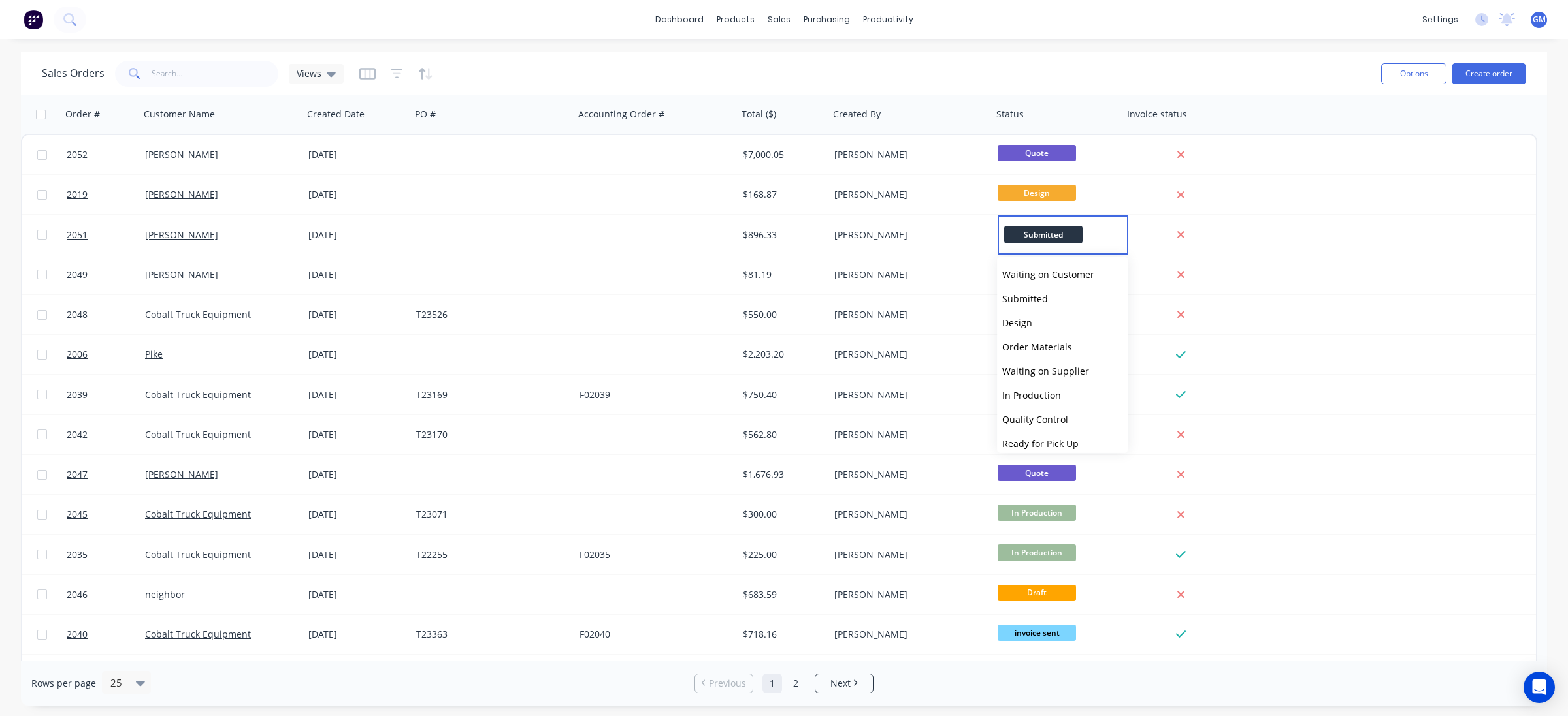
drag, startPoint x: 1134, startPoint y: 41, endPoint x: 1134, endPoint y: 56, distance: 15.0
click at [1134, 43] on div "dashboard products sales purchasing productivity dashboard products Product Cat…" at bounding box center [784, 358] width 1568 height 716
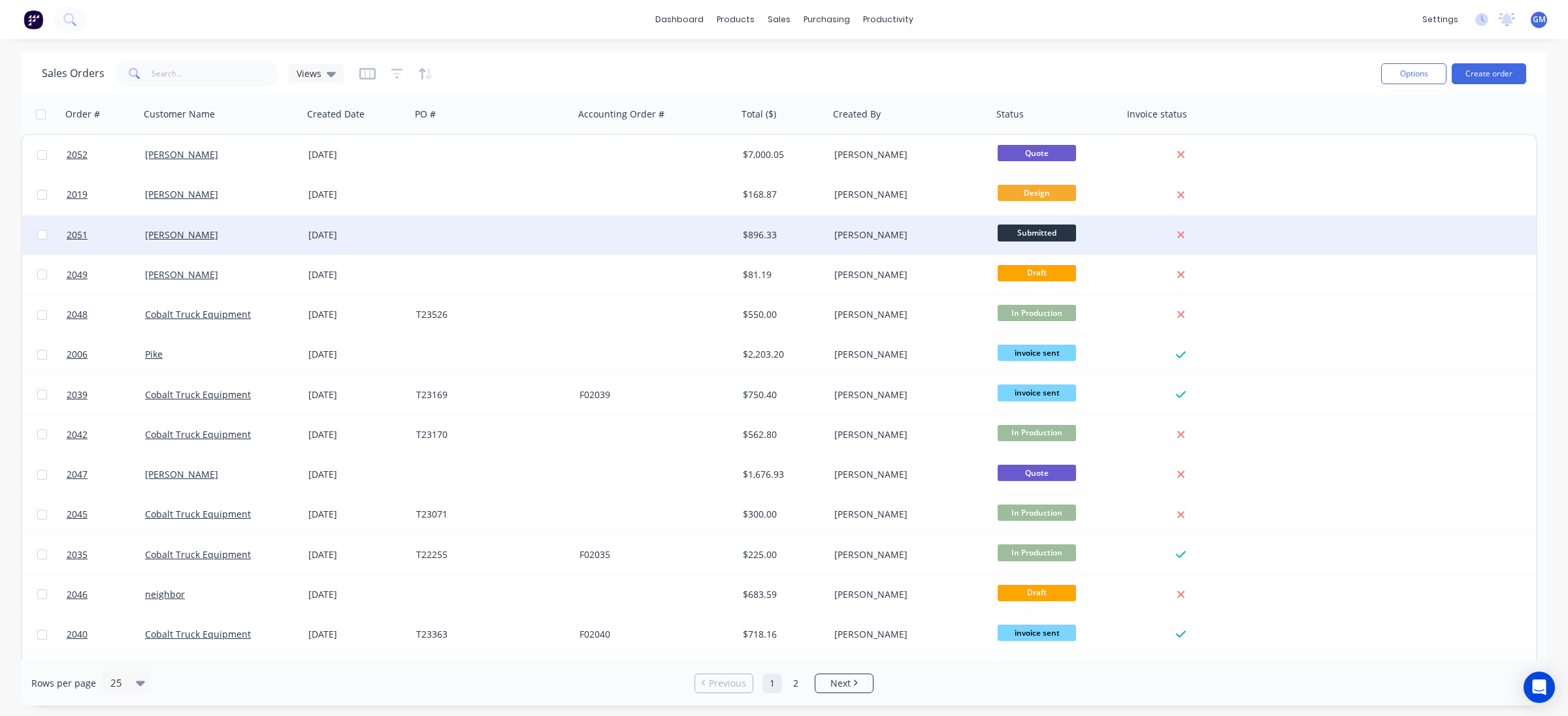
click at [514, 235] on div at bounding box center [492, 235] width 163 height 39
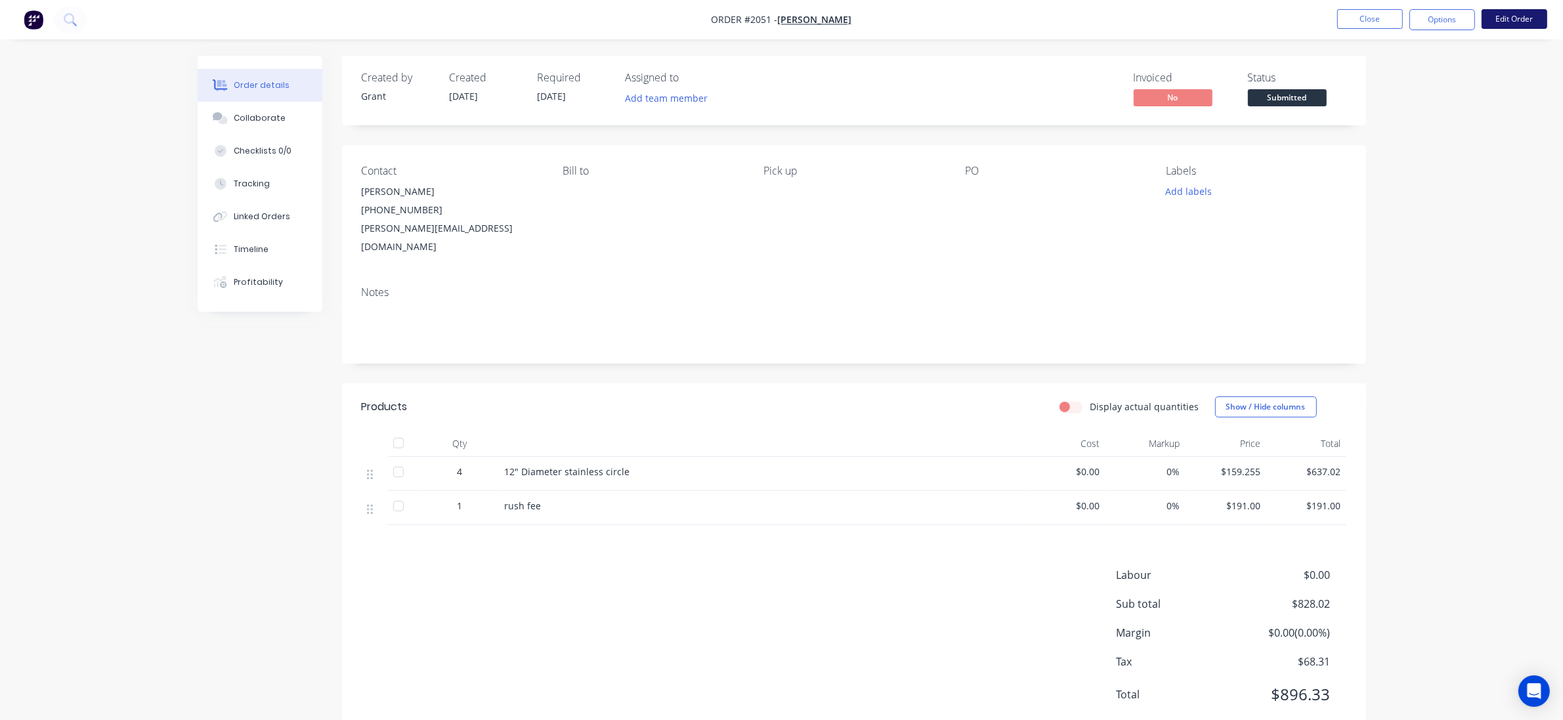
click at [1527, 25] on button "Edit Order" at bounding box center [1515, 19] width 66 height 20
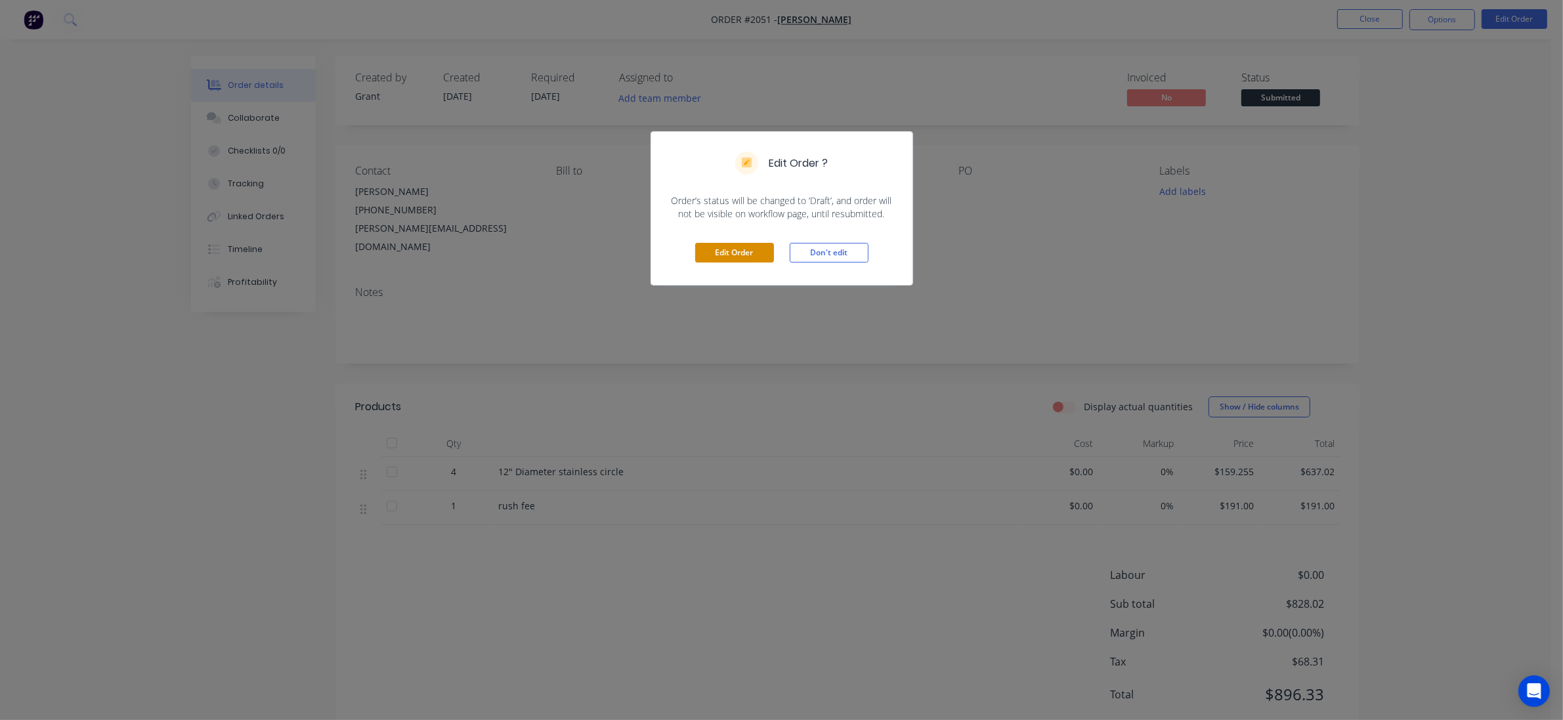
click at [701, 247] on button "Edit Order" at bounding box center [734, 253] width 79 height 20
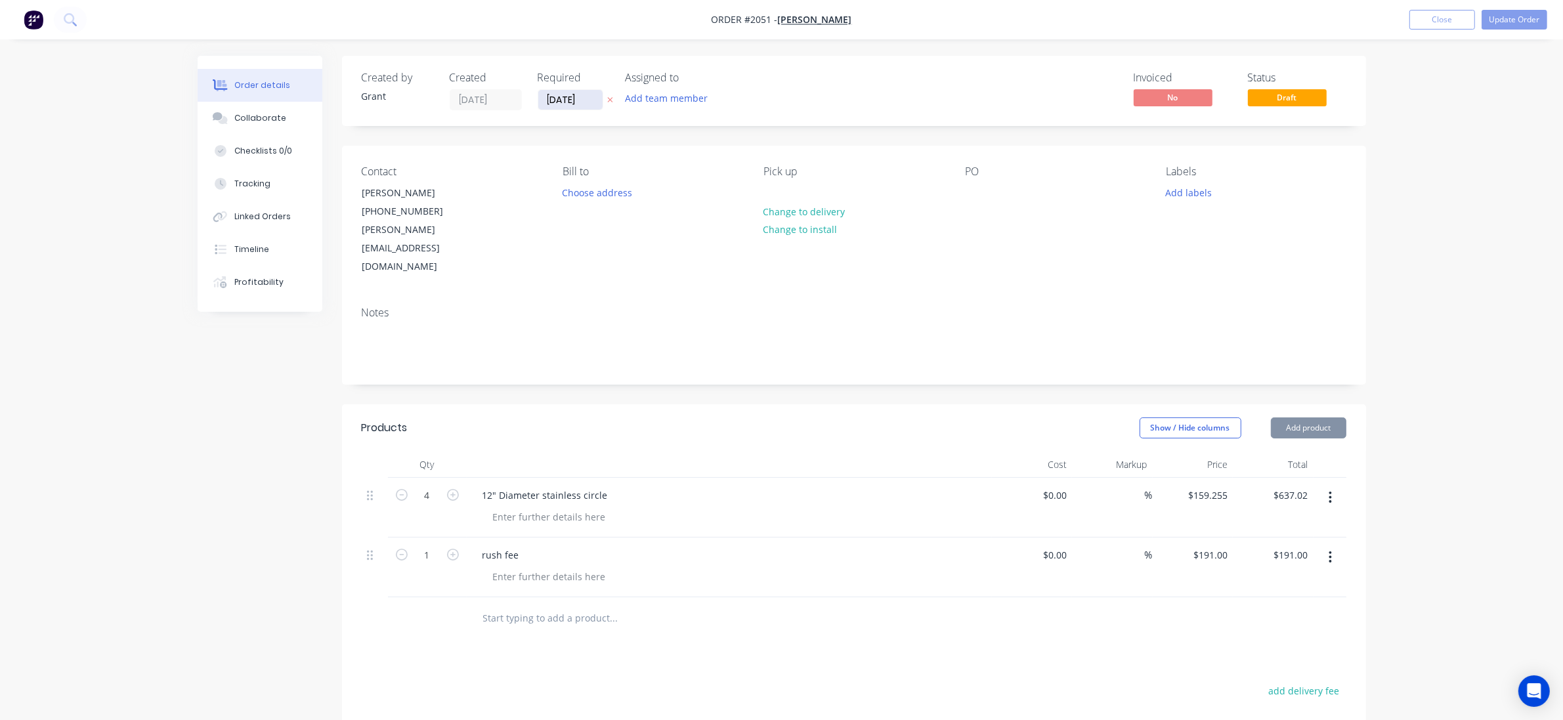
click at [572, 95] on input "[DATE]" at bounding box center [570, 100] width 64 height 20
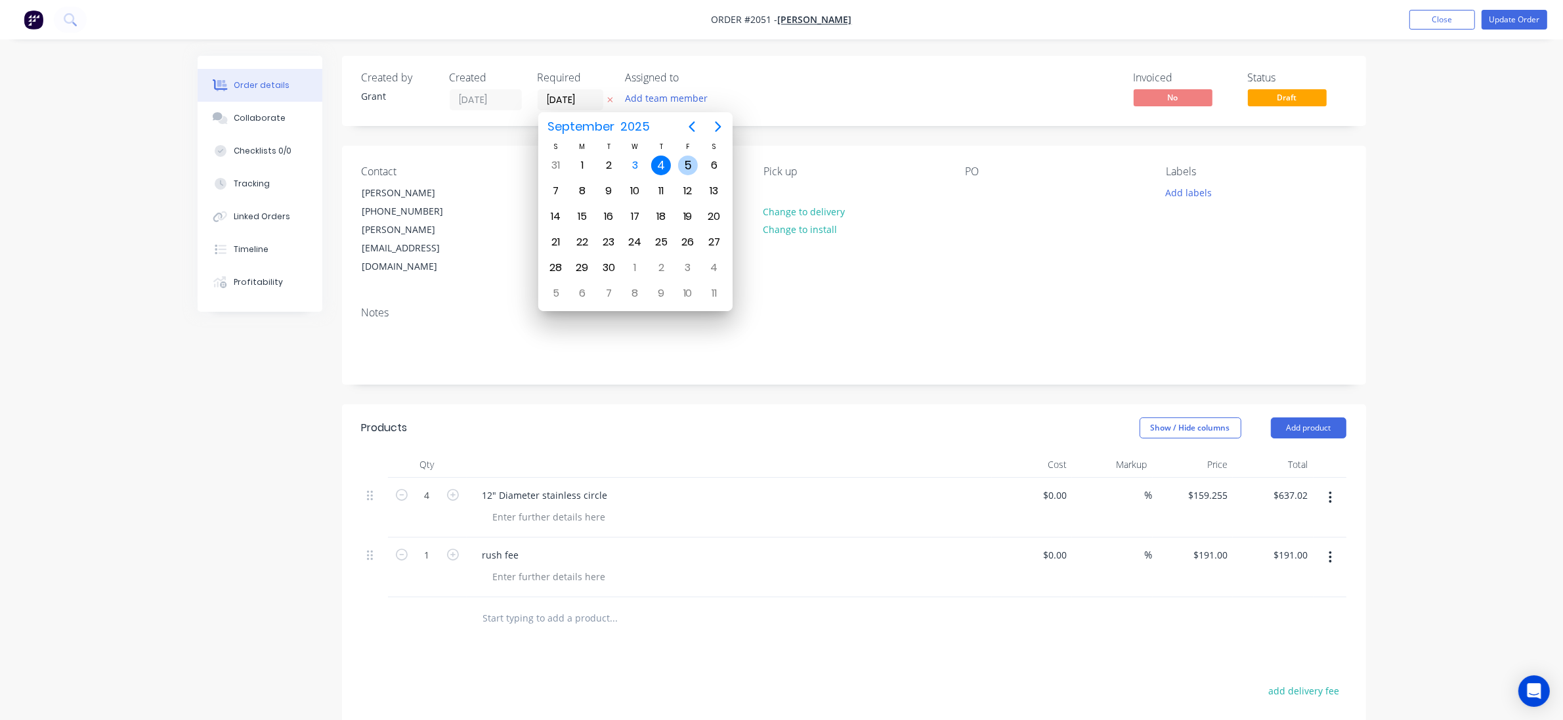
click at [690, 162] on div "5" at bounding box center [688, 166] width 20 height 20
type input "[DATE]"
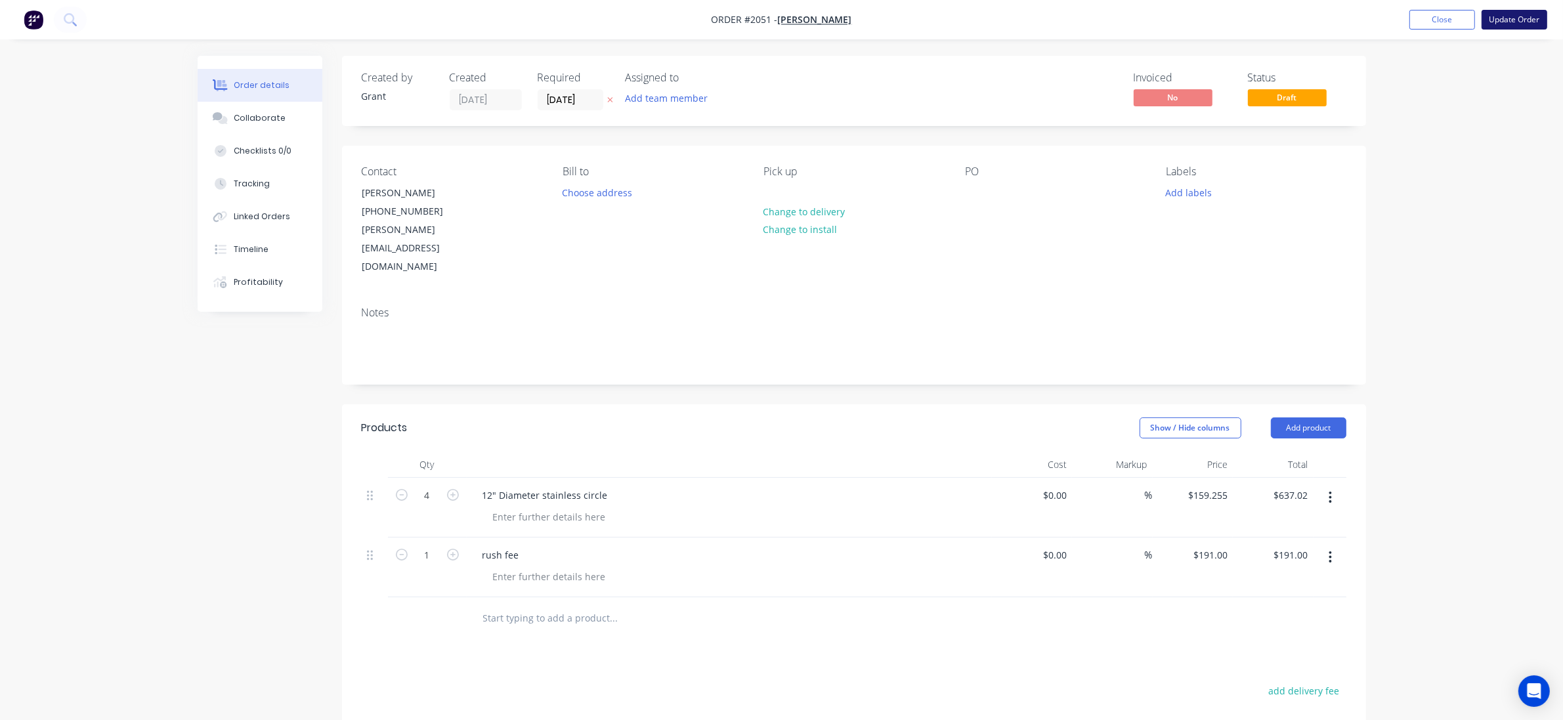
click at [1517, 14] on button "Update Order" at bounding box center [1515, 20] width 66 height 20
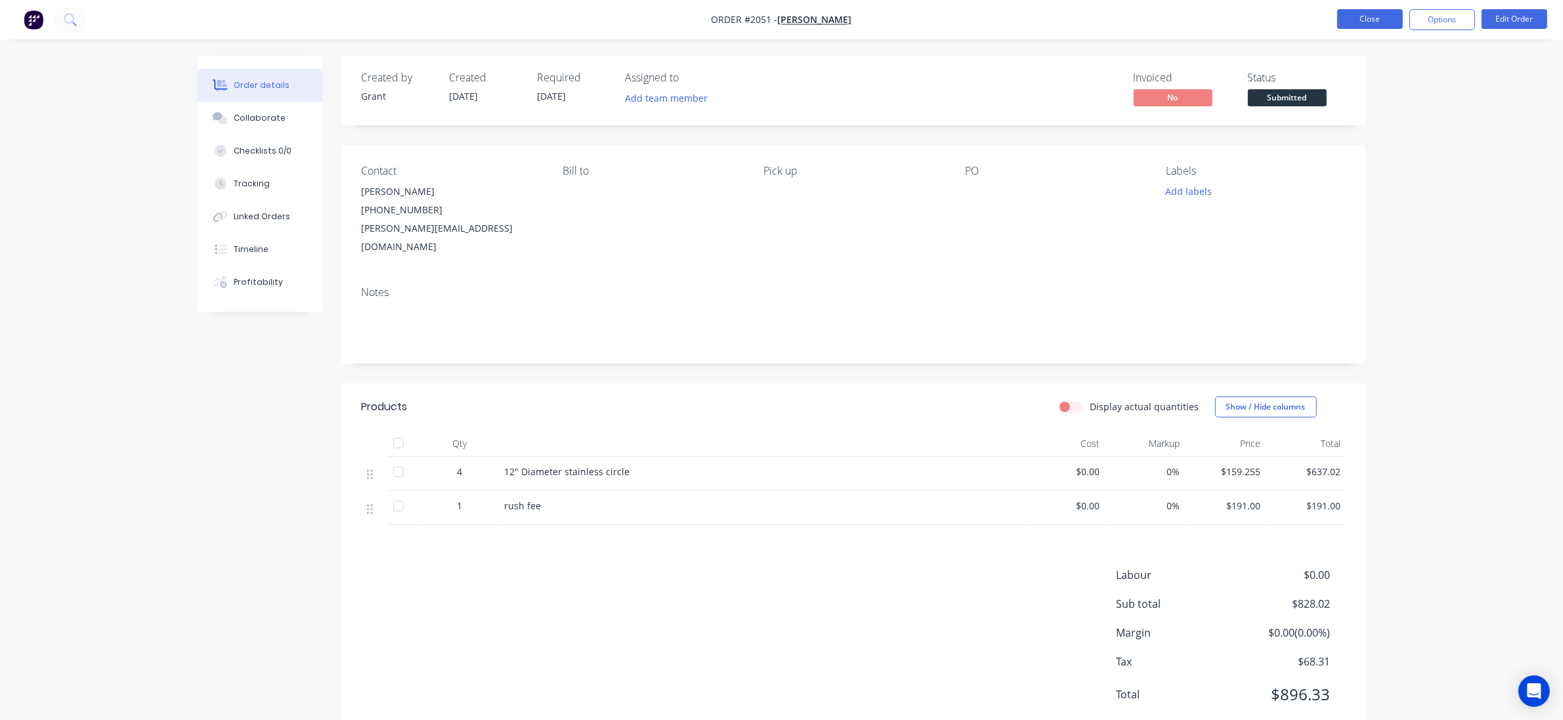
click at [1382, 18] on button "Close" at bounding box center [1370, 19] width 66 height 20
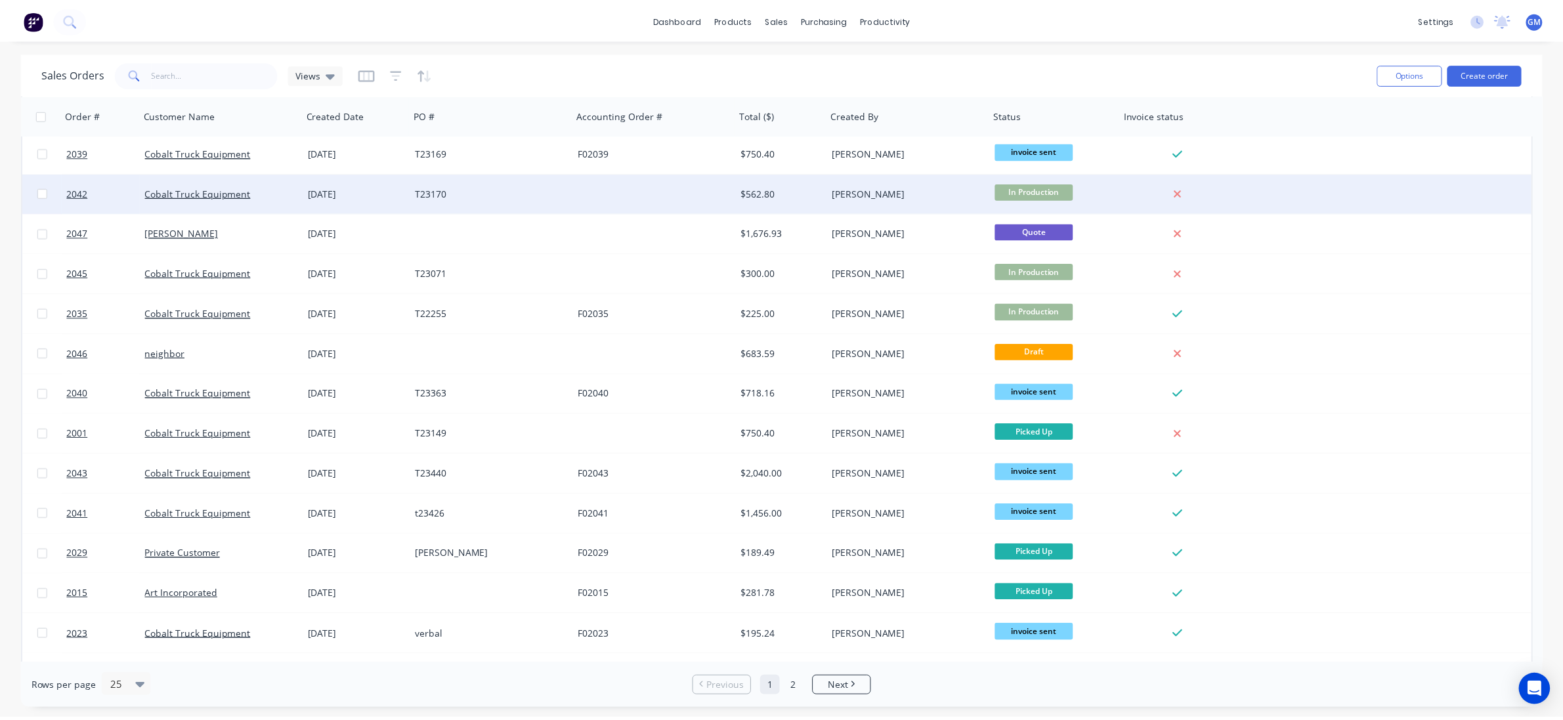
scroll to position [246, 0]
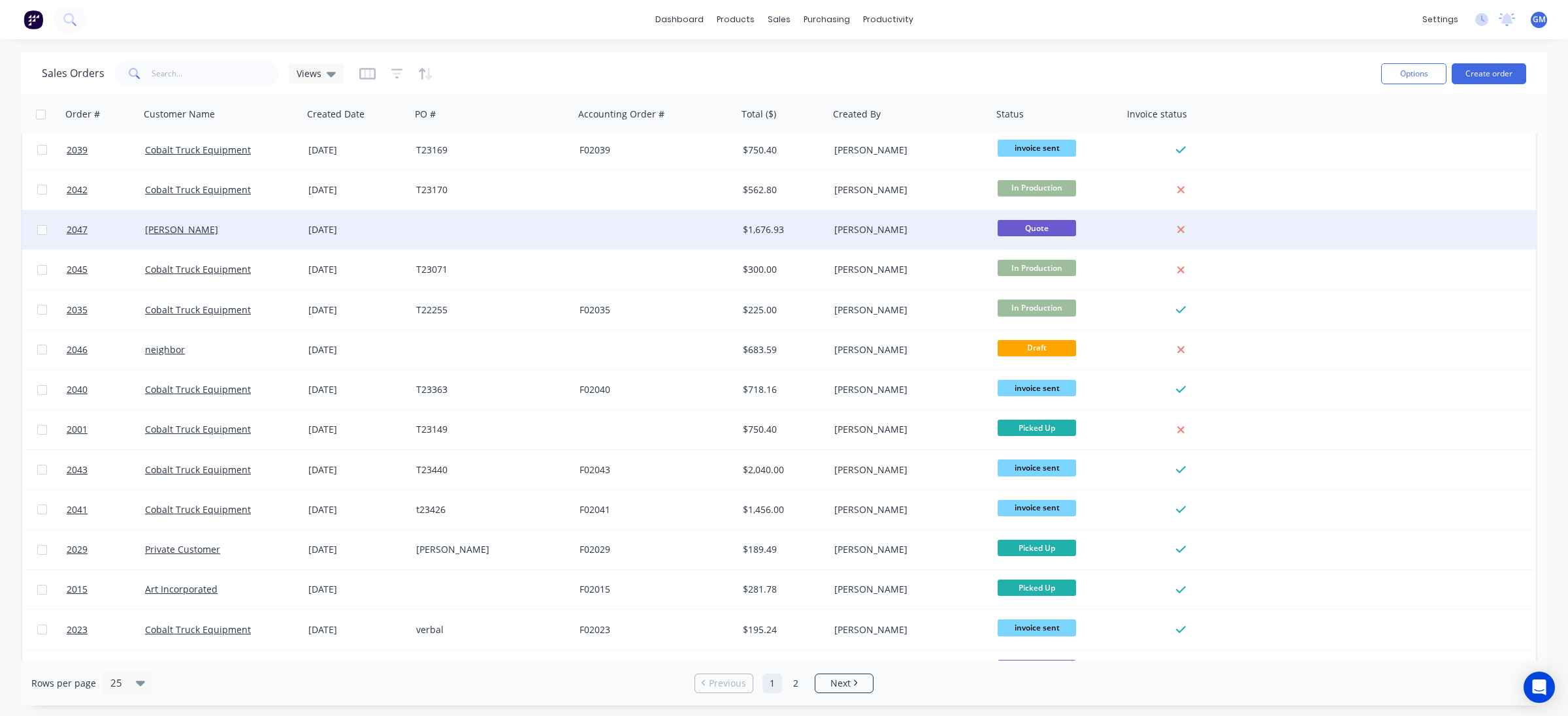
click at [616, 230] on div at bounding box center [656, 229] width 163 height 39
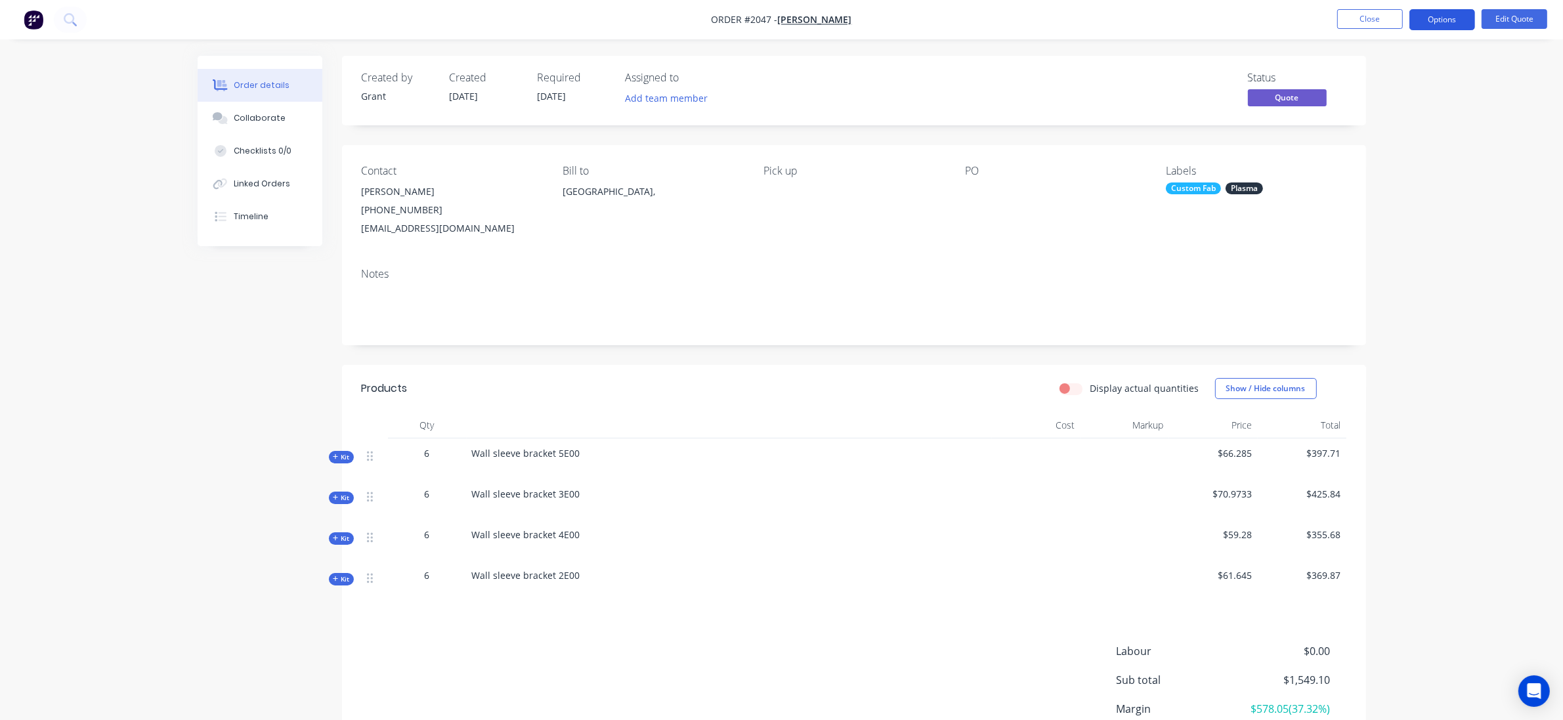
click at [1431, 14] on button "Options" at bounding box center [1443, 19] width 66 height 21
click at [1394, 67] on button "Quote" at bounding box center [1403, 79] width 144 height 26
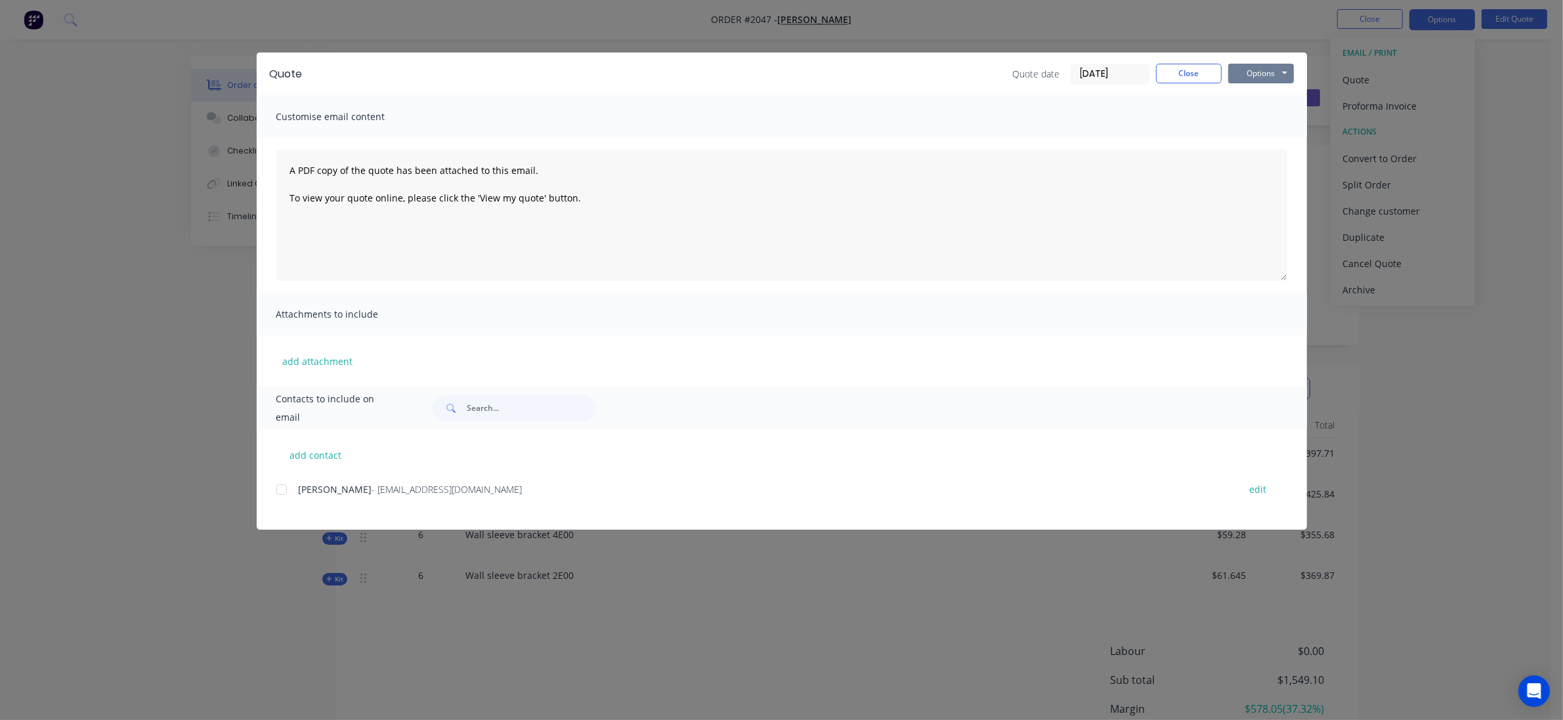
click at [1264, 64] on button "Options" at bounding box center [1261, 74] width 66 height 20
click at [1269, 125] on button "Print" at bounding box center [1270, 119] width 84 height 22
drag, startPoint x: 102, startPoint y: 478, endPoint x: 231, endPoint y: 383, distance: 160.1
click at [115, 478] on div "Quote Quote date [DATE] Close Options Preview Print Email Customise email conte…" at bounding box center [781, 360] width 1563 height 720
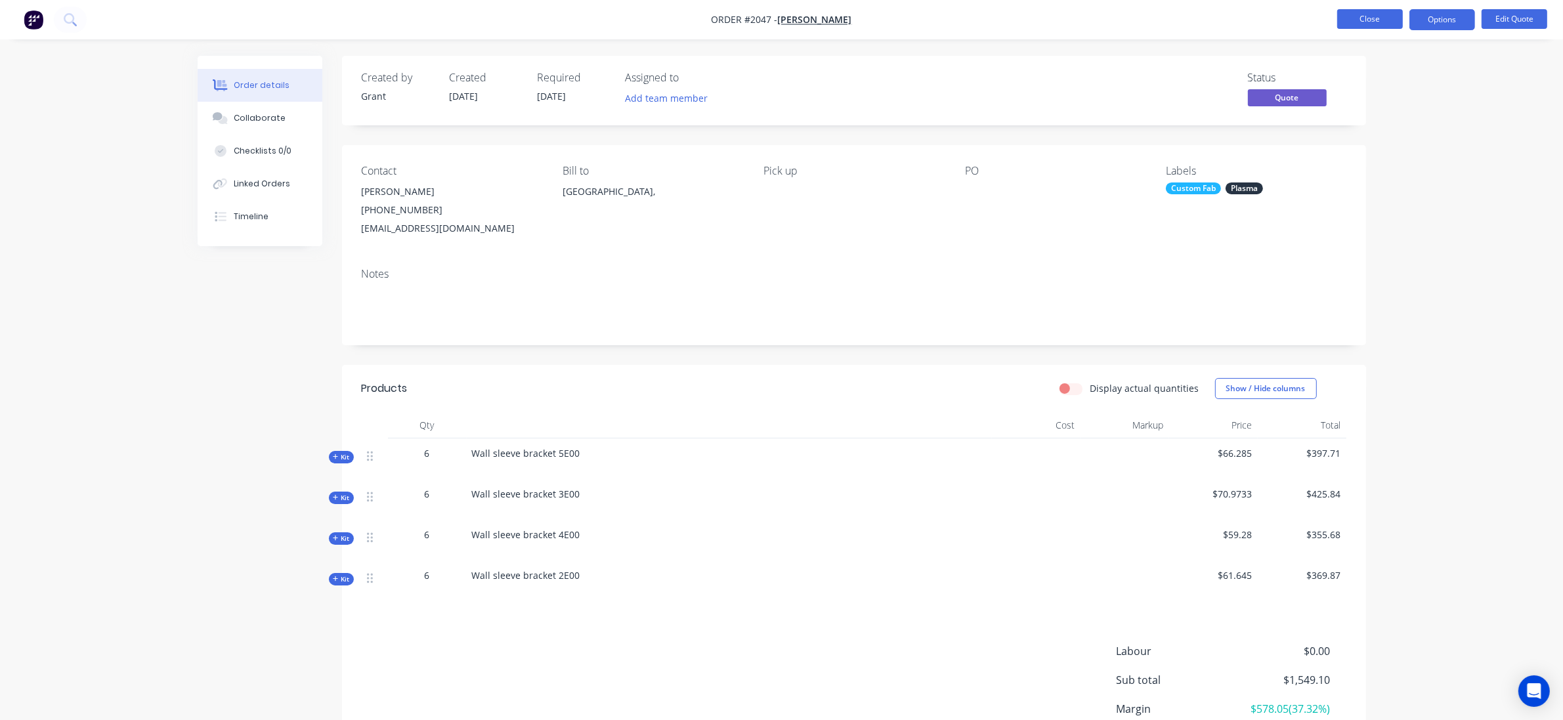
click at [1343, 12] on button "Close" at bounding box center [1370, 19] width 66 height 20
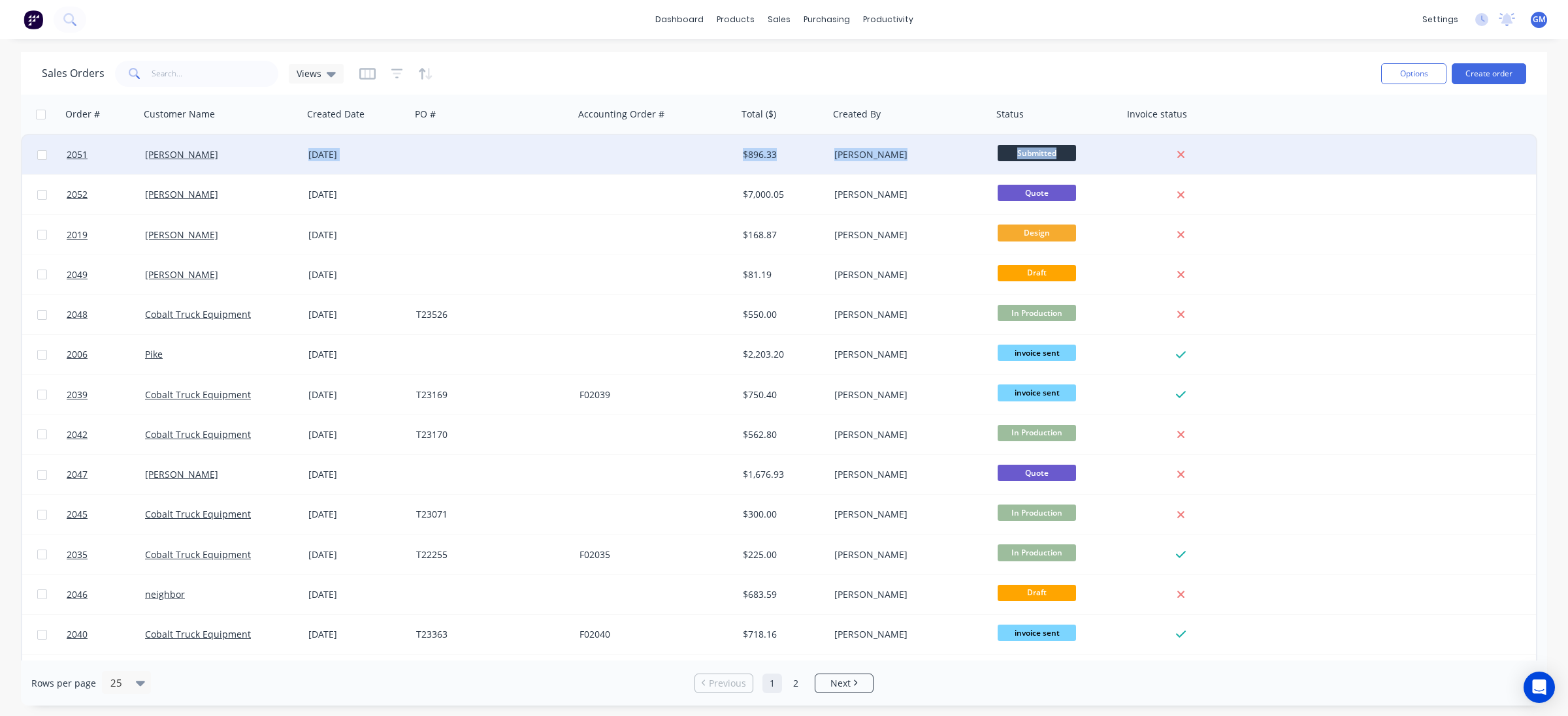
drag, startPoint x: 269, startPoint y: 186, endPoint x: 305, endPoint y: 157, distance: 46.2
click at [305, 157] on div "2051 [PERSON_NAME] [DATE] $896.33 [PERSON_NAME] Submitted 2052 [PERSON_NAME] [D…" at bounding box center [779, 633] width 1516 height 999
click at [305, 157] on div "[DATE]" at bounding box center [357, 154] width 107 height 39
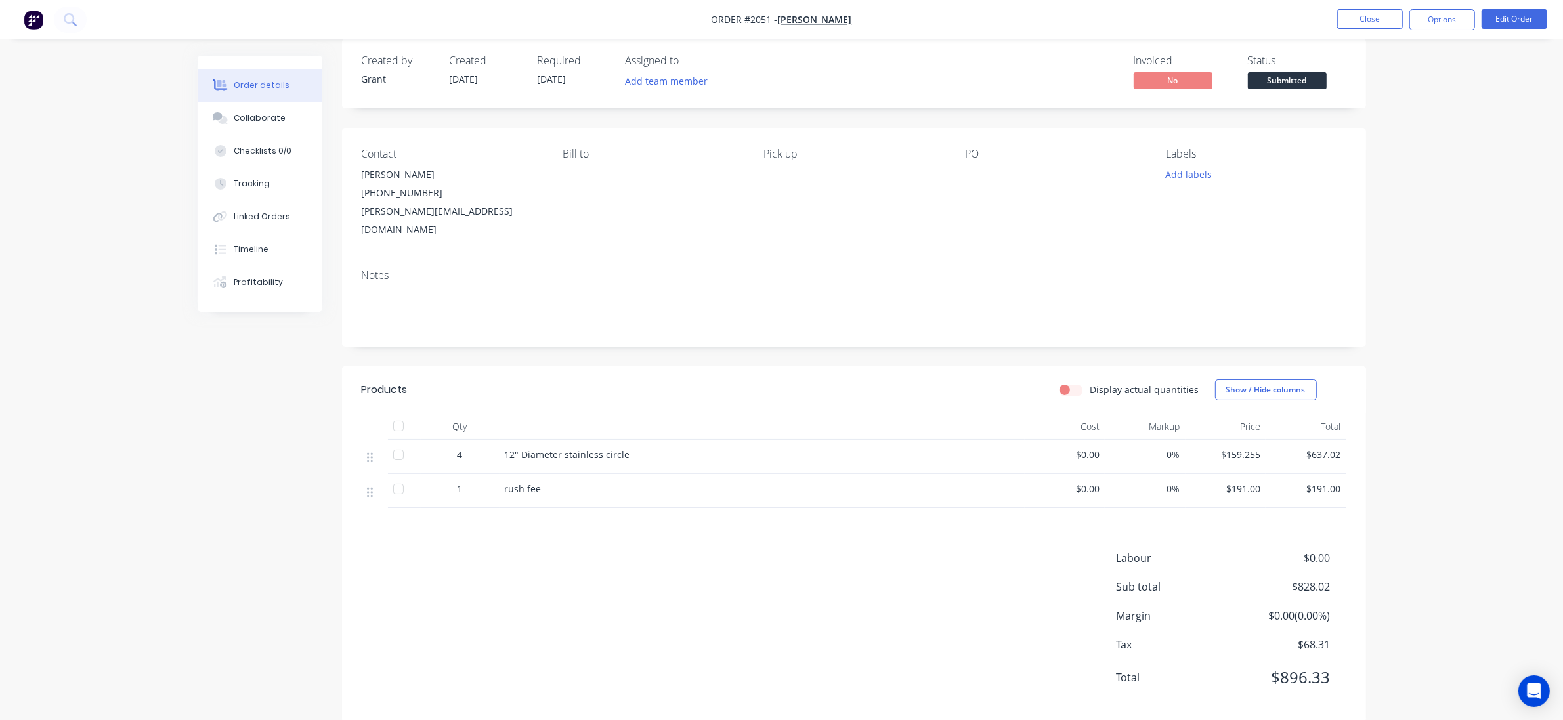
scroll to position [22, 0]
click at [1511, 32] on nav "Order #2051 - [PERSON_NAME] Close Options Edit Order" at bounding box center [781, 19] width 1563 height 39
click at [1517, 17] on button "Edit Order" at bounding box center [1515, 19] width 66 height 20
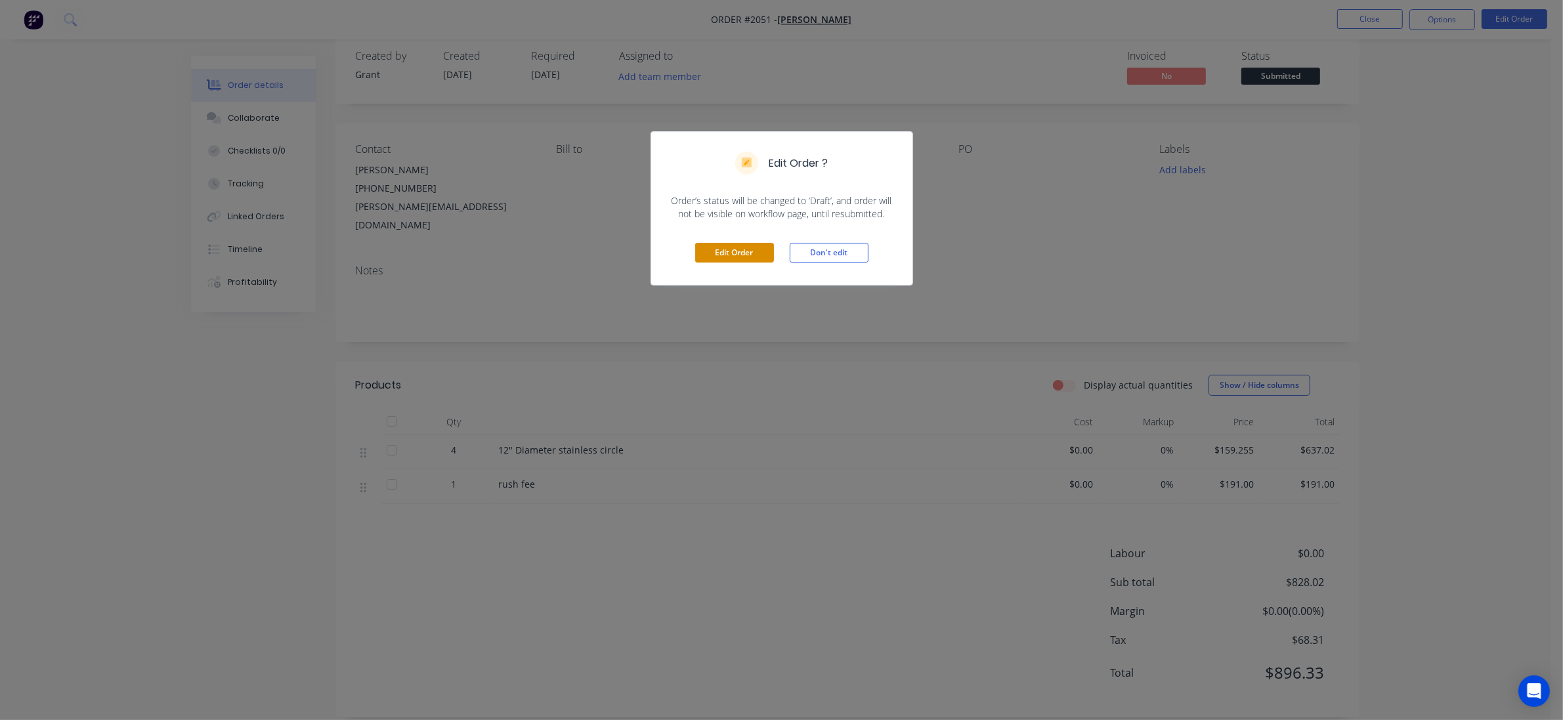
click at [727, 253] on button "Edit Order" at bounding box center [734, 253] width 79 height 20
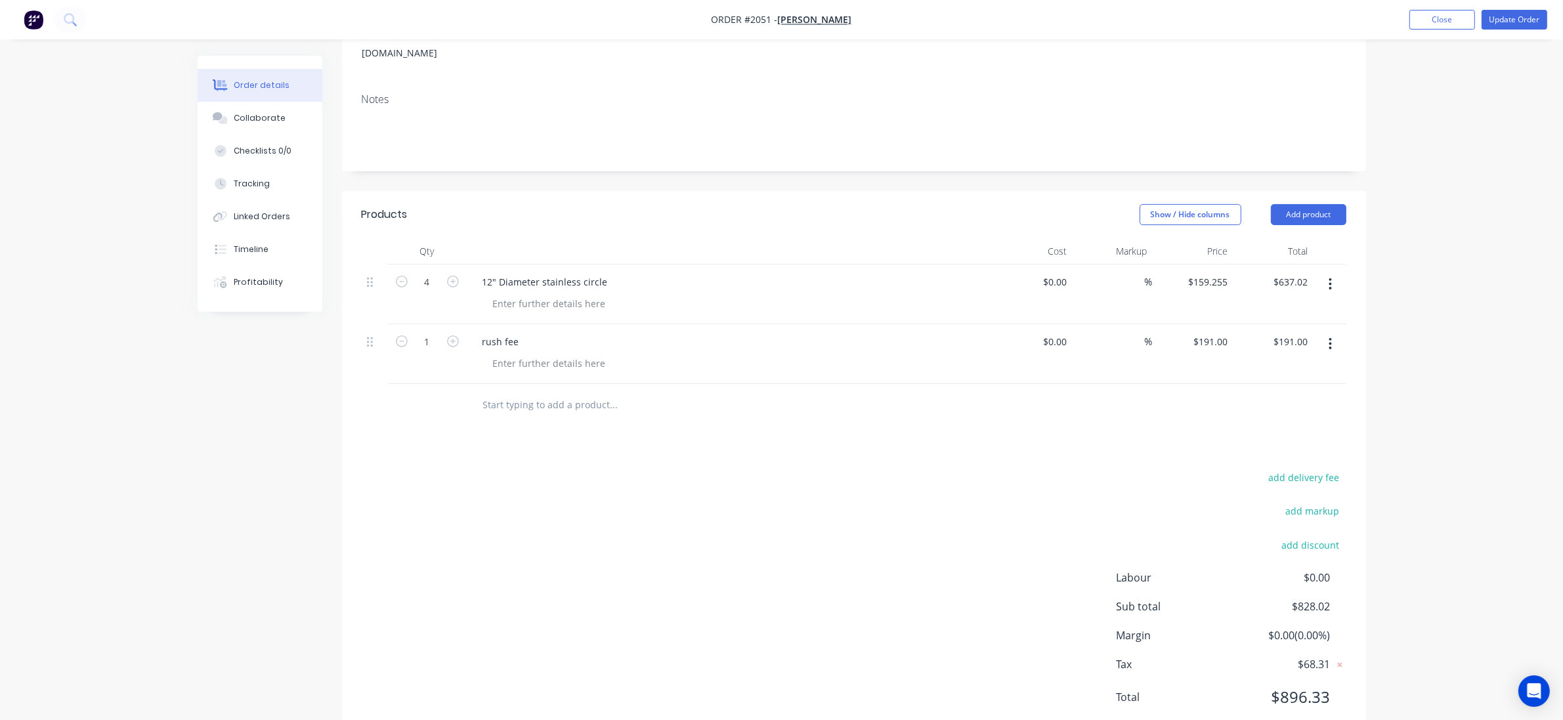
scroll to position [218, 0]
click at [370, 272] on icon at bounding box center [370, 278] width 6 height 12
click at [483, 268] on div "12" Diameter stainless circle" at bounding box center [545, 277] width 146 height 19
click at [464, 506] on div "add delivery fee add markup add discount Labour $0.00 Sub total $828.02 Margin …" at bounding box center [854, 590] width 985 height 253
click at [1527, 22] on button "Update Order" at bounding box center [1515, 20] width 66 height 20
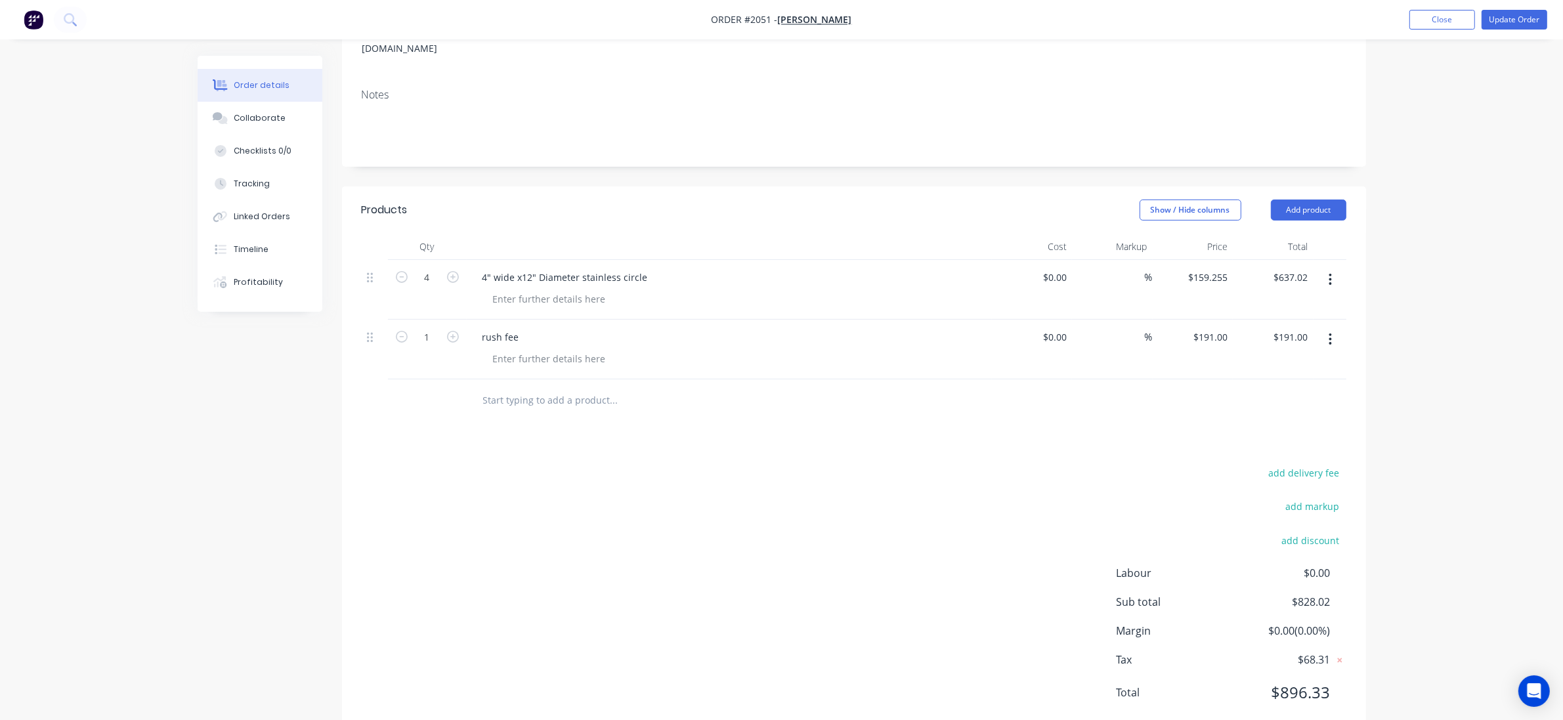
scroll to position [0, 0]
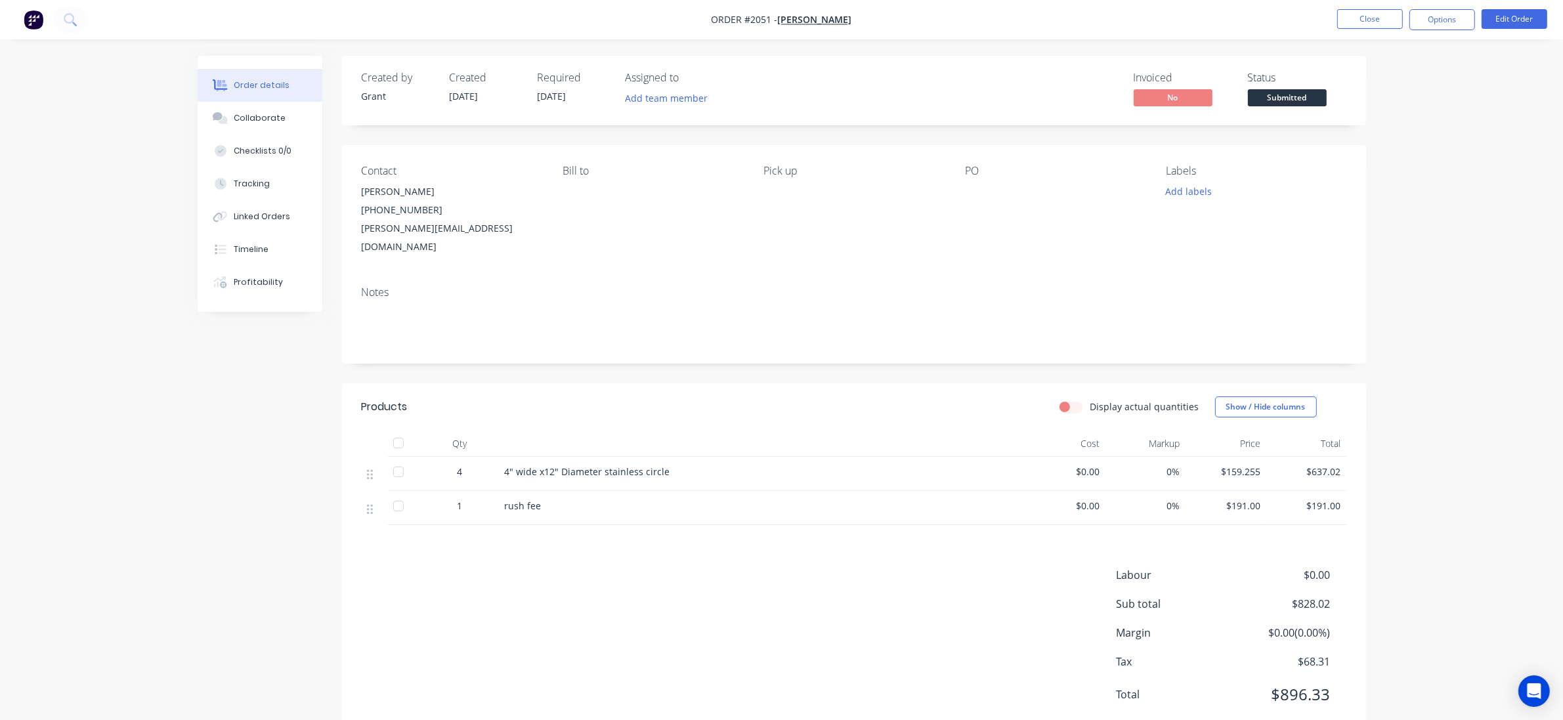
click at [194, 476] on div "Order details Collaborate Checklists 0/0 Tracking Linked Orders Timeline Profit…" at bounding box center [781, 407] width 1195 height 703
